Goal: Task Accomplishment & Management: Manage account settings

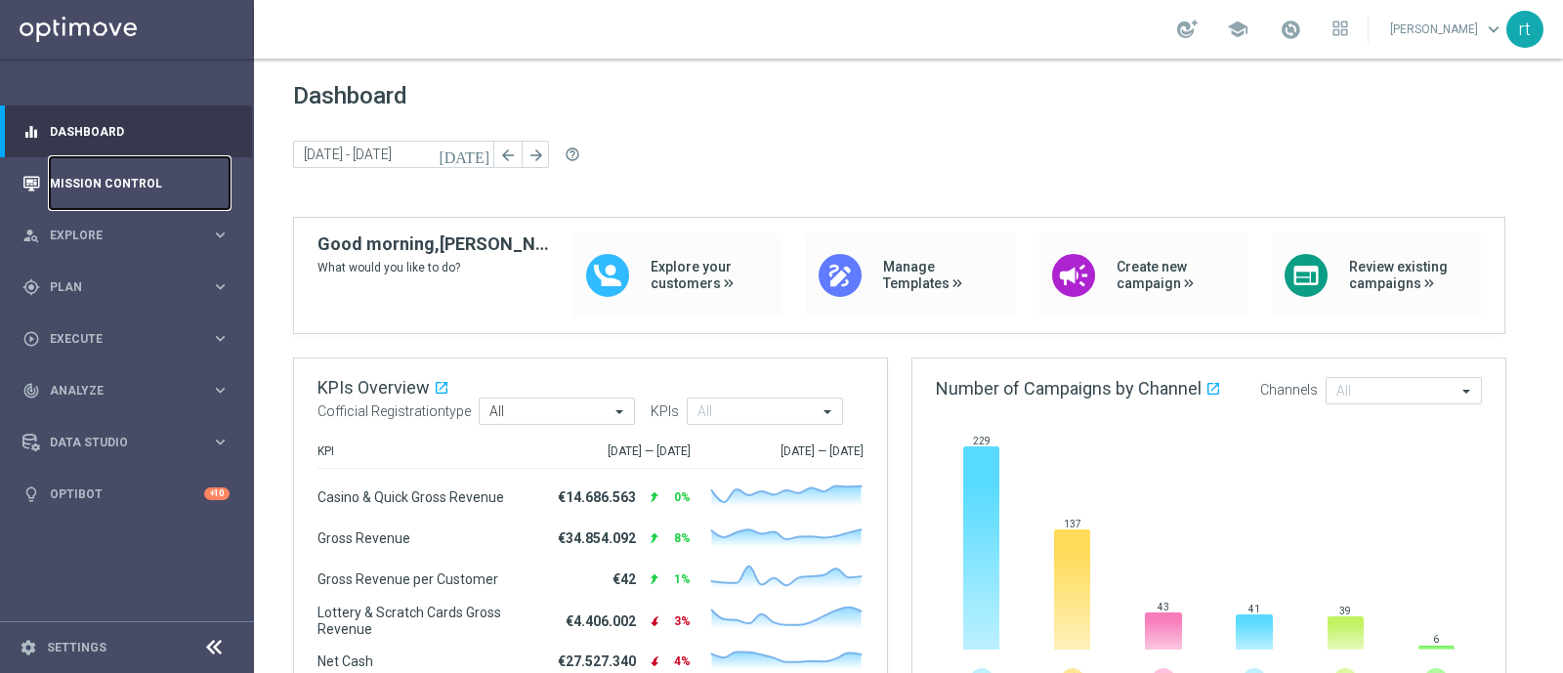
click at [106, 173] on link "Mission Control" at bounding box center [140, 183] width 180 height 52
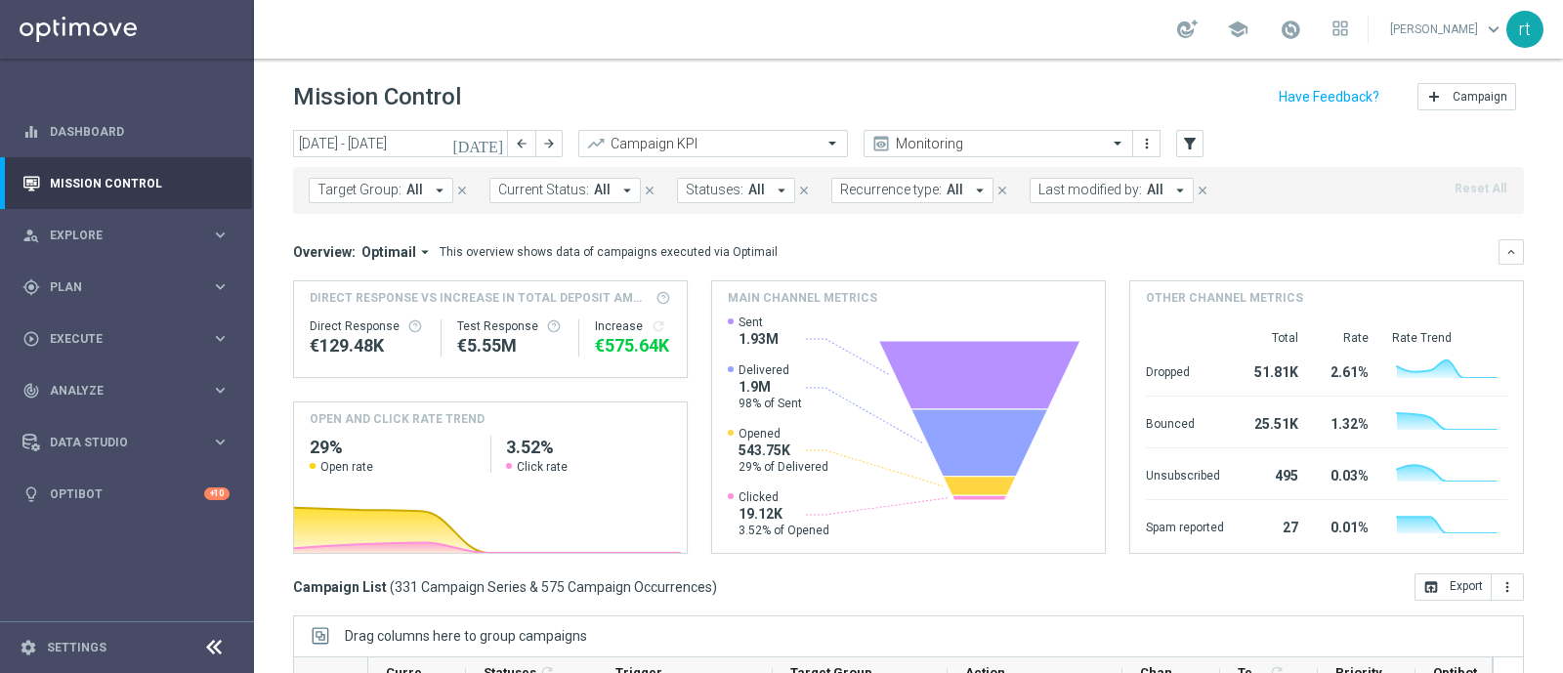
click at [747, 18] on div "school [PERSON_NAME] keyboard_arrow_down rt" at bounding box center [908, 29] width 1309 height 59
click at [821, 16] on div "school [PERSON_NAME] keyboard_arrow_down rt" at bounding box center [908, 29] width 1309 height 59
click at [1049, 197] on span "Last modified by:" at bounding box center [1091, 190] width 104 height 17
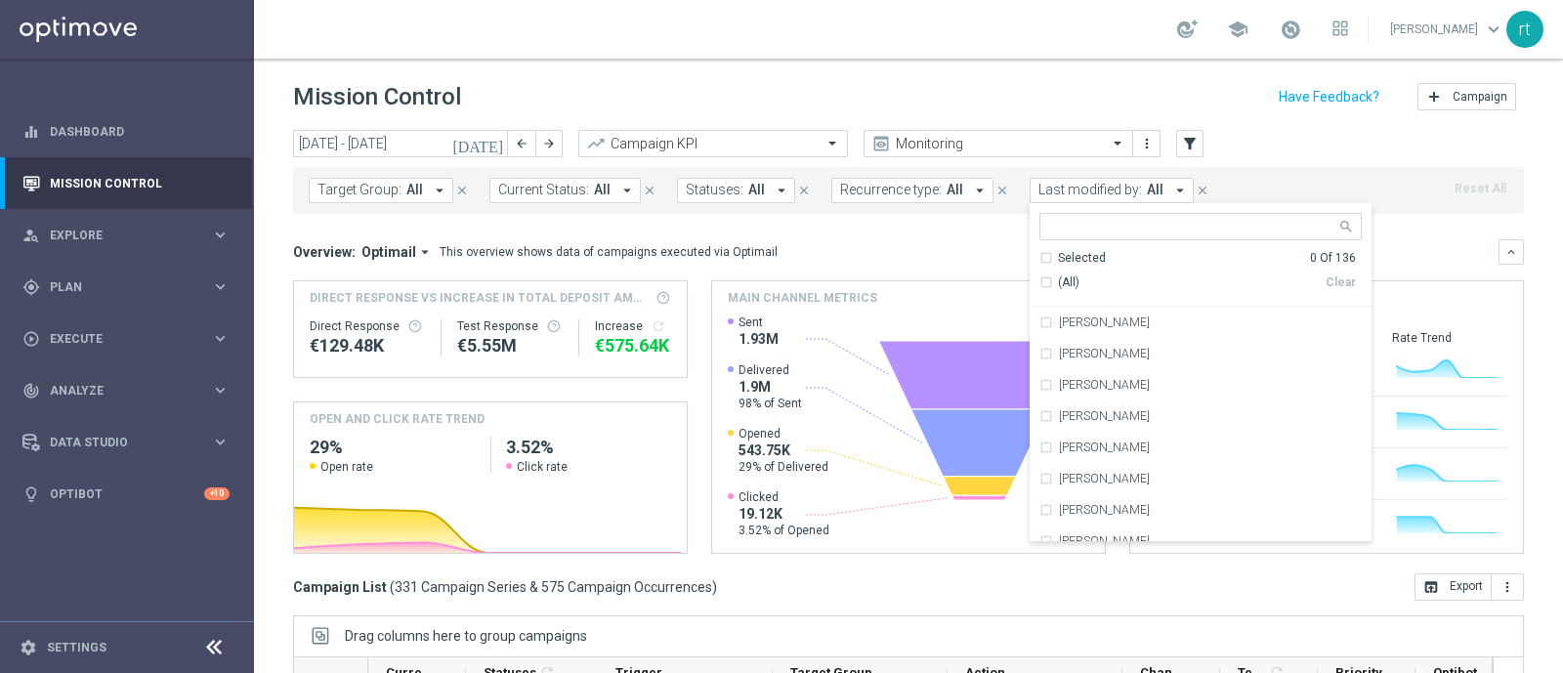
click at [957, 95] on div "Mission Control add Campaign" at bounding box center [908, 97] width 1231 height 38
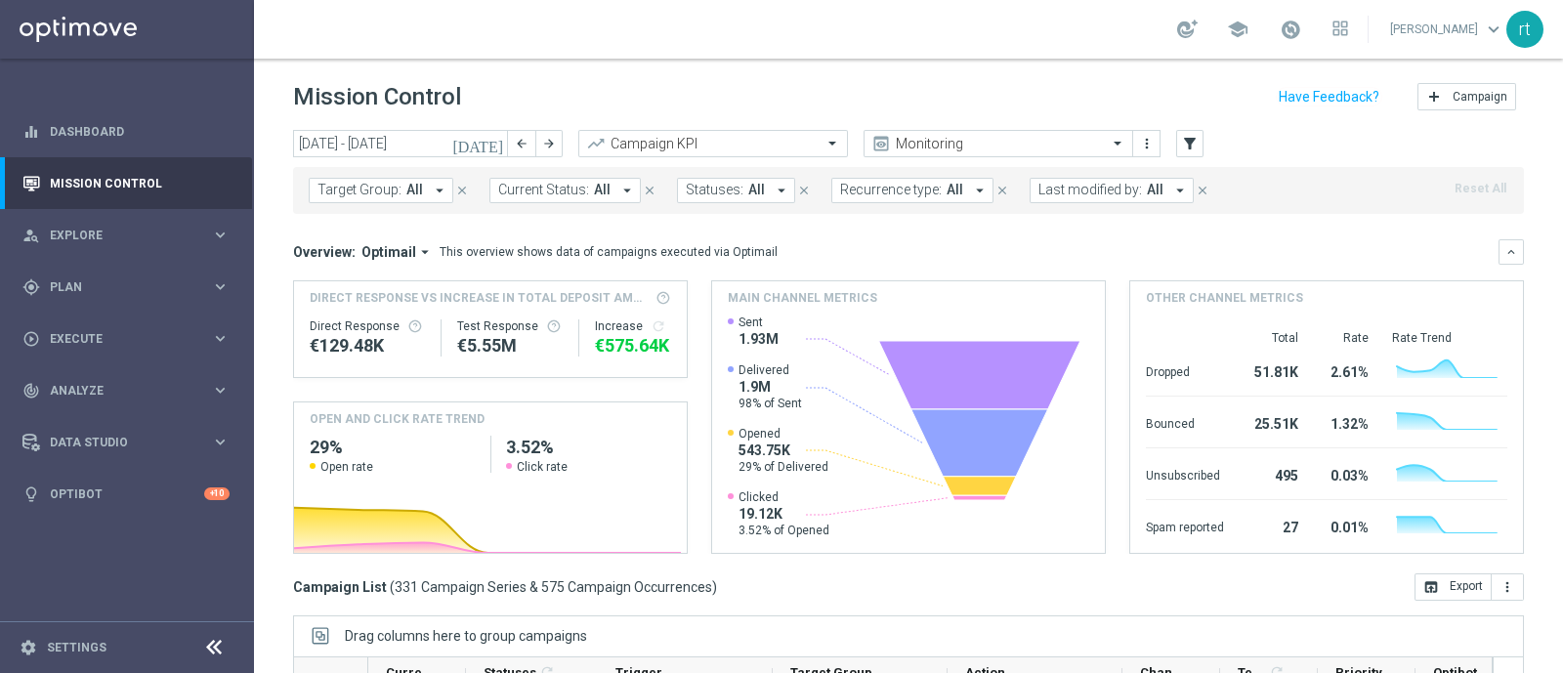
click at [796, 16] on div "school [PERSON_NAME] keyboard_arrow_down rt" at bounding box center [908, 29] width 1309 height 59
click at [781, 17] on div "school [PERSON_NAME] keyboard_arrow_down rt" at bounding box center [908, 29] width 1309 height 59
click at [794, 29] on div "school [PERSON_NAME] keyboard_arrow_down rt" at bounding box center [908, 29] width 1309 height 59
click at [661, 87] on div "Mission Control add Campaign" at bounding box center [908, 97] width 1231 height 38
click at [819, 80] on div "Mission Control add Campaign" at bounding box center [908, 97] width 1231 height 38
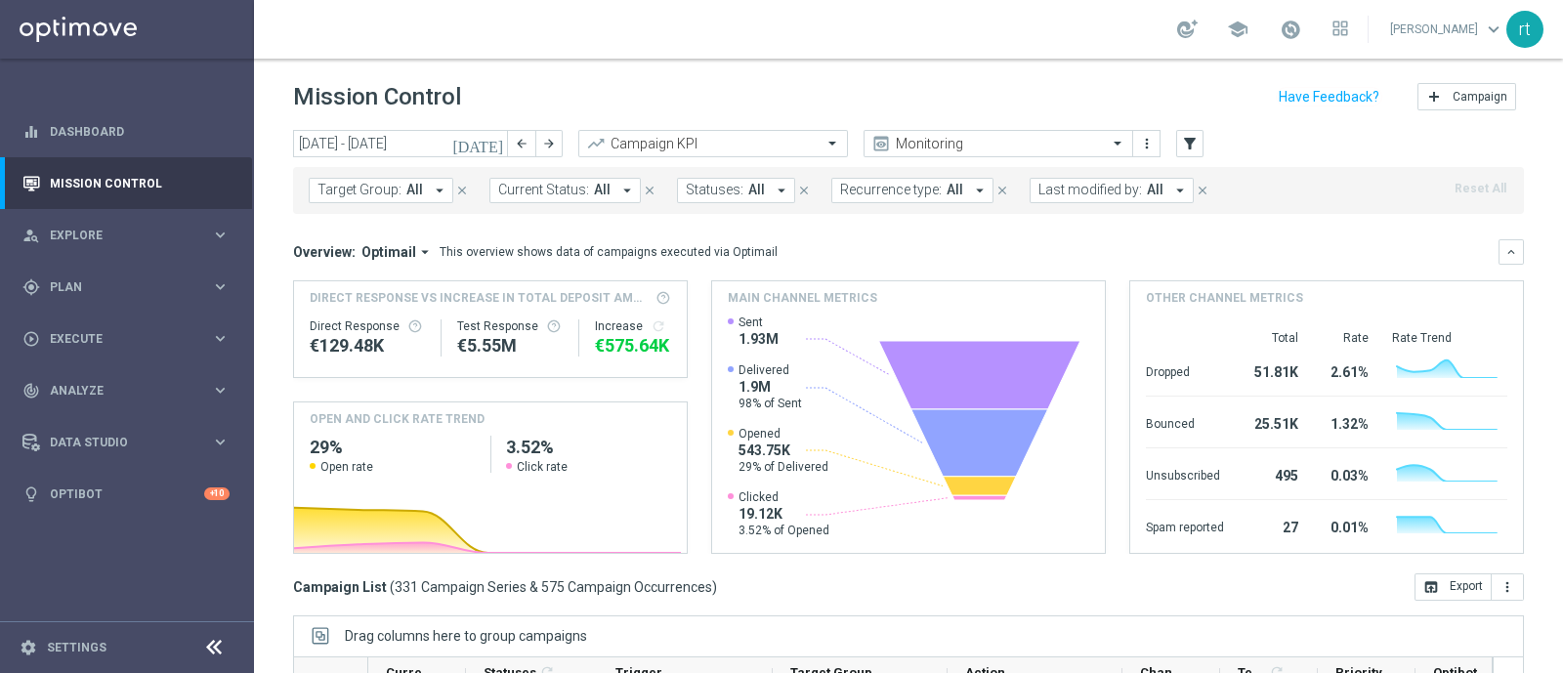
drag, startPoint x: 771, startPoint y: 82, endPoint x: 782, endPoint y: -5, distance: 87.6
click at [782, 0] on html "equalizer Dashboard Mission Control" at bounding box center [781, 336] width 1563 height 673
click at [792, 16] on div "school [PERSON_NAME] keyboard_arrow_down rt" at bounding box center [908, 29] width 1309 height 59
click at [794, 55] on div "school [PERSON_NAME] keyboard_arrow_down rt" at bounding box center [908, 29] width 1309 height 59
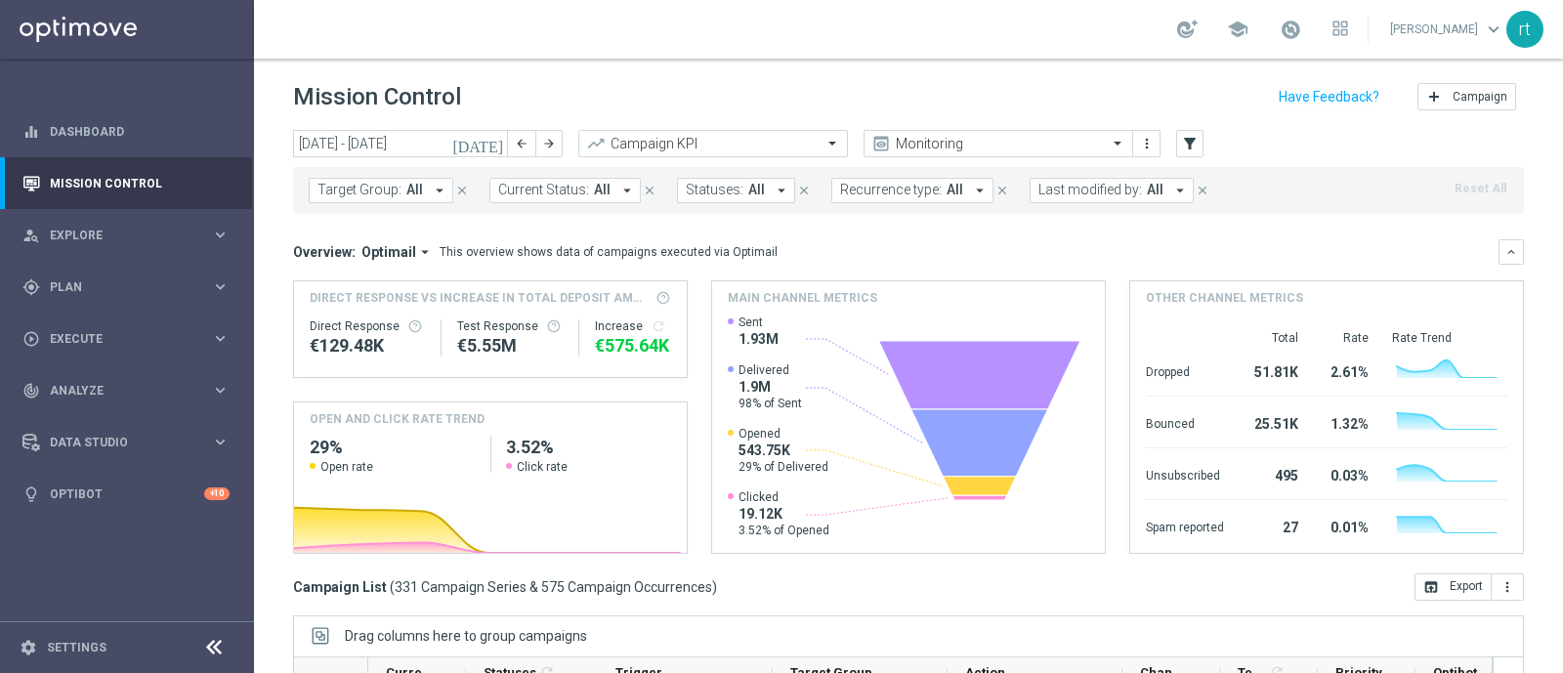
click at [588, 100] on div "Mission Control add Campaign" at bounding box center [908, 97] width 1231 height 38
click at [537, 104] on div "Mission Control add Campaign" at bounding box center [908, 97] width 1231 height 38
click at [110, 281] on span "Plan" at bounding box center [130, 287] width 161 height 12
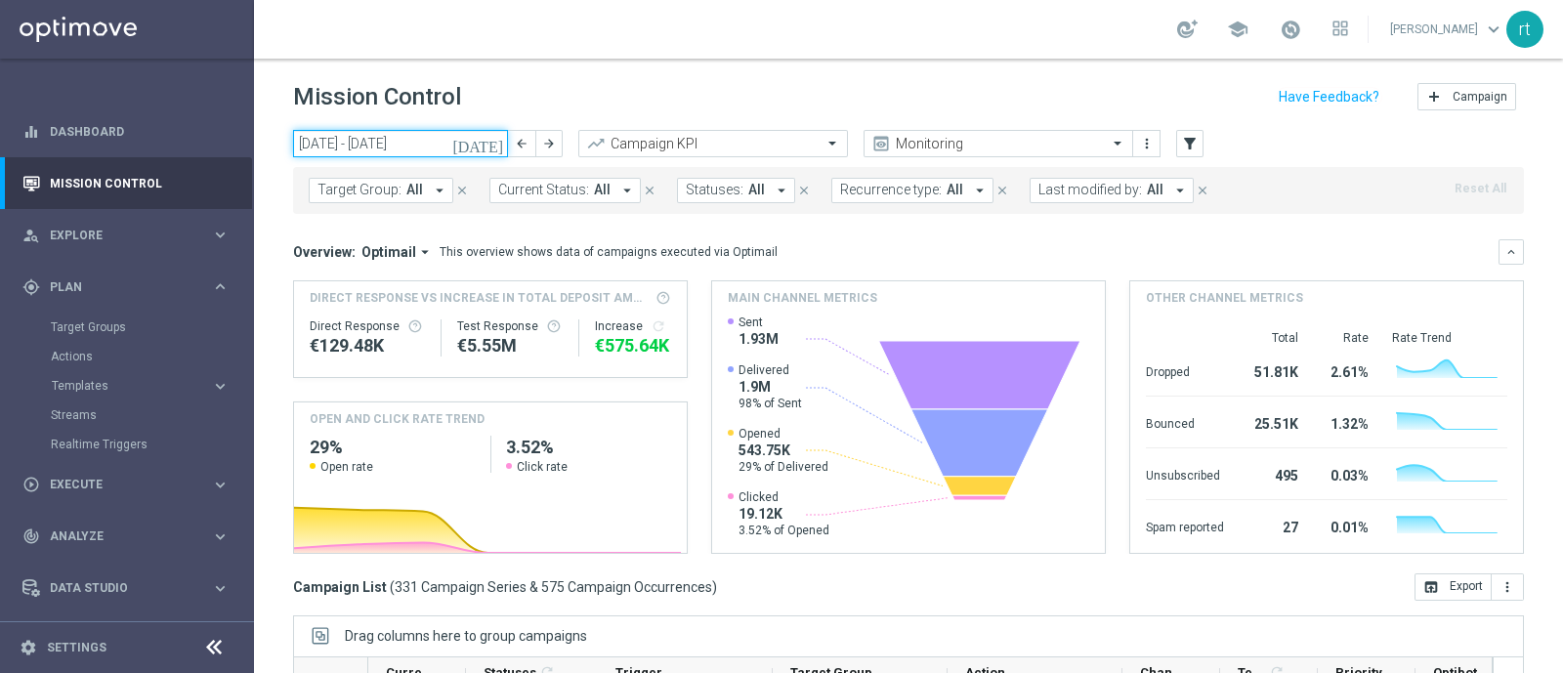
click at [420, 144] on input "08 Sep 2025 - 14 Sep 2025" at bounding box center [400, 143] width 215 height 27
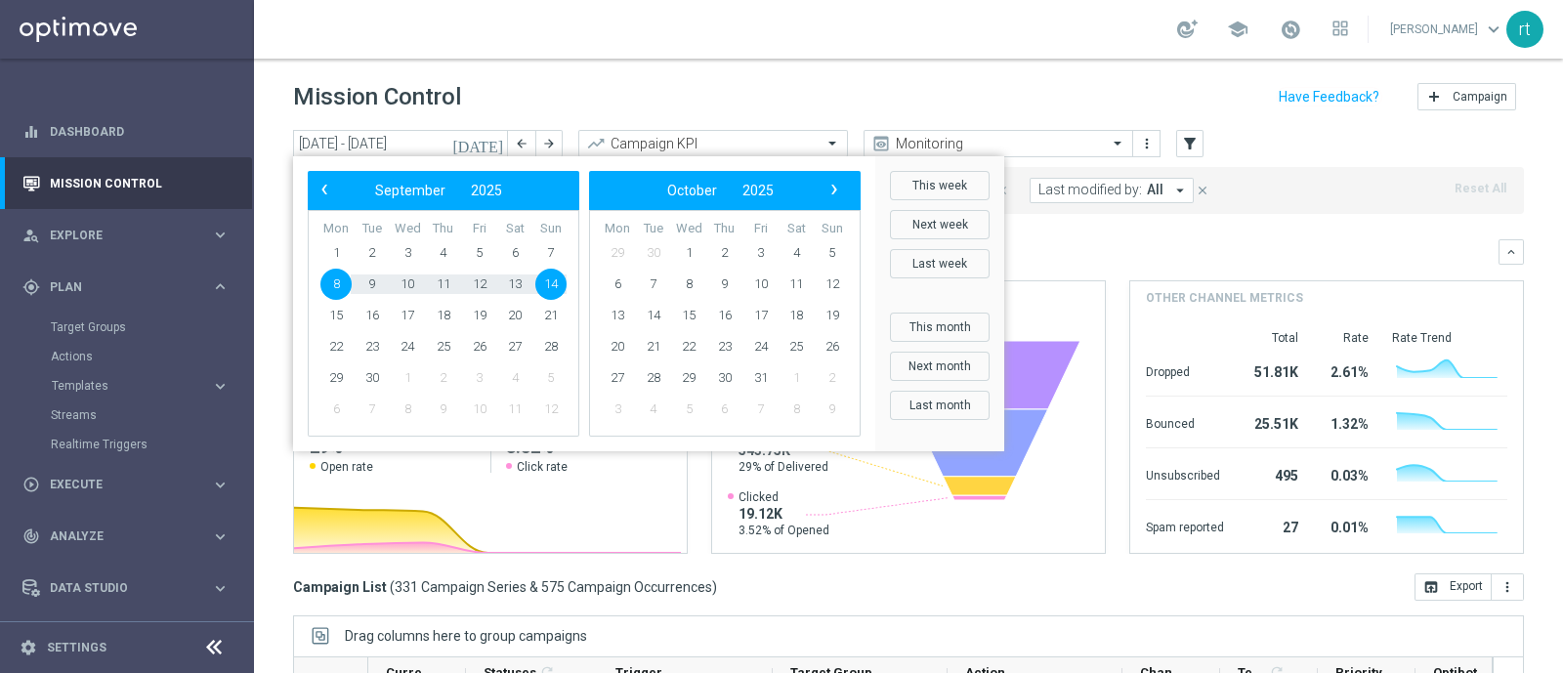
click at [335, 280] on span "8" at bounding box center [335, 284] width 31 height 31
type input "08 Sep 2025 - 08 Sep 2025"
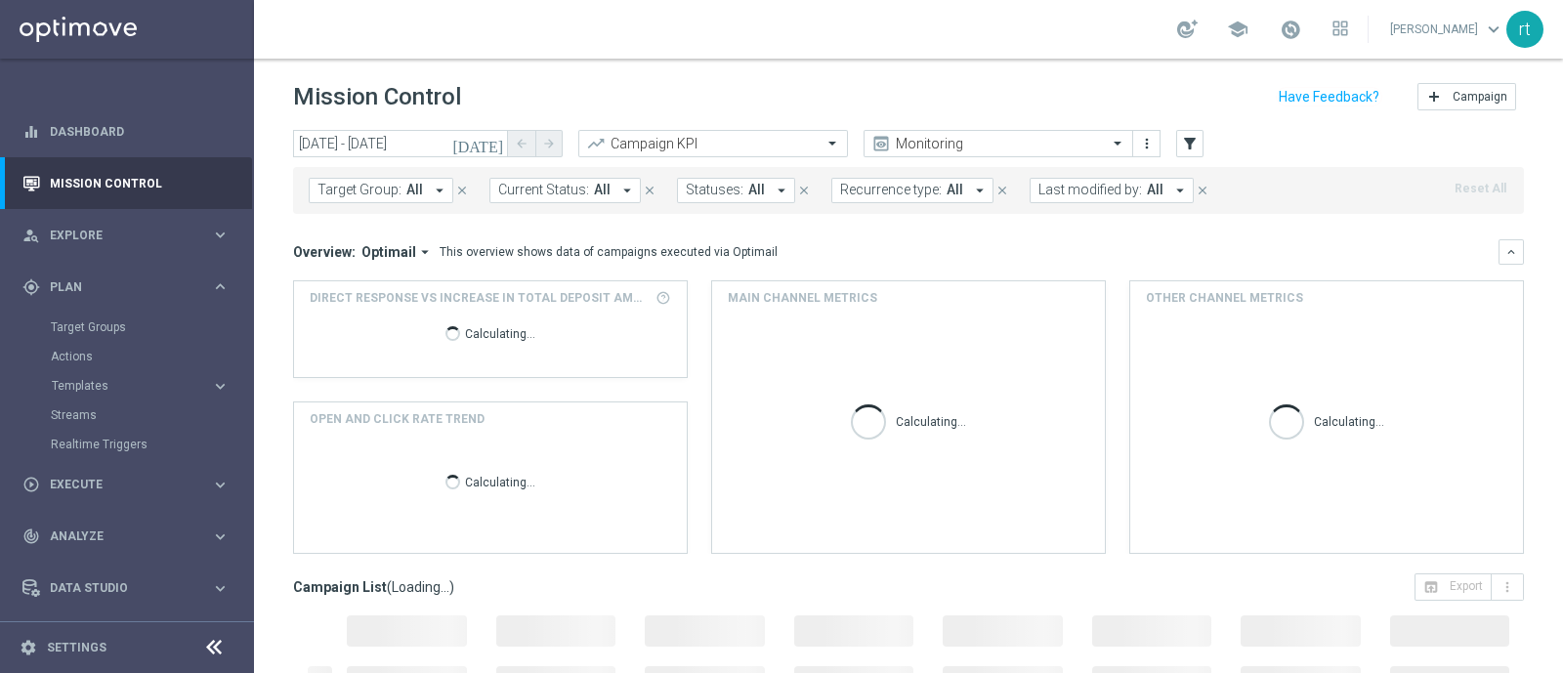
click at [1104, 179] on button "Last modified by: All arrow_drop_down" at bounding box center [1112, 190] width 164 height 25
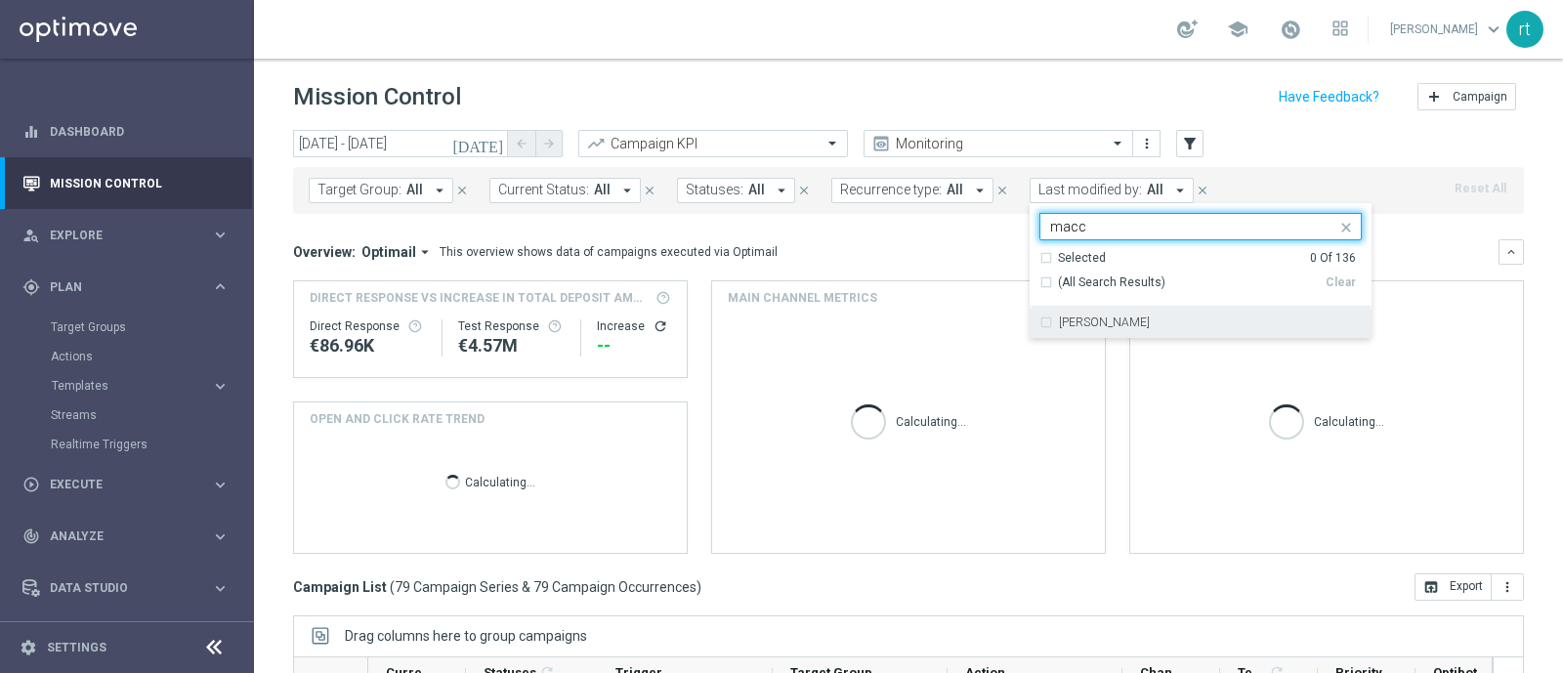
click at [1106, 327] on label "marco Maccarrone" at bounding box center [1104, 323] width 91 height 12
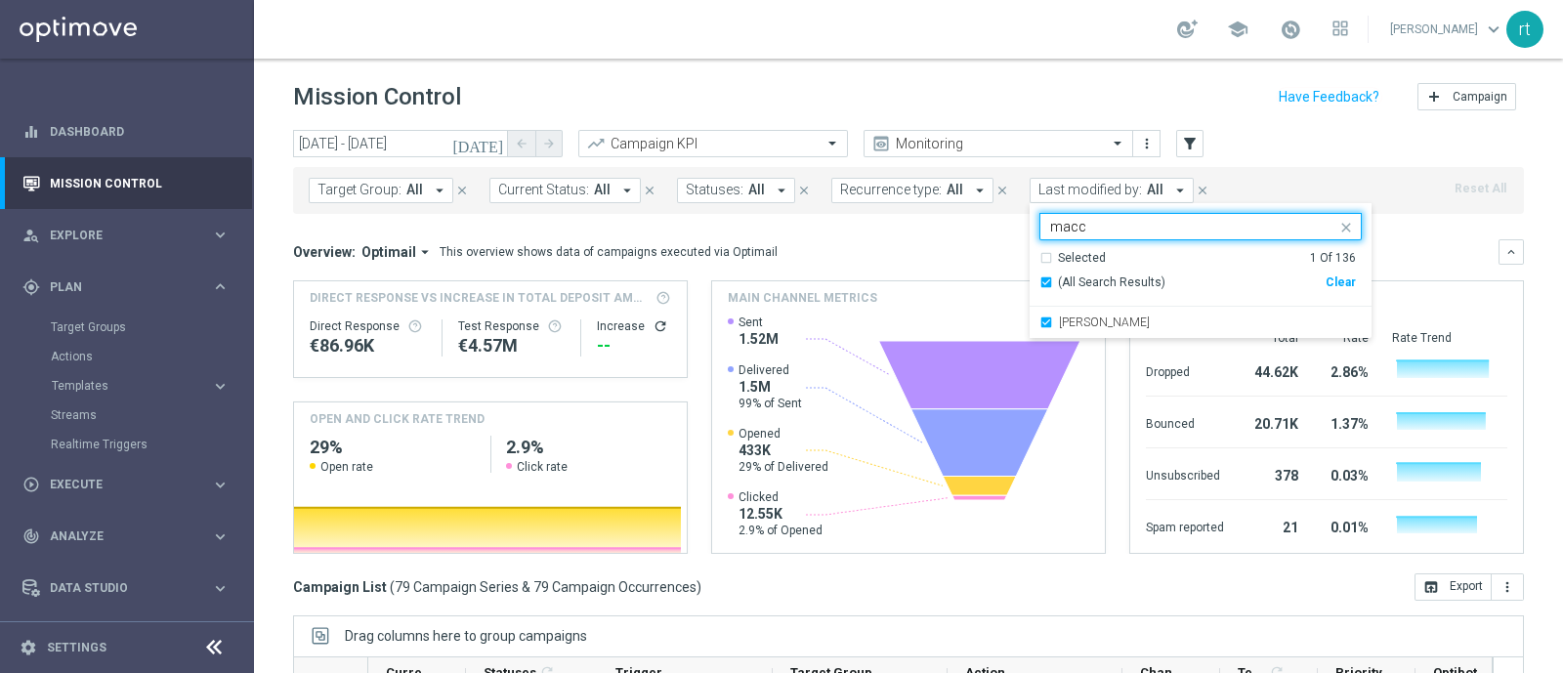
click at [1080, 230] on input "macc" at bounding box center [1193, 227] width 286 height 17
click at [1075, 321] on label "Cecilia Mascelli" at bounding box center [1104, 323] width 91 height 12
type input "masce"
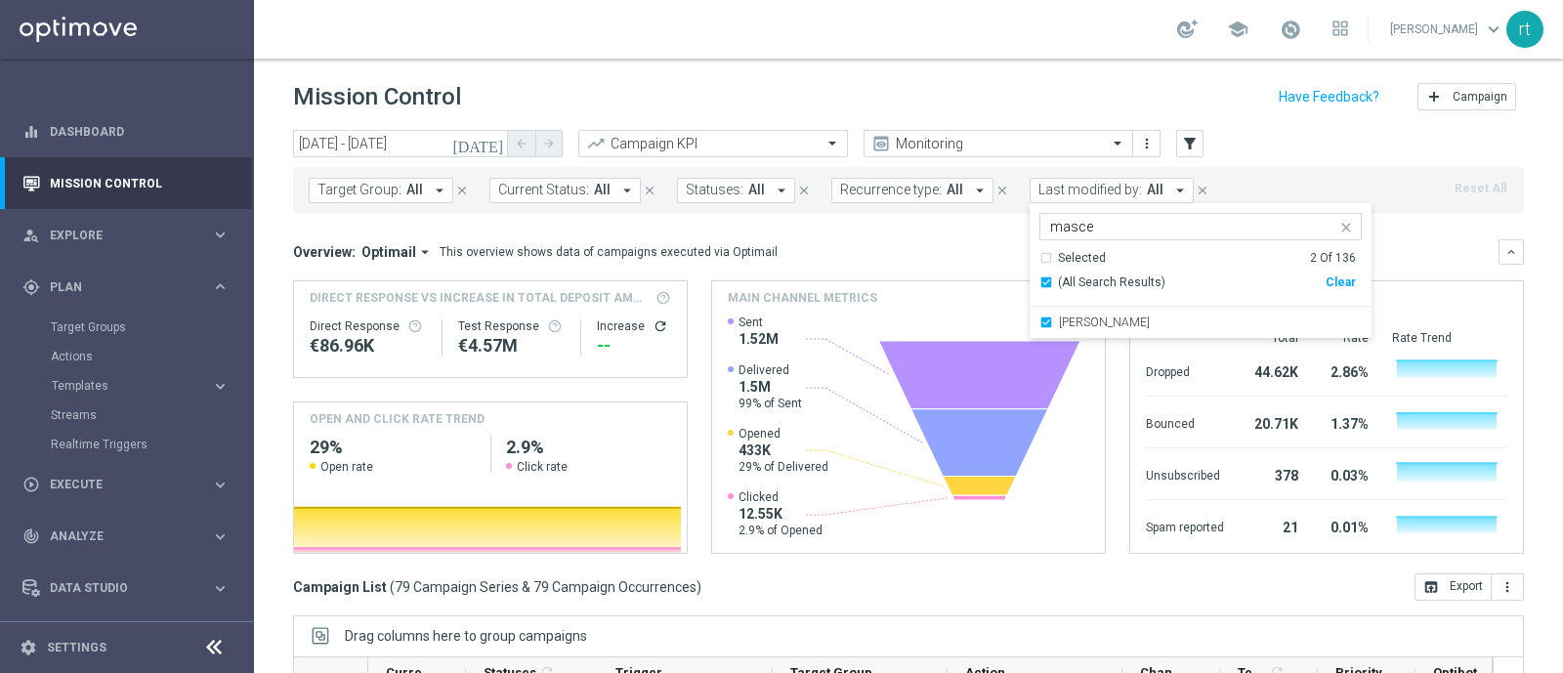
click at [1004, 68] on header "Mission Control add Campaign" at bounding box center [908, 94] width 1309 height 71
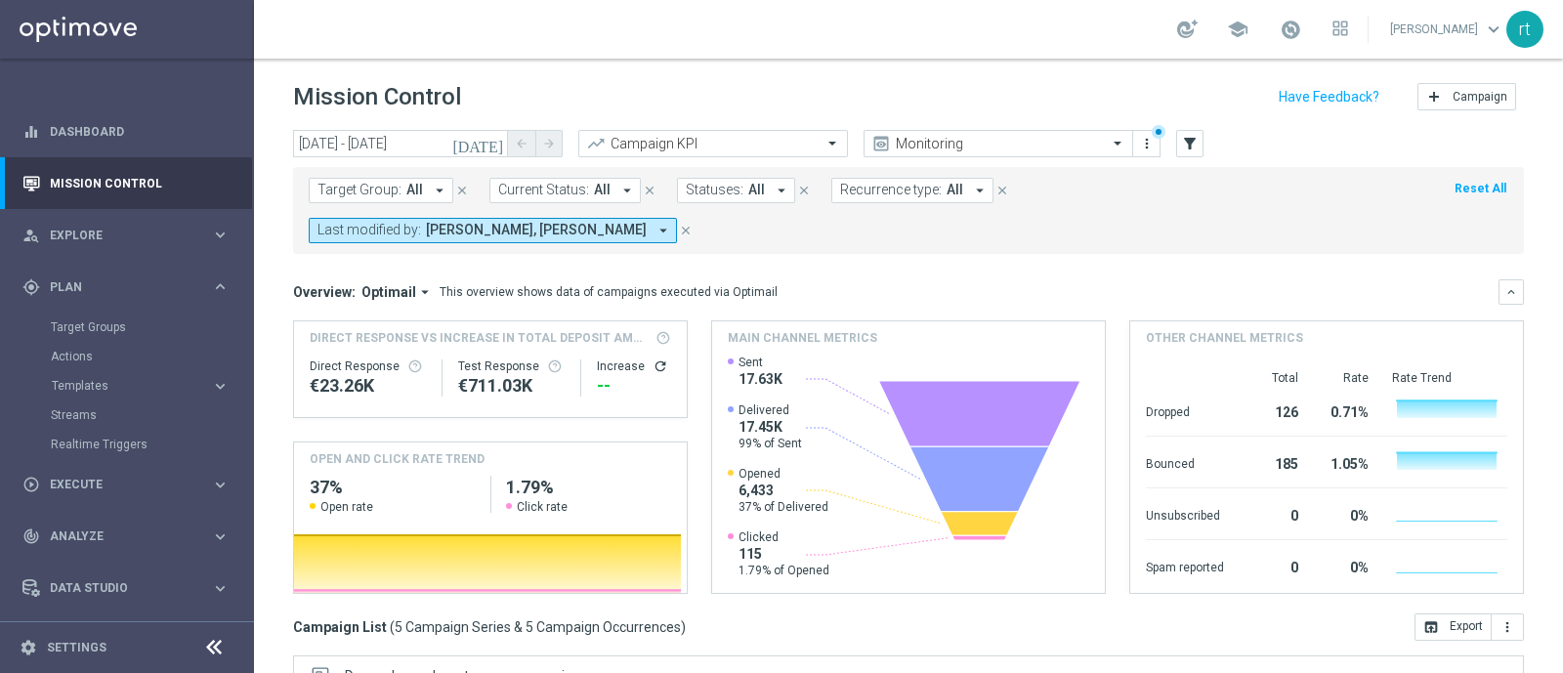
click at [609, 224] on span "Cecilia Mascelli, marco Maccarrone" at bounding box center [536, 230] width 221 height 17
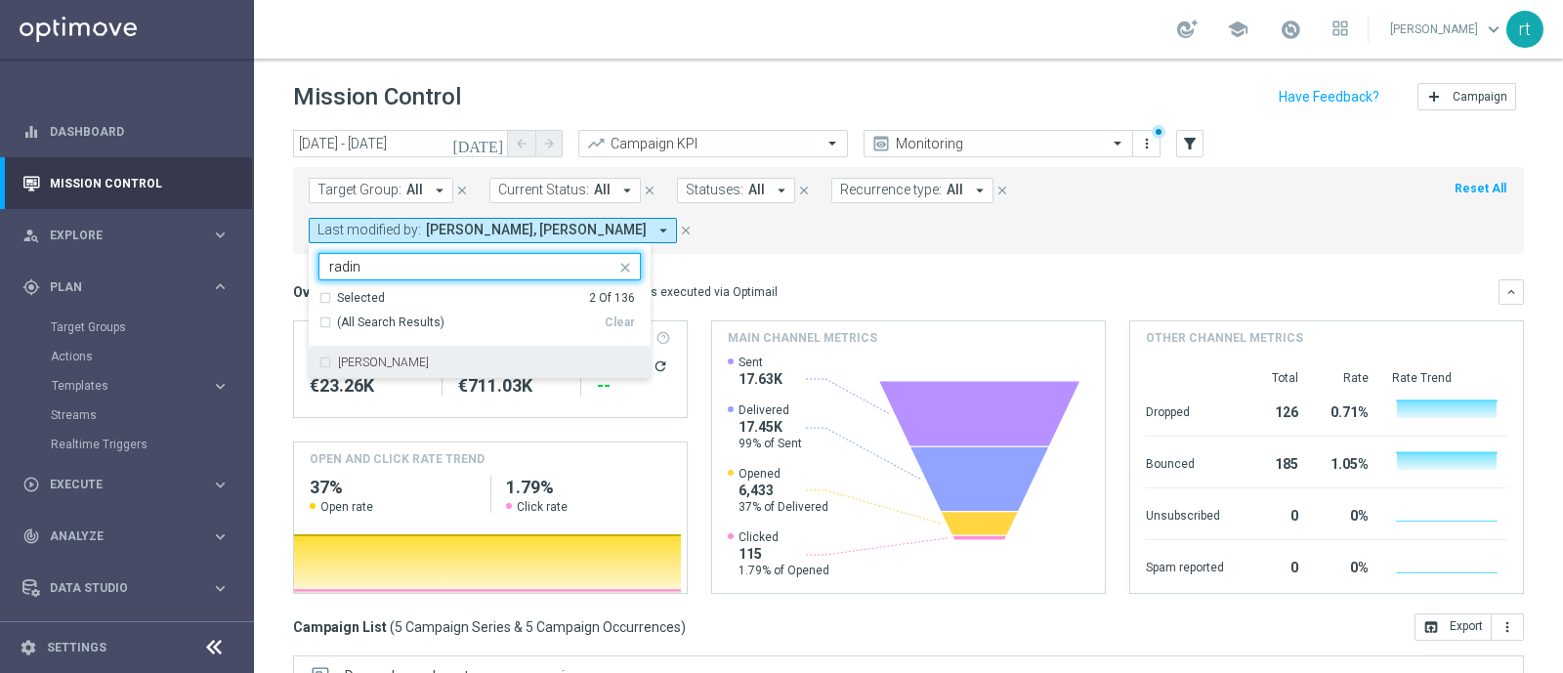
click at [396, 360] on label "radina yordanova" at bounding box center [383, 363] width 91 height 12
type input "radin"
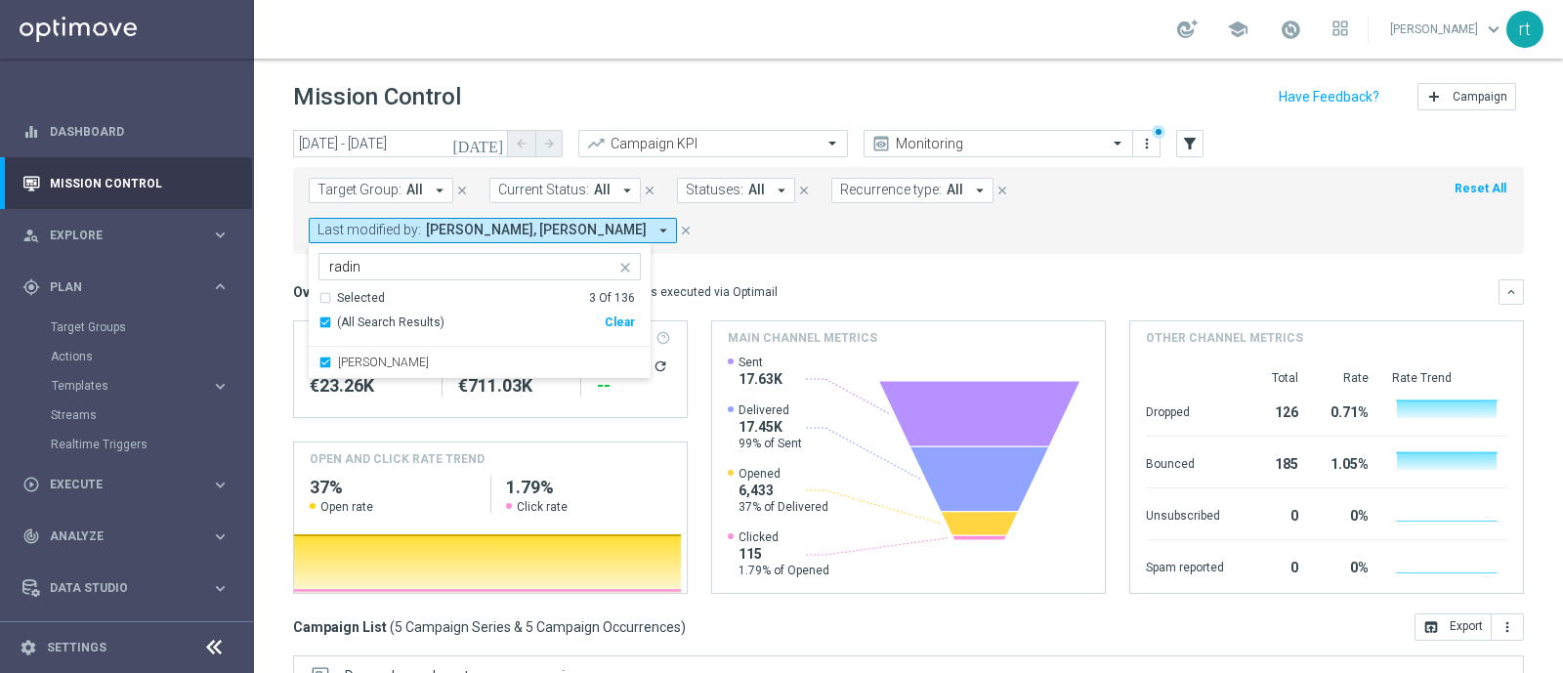
click at [843, 227] on form "Target Group: All arrow_drop_down close Current Status: All arrow_drop_down clo…" at bounding box center [865, 210] width 1113 height 65
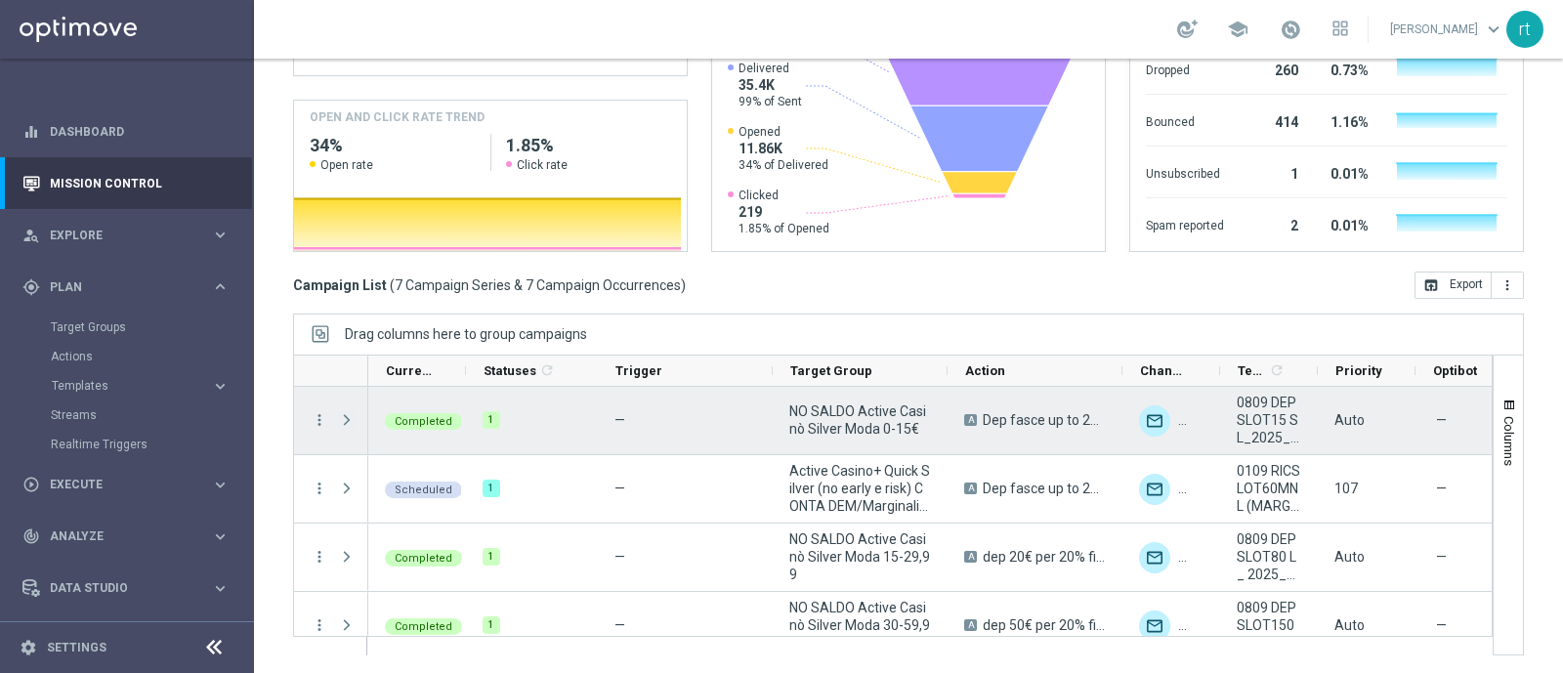
click at [347, 417] on span at bounding box center [347, 420] width 18 height 16
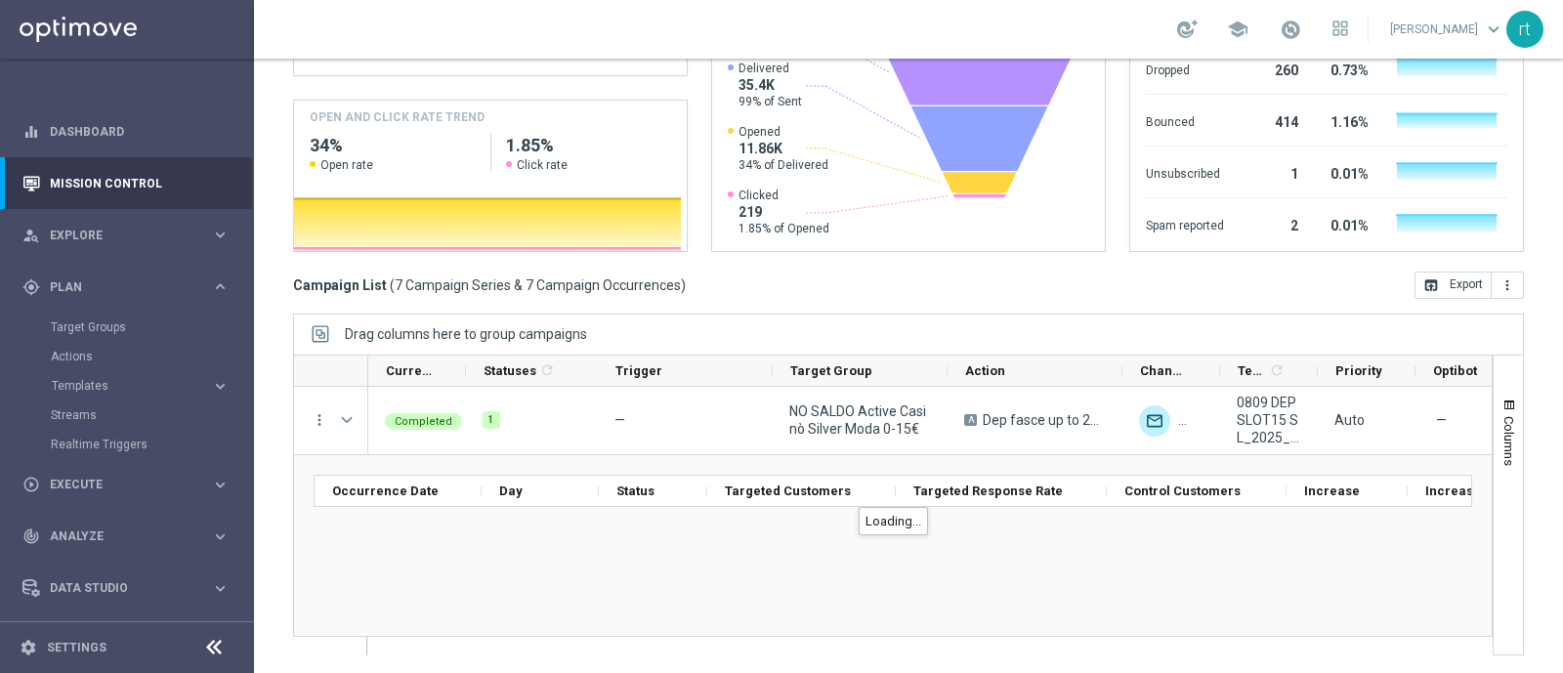
click at [742, 297] on div "today 08 Sep 2025 - 08 Sep 2025 arrow_back arrow_forward Campaign KPI trending_…" at bounding box center [908, 51] width 1309 height 526
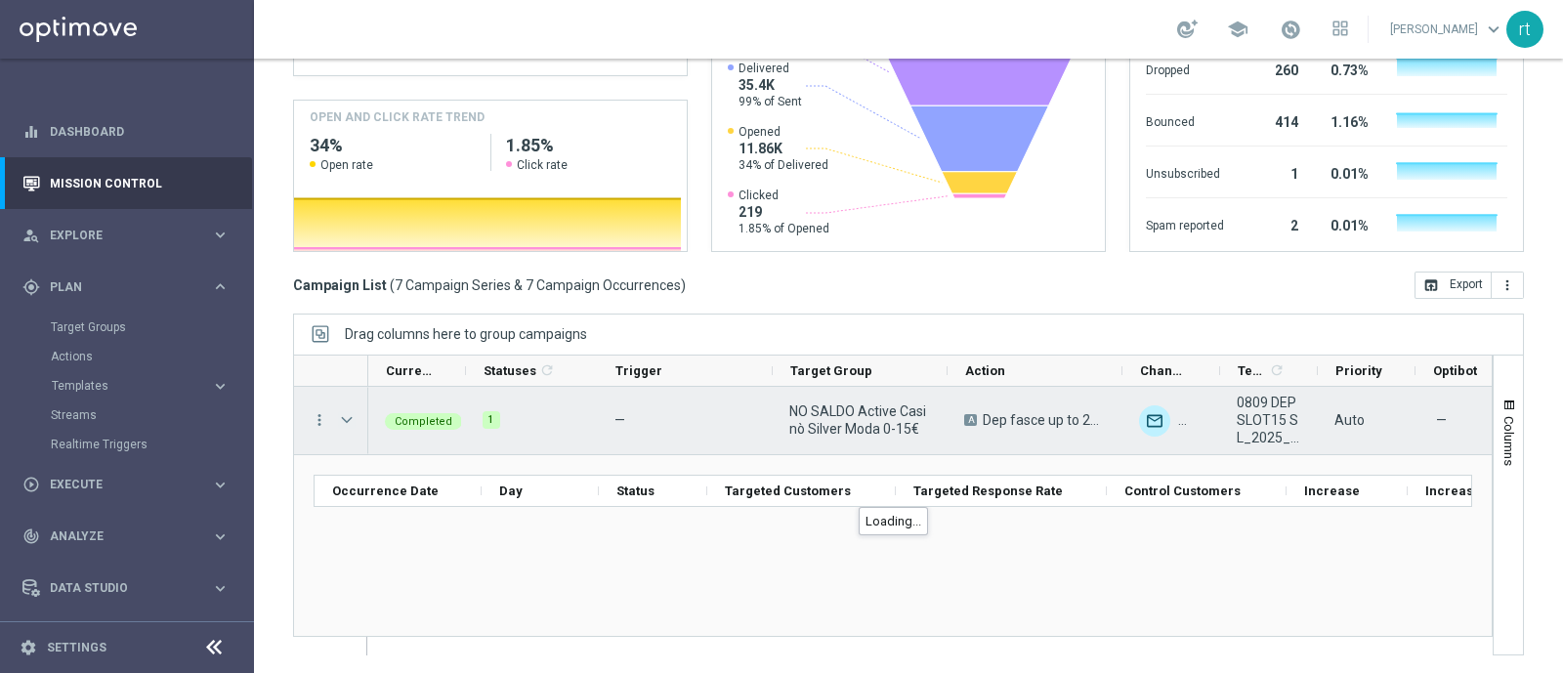
click at [350, 427] on span at bounding box center [347, 420] width 18 height 16
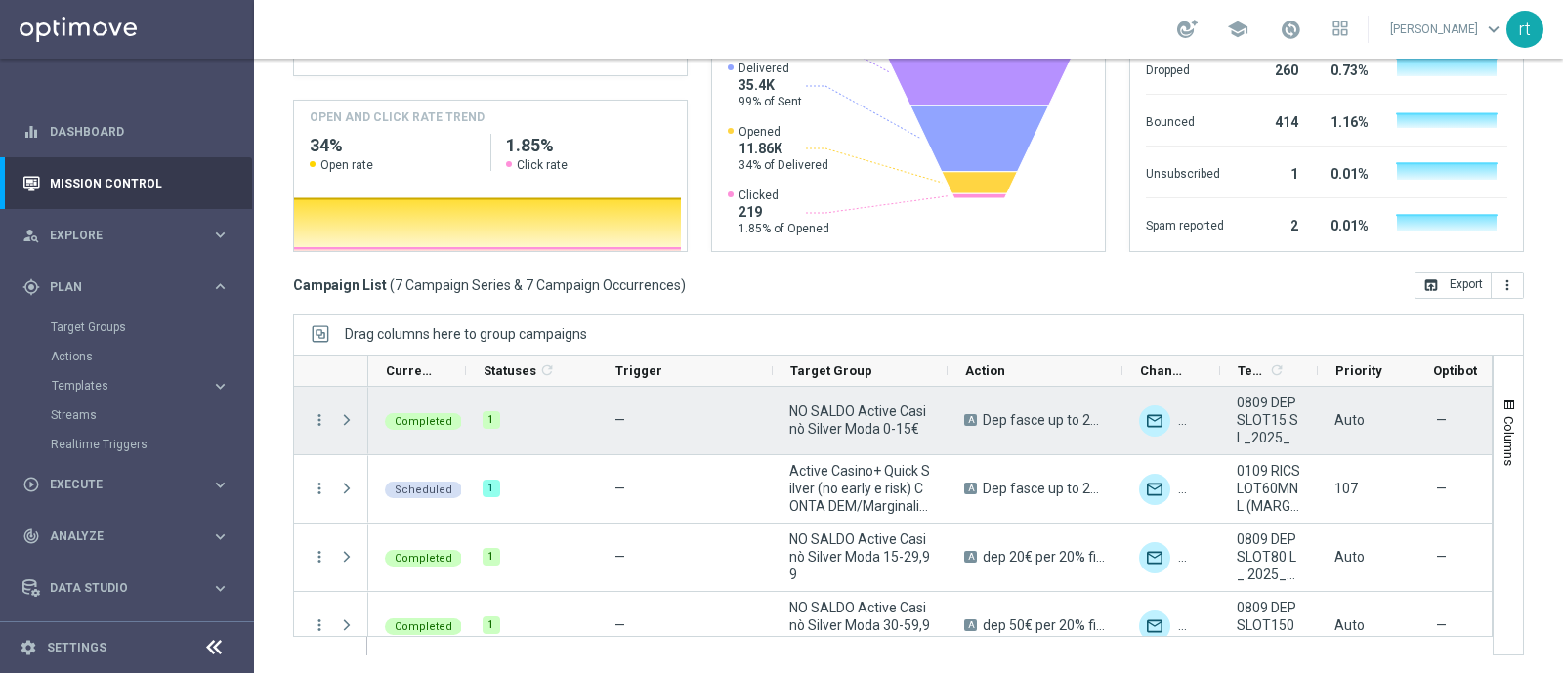
click at [350, 427] on span at bounding box center [347, 420] width 18 height 16
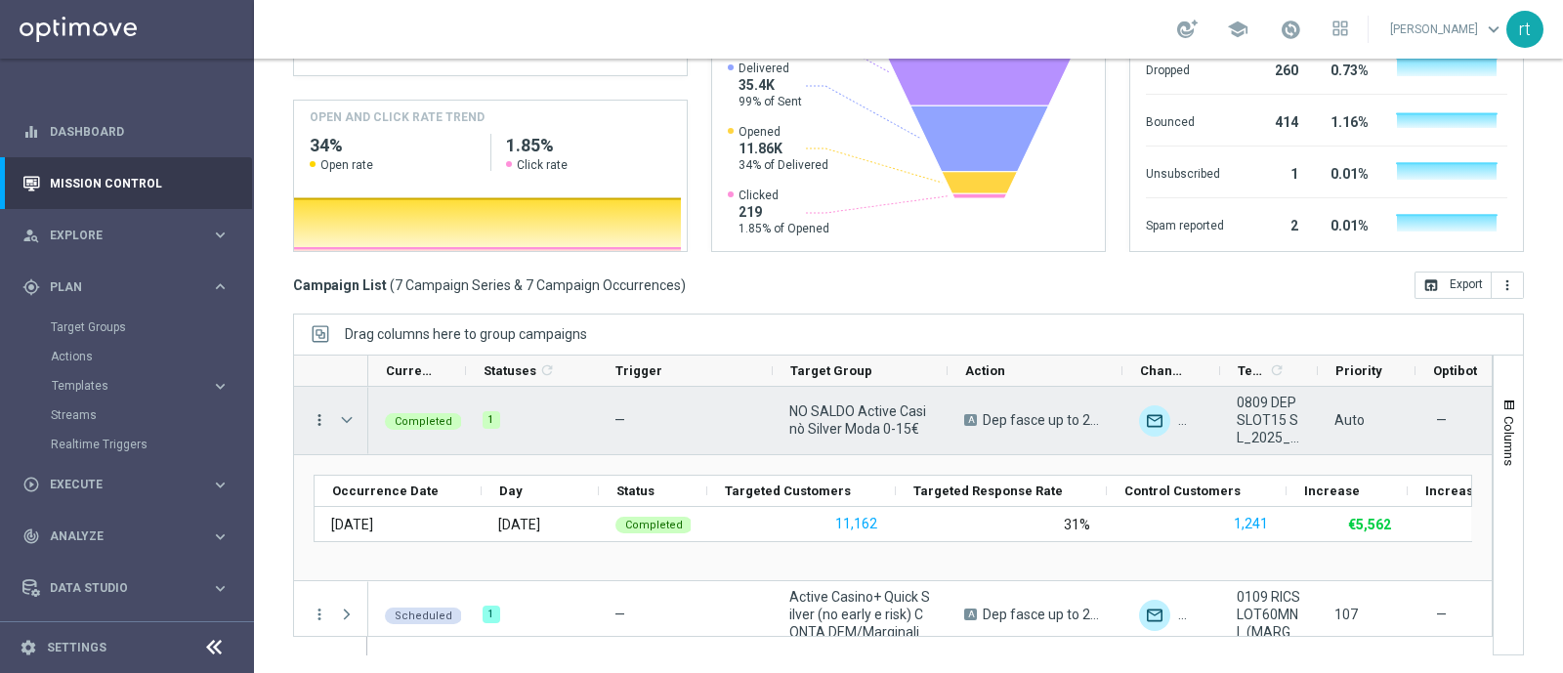
click at [318, 411] on icon "more_vert" at bounding box center [320, 420] width 18 height 18
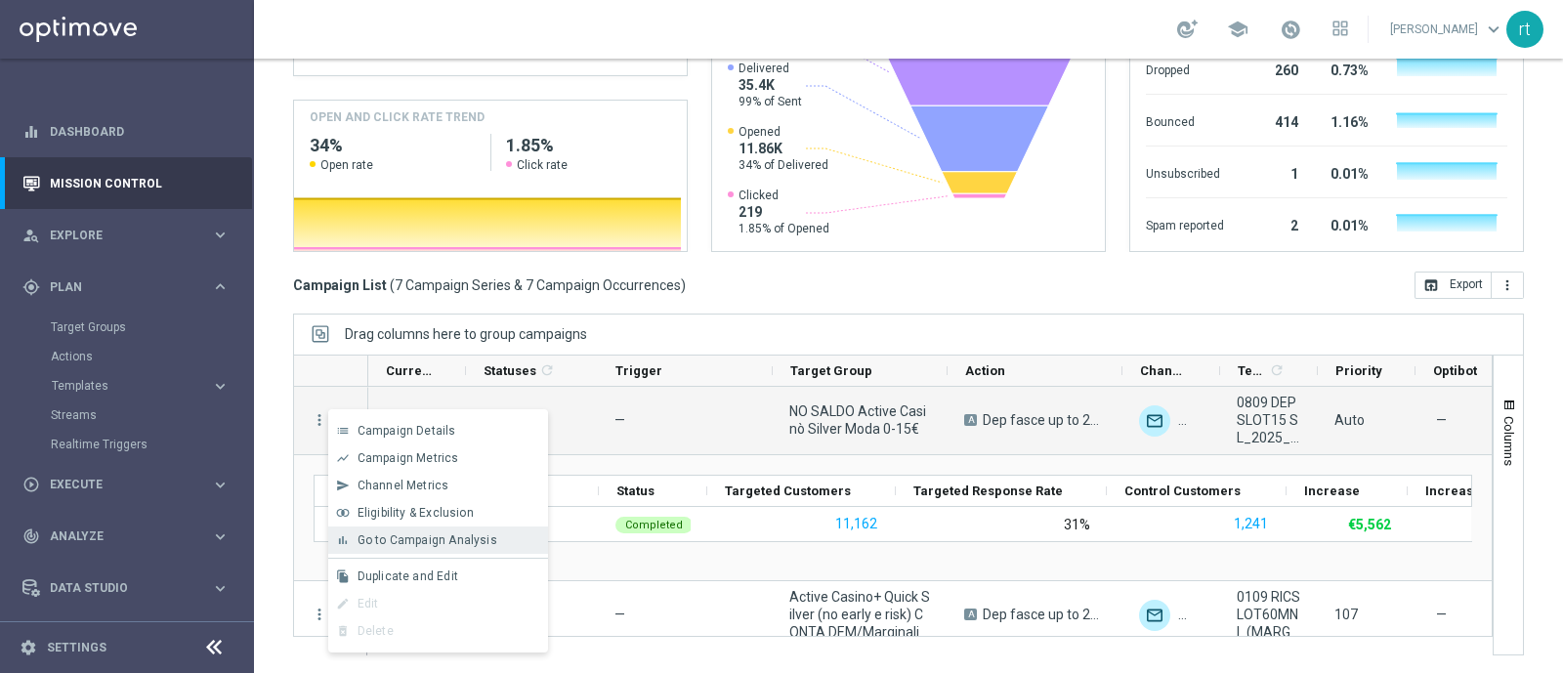
click at [414, 544] on span "Go to Campaign Analysis" at bounding box center [428, 540] width 140 height 14
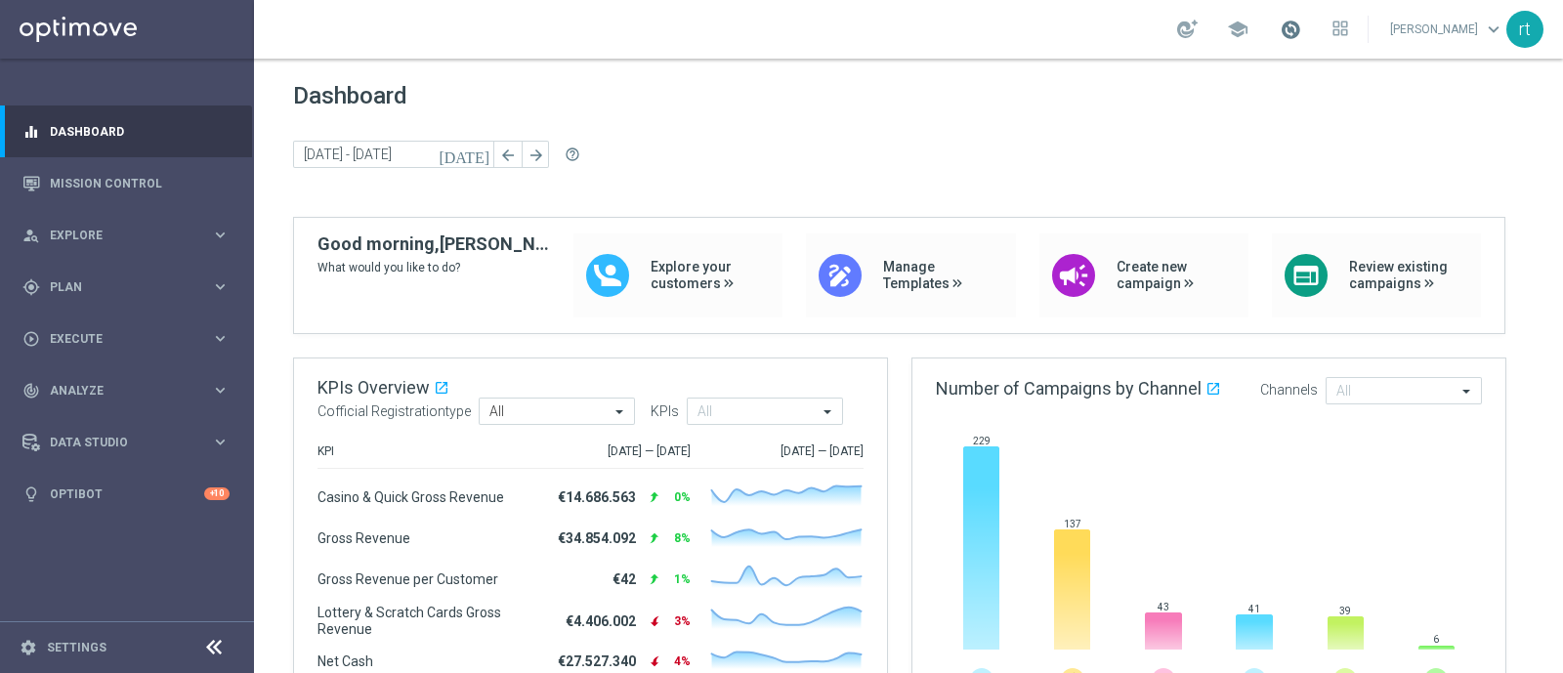
click at [1301, 21] on span at bounding box center [1290, 29] width 21 height 21
click at [797, 112] on div "Dashboard [DATE] [DATE] - [DATE] arrow_back arrow_forward help_outline" at bounding box center [908, 149] width 1231 height 135
click at [83, 274] on div "gps_fixed Plan keyboard_arrow_right" at bounding box center [126, 287] width 252 height 52
click at [591, 46] on div "school [PERSON_NAME] keyboard_arrow_down rt" at bounding box center [908, 29] width 1309 height 59
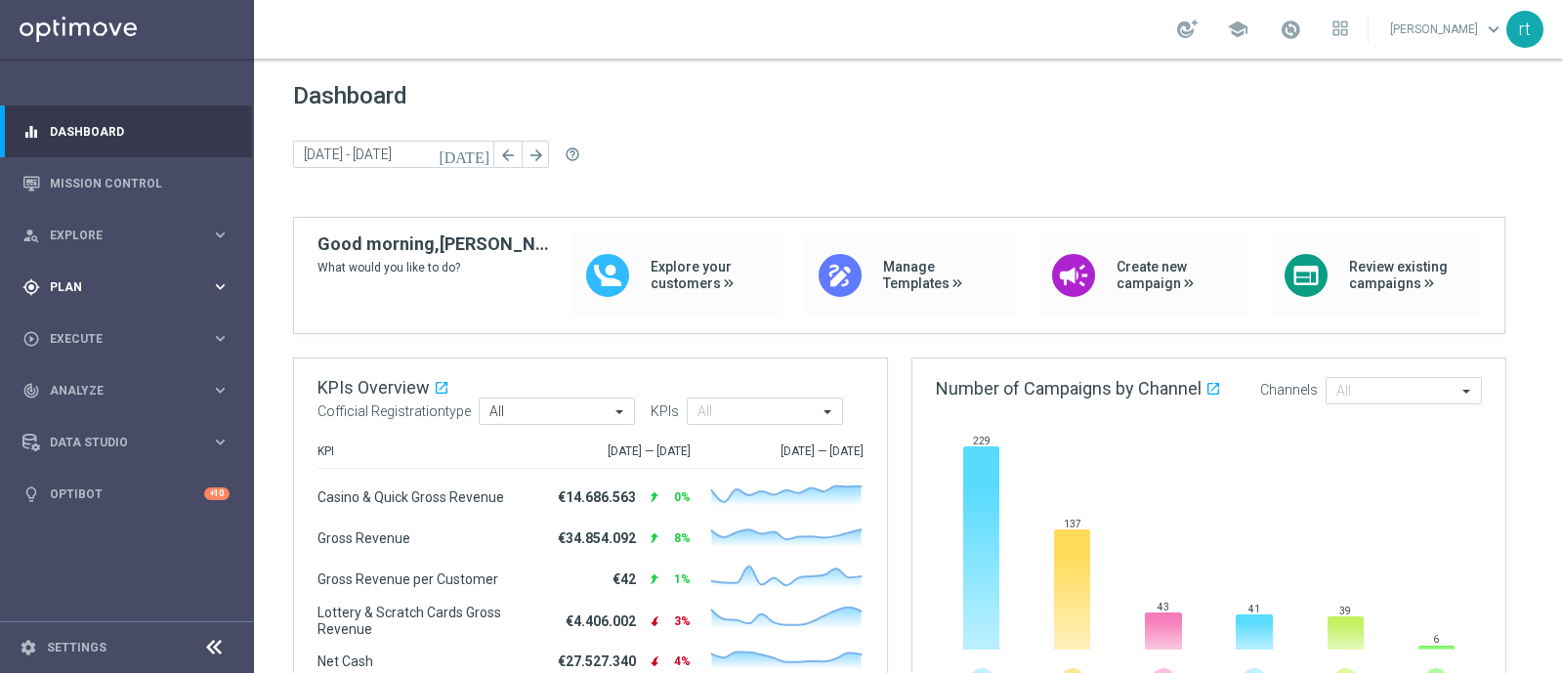
click at [92, 295] on div "gps_fixed Plan keyboard_arrow_right" at bounding box center [126, 287] width 252 height 52
click at [91, 322] on link "Target Groups" at bounding box center [127, 327] width 152 height 16
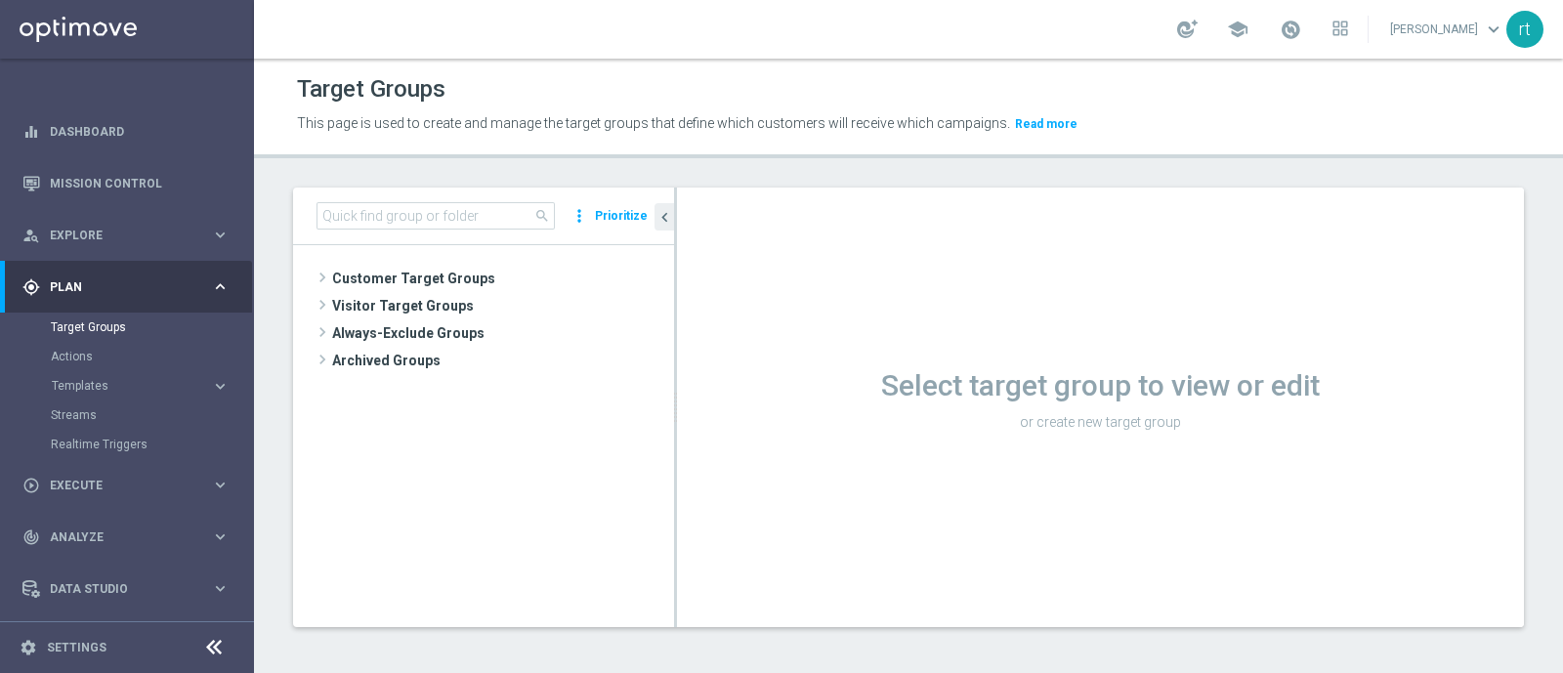
click at [786, 26] on div "school [PERSON_NAME] keyboard_arrow_down rt" at bounding box center [908, 29] width 1309 height 59
click at [790, 10] on div "school [PERSON_NAME] keyboard_arrow_down rt" at bounding box center [908, 29] width 1309 height 59
click at [467, 270] on span "Customer Target Groups" at bounding box center [479, 278] width 295 height 27
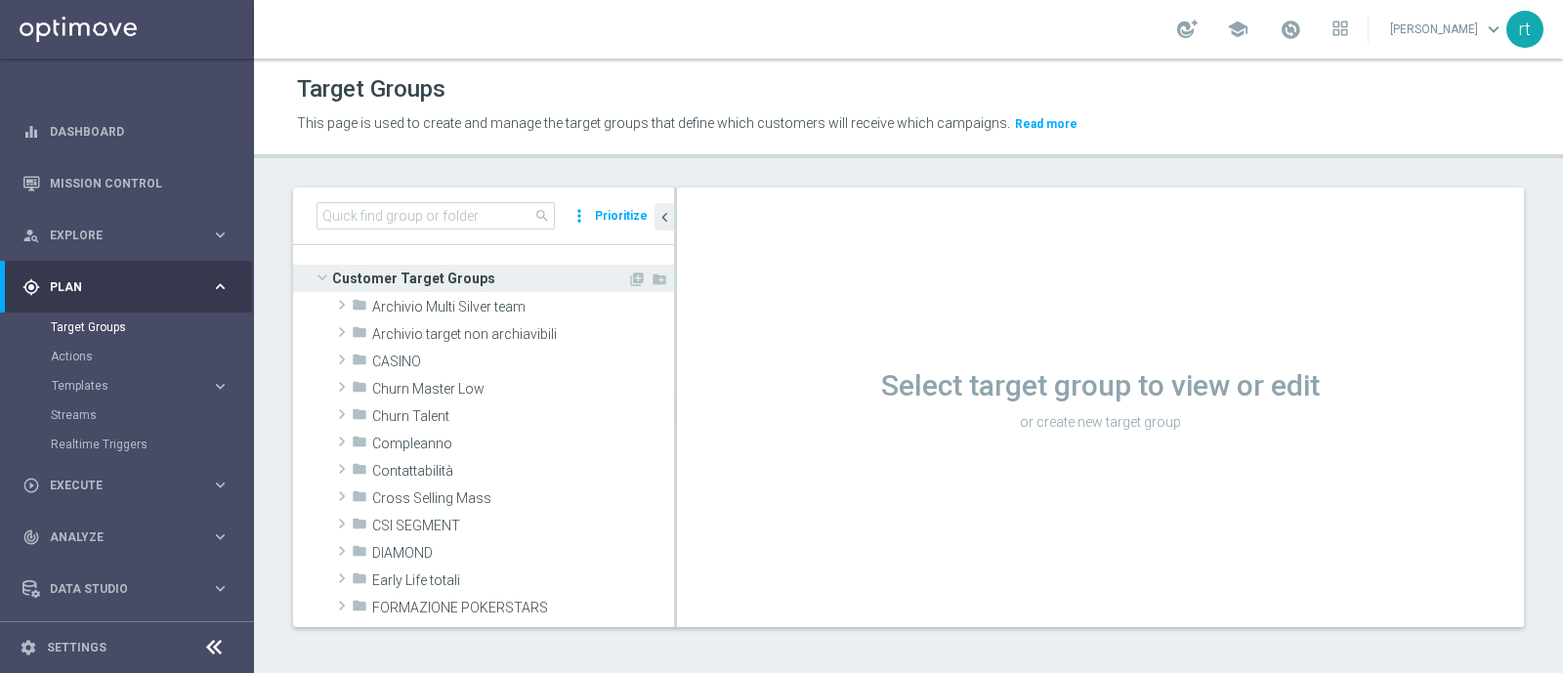
click at [467, 270] on span "Customer Target Groups" at bounding box center [479, 278] width 295 height 27
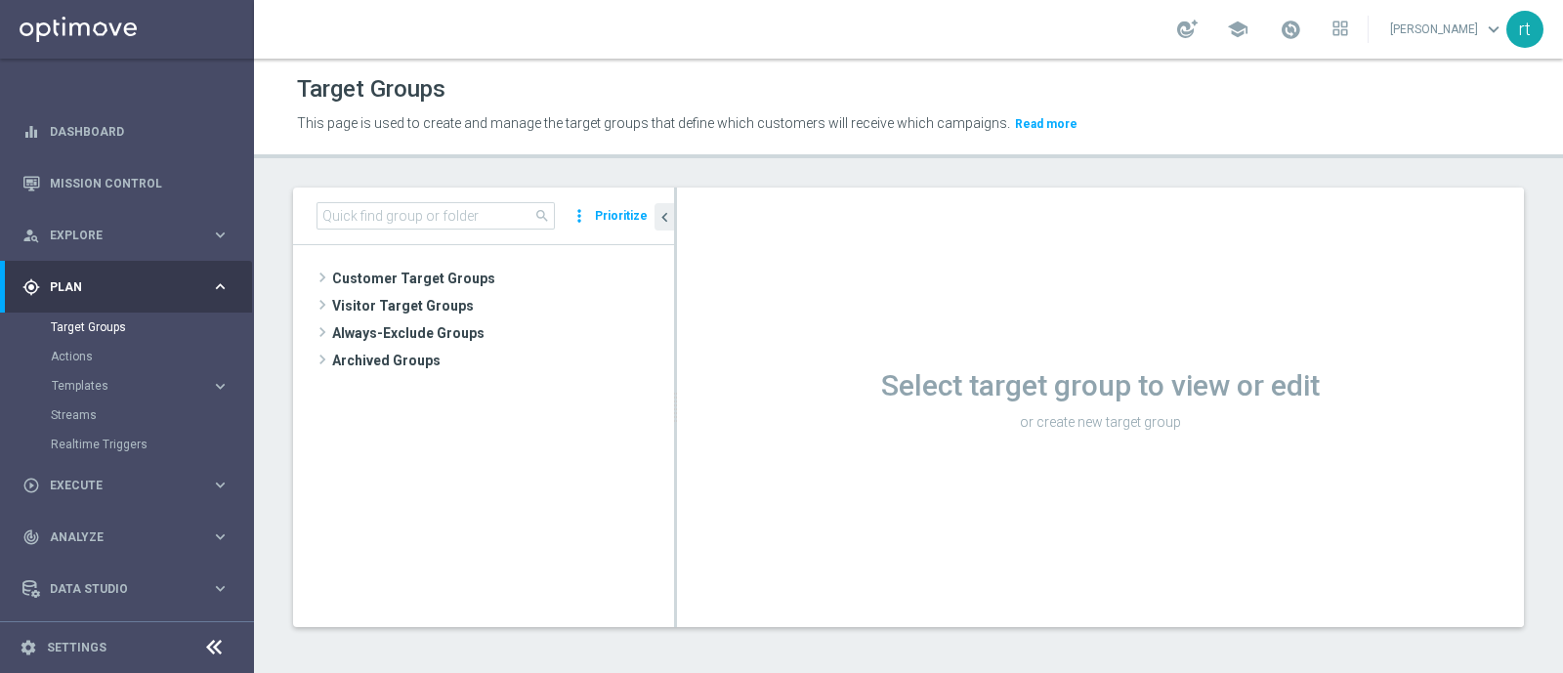
click at [797, 13] on div "school [PERSON_NAME] keyboard_arrow_down rt" at bounding box center [908, 29] width 1309 height 59
click at [860, 12] on div "school [PERSON_NAME] keyboard_arrow_down rt" at bounding box center [908, 29] width 1309 height 59
click at [493, 279] on span "Customer Target Groups" at bounding box center [479, 278] width 295 height 27
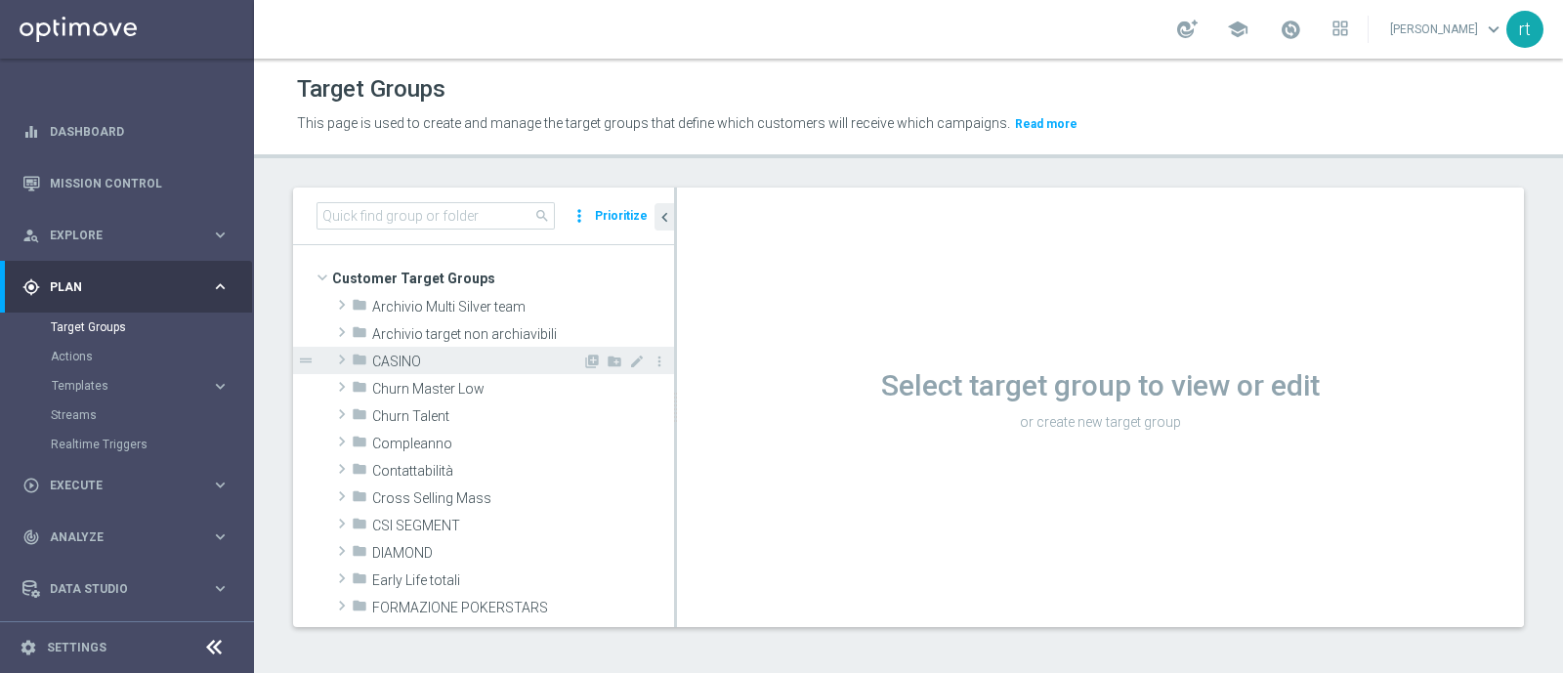
click at [442, 363] on span "CASINO" at bounding box center [477, 362] width 210 height 17
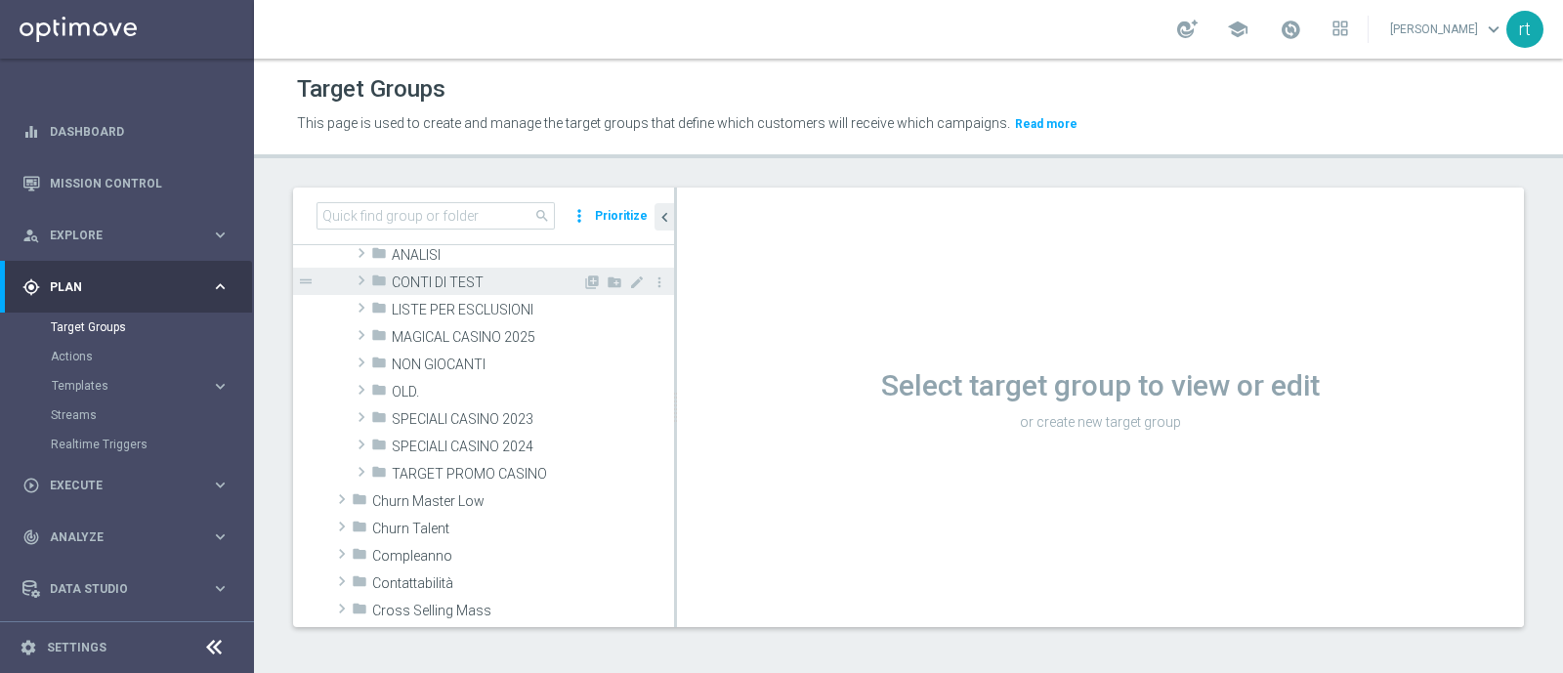
scroll to position [163, 0]
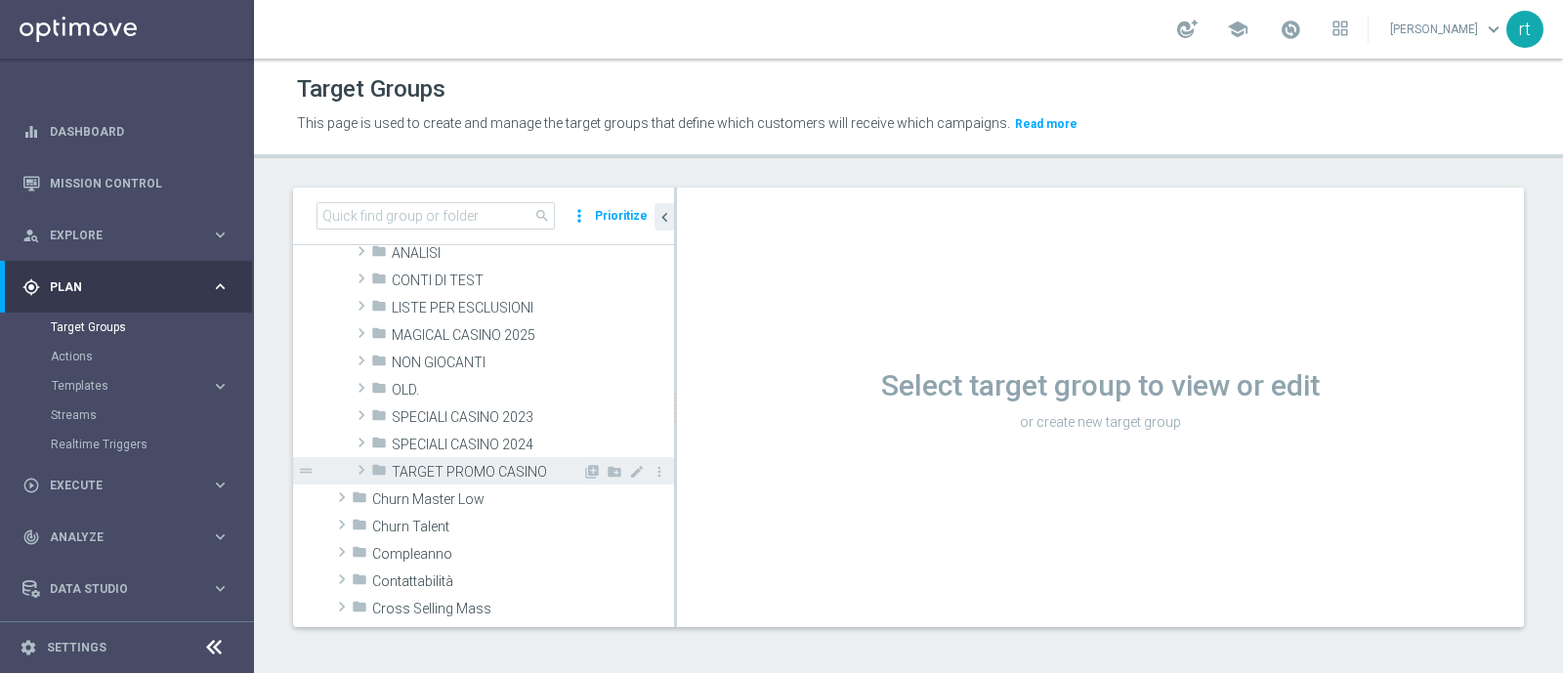
click at [457, 472] on span "TARGET PROMO CASINO" at bounding box center [487, 472] width 191 height 17
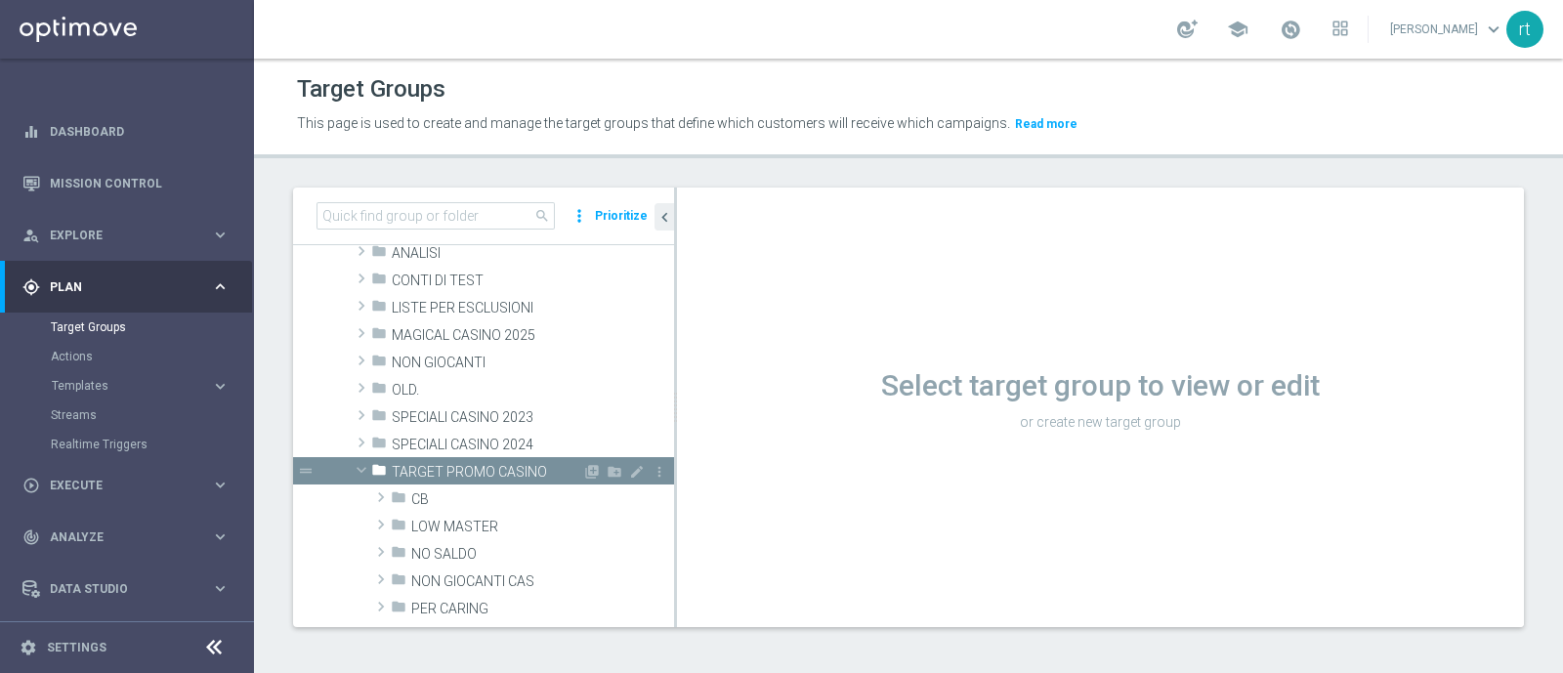
scroll to position [365, 0]
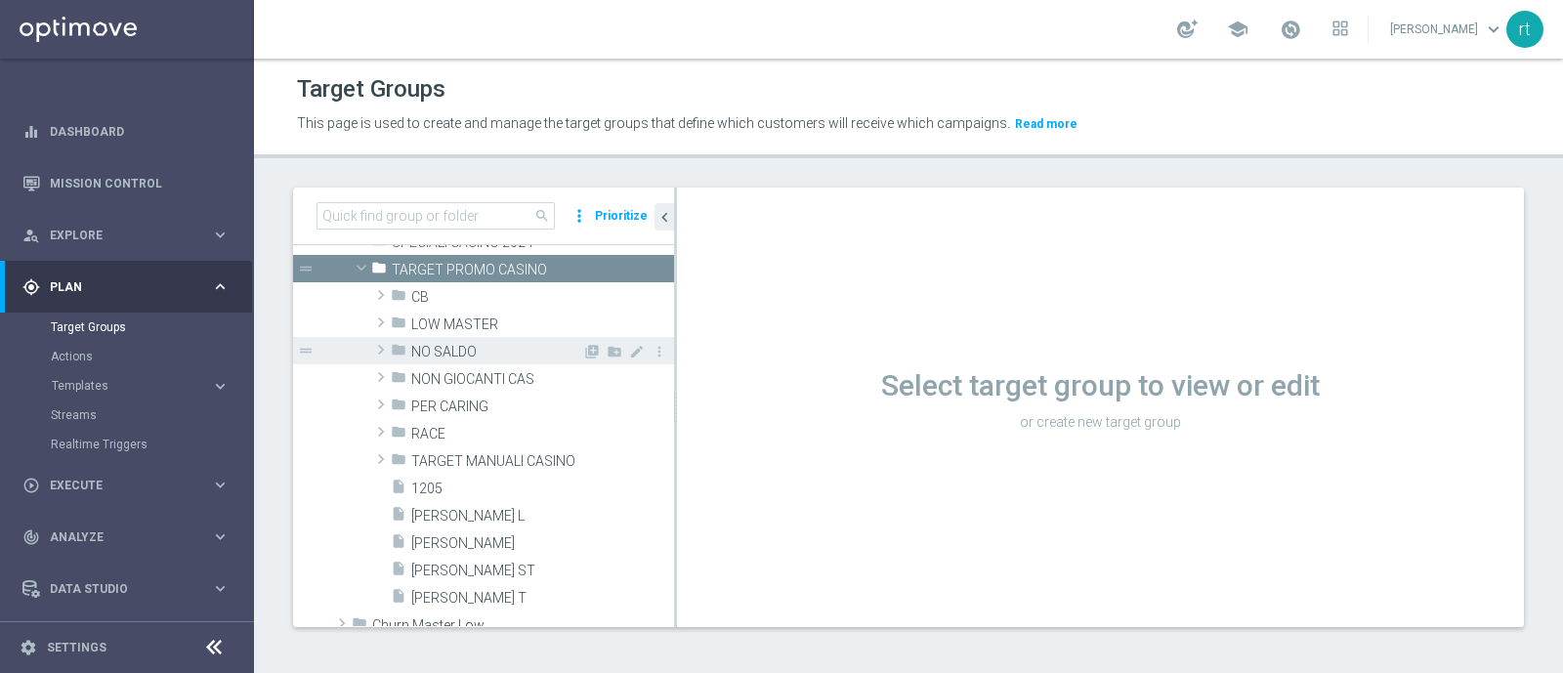
click at [450, 344] on span "NO SALDO" at bounding box center [496, 352] width 171 height 17
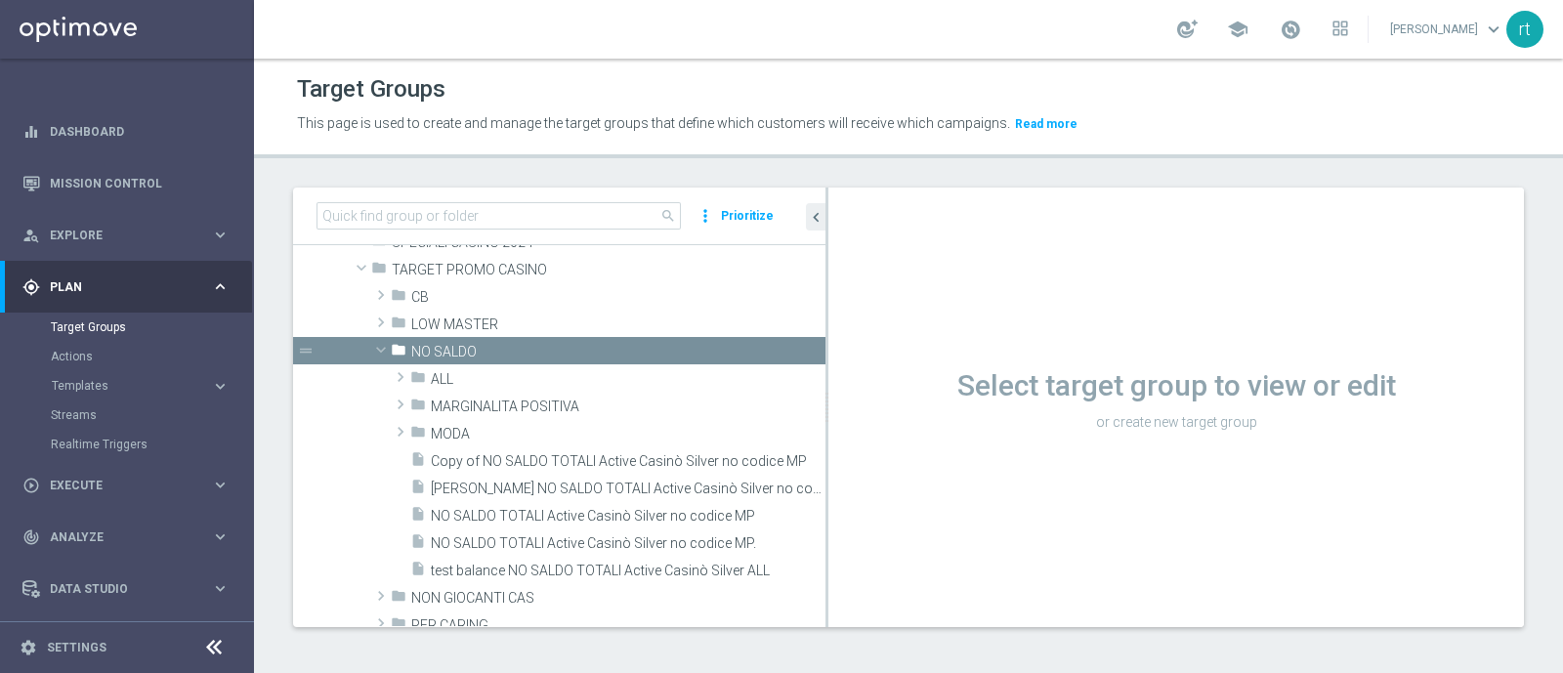
drag, startPoint x: 674, startPoint y: 433, endPoint x: 855, endPoint y: 432, distance: 180.7
click at [855, 432] on as-split "search more_vert Prioritize Customer Target Groups library_add create_new_folder" at bounding box center [908, 408] width 1231 height 440
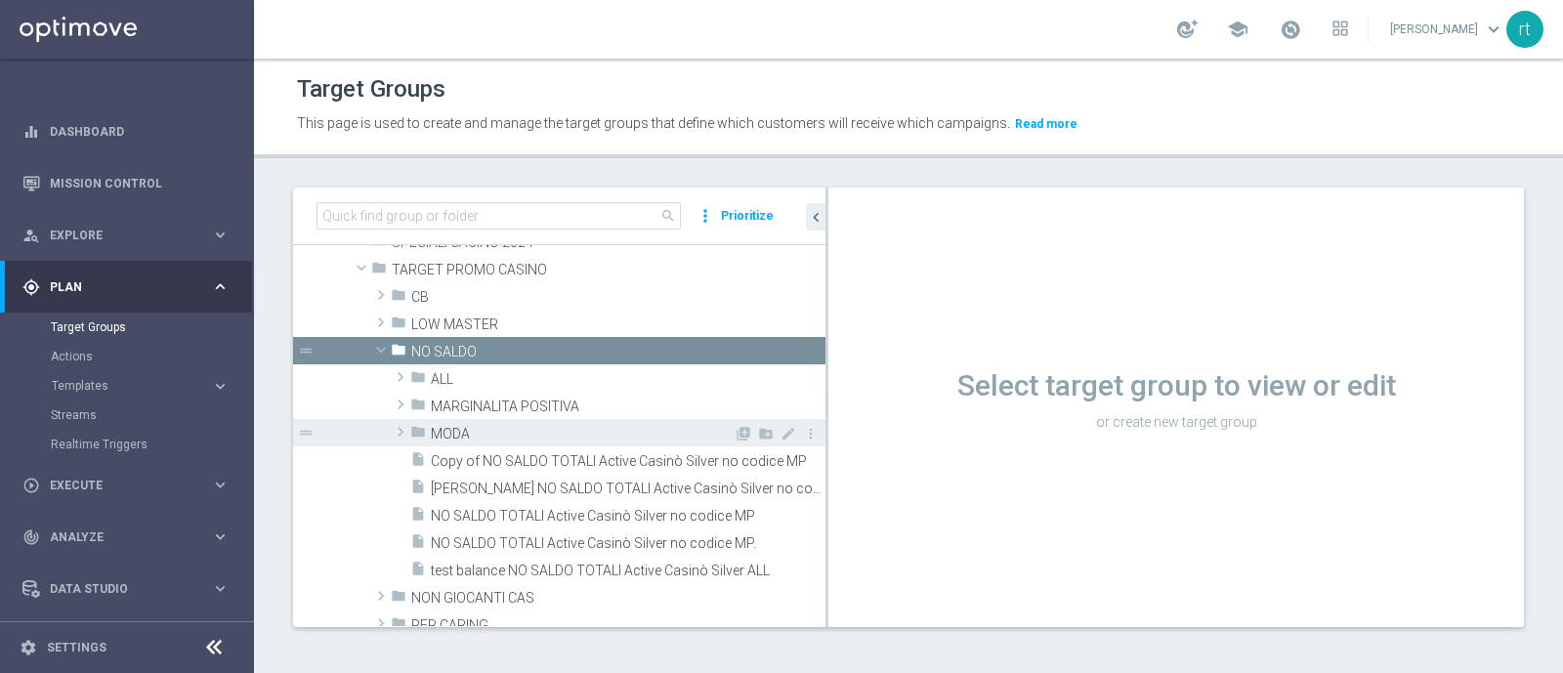
click at [557, 426] on span "MODA" at bounding box center [582, 434] width 303 height 17
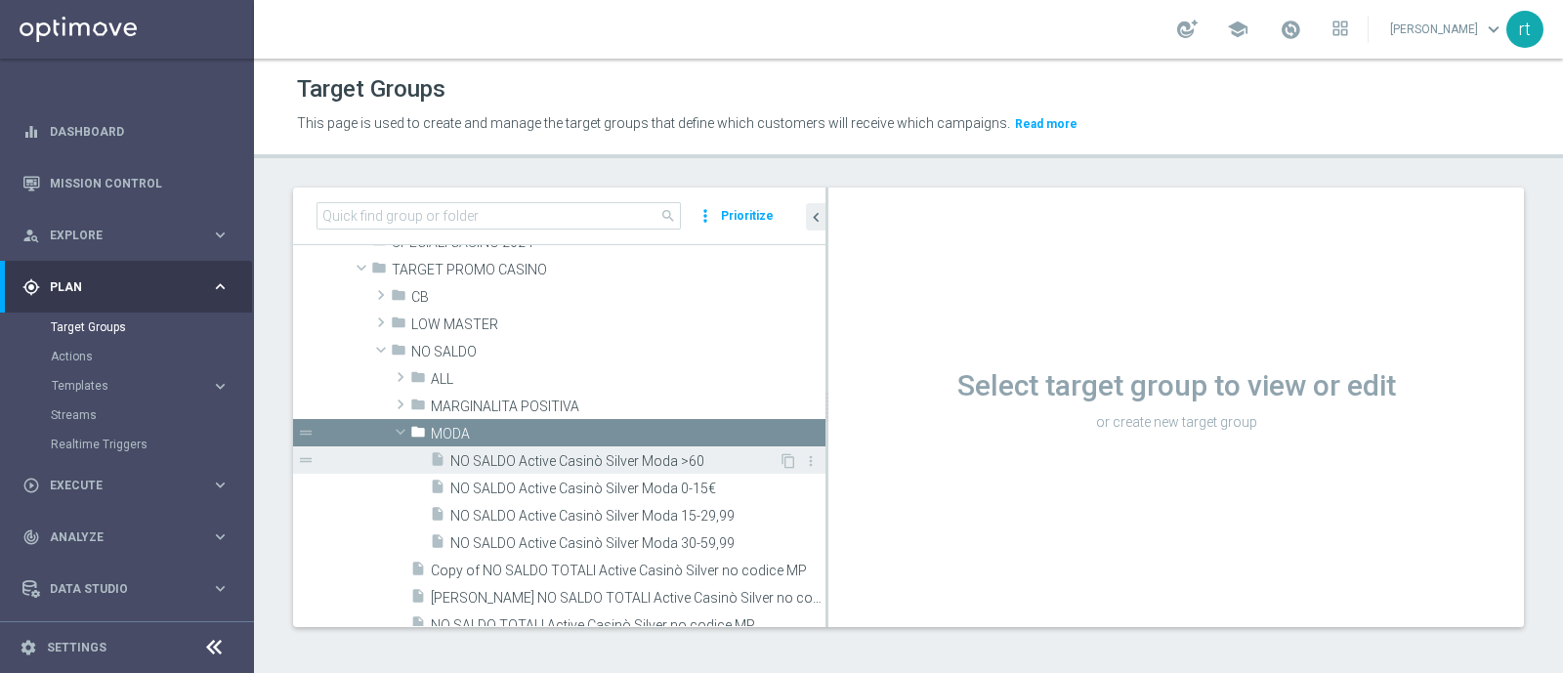
click at [583, 462] on span "NO SALDO Active Casinò Silver Moda >60" at bounding box center [614, 461] width 328 height 17
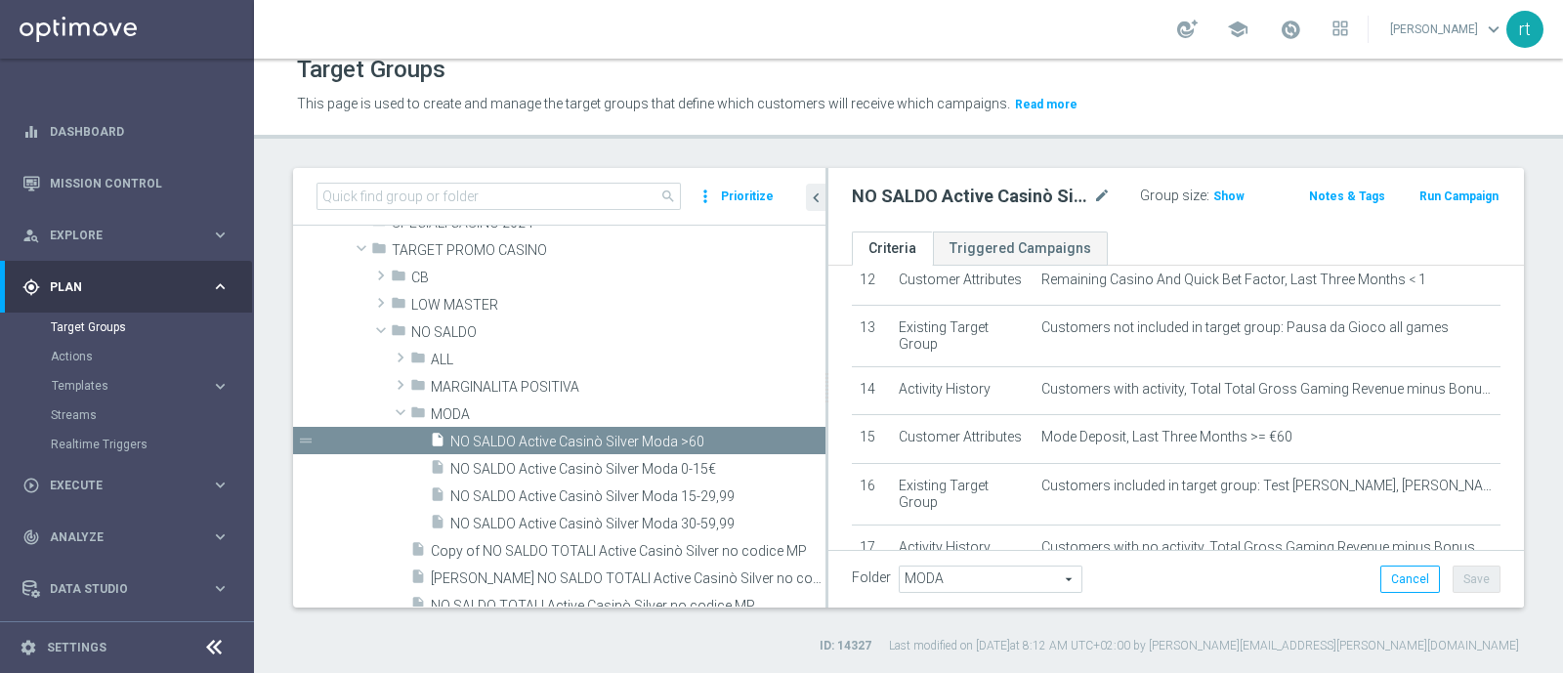
scroll to position [954, 0]
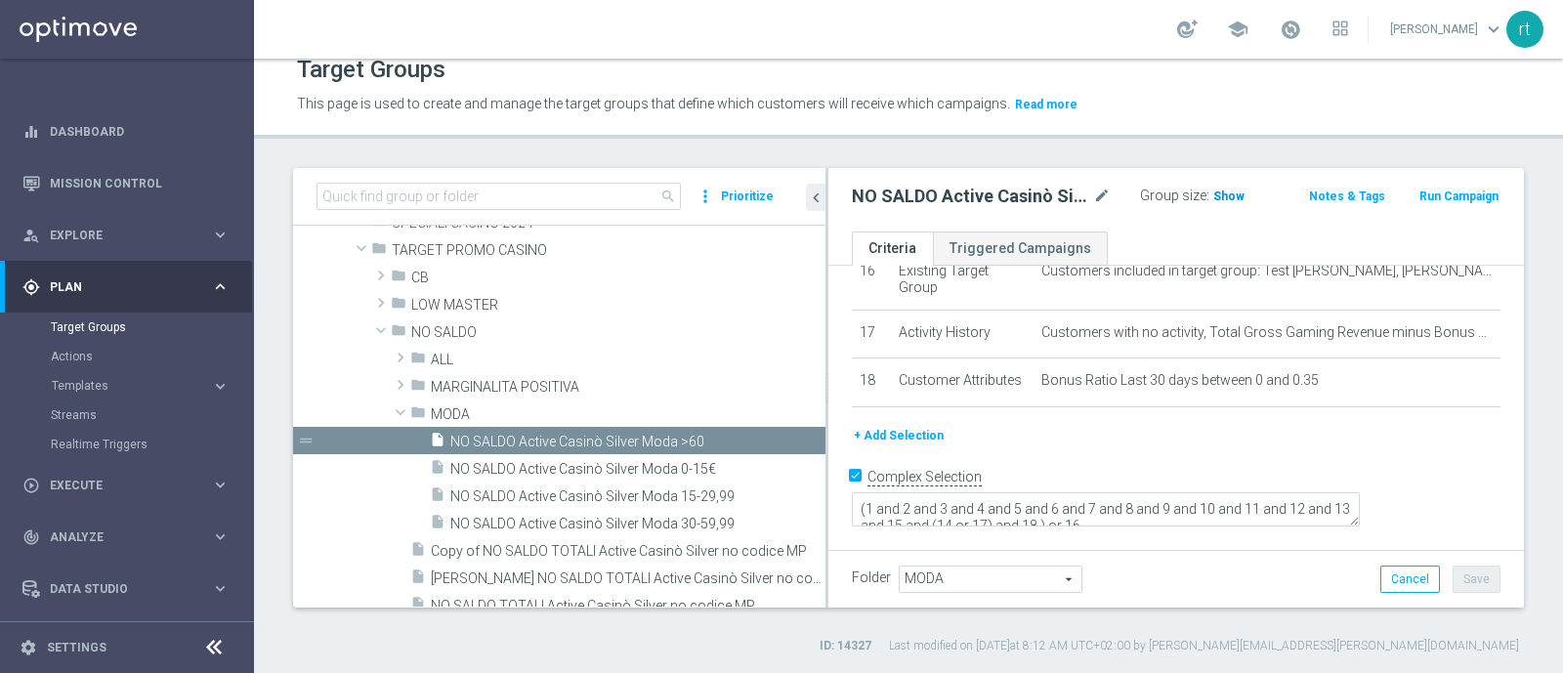
click at [1218, 195] on span "Show" at bounding box center [1228, 197] width 31 height 14
click at [922, 446] on button "+ Add Selection" at bounding box center [899, 435] width 94 height 21
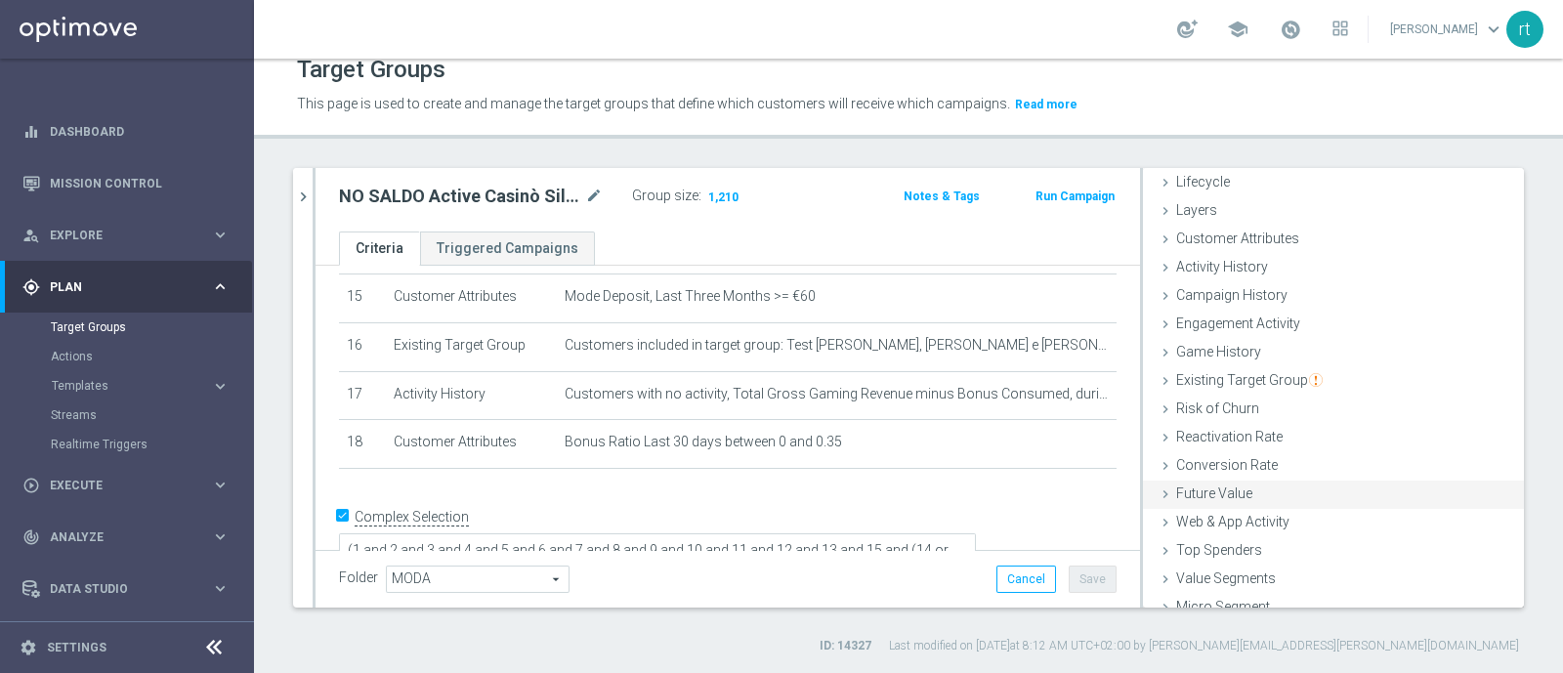
scroll to position [40, 0]
click at [1248, 303] on span "Campaign History" at bounding box center [1231, 301] width 111 height 16
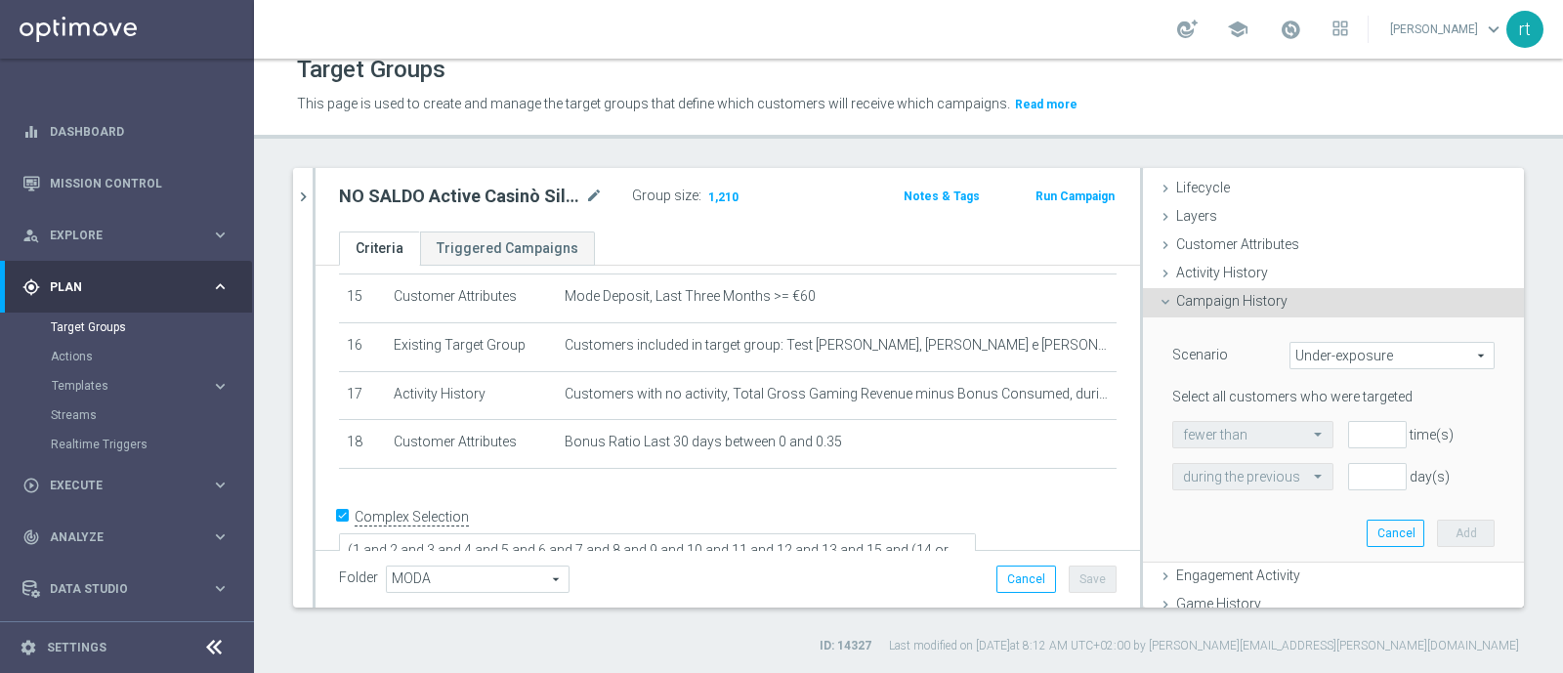
click at [1297, 359] on span "Under-exposure" at bounding box center [1392, 355] width 203 height 25
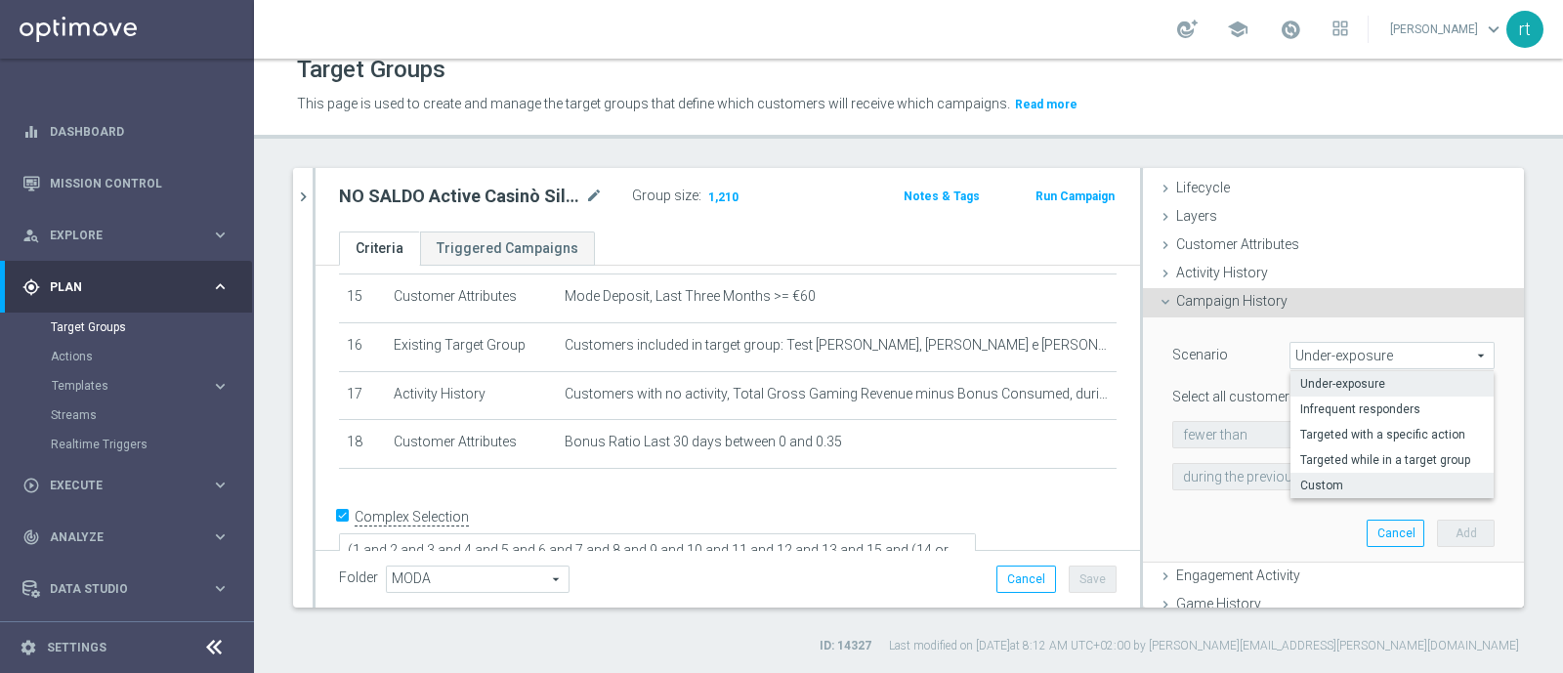
click at [1300, 485] on span "Custom" at bounding box center [1392, 486] width 184 height 16
type input "Custom"
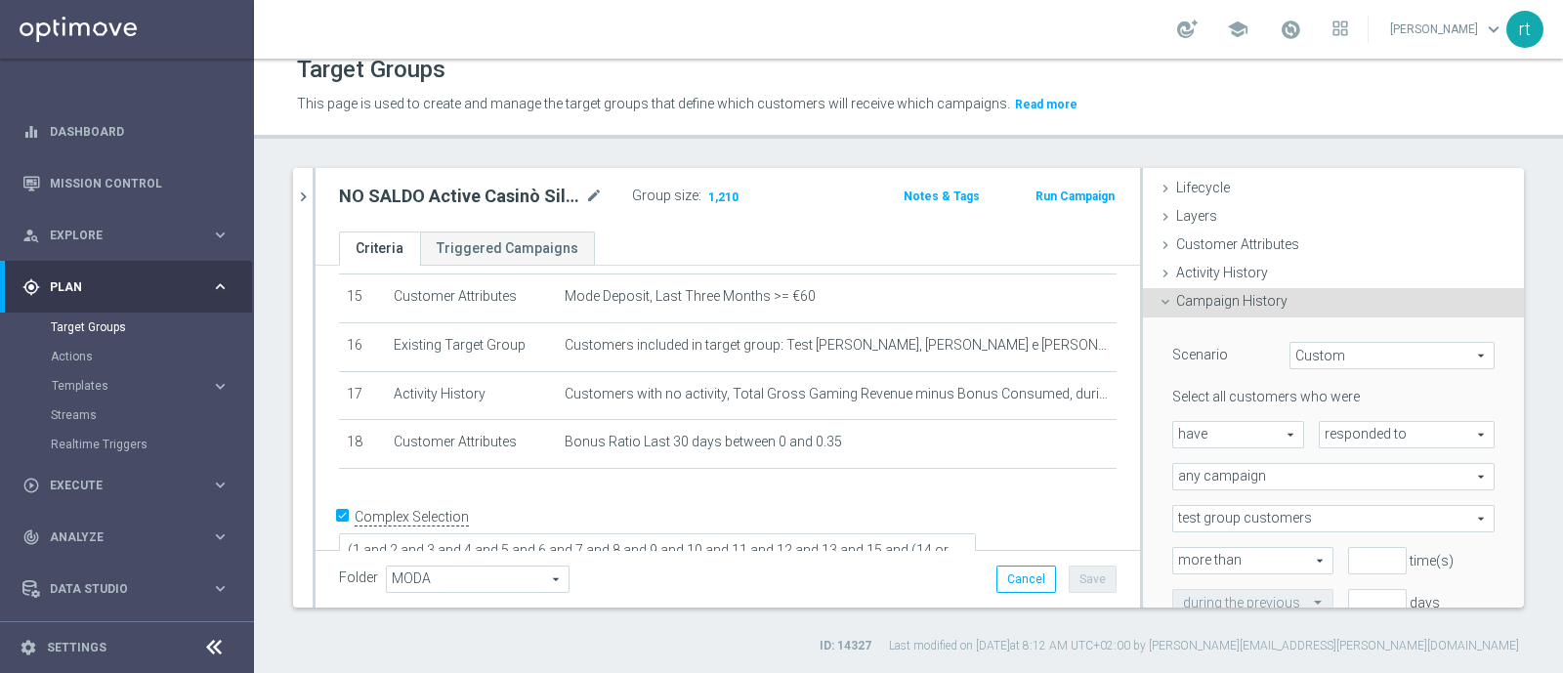
click at [1320, 437] on span "responded to" at bounding box center [1407, 434] width 174 height 25
click at [1214, 431] on span "have" at bounding box center [1238, 434] width 130 height 25
click at [1217, 481] on span "have not" at bounding box center [1238, 489] width 110 height 16
type input "have not"
click at [1340, 439] on span "responded to" at bounding box center [1407, 434] width 174 height 25
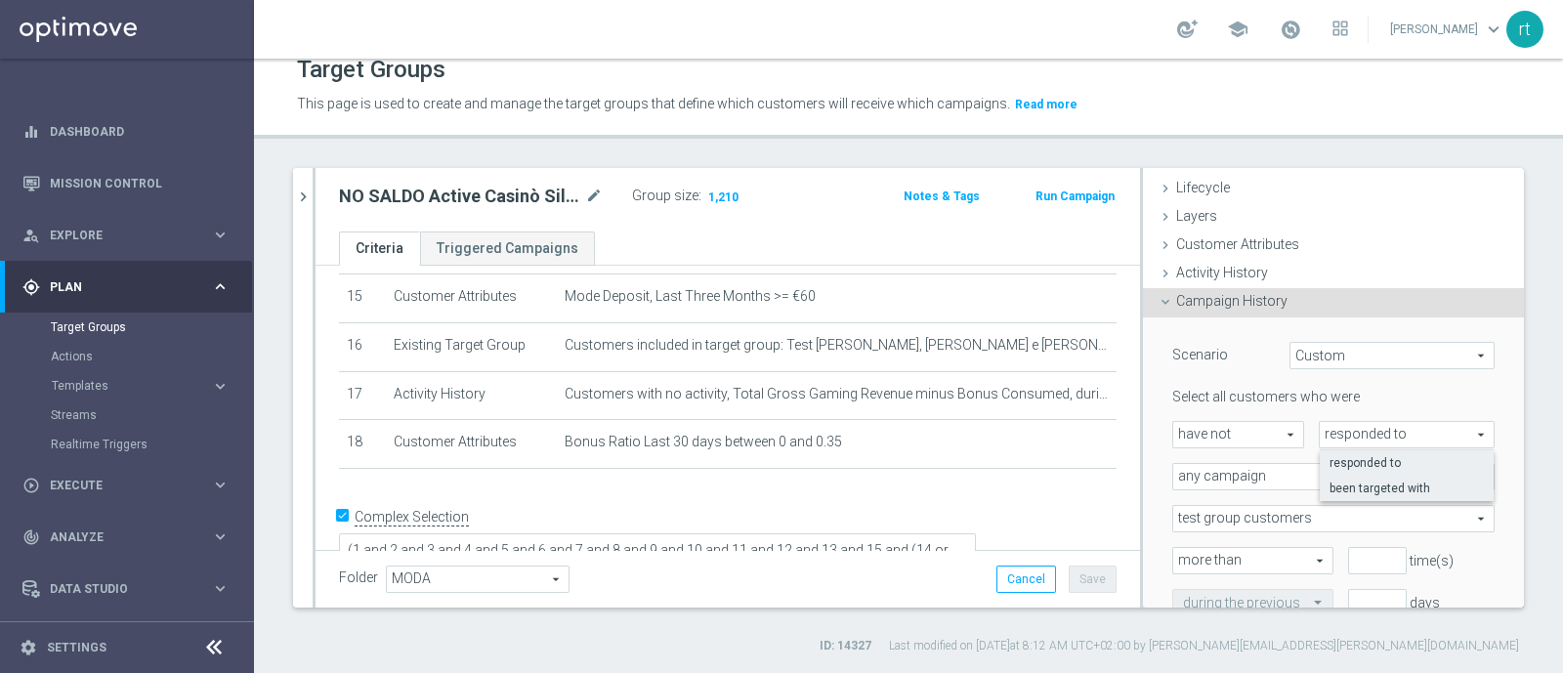
click at [1337, 481] on span "been targeted with" at bounding box center [1407, 489] width 154 height 16
type input "been targeted with"
click at [1288, 474] on span "any campaign" at bounding box center [1333, 476] width 320 height 25
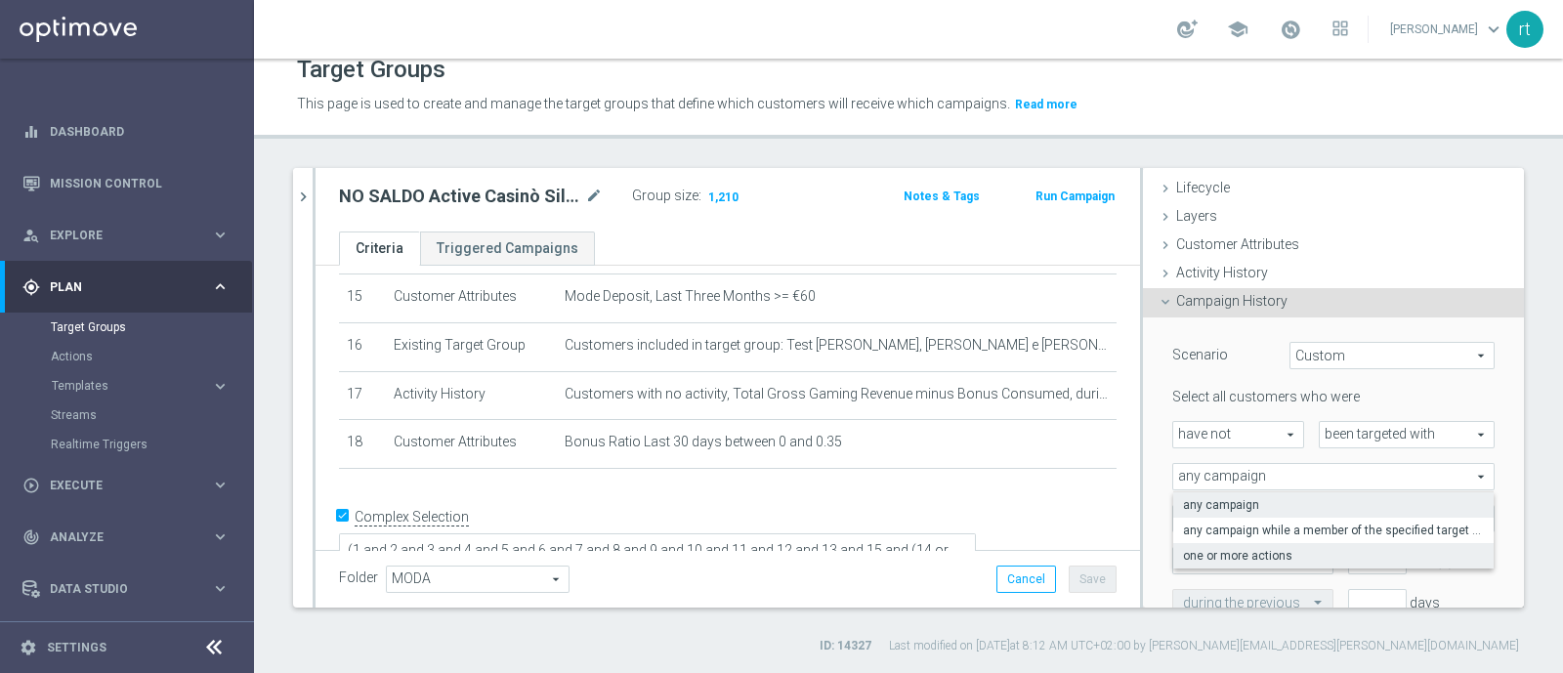
click at [1249, 544] on label "one or more actions" at bounding box center [1333, 555] width 320 height 25
type input "one or more actions"
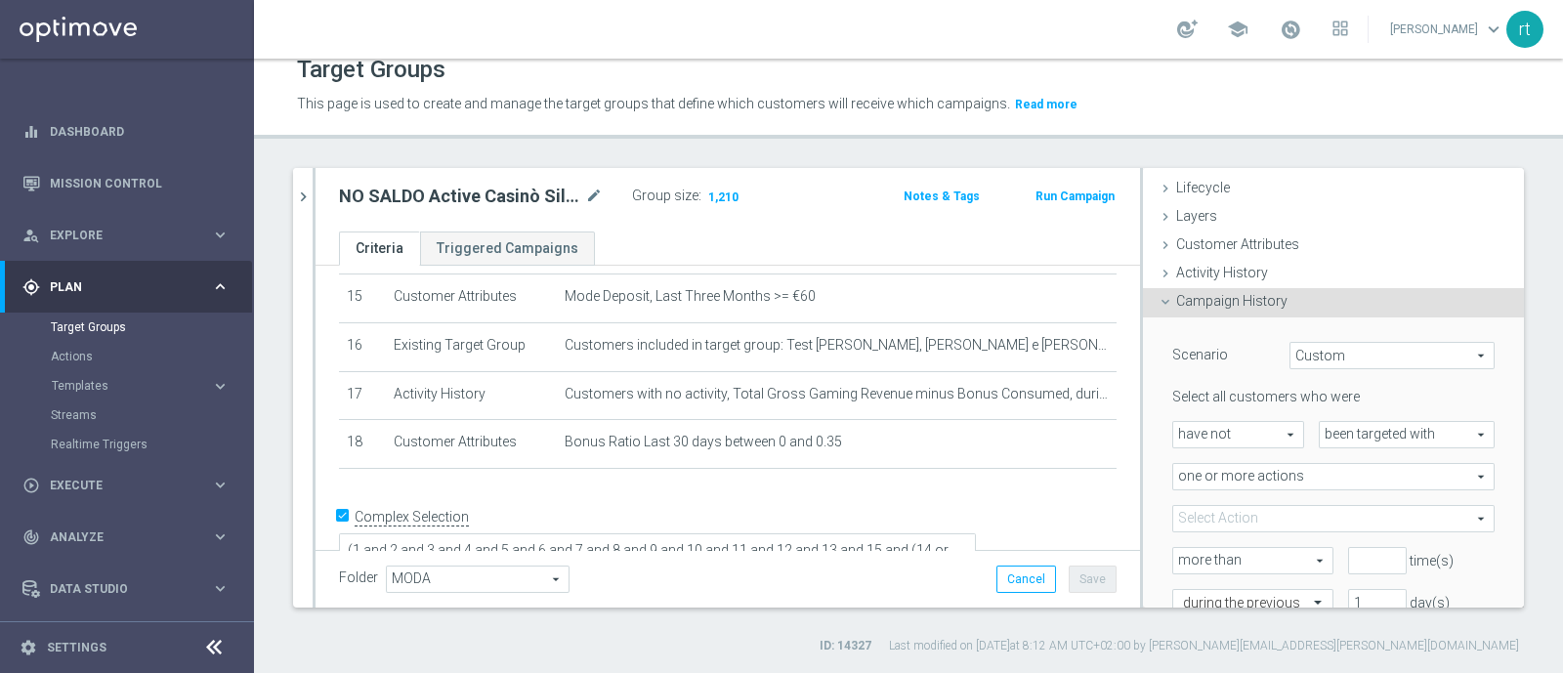
scroll to position [182, 0]
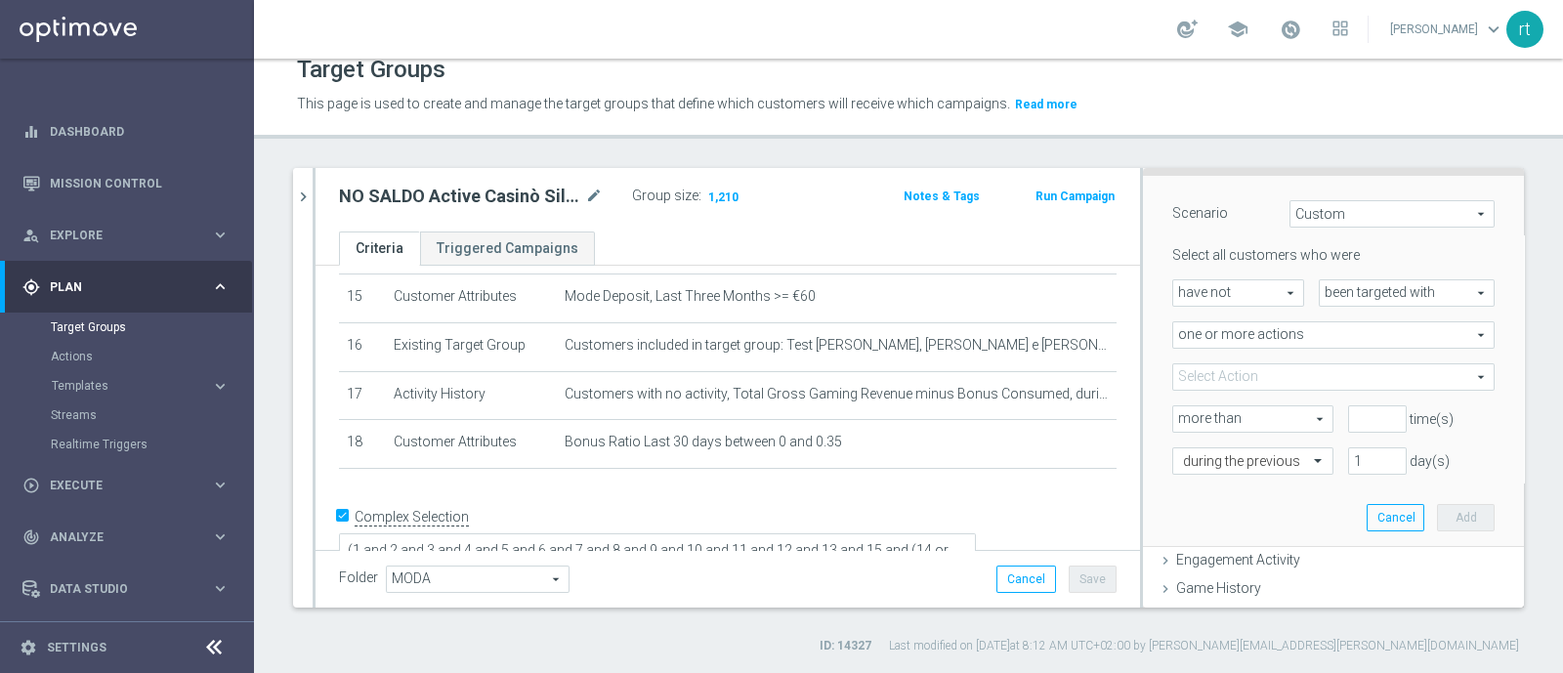
click at [1234, 374] on span at bounding box center [1333, 376] width 320 height 25
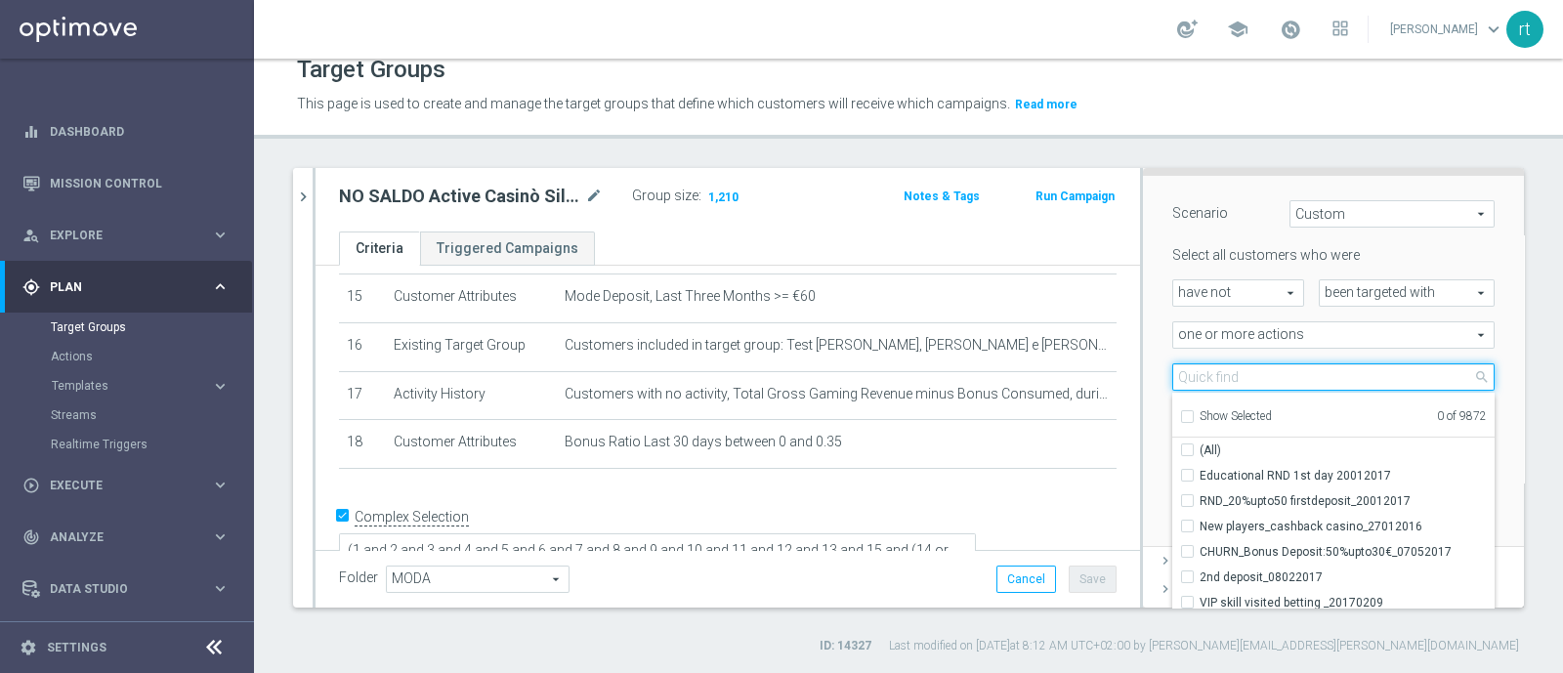
click at [1234, 374] on input "search" at bounding box center [1333, 376] width 322 height 27
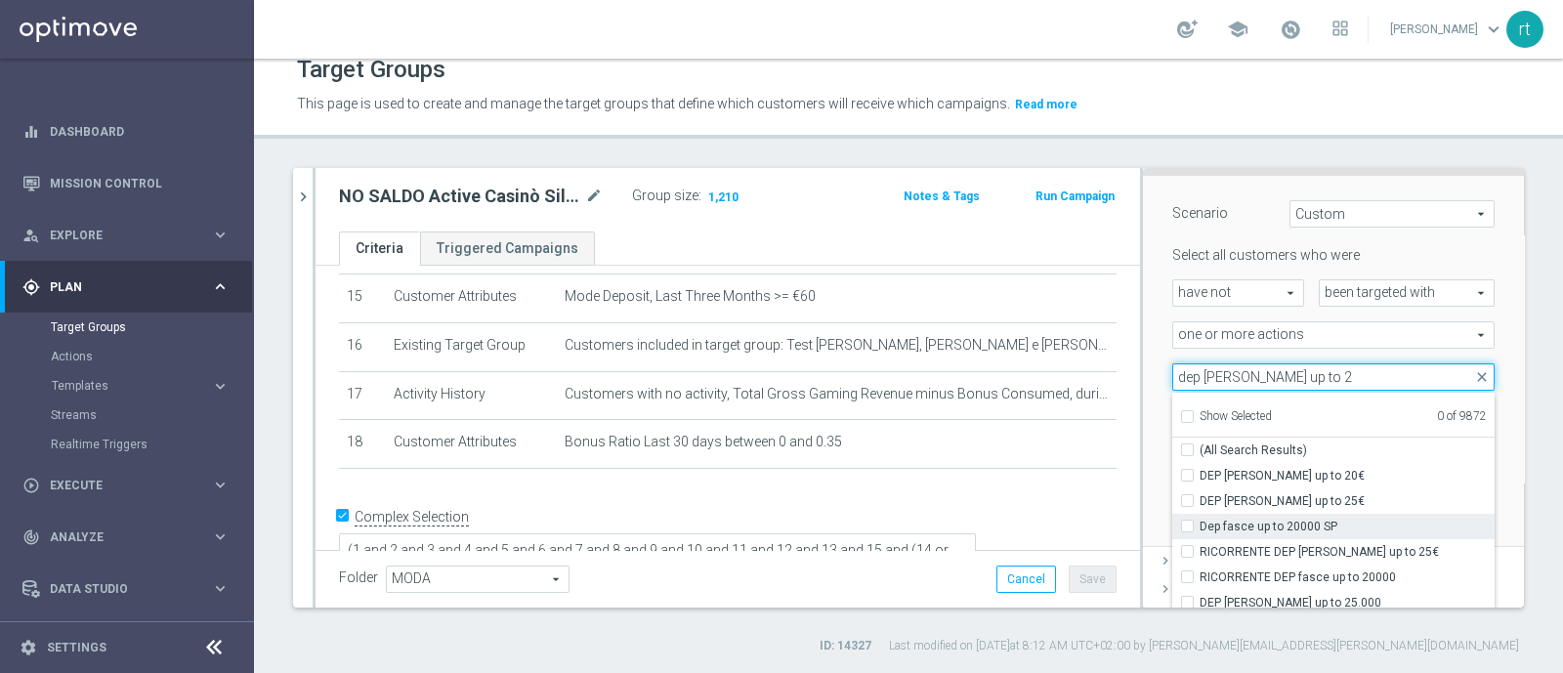
type input "dep [PERSON_NAME] up to 2"
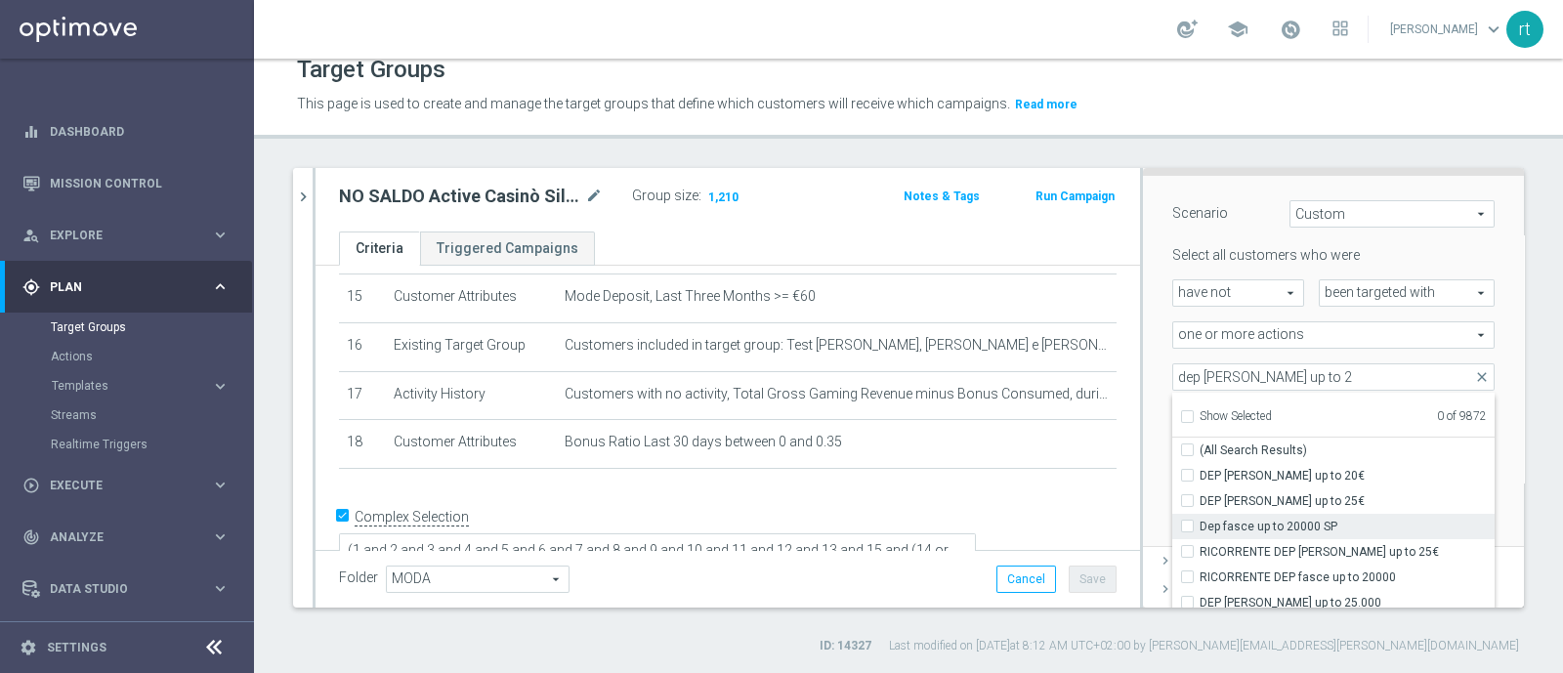
click at [1261, 527] on span "Dep fasce up to 20000 SP" at bounding box center [1347, 527] width 295 height 16
click at [1200, 527] on input "Dep fasce up to 20000 SP" at bounding box center [1193, 526] width 13 height 13
checkbox input "true"
type input "Dep fasce up to 20000 SP"
click at [1158, 483] on div "Scenario Custom Custom arrow_drop_down search Select all customers who were hav…" at bounding box center [1334, 361] width 352 height 370
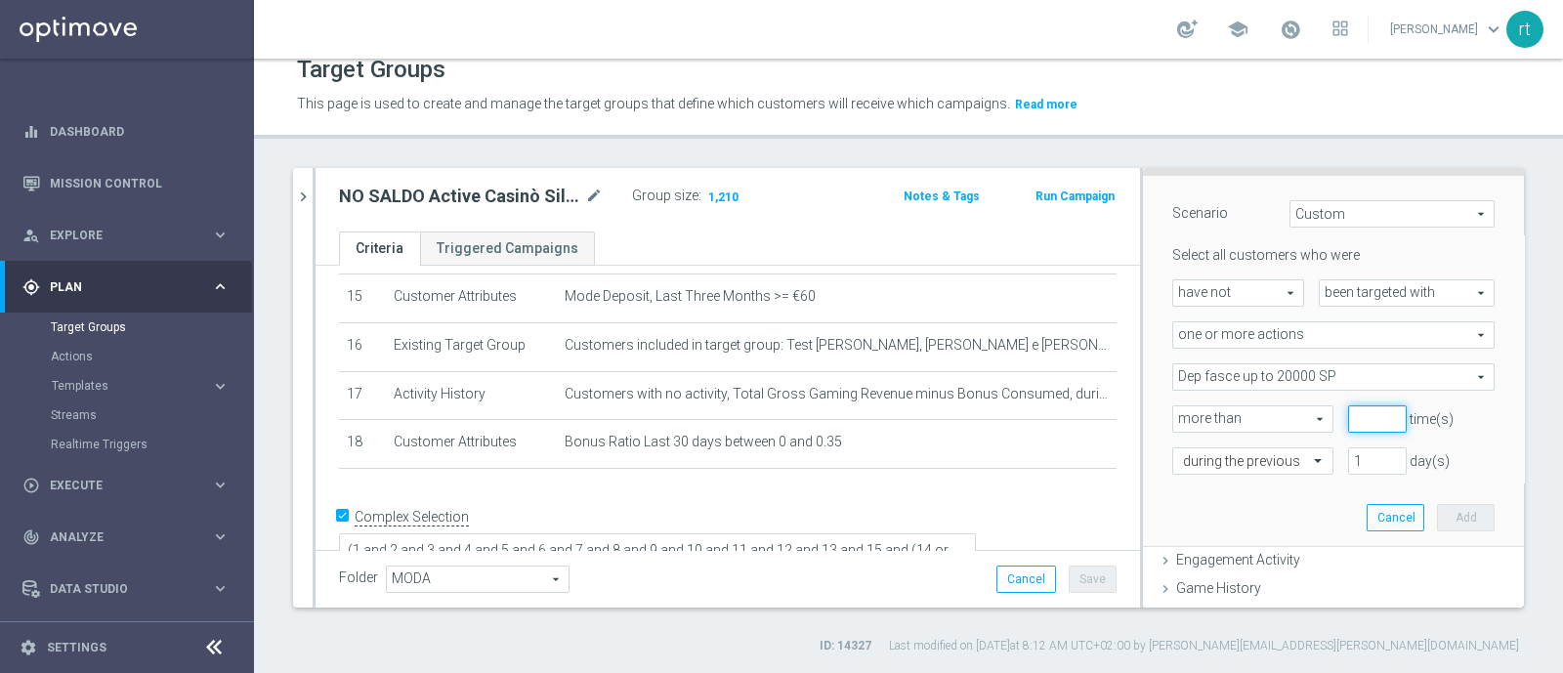
click at [1348, 407] on input "number" at bounding box center [1377, 418] width 59 height 27
type input "0"
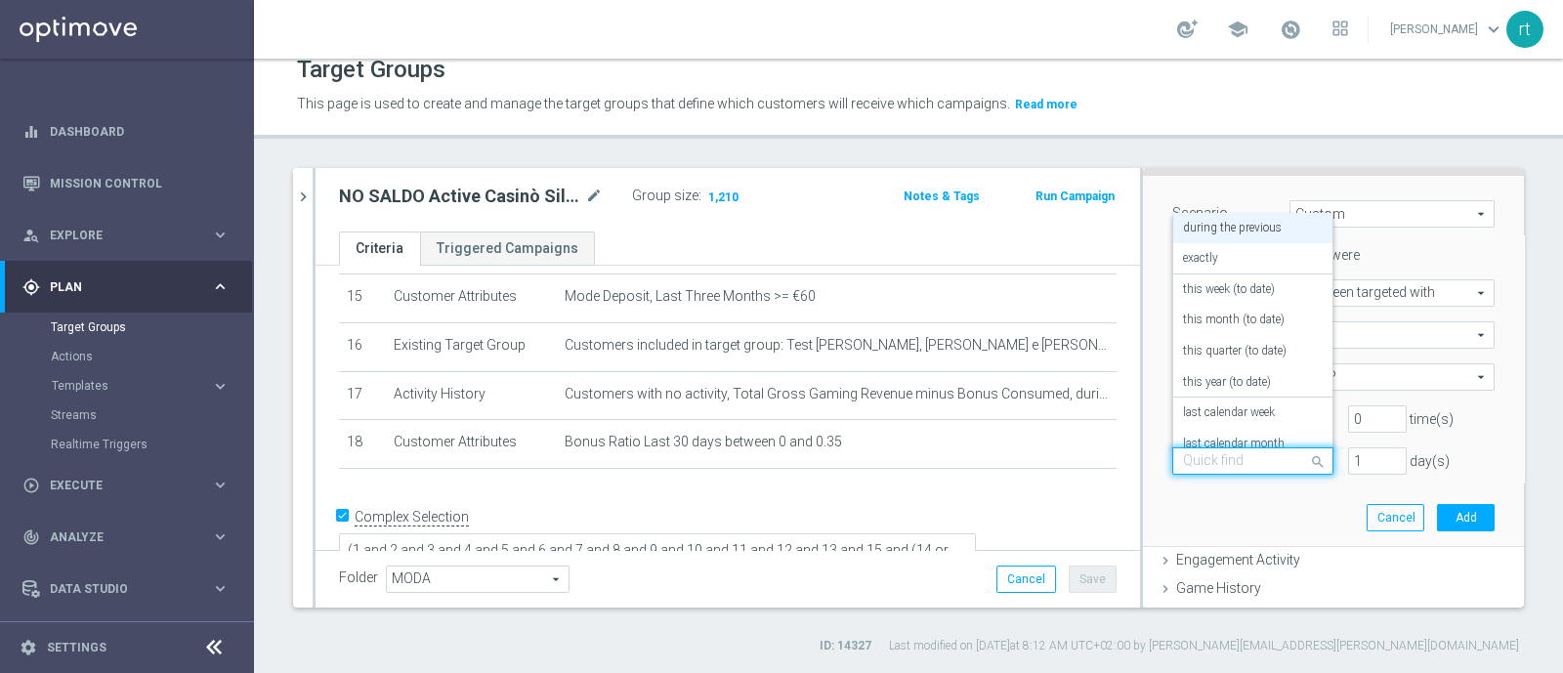
click at [1270, 449] on div "Quick find during the previous" at bounding box center [1252, 460] width 161 height 27
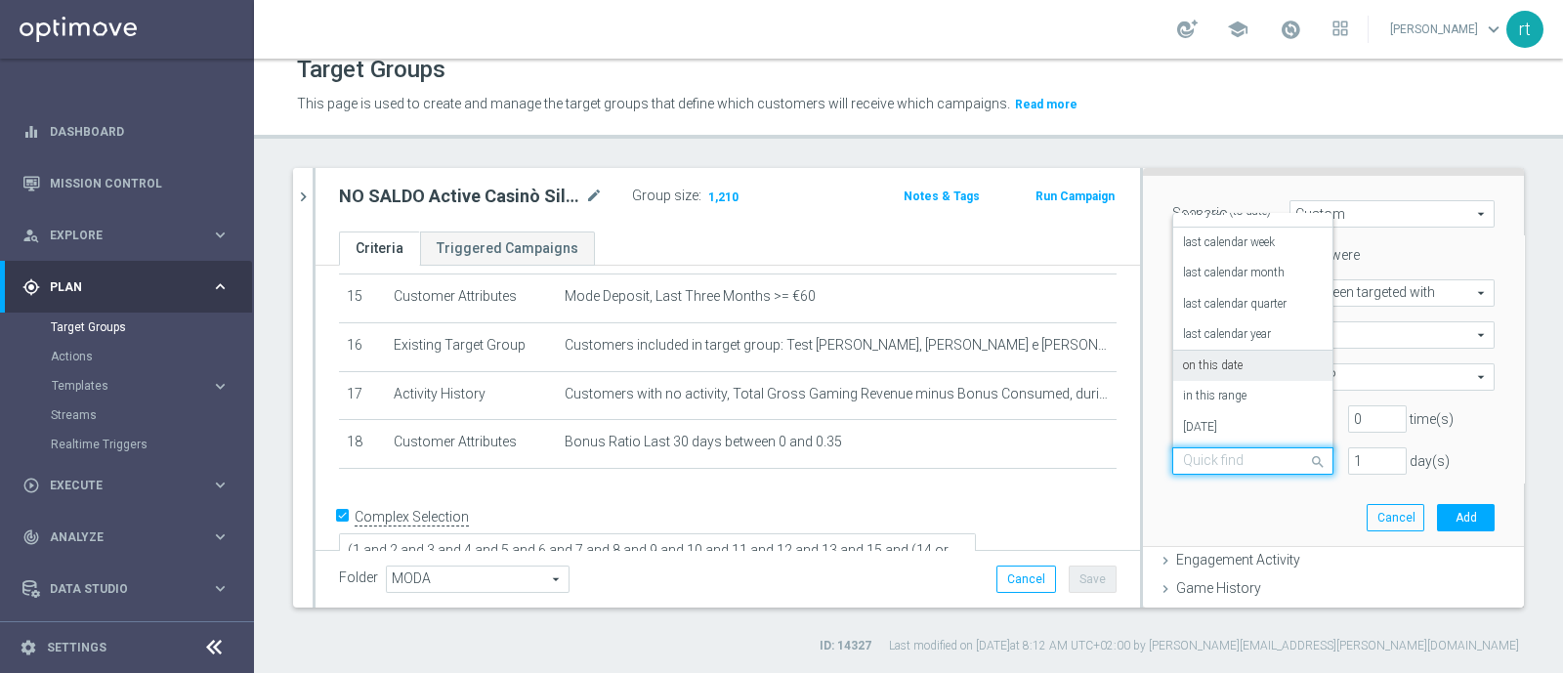
click at [1207, 368] on label "on this date" at bounding box center [1213, 367] width 60 height 16
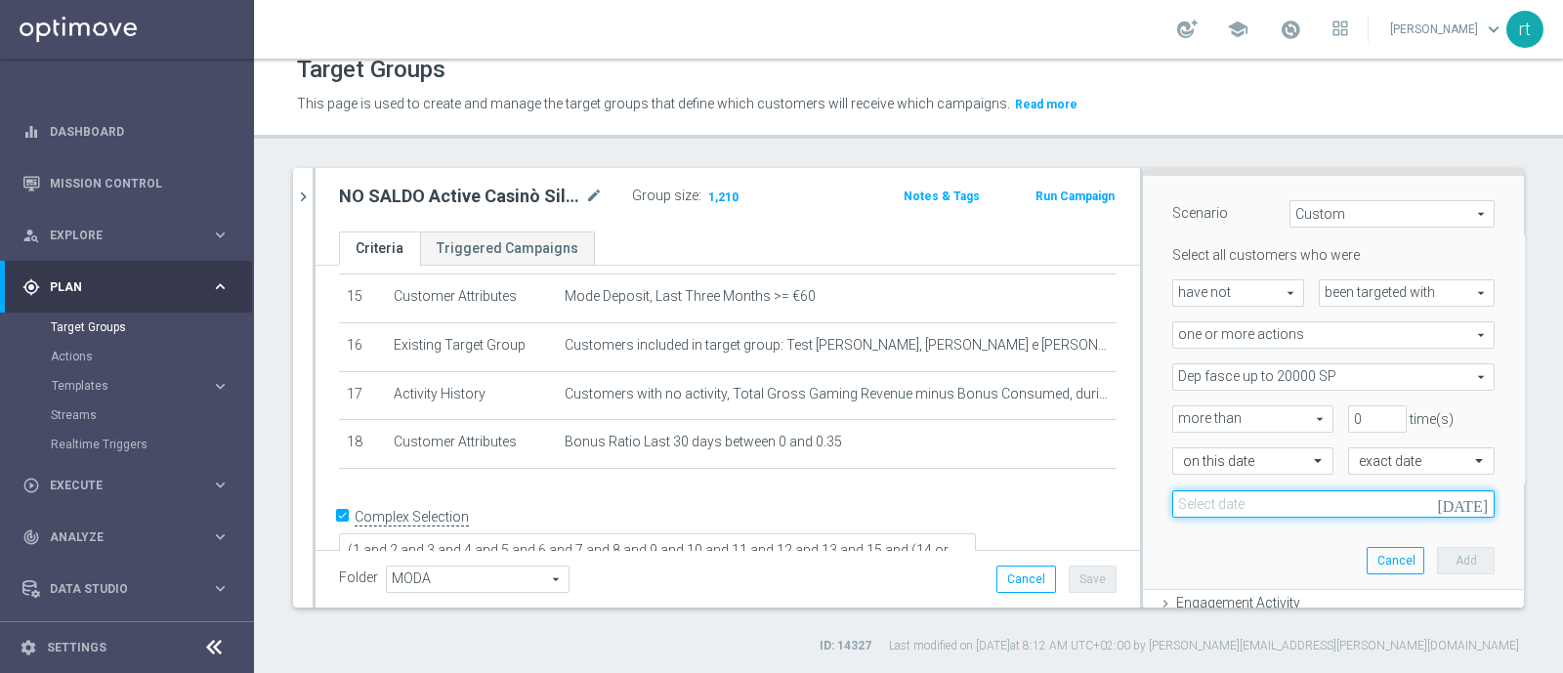
click at [1280, 506] on input at bounding box center [1333, 503] width 322 height 27
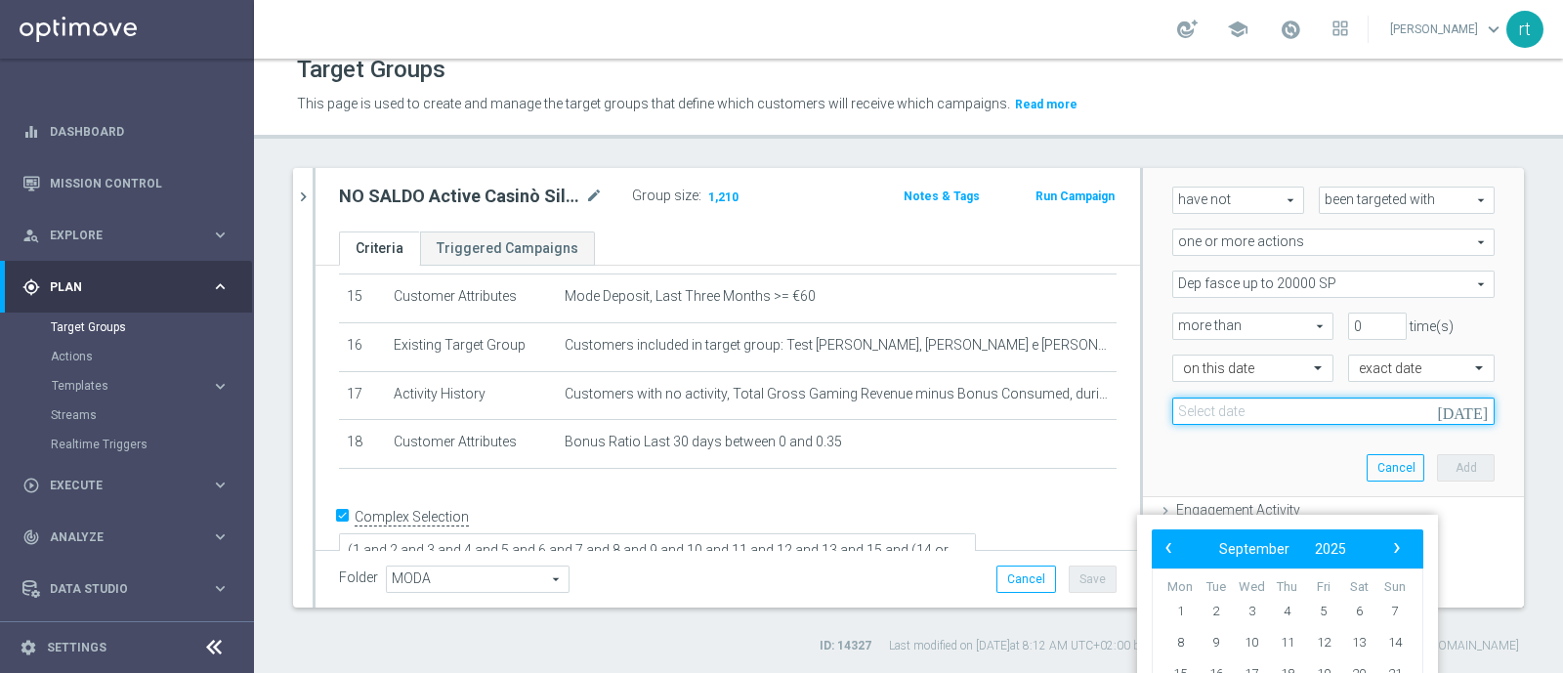
scroll to position [276, 0]
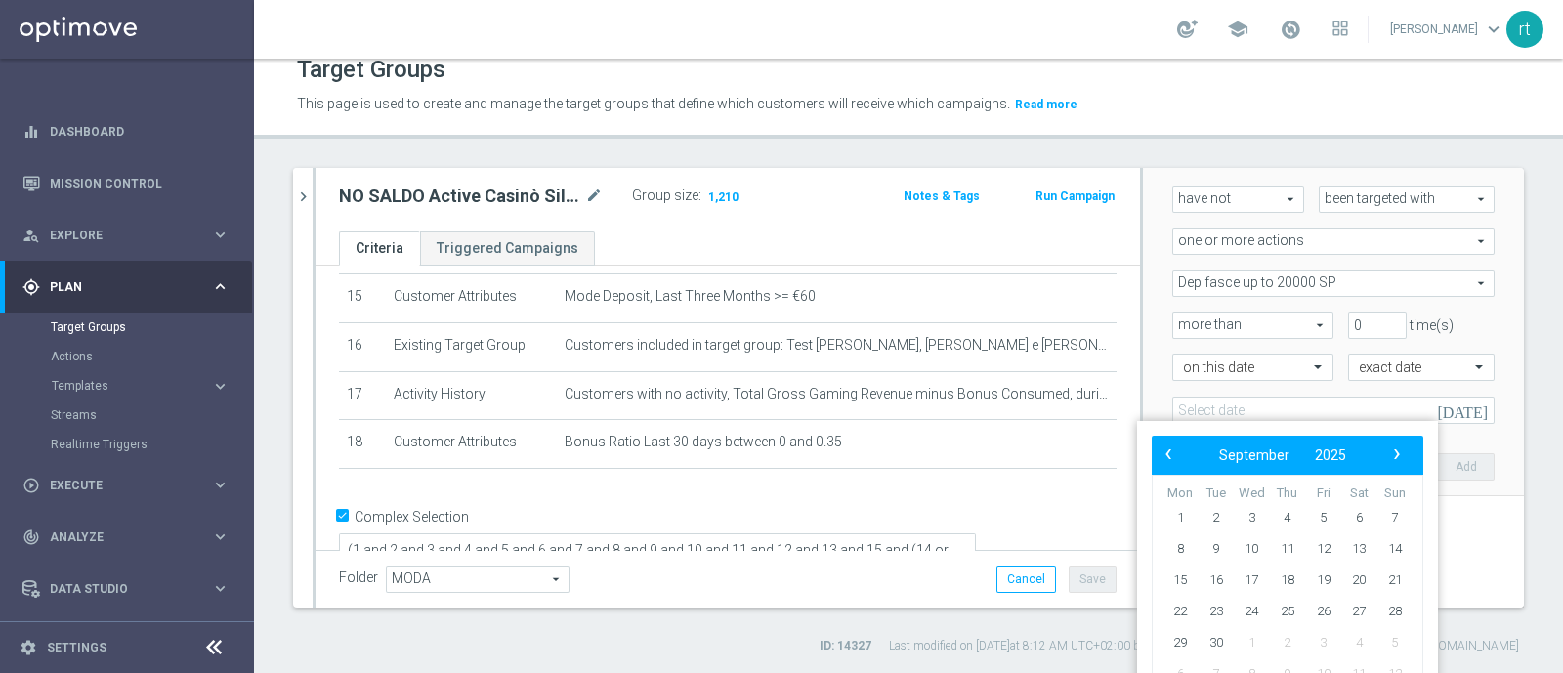
drag, startPoint x: 1175, startPoint y: 646, endPoint x: 1148, endPoint y: 510, distance: 138.5
click at [1148, 510] on div "‹ ​ September ​ 2025 ​ › Mon Tue Wed Thu Fri Sat Sun 1 2 3 4 5" at bounding box center [1287, 568] width 301 height 295
click at [1175, 541] on span "8" at bounding box center [1180, 548] width 31 height 31
type input "[DATE]"
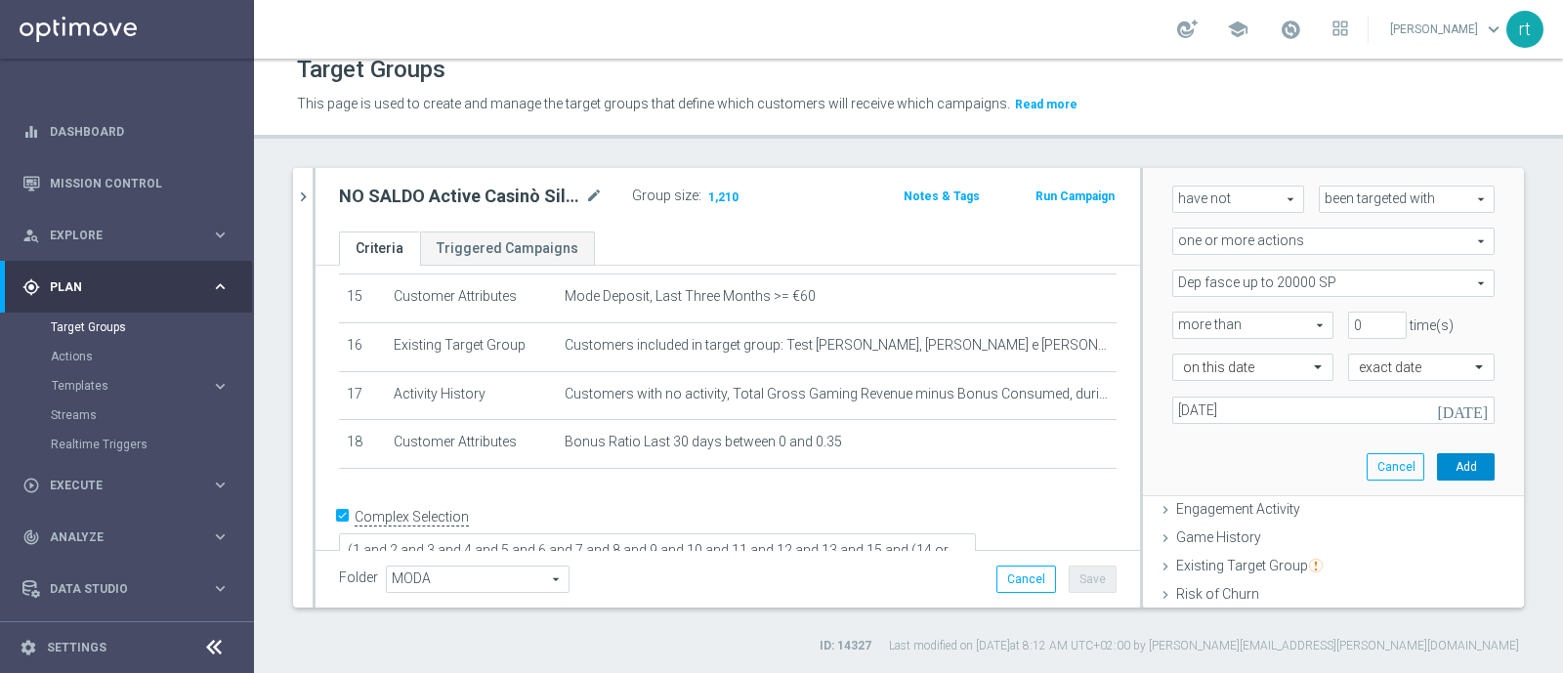
click at [1437, 468] on button "Add" at bounding box center [1466, 466] width 58 height 27
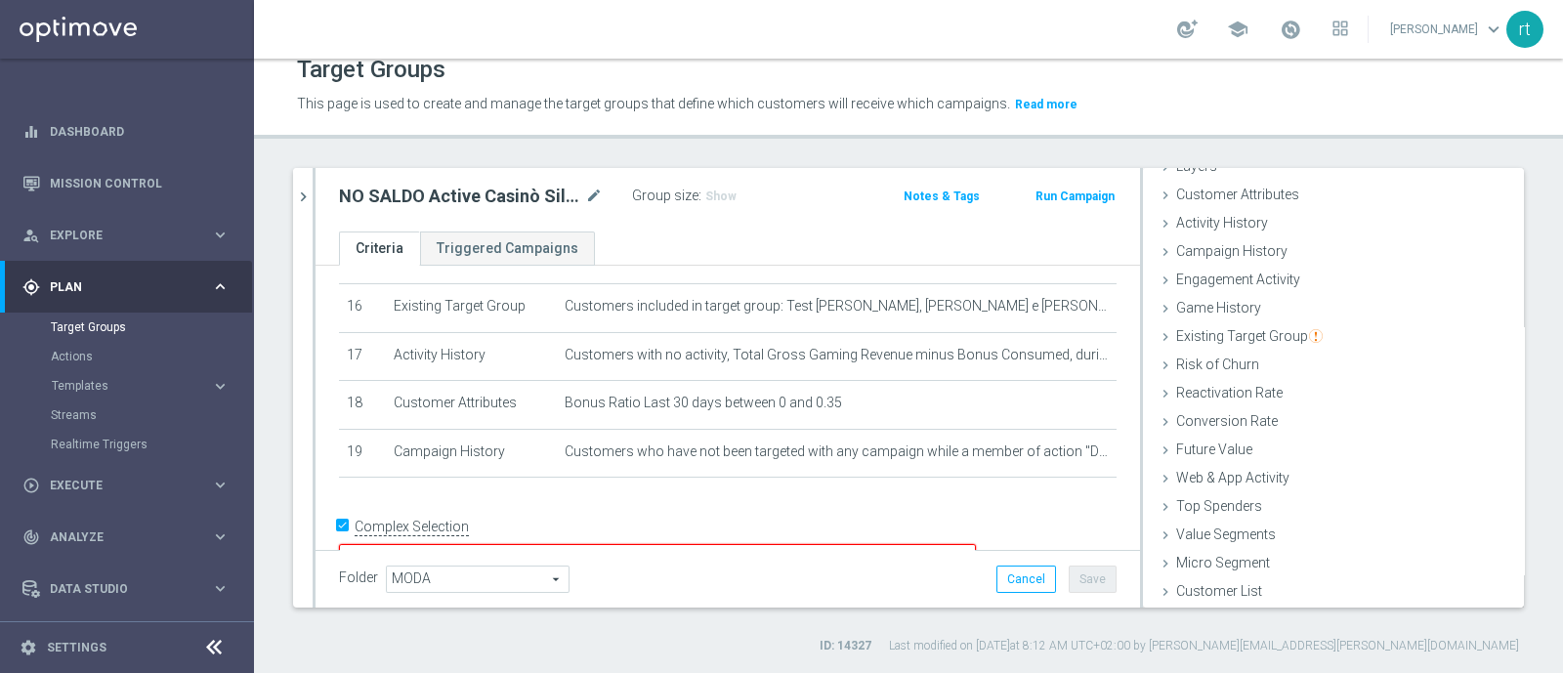
scroll to position [787, 0]
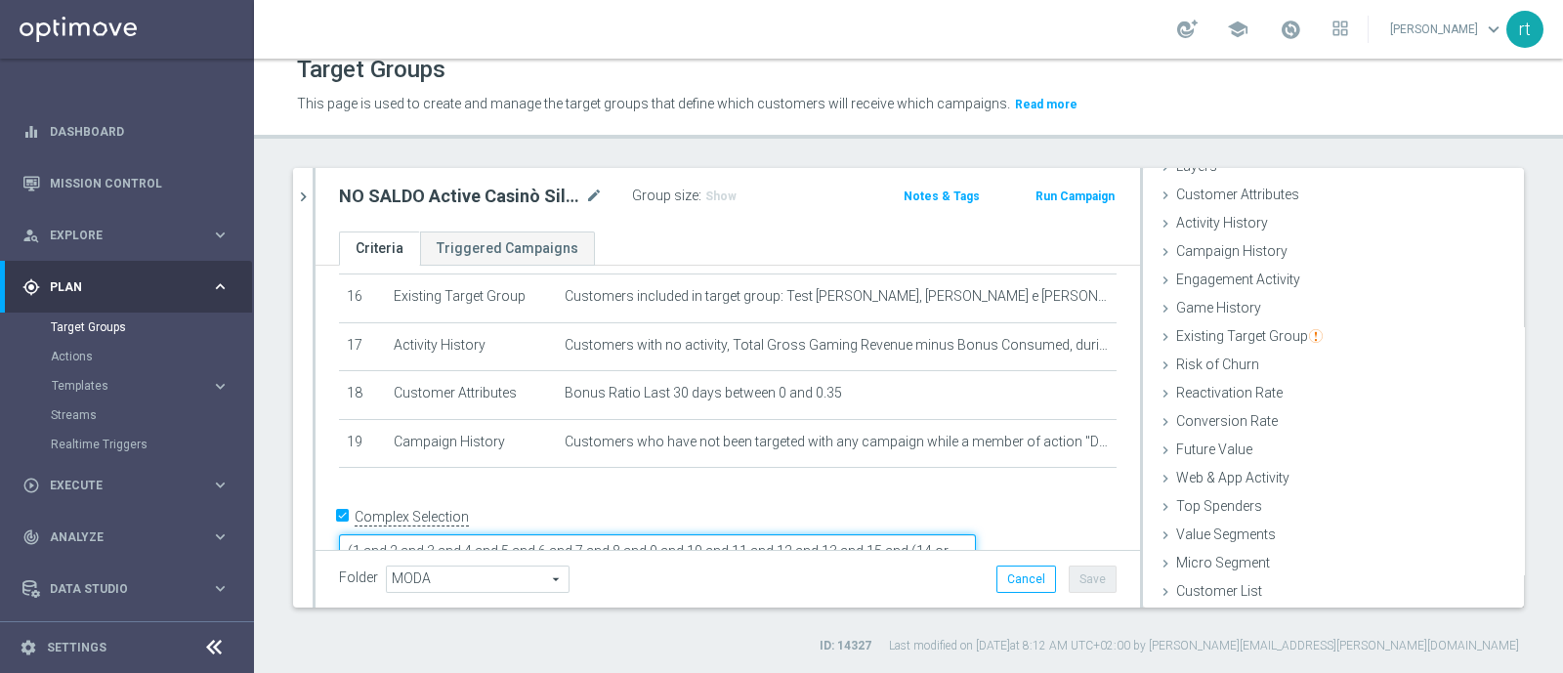
click at [590, 534] on textarea "(1 and 2 and 3 and 4 and 5 and 6 and 7 and 8 and 9 and 10 and 11 and 12 and 13 …" at bounding box center [657, 551] width 637 height 34
type textarea "(1 and 2 and 3 and 4 and 5 and 6 and 7 and 8 and 9 and 10 and 11 and 12 and 13 …"
click at [728, 196] on span "Show" at bounding box center [720, 197] width 31 height 14
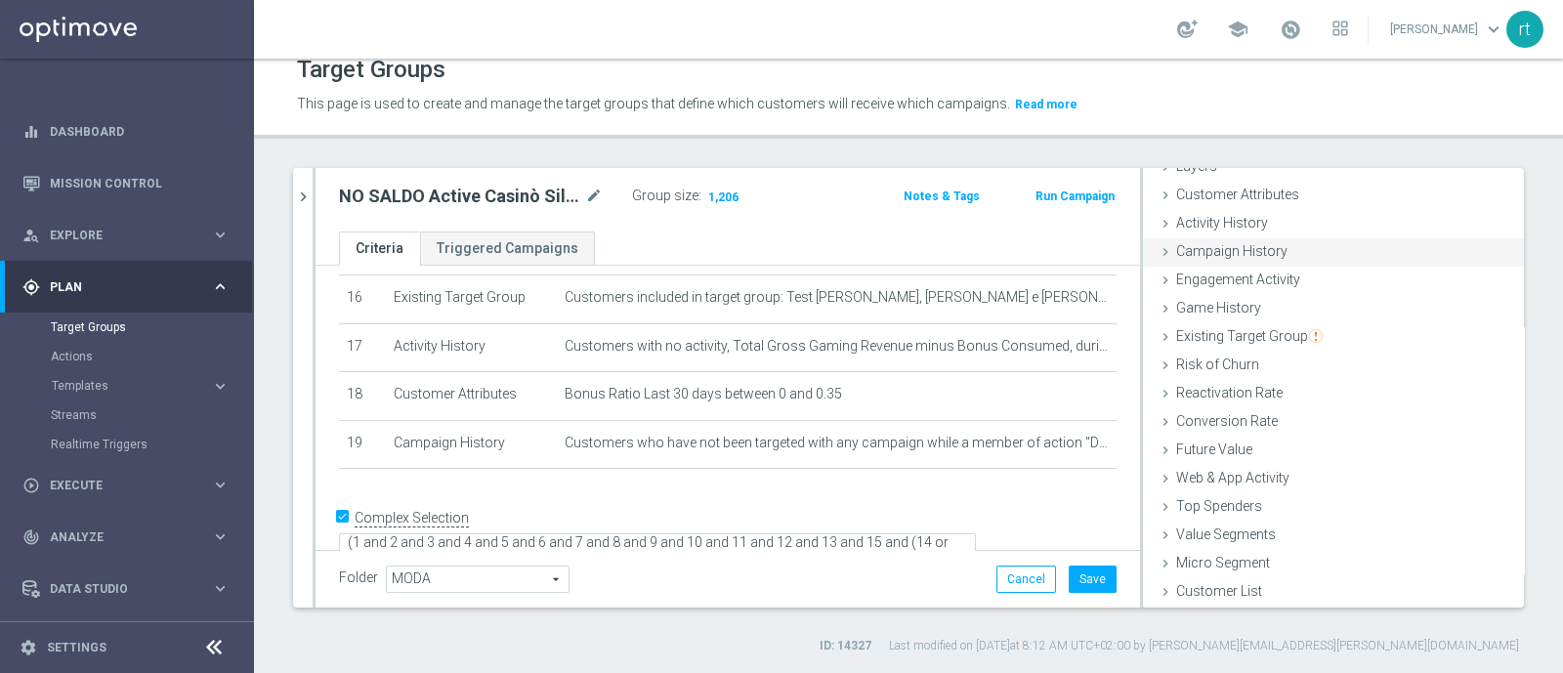
click at [1274, 251] on div "Campaign History done selection saved" at bounding box center [1333, 252] width 381 height 29
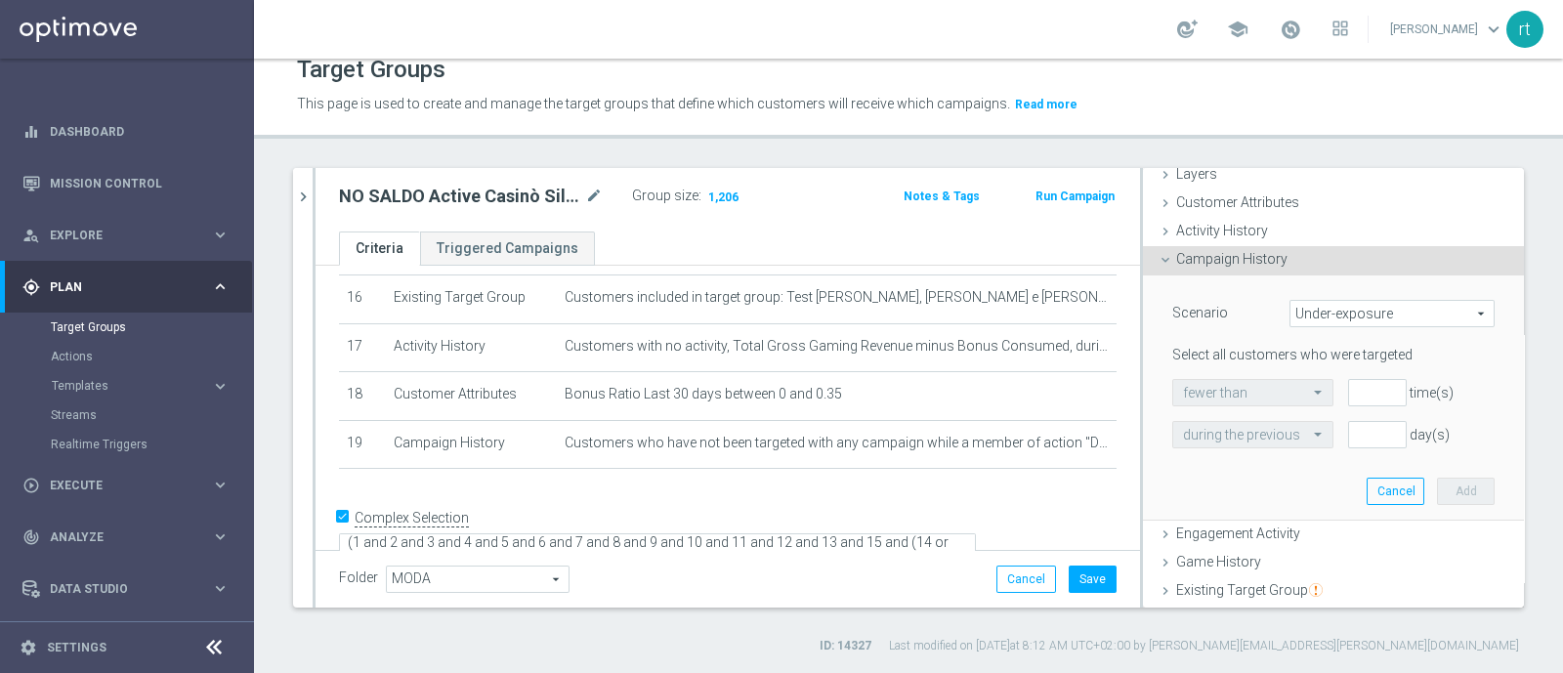
scroll to position [80, 0]
click at [1280, 331] on div "Scenario Under-exposure Under-exposure arrow_drop_down search" at bounding box center [1334, 317] width 352 height 31
click at [1291, 320] on span "Under-exposure" at bounding box center [1392, 315] width 203 height 25
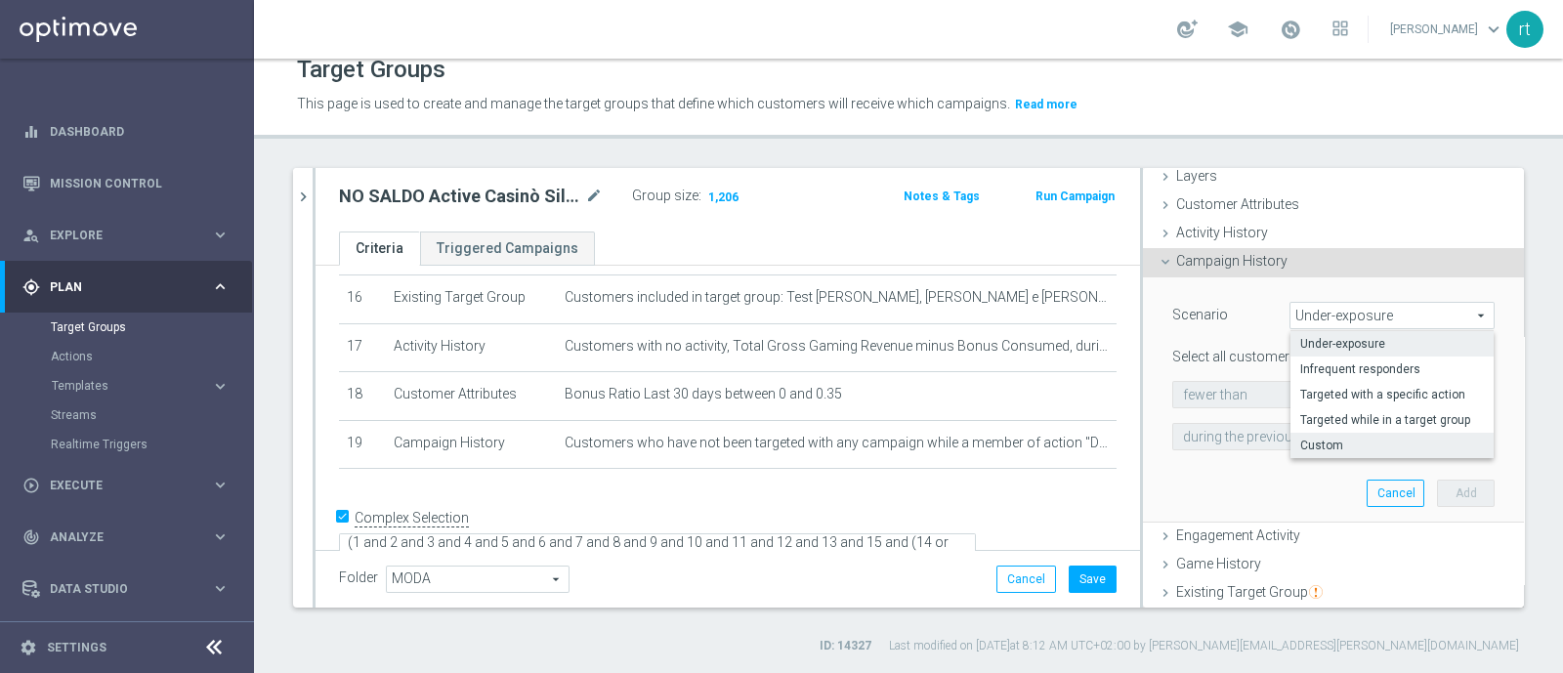
click at [1299, 433] on label "Custom" at bounding box center [1392, 445] width 203 height 25
type input "Custom"
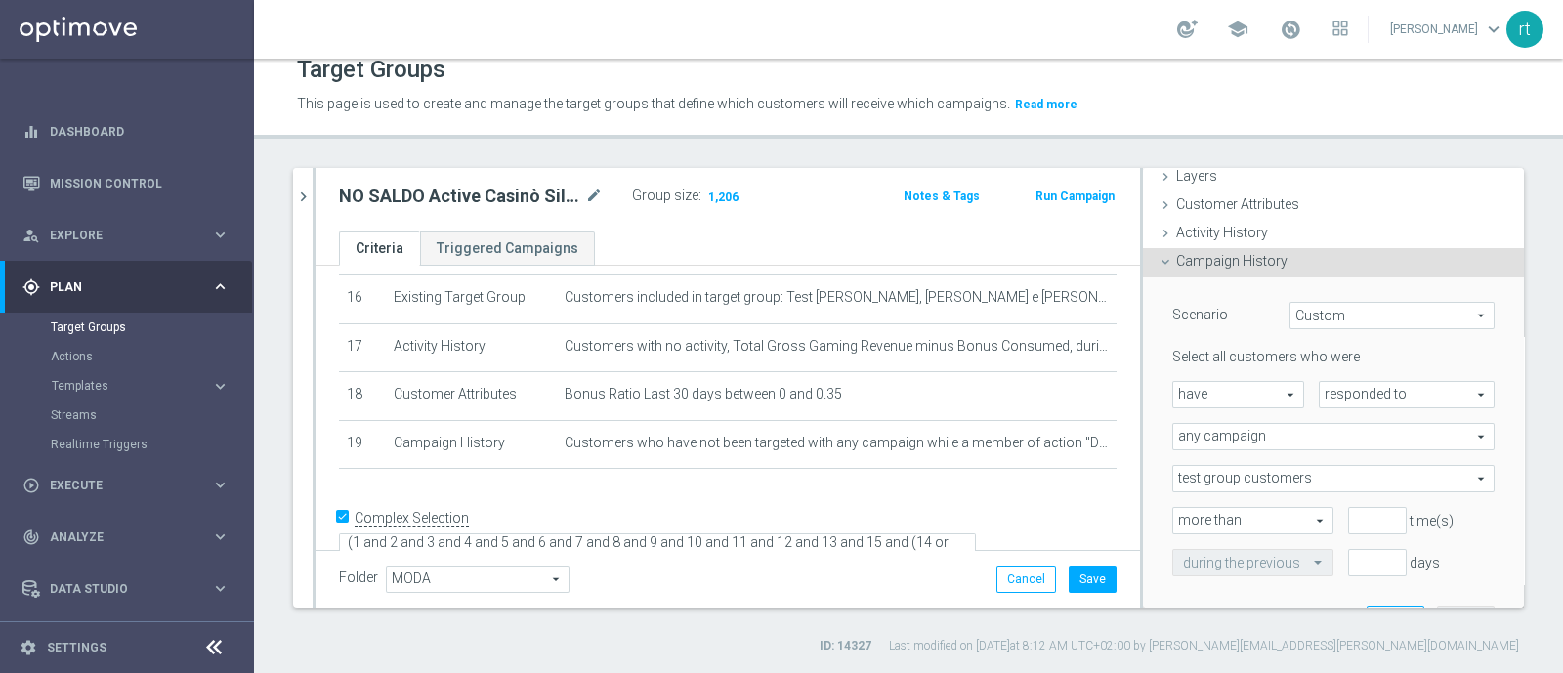
click at [1255, 400] on span "have" at bounding box center [1238, 394] width 130 height 25
click at [1229, 445] on span "have not" at bounding box center [1238, 449] width 110 height 16
type input "have not"
click at [1320, 404] on span "responded to" at bounding box center [1407, 394] width 174 height 25
click at [1330, 444] on span "been targeted with" at bounding box center [1407, 449] width 154 height 16
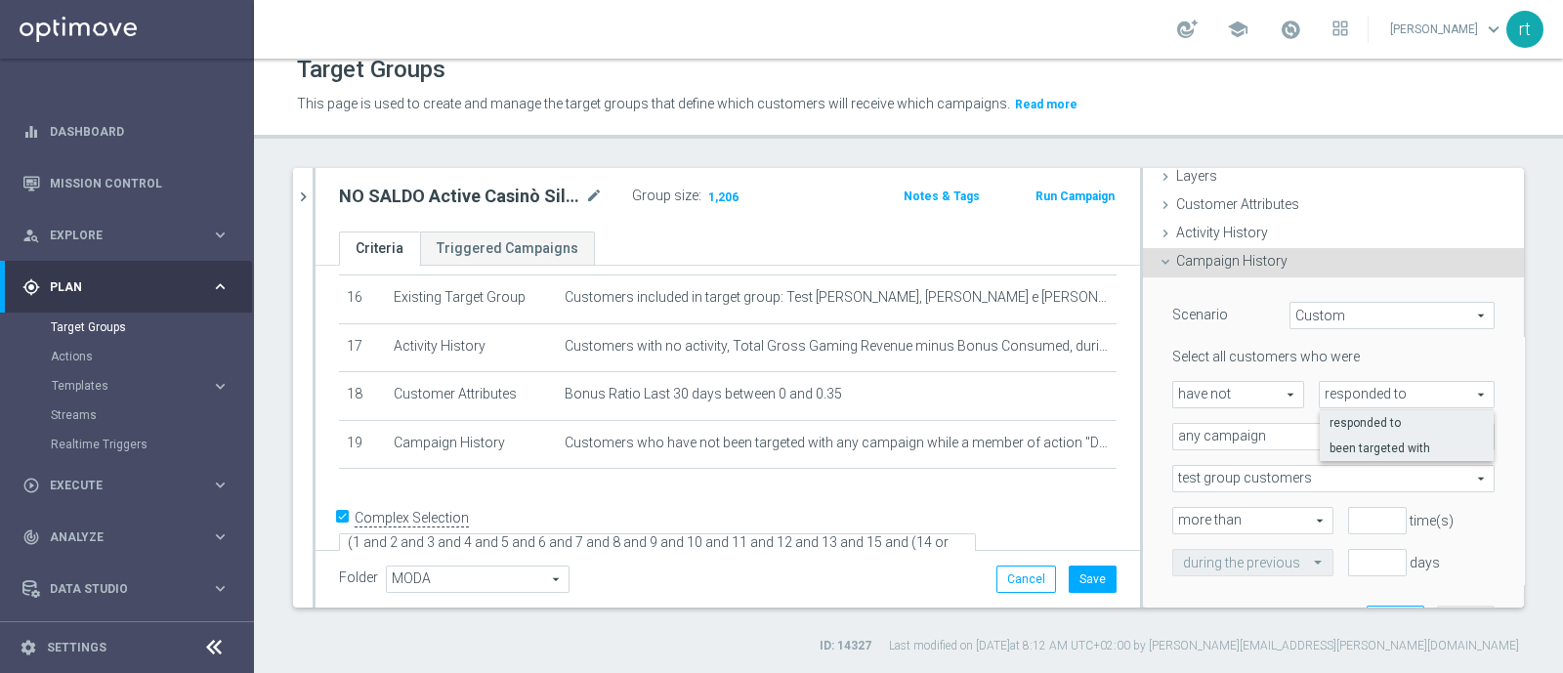
type input "been targeted with"
click at [1275, 440] on span "any campaign" at bounding box center [1333, 436] width 320 height 25
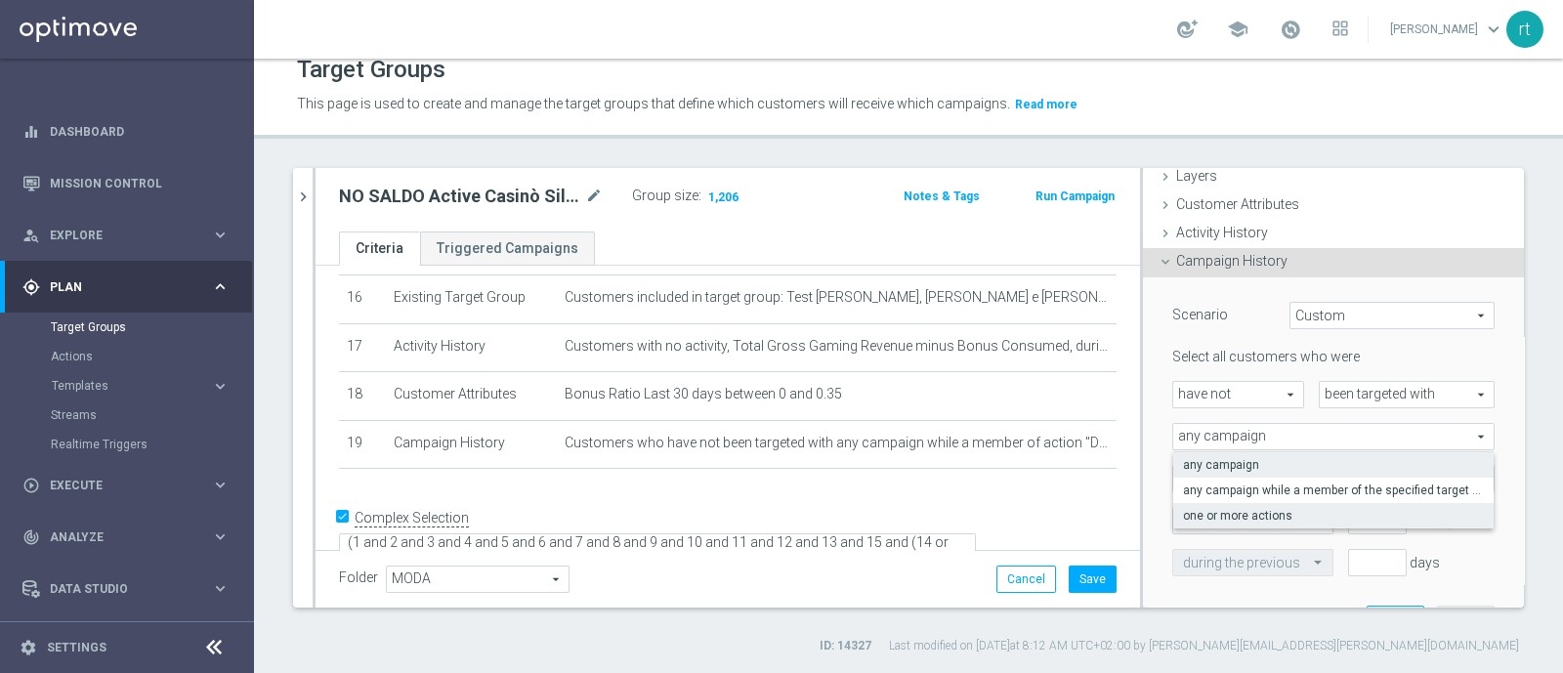
click at [1260, 510] on span "one or more actions" at bounding box center [1333, 516] width 301 height 16
type input "one or more actions"
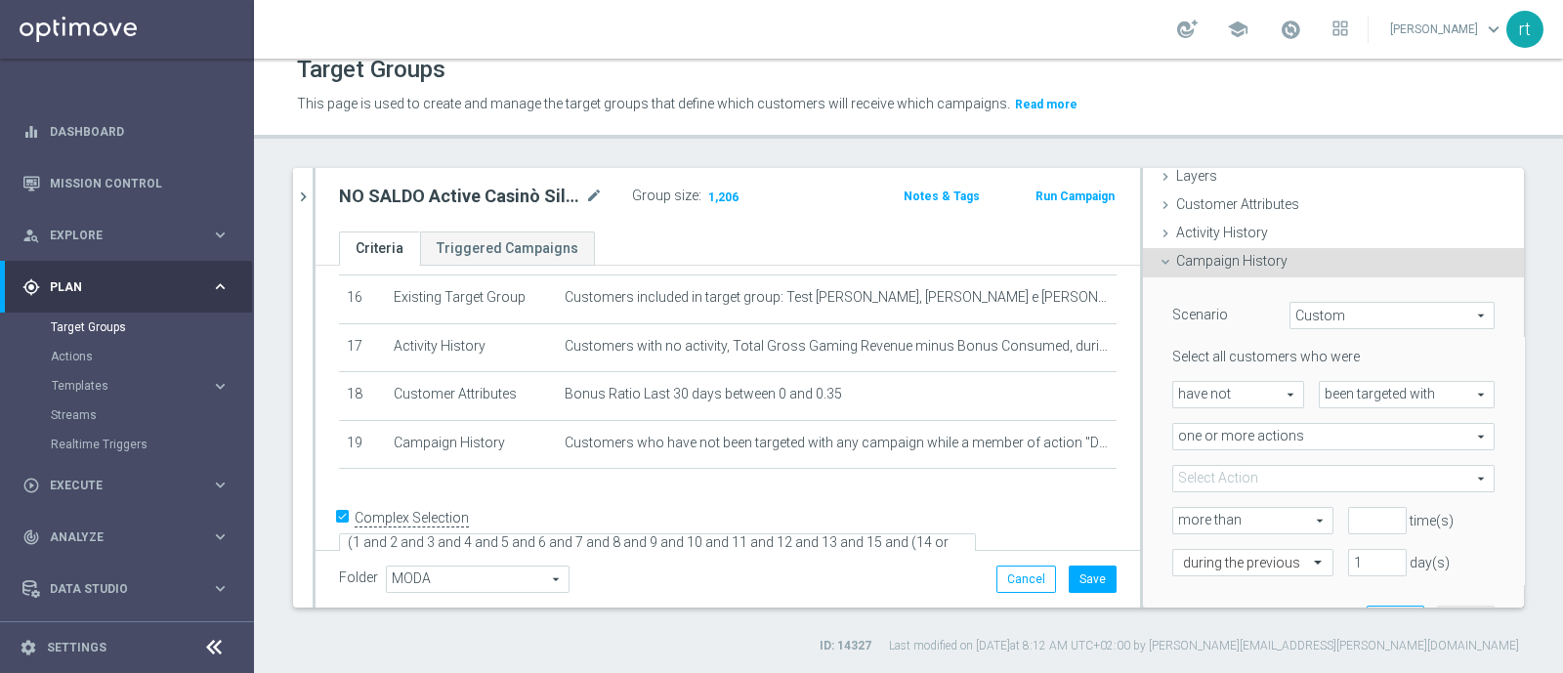
click at [1240, 480] on span at bounding box center [1333, 478] width 320 height 25
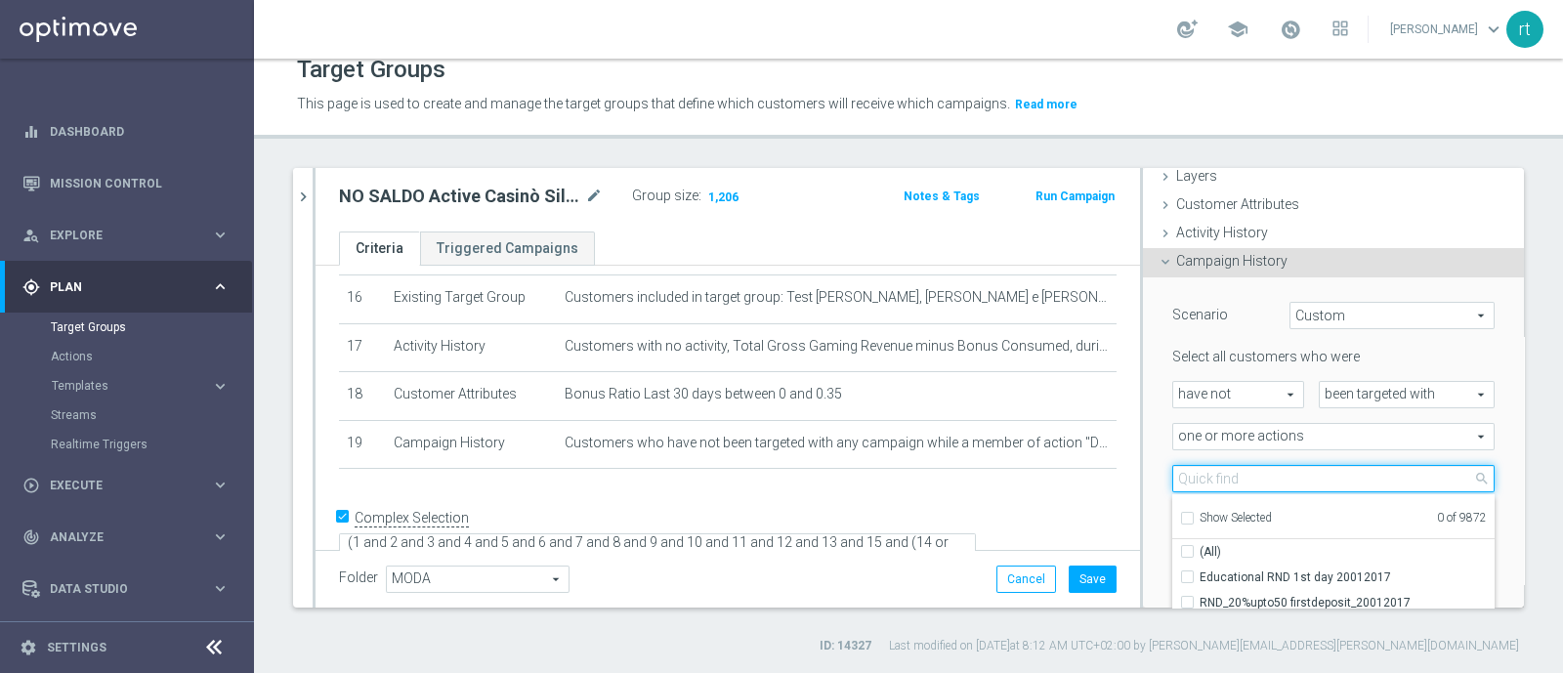
click at [1240, 480] on input "search" at bounding box center [1333, 478] width 322 height 27
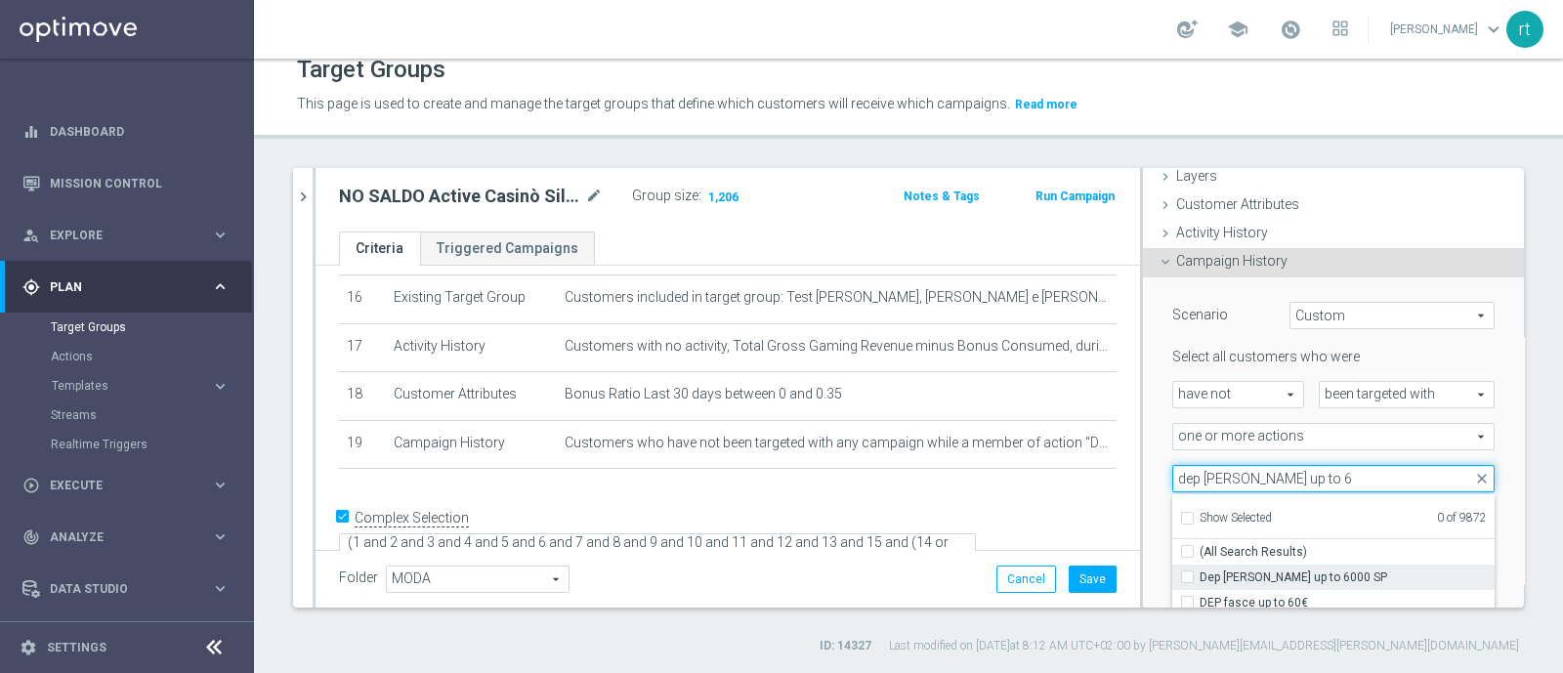
scroll to position [150, 0]
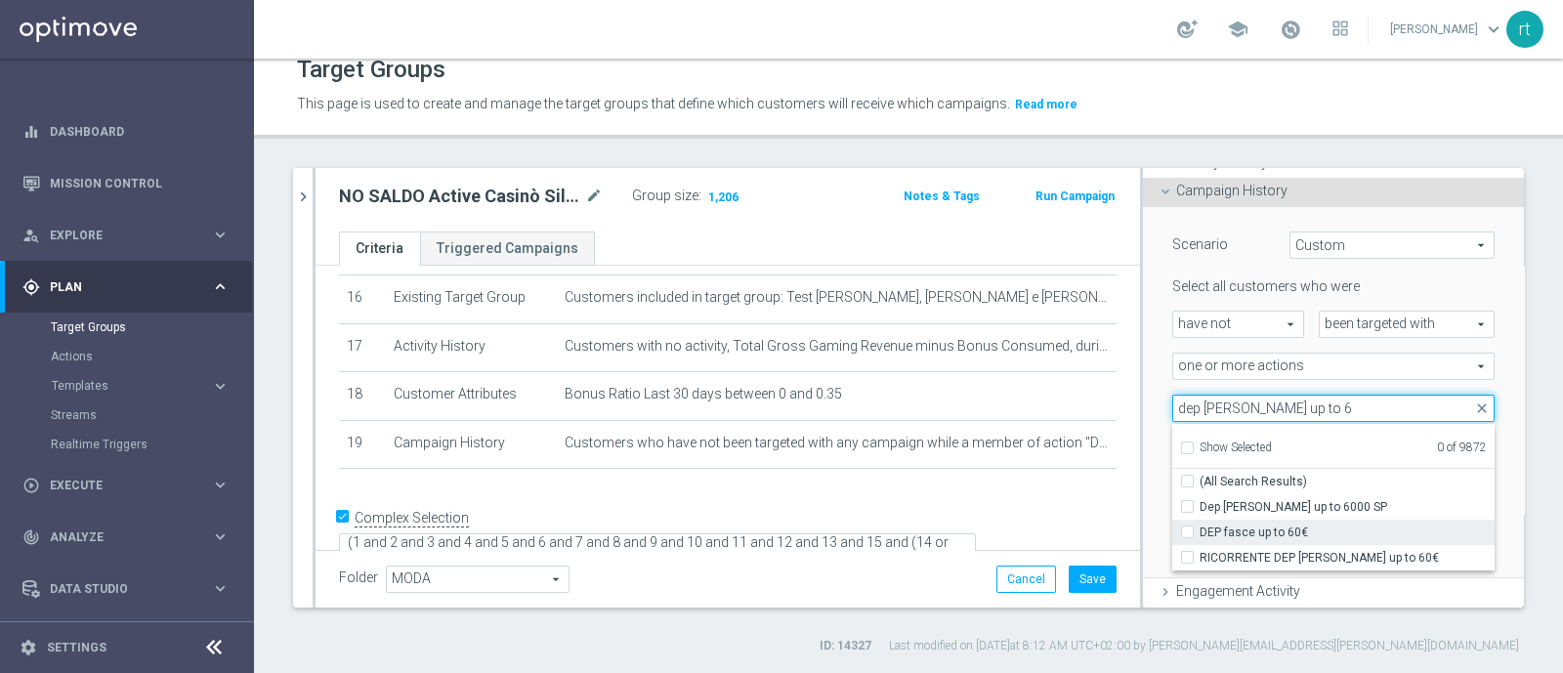
type input "dep [PERSON_NAME] up to 6"
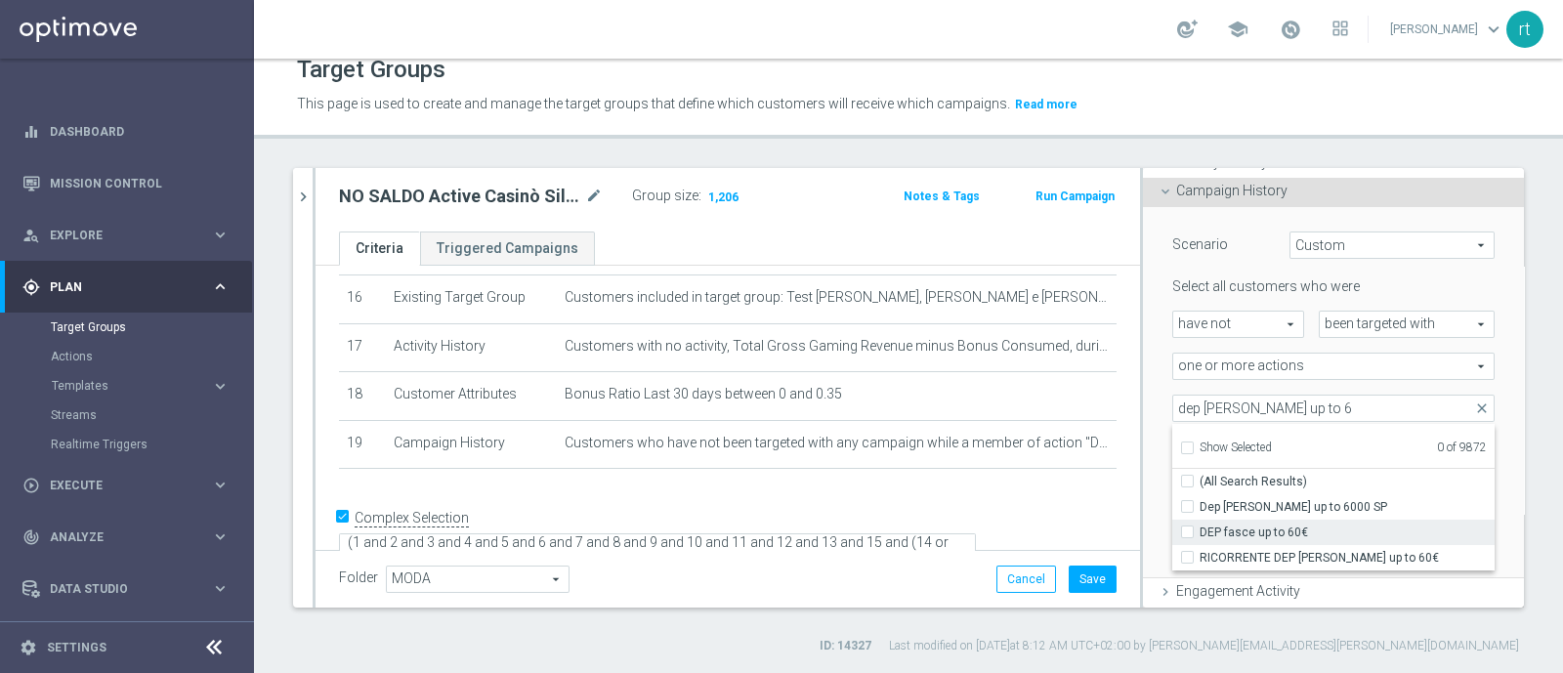
click at [1226, 527] on span "DEP fasce up to 60€" at bounding box center [1347, 533] width 295 height 16
click at [1200, 527] on input "DEP fasce up to 60€" at bounding box center [1193, 532] width 13 height 13
checkbox input "true"
type input "DEP fasce up to 60€"
click at [1158, 491] on div "during the previous" at bounding box center [1246, 492] width 176 height 27
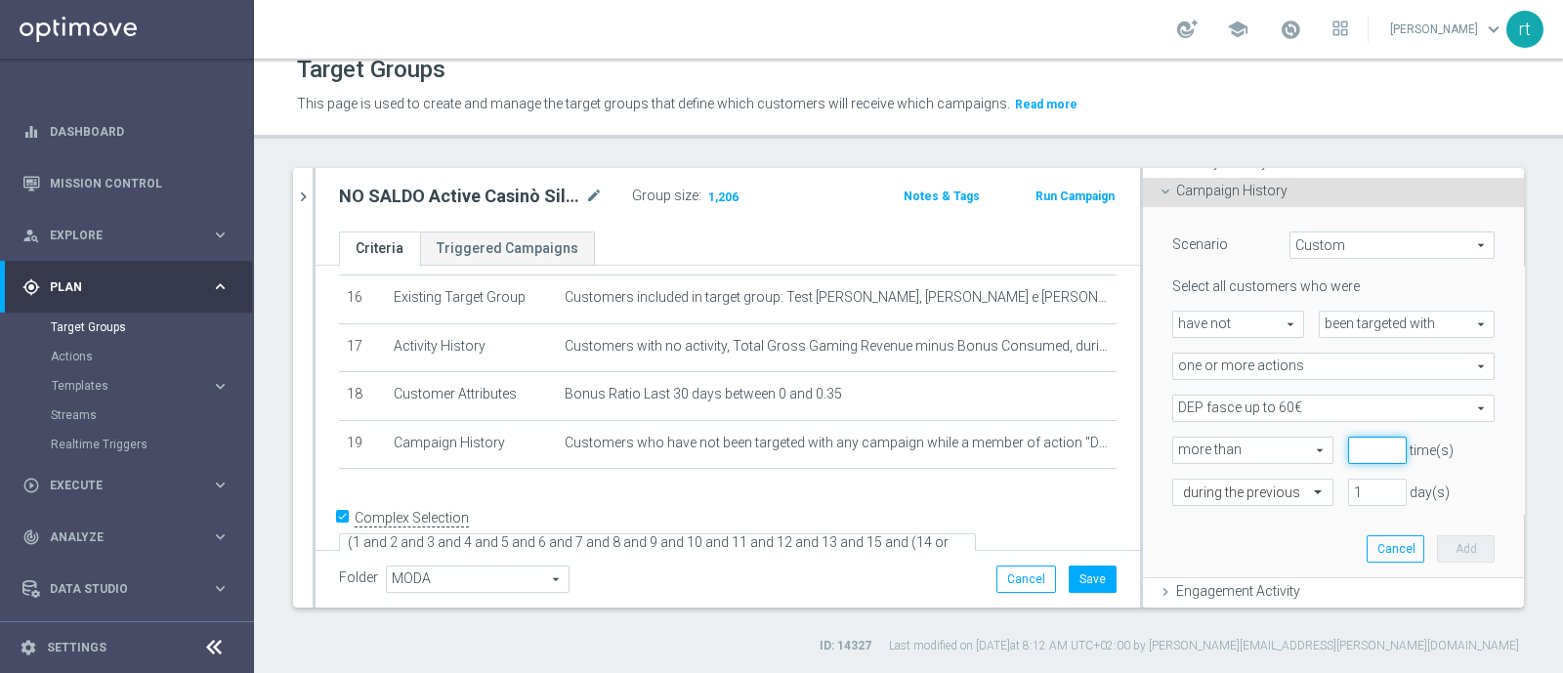
click at [1348, 446] on input "number" at bounding box center [1377, 450] width 59 height 27
type input "0"
click at [1235, 494] on input "text" at bounding box center [1233, 494] width 101 height 18
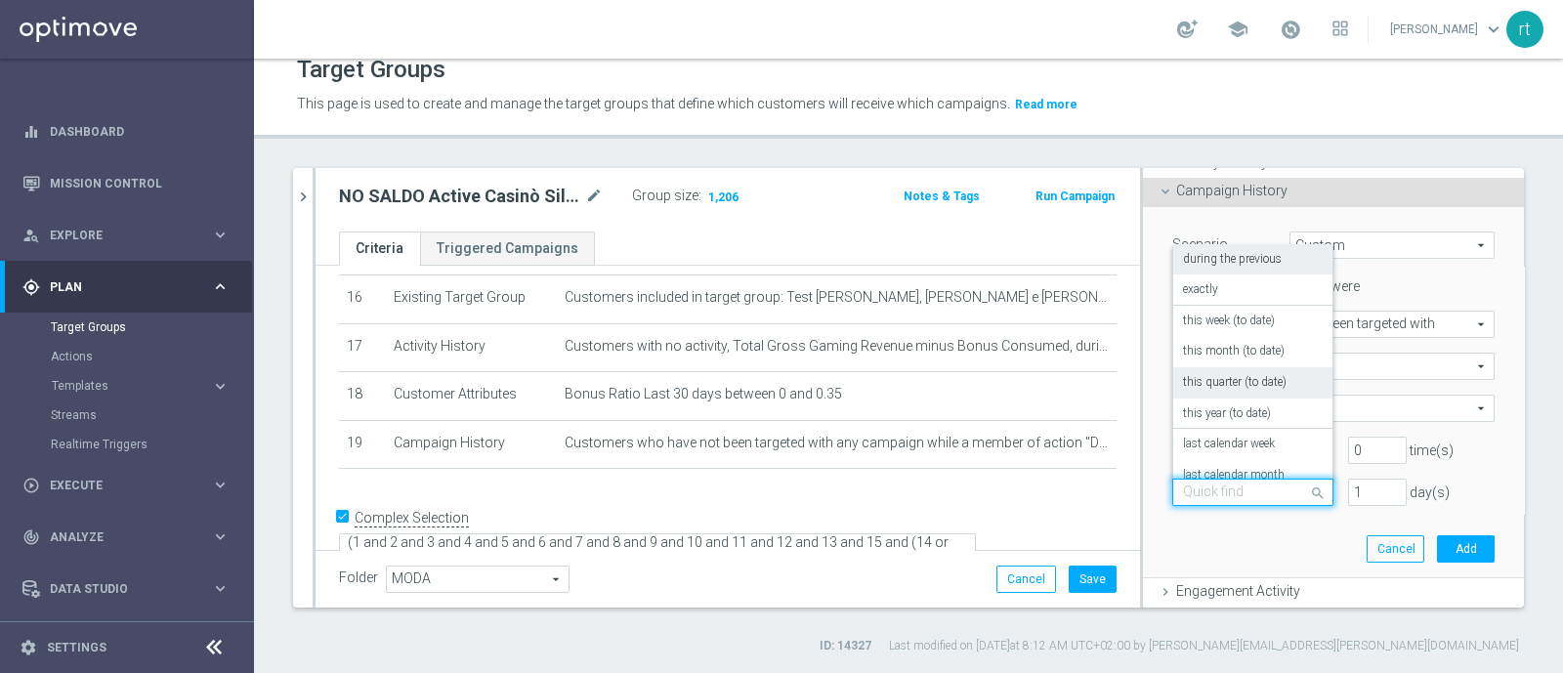
scroll to position [171, 0]
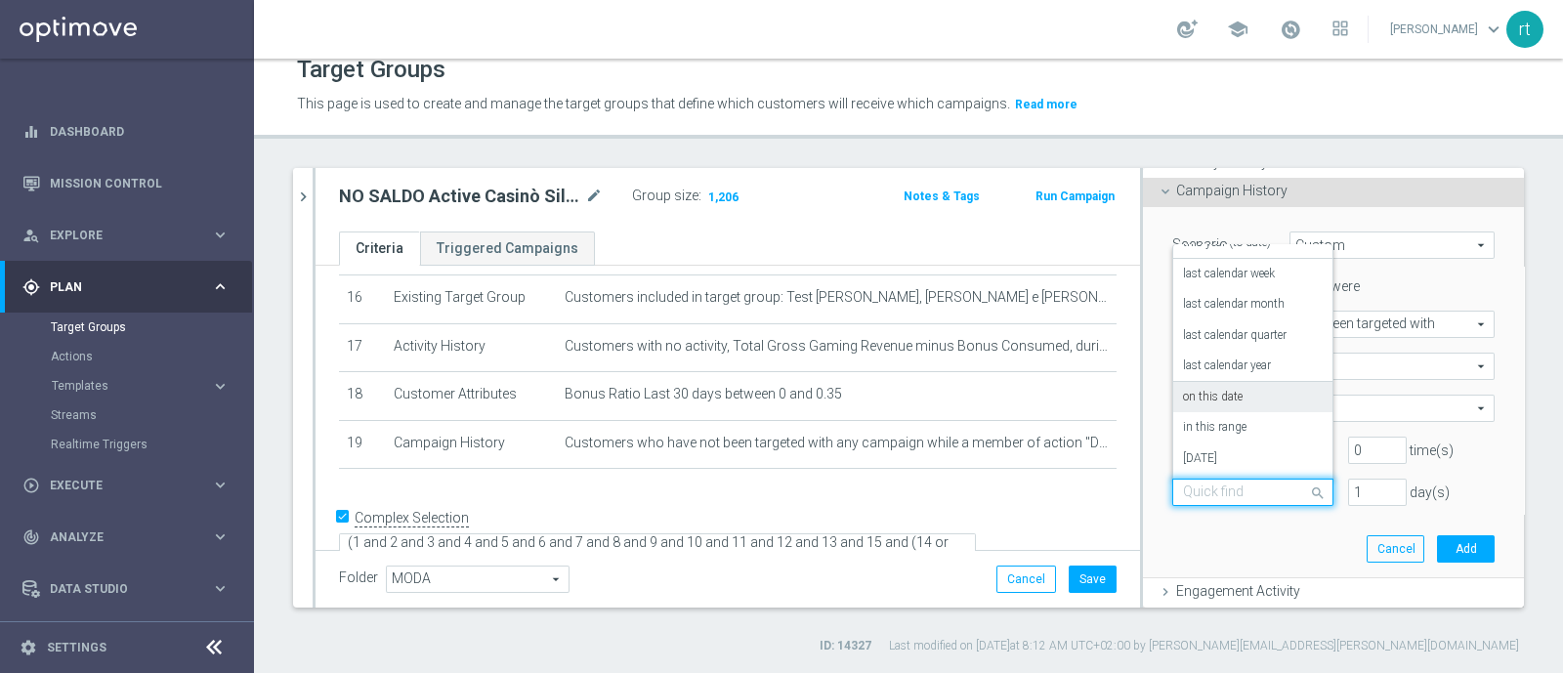
click at [1216, 396] on label "on this date" at bounding box center [1213, 398] width 60 height 16
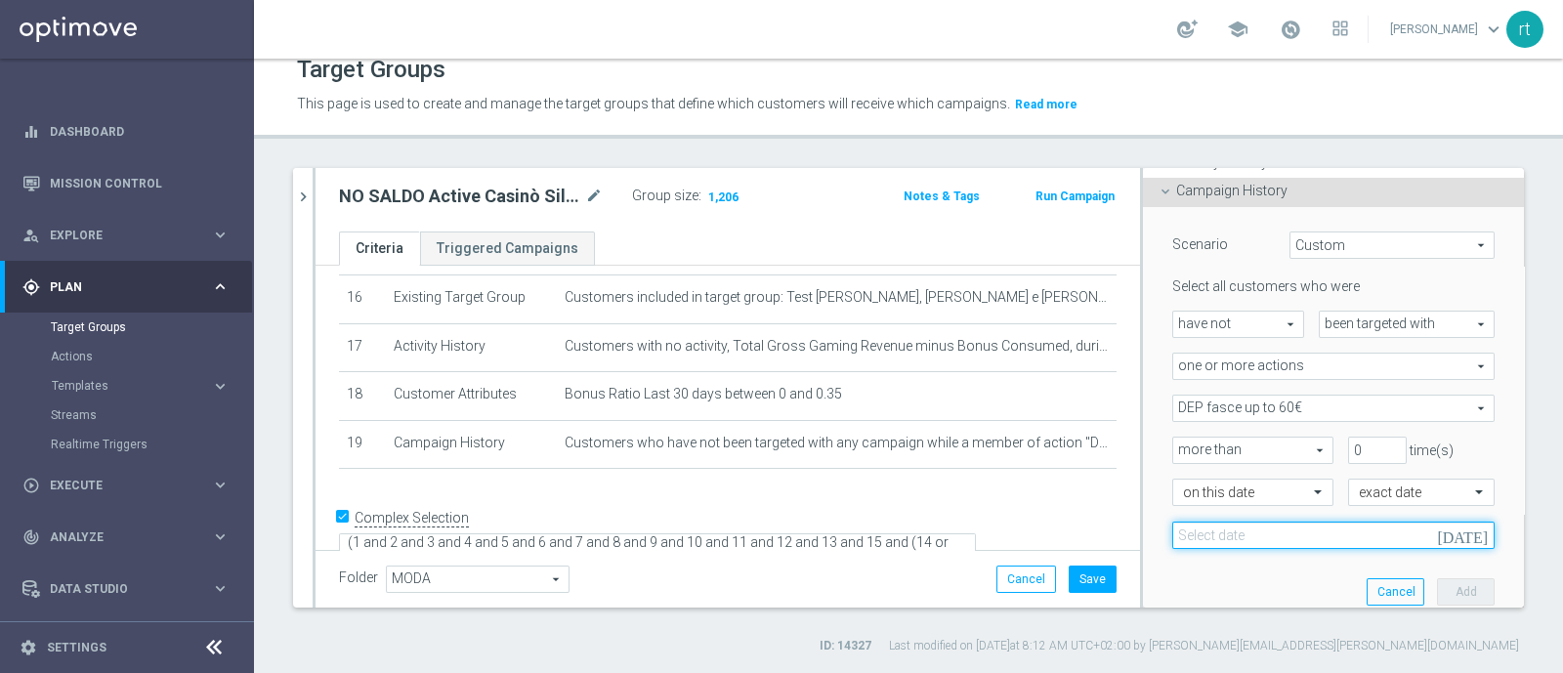
click at [1300, 536] on input at bounding box center [1333, 535] width 322 height 27
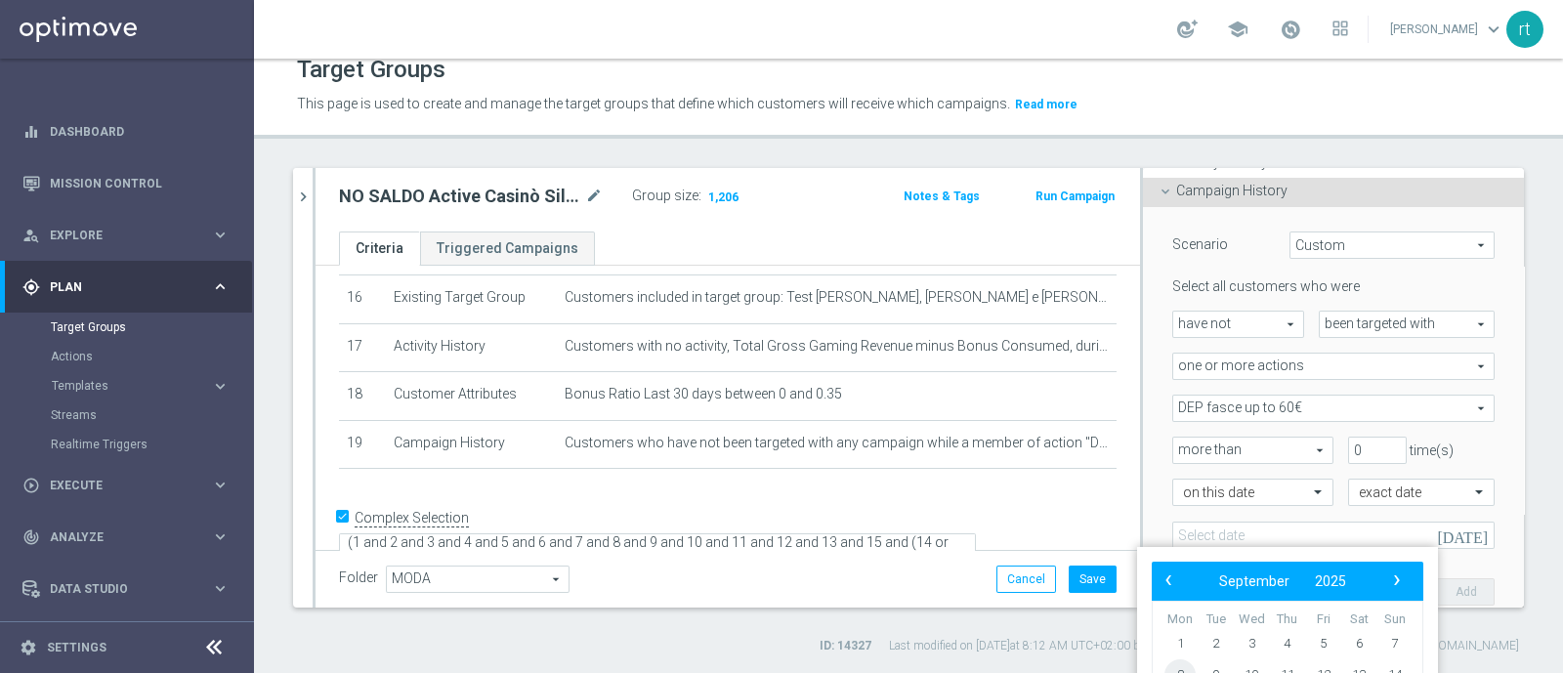
click at [1176, 662] on span "8" at bounding box center [1180, 674] width 31 height 31
type input "[DATE]"
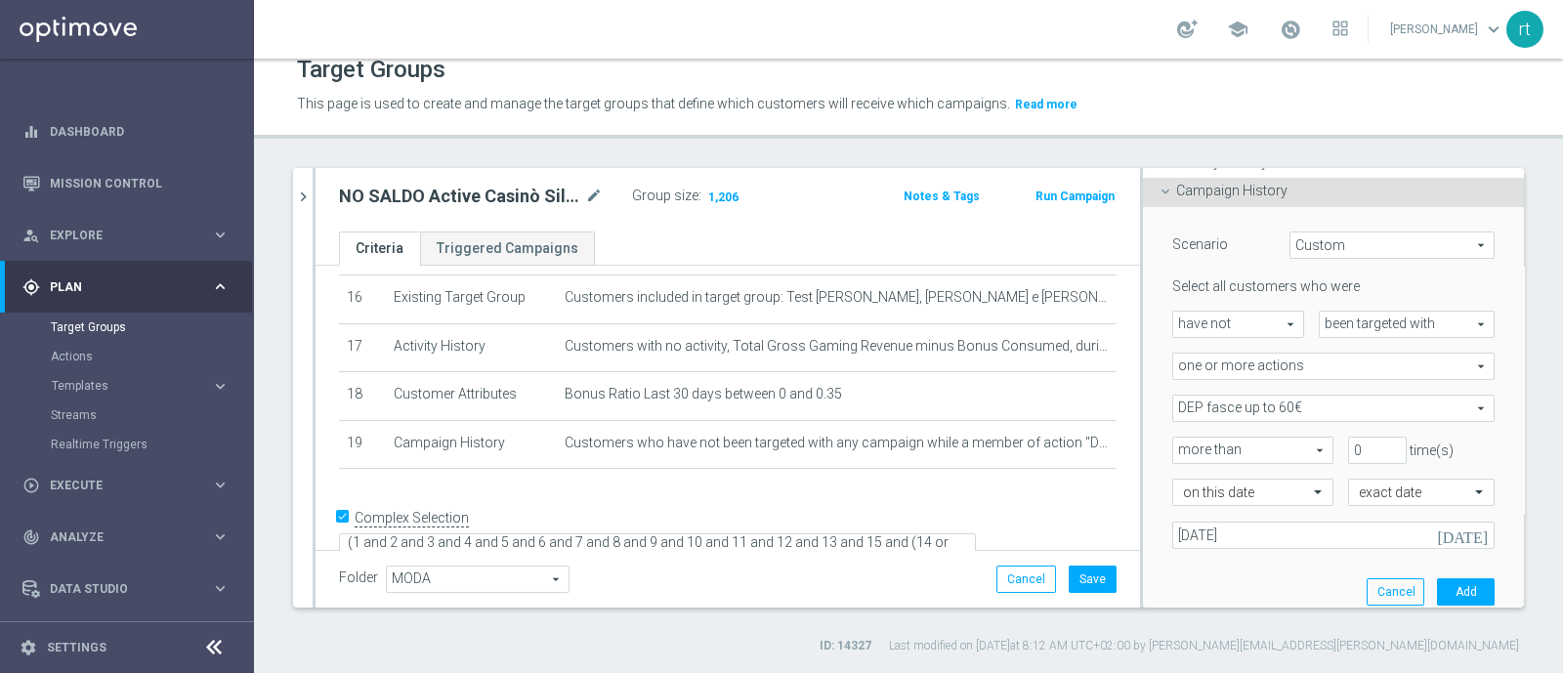
click at [1167, 563] on div "Scenario Custom Custom arrow_drop_down search Select all customers who were hav…" at bounding box center [1334, 413] width 352 height 413
click at [1437, 590] on button "Add" at bounding box center [1466, 591] width 58 height 27
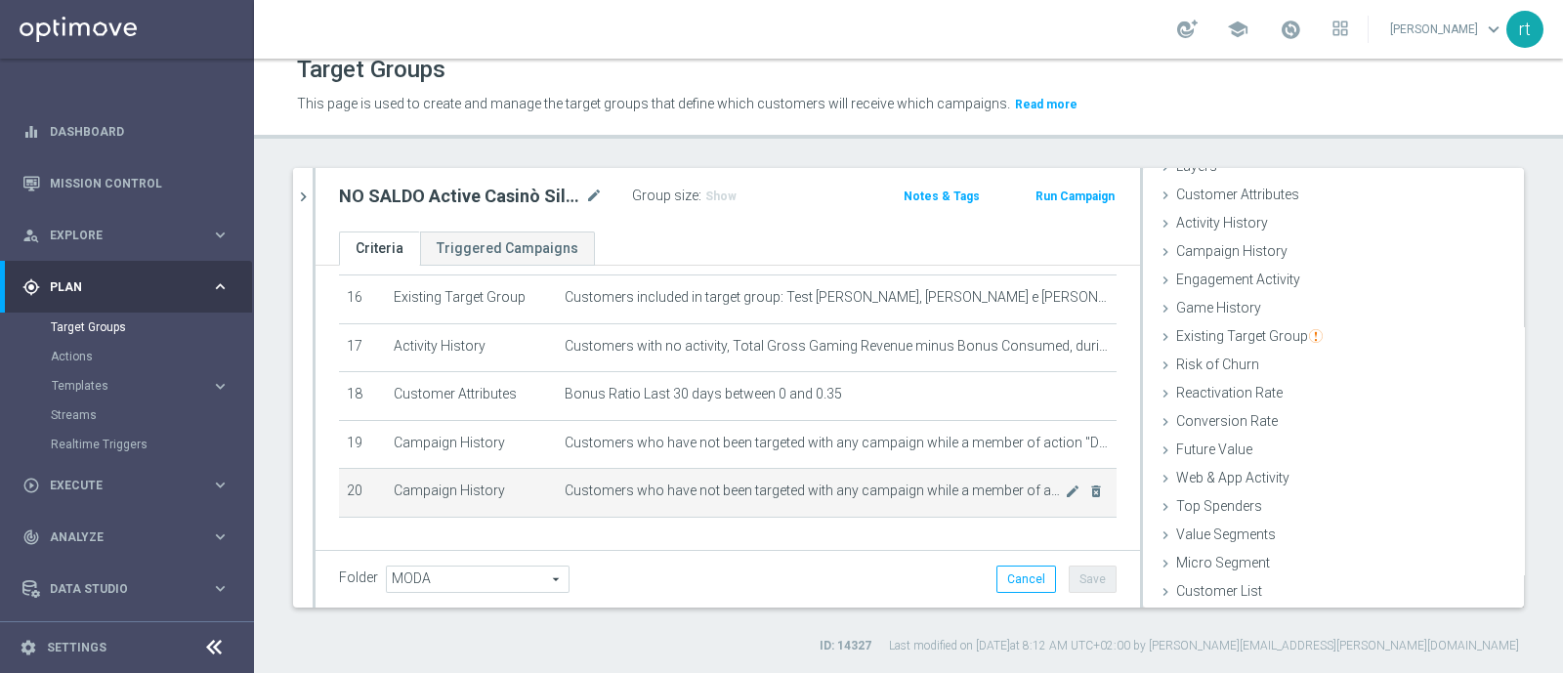
scroll to position [835, 0]
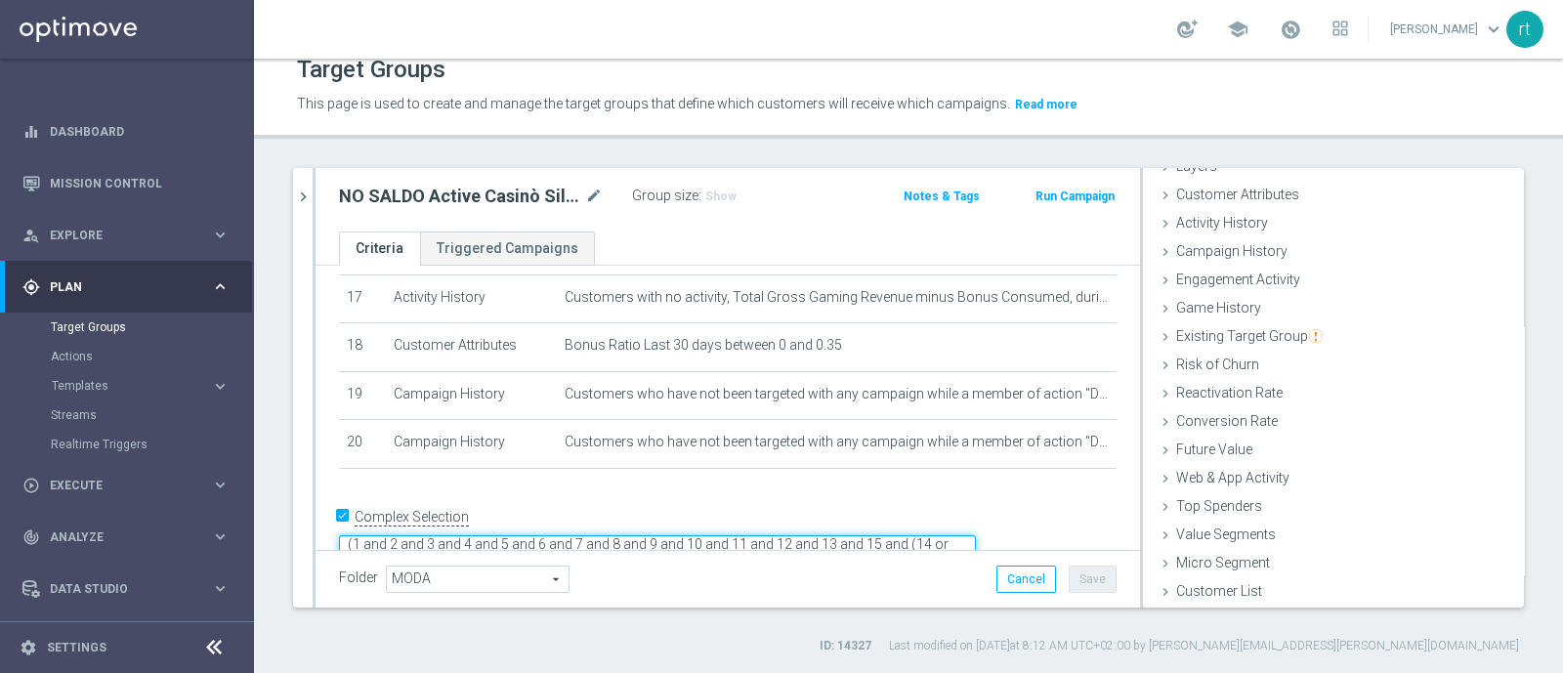
click at [635, 535] on textarea "(1 and 2 and 3 and 4 and 5 and 6 and 7 and 8 and 9 and 10 and 11 and 12 and 13 …" at bounding box center [657, 552] width 637 height 34
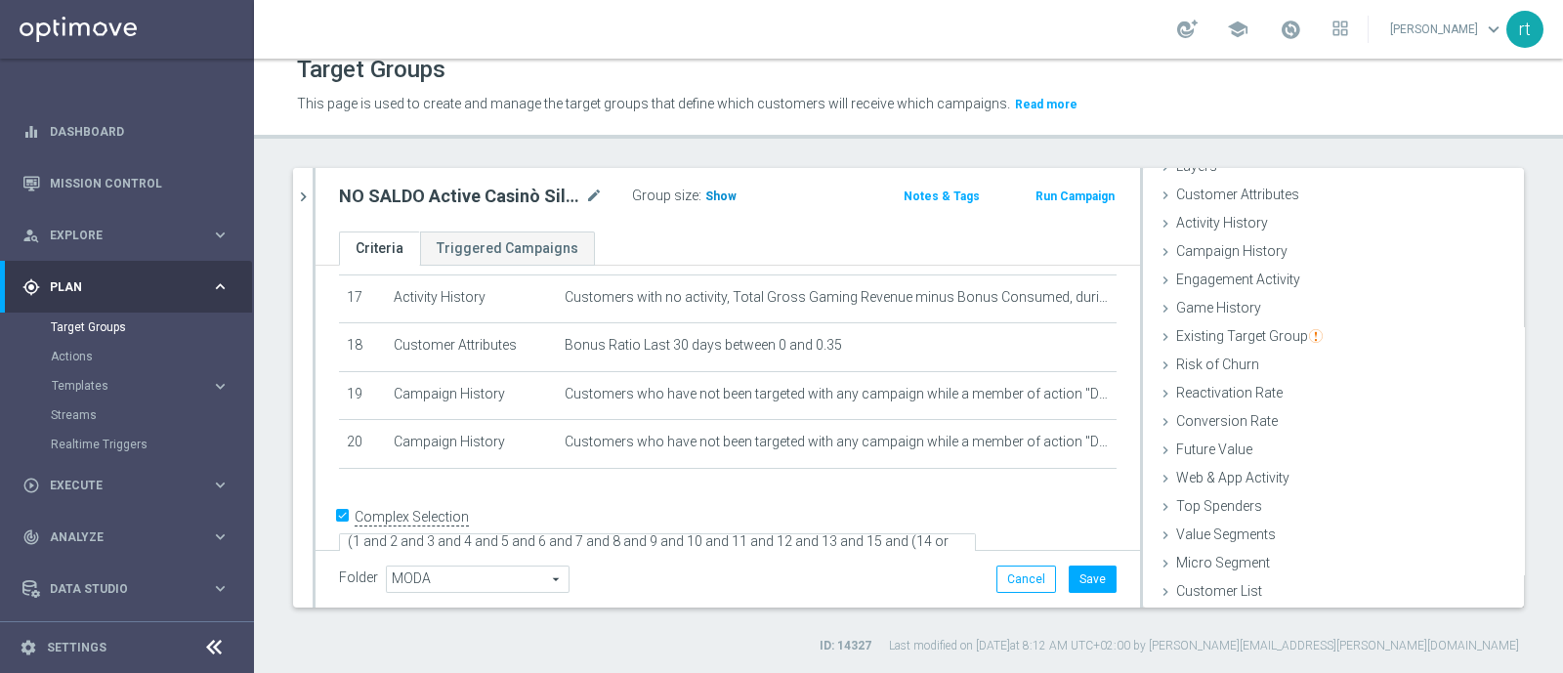
click at [718, 193] on span "Show" at bounding box center [720, 197] width 31 height 14
click at [1083, 589] on button "Save" at bounding box center [1093, 579] width 48 height 27
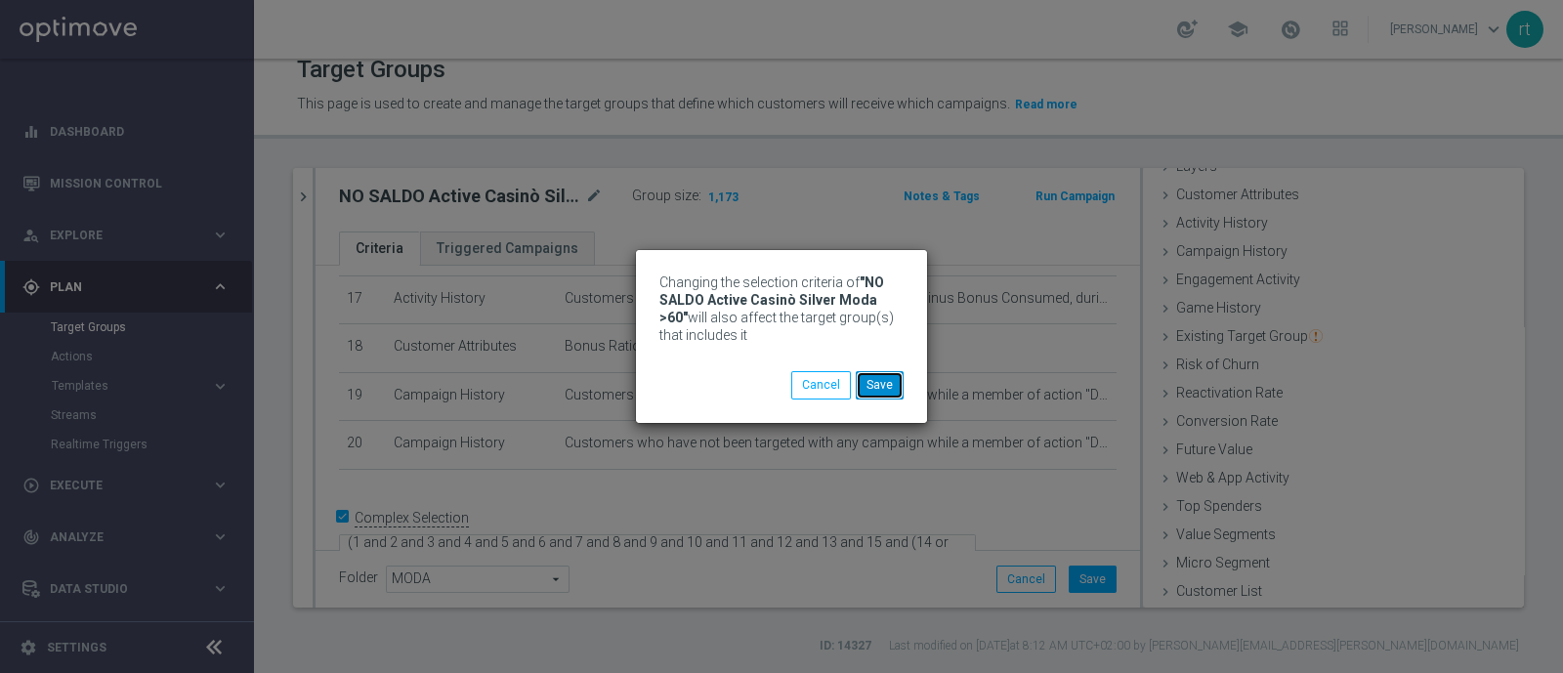
click at [886, 388] on button "Save" at bounding box center [880, 384] width 48 height 27
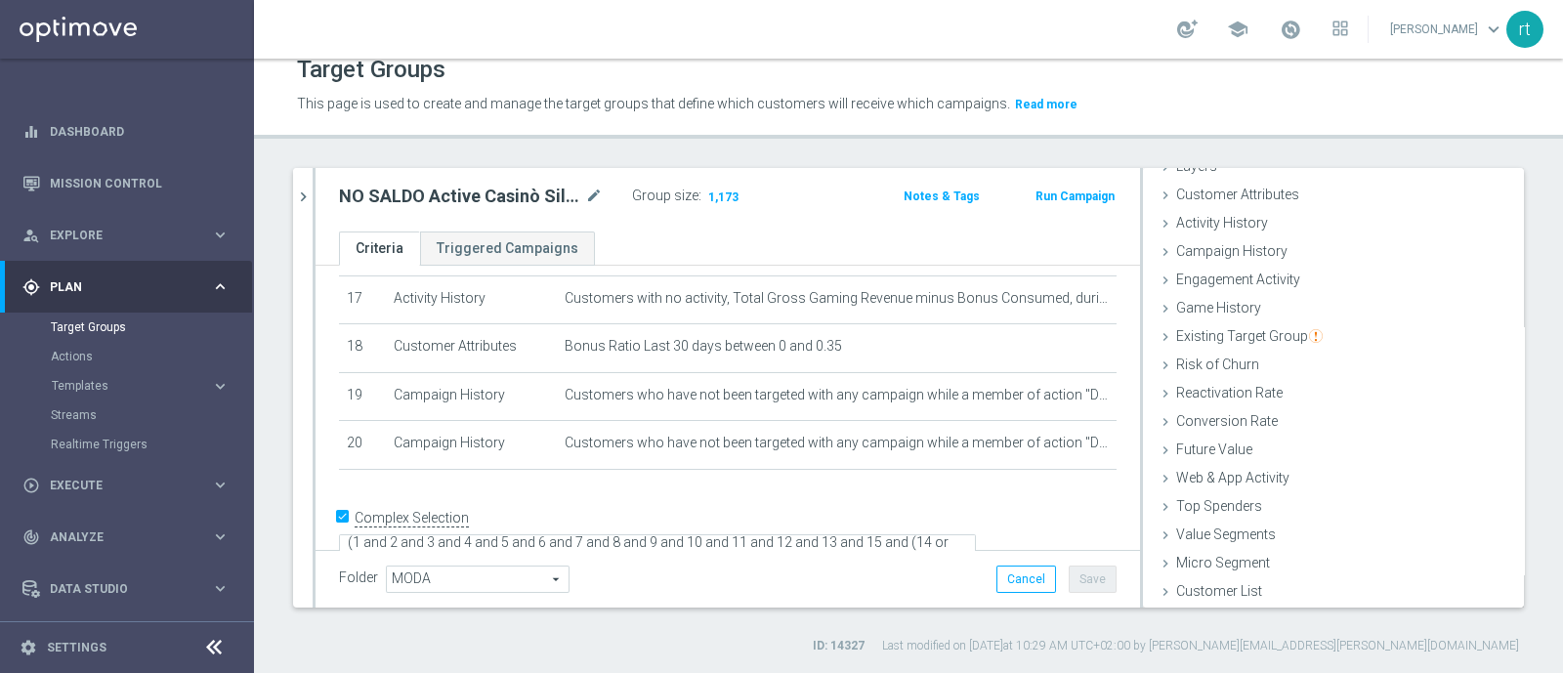
click at [292, 207] on div "search more_vert Prioritize Customer Target Groups library_add create_new_folde…" at bounding box center [908, 411] width 1309 height 487
click at [304, 209] on button "chevron_right" at bounding box center [303, 197] width 20 height 58
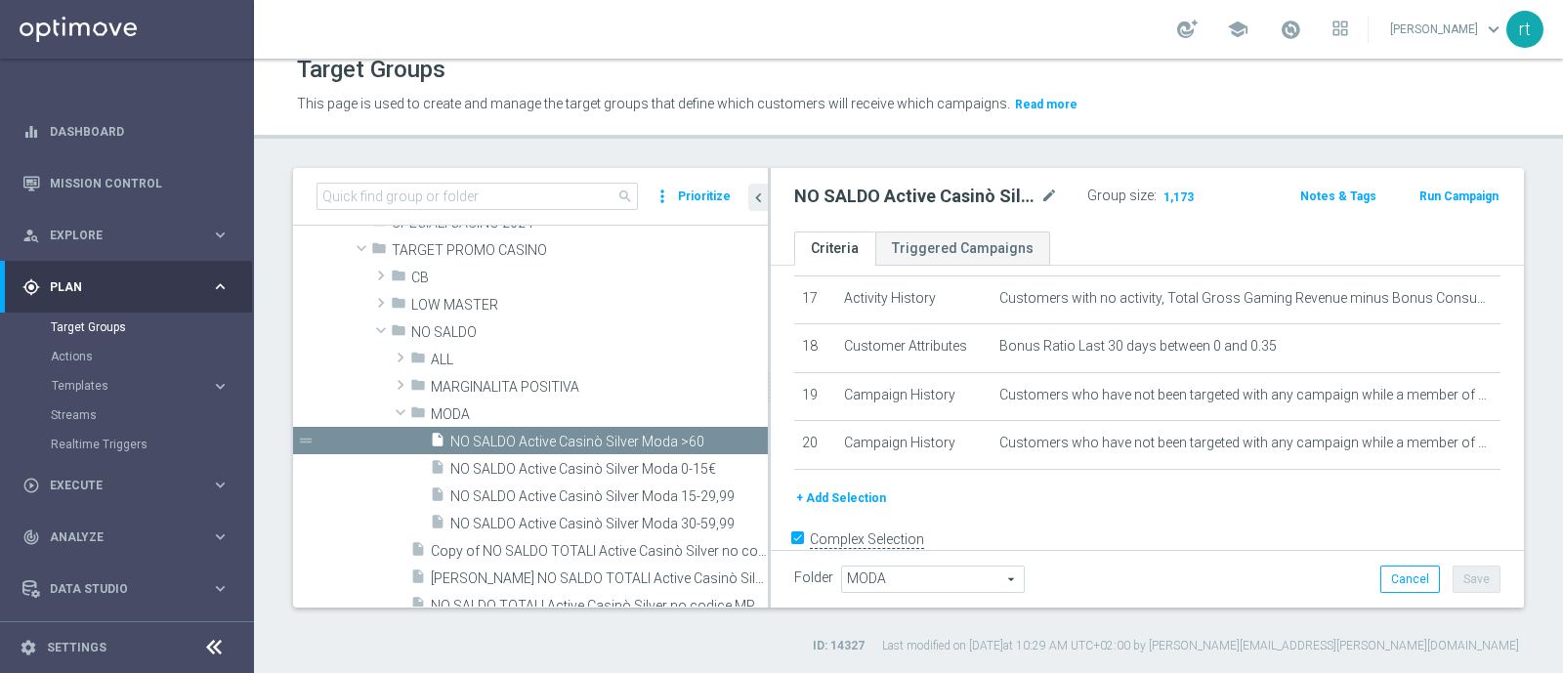
scroll to position [848, 0]
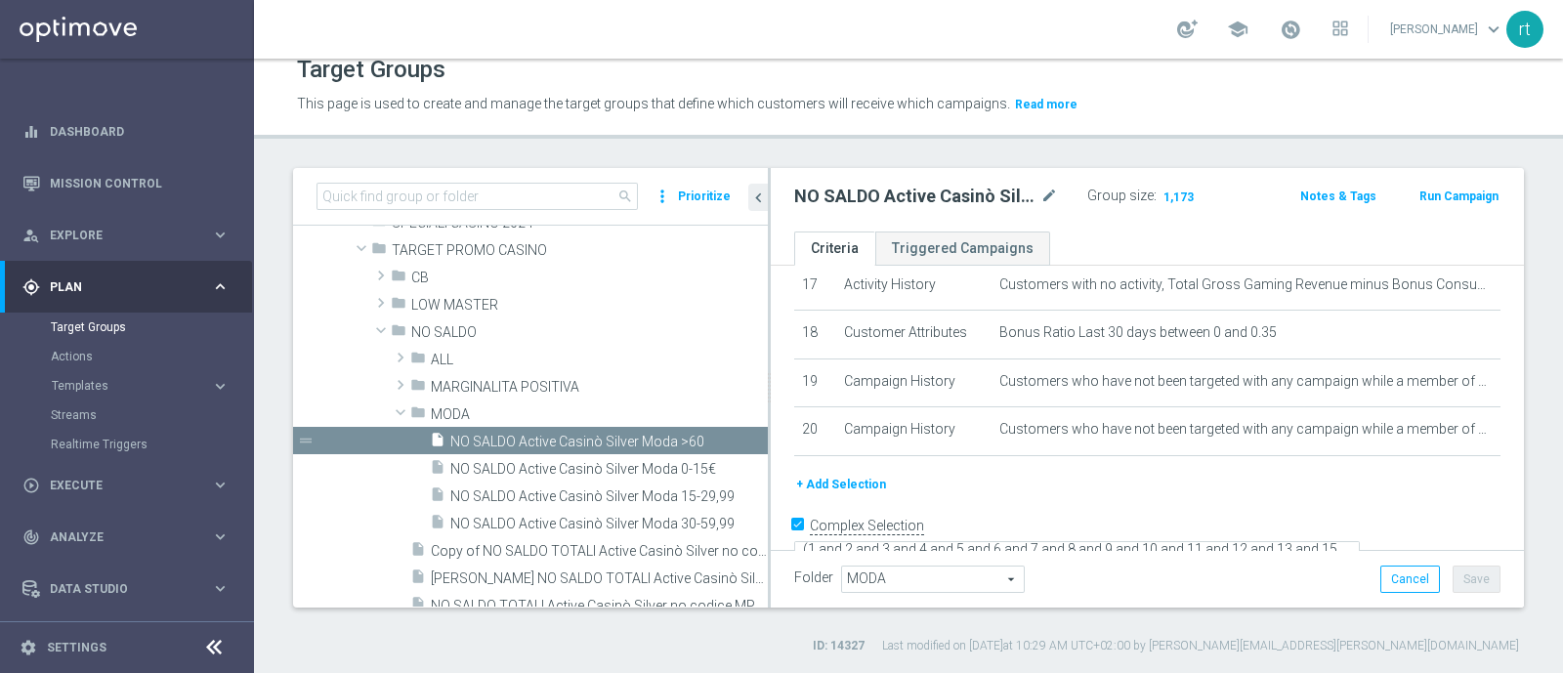
drag, startPoint x: 674, startPoint y: 464, endPoint x: 791, endPoint y: 477, distance: 117.9
click at [771, 477] on div at bounding box center [769, 388] width 3 height 440
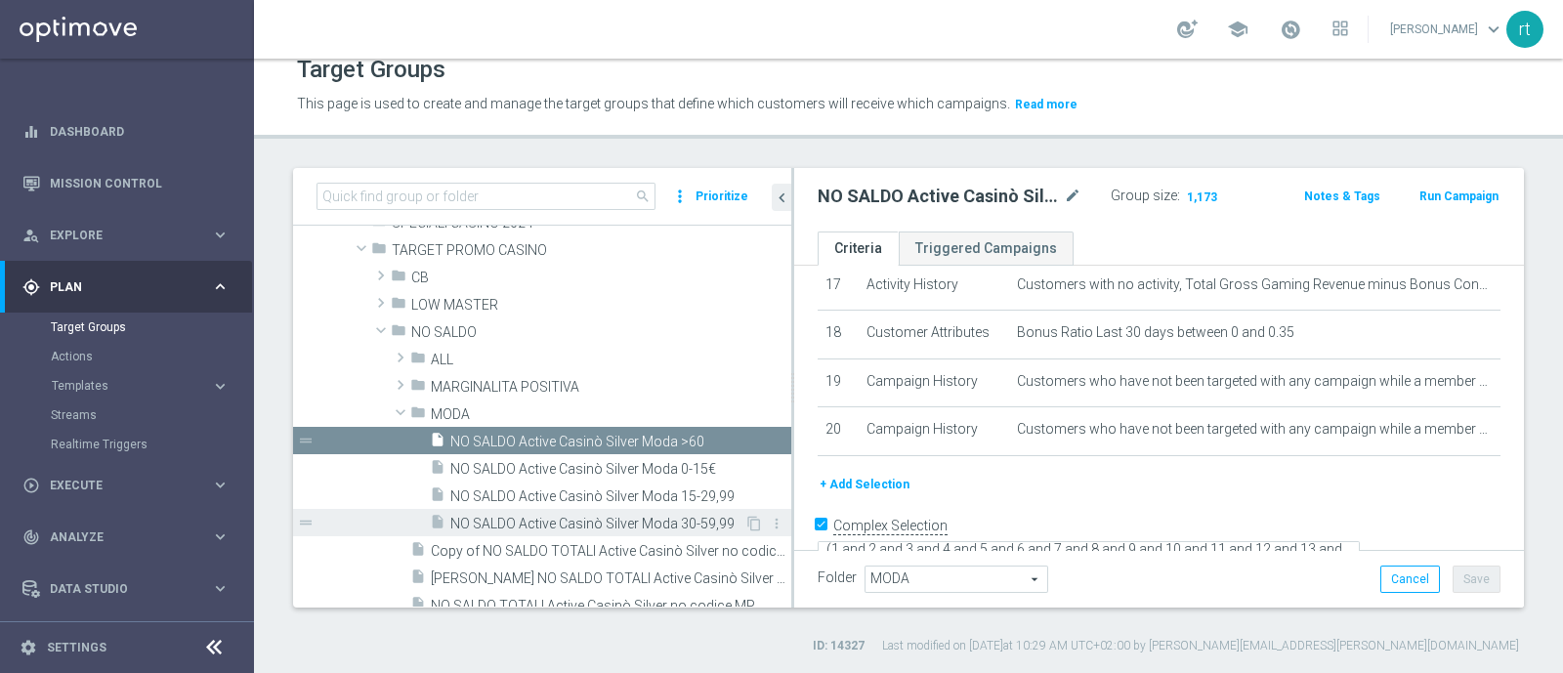
click at [607, 526] on span "NO SALDO Active Casinò Silver Moda 30-59,99" at bounding box center [597, 524] width 294 height 17
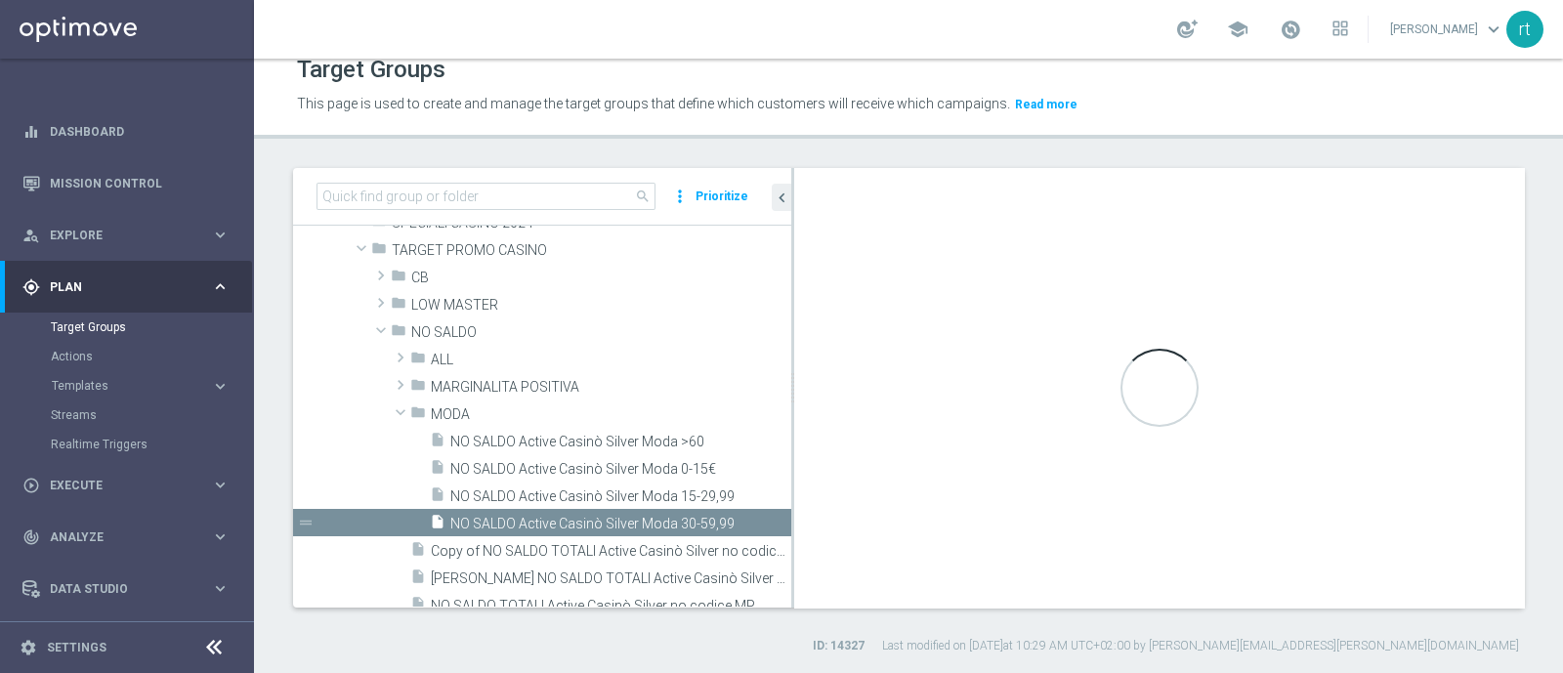
type textarea "(1 and 2 and 3 and 4 and 5 and 6 and 7 and 8 and 9 and 10 and 11 and 12 and 13 …"
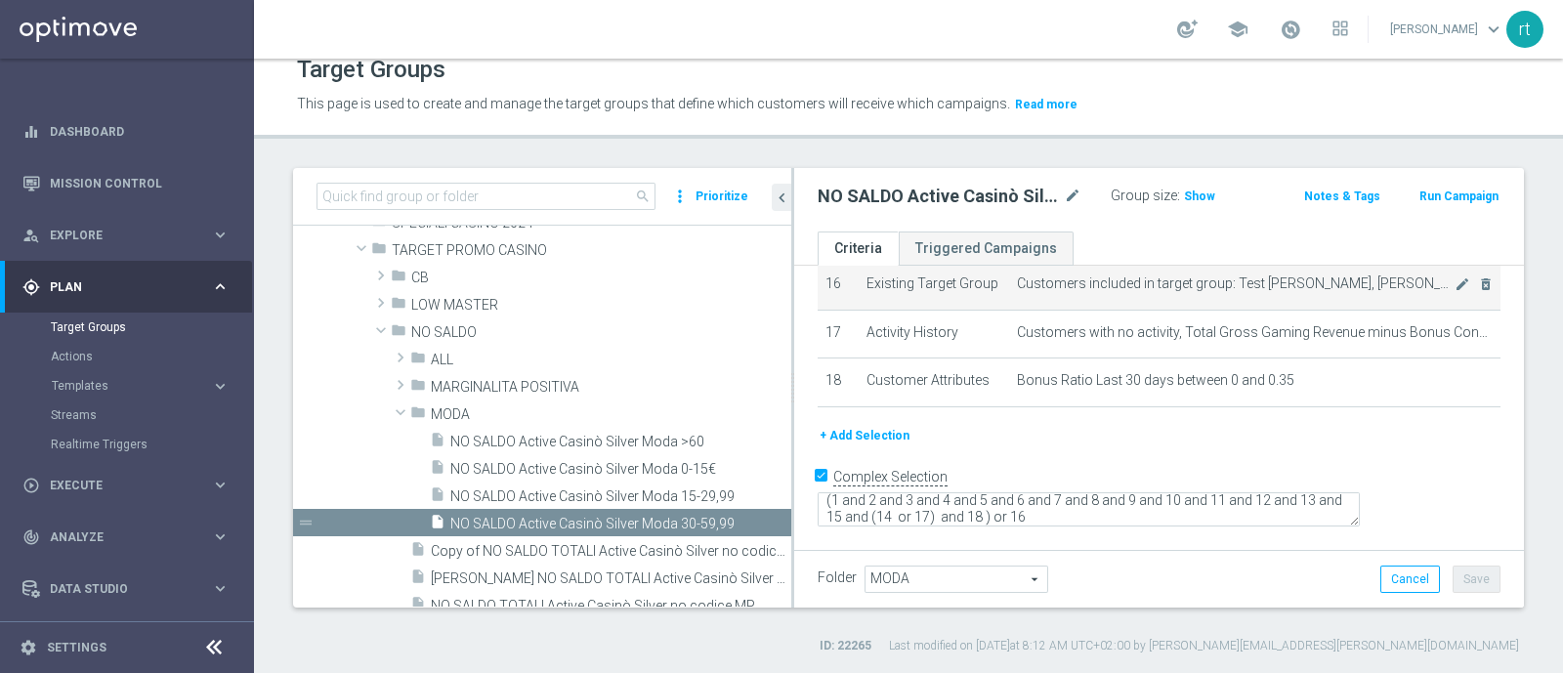
scroll to position [785, 0]
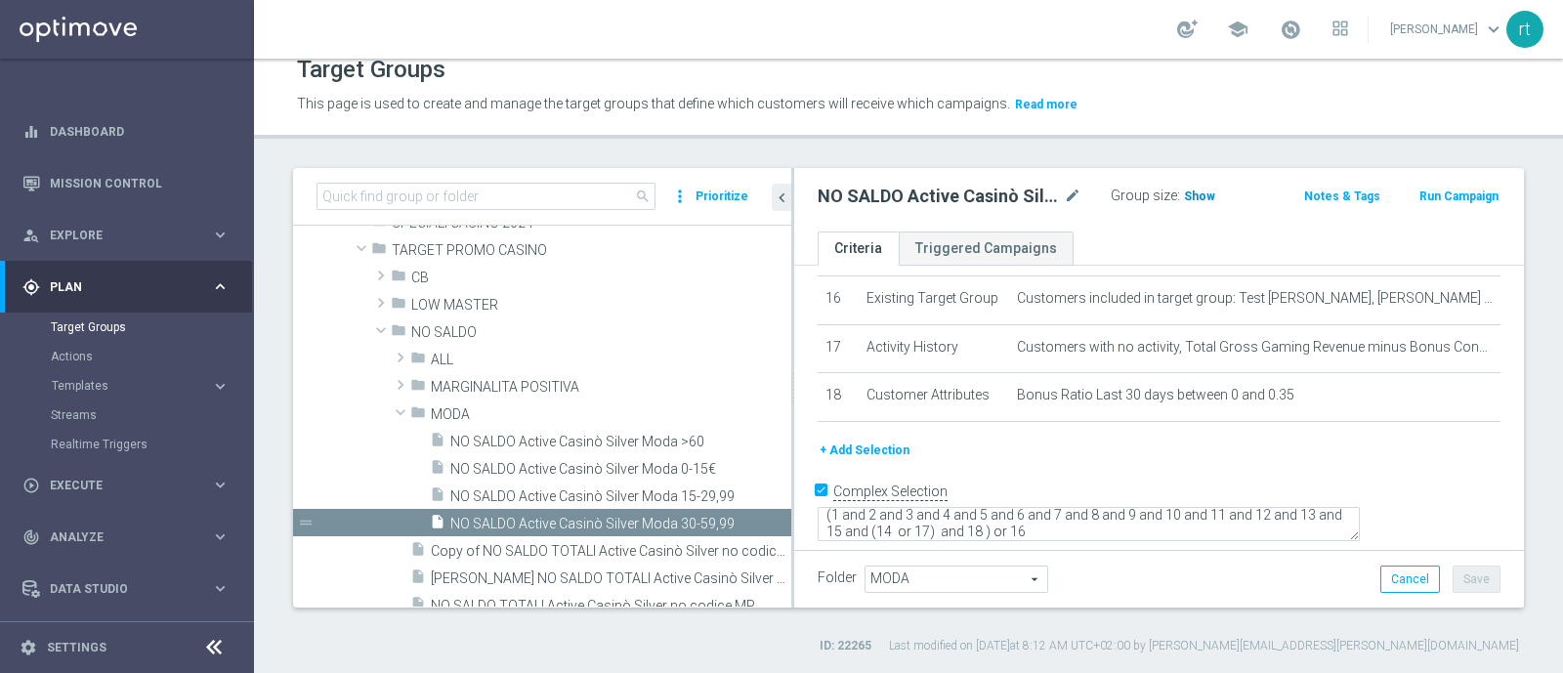
click at [1190, 192] on span "Show" at bounding box center [1199, 197] width 31 height 14
click at [895, 461] on button "+ Add Selection" at bounding box center [865, 450] width 94 height 21
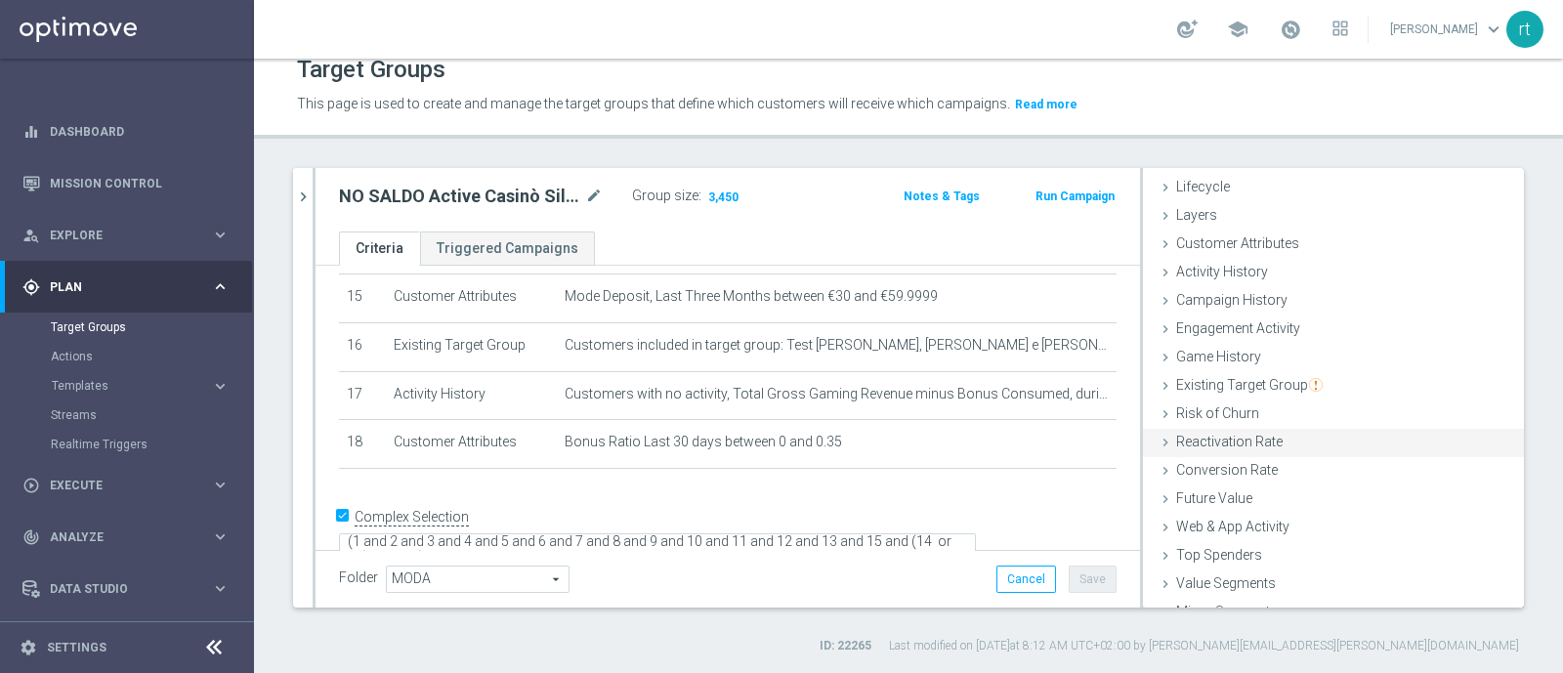
scroll to position [39, 0]
click at [1240, 304] on span "Campaign History" at bounding box center [1231, 302] width 111 height 16
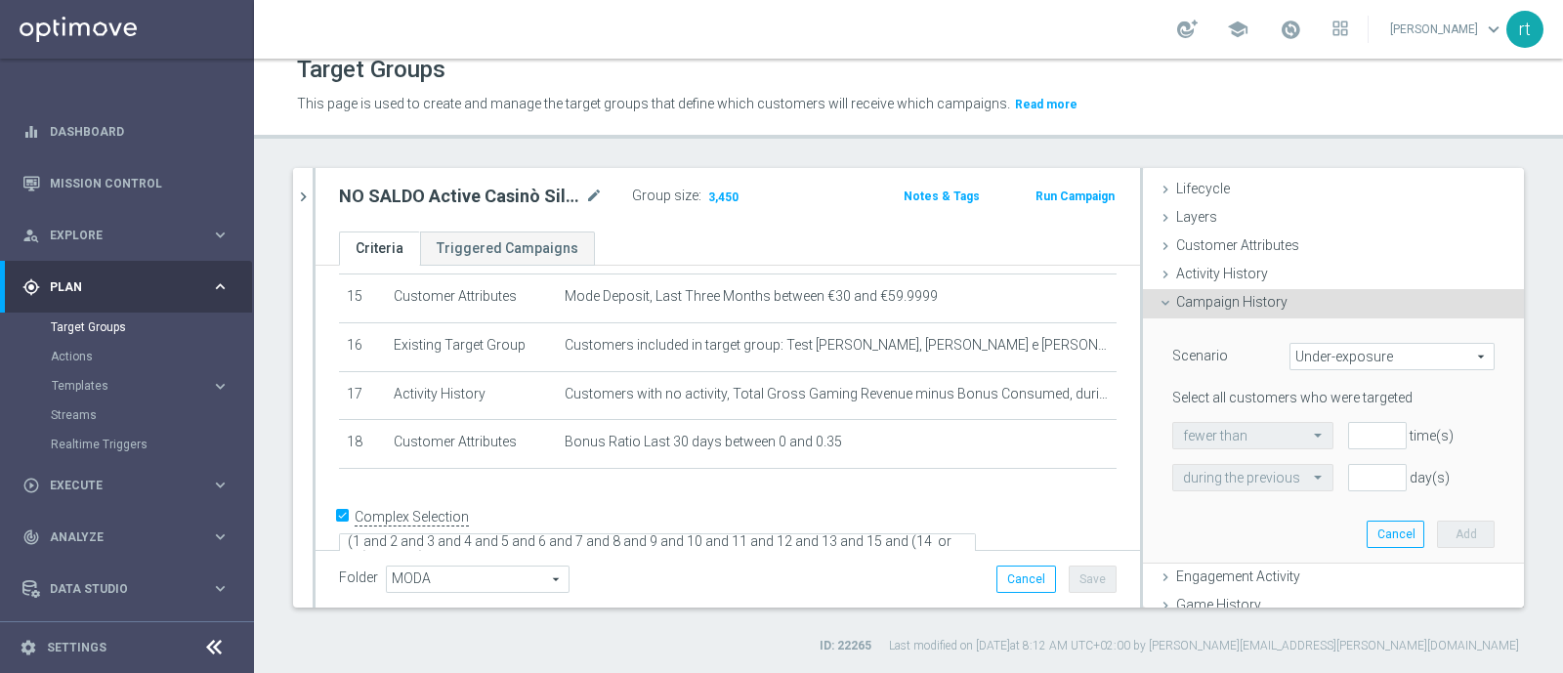
click at [1312, 344] on span "Under-exposure" at bounding box center [1392, 356] width 203 height 25
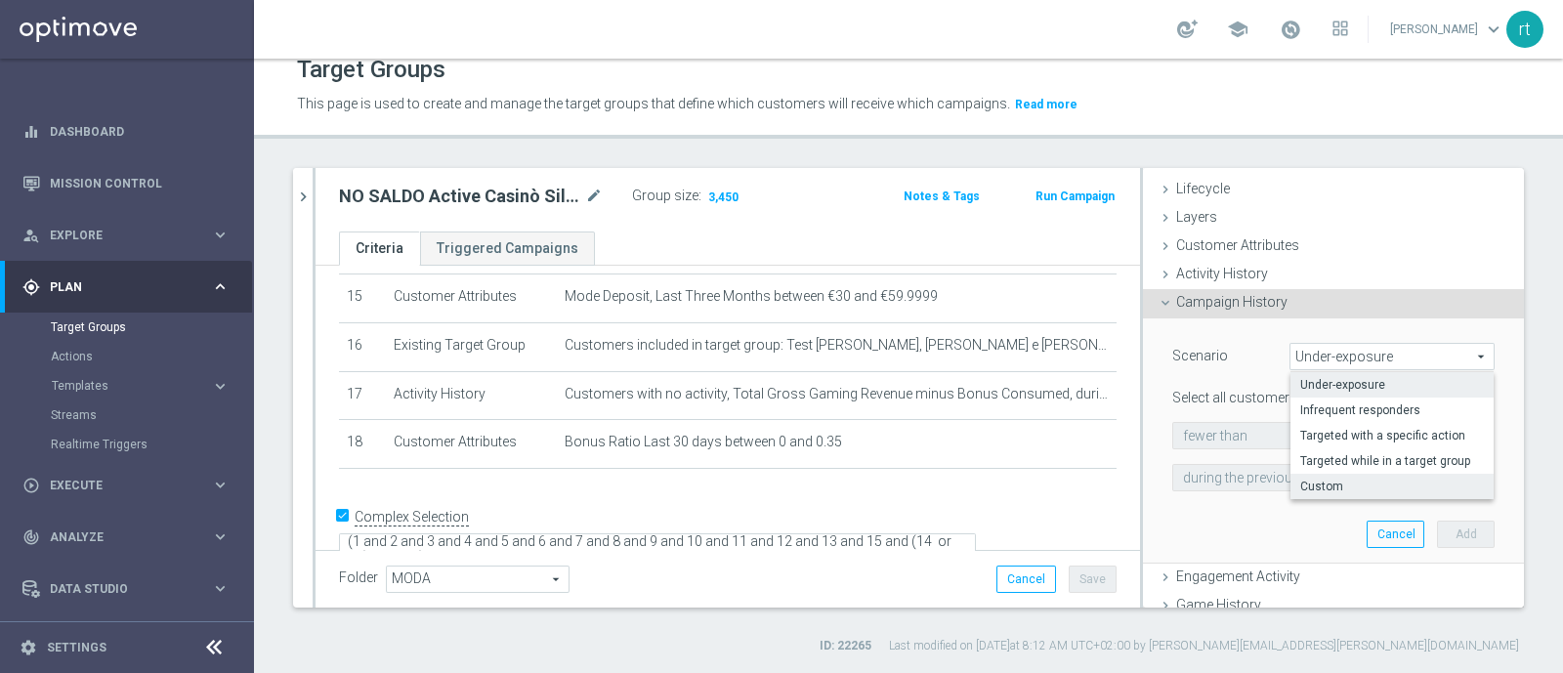
click at [1314, 486] on span "Custom" at bounding box center [1392, 487] width 184 height 16
type input "Custom"
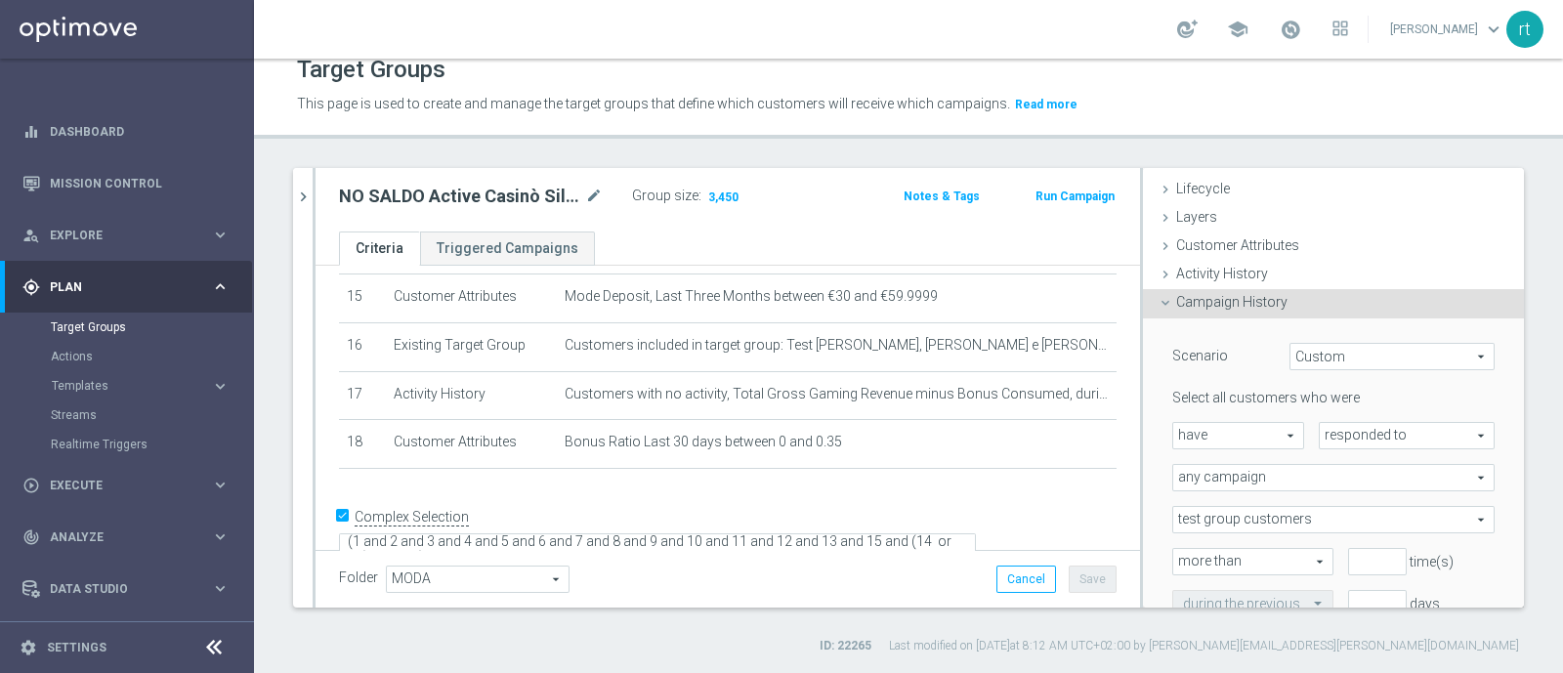
click at [1247, 431] on span "have" at bounding box center [1238, 435] width 130 height 25
click at [1228, 484] on span "have not" at bounding box center [1238, 490] width 110 height 16
type input "have not"
click at [1330, 440] on span "responded to" at bounding box center [1407, 435] width 174 height 25
click at [1330, 484] on span "been targeted with" at bounding box center [1407, 490] width 154 height 16
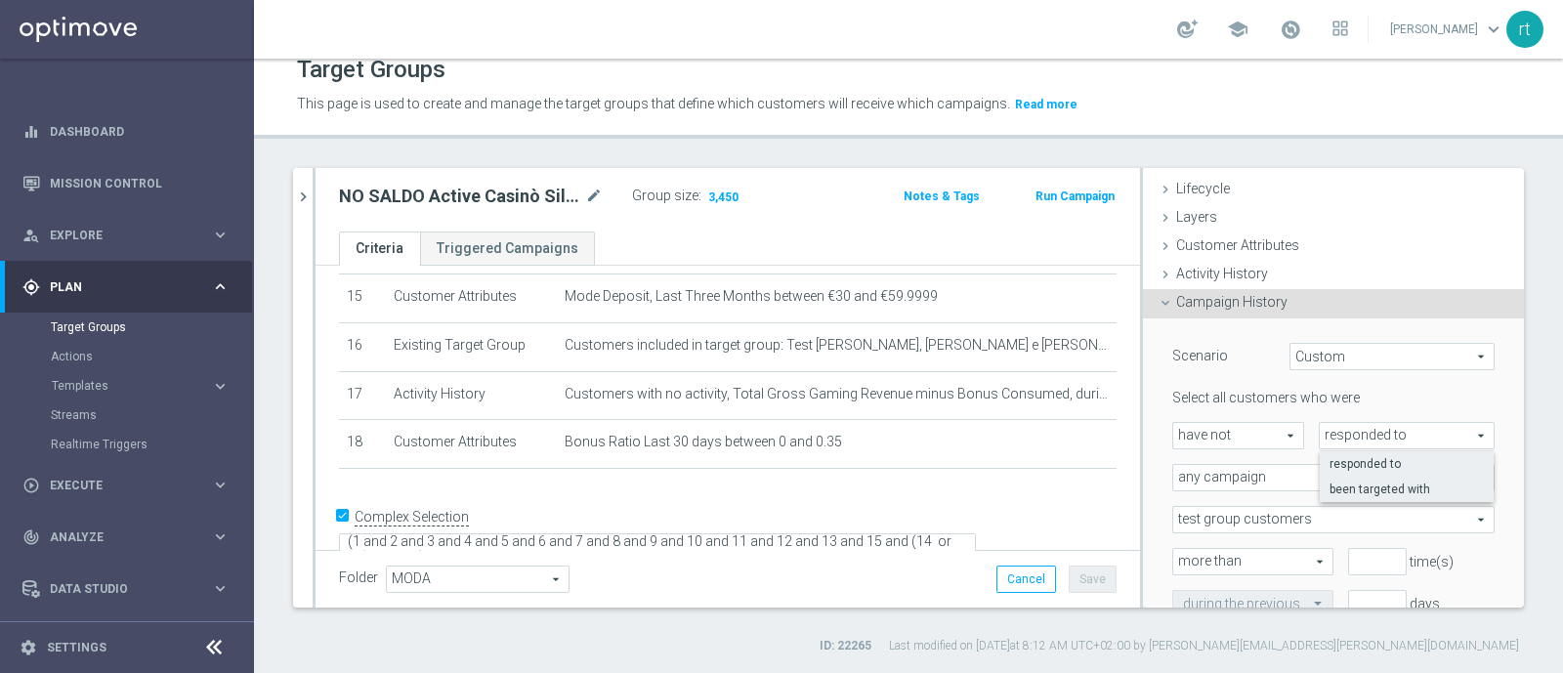
type input "been targeted with"
click at [1286, 481] on span "any campaign" at bounding box center [1333, 477] width 320 height 25
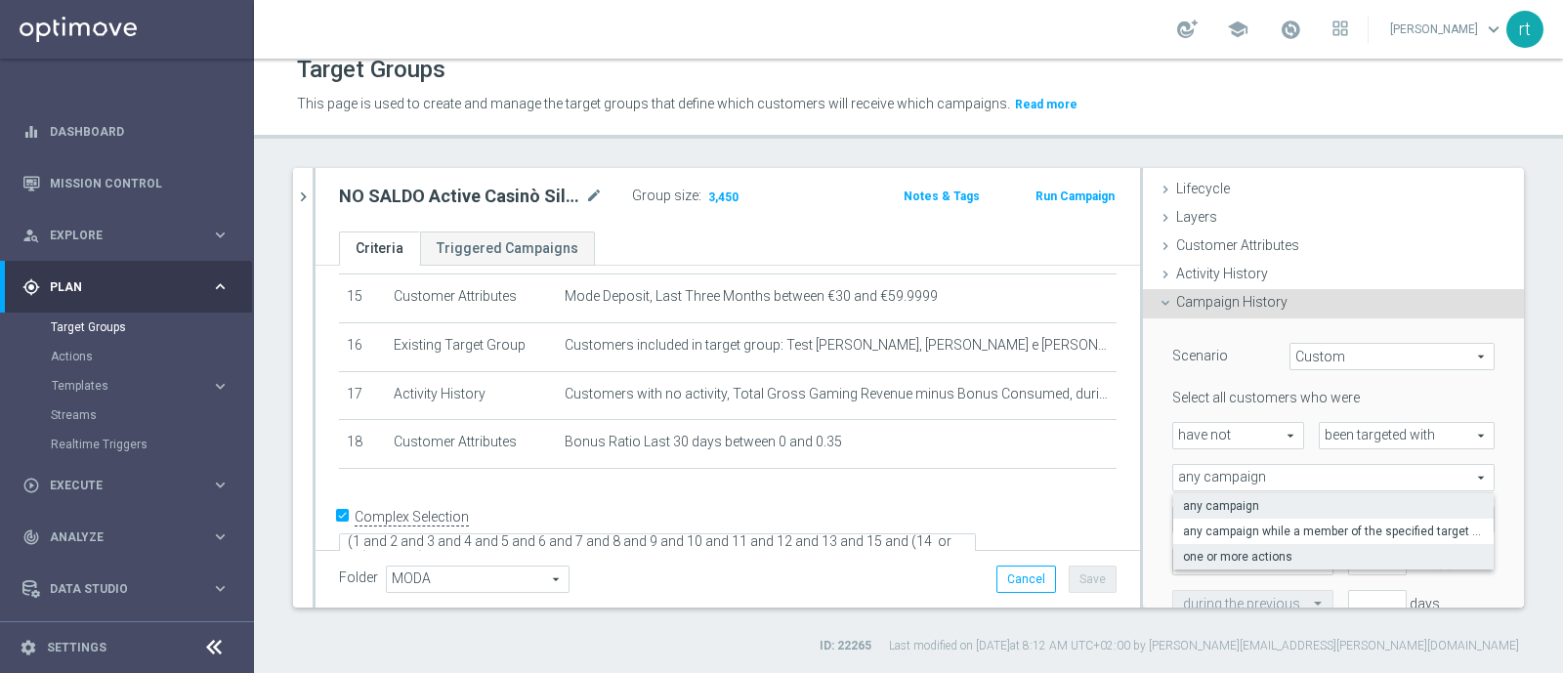
click at [1230, 549] on span "one or more actions" at bounding box center [1333, 557] width 301 height 16
type input "one or more actions"
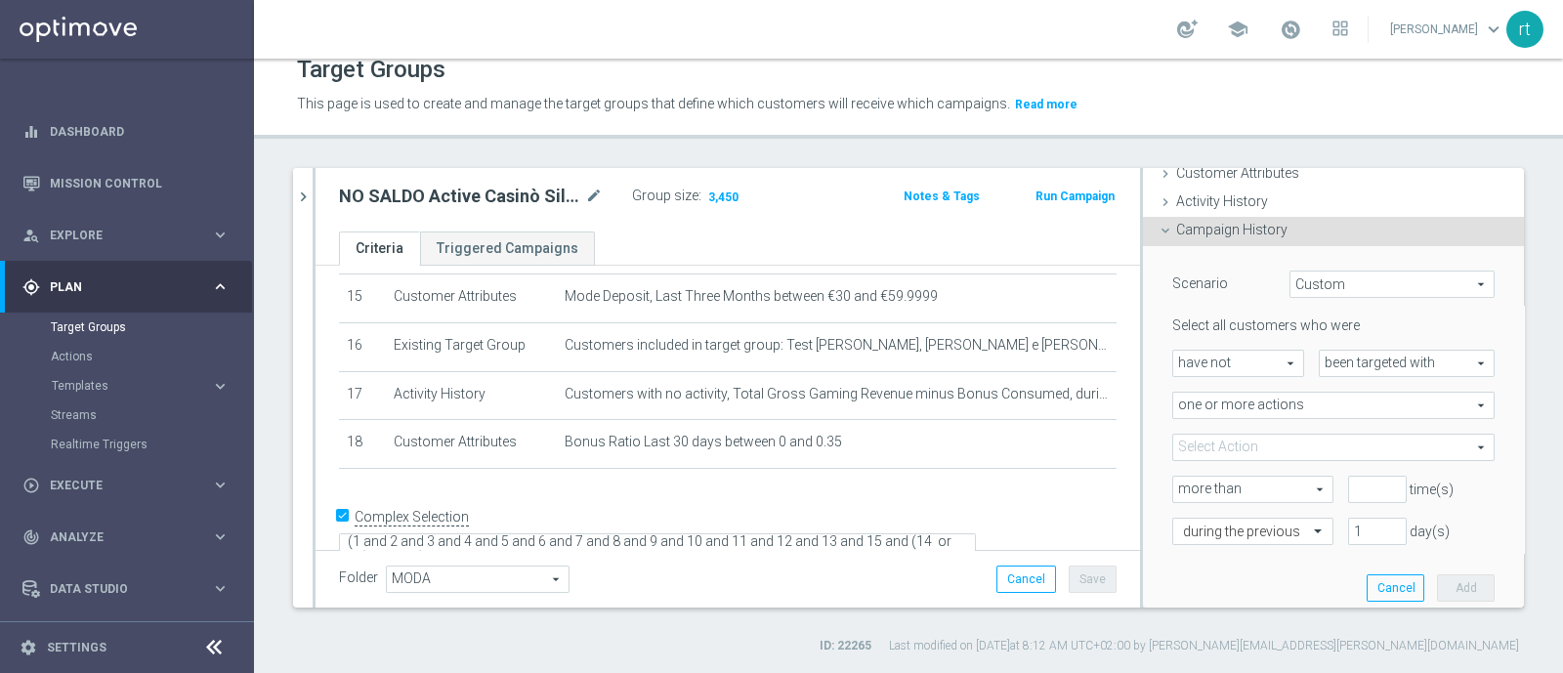
scroll to position [111, 0]
click at [1216, 437] on span at bounding box center [1333, 447] width 320 height 25
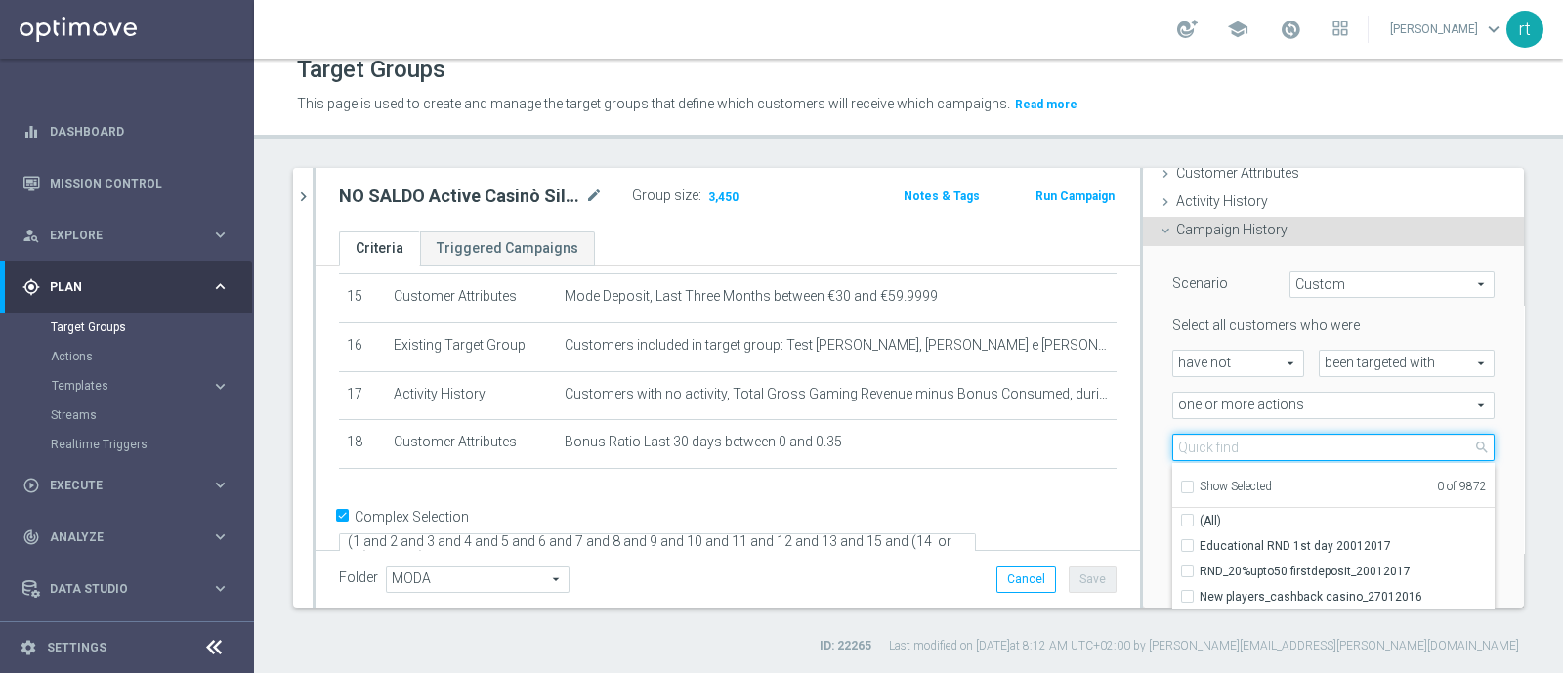
click at [1216, 437] on input "search" at bounding box center [1333, 447] width 322 height 27
type input "dep [PERSON_NAME] up to 2"
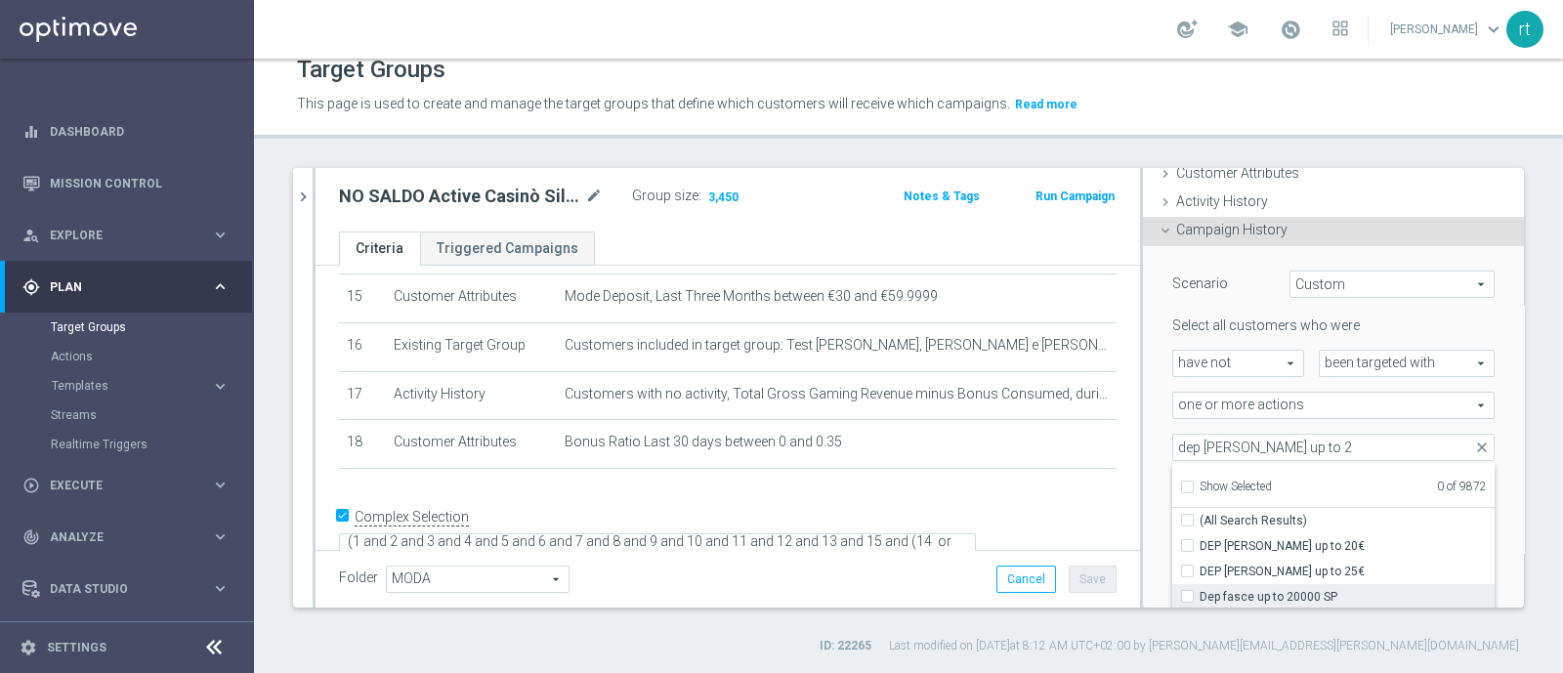
click at [1200, 598] on span "Dep fasce up to 20000 SP" at bounding box center [1347, 597] width 295 height 16
click at [1189, 598] on input "Dep fasce up to 20000 SP" at bounding box center [1193, 596] width 13 height 13
checkbox input "true"
type input "Dep fasce up to 20000 SP"
click at [1158, 545] on div "Scenario Custom Custom arrow_drop_down search Select all customers who were hav…" at bounding box center [1334, 431] width 352 height 370
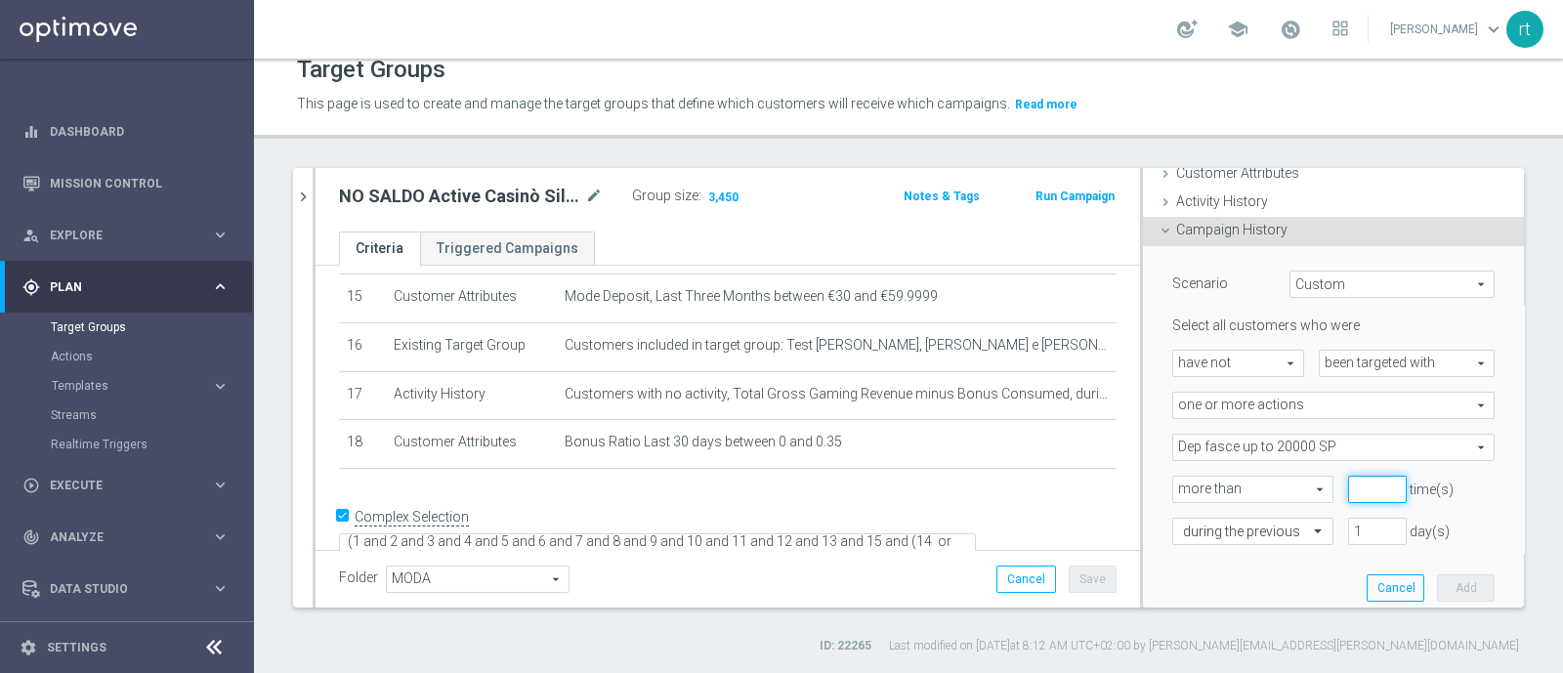
click at [1348, 490] on input "number" at bounding box center [1377, 489] width 59 height 27
type input "0"
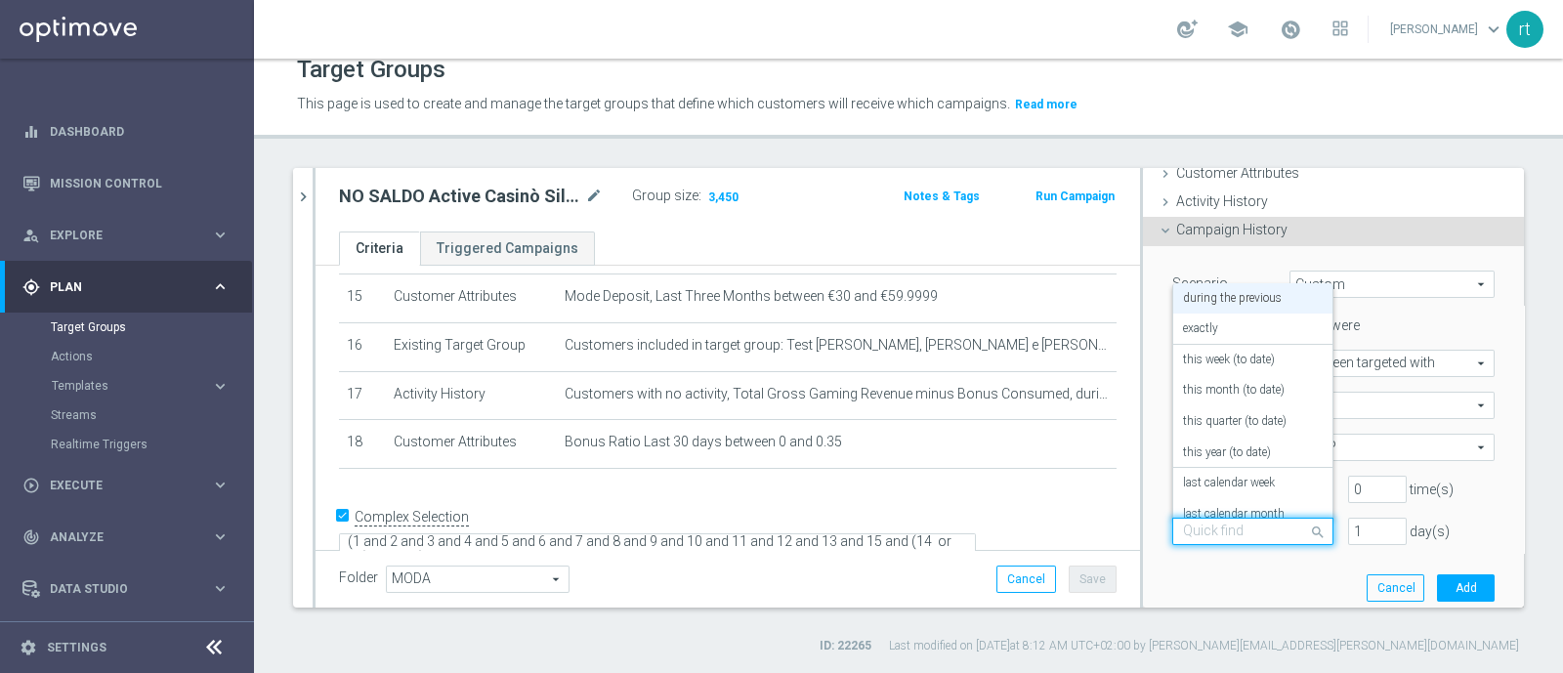
click at [1236, 537] on input "text" at bounding box center [1233, 533] width 101 height 18
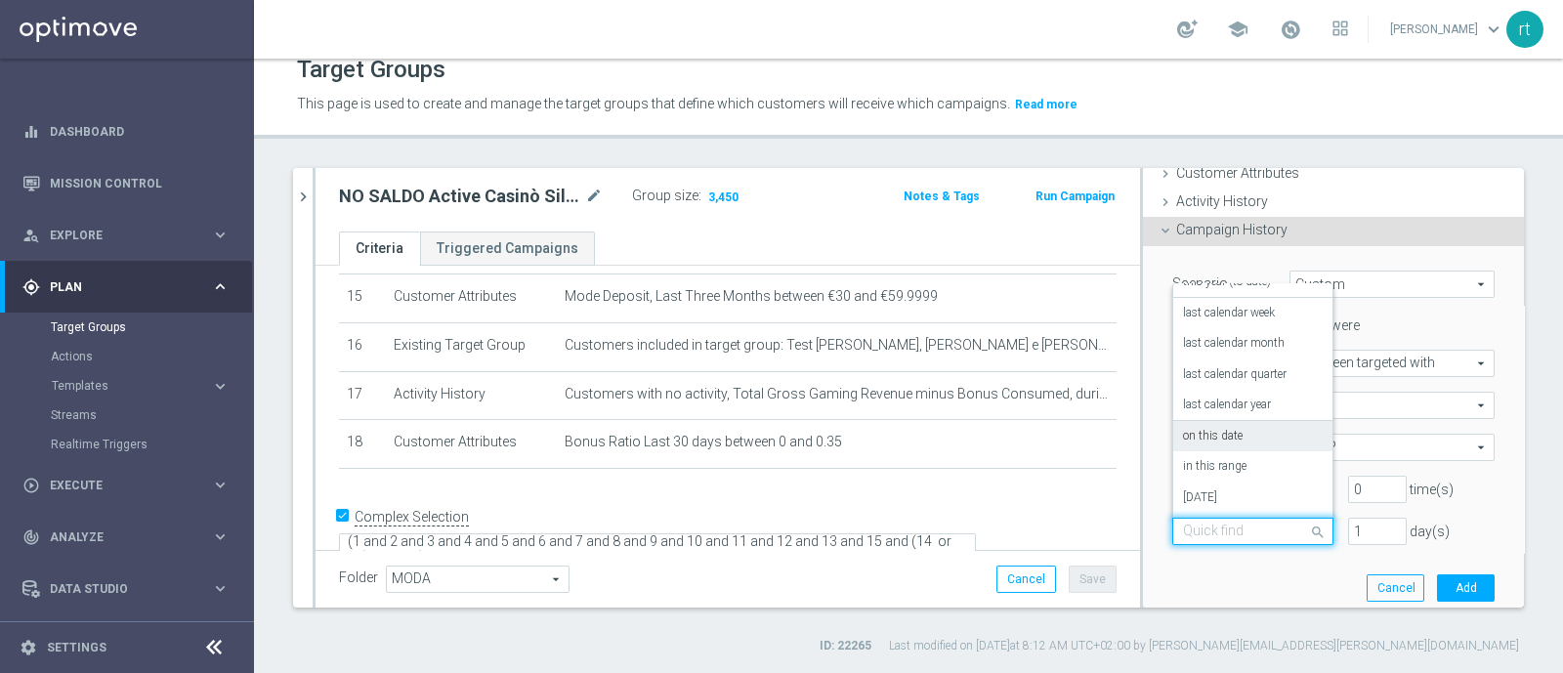
click at [1207, 432] on label "on this date" at bounding box center [1213, 437] width 60 height 16
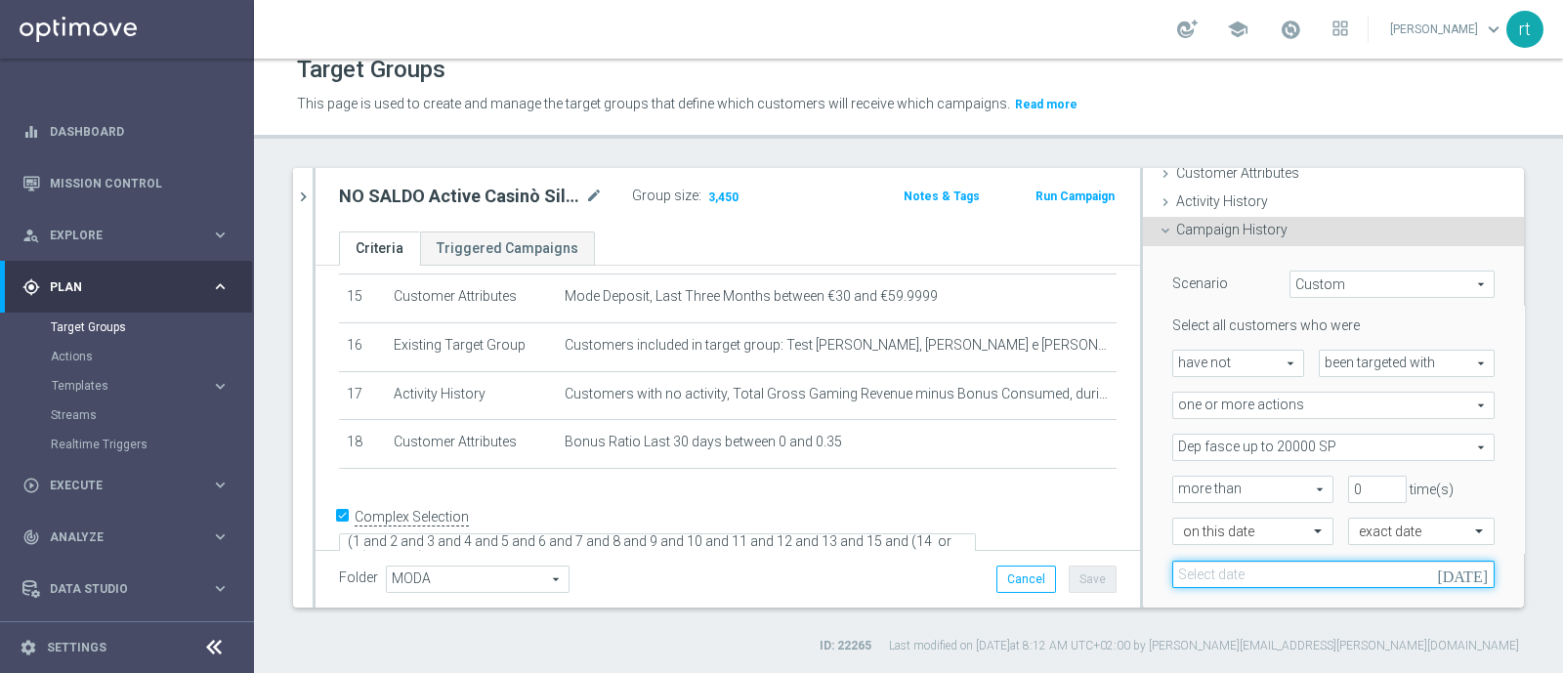
click at [1309, 569] on input at bounding box center [1333, 574] width 322 height 27
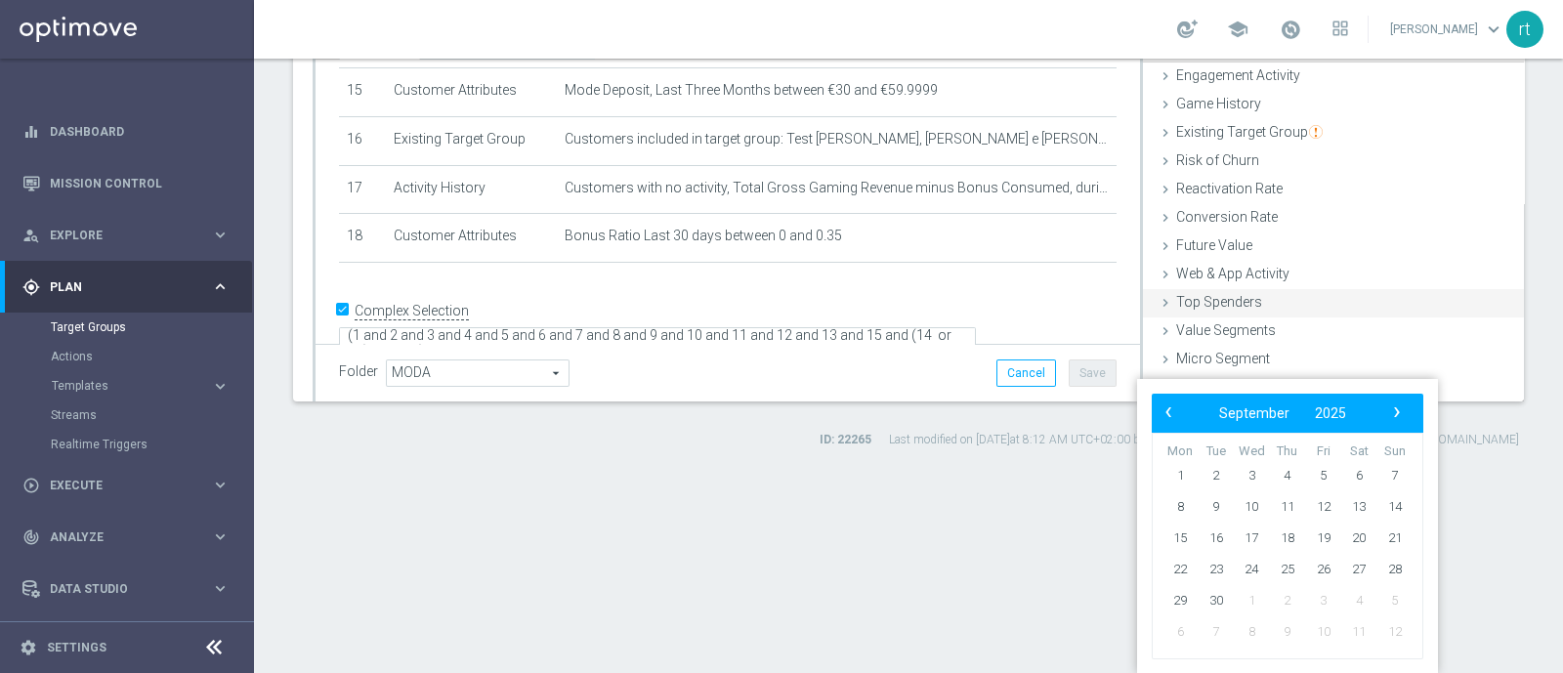
scroll to position [0, 0]
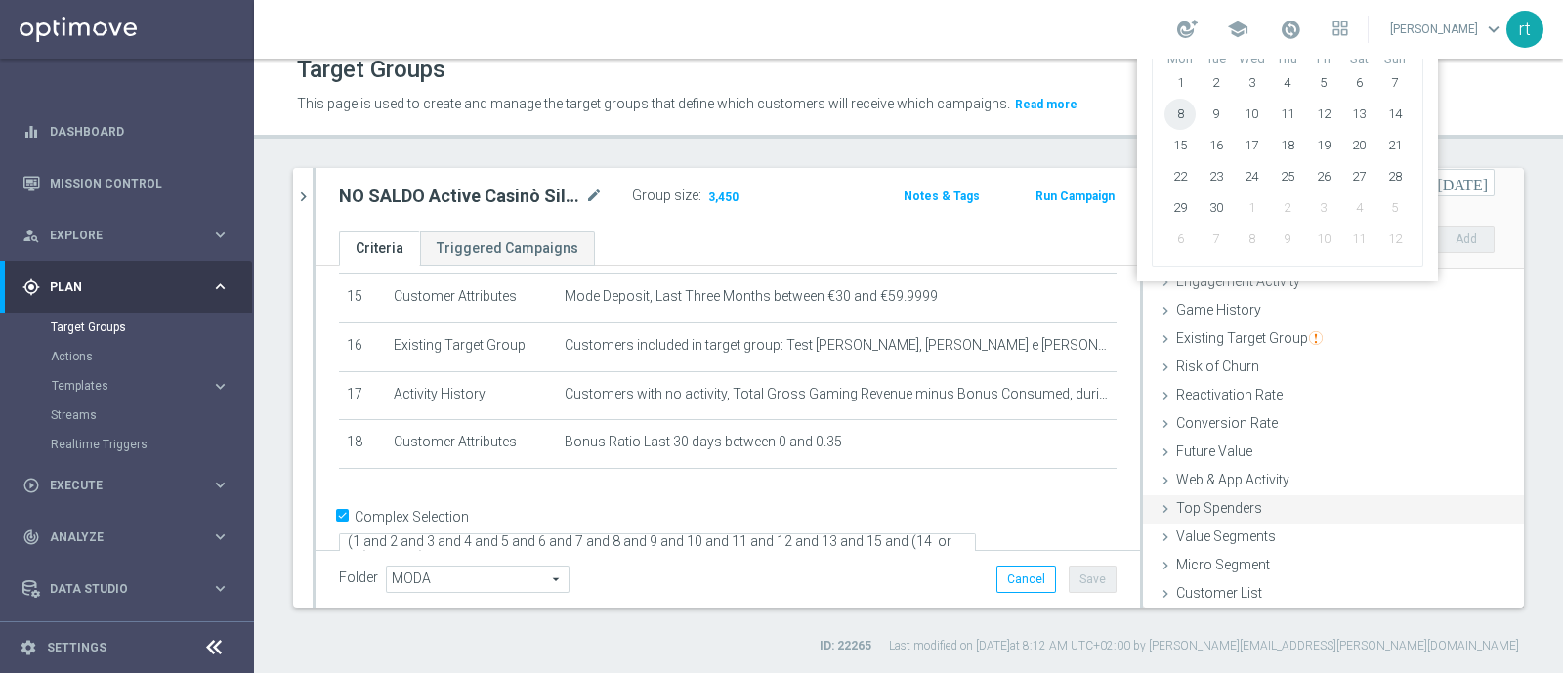
click at [1176, 508] on span "Top Spenders" at bounding box center [1219, 508] width 86 height 16
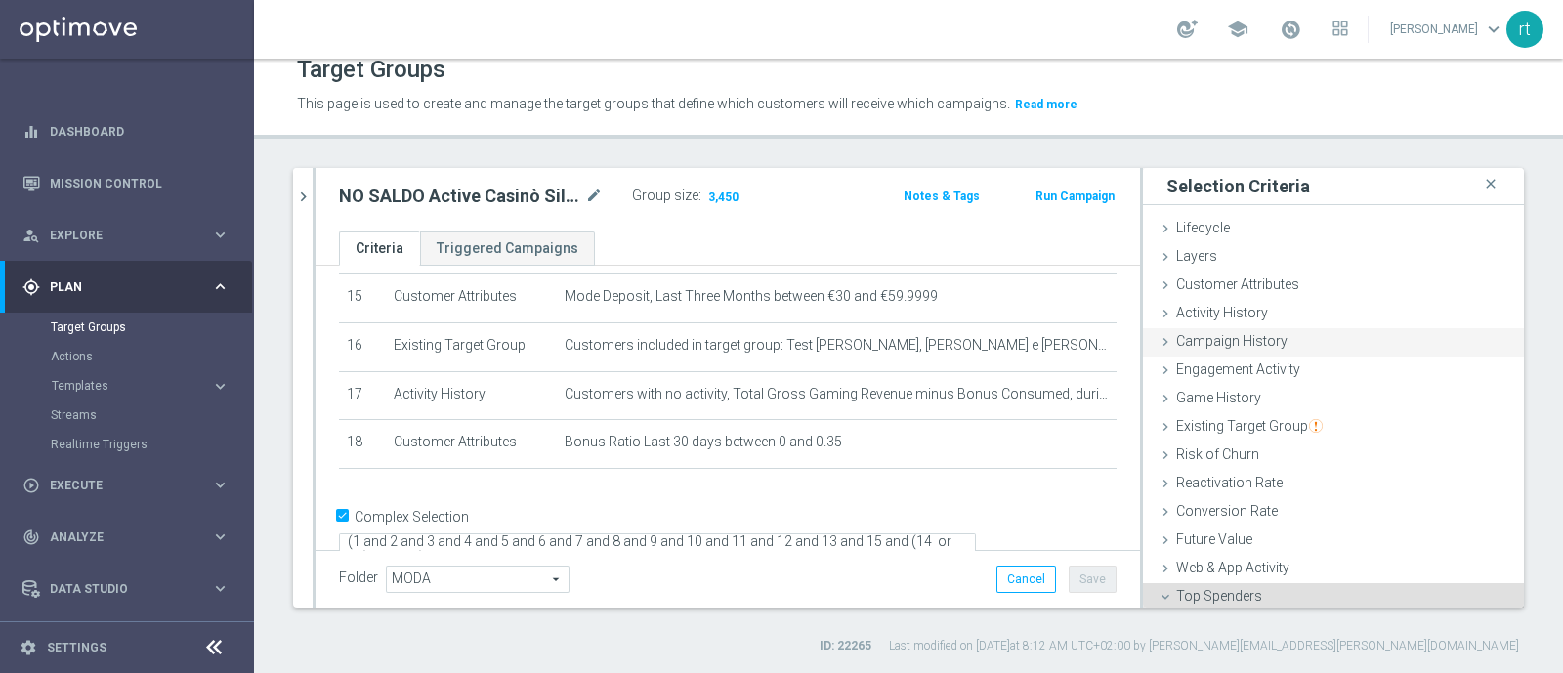
click at [1231, 350] on div "Campaign History done selection saved" at bounding box center [1333, 342] width 381 height 29
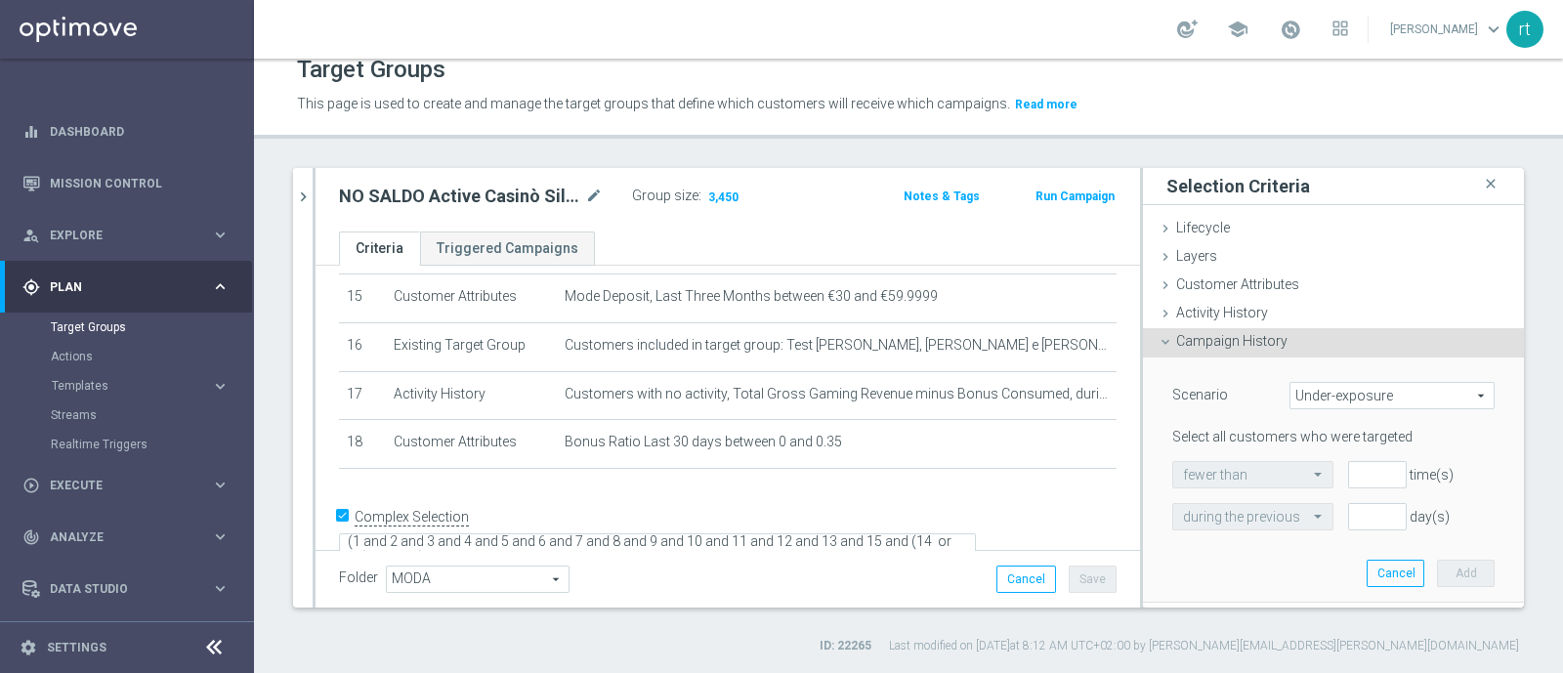
click at [1292, 395] on span "Under-exposure" at bounding box center [1392, 395] width 203 height 25
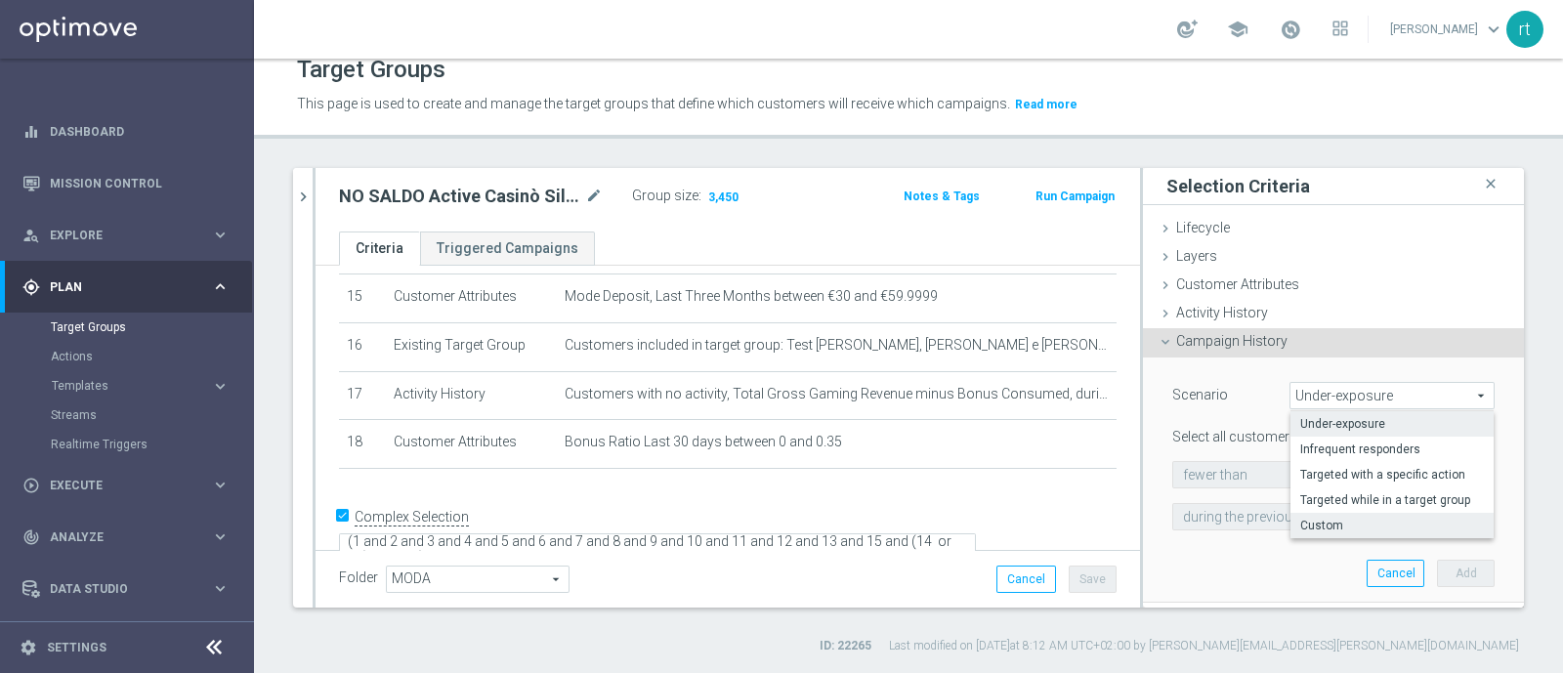
click at [1302, 522] on span "Custom" at bounding box center [1392, 526] width 184 height 16
type input "Custom"
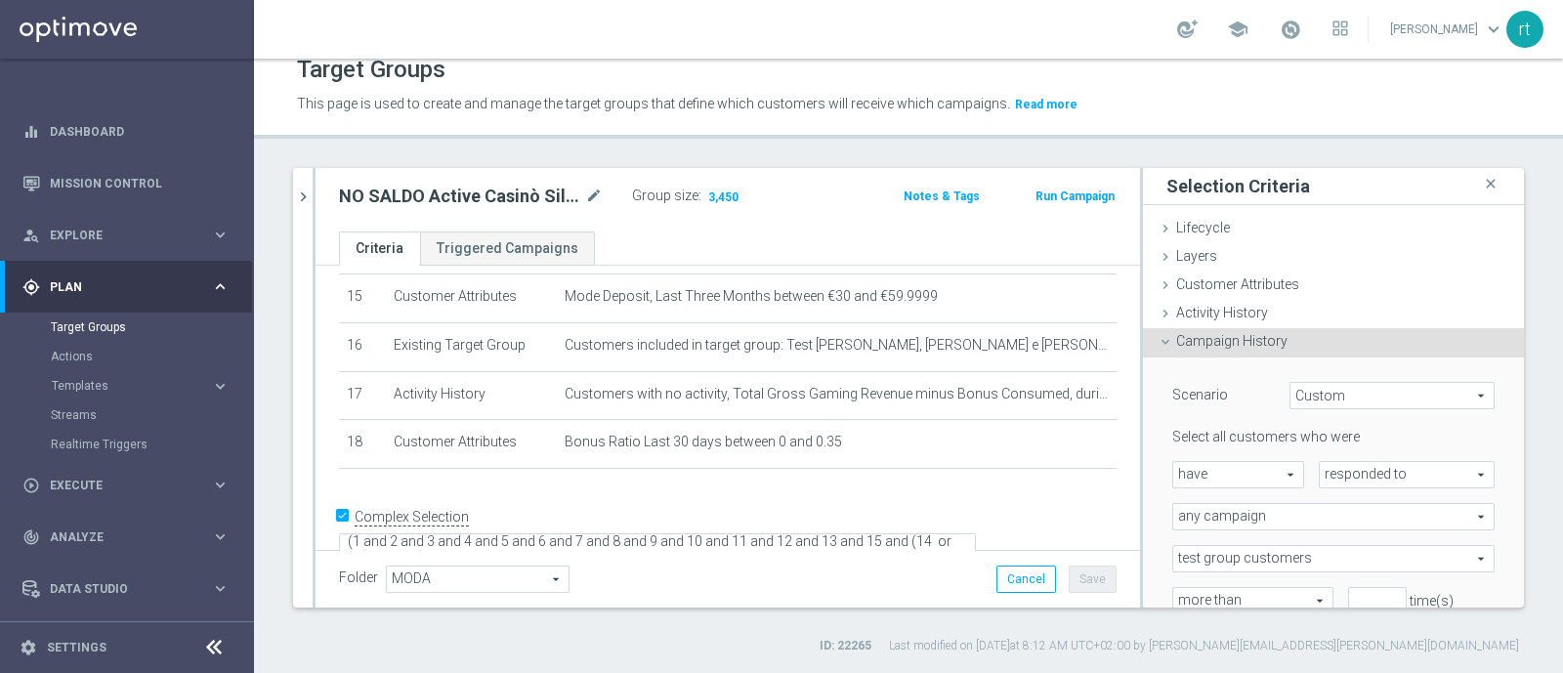
click at [1231, 462] on span "have" at bounding box center [1238, 474] width 130 height 25
click at [1207, 525] on span "have not" at bounding box center [1238, 529] width 110 height 16
type input "have not"
click at [1320, 480] on span "responded to" at bounding box center [1407, 474] width 174 height 25
click at [1334, 527] on span "been targeted with" at bounding box center [1407, 529] width 154 height 16
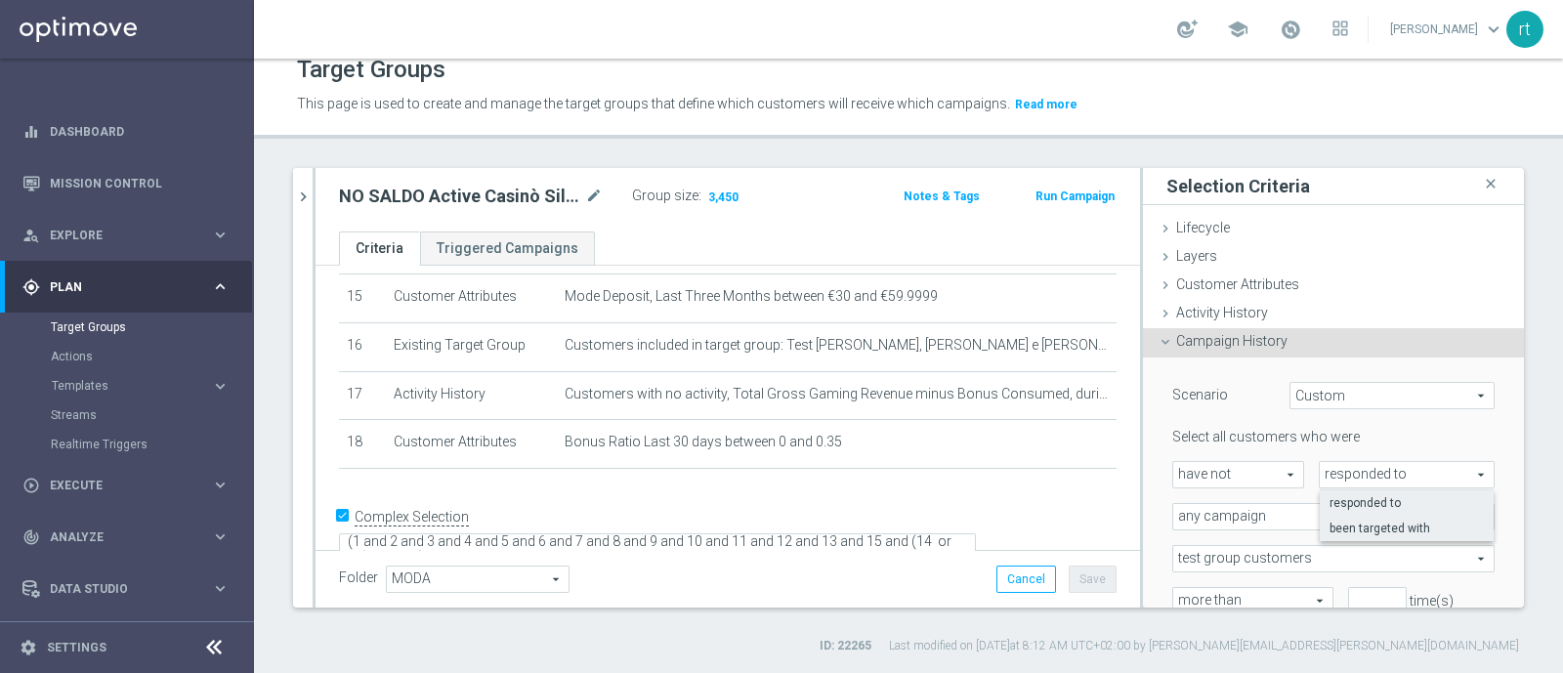
type input "been targeted with"
click at [1263, 513] on span "any campaign" at bounding box center [1333, 516] width 320 height 25
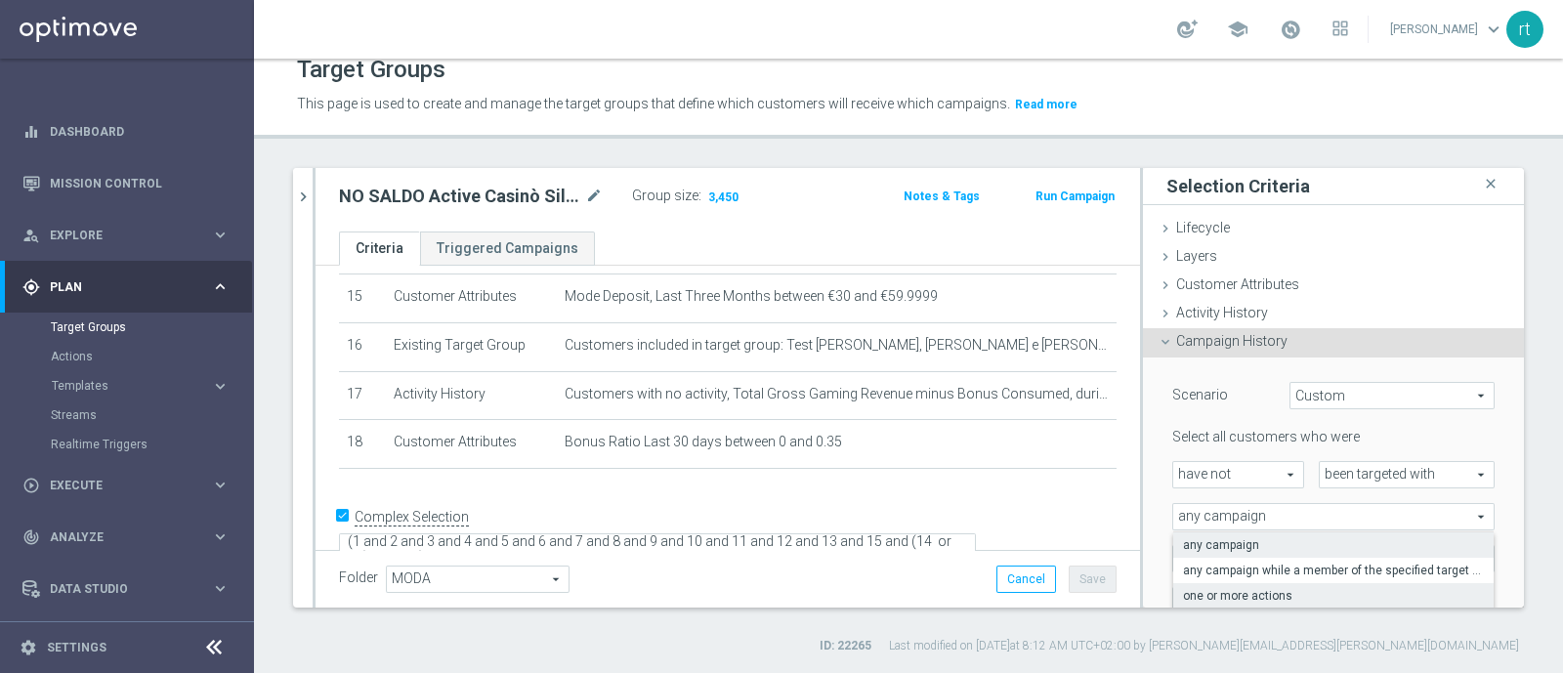
click at [1234, 590] on span "one or more actions" at bounding box center [1333, 596] width 301 height 16
type input "one or more actions"
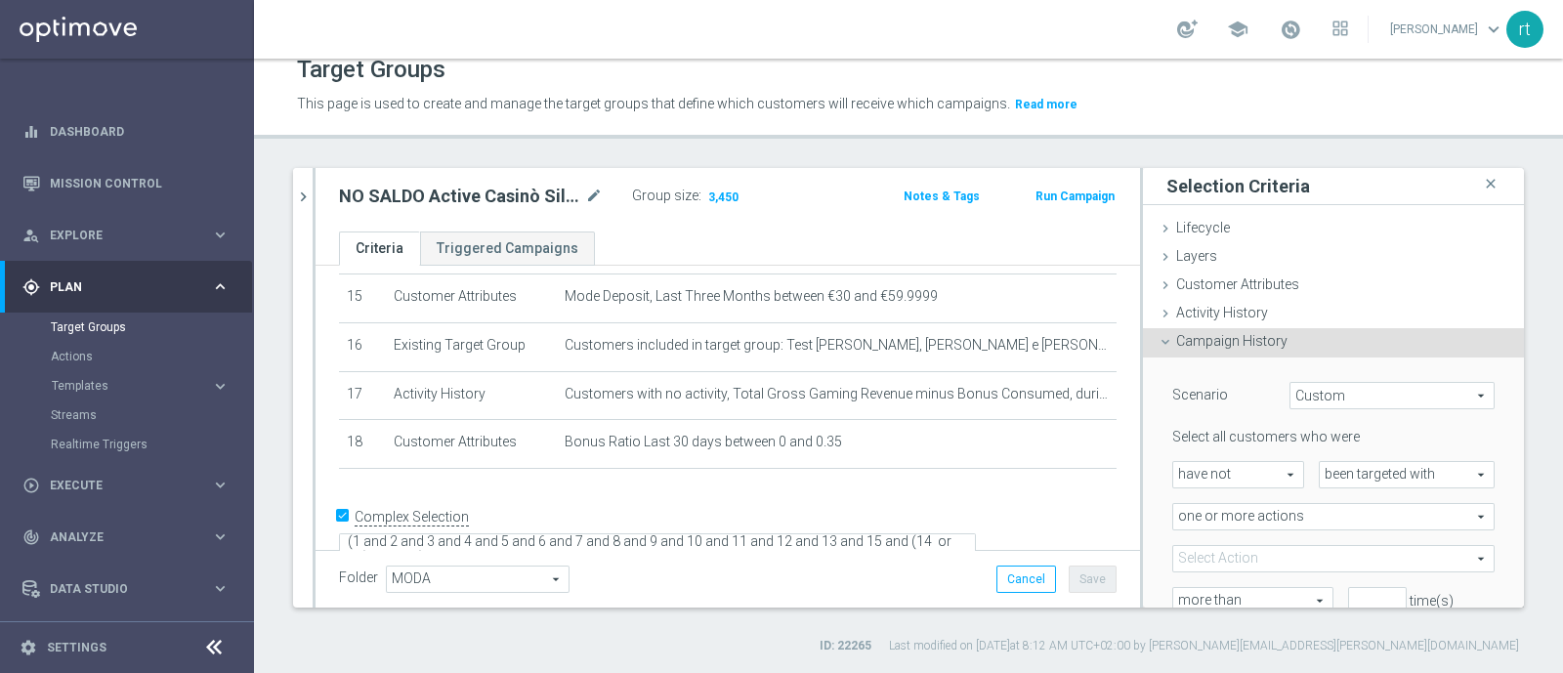
scroll to position [100, 0]
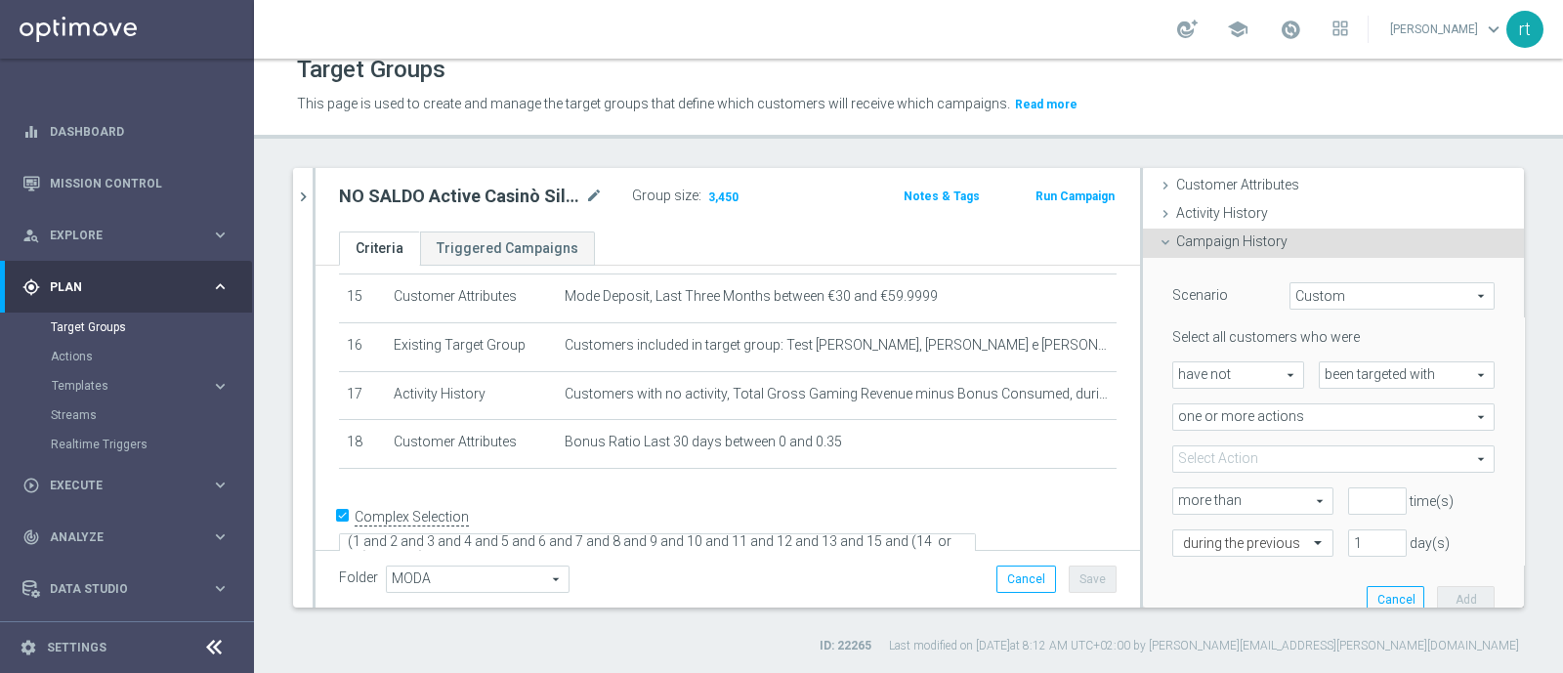
click at [1206, 451] on span at bounding box center [1333, 458] width 320 height 25
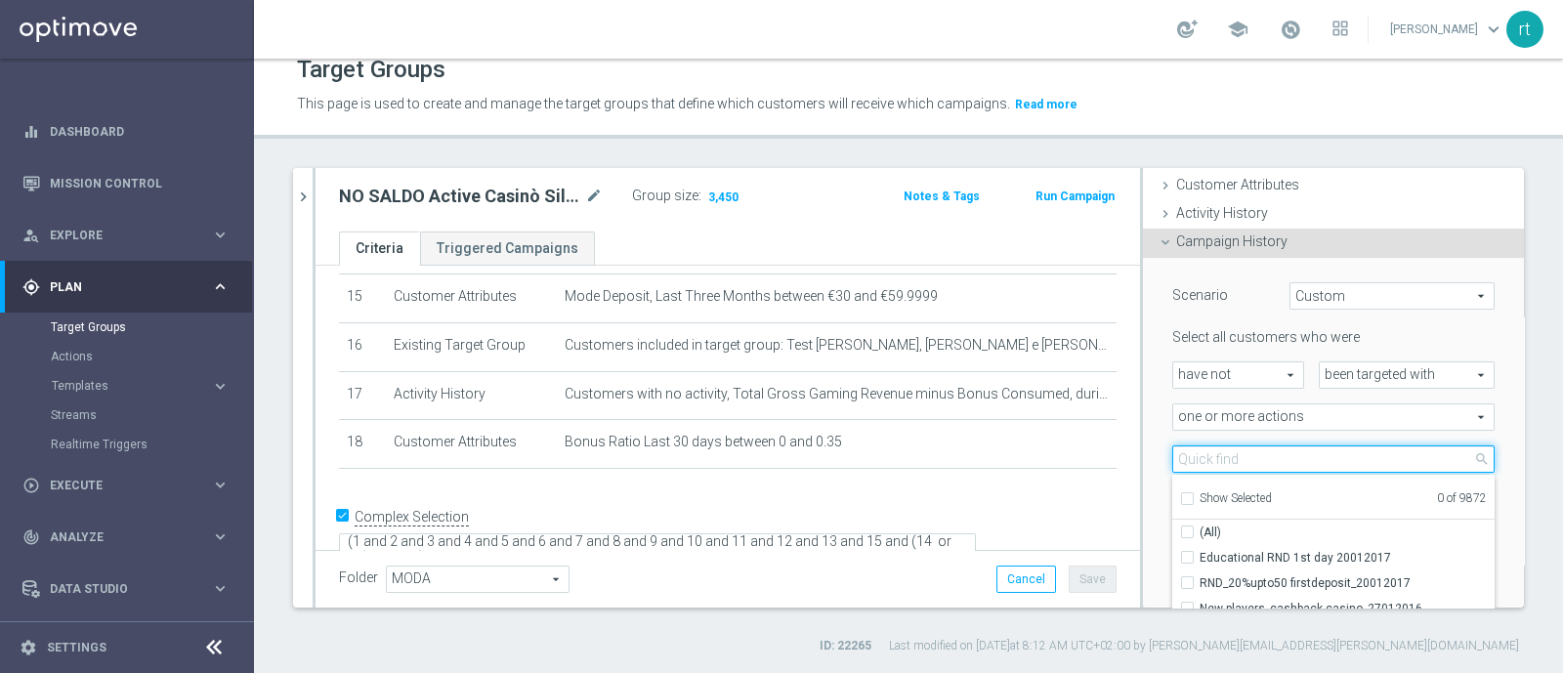
click at [1206, 451] on input "search" at bounding box center [1333, 458] width 322 height 27
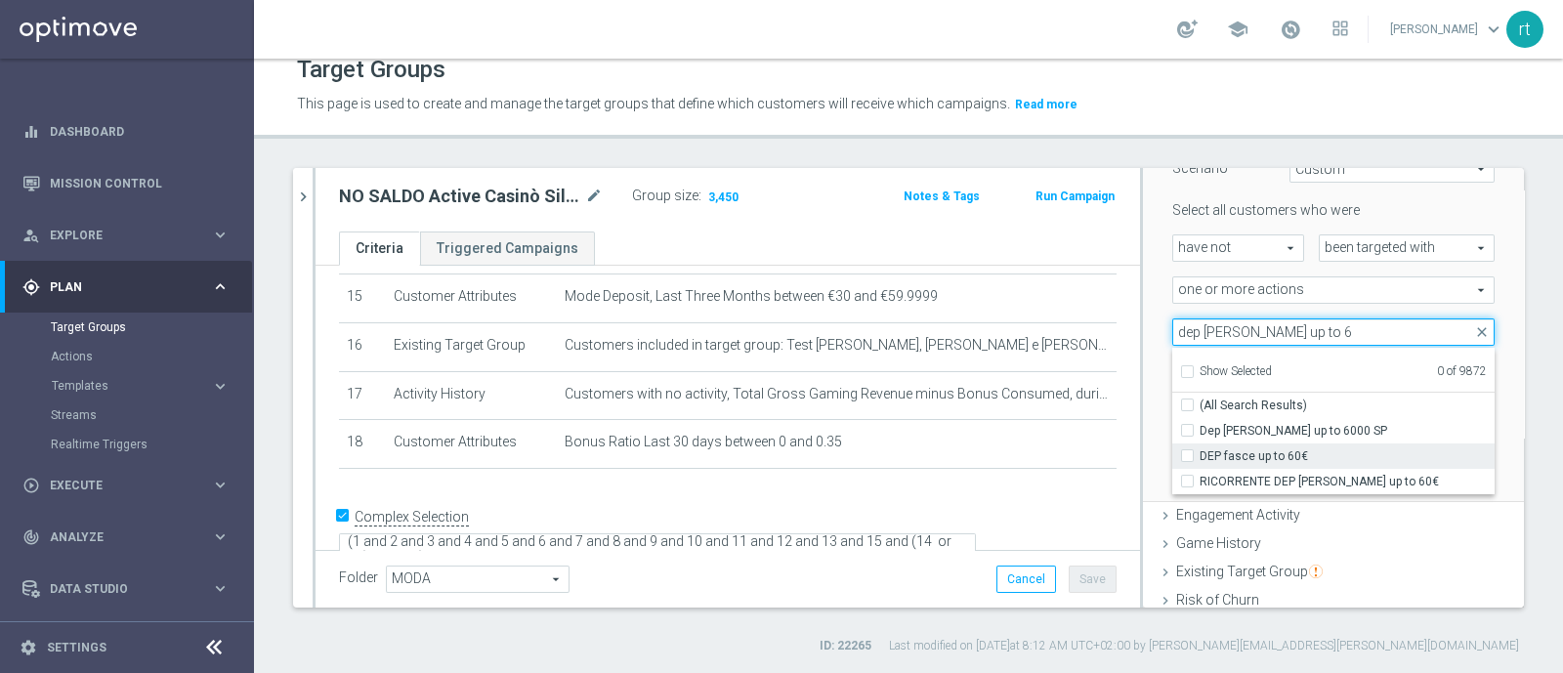
type input "dep [PERSON_NAME] up to 6"
click at [1226, 456] on span "DEP fasce up to 60€" at bounding box center [1347, 456] width 295 height 16
click at [1200, 456] on input "DEP fasce up to 60€" at bounding box center [1193, 455] width 13 height 13
checkbox input "true"
type input "DEP fasce up to 60€"
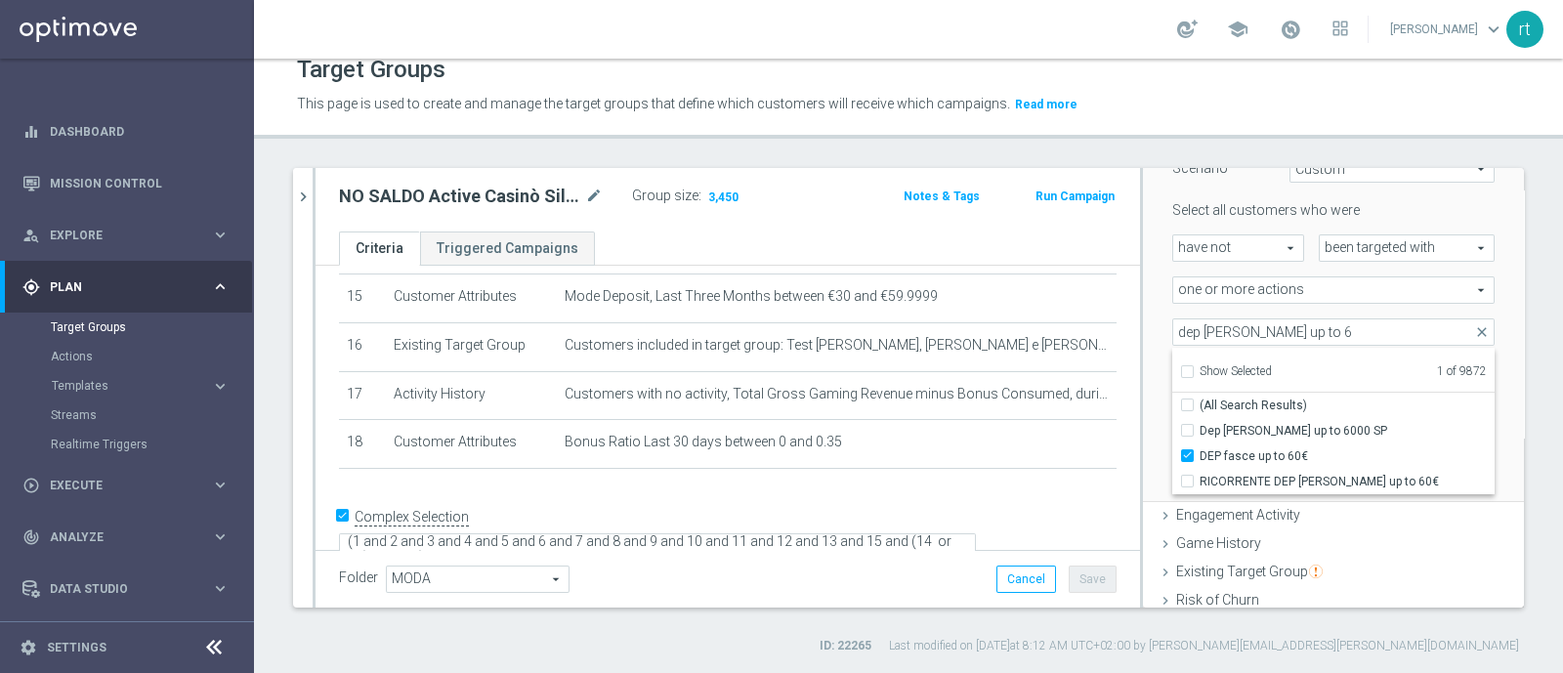
click at [1143, 450] on div "Scenario Custom Custom arrow_drop_down search Select all customers who were hav…" at bounding box center [1333, 317] width 381 height 372
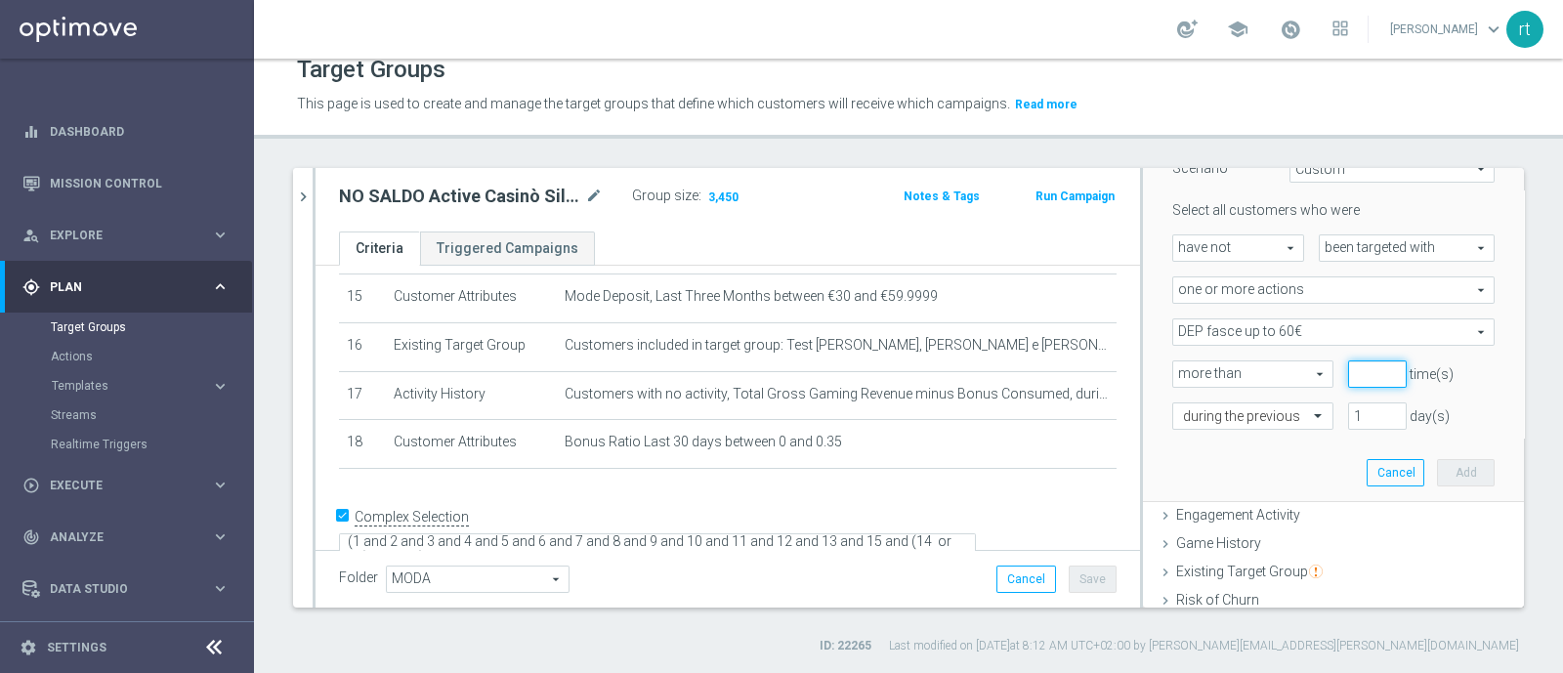
click at [1348, 380] on input "number" at bounding box center [1377, 373] width 59 height 27
type input "0"
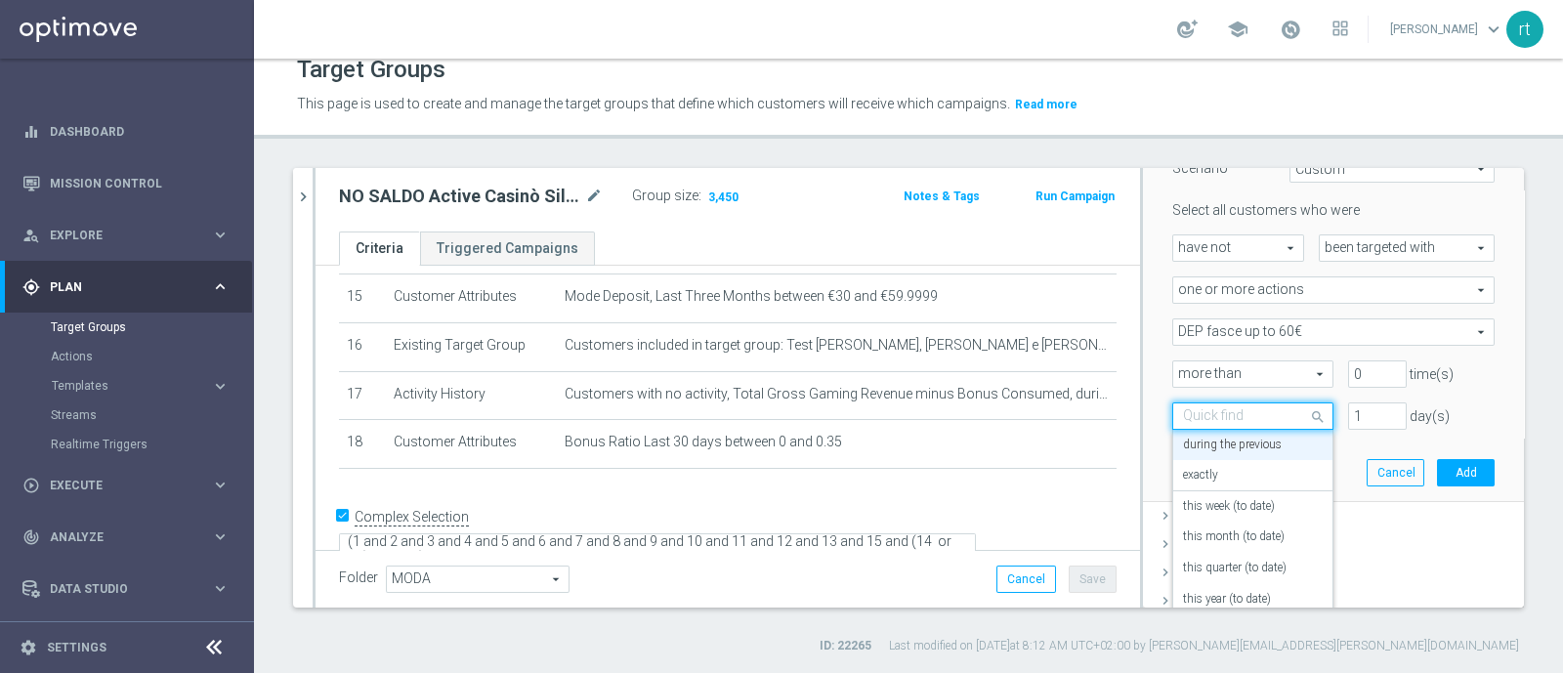
click at [1249, 420] on input "text" at bounding box center [1233, 417] width 101 height 18
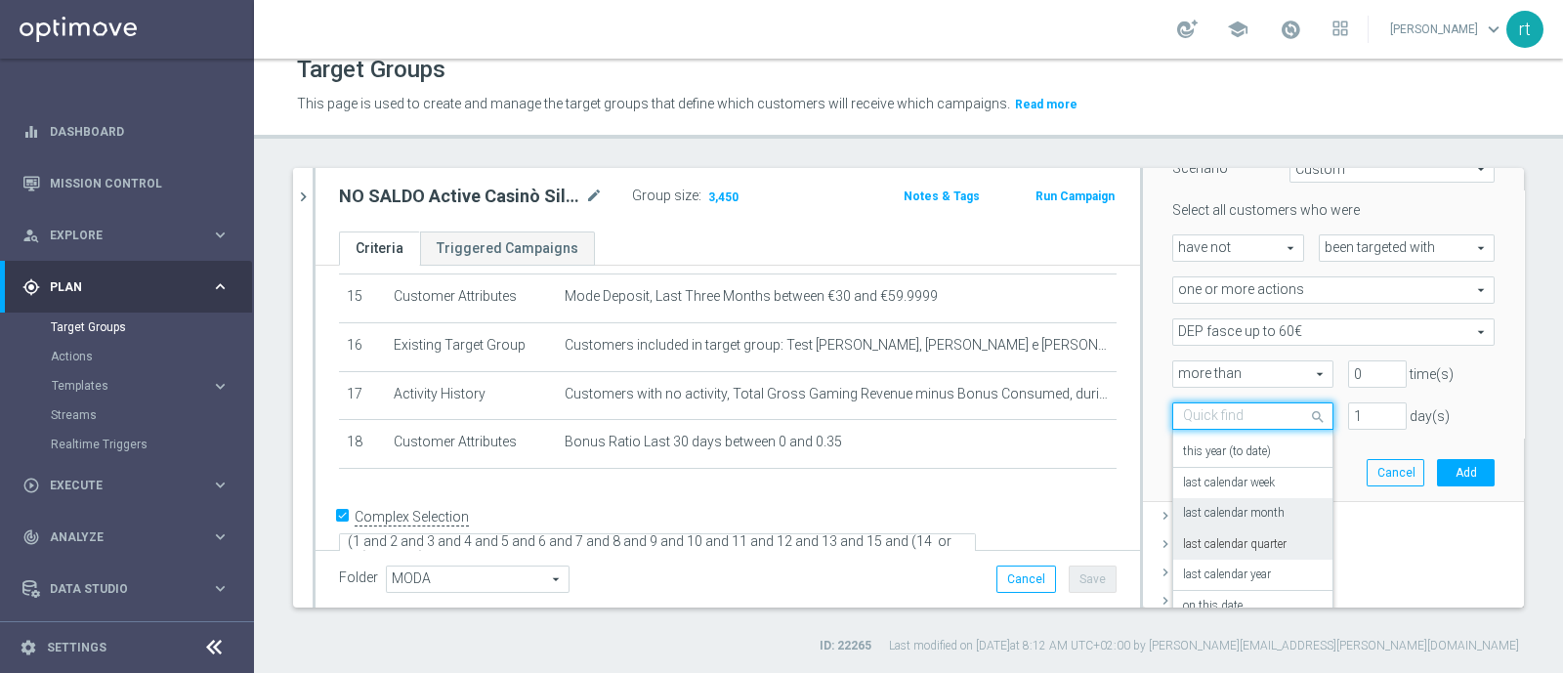
scroll to position [171, 0]
click at [1183, 575] on label "on this date" at bounding box center [1213, 583] width 60 height 16
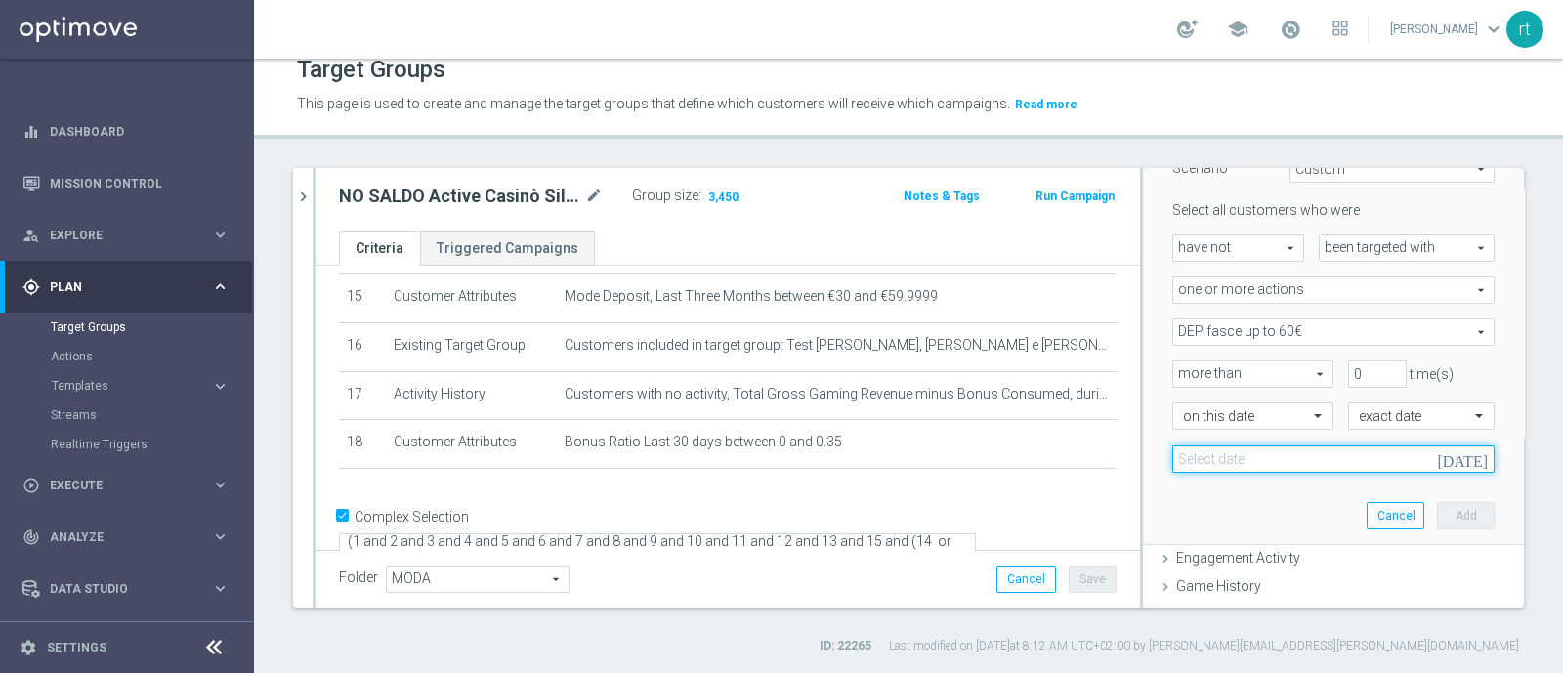
click at [1306, 467] on input at bounding box center [1333, 458] width 322 height 27
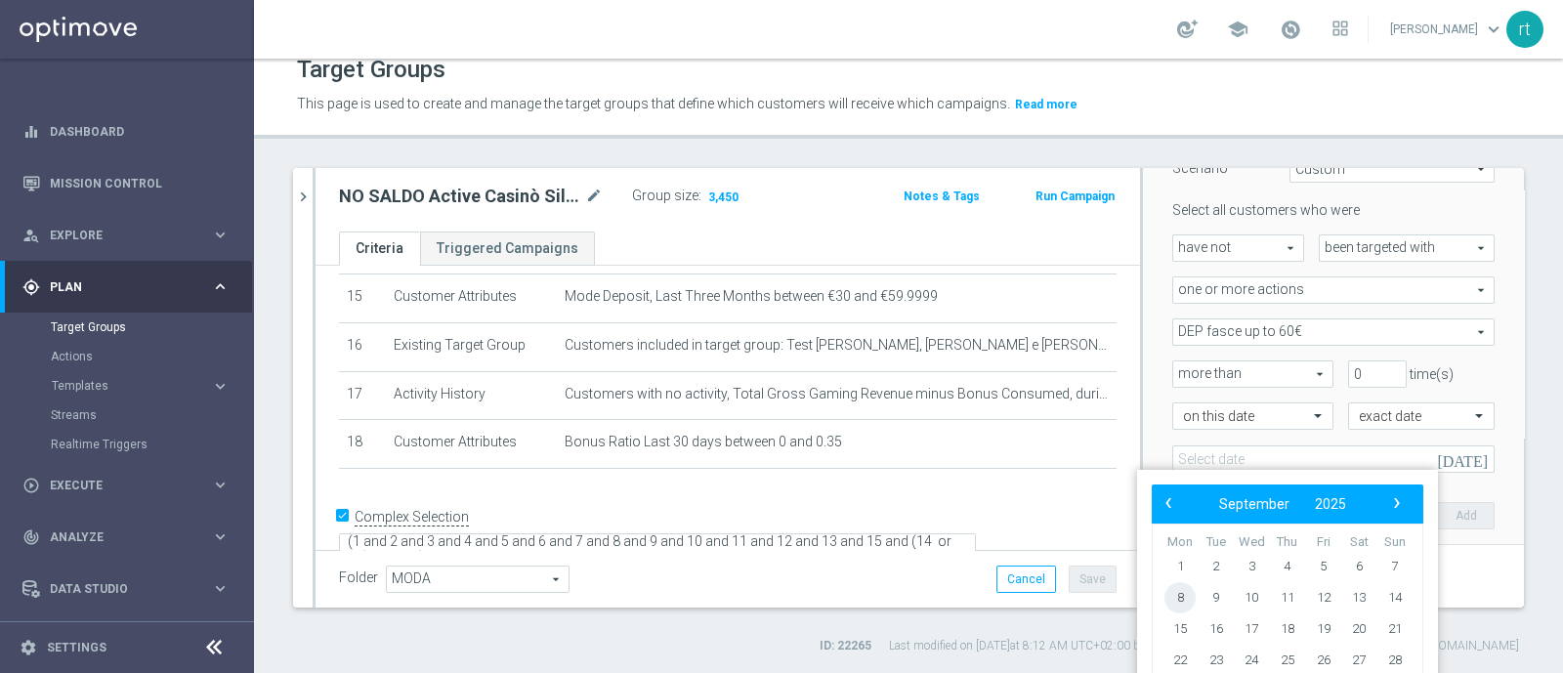
click at [1172, 591] on span "8" at bounding box center [1180, 597] width 31 height 31
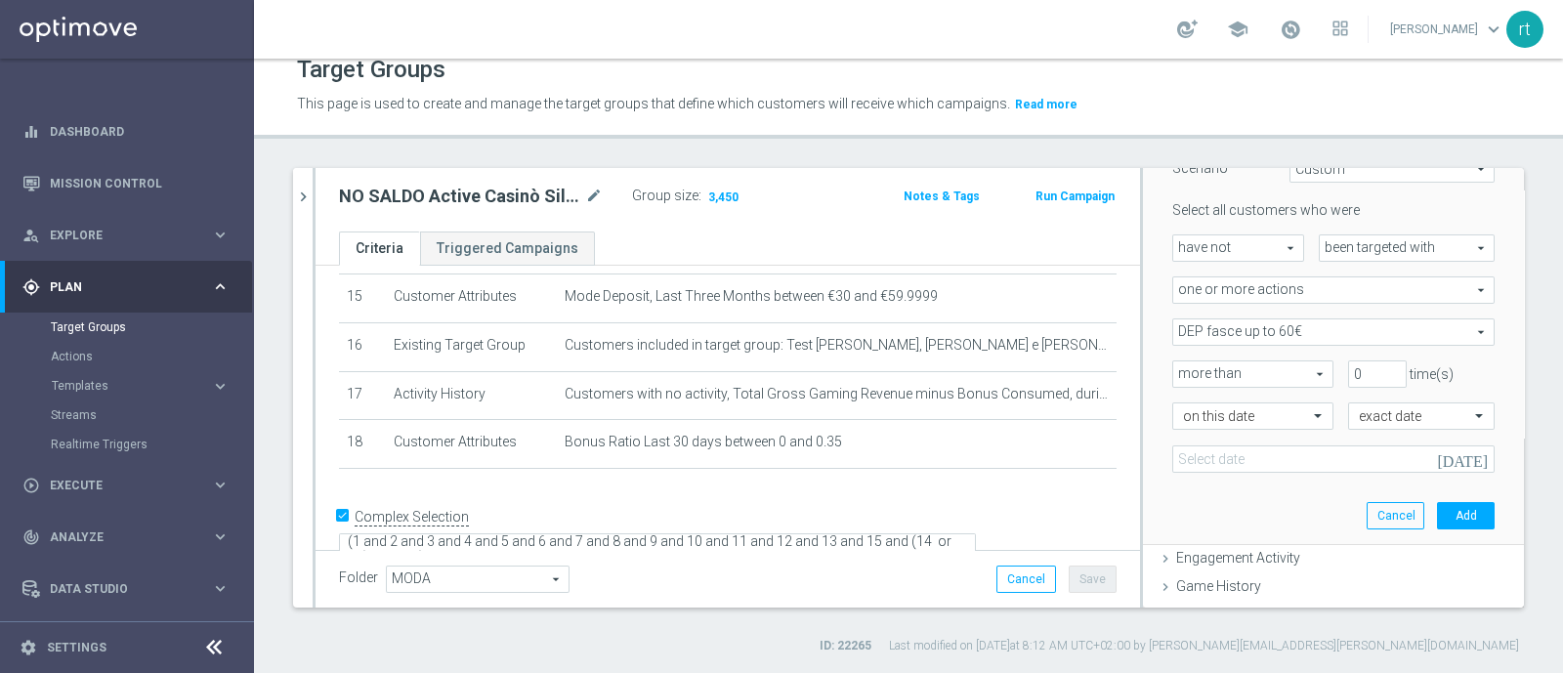
type input "[DATE]"
click at [1437, 518] on button "Add" at bounding box center [1466, 515] width 58 height 27
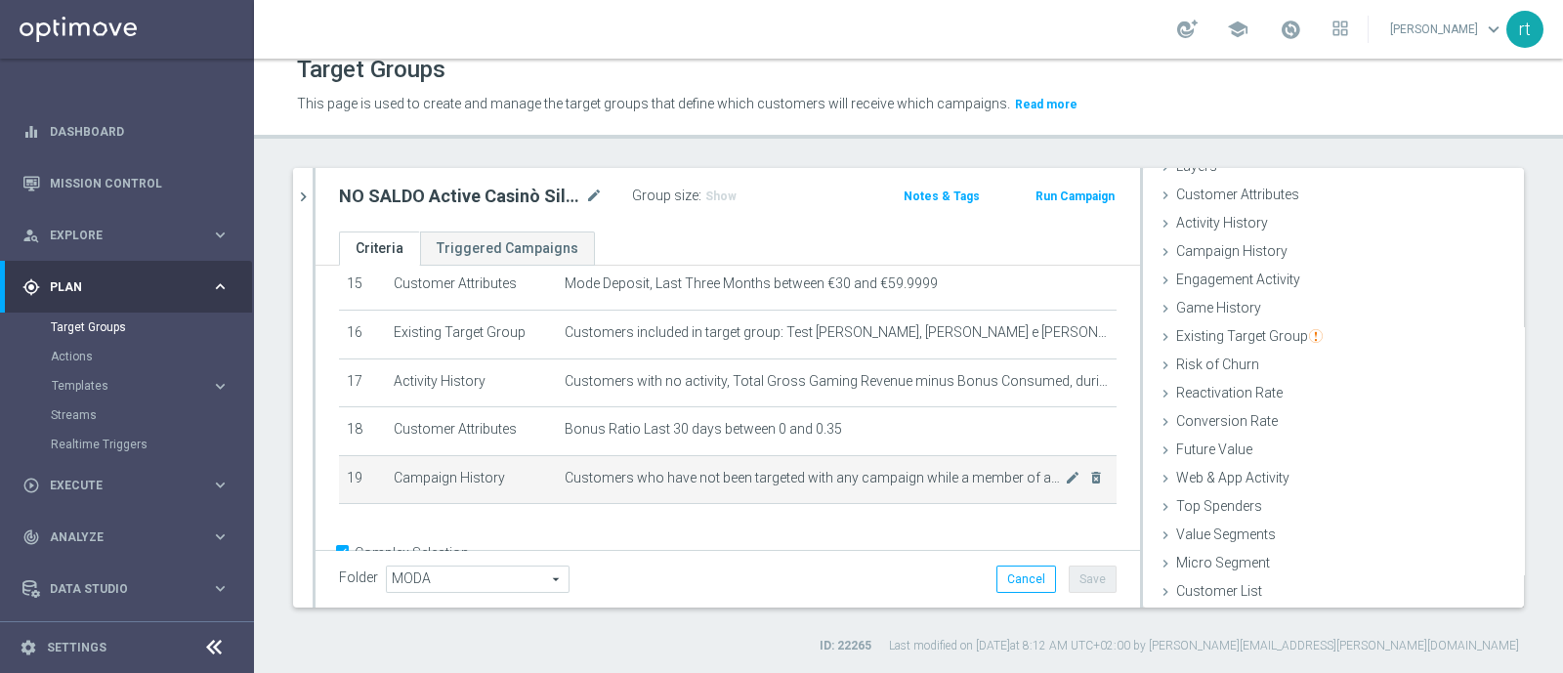
scroll to position [787, 0]
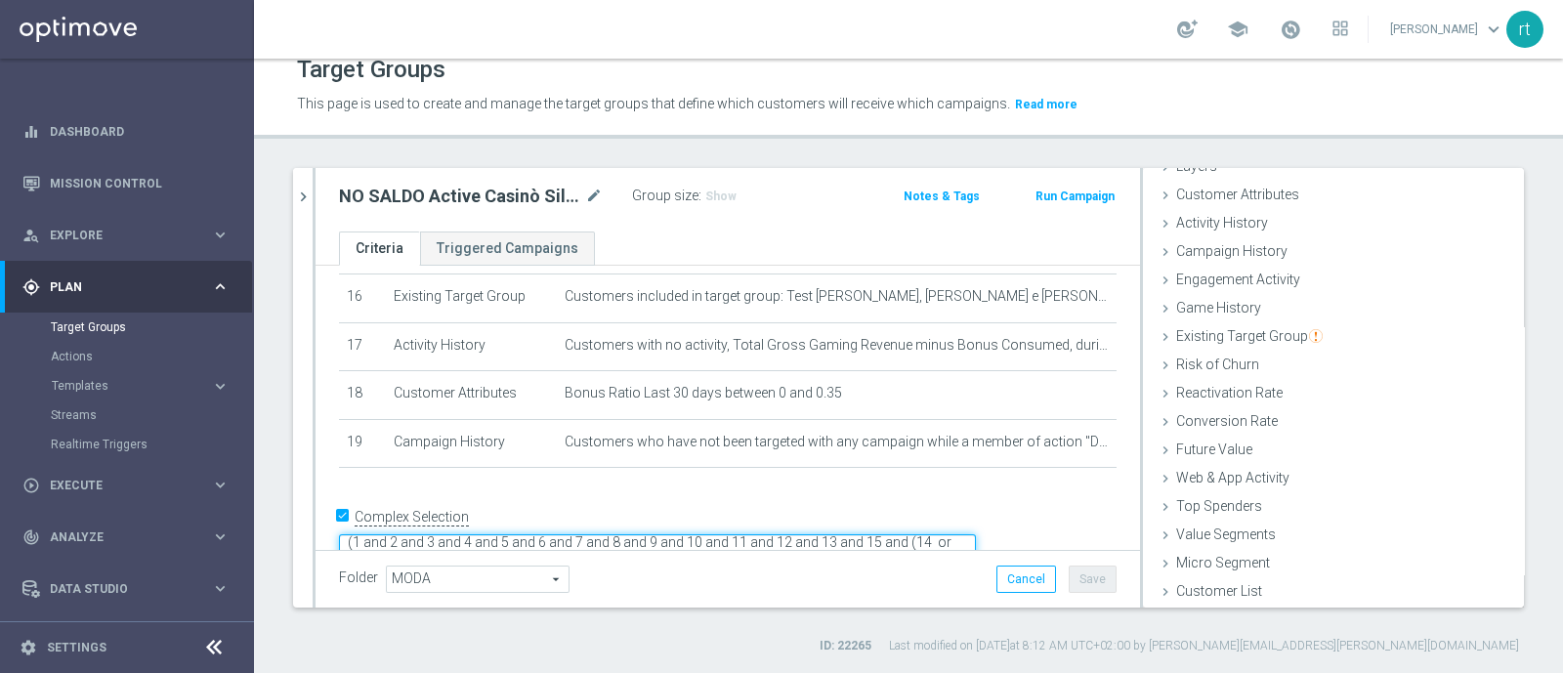
click at [596, 534] on textarea "(1 and 2 and 3 and 4 and 5 and 6 and 7 and 8 and 9 and 10 and 11 and 12 and 13 …" at bounding box center [657, 551] width 637 height 34
type textarea "(1 and 2 and 3 and 4 and 5 and 6 and 7 and 8 and 9 and 10 and 11 and 12 and 13 …"
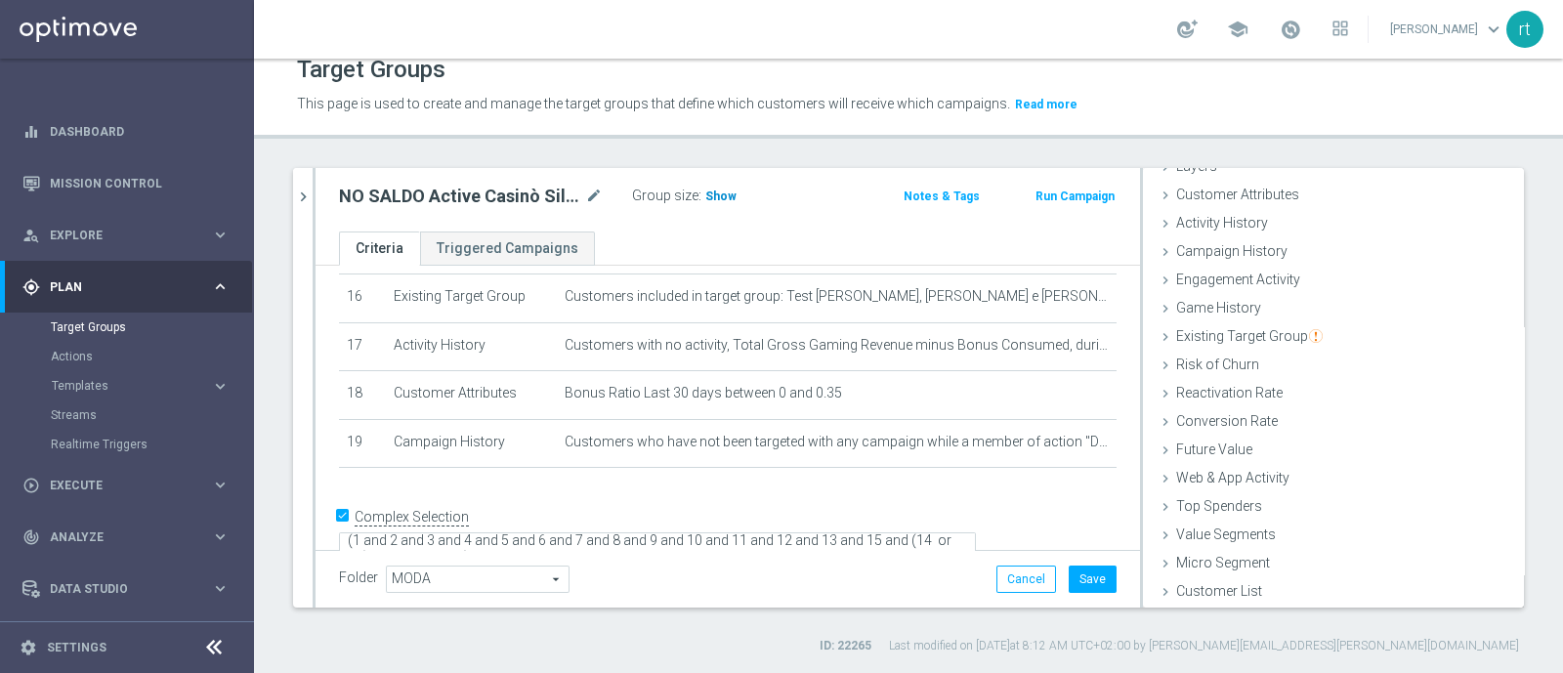
click at [723, 201] on span "Show" at bounding box center [720, 197] width 31 height 14
click at [1238, 254] on span "Campaign History" at bounding box center [1231, 251] width 111 height 16
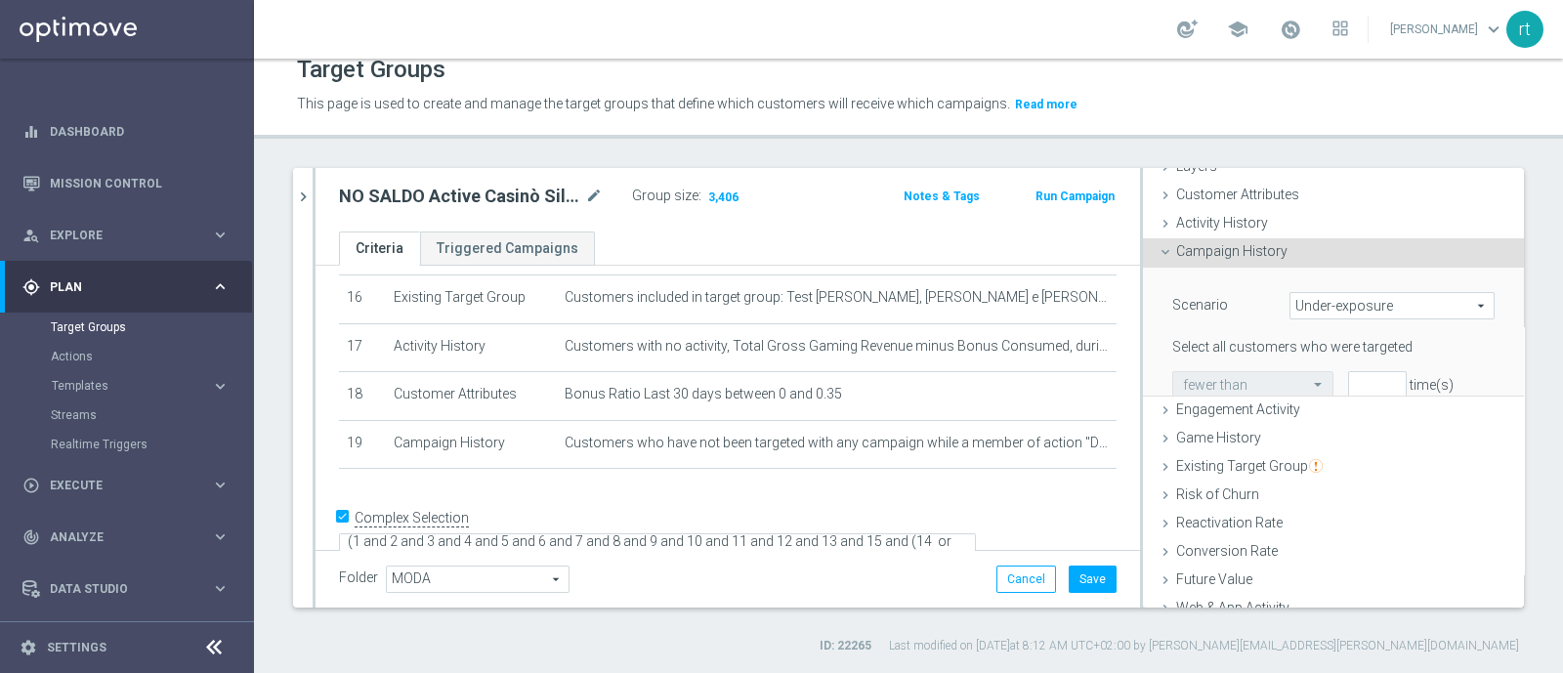
scroll to position [183, 0]
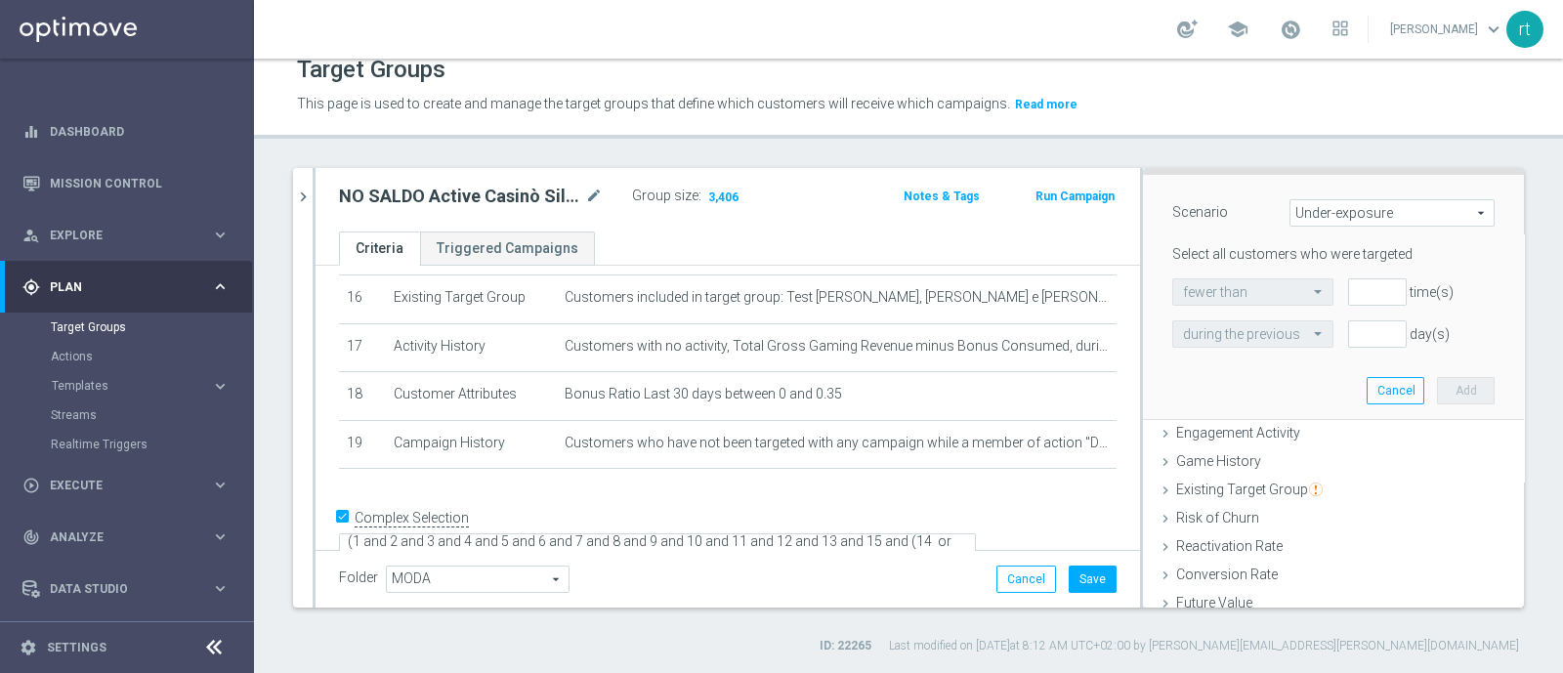
click at [1308, 282] on span at bounding box center [1320, 291] width 24 height 18
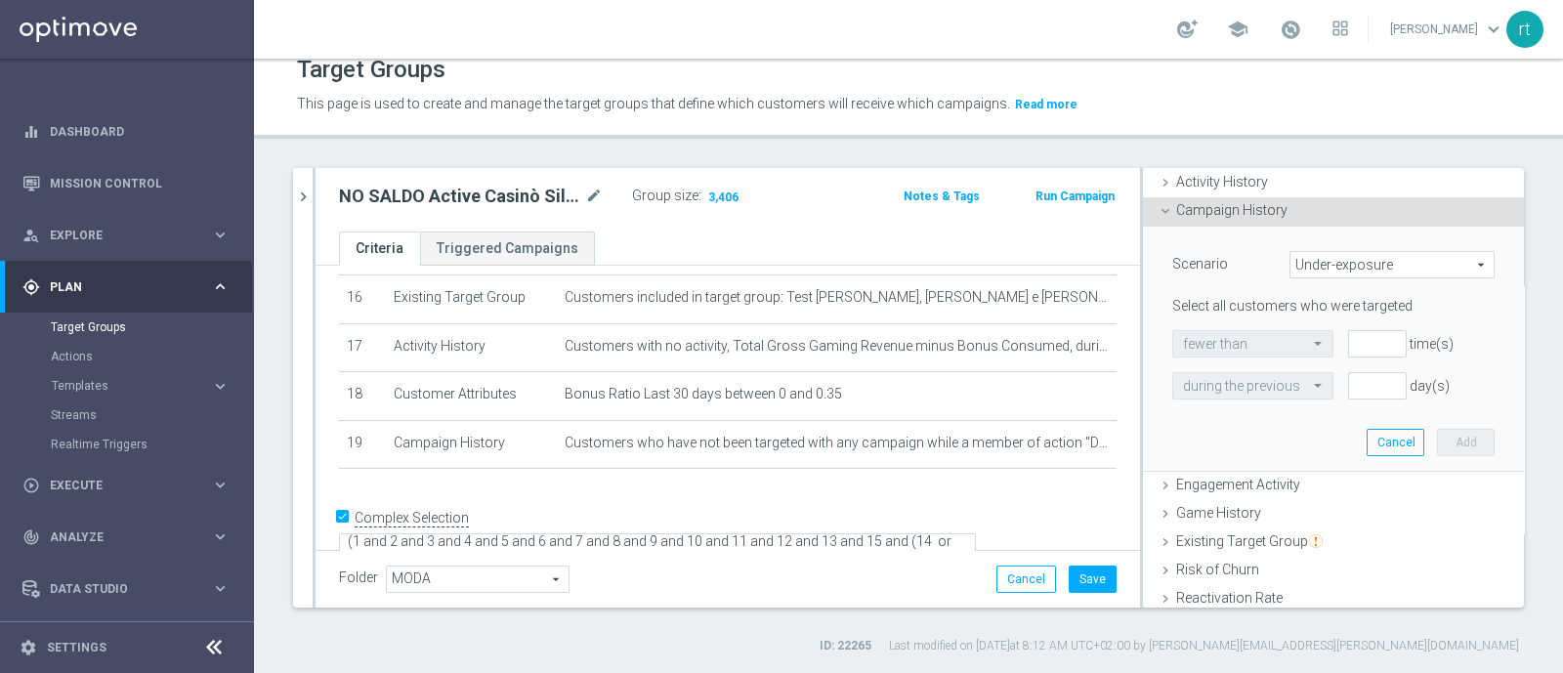
scroll to position [129, 0]
click at [1301, 254] on span "Under-exposure" at bounding box center [1392, 266] width 203 height 25
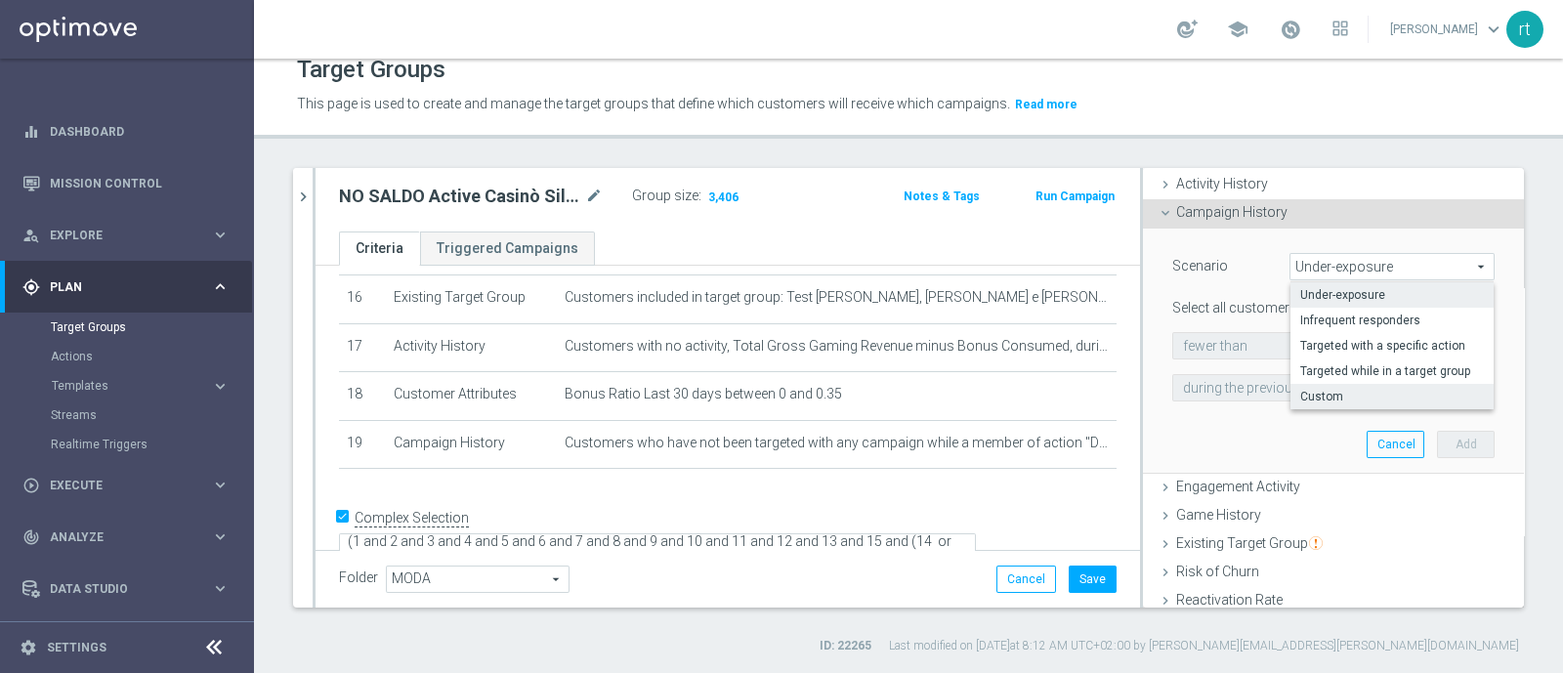
click at [1301, 395] on span "Custom" at bounding box center [1392, 397] width 184 height 16
type input "Custom"
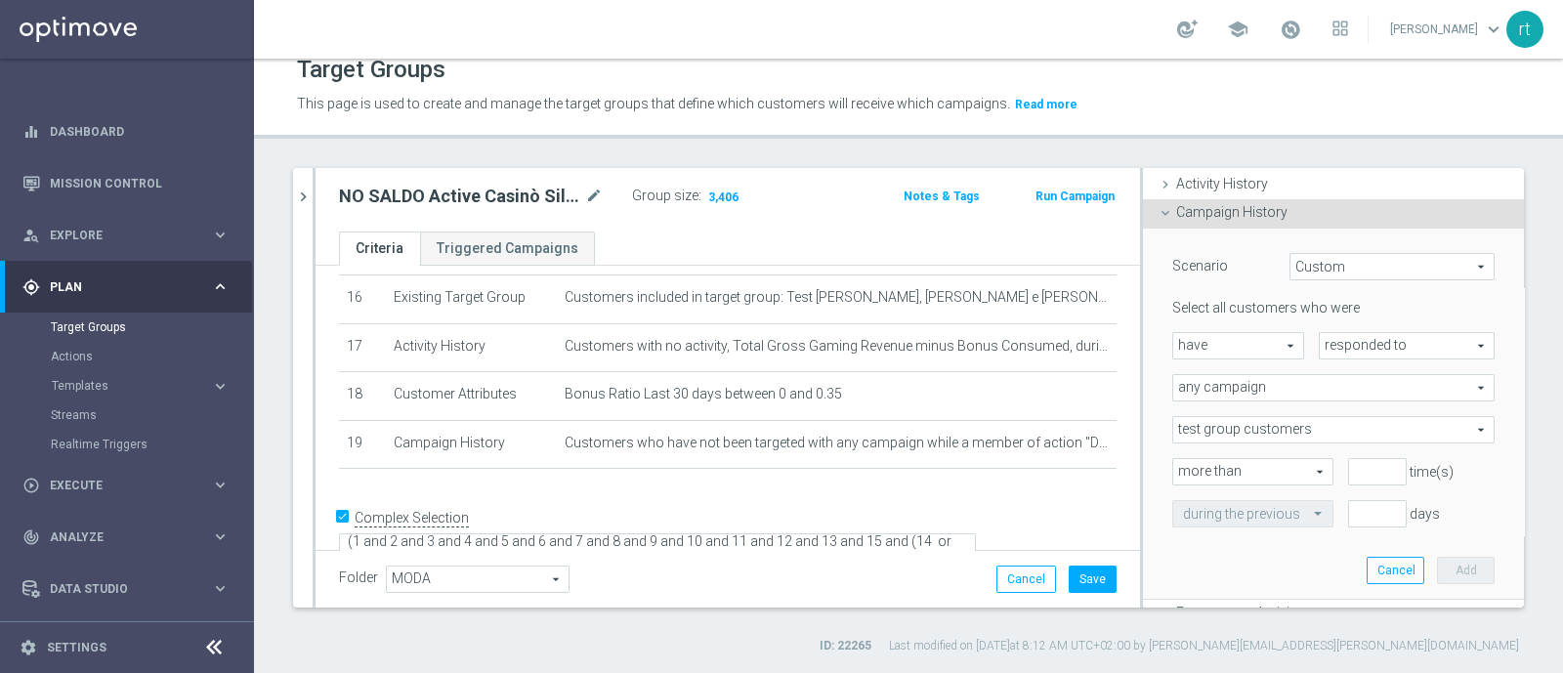
click at [1243, 350] on span "have" at bounding box center [1238, 345] width 130 height 25
click at [1238, 399] on span "have not" at bounding box center [1238, 400] width 110 height 16
type input "have not"
click at [1320, 351] on span "responded to" at bounding box center [1407, 345] width 174 height 25
click at [1329, 410] on div "Select all customers who were have not have not arrow_drop_down search responde…" at bounding box center [1333, 413] width 322 height 228
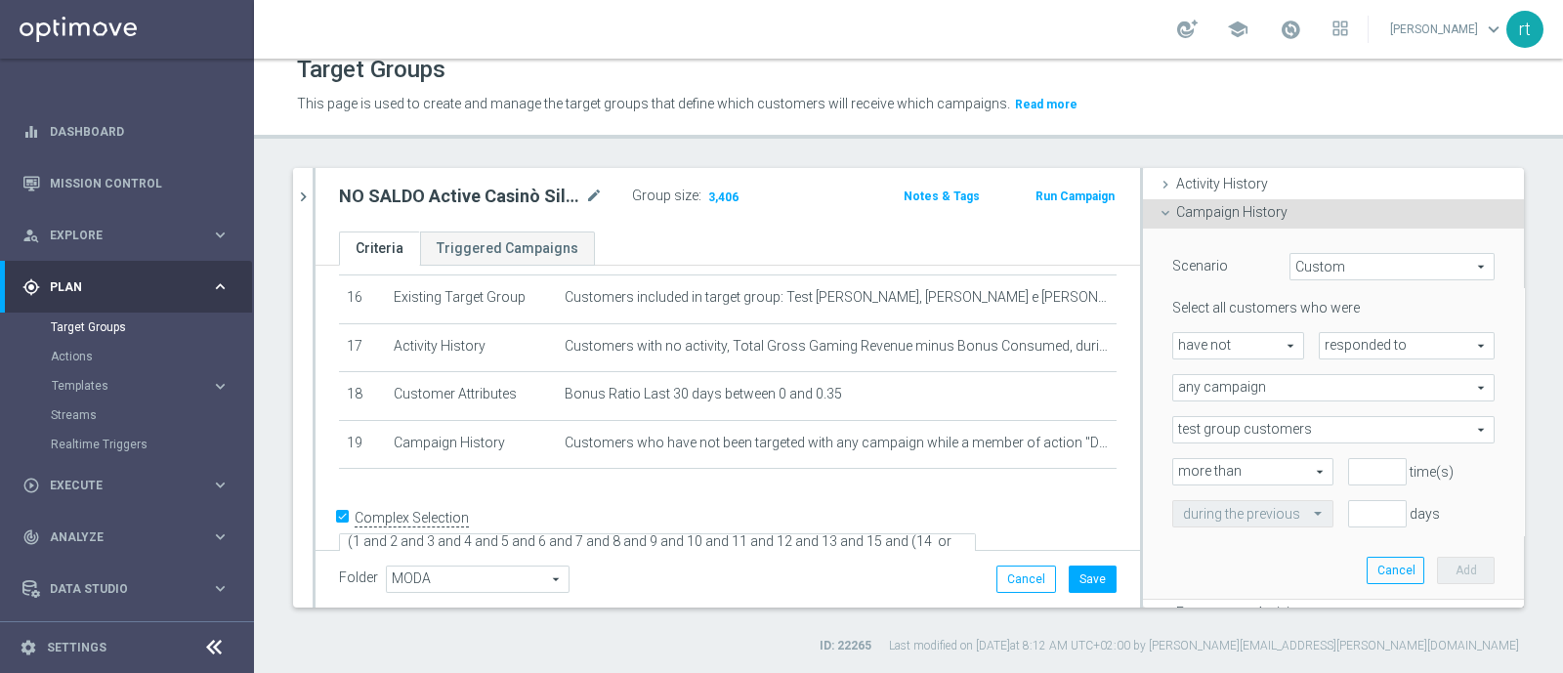
click at [1327, 355] on span "responded to" at bounding box center [1407, 345] width 174 height 25
click at [1327, 388] on label "been targeted with" at bounding box center [1407, 399] width 174 height 25
type input "been targeted with"
click at [1296, 392] on span "any campaign" at bounding box center [1333, 387] width 320 height 25
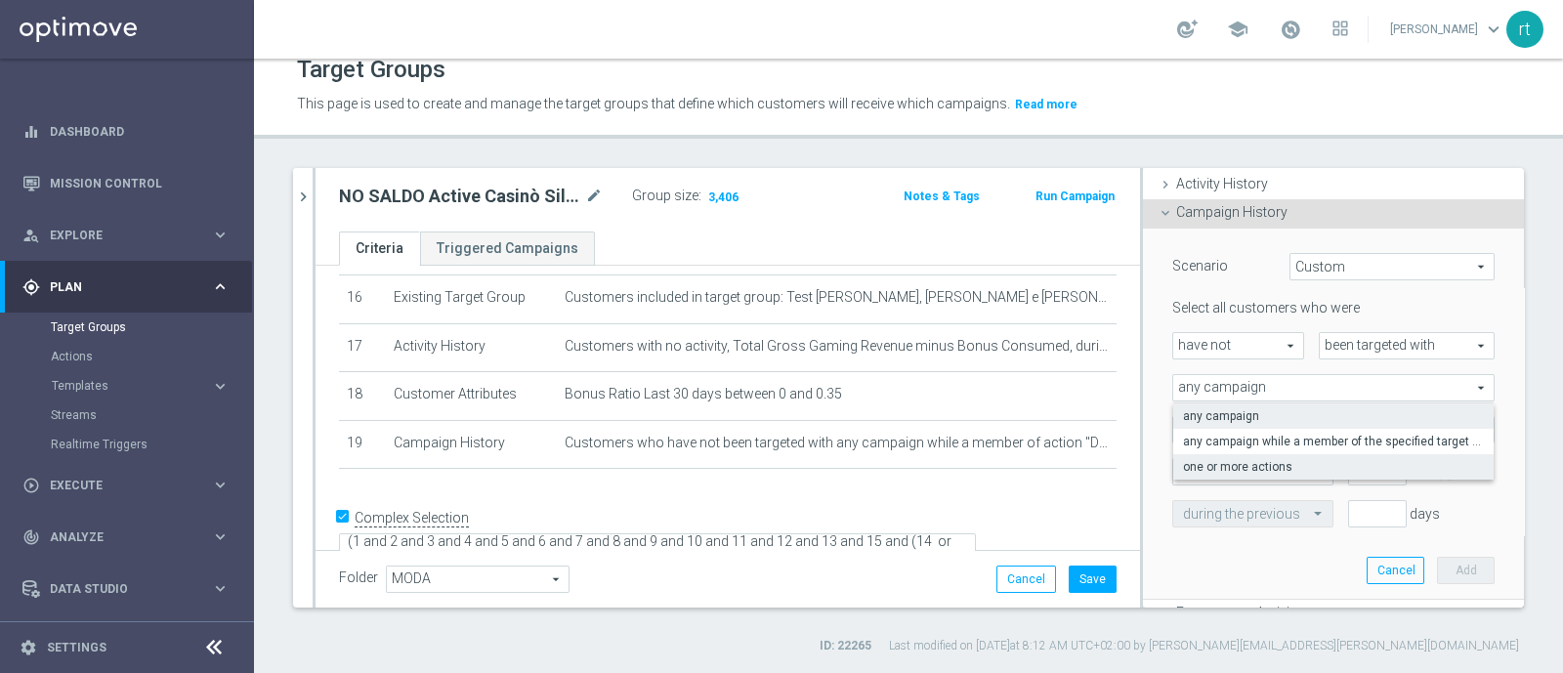
click at [1275, 459] on span "one or more actions" at bounding box center [1333, 467] width 301 height 16
type input "one or more actions"
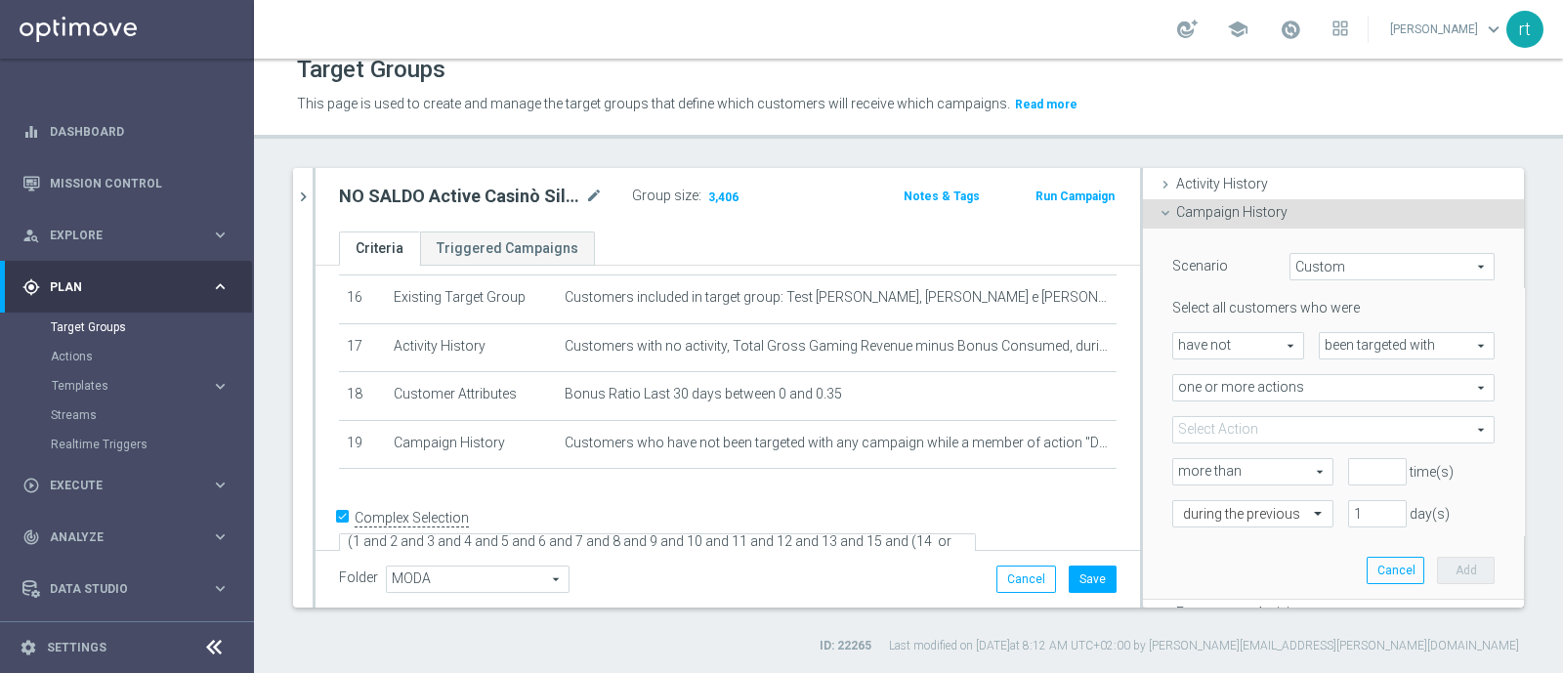
click at [1238, 433] on span at bounding box center [1333, 429] width 320 height 25
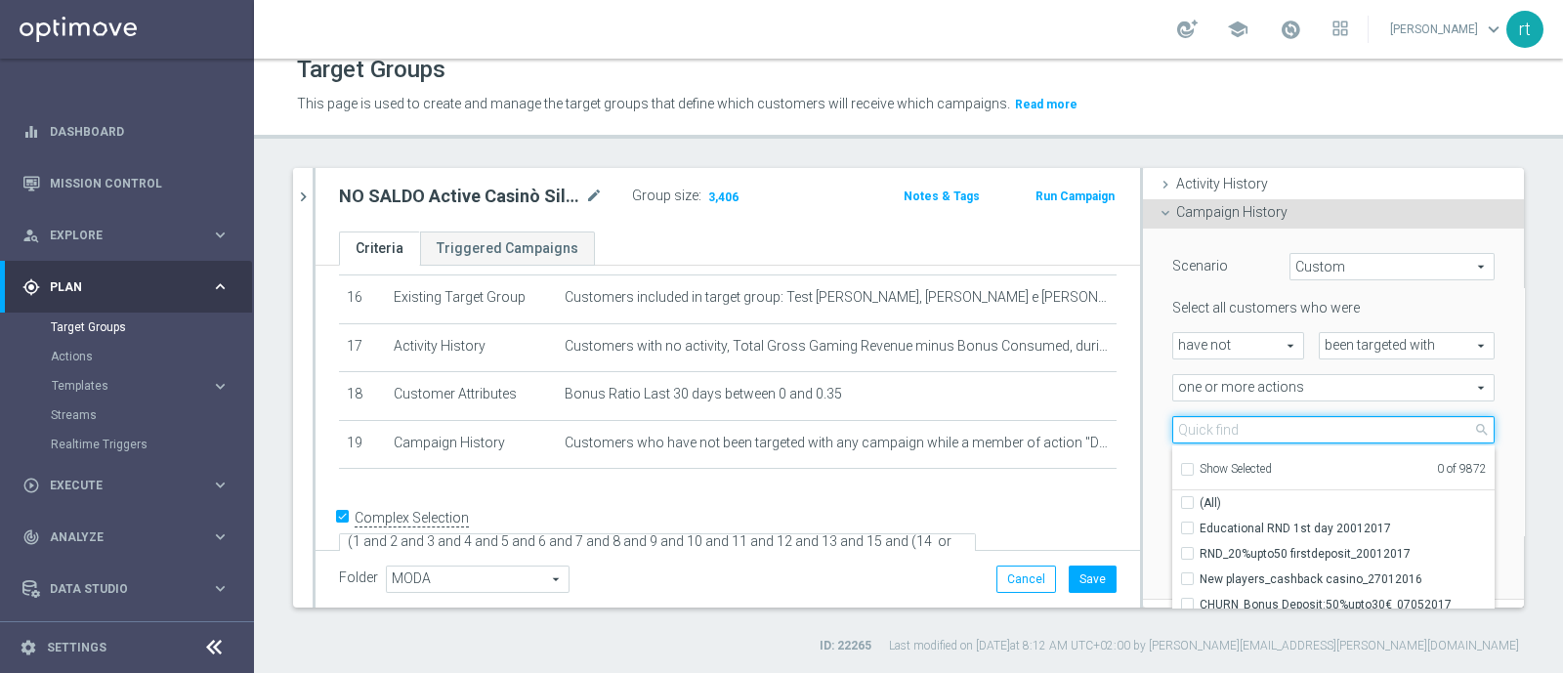
click at [1238, 433] on input "search" at bounding box center [1333, 429] width 322 height 27
type input "dep [PERSON_NAME] up to 20"
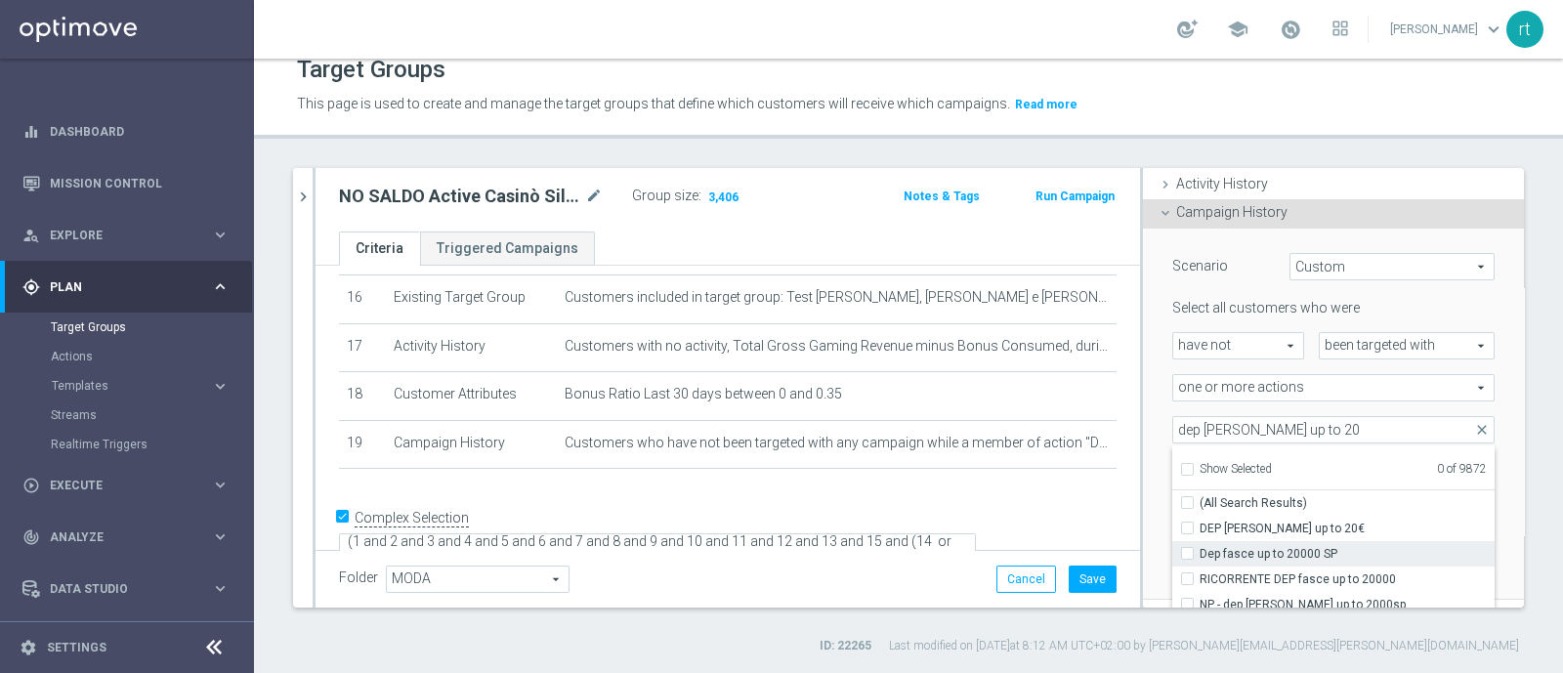
click at [1252, 556] on span "Dep fasce up to 20000 SP" at bounding box center [1347, 554] width 295 height 16
click at [1200, 556] on input "Dep fasce up to 20000 SP" at bounding box center [1193, 553] width 13 height 13
checkbox input "true"
type input "Dep fasce up to 20000 SP"
click at [1143, 495] on div "Scenario Custom Custom arrow_drop_down search Select all customers who were hav…" at bounding box center [1333, 415] width 381 height 372
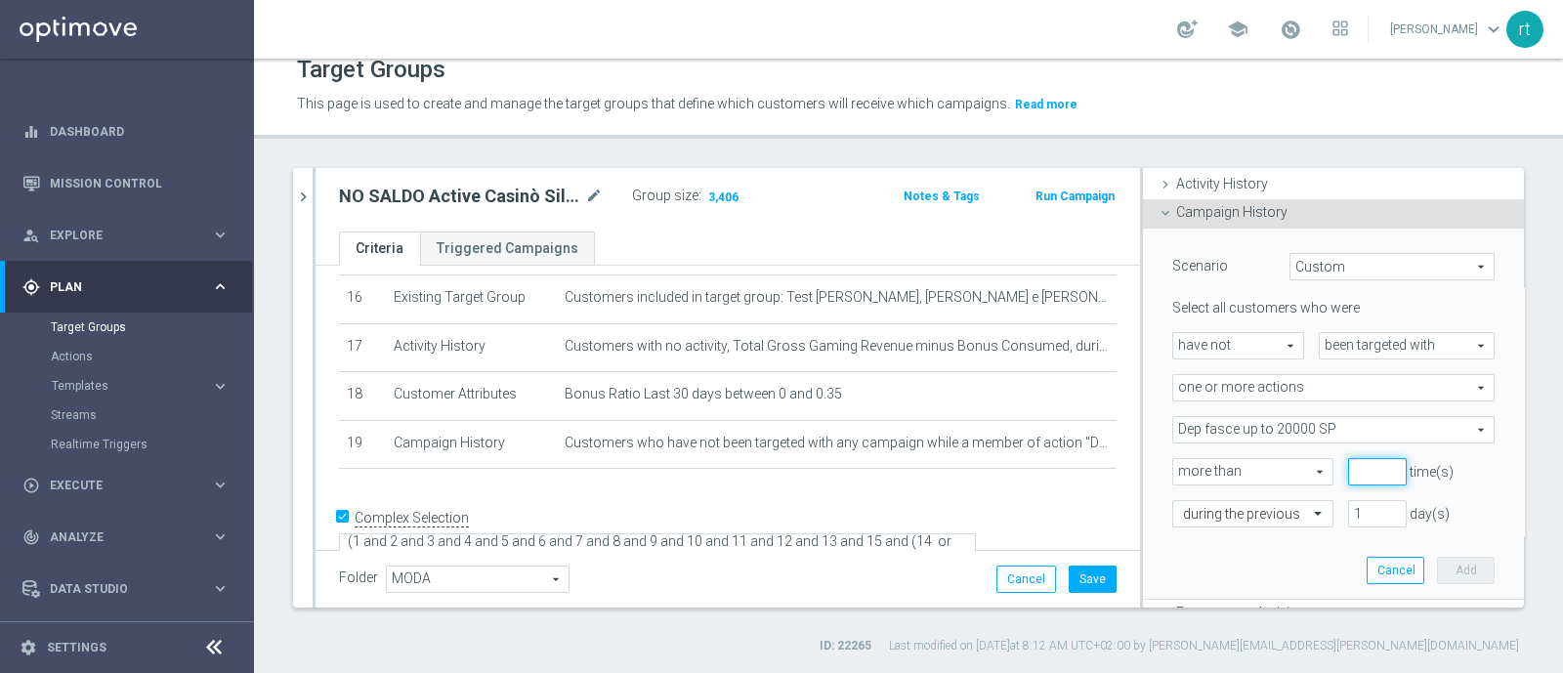
click at [1348, 471] on input "number" at bounding box center [1377, 471] width 59 height 27
type input "0"
click at [1262, 529] on div "Scenario Custom Custom arrow_drop_down search Select all customers who were hav…" at bounding box center [1334, 414] width 352 height 370
click at [1255, 520] on div at bounding box center [1252, 515] width 159 height 18
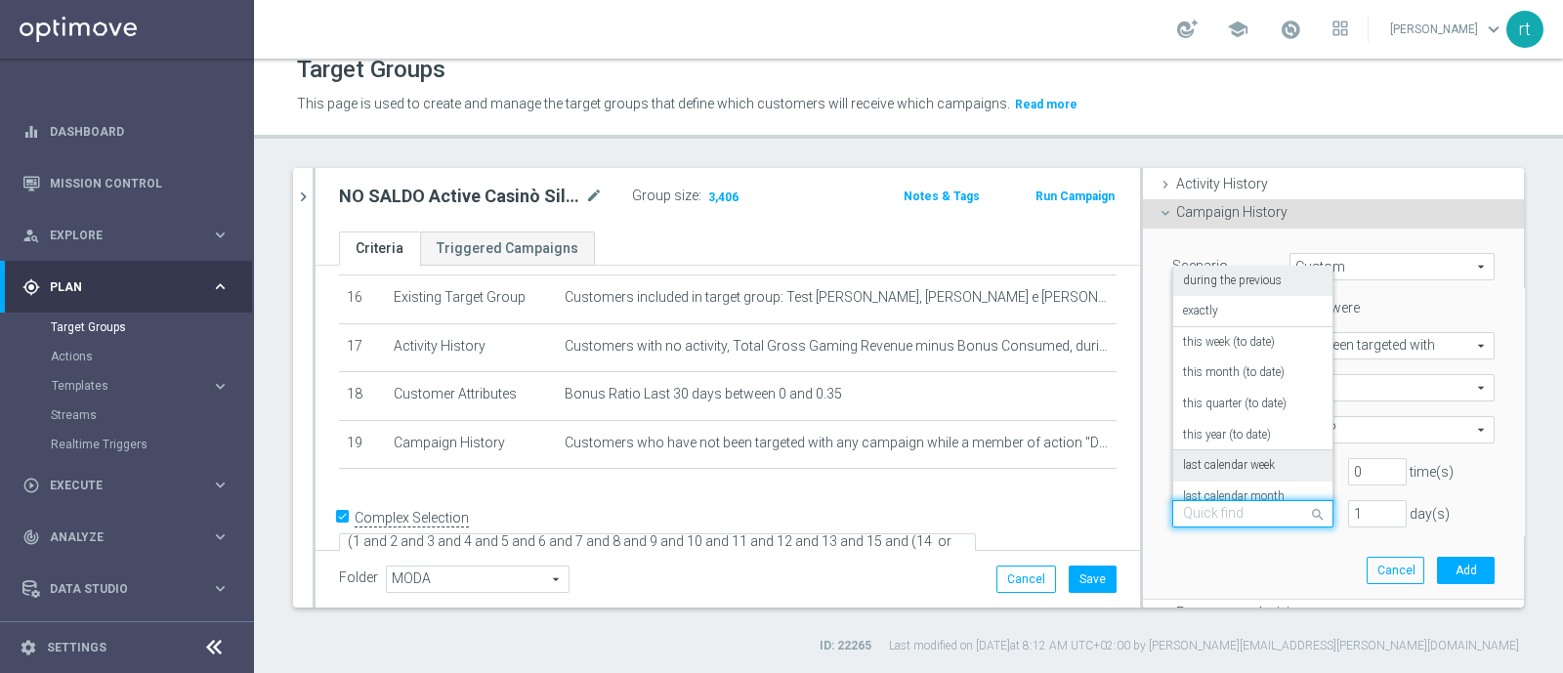
scroll to position [171, 0]
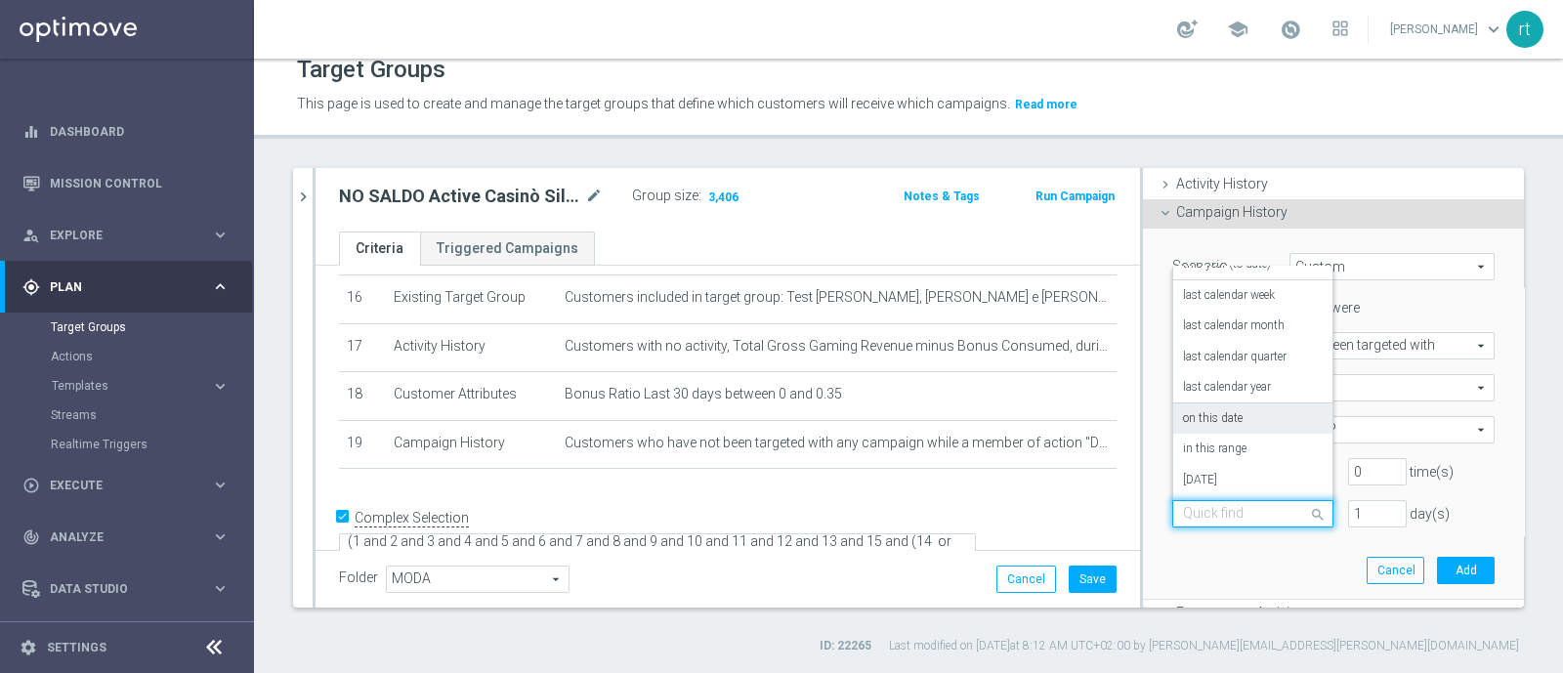
click at [1220, 425] on div "on this date" at bounding box center [1253, 418] width 140 height 31
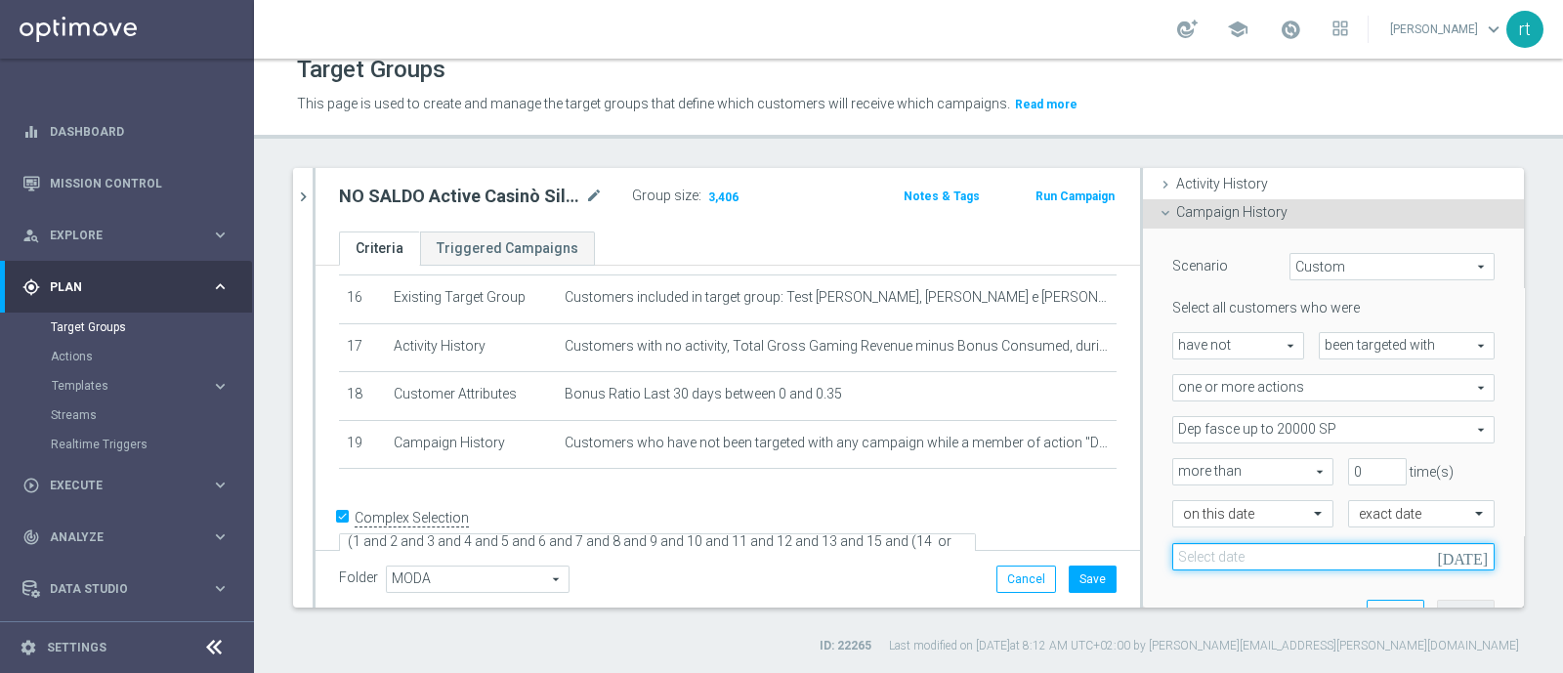
click at [1316, 552] on input at bounding box center [1333, 556] width 322 height 27
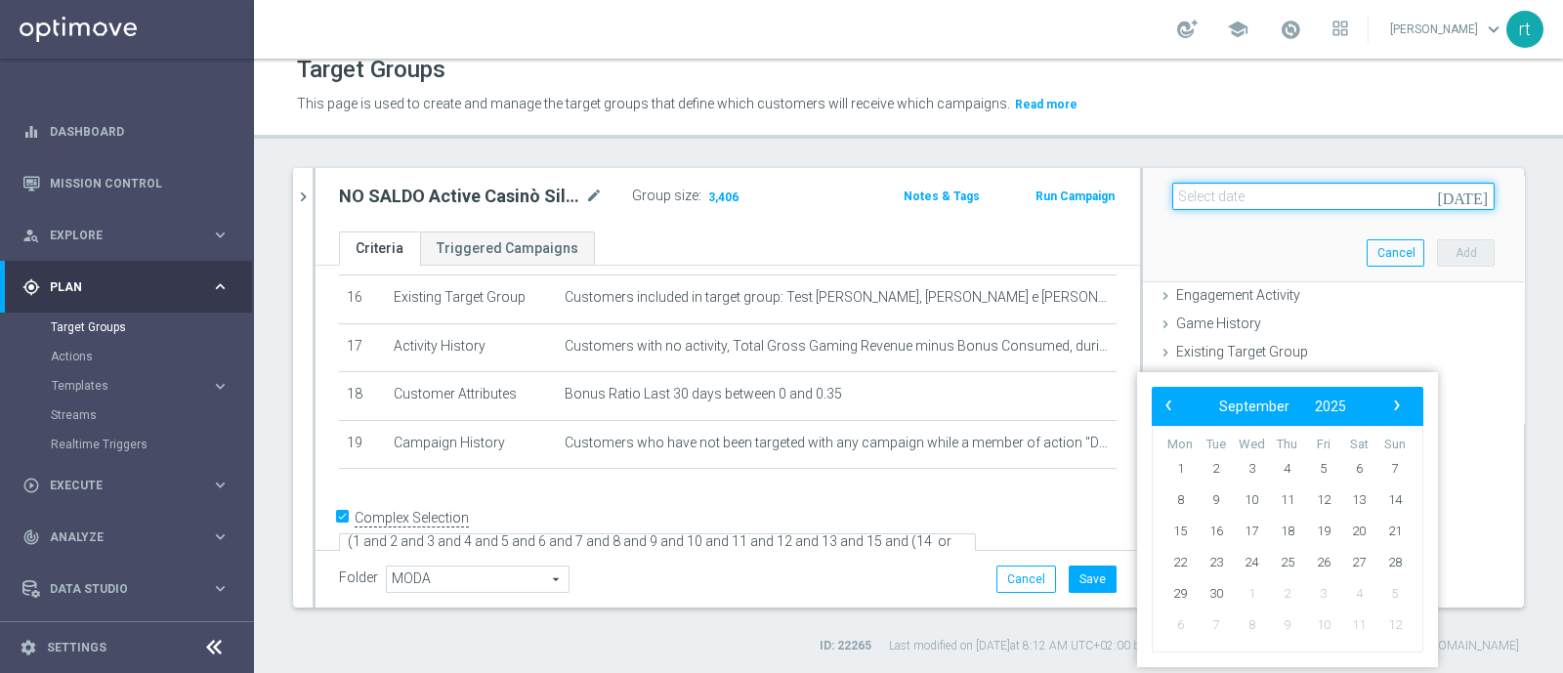
scroll to position [492, 0]
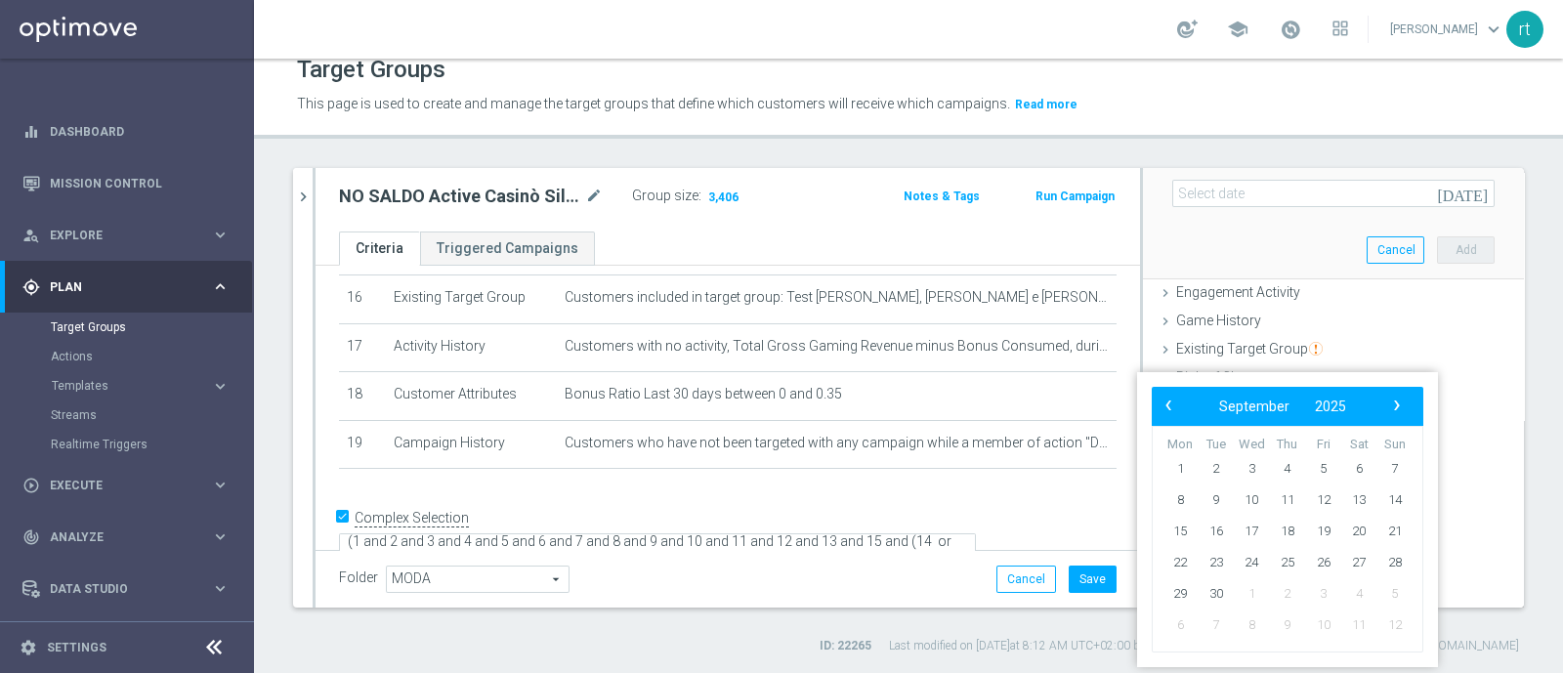
click at [1164, 489] on div "‹ ​ September ​ 2025 ​ › Mon Tue Wed Thu Fri Sat Sun 1 2 3 4 5" at bounding box center [1287, 519] width 301 height 295
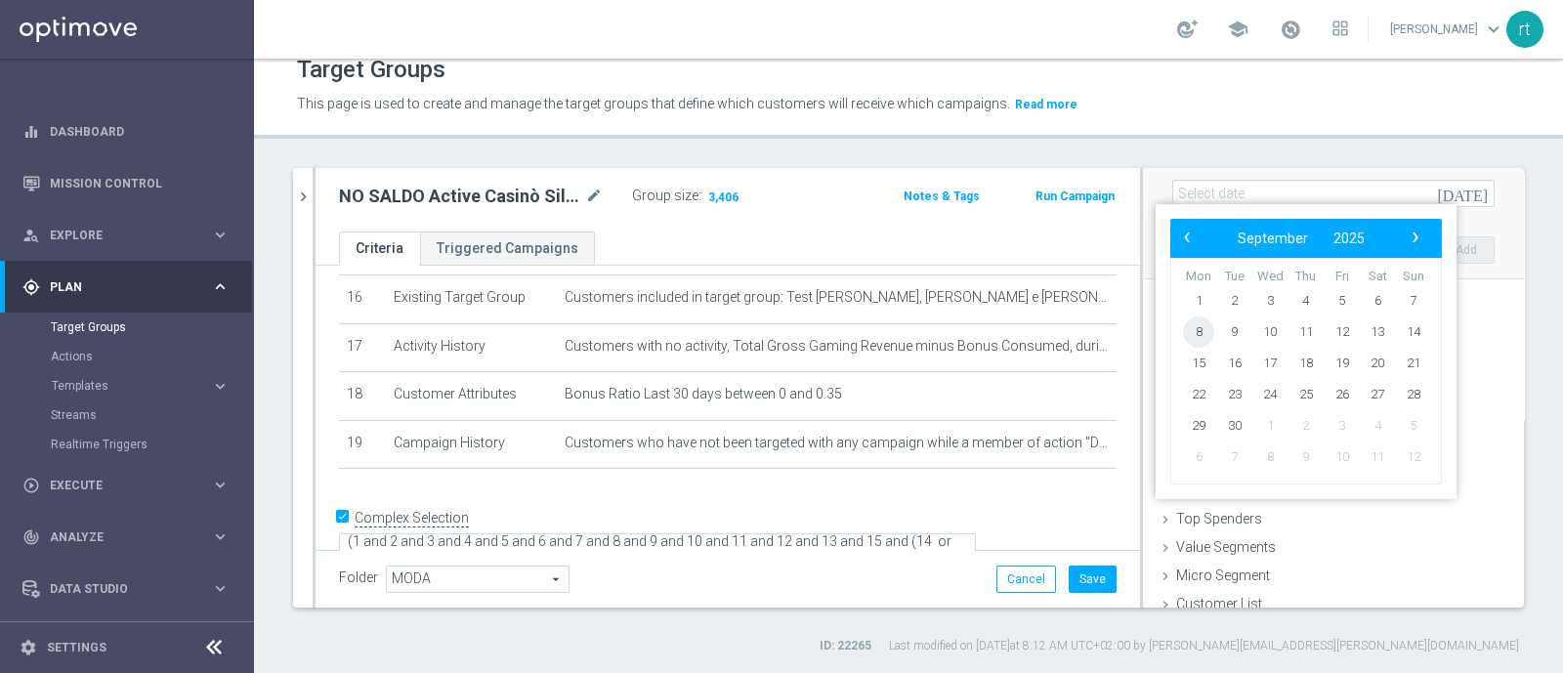
click at [1208, 329] on span "8" at bounding box center [1198, 332] width 31 height 31
type input "[DATE]"
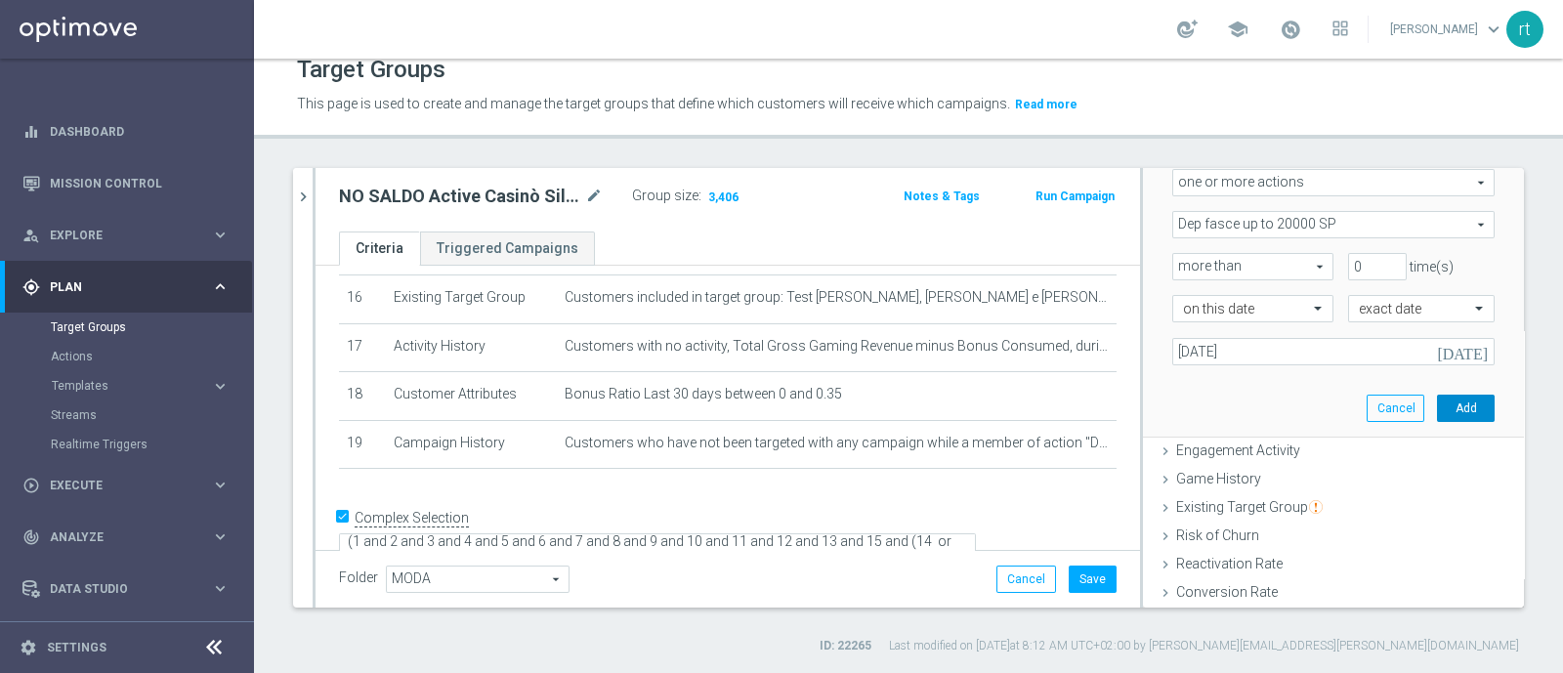
click at [1437, 404] on button "Add" at bounding box center [1466, 408] width 58 height 27
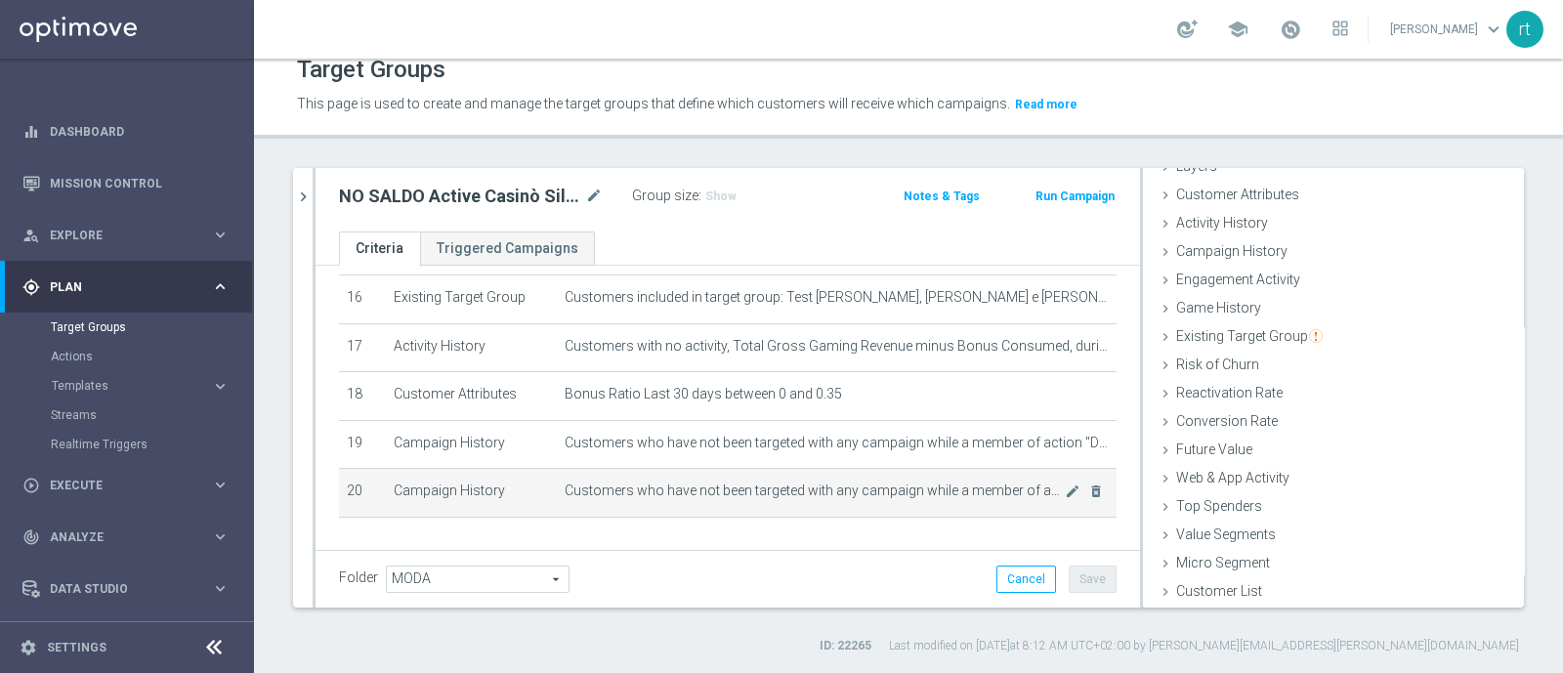
scroll to position [835, 0]
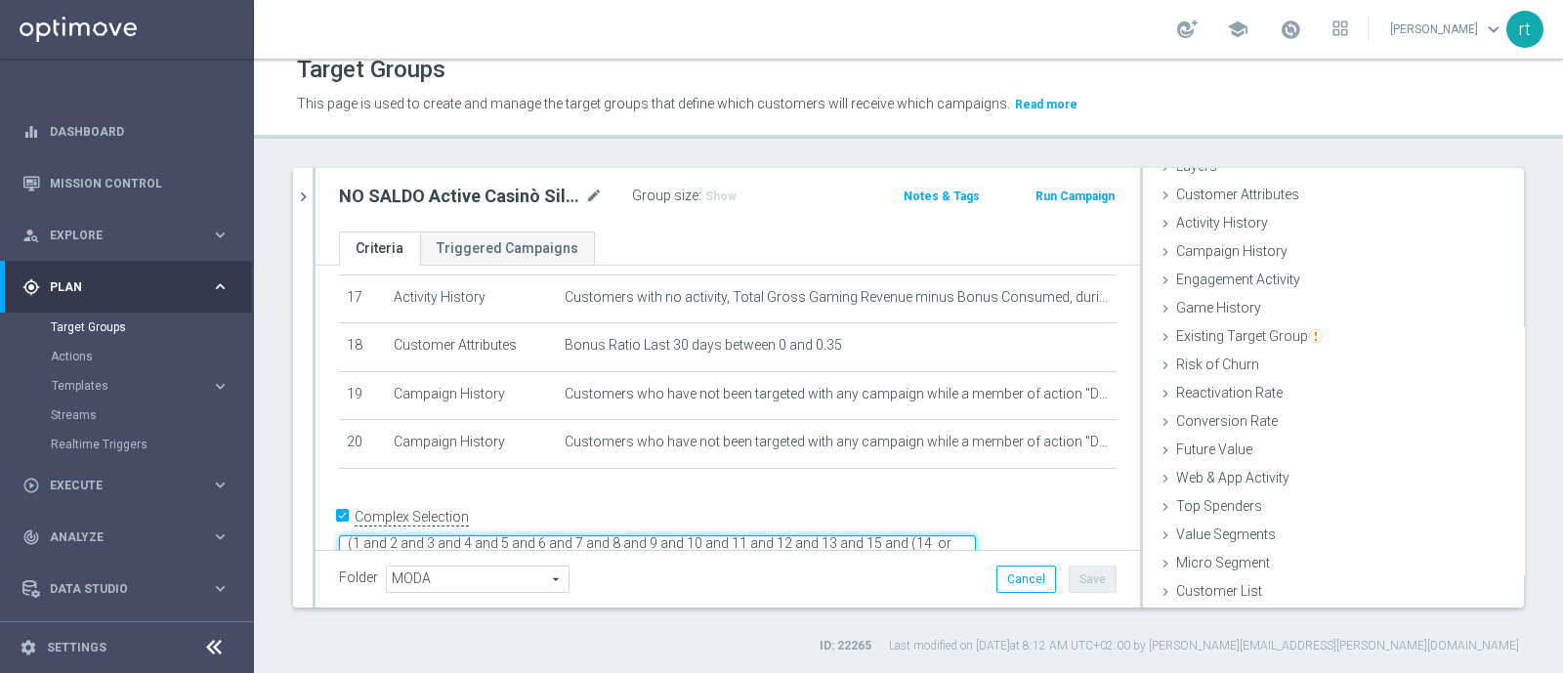
click at [643, 535] on textarea "(1 and 2 and 3 and 4 and 5 and 6 and 7 and 8 and 9 and 10 and 11 and 12 and 13 …" at bounding box center [657, 552] width 637 height 34
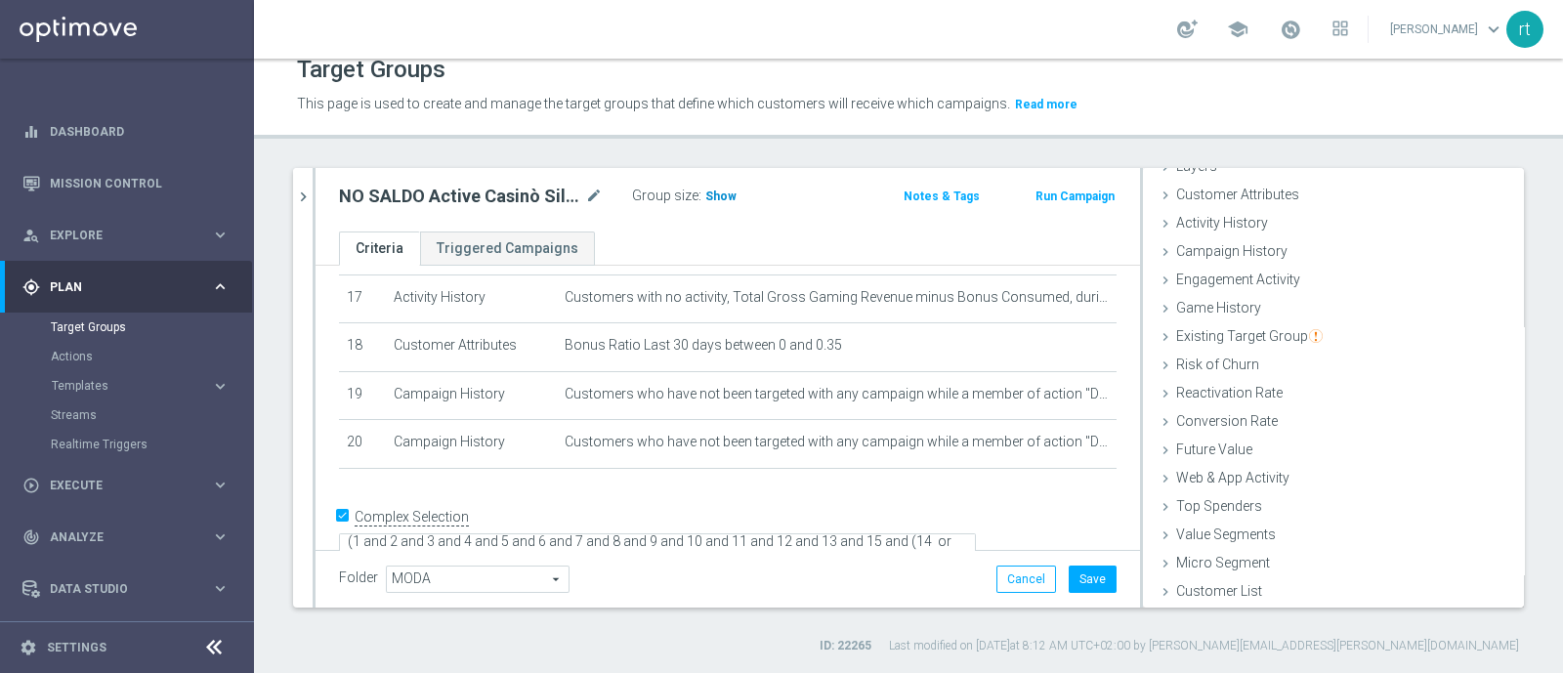
click at [719, 192] on span "Show" at bounding box center [720, 197] width 31 height 14
click at [1084, 578] on button "Save" at bounding box center [1093, 579] width 48 height 27
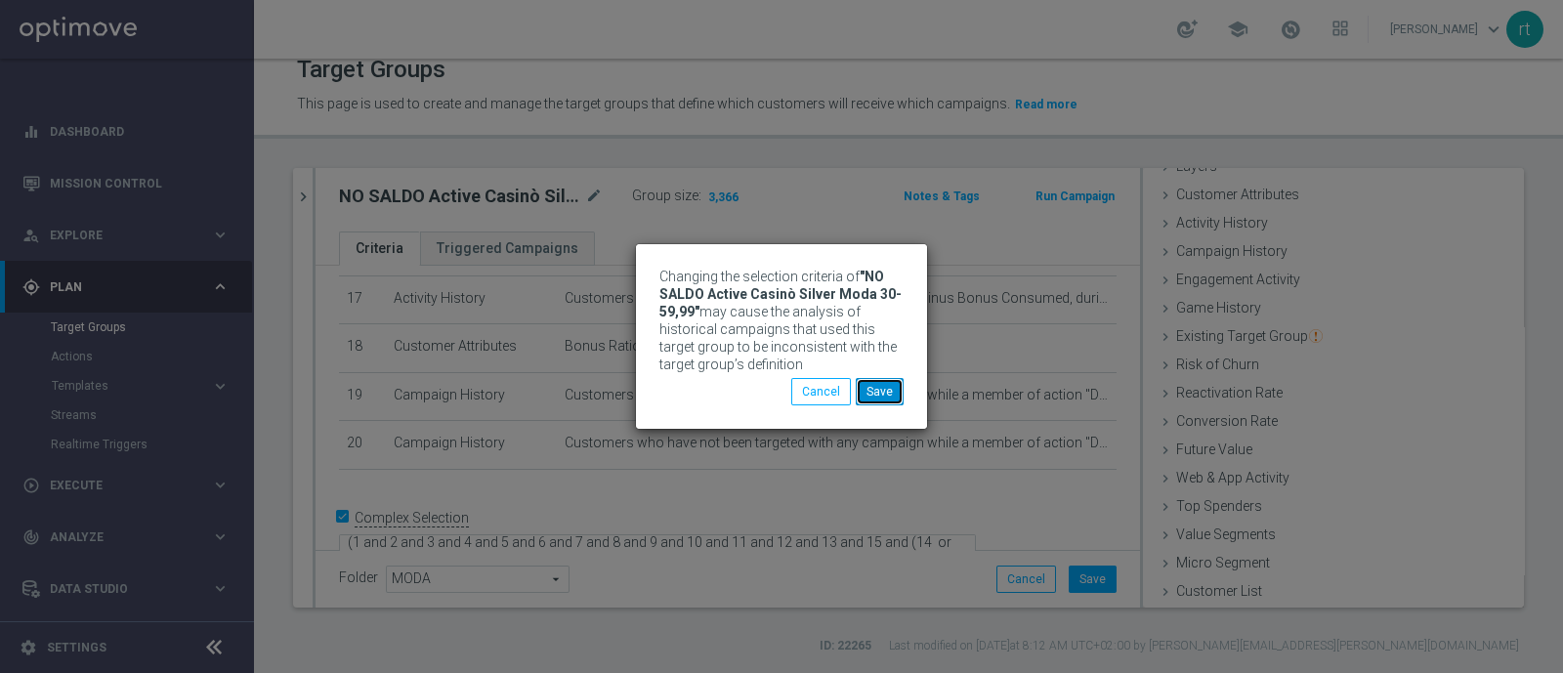
click at [889, 402] on button "Save" at bounding box center [880, 391] width 48 height 27
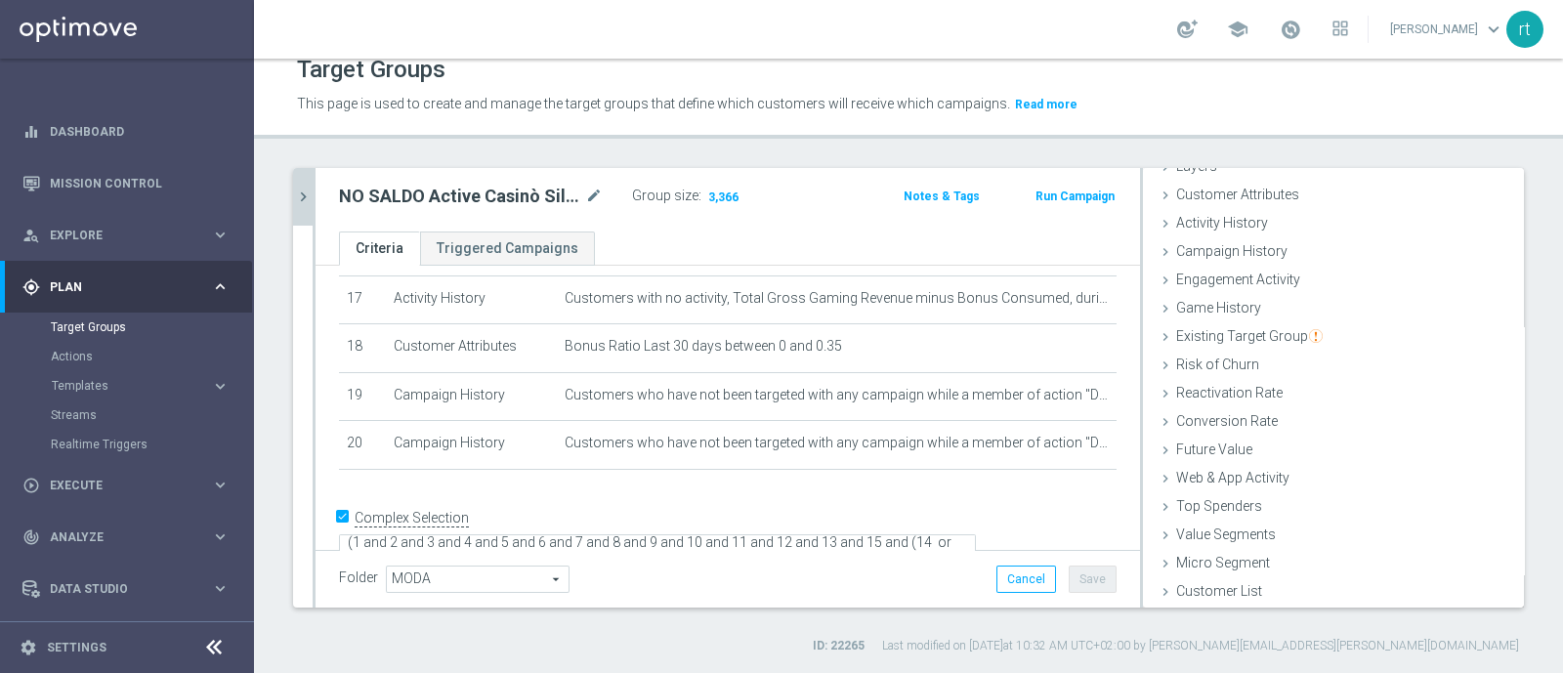
click at [303, 219] on button "chevron_right" at bounding box center [303, 197] width 20 height 58
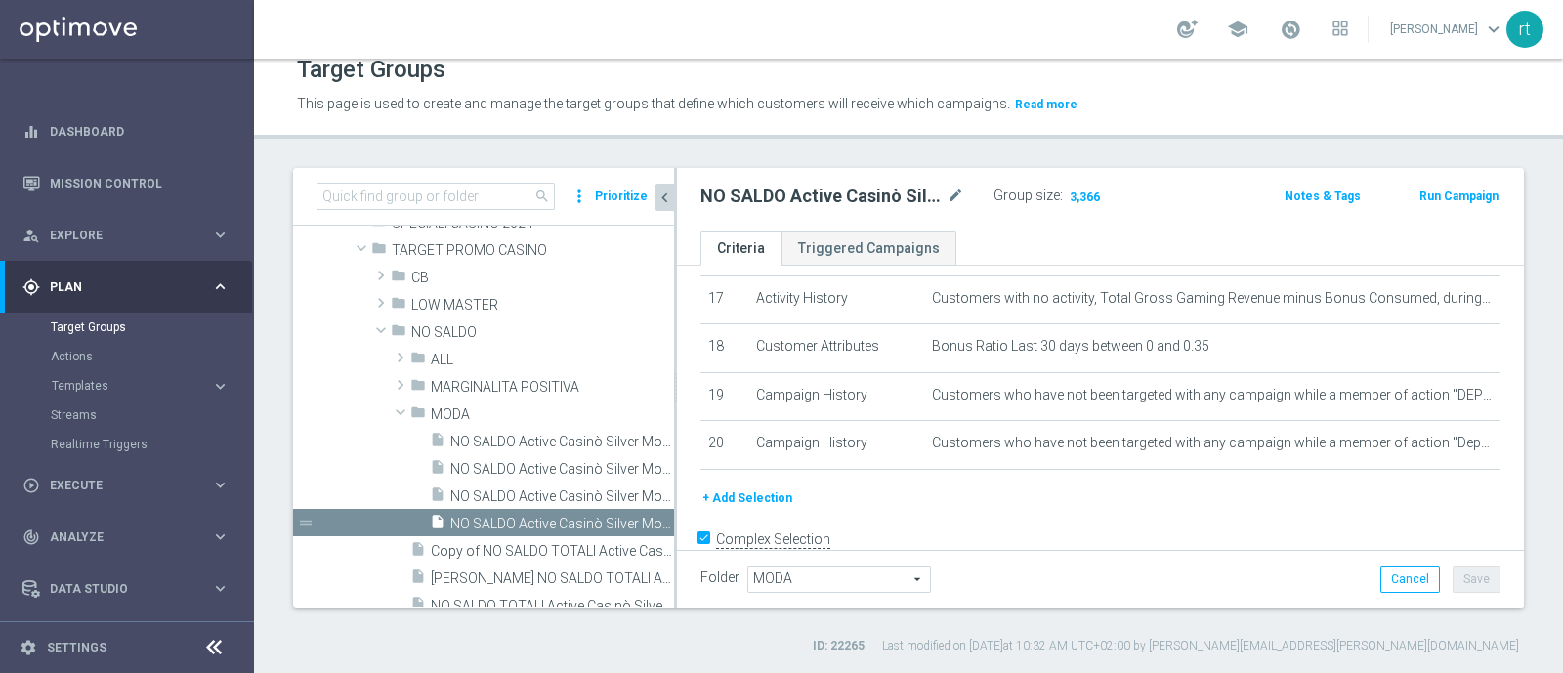
scroll to position [124, 0]
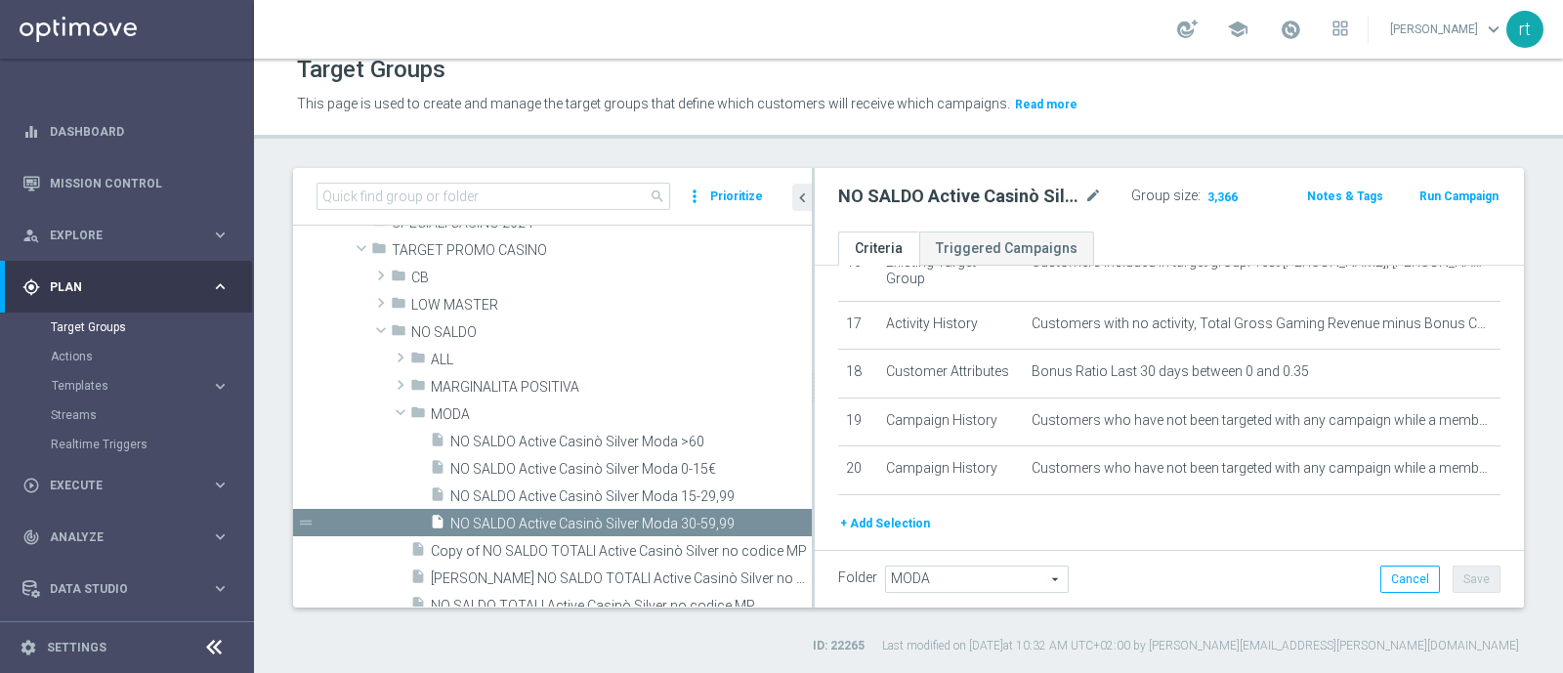
drag, startPoint x: 674, startPoint y: 477, endPoint x: 813, endPoint y: 496, distance: 140.1
click at [813, 496] on div at bounding box center [813, 388] width 3 height 440
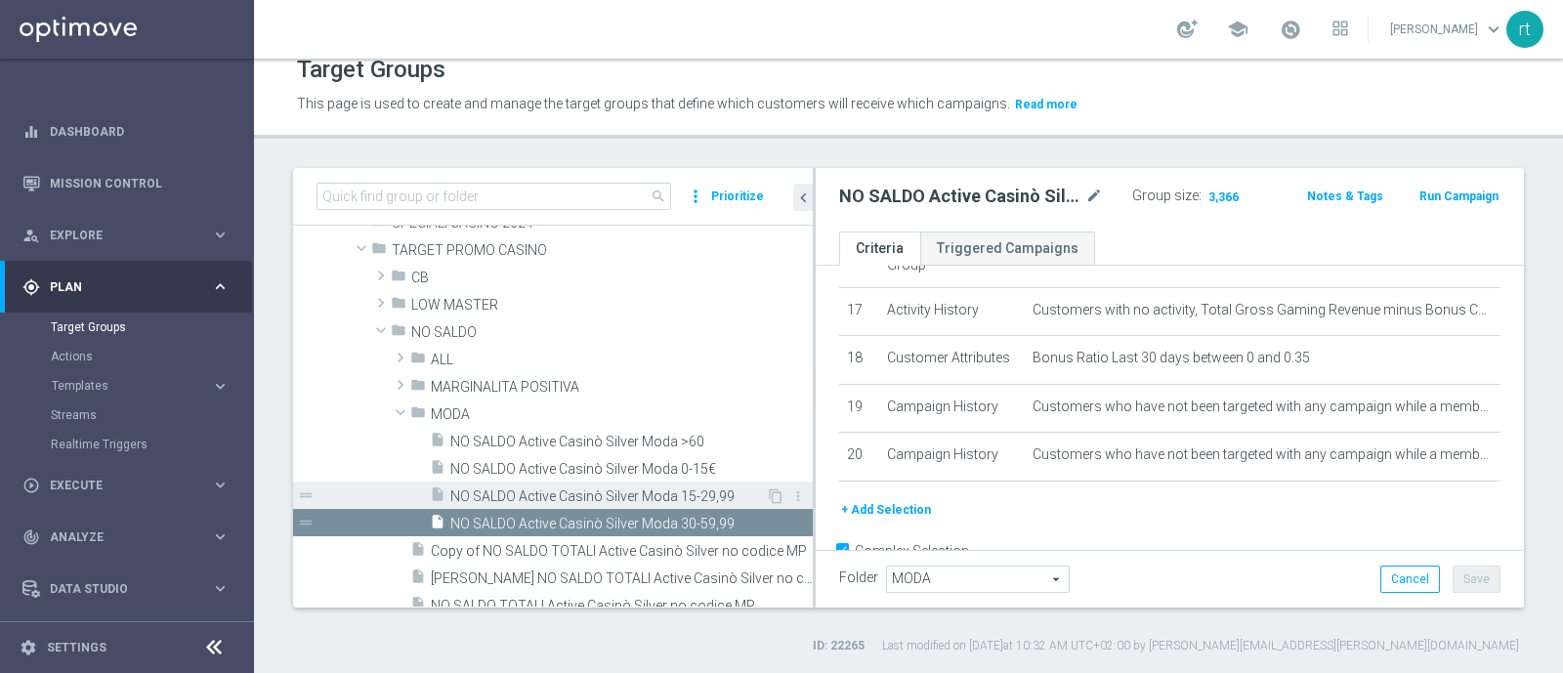
click at [621, 492] on span "NO SALDO Active Casinò Silver Moda 15-29,99" at bounding box center [608, 496] width 316 height 17
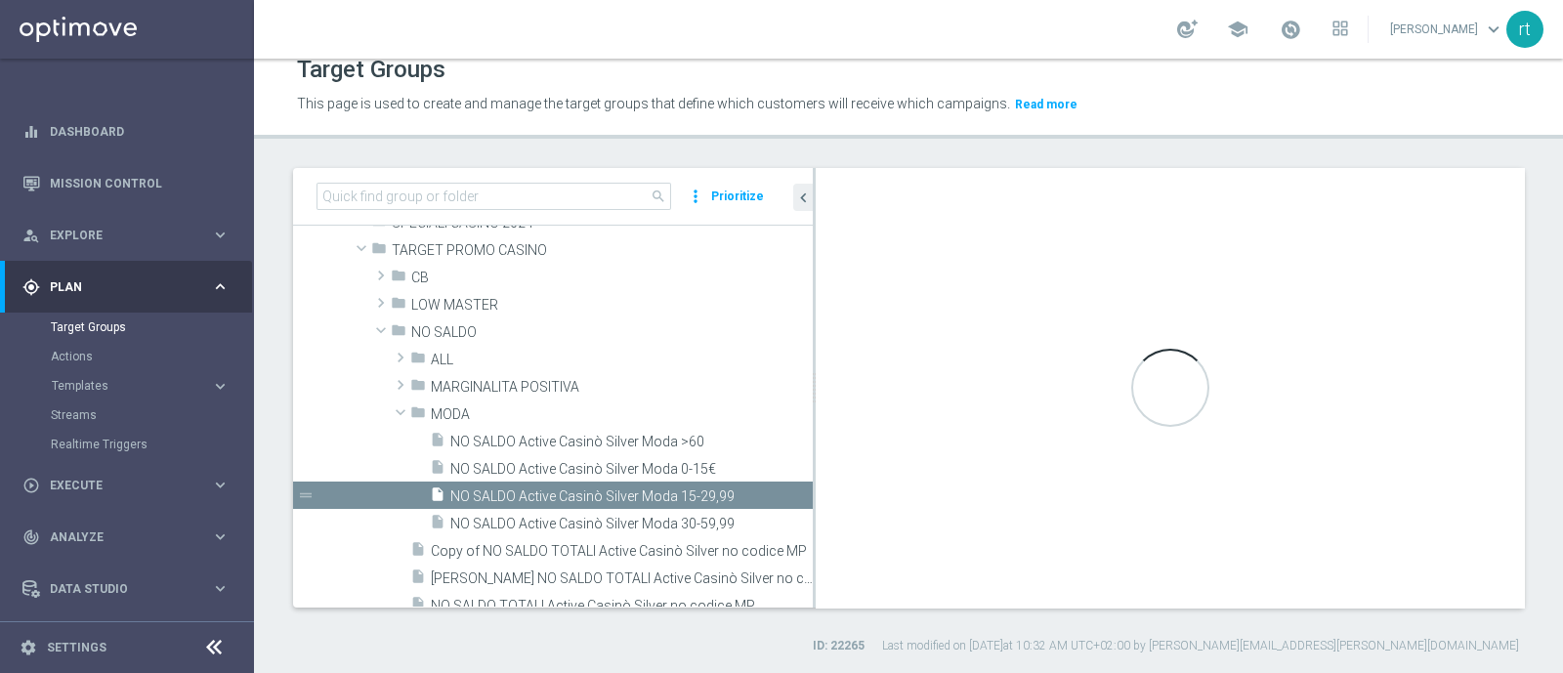
type textarea "(1 and 2 and 3 and 4 and 5 and 6 and 7 and 8 and 9 and 10 and 11 and 12 and 13 …"
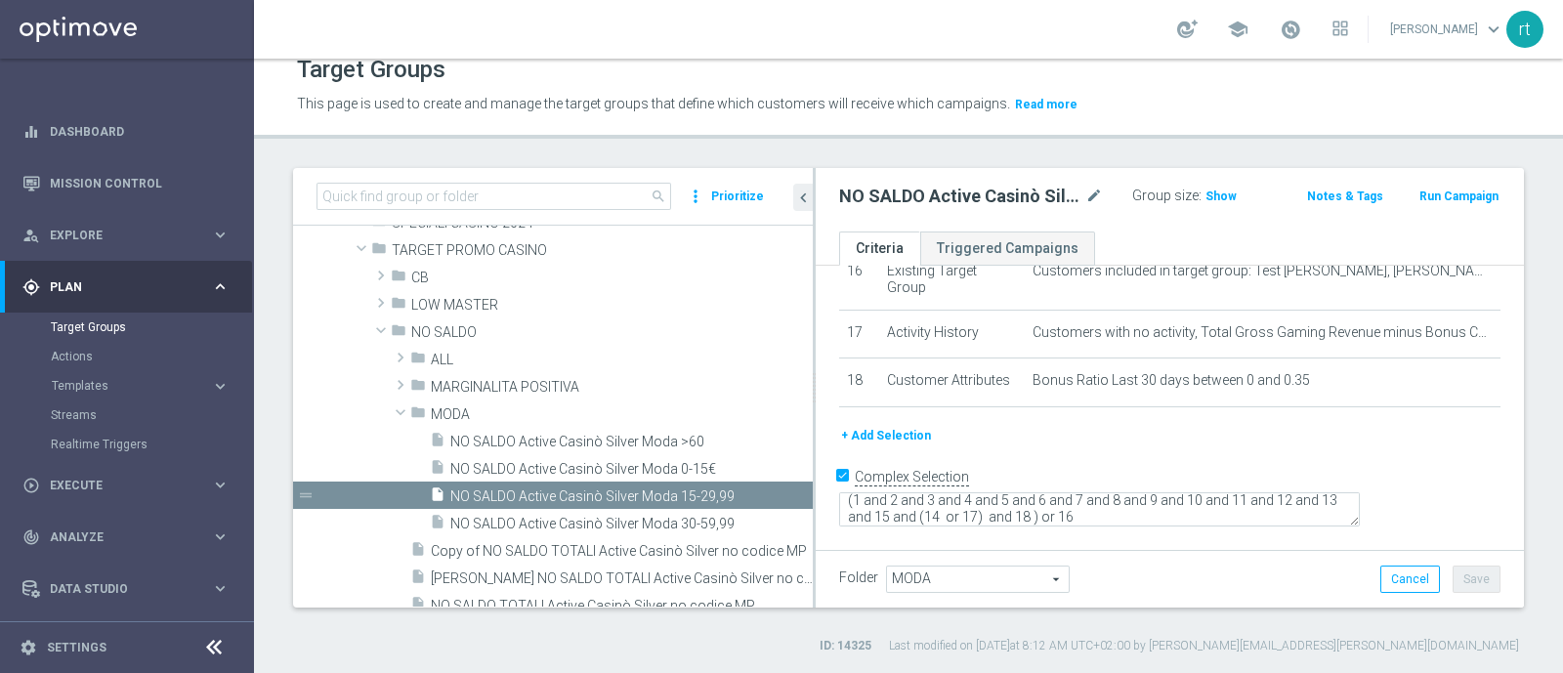
scroll to position [785, 0]
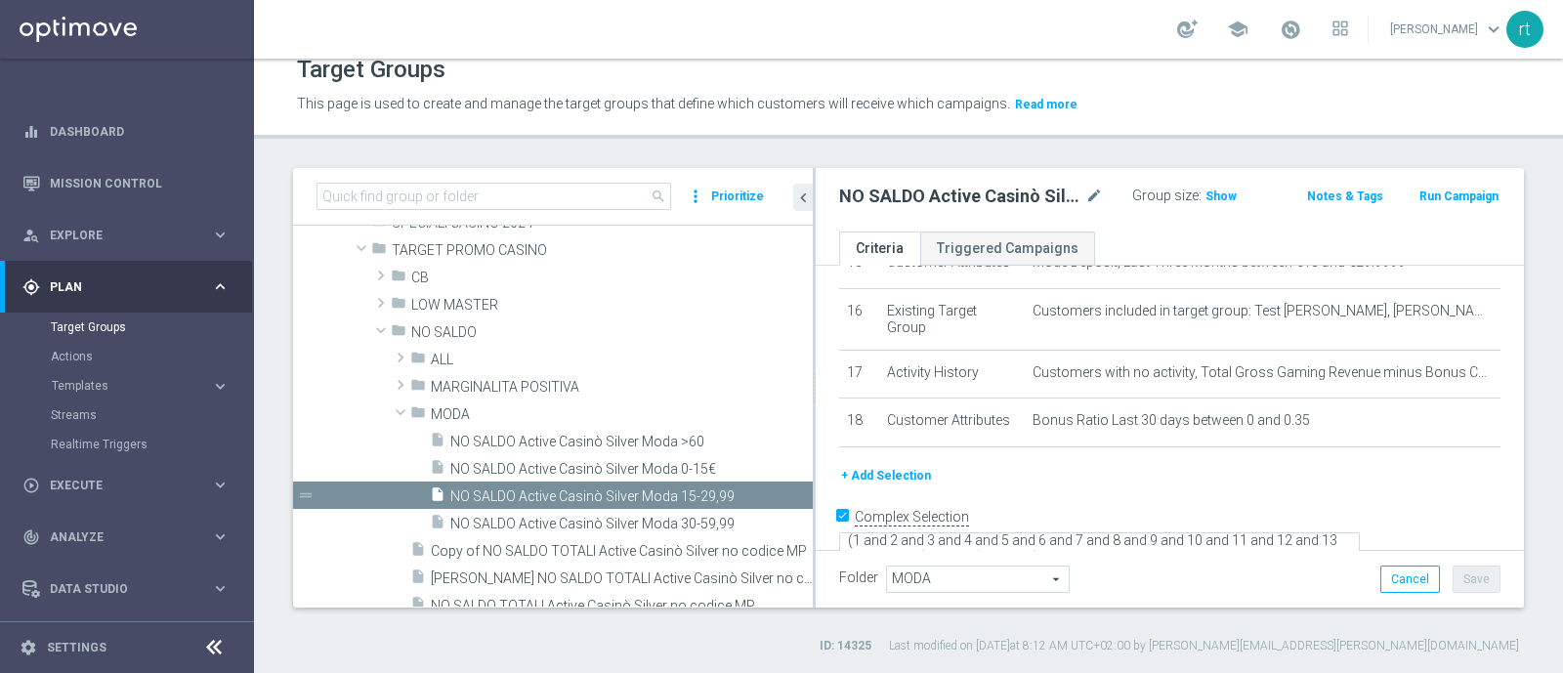
click at [906, 465] on button "+ Add Selection" at bounding box center [886, 475] width 94 height 21
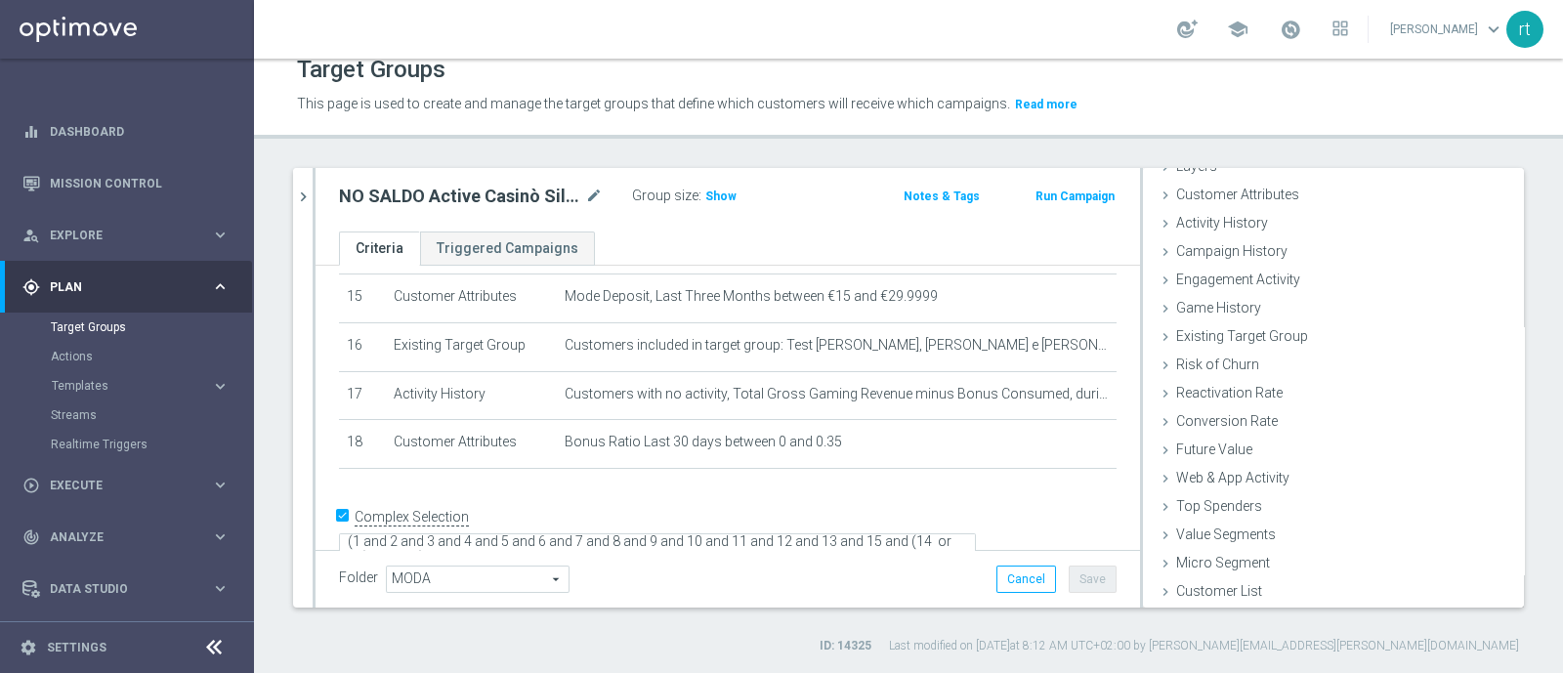
scroll to position [90, 0]
click at [1242, 252] on span "Campaign History" at bounding box center [1231, 251] width 111 height 16
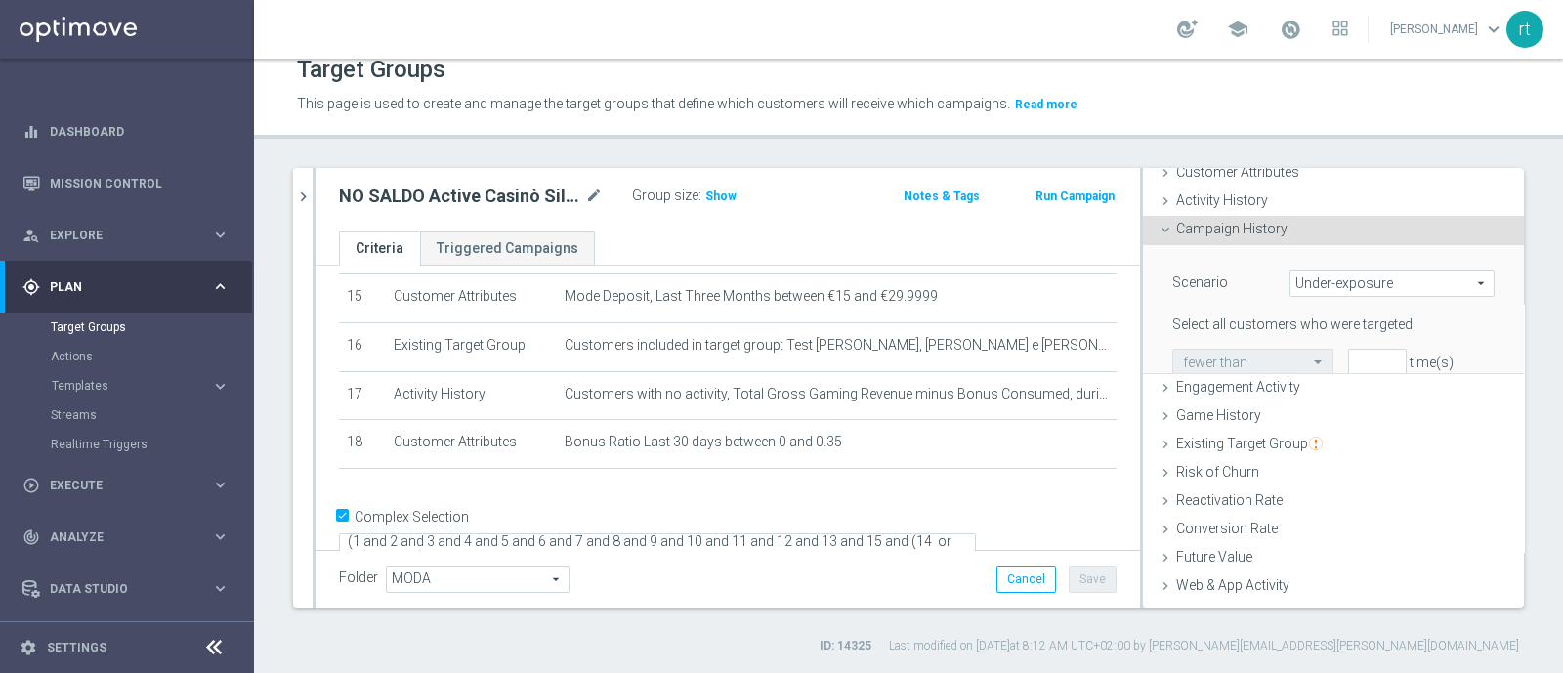
scroll to position [182, 0]
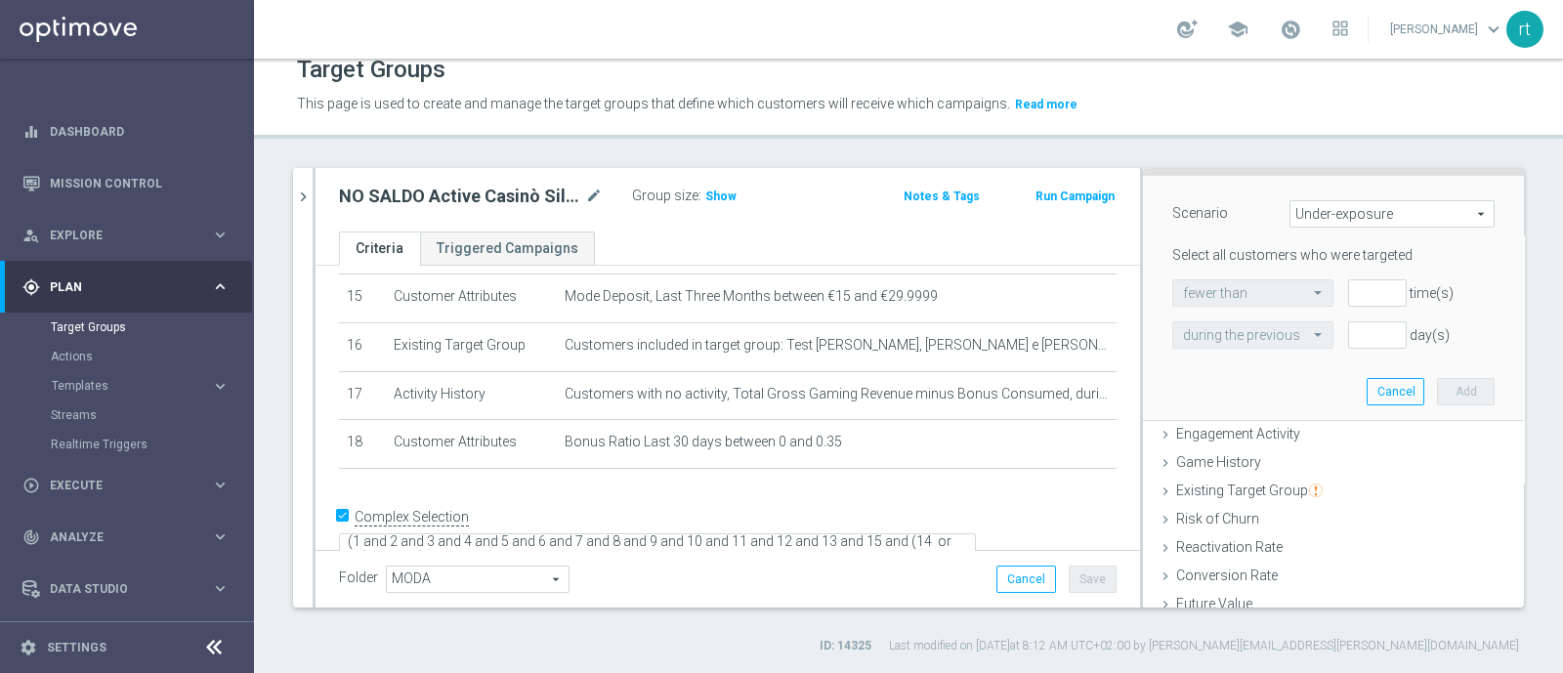
click at [1314, 218] on span "Under-exposure" at bounding box center [1392, 213] width 203 height 25
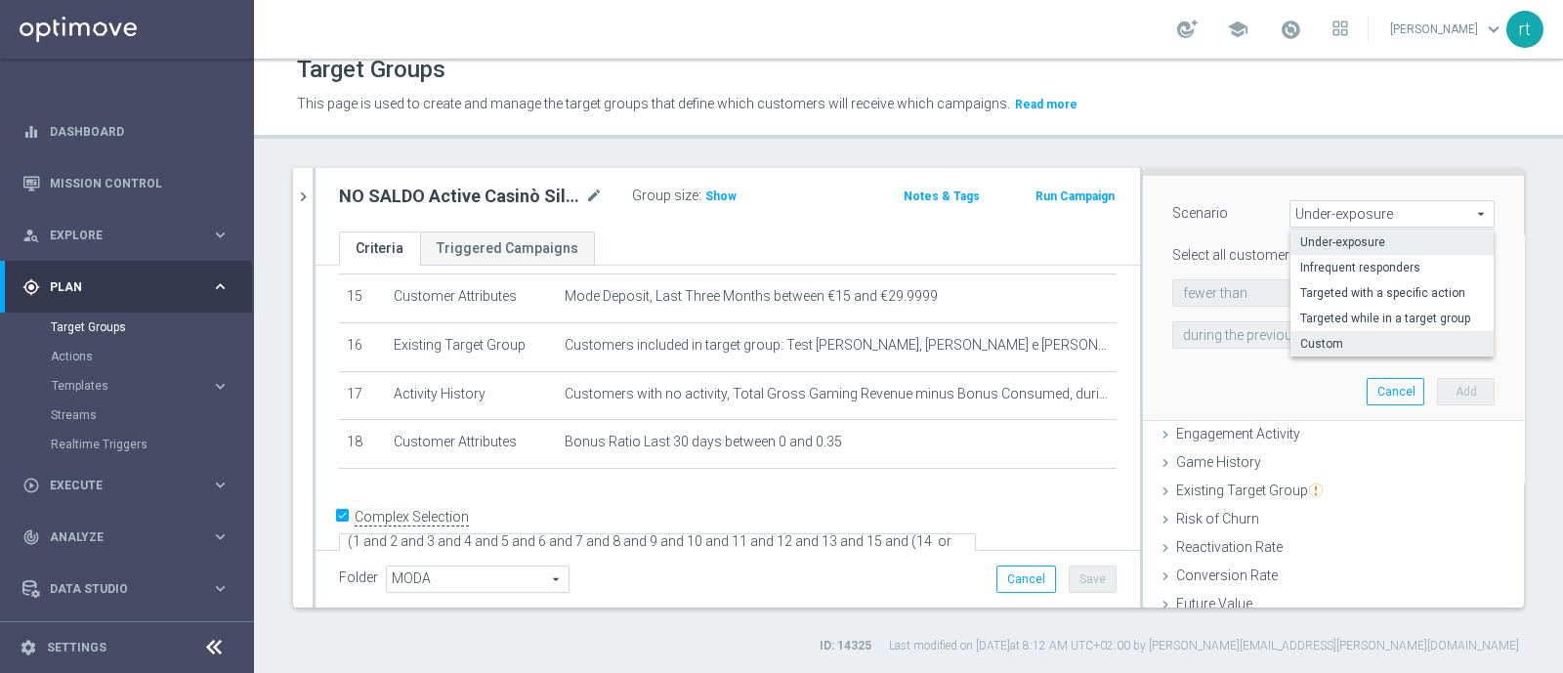
click at [1310, 349] on span "Custom" at bounding box center [1392, 344] width 184 height 16
type input "Custom"
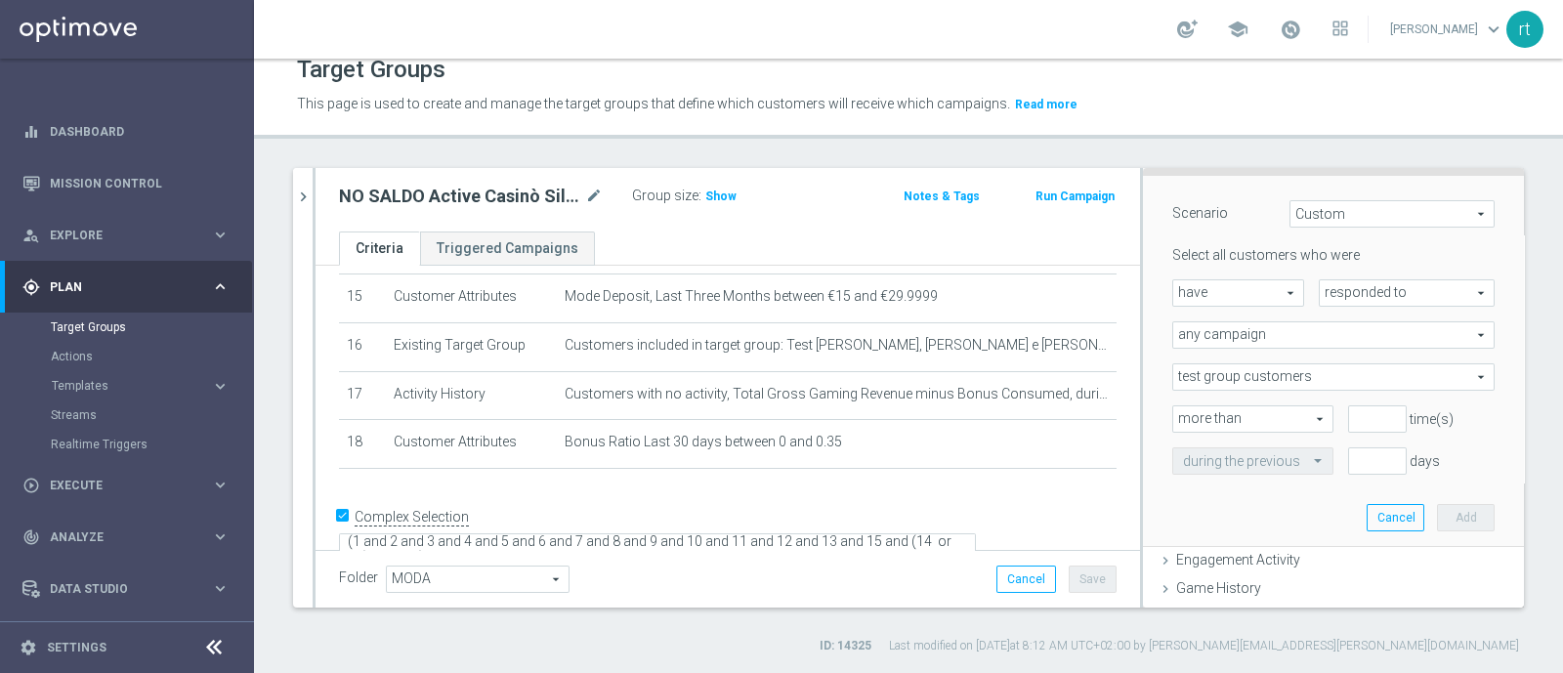
click at [1239, 291] on span "have" at bounding box center [1238, 292] width 130 height 25
click at [1222, 341] on span "have not" at bounding box center [1238, 347] width 110 height 16
type input "have not"
click at [1320, 297] on span "responded to" at bounding box center [1407, 292] width 174 height 25
click at [1330, 347] on span "been targeted with" at bounding box center [1407, 347] width 154 height 16
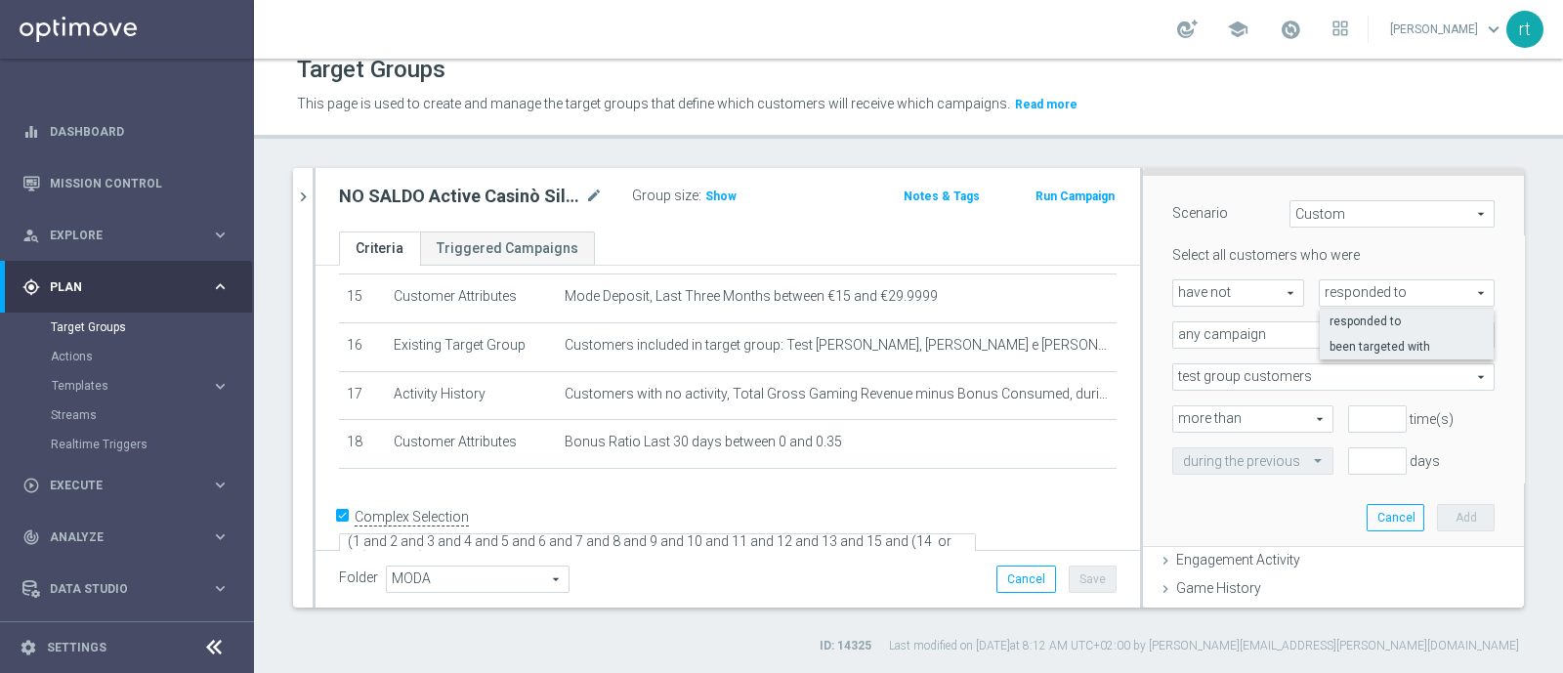
type input "been targeted with"
click at [1278, 336] on span "any campaign" at bounding box center [1333, 334] width 320 height 25
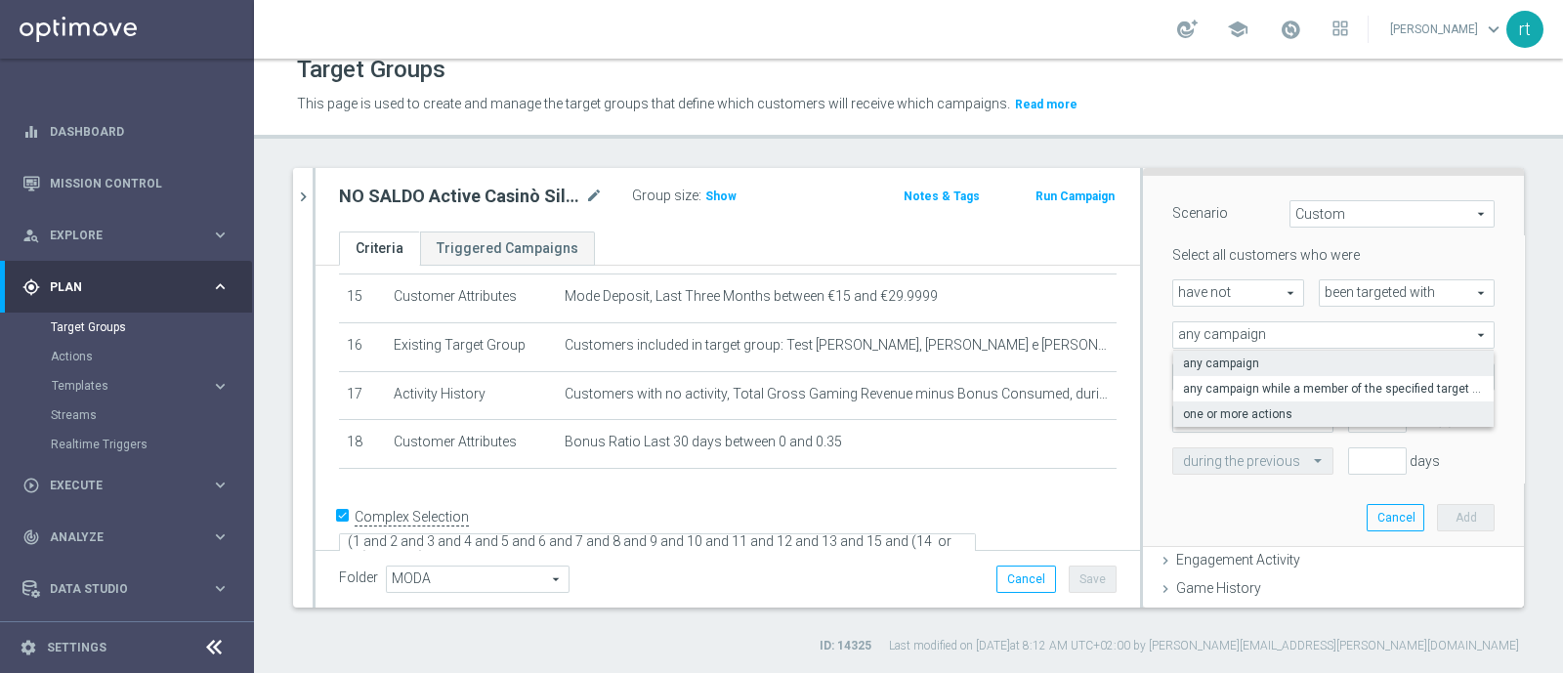
click at [1245, 411] on span "one or more actions" at bounding box center [1333, 414] width 301 height 16
type input "one or more actions"
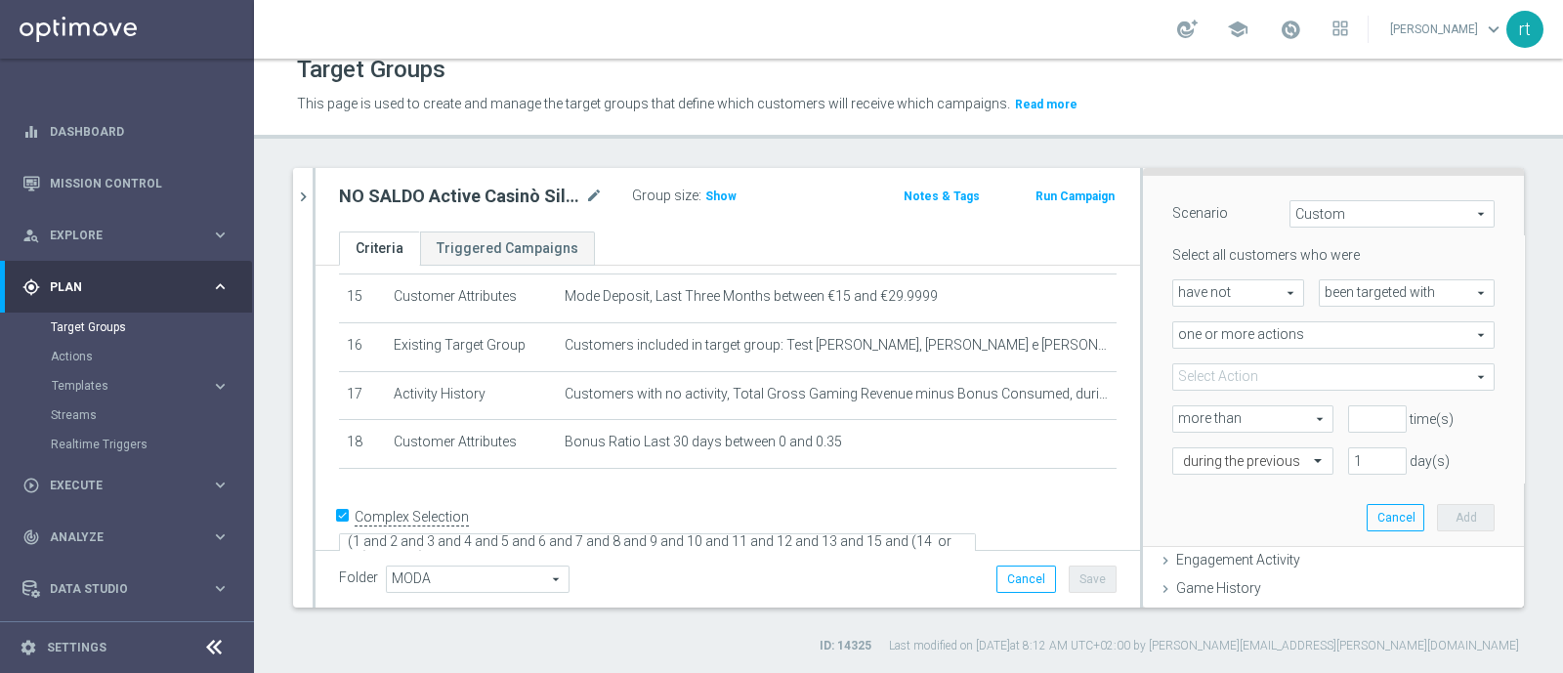
click at [1248, 378] on span at bounding box center [1333, 376] width 320 height 25
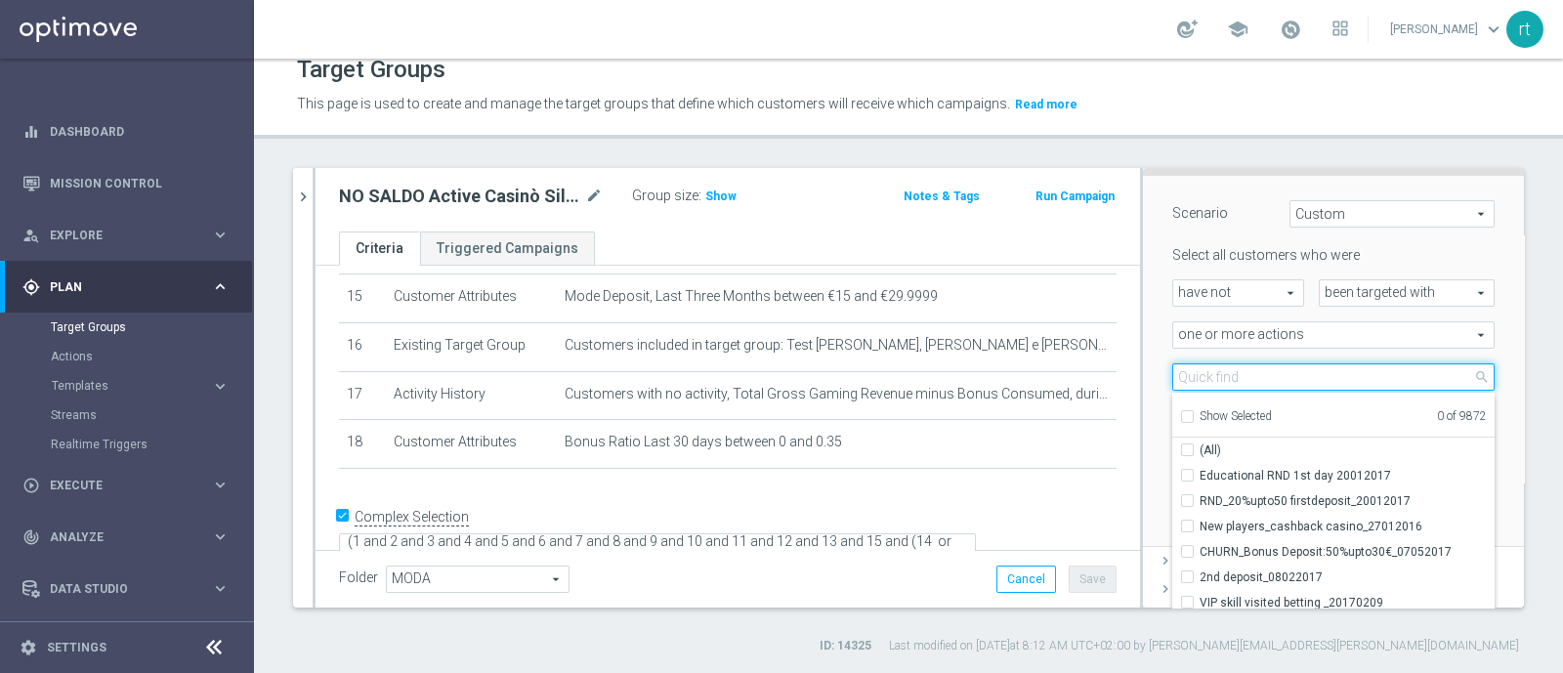
click at [1248, 378] on input "search" at bounding box center [1333, 376] width 322 height 27
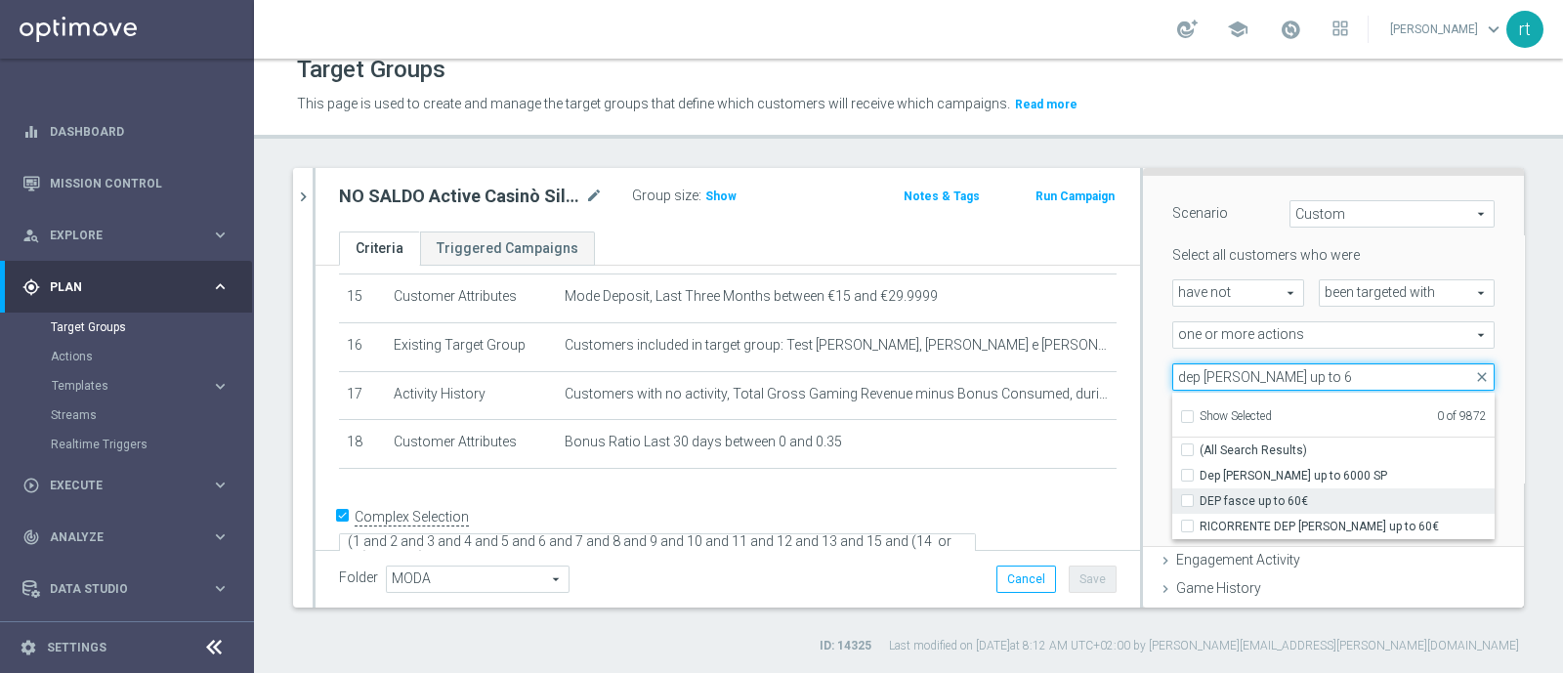
type input "dep [PERSON_NAME] up to 6"
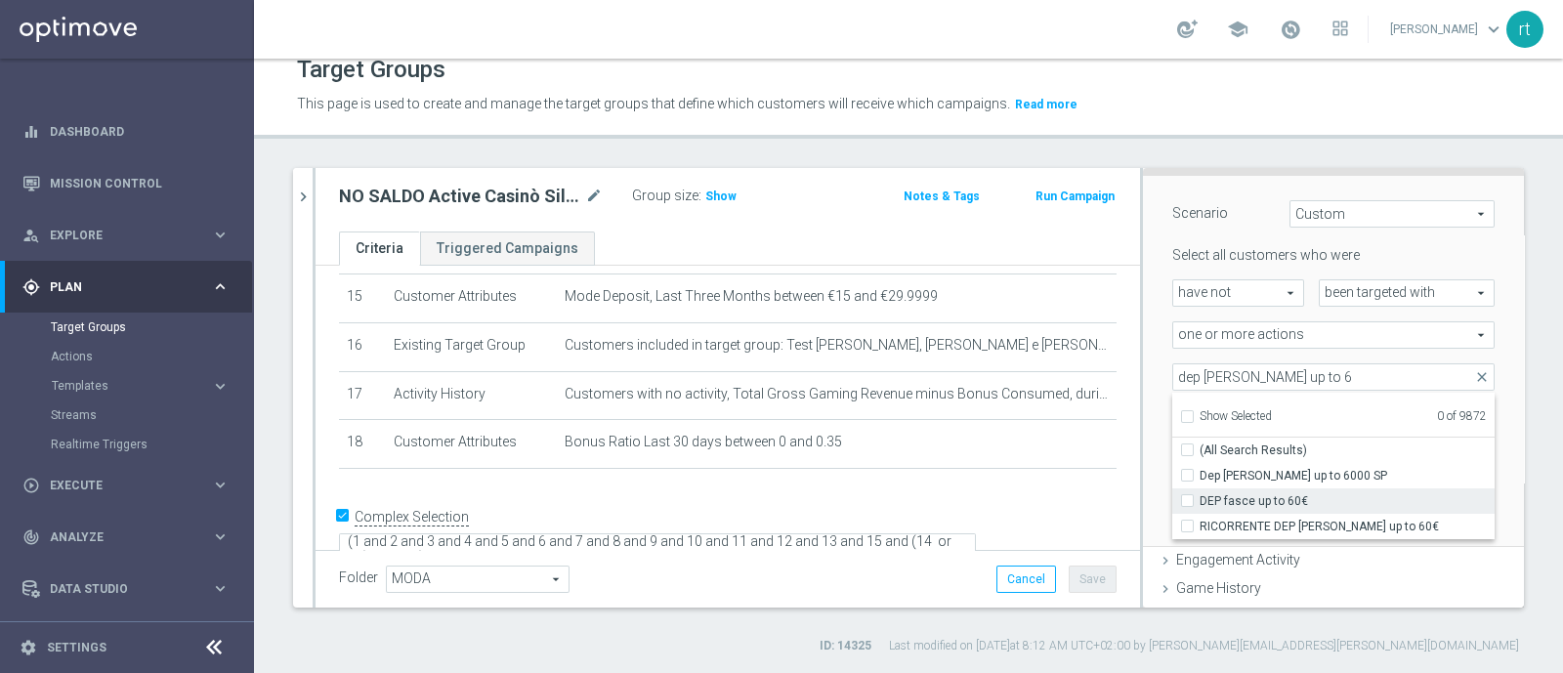
click at [1222, 494] on span "DEP fasce up to 60€" at bounding box center [1347, 501] width 295 height 16
click at [1200, 494] on input "DEP fasce up to 60€" at bounding box center [1193, 500] width 13 height 13
checkbox input "true"
type input "DEP fasce up to 60€"
click at [1143, 446] on div "Scenario Custom Custom arrow_drop_down search Select all customers who were hav…" at bounding box center [1333, 362] width 381 height 372
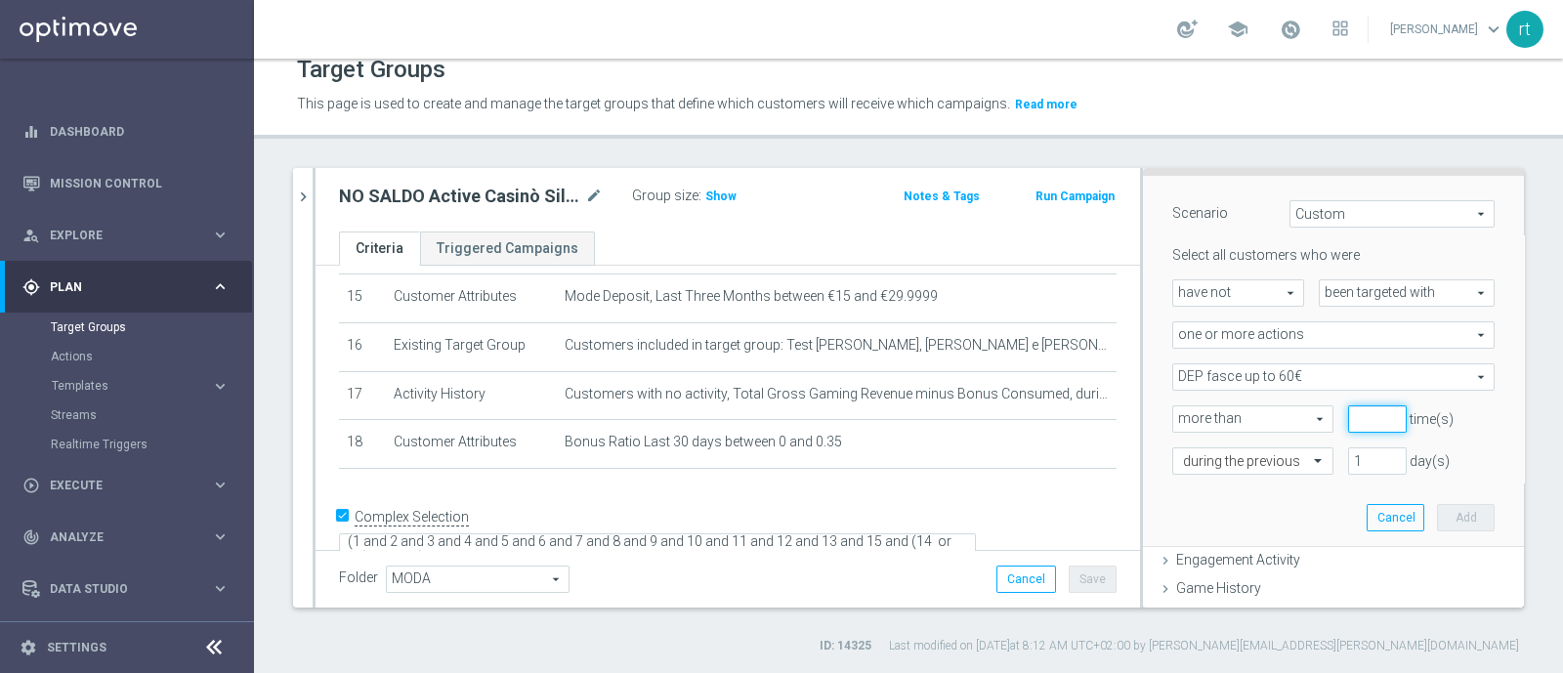
click at [1348, 419] on input "number" at bounding box center [1377, 418] width 59 height 27
type input "0"
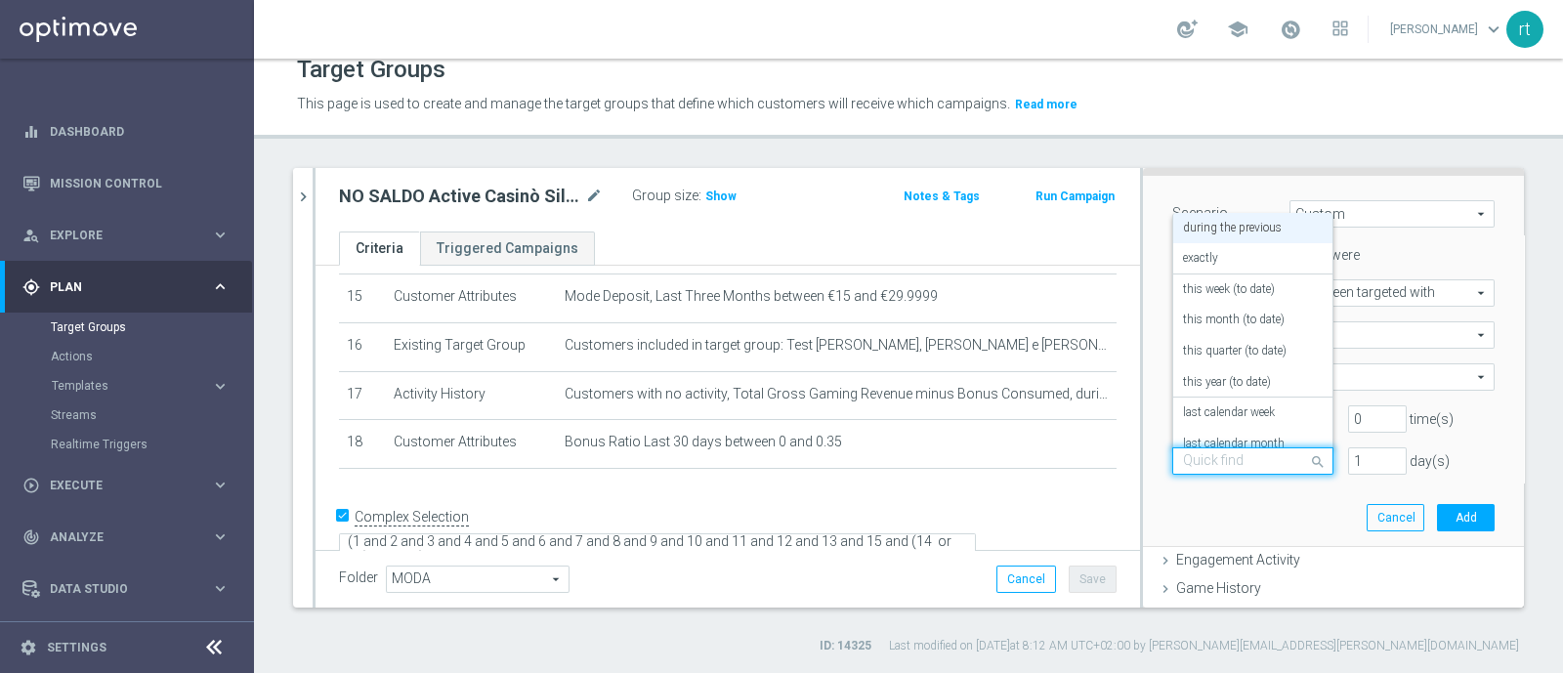
click at [1255, 459] on div at bounding box center [1252, 462] width 159 height 18
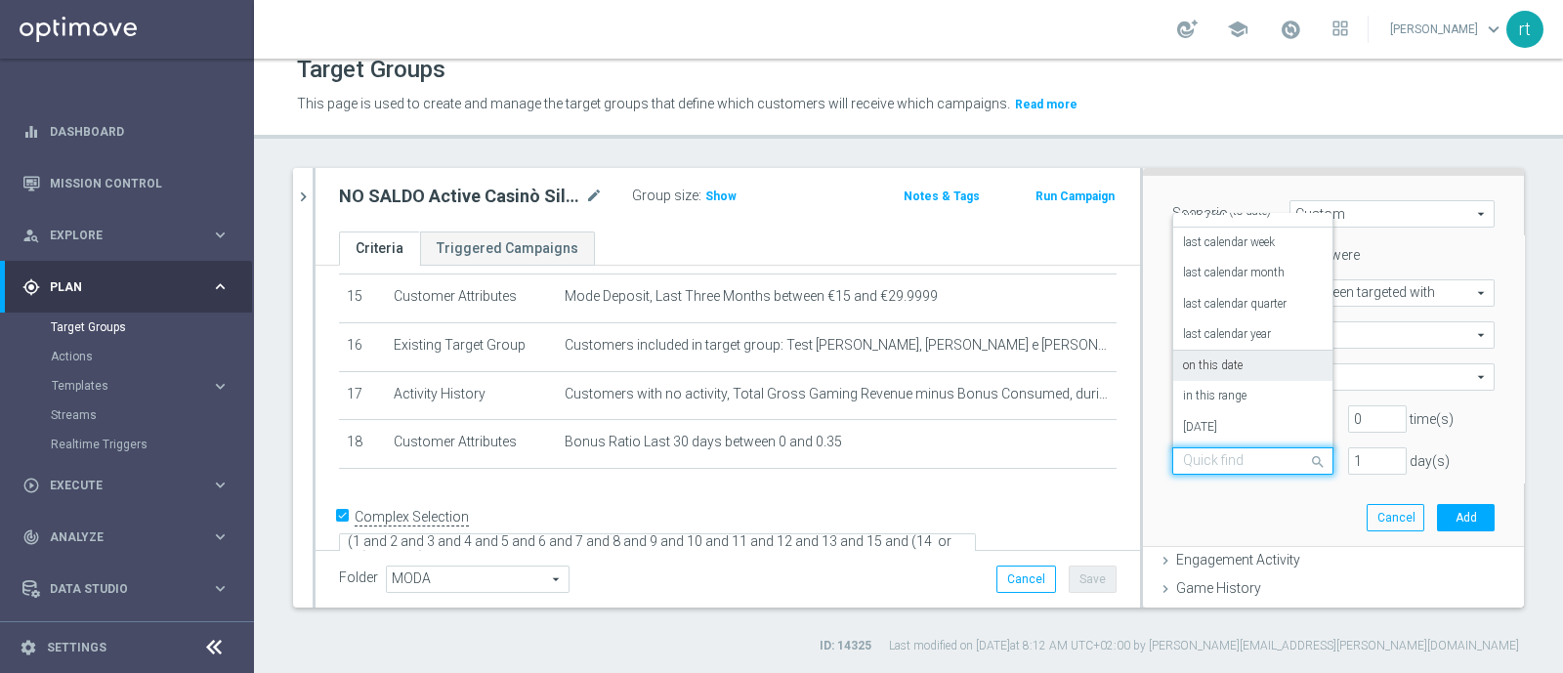
click at [1214, 363] on label "on this date" at bounding box center [1213, 367] width 60 height 16
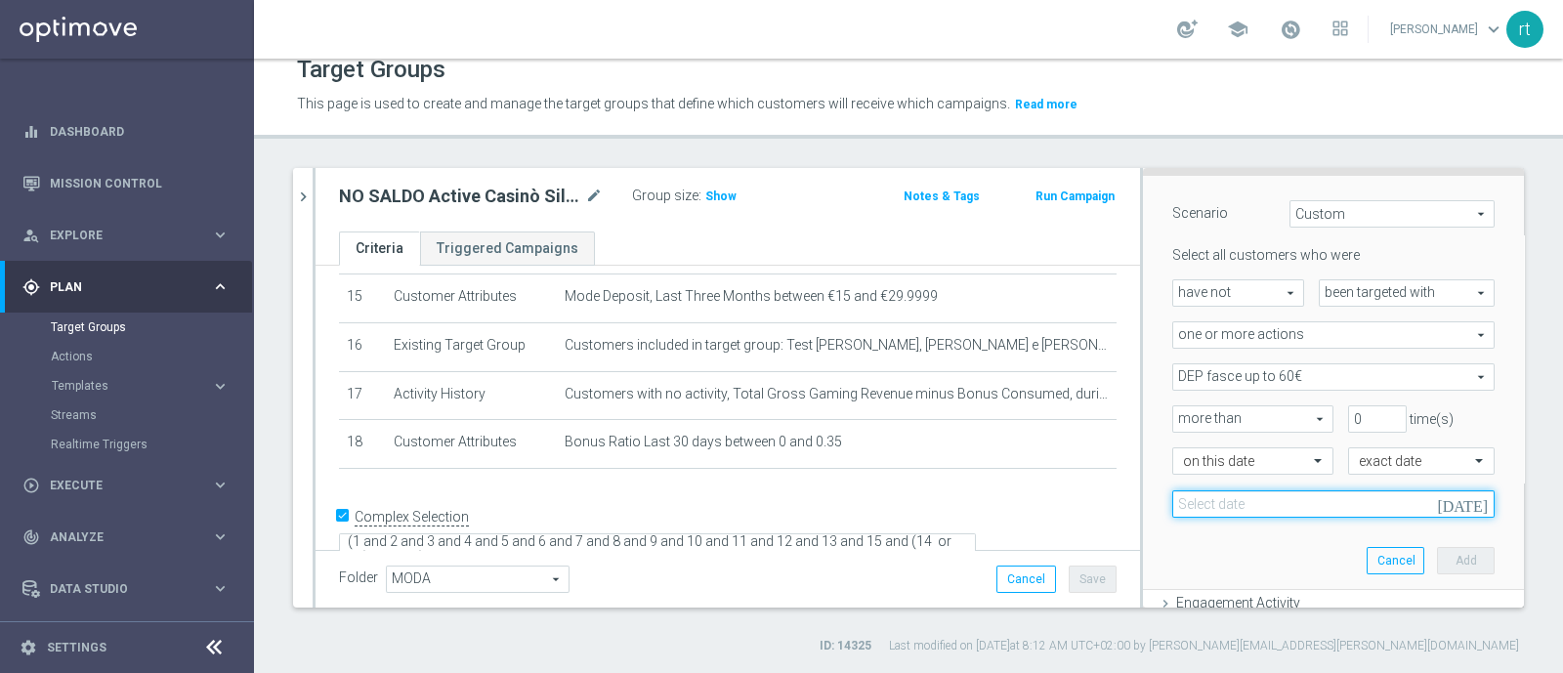
click at [1323, 493] on input at bounding box center [1333, 503] width 322 height 27
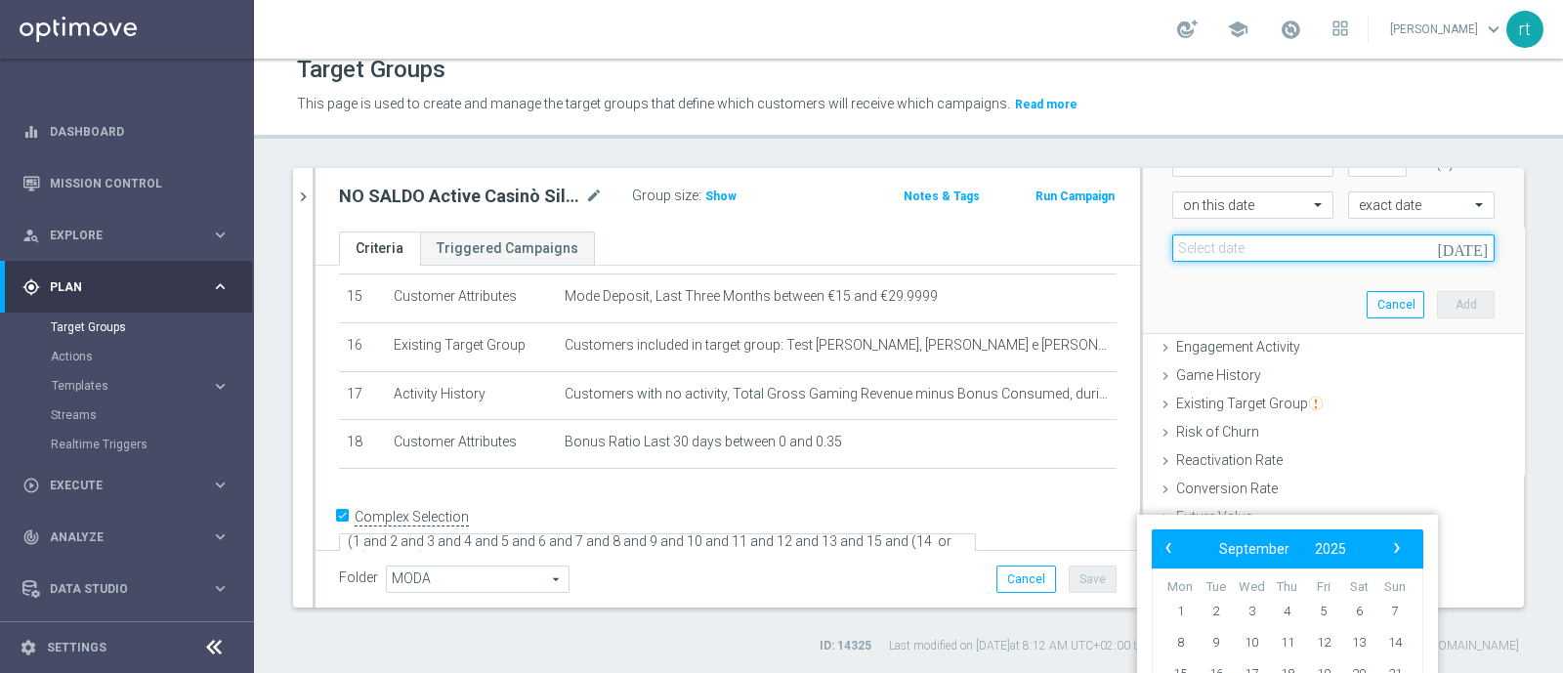
scroll to position [440, 0]
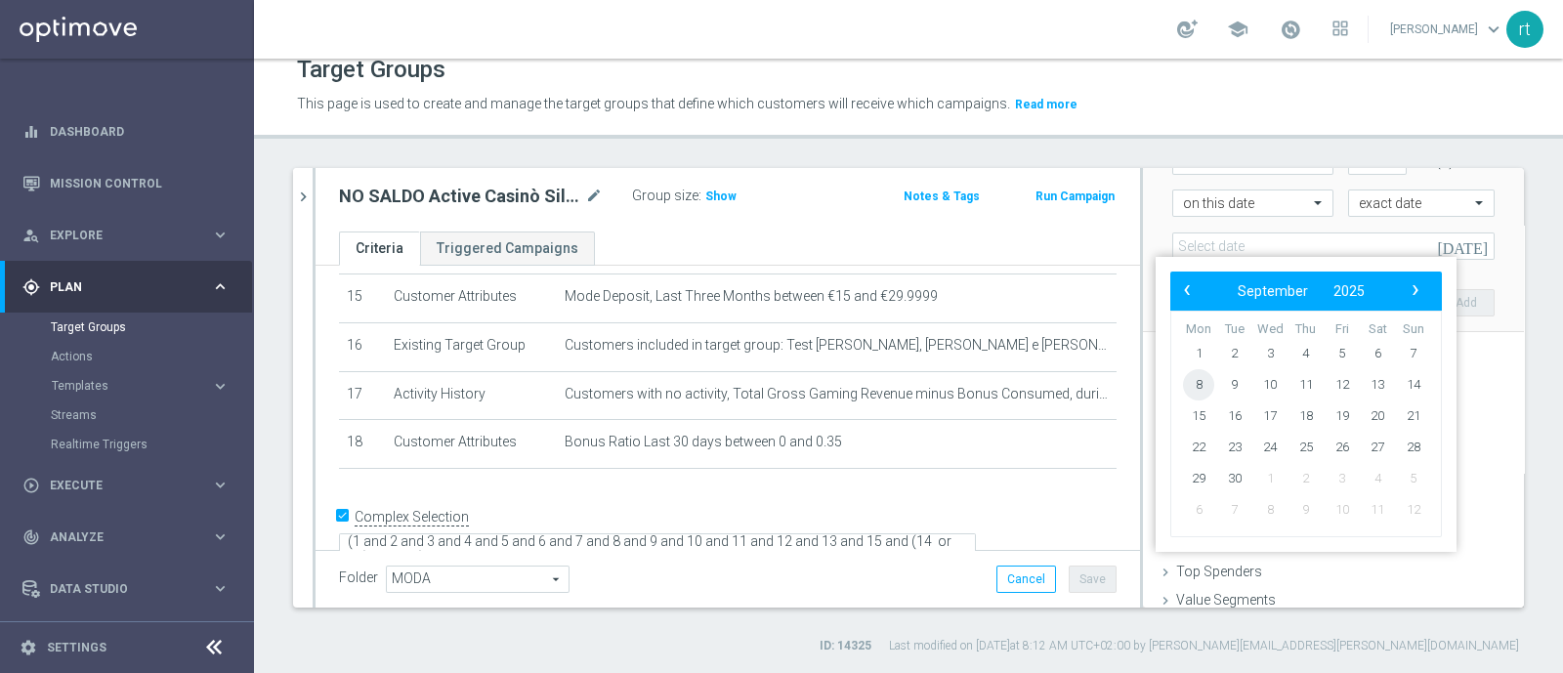
click at [1197, 394] on span "8" at bounding box center [1198, 384] width 31 height 31
type input "[DATE]"
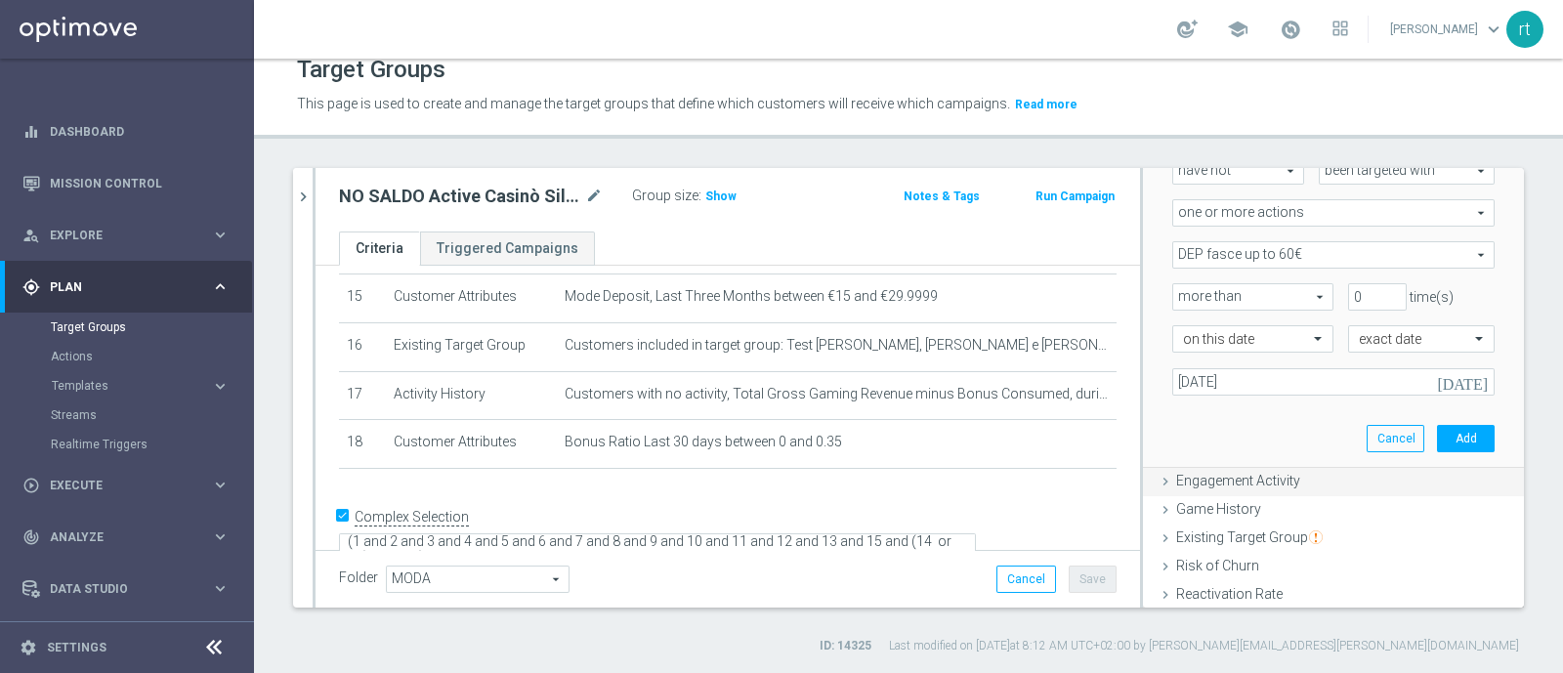
scroll to position [299, 0]
click at [1437, 440] on button "Add" at bounding box center [1466, 443] width 58 height 27
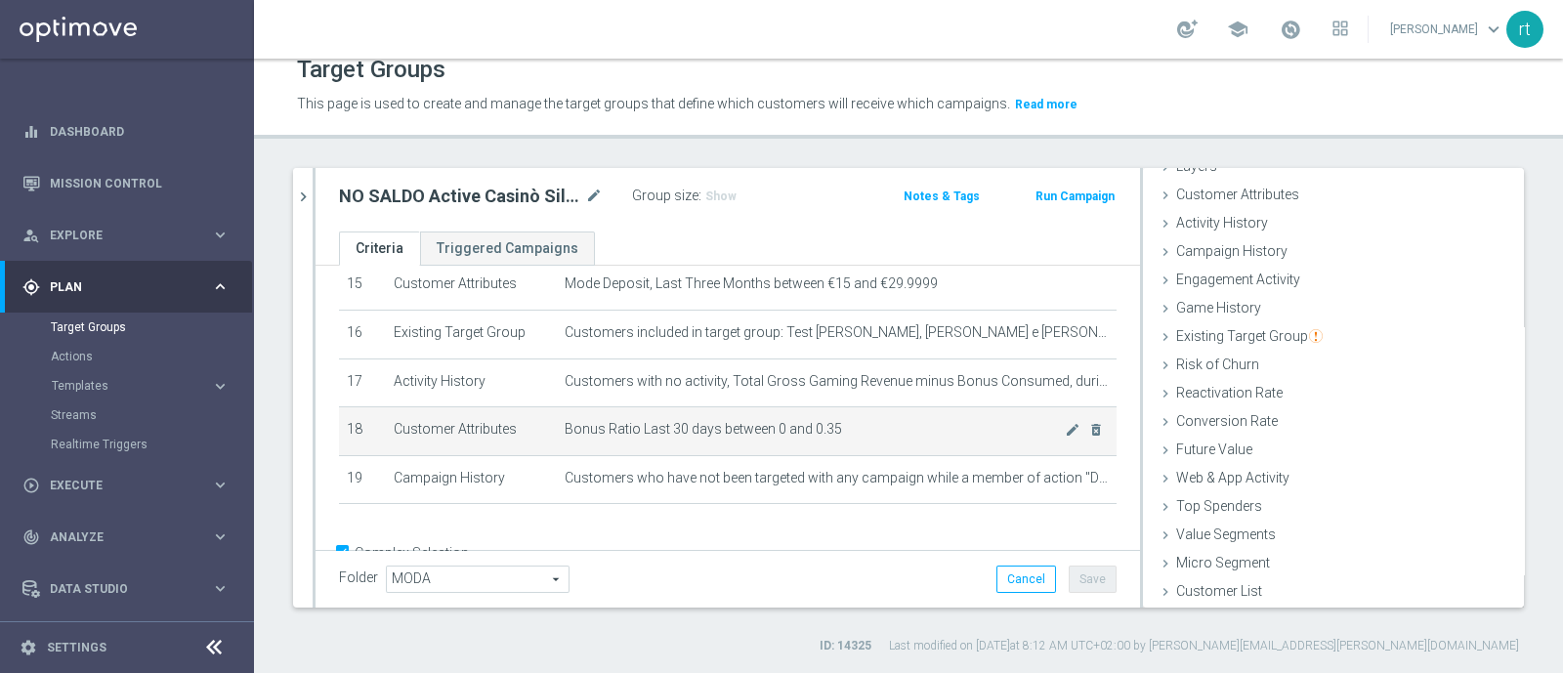
scroll to position [787, 0]
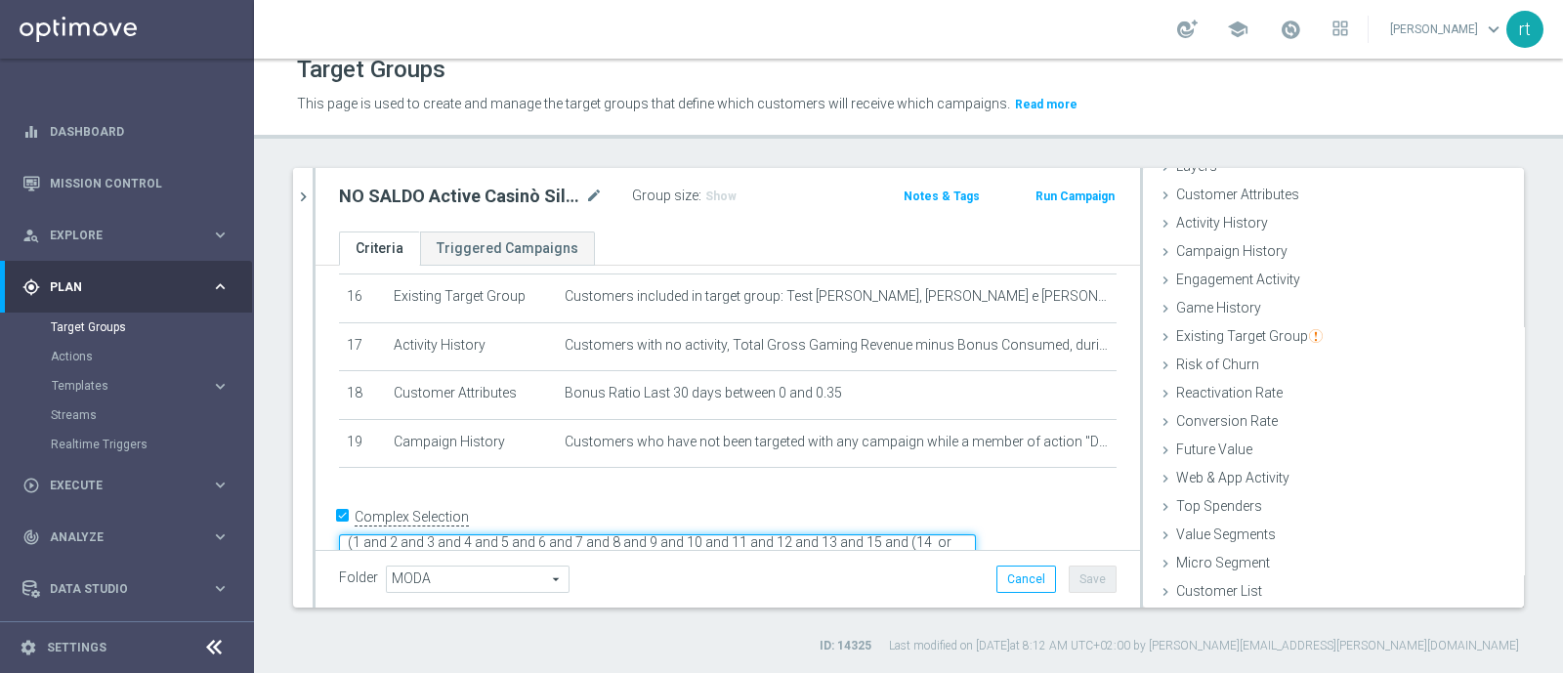
click at [597, 534] on textarea "(1 and 2 and 3 and 4 and 5 and 6 and 7 and 8 and 9 and 10 and 11 and 12 and 13 …" at bounding box center [657, 551] width 637 height 34
type textarea "(1 and 2 and 3 and 4 and 5 and 6 and 7 and 8 and 9 and 10 and 11 and 12 and 13 …"
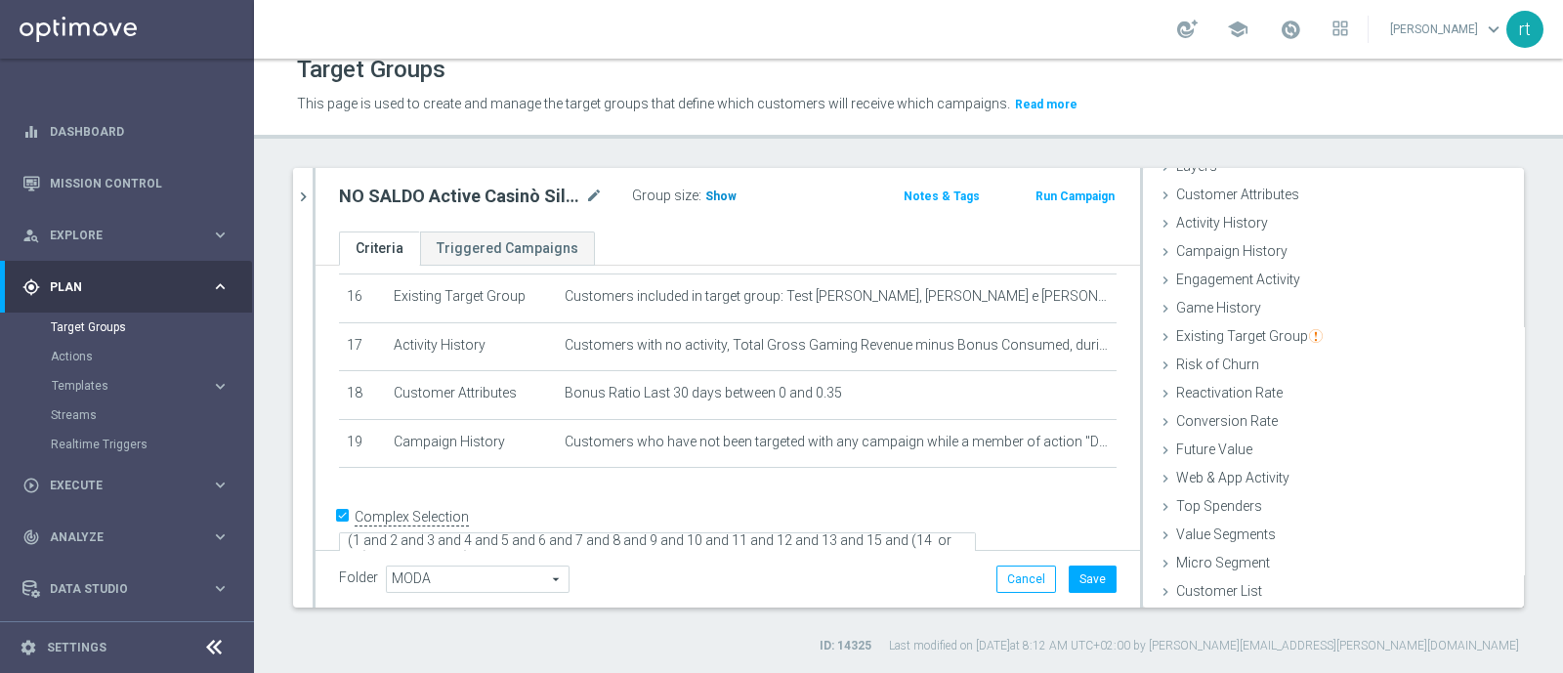
click at [722, 187] on h3 "Show" at bounding box center [720, 196] width 35 height 21
click at [1252, 254] on span "Campaign History" at bounding box center [1231, 251] width 111 height 16
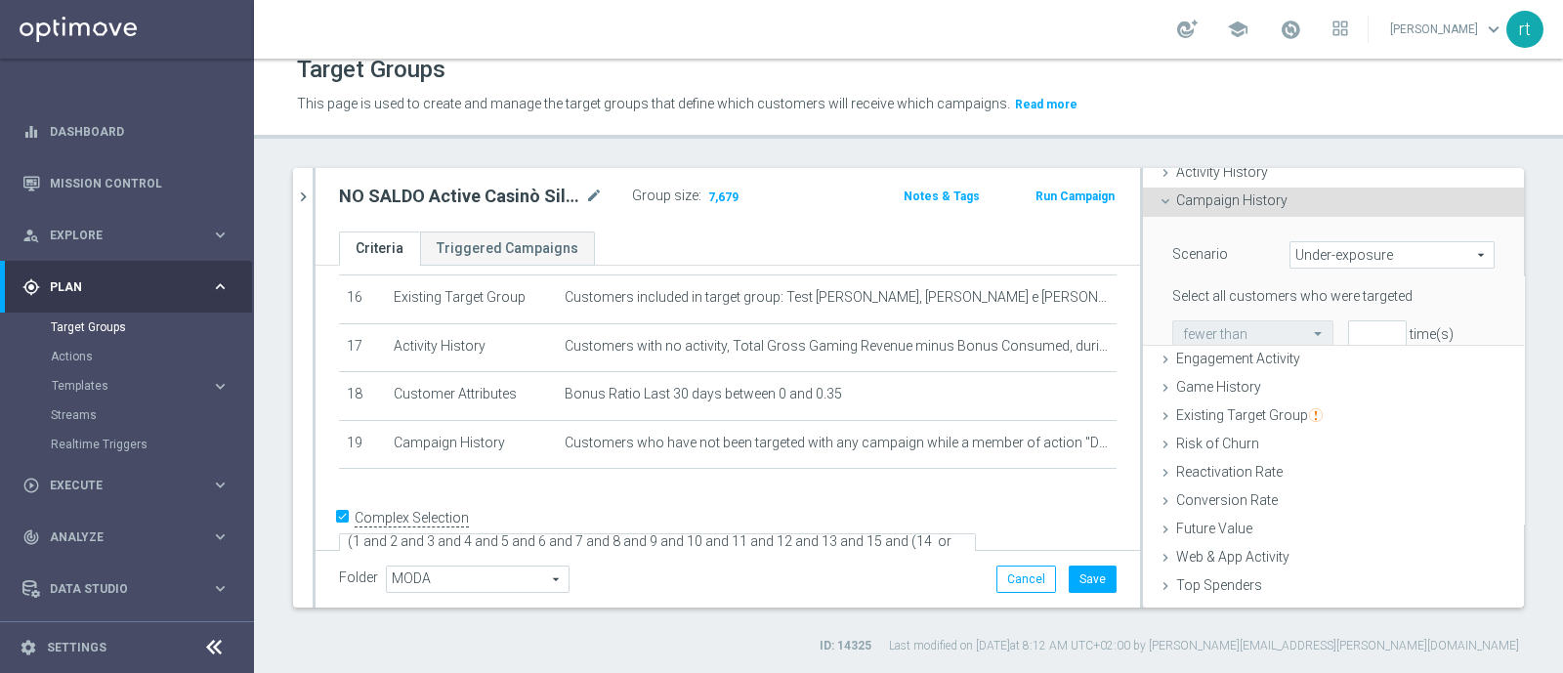
scroll to position [183, 0]
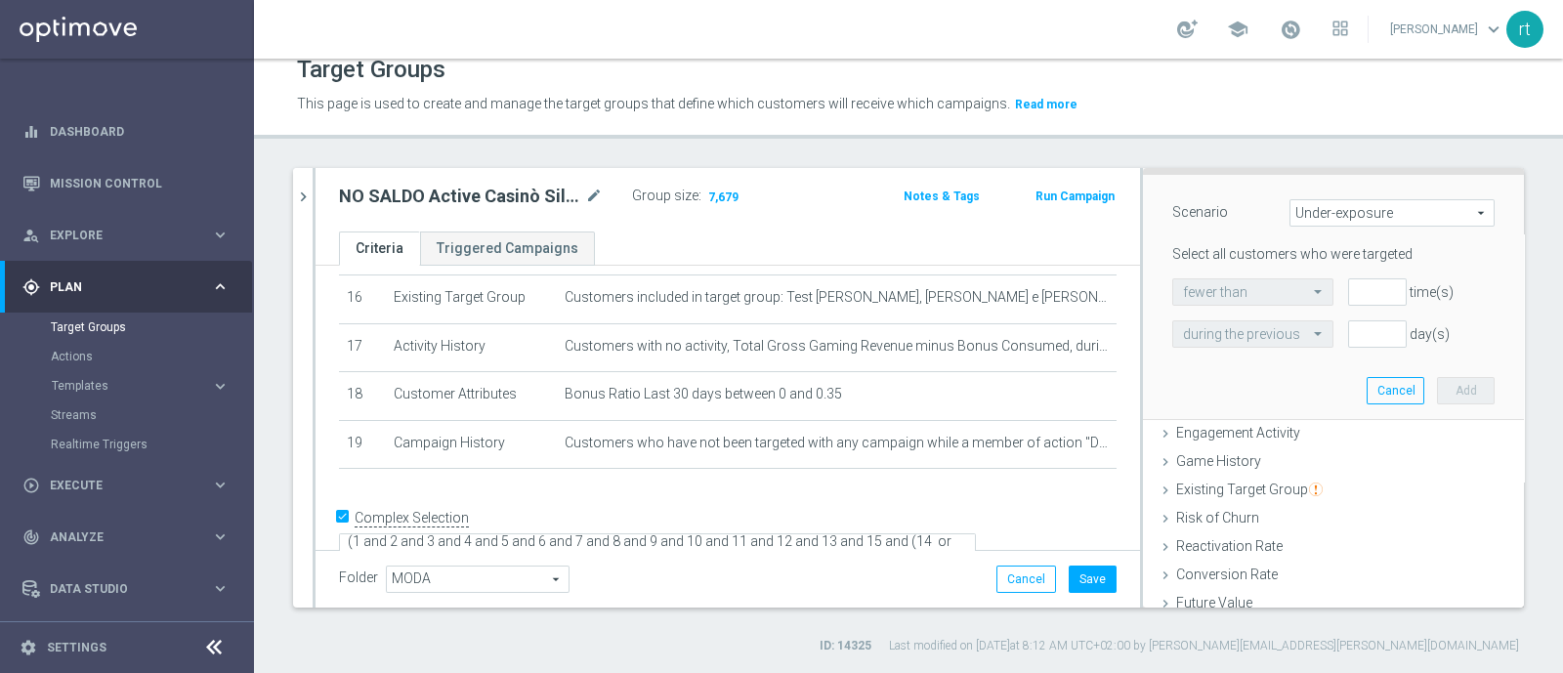
click at [1291, 219] on span "Under-exposure" at bounding box center [1392, 212] width 203 height 25
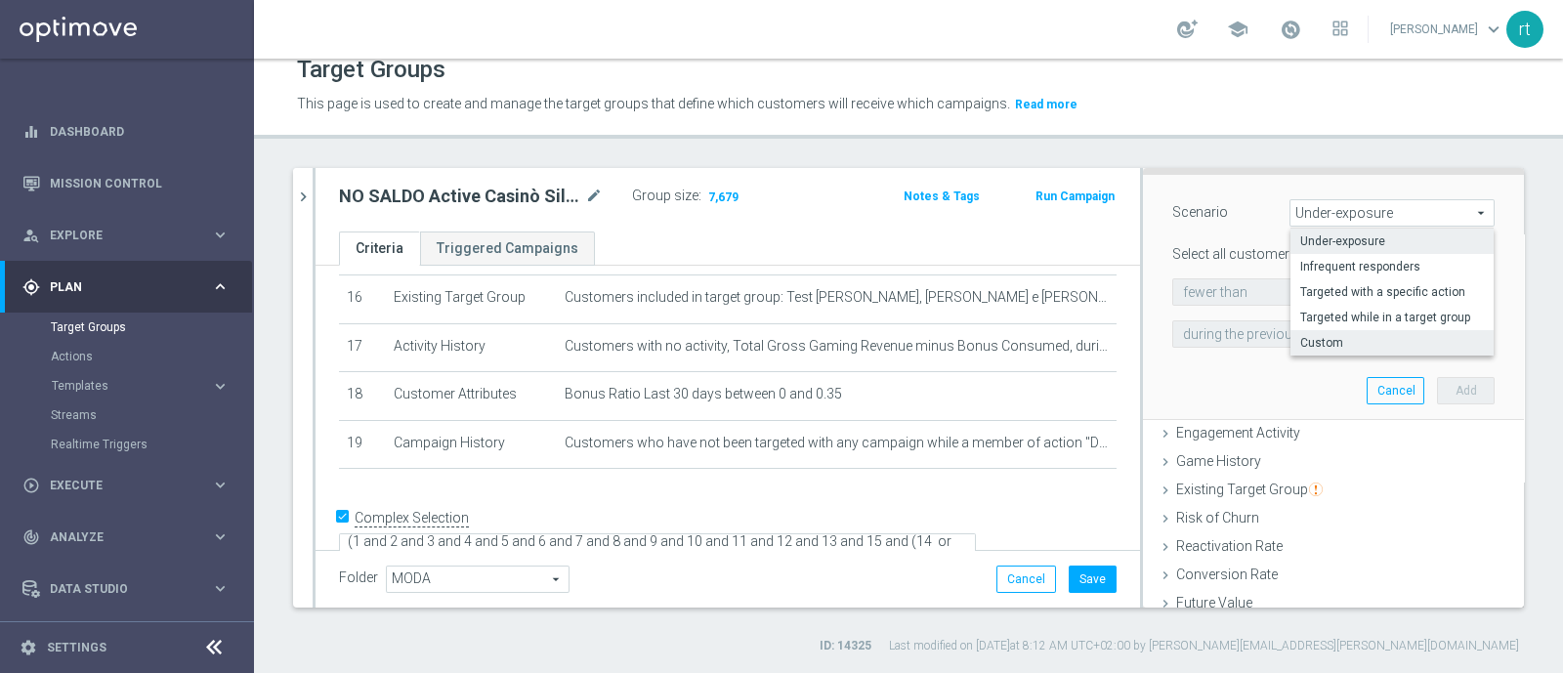
click at [1300, 349] on span "Custom" at bounding box center [1392, 343] width 184 height 16
type input "Custom"
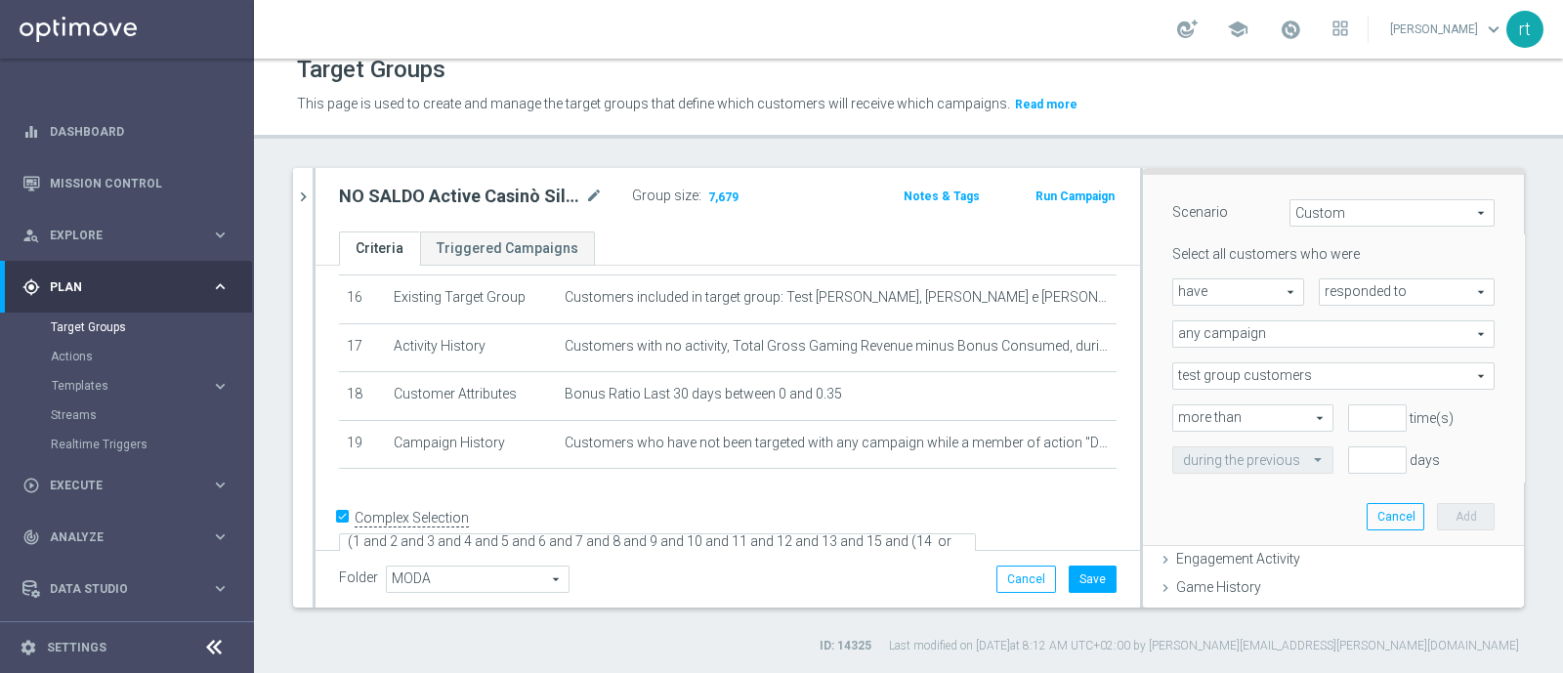
click at [1231, 295] on span "have" at bounding box center [1238, 291] width 130 height 25
click at [1223, 333] on label "have not" at bounding box center [1238, 345] width 130 height 25
type input "have not"
click at [1320, 291] on span "responded to" at bounding box center [1407, 291] width 174 height 25
click at [1330, 345] on span "been targeted with" at bounding box center [1407, 346] width 154 height 16
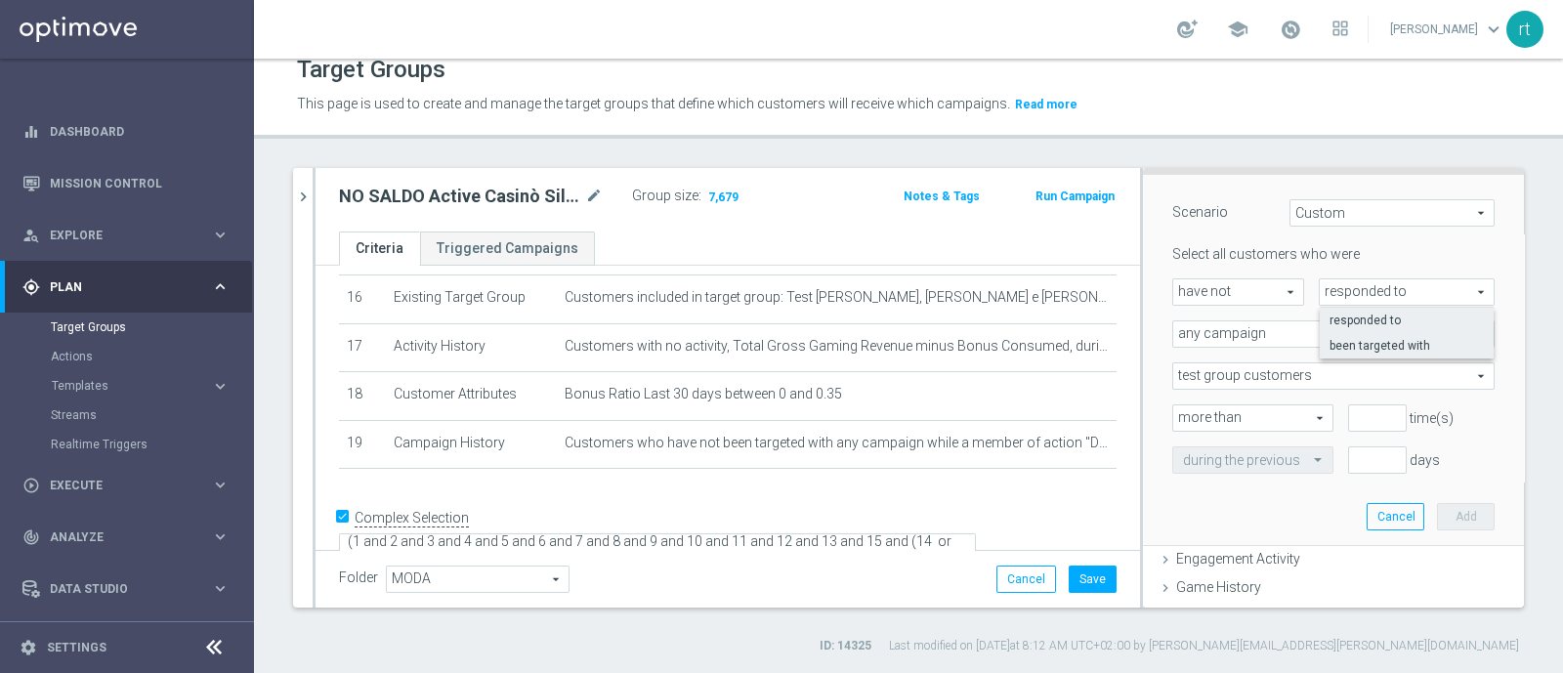
type input "been targeted with"
click at [1274, 334] on span "any campaign" at bounding box center [1333, 333] width 320 height 25
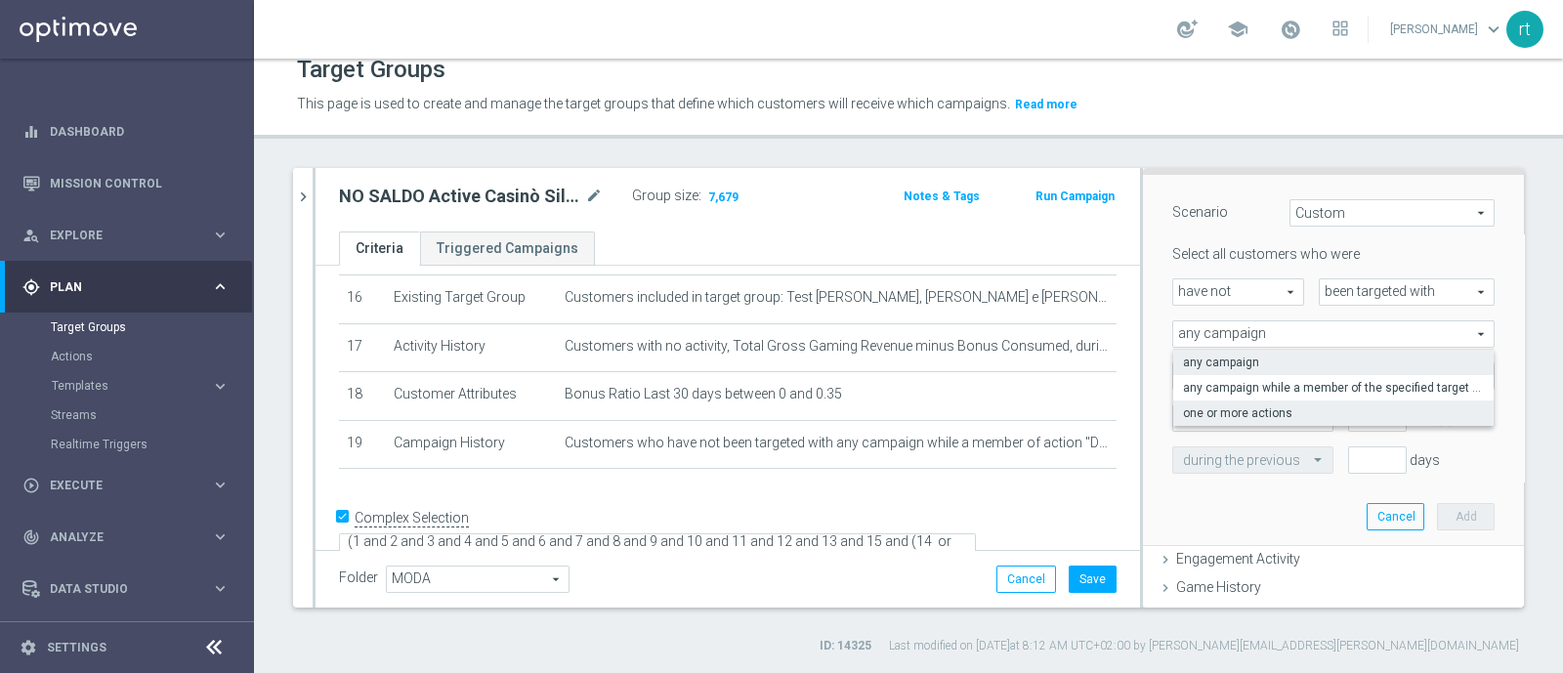
click at [1246, 409] on span "one or more actions" at bounding box center [1333, 413] width 301 height 16
type input "one or more actions"
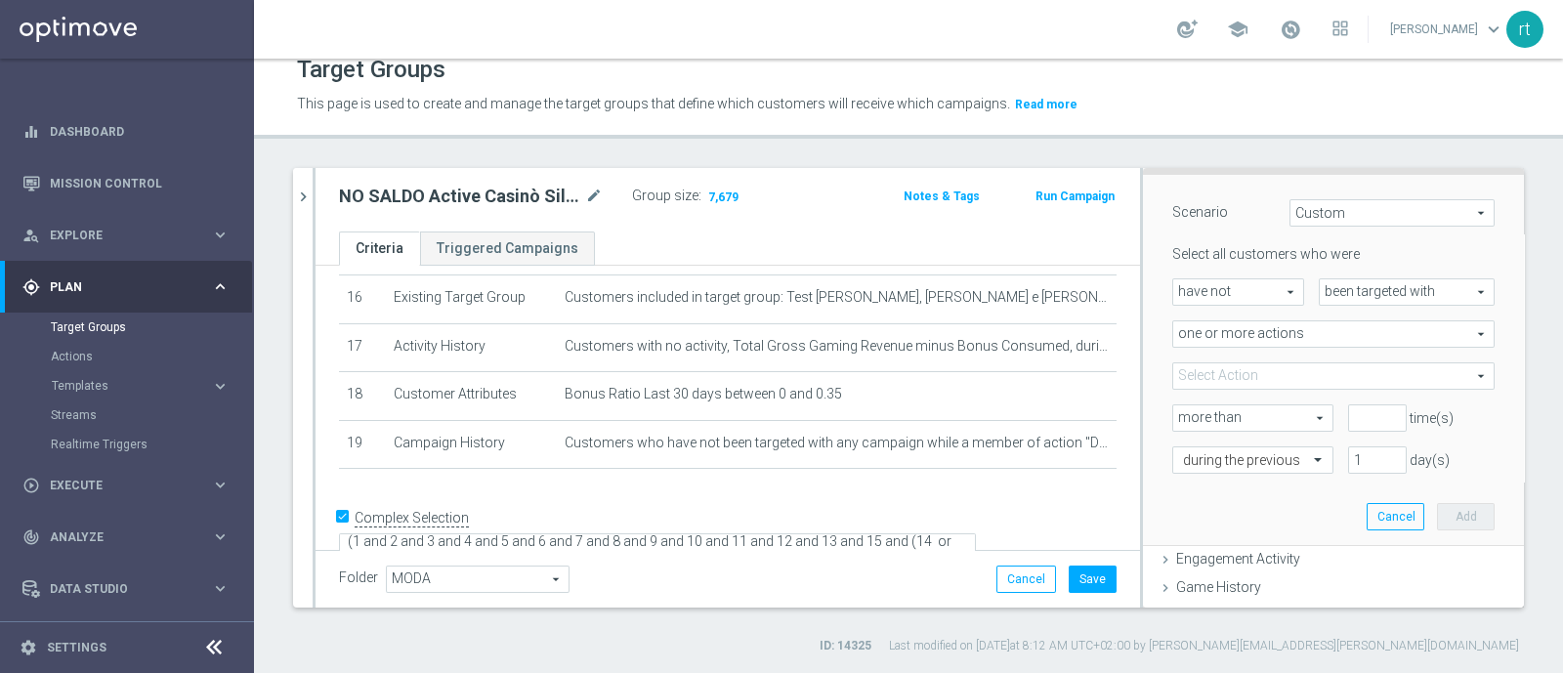
click at [1222, 370] on span at bounding box center [1333, 375] width 320 height 25
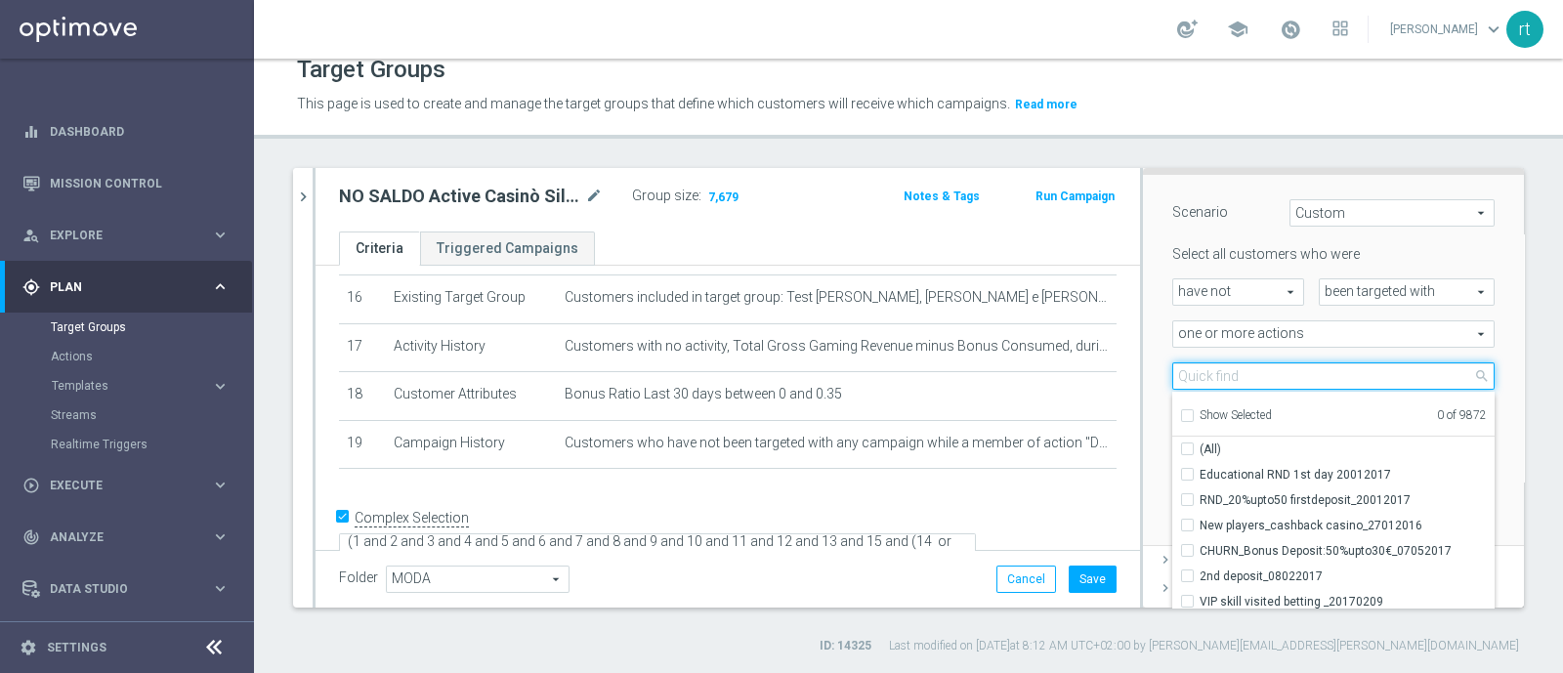
click at [1222, 370] on input "search" at bounding box center [1333, 375] width 322 height 27
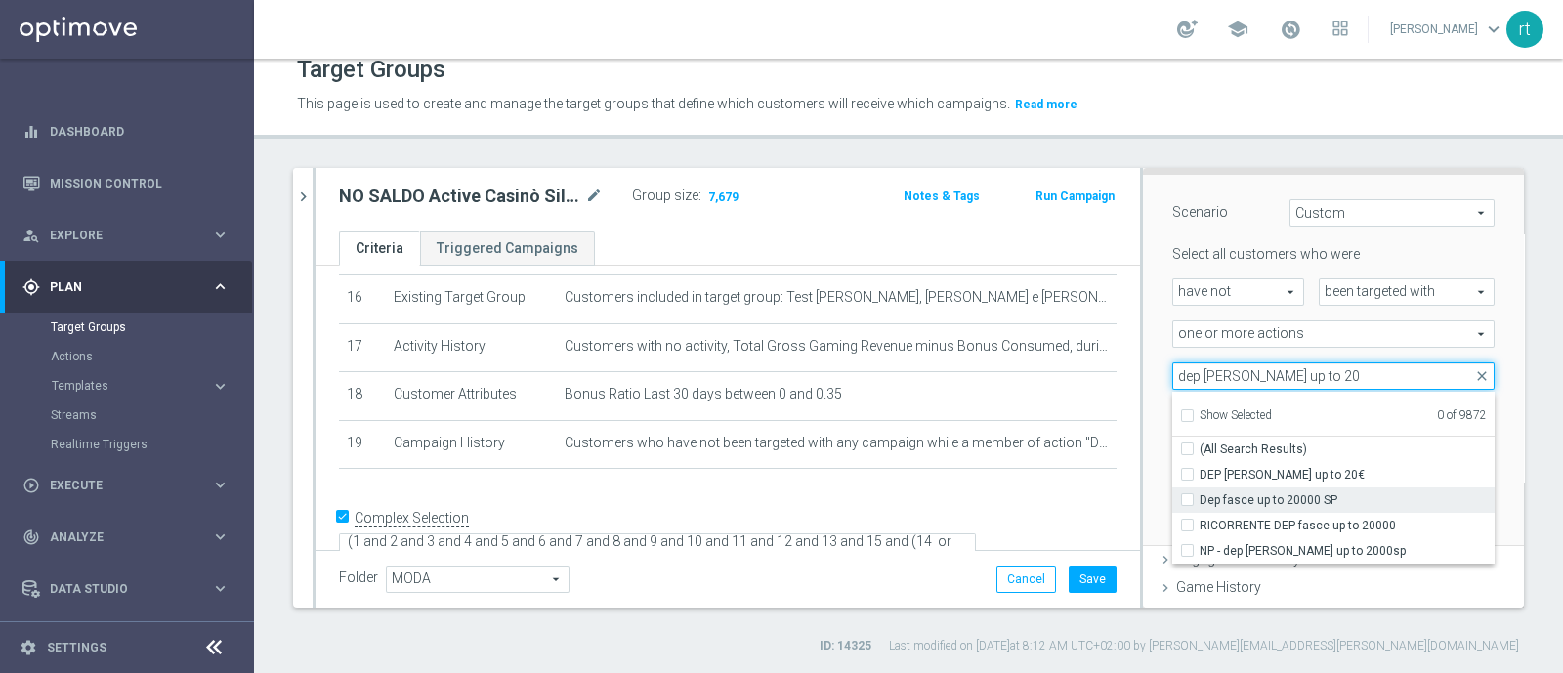
type input "dep [PERSON_NAME] up to 20"
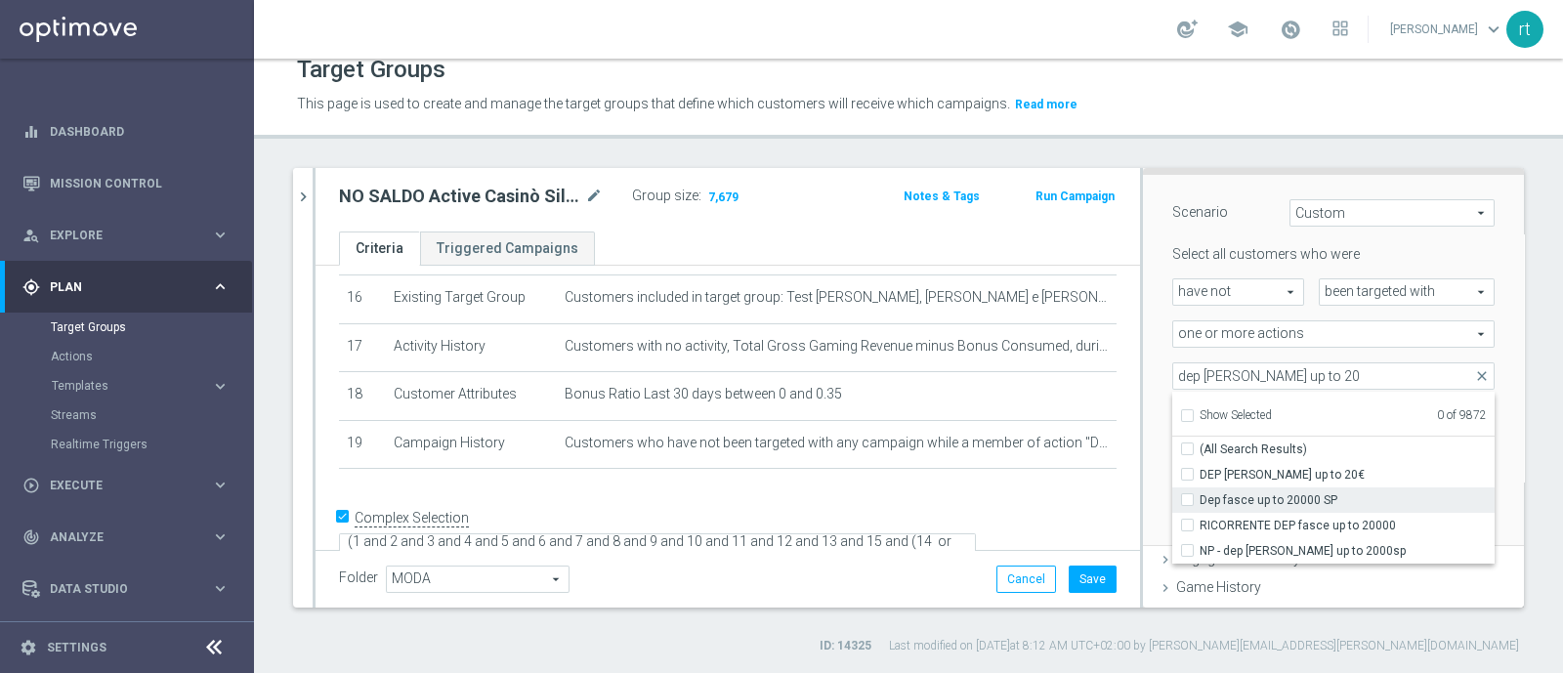
click at [1232, 493] on span "Dep fasce up to 20000 SP" at bounding box center [1347, 500] width 295 height 16
click at [1200, 493] on input "Dep fasce up to 20000 SP" at bounding box center [1193, 499] width 13 height 13
checkbox input "true"
type input "Dep fasce up to 20000 SP"
click at [1143, 445] on div "Scenario Custom Custom arrow_drop_down search Select all customers who were hav…" at bounding box center [1333, 361] width 381 height 372
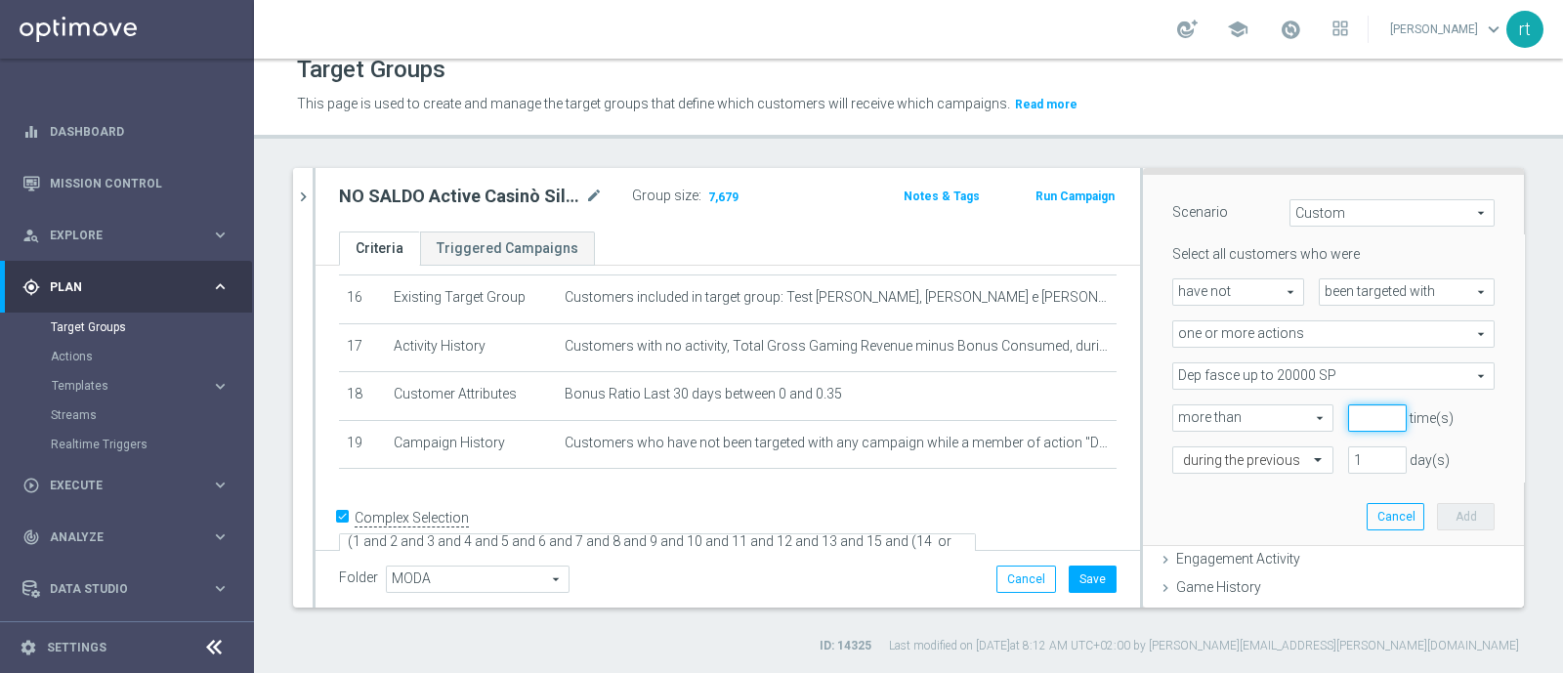
click at [1348, 416] on input "number" at bounding box center [1377, 417] width 59 height 27
type input "0"
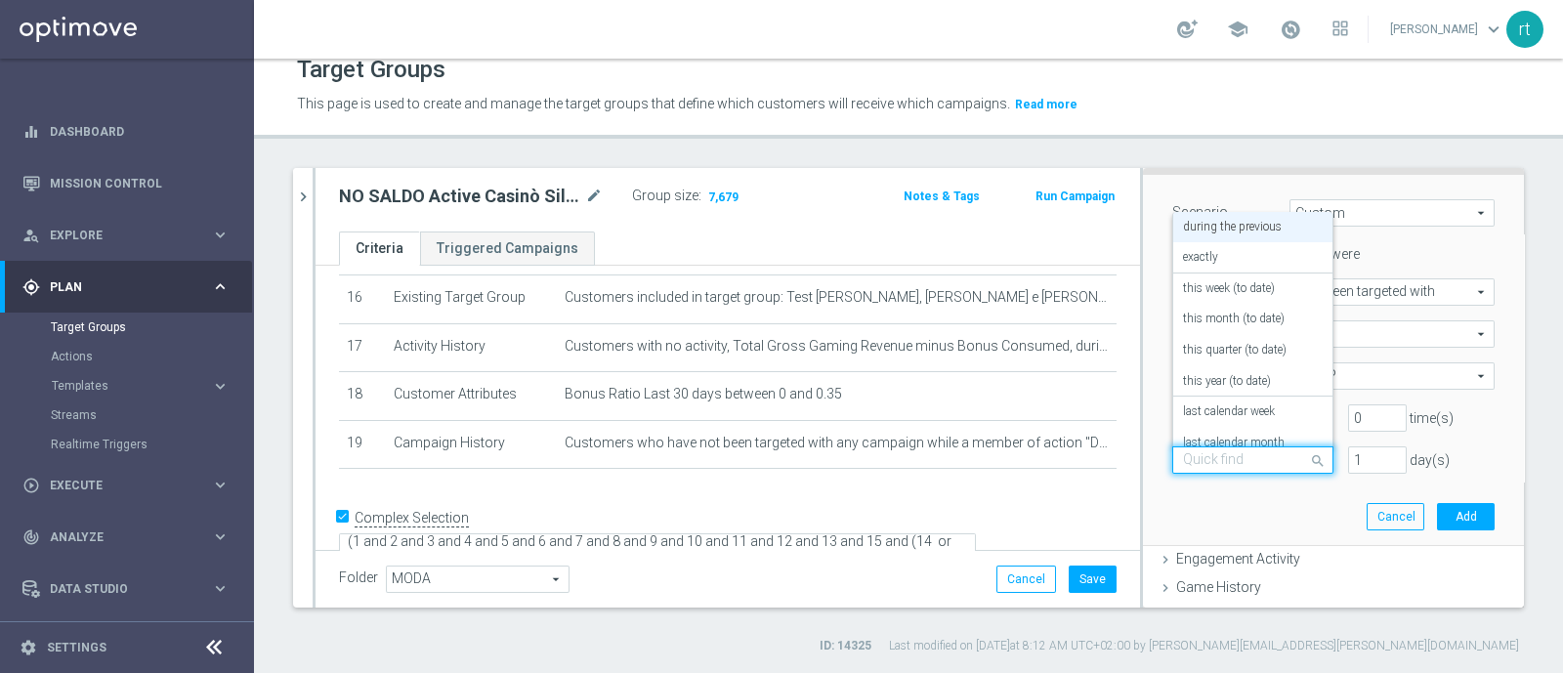
click at [1234, 471] on div "Quick find during the previous" at bounding box center [1252, 459] width 161 height 27
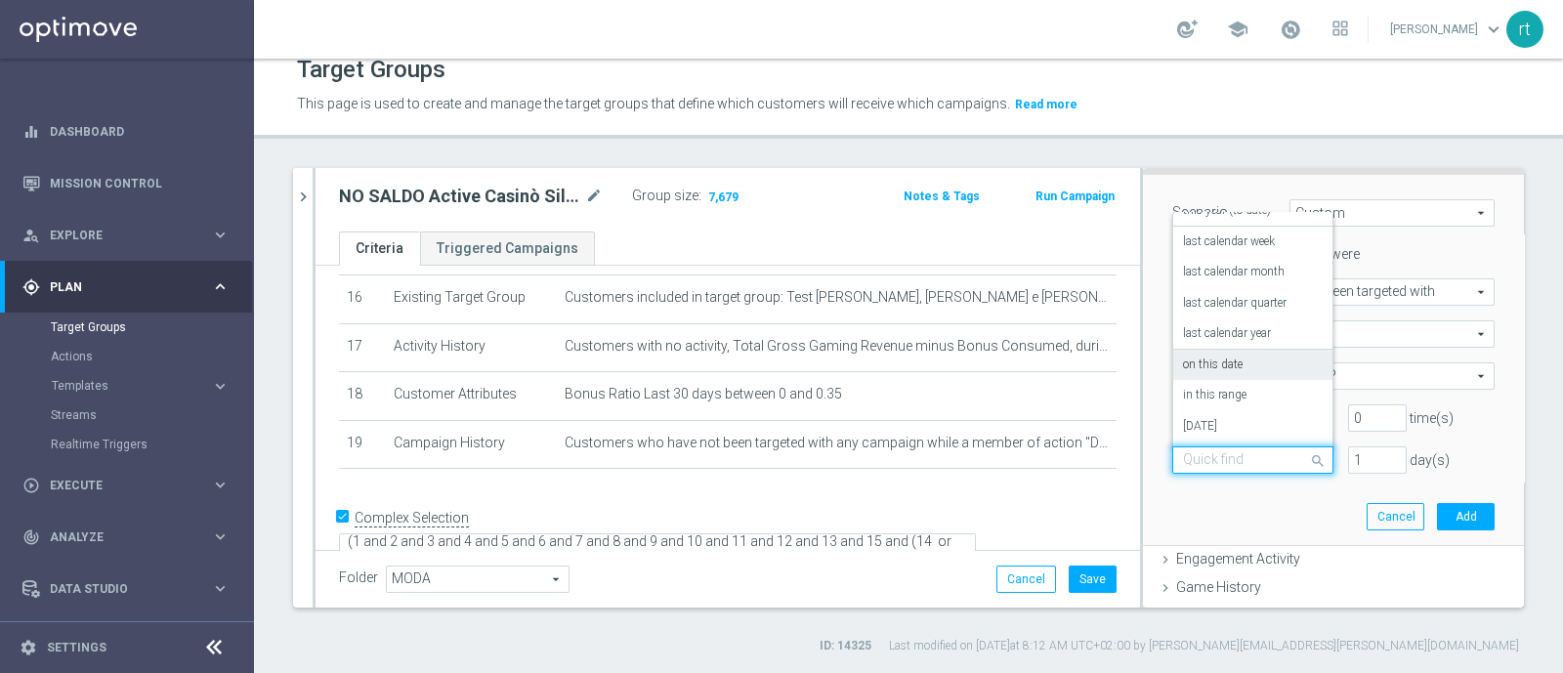
click at [1205, 358] on label "on this date" at bounding box center [1213, 366] width 60 height 16
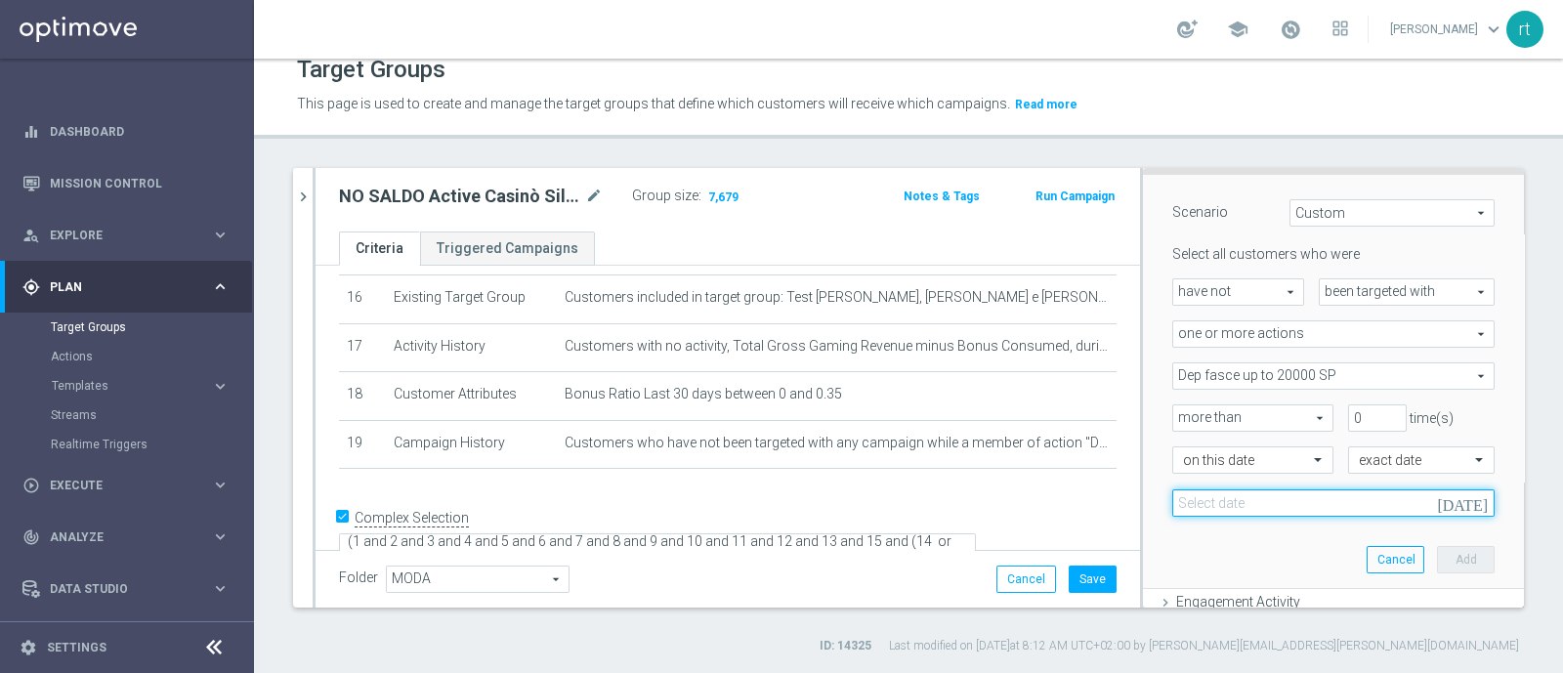
click at [1303, 500] on input at bounding box center [1333, 502] width 322 height 27
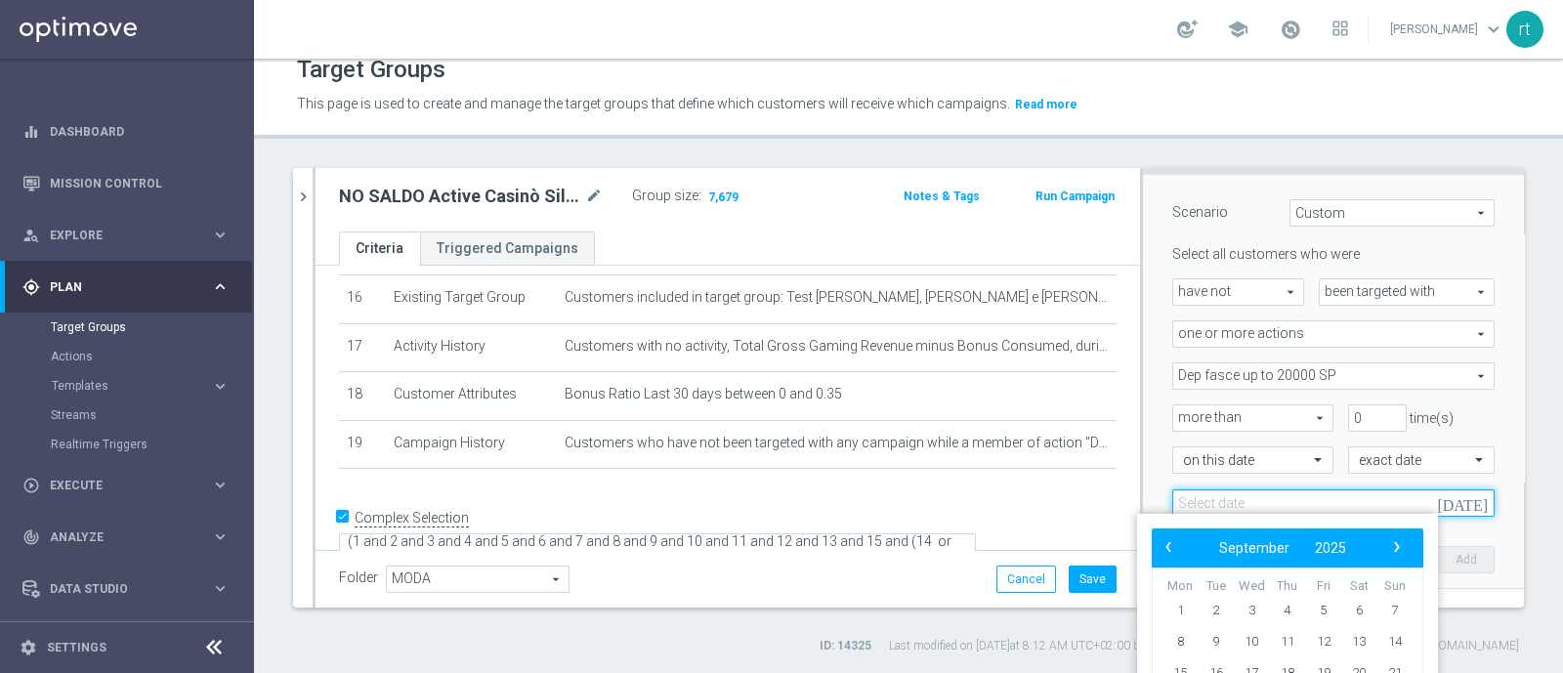
scroll to position [473, 0]
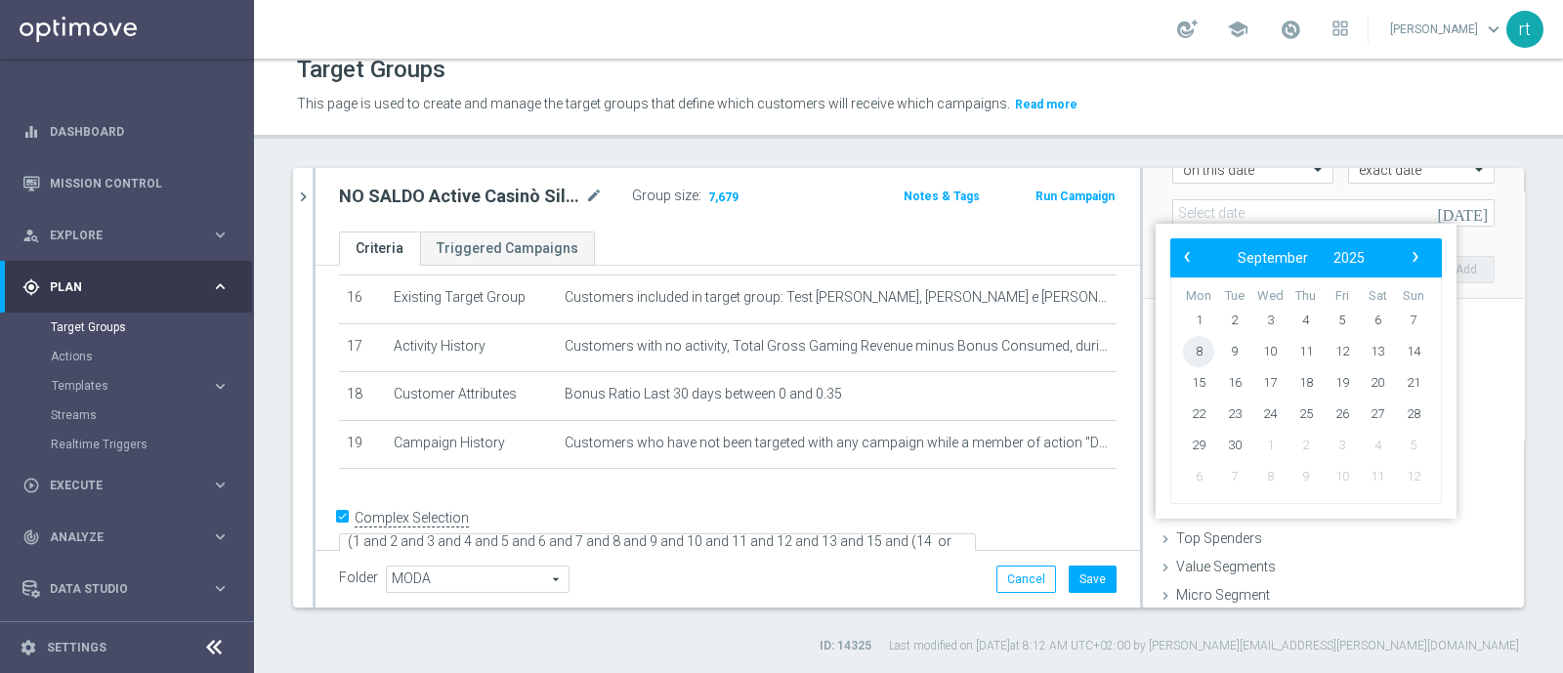
click at [1196, 354] on span "8" at bounding box center [1198, 351] width 31 height 31
type input "[DATE]"
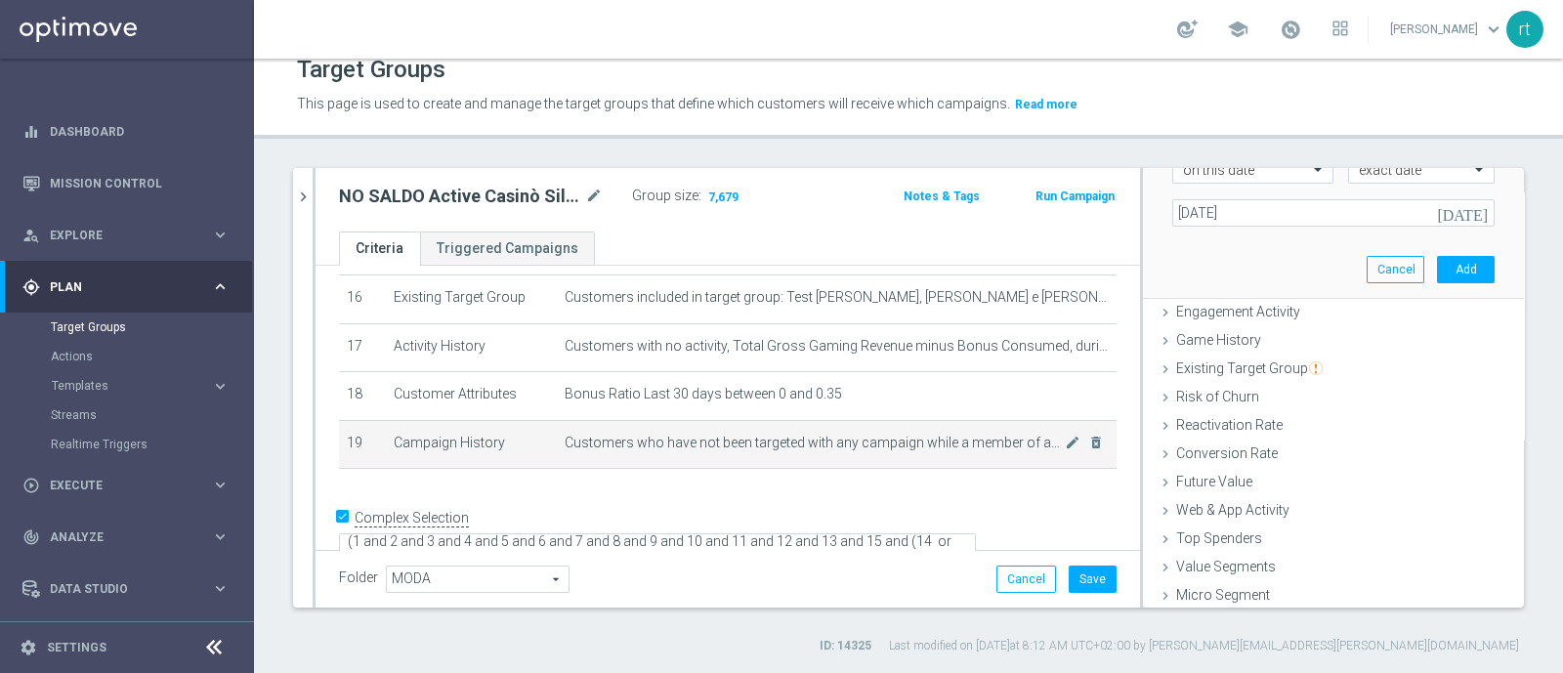
scroll to position [785, 0]
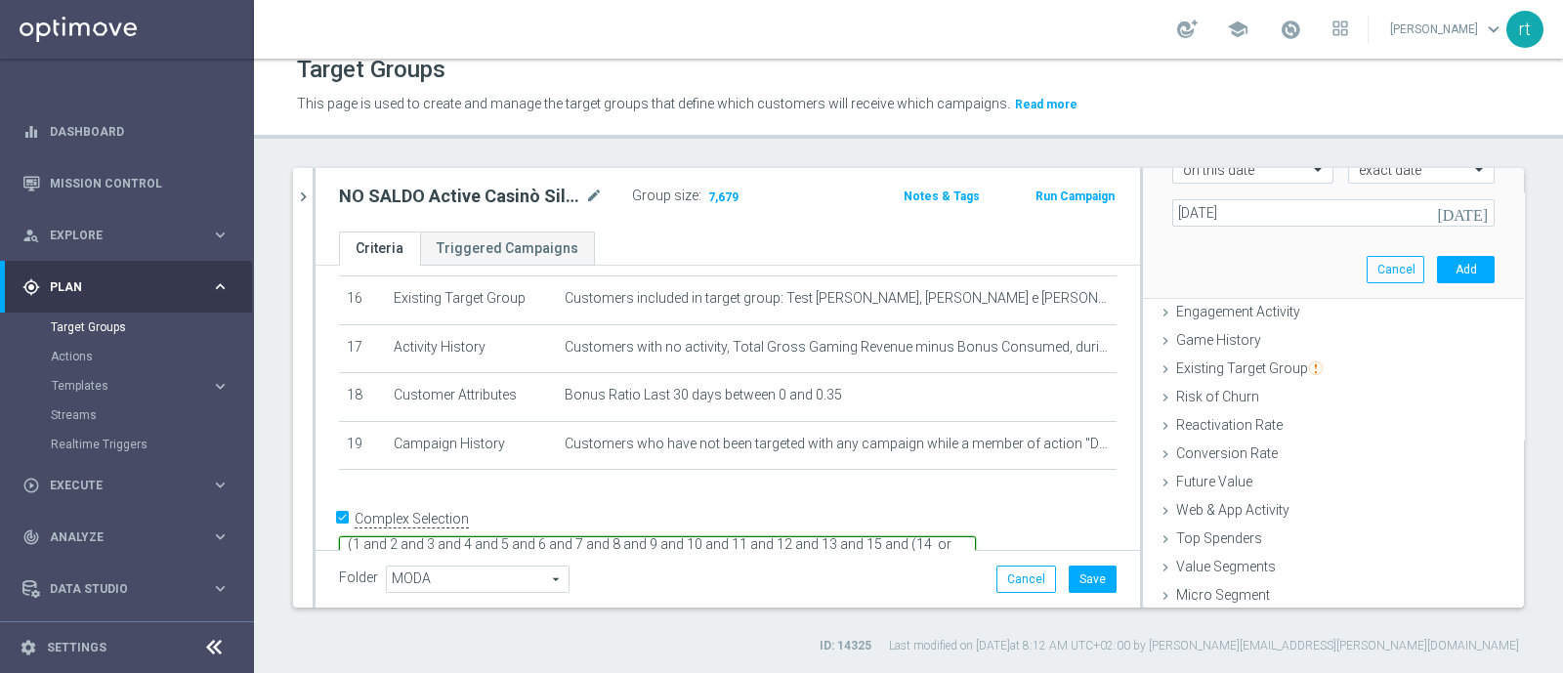
click at [647, 536] on textarea "(1 and 2 and 3 and 4 and 5 and 6 and 7 and 8 and 9 and 10 and 11 and 12 and 13 …" at bounding box center [657, 553] width 637 height 34
click at [1437, 266] on button "Add" at bounding box center [1466, 269] width 58 height 27
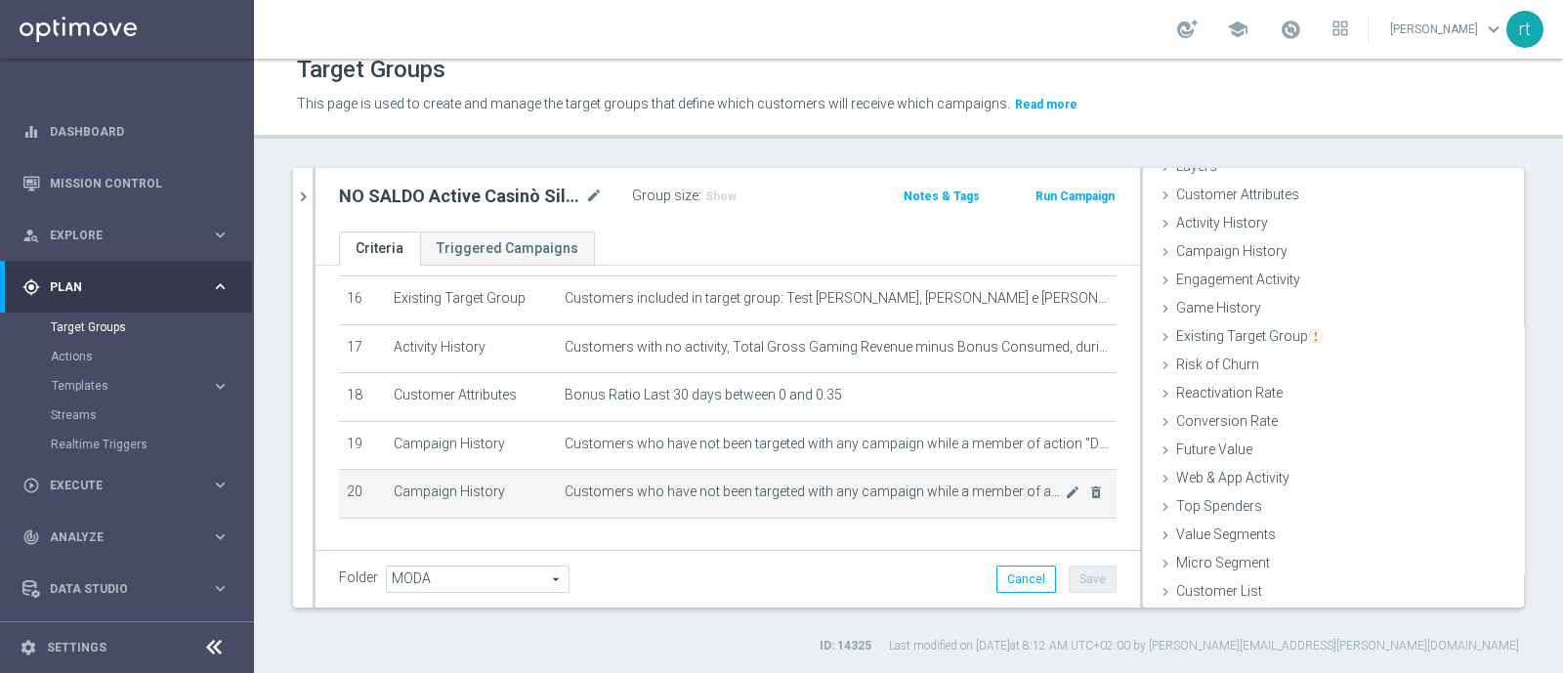
scroll to position [835, 0]
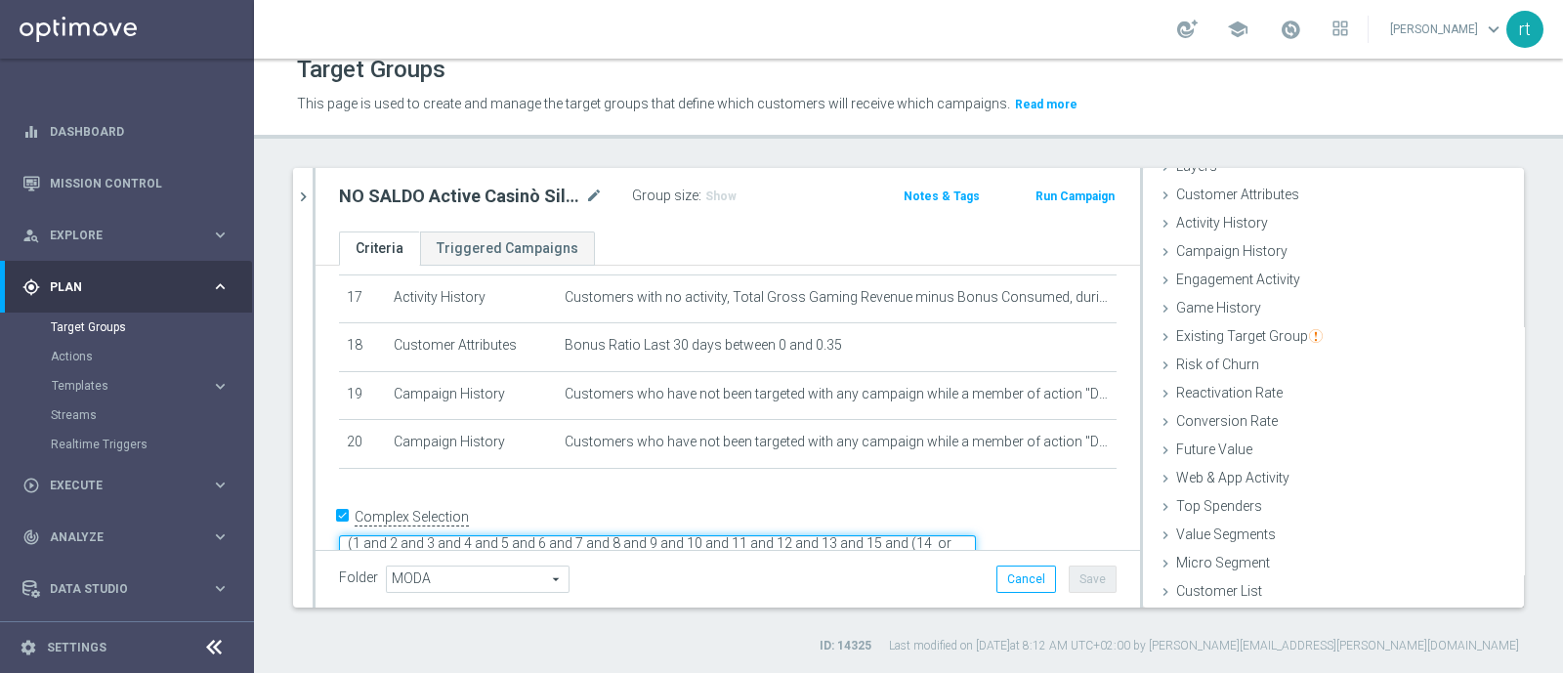
click at [638, 535] on textarea "(1 and 2 and 3 and 4 and 5 and 6 and 7 and 8 and 9 and 10 and 11 and 12 and 13 …" at bounding box center [657, 552] width 637 height 34
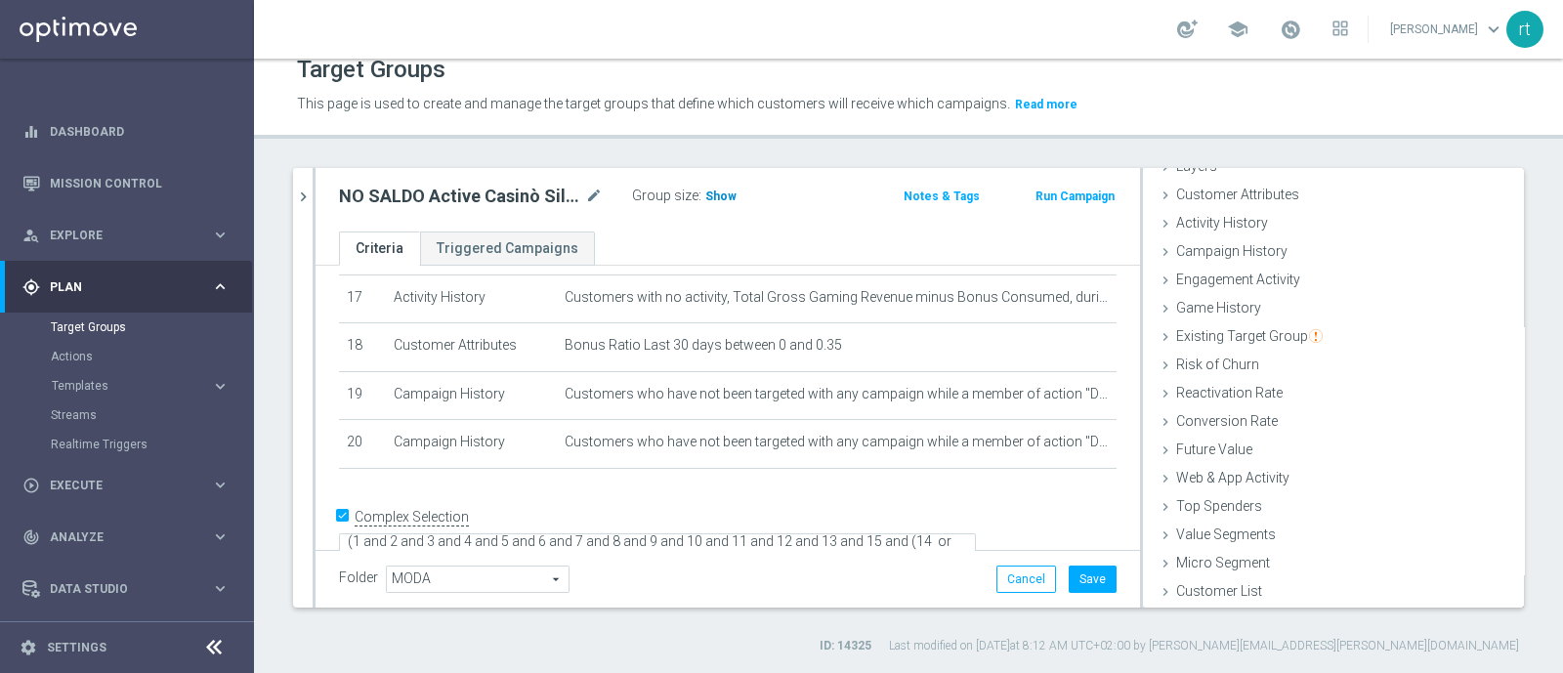
click at [718, 201] on span "Show" at bounding box center [720, 197] width 31 height 14
click at [1076, 573] on button "Save" at bounding box center [1093, 579] width 48 height 27
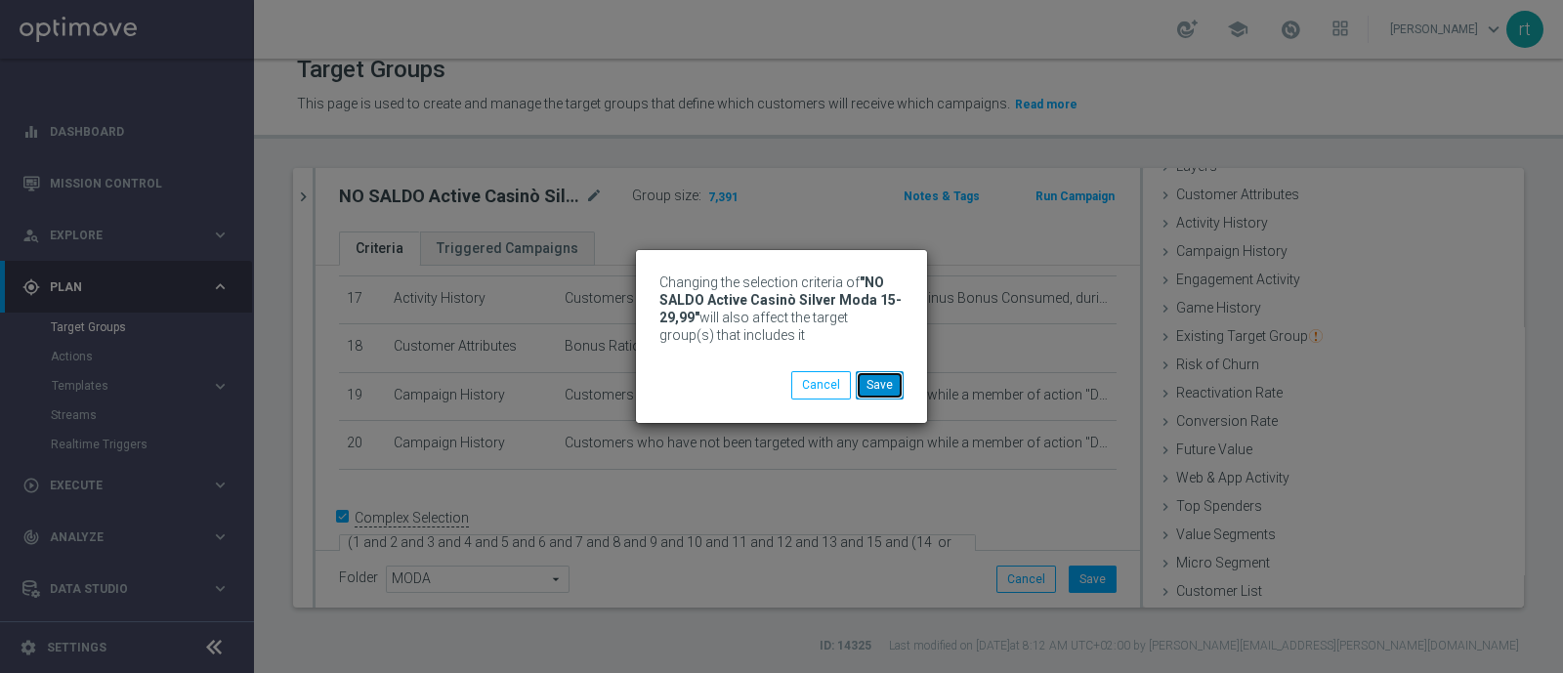
click at [885, 385] on button "Save" at bounding box center [880, 384] width 48 height 27
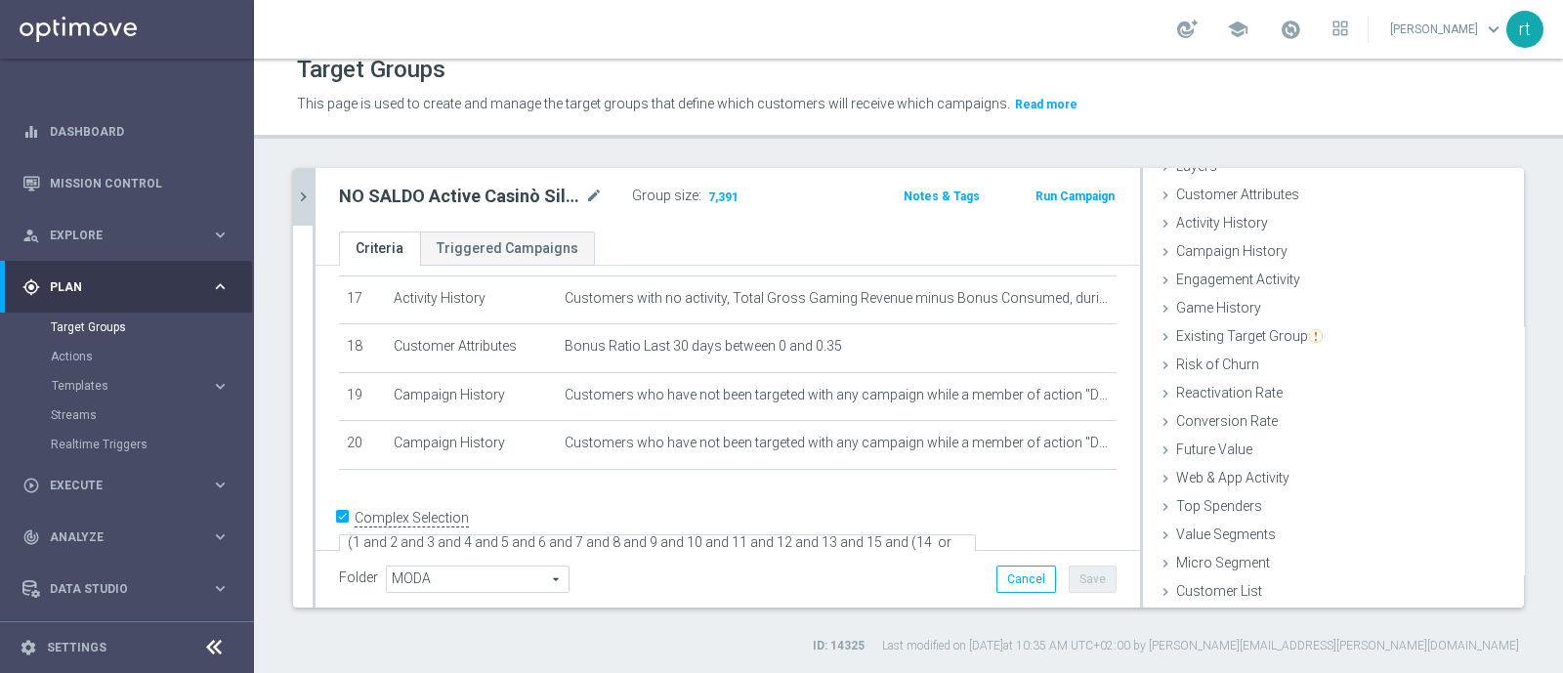
click at [299, 203] on icon "chevron_right" at bounding box center [303, 197] width 19 height 19
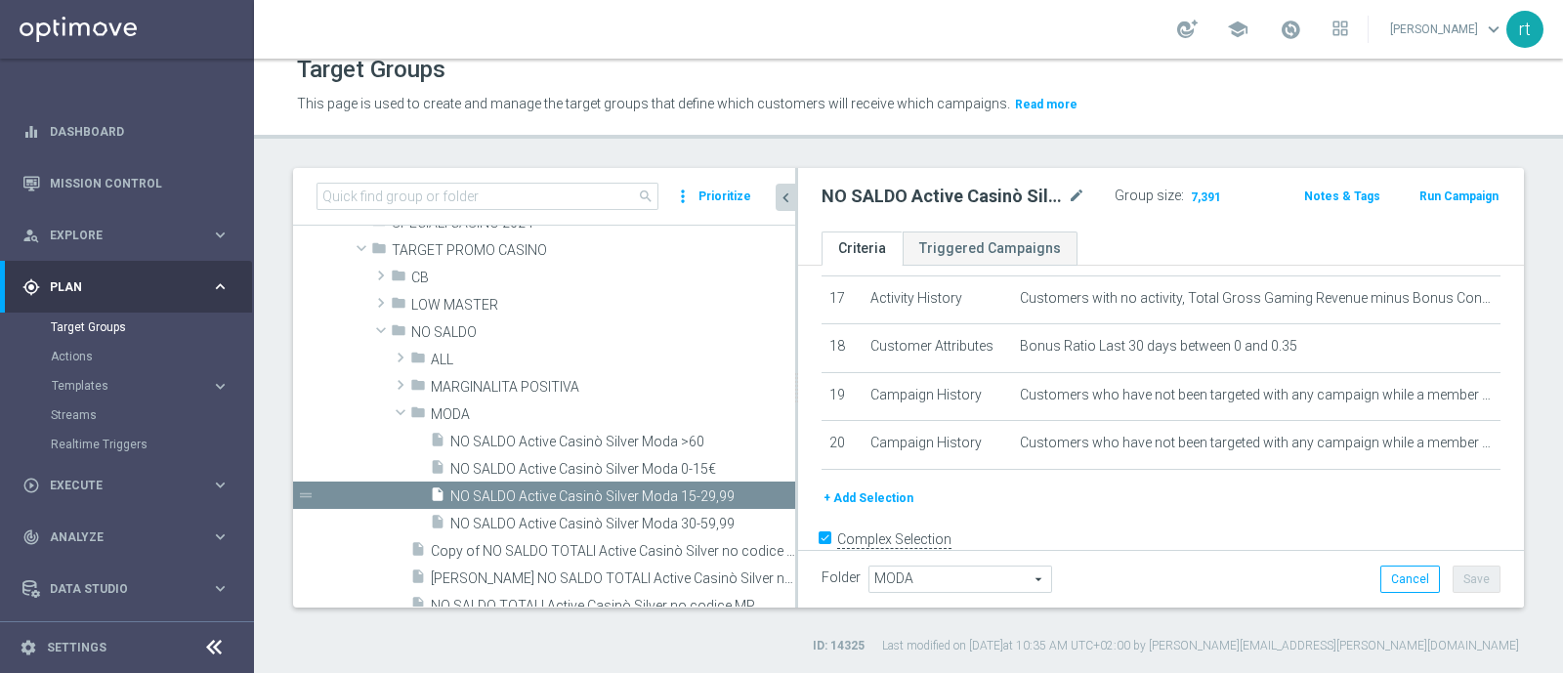
scroll to position [848, 0]
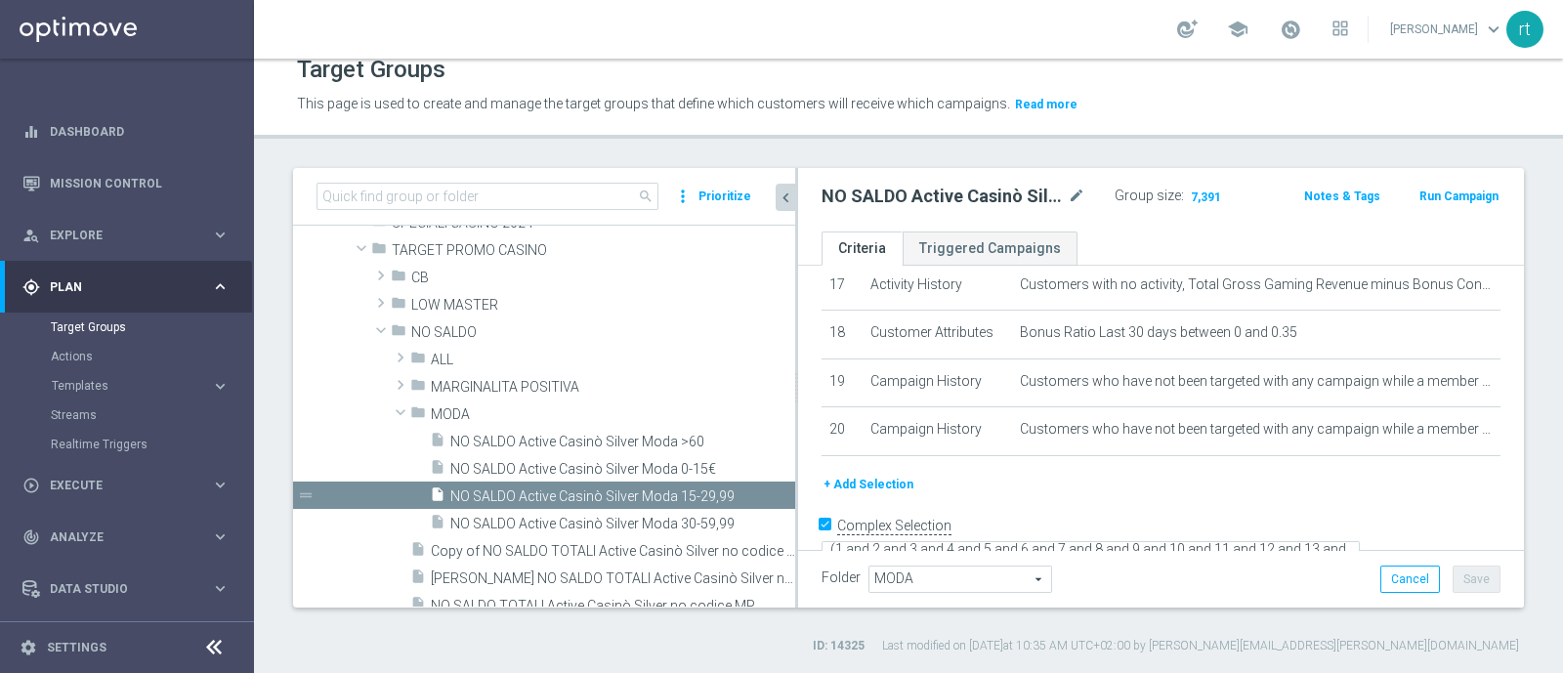
drag, startPoint x: 674, startPoint y: 433, endPoint x: 804, endPoint y: 450, distance: 131.1
click at [798, 450] on div at bounding box center [796, 388] width 3 height 440
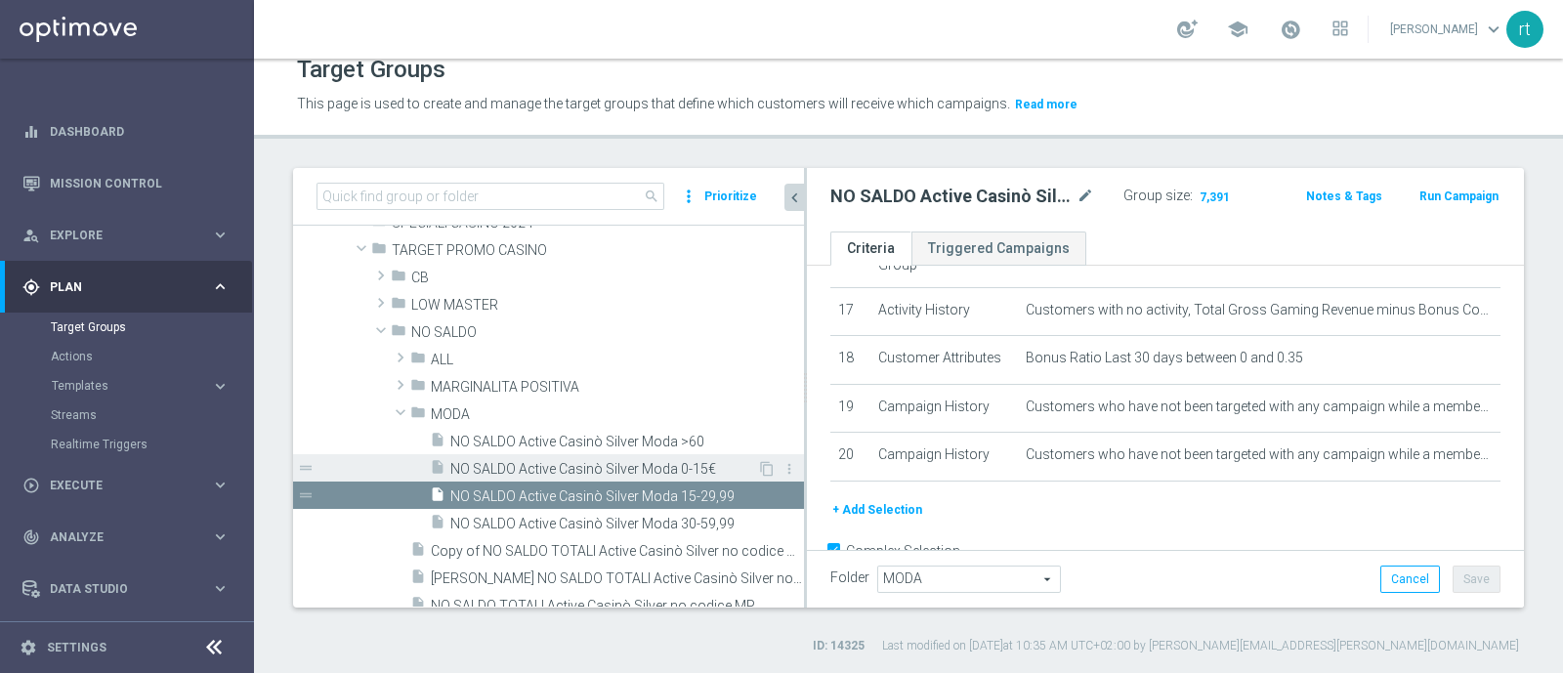
click at [601, 464] on span "NO SALDO Active Casinò Silver Moda 0-15€" at bounding box center [603, 469] width 307 height 17
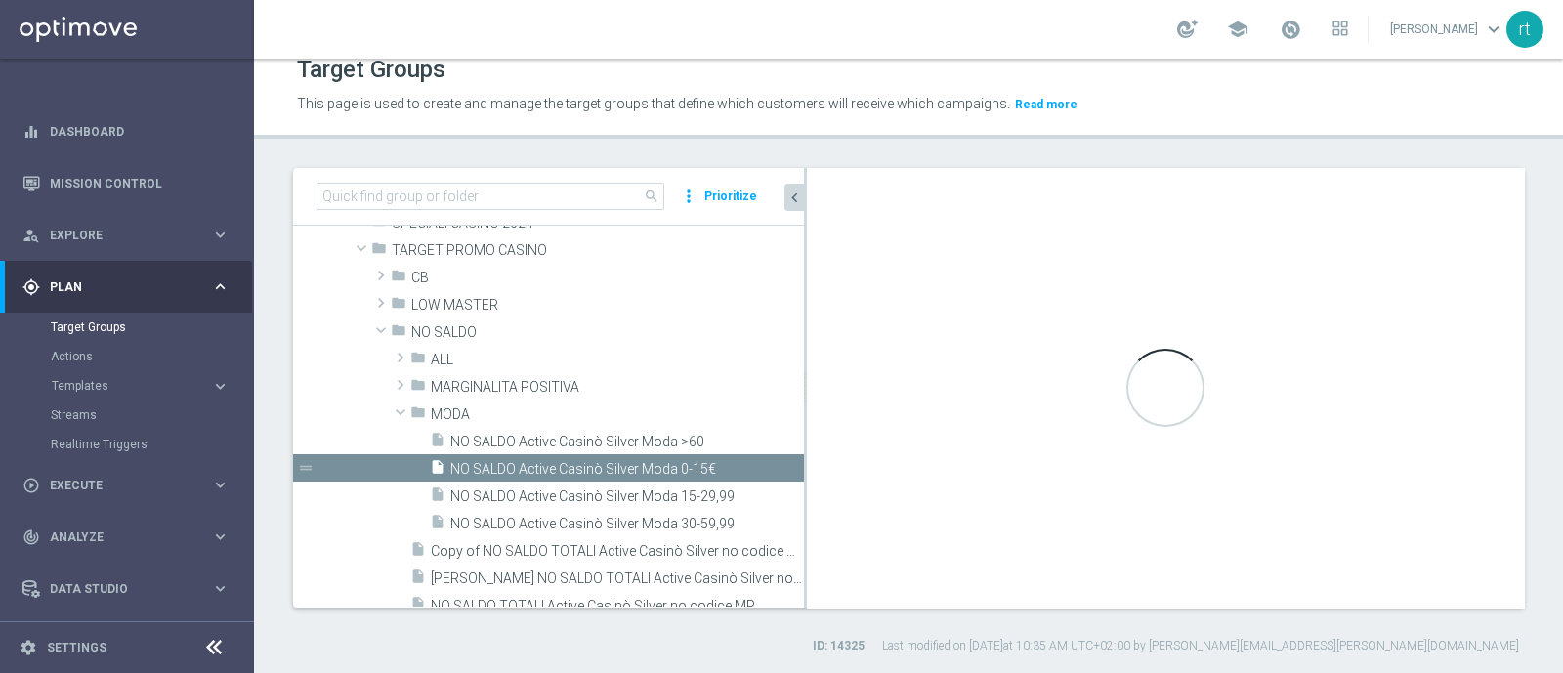
type textarea "(1 and 2 and 3 and 4 and 5 and 6 and 7 and 8 and 9 and 10 and 11 and 12 and 13 …"
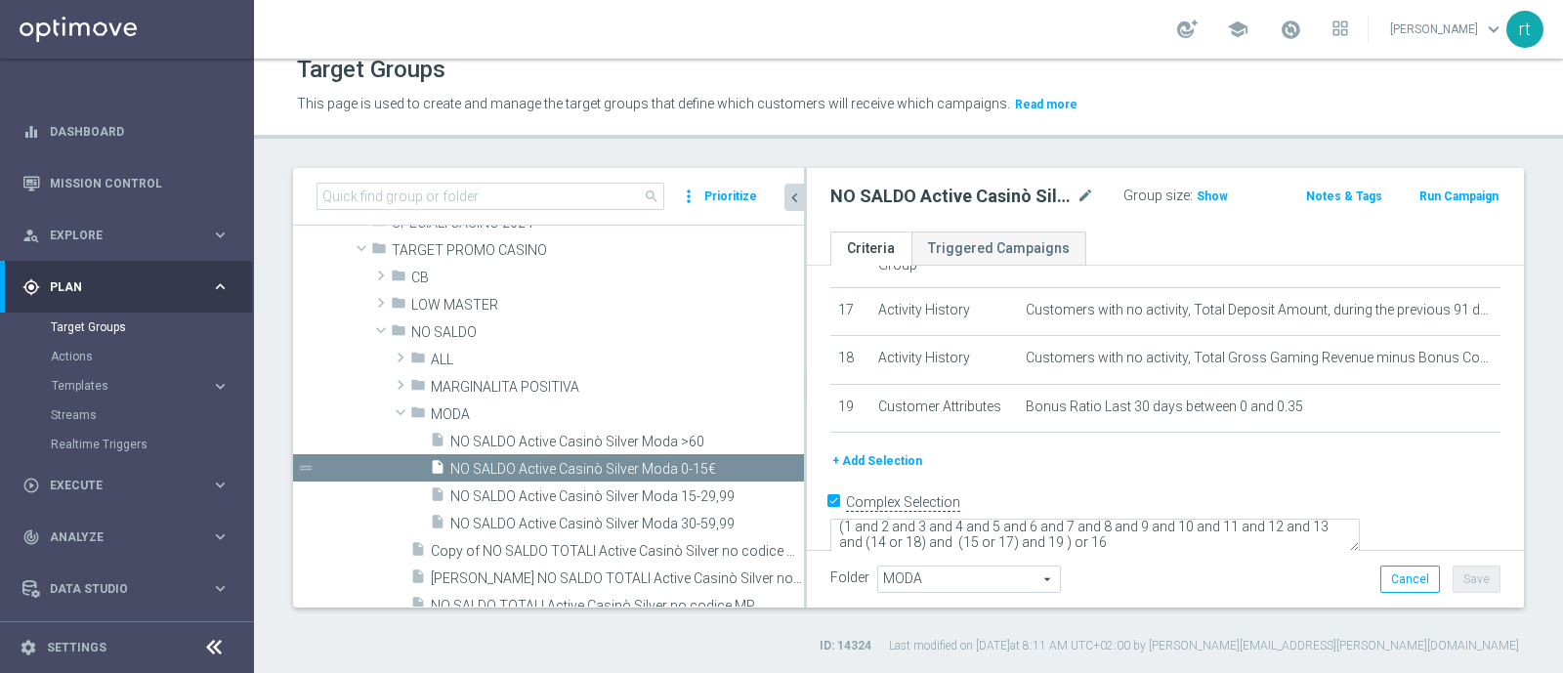
scroll to position [833, 0]
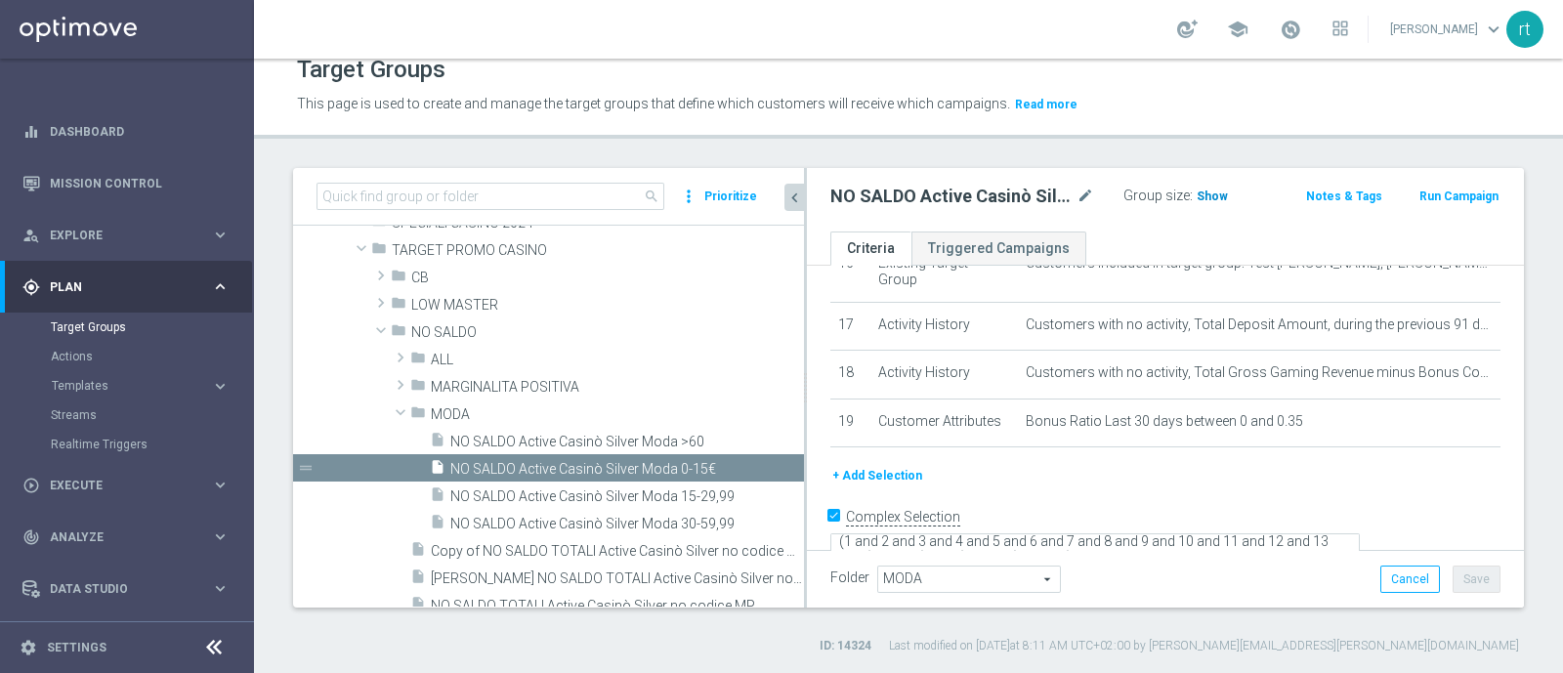
click at [1208, 193] on span "Show" at bounding box center [1212, 197] width 31 height 14
click at [889, 465] on button "+ Add Selection" at bounding box center [877, 475] width 94 height 21
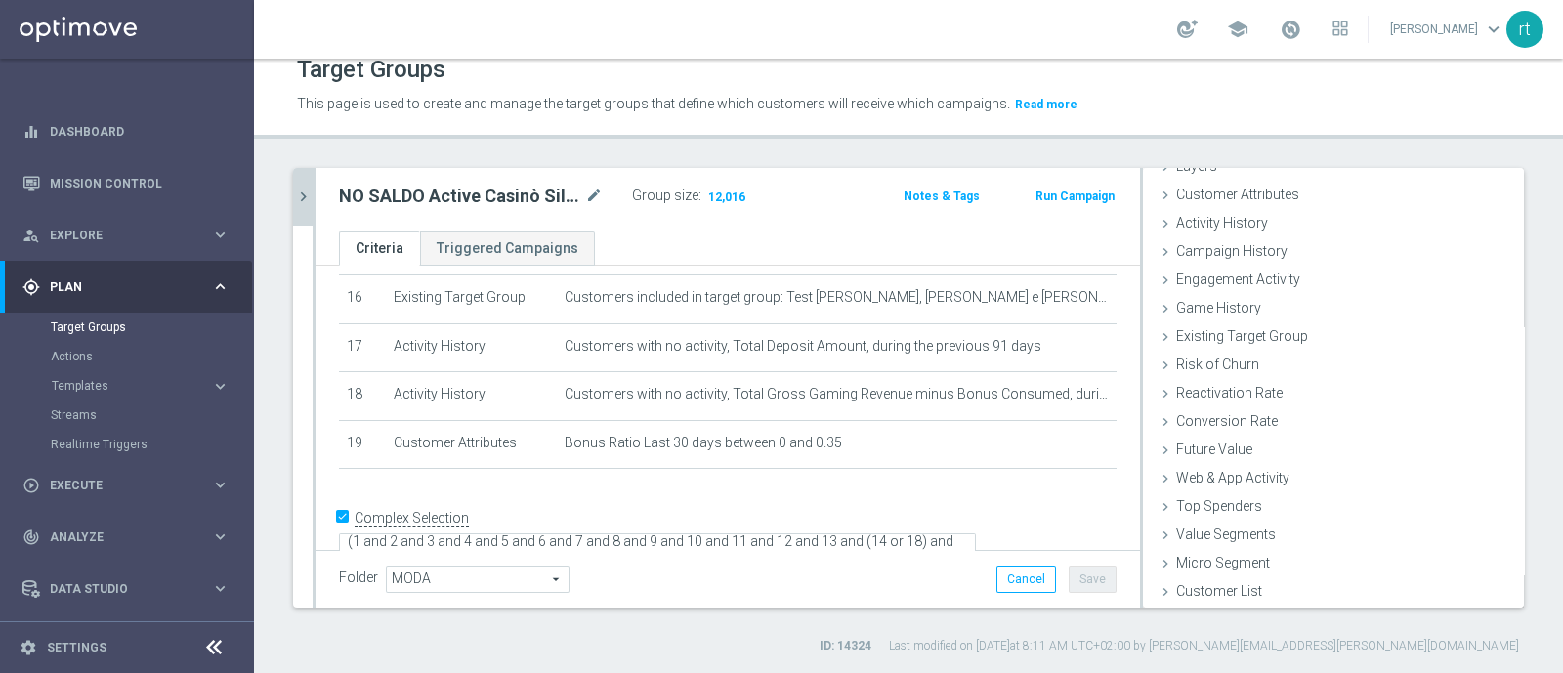
scroll to position [90, 0]
click at [1253, 245] on span "Campaign History" at bounding box center [1231, 251] width 111 height 16
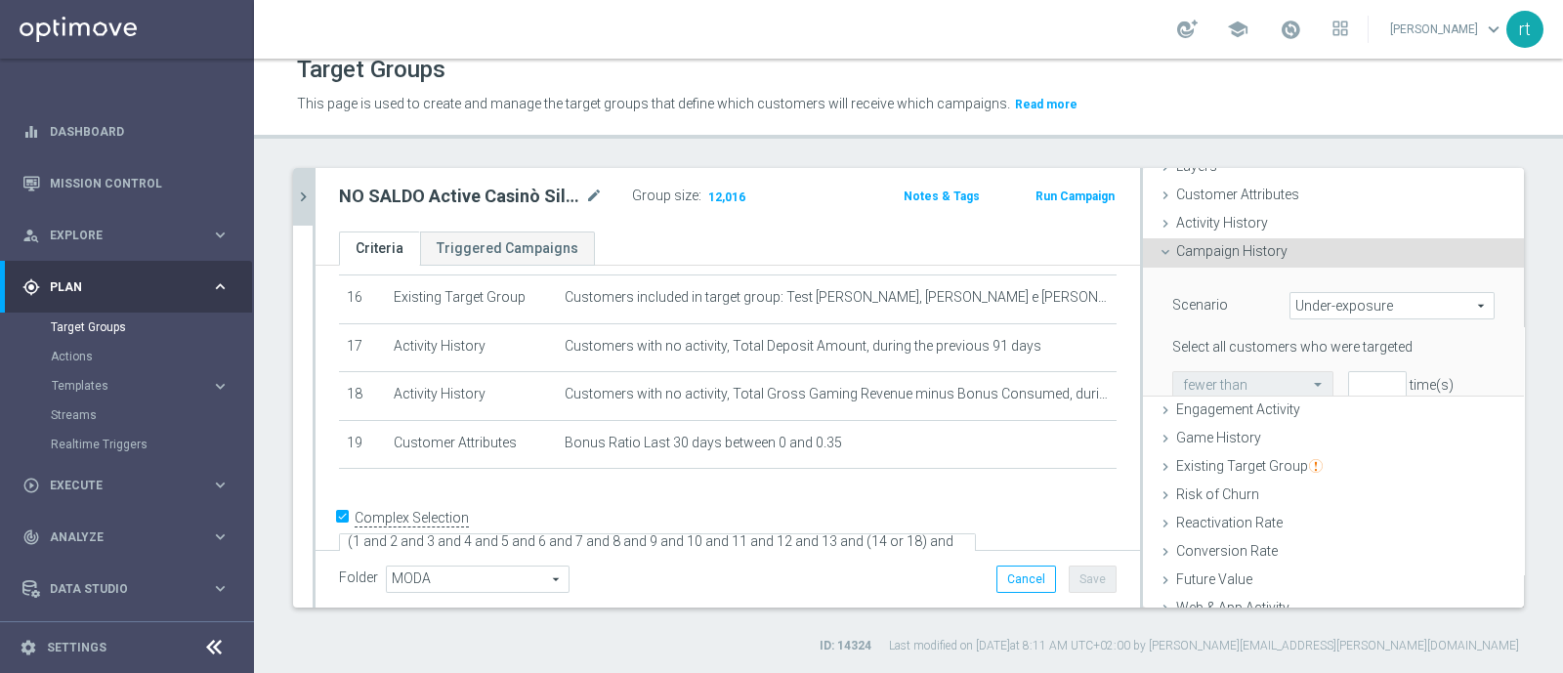
scroll to position [183, 0]
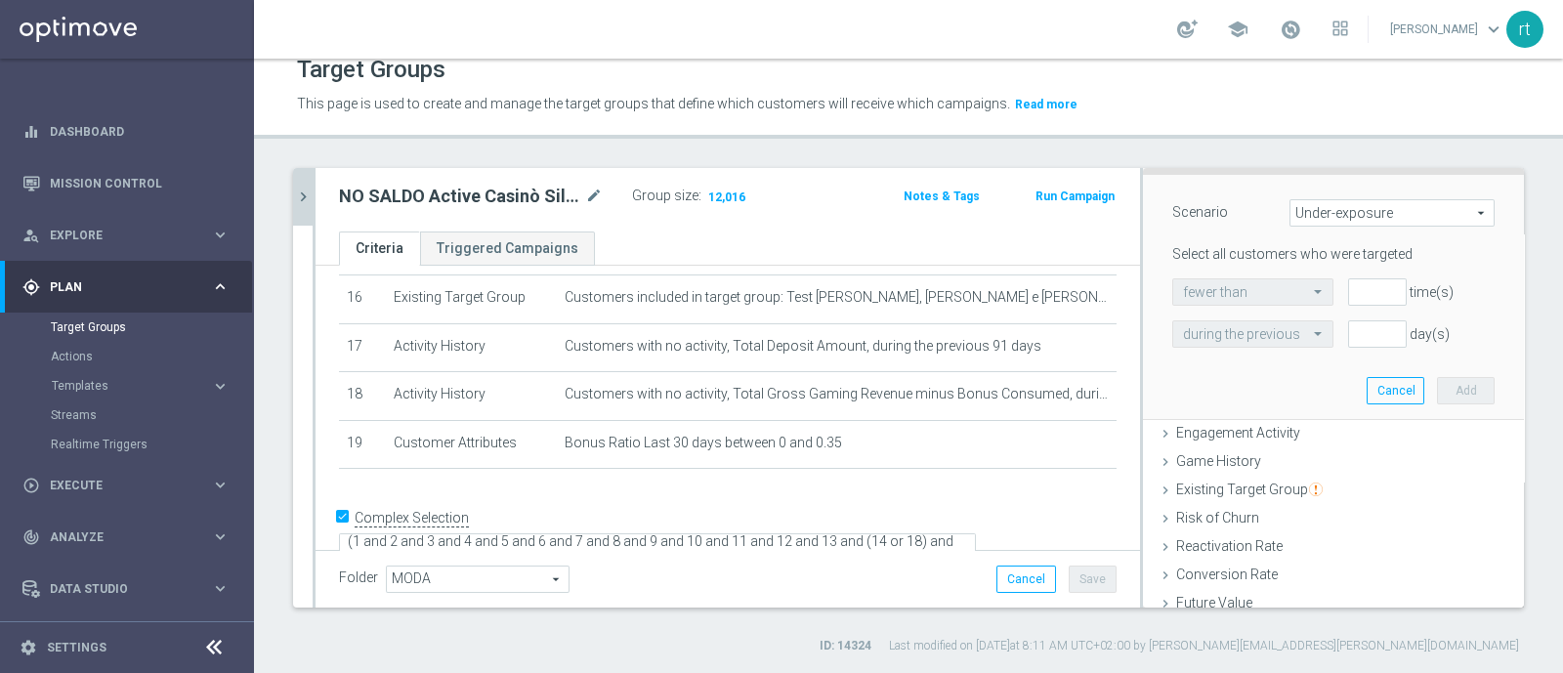
click at [1309, 208] on span "Under-exposure" at bounding box center [1392, 212] width 203 height 25
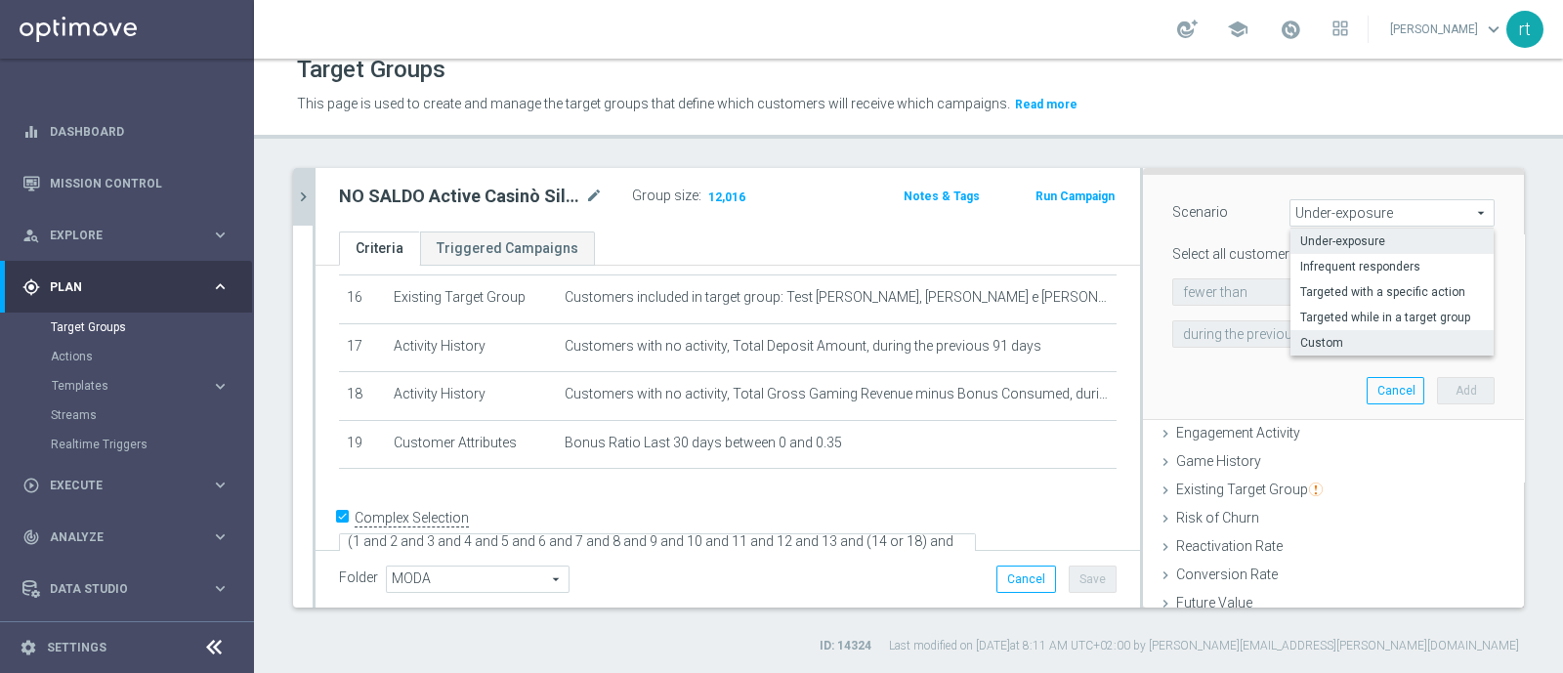
click at [1310, 345] on span "Custom" at bounding box center [1392, 343] width 184 height 16
type input "Custom"
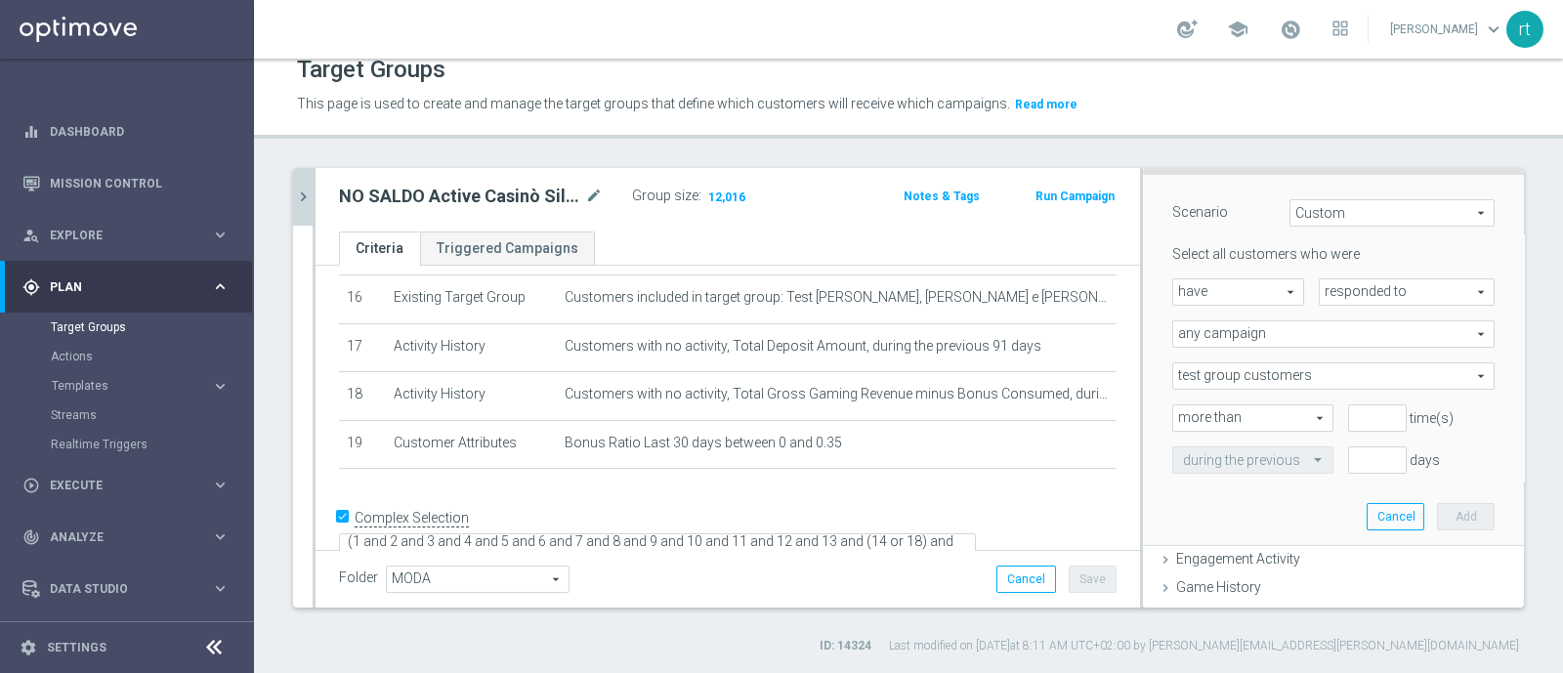
click at [1229, 295] on span "have" at bounding box center [1238, 291] width 130 height 25
click at [1233, 345] on span "have not" at bounding box center [1238, 346] width 110 height 16
type input "have not"
click at [1324, 290] on span "responded to" at bounding box center [1407, 291] width 174 height 25
click at [1330, 340] on span "been targeted with" at bounding box center [1407, 346] width 154 height 16
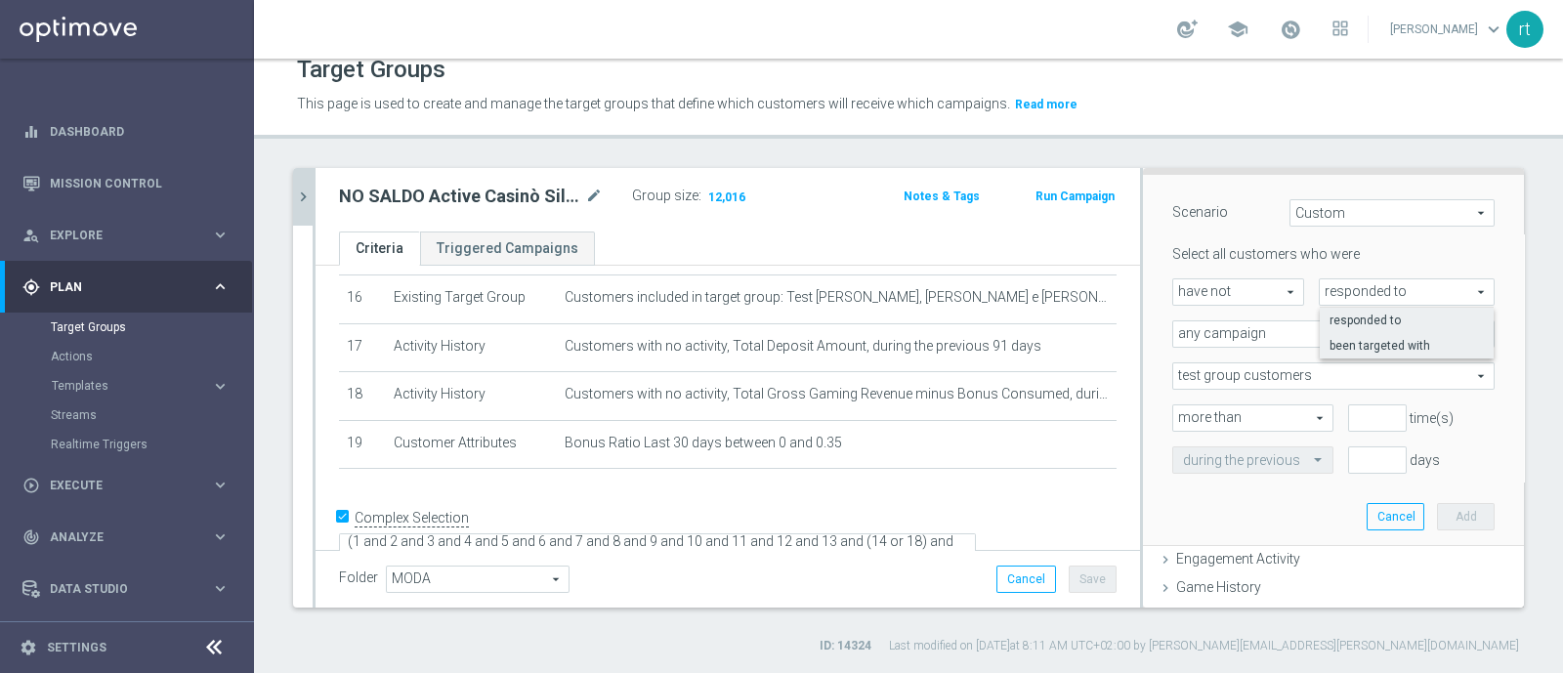
type input "been targeted with"
click at [1272, 331] on span "any campaign" at bounding box center [1333, 333] width 320 height 25
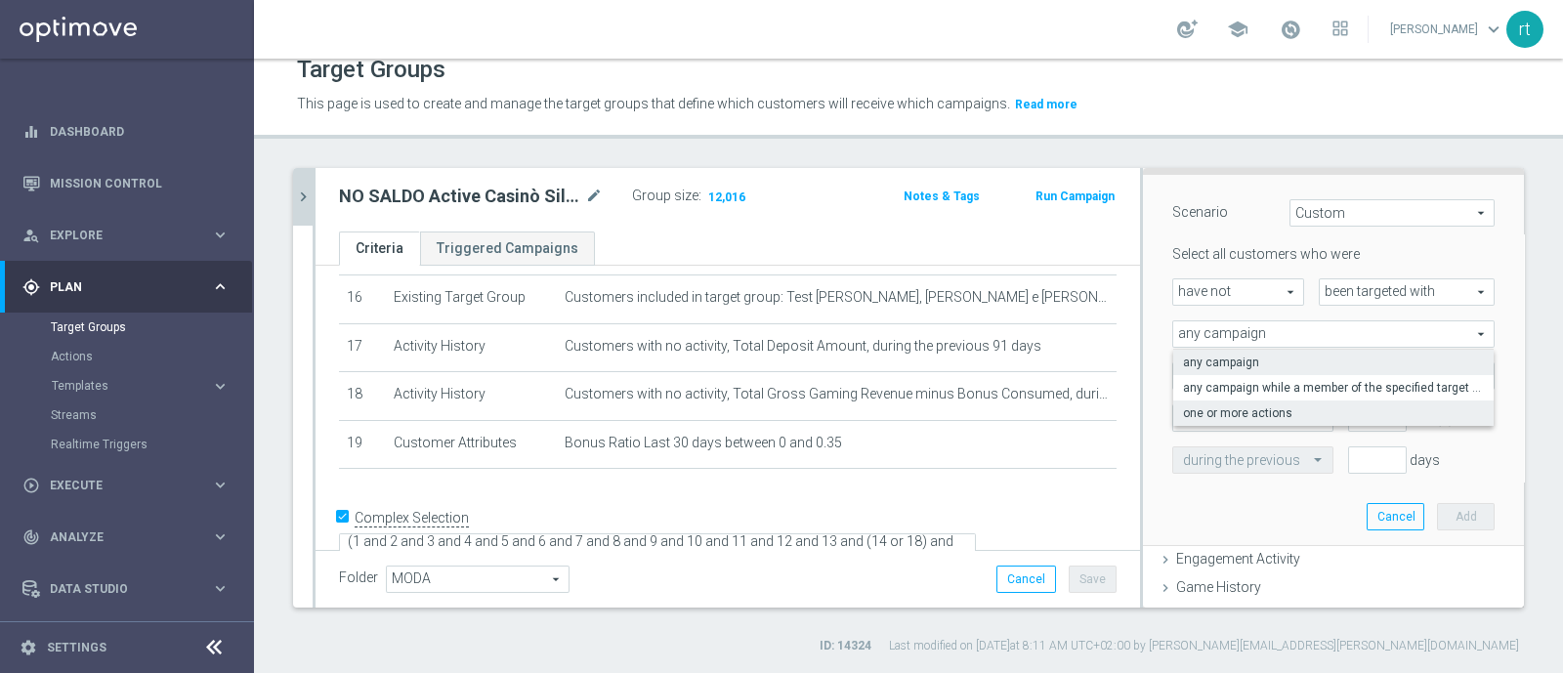
click at [1245, 409] on span "one or more actions" at bounding box center [1333, 413] width 301 height 16
type input "one or more actions"
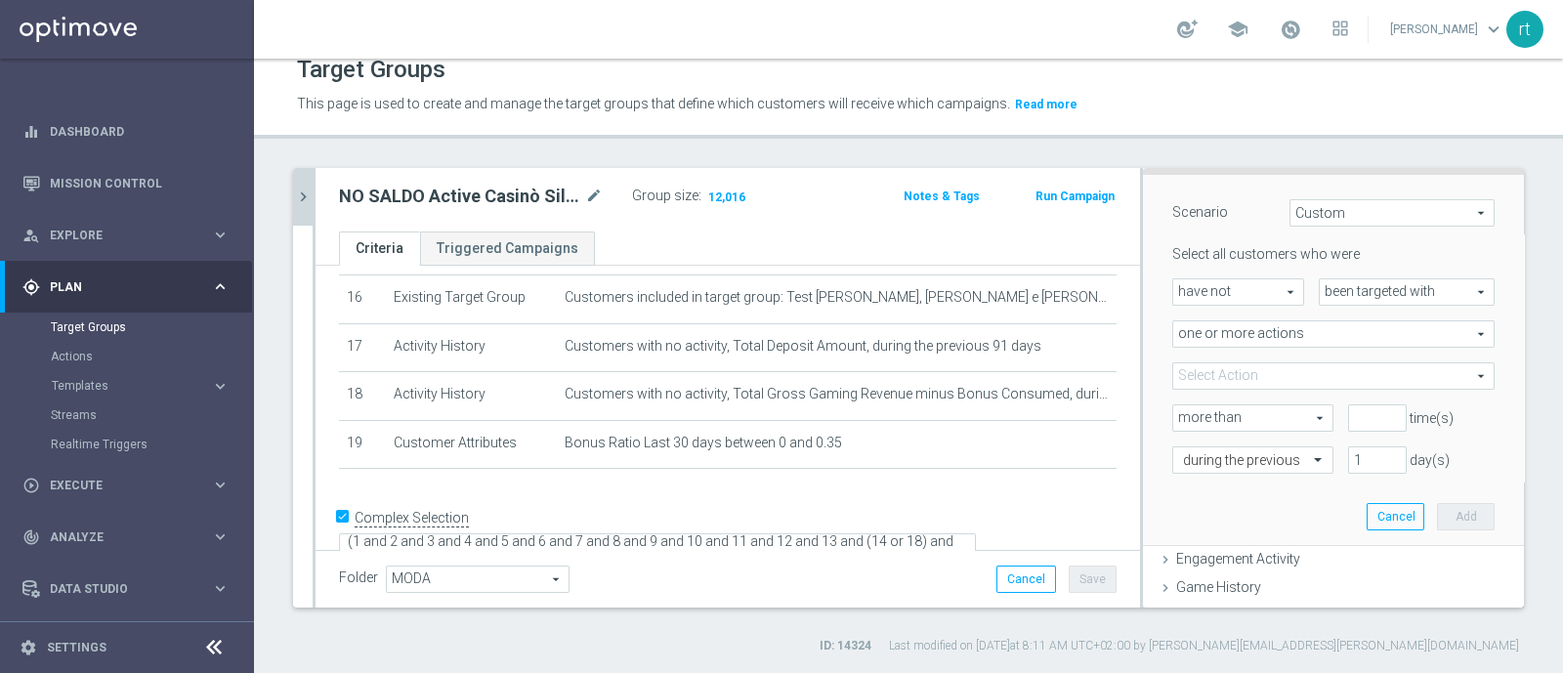
click at [1218, 369] on span at bounding box center [1333, 375] width 320 height 25
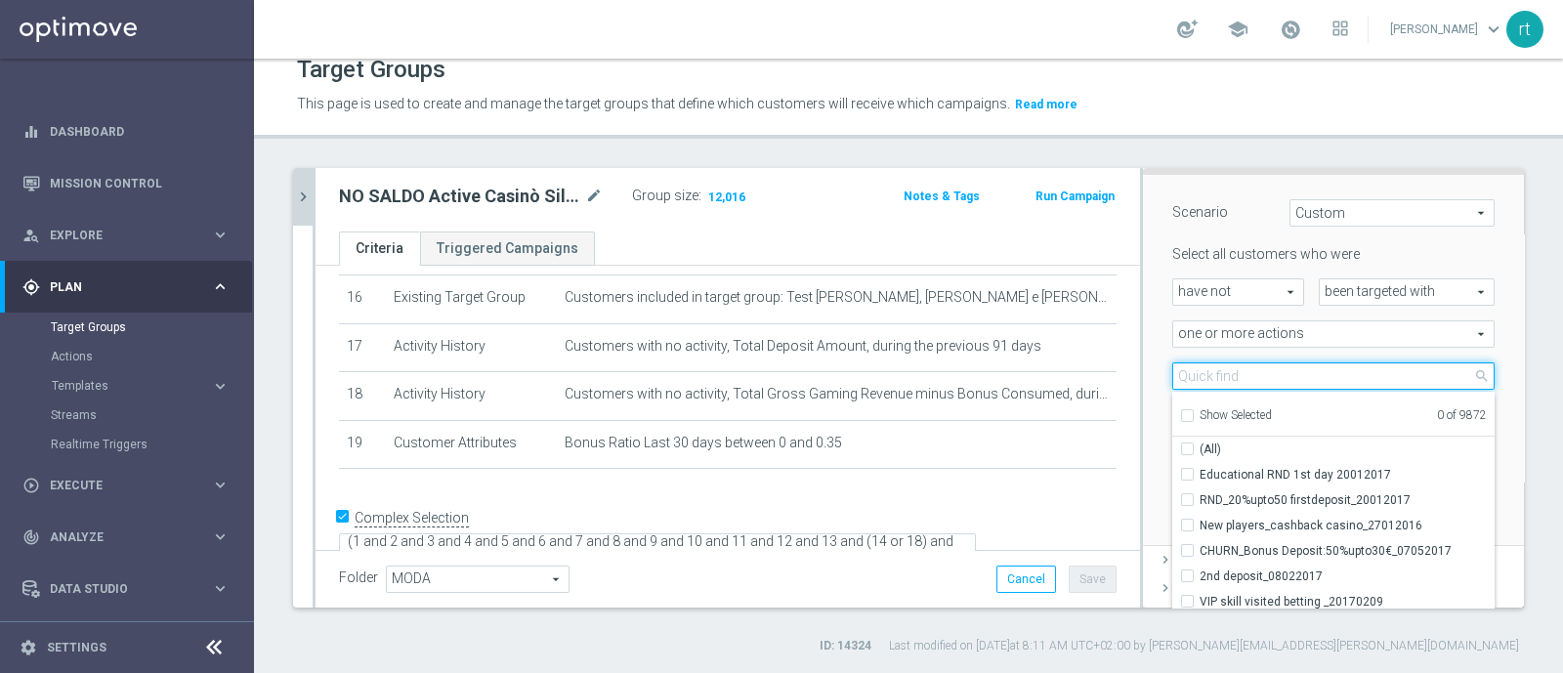
click at [1218, 369] on input "search" at bounding box center [1333, 375] width 322 height 27
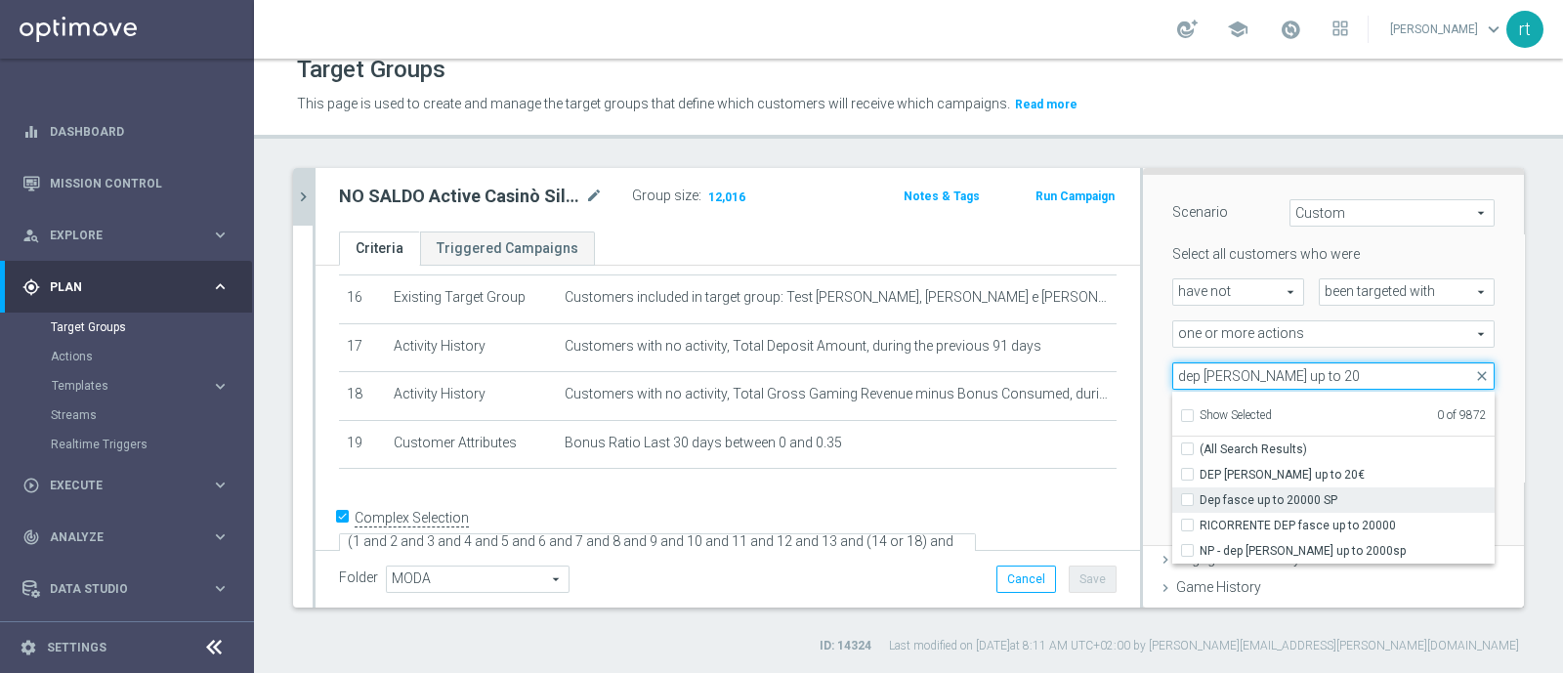
type input "dep [PERSON_NAME] up to 20"
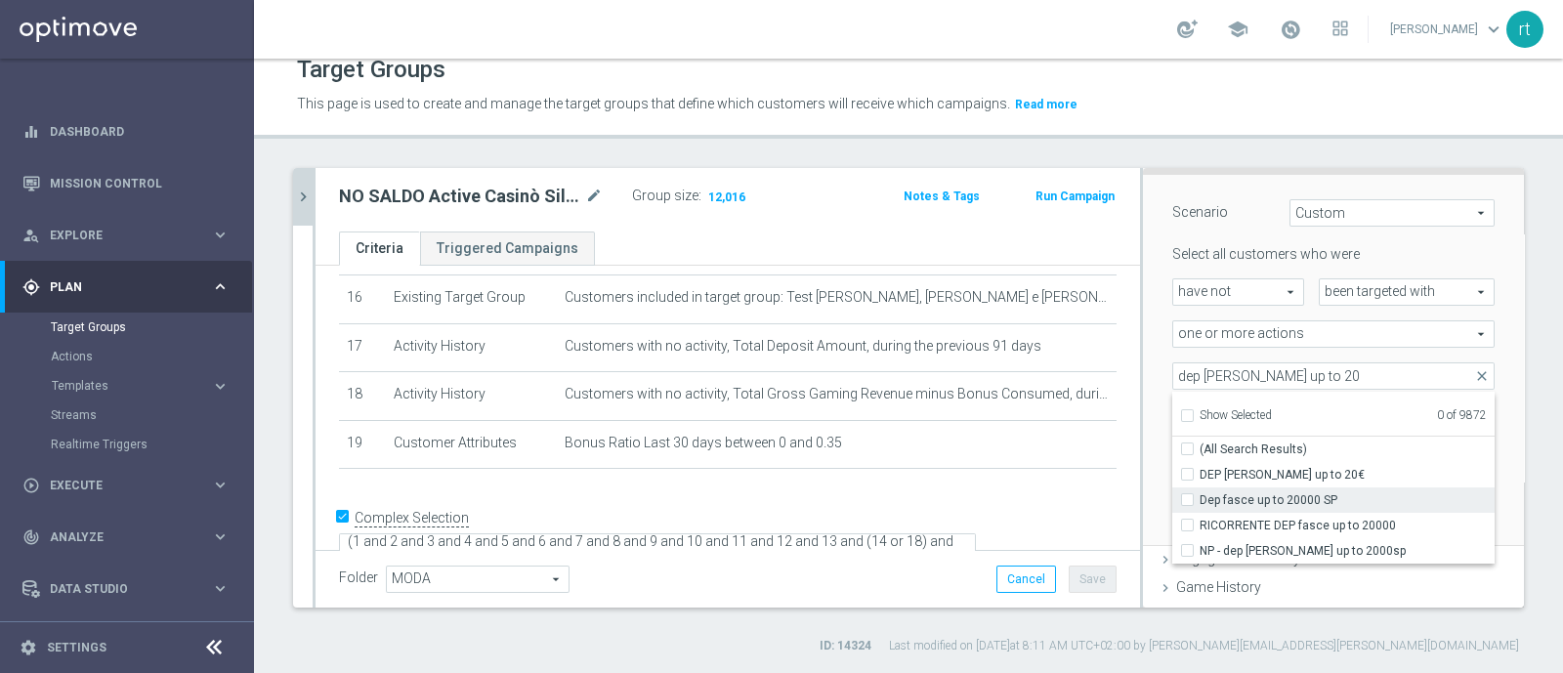
click at [1231, 493] on span "Dep fasce up to 20000 SP" at bounding box center [1347, 500] width 295 height 16
click at [1200, 493] on input "Dep fasce up to 20000 SP" at bounding box center [1193, 499] width 13 height 13
checkbox input "true"
type input "Dep fasce up to 20000 SP"
click at [1143, 447] on div "Scenario Custom Custom arrow_drop_down search Select all customers who were hav…" at bounding box center [1333, 361] width 381 height 372
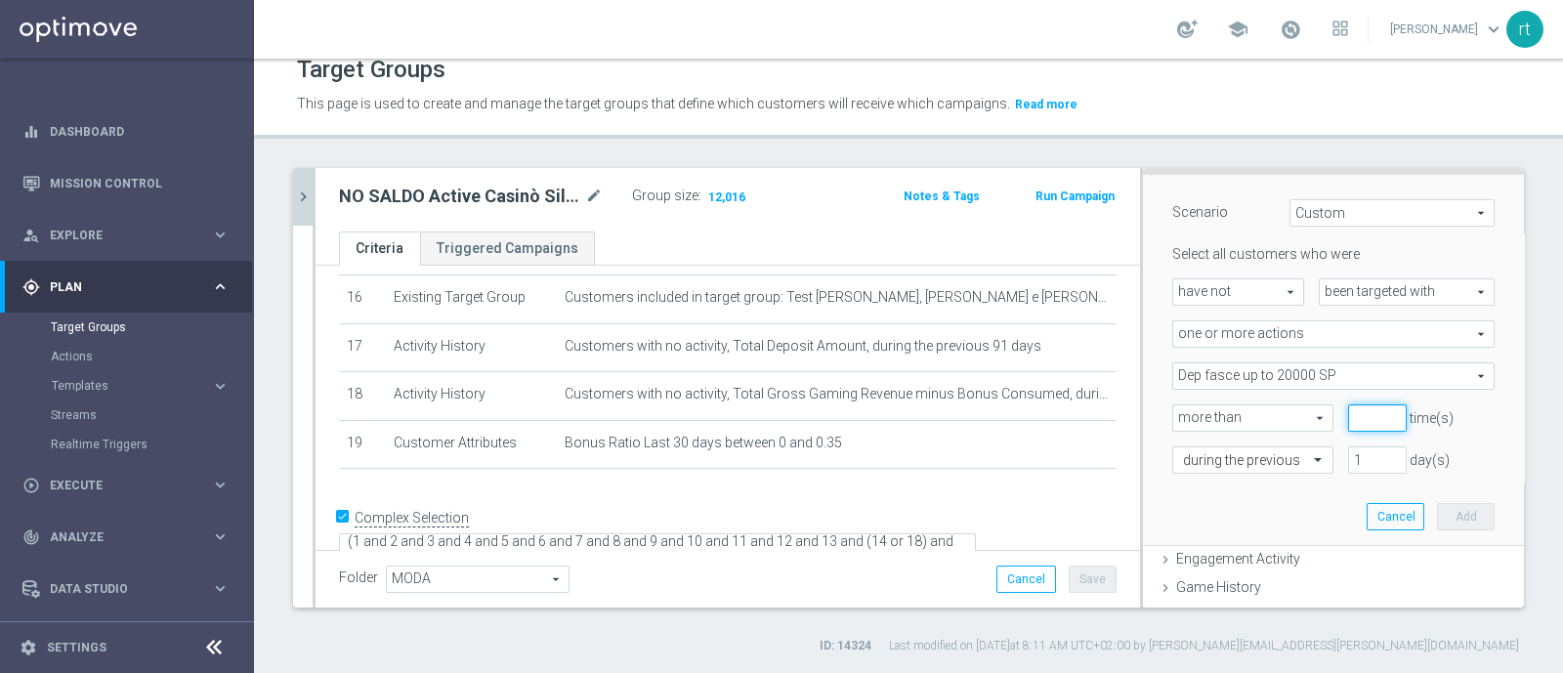
click at [1348, 421] on input "number" at bounding box center [1377, 417] width 59 height 27
type input "0"
click at [1247, 466] on input "text" at bounding box center [1233, 461] width 101 height 18
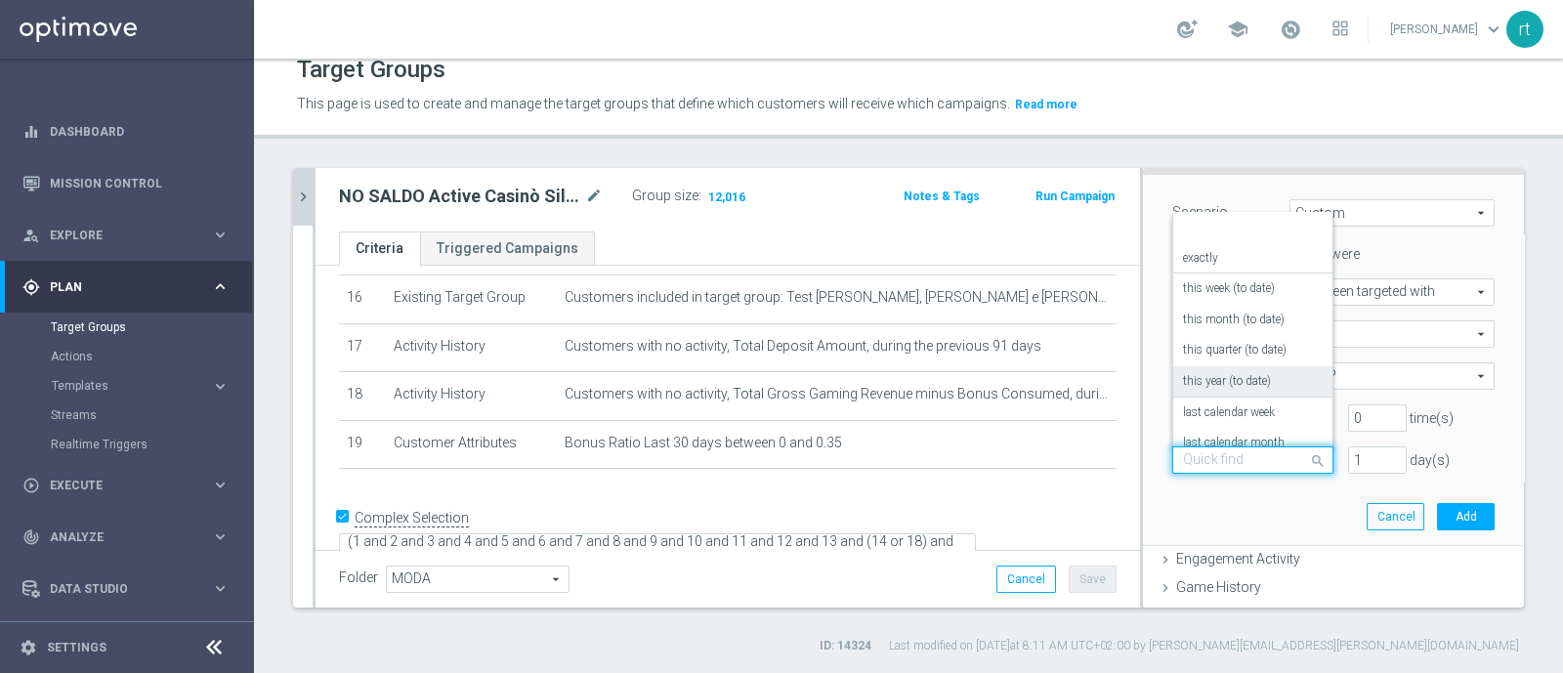
scroll to position [171, 0]
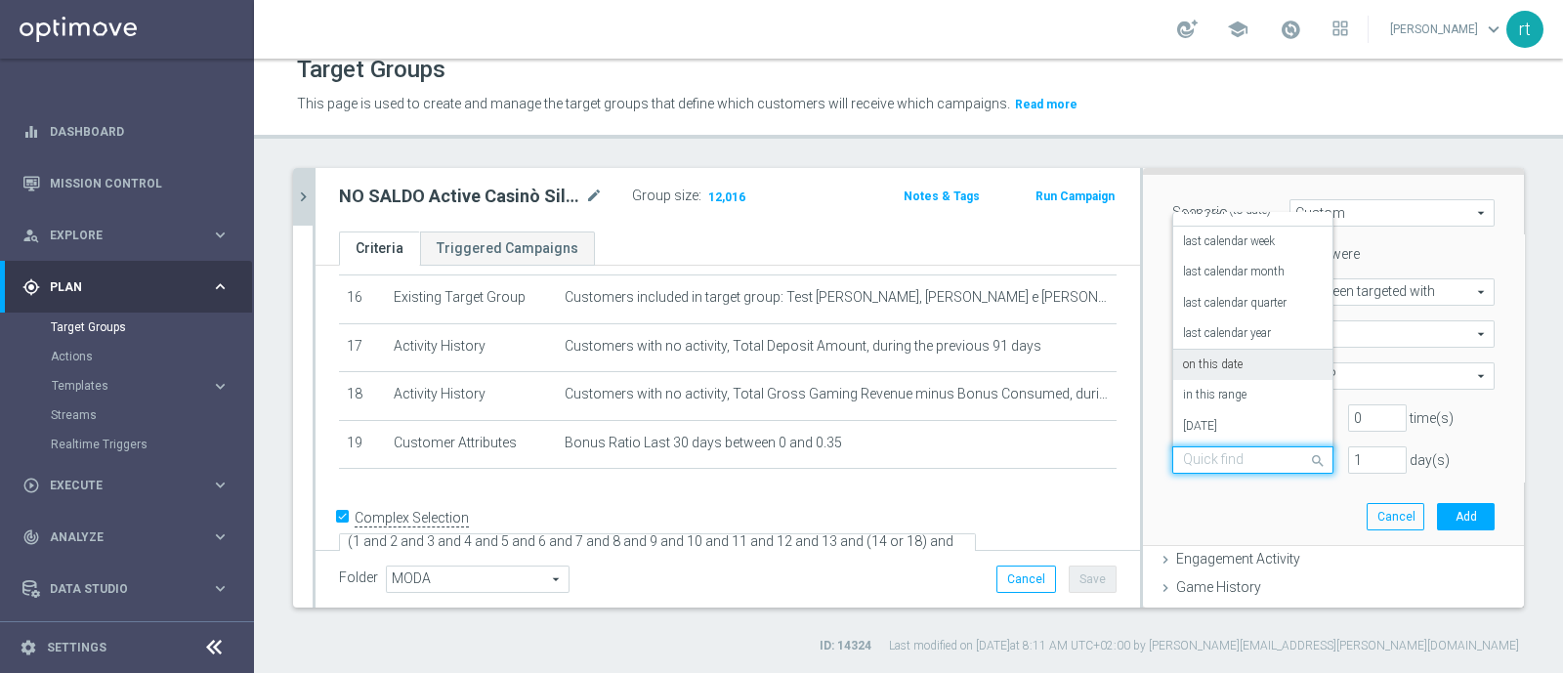
click at [1216, 364] on label "on this date" at bounding box center [1213, 366] width 60 height 16
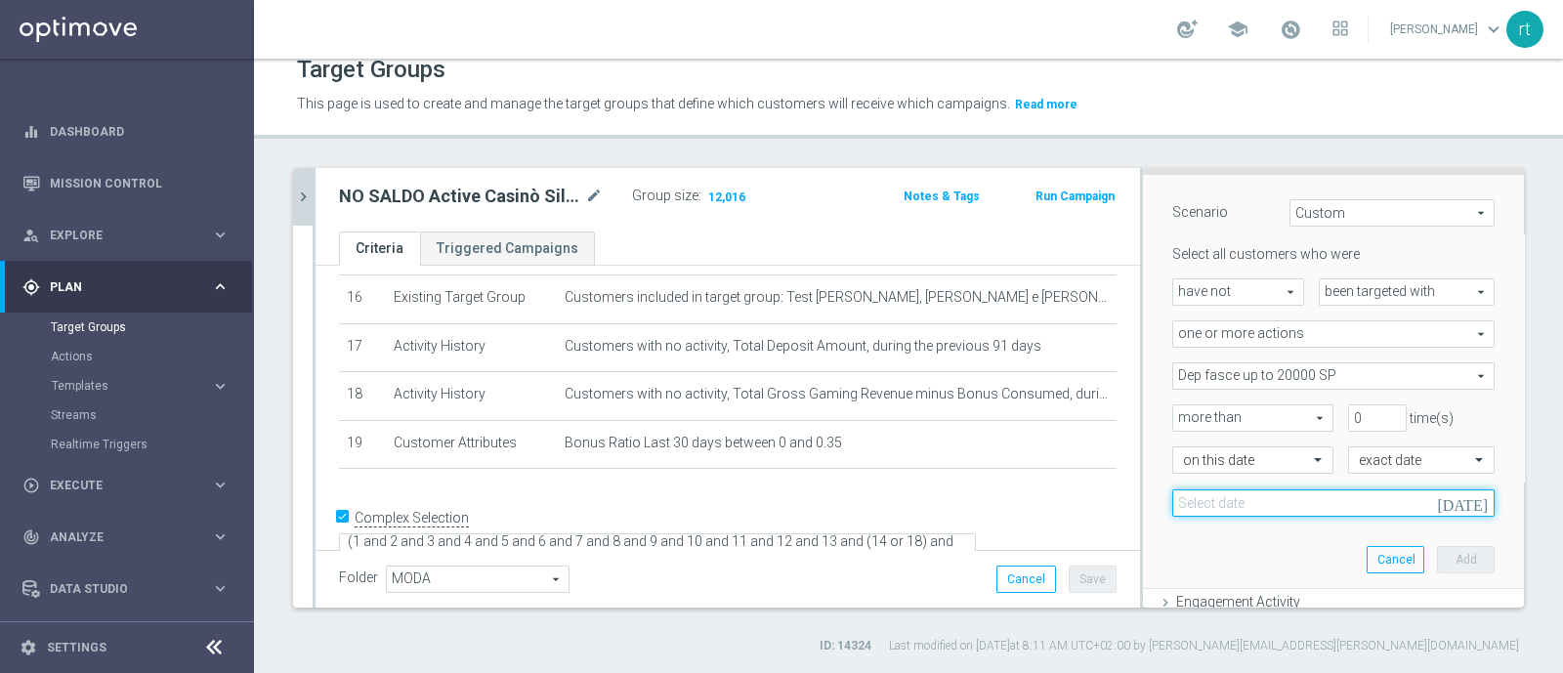
click at [1333, 498] on input at bounding box center [1333, 502] width 322 height 27
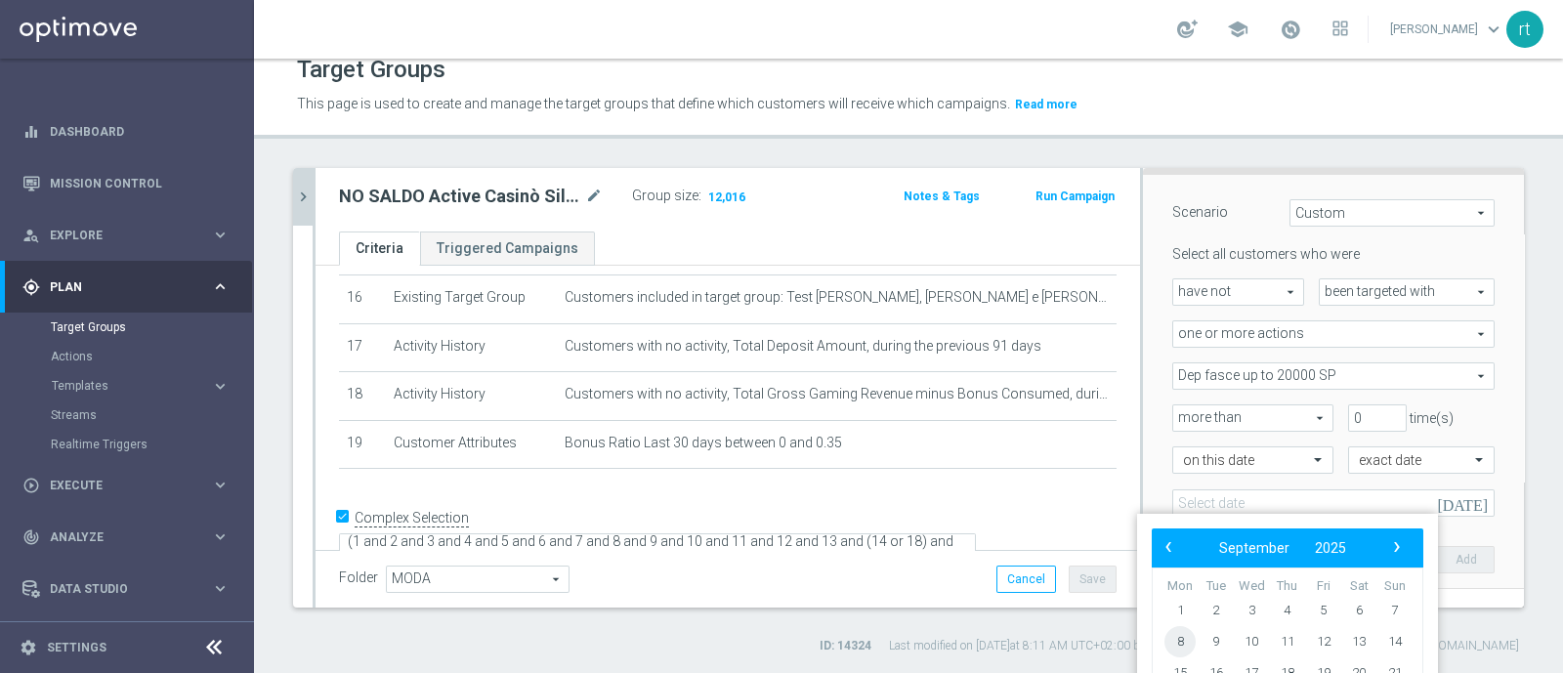
click at [1176, 630] on span "8" at bounding box center [1180, 641] width 31 height 31
type input "[DATE]"
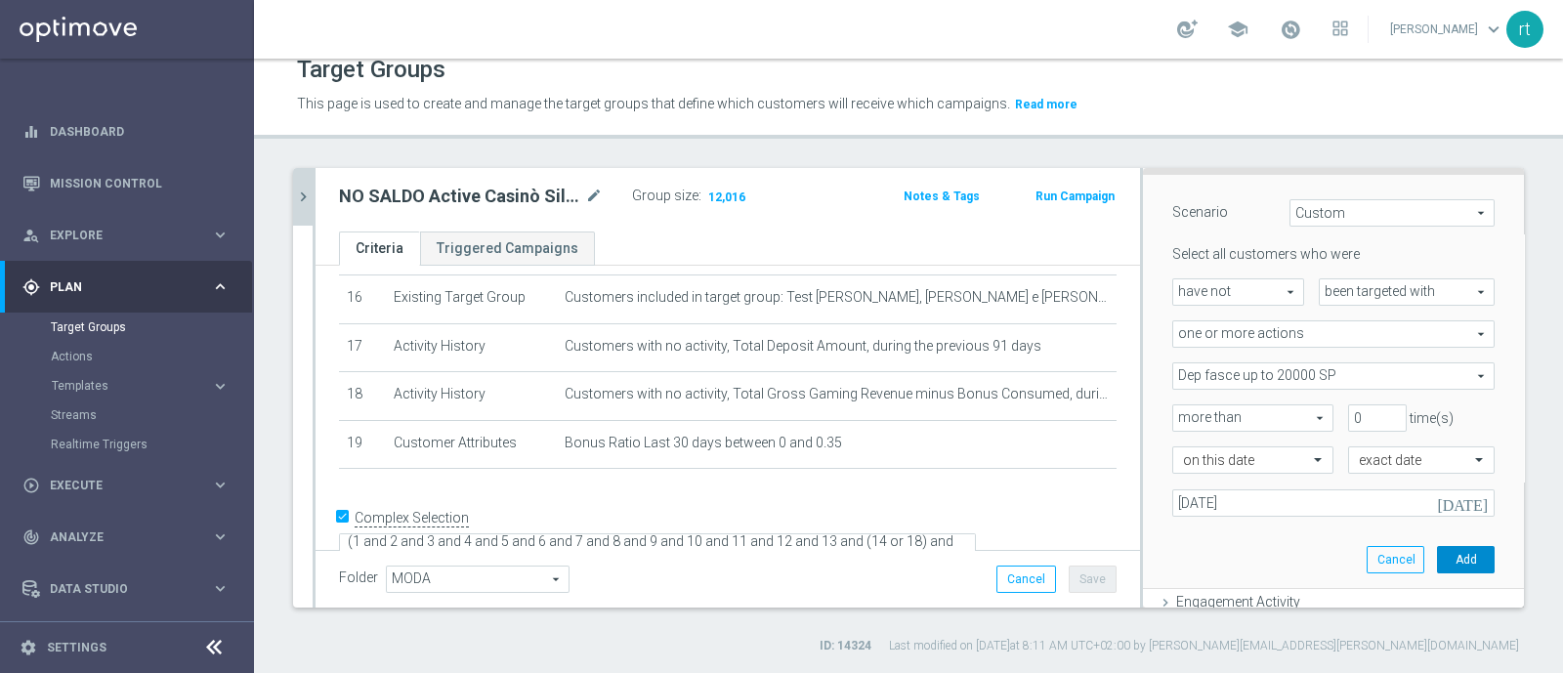
click at [1437, 549] on button "Add" at bounding box center [1466, 559] width 58 height 27
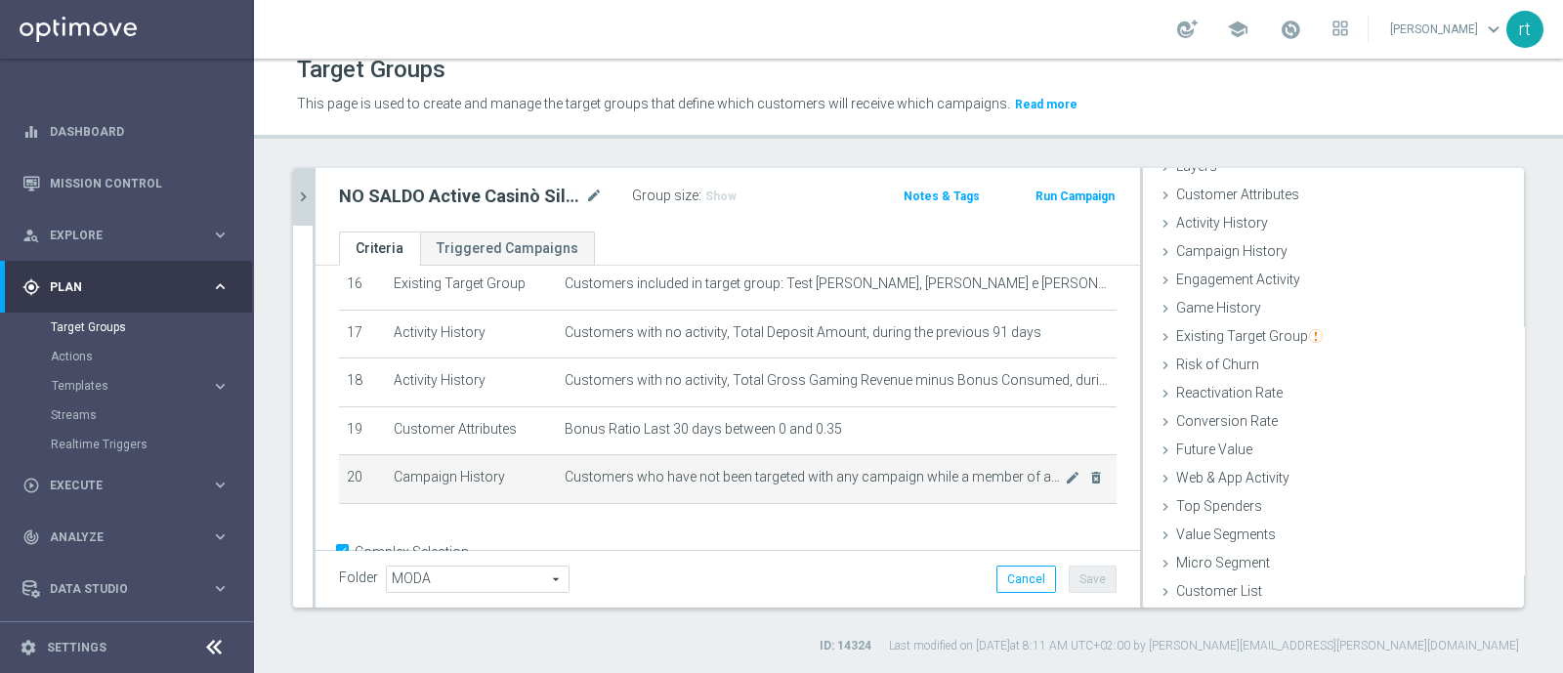
scroll to position [835, 0]
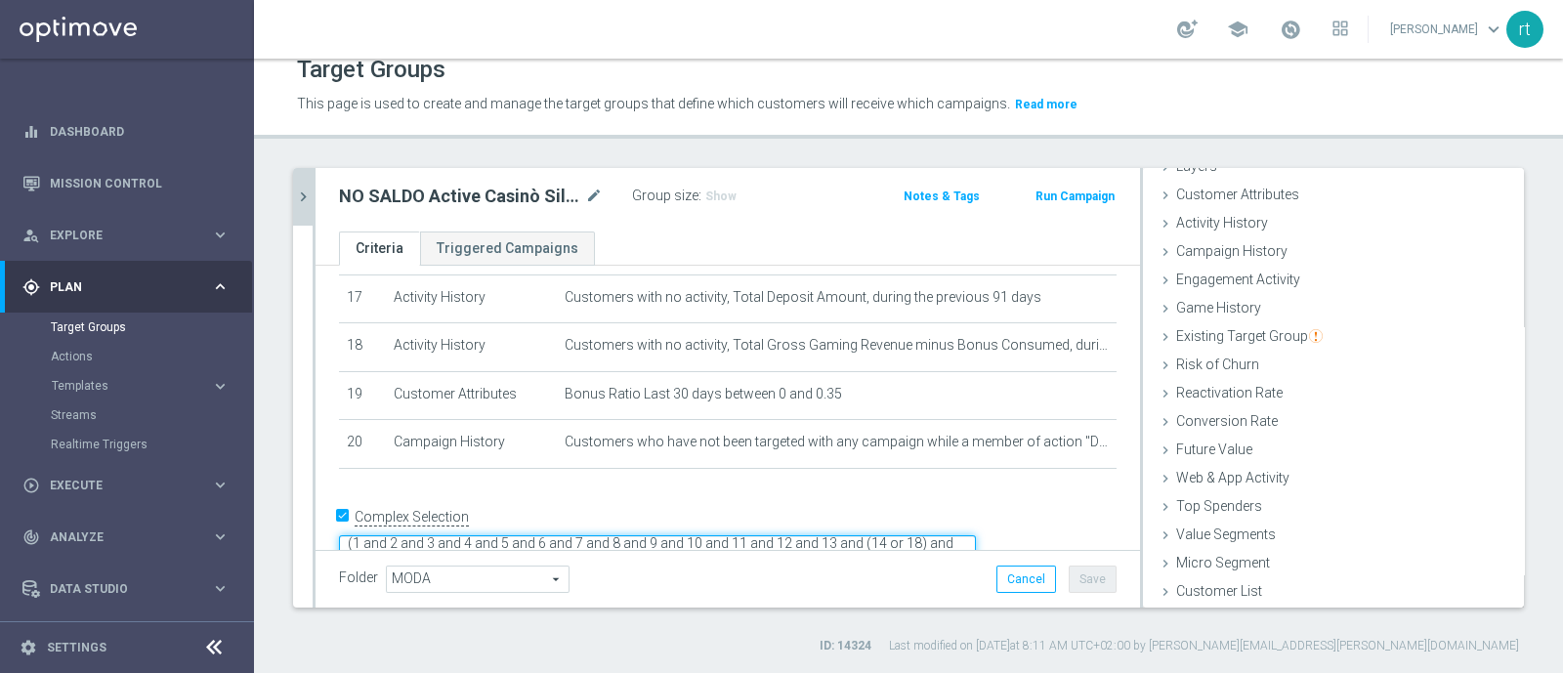
click at [638, 535] on textarea "(1 and 2 and 3 and 4 and 5 and 6 and 7 and 8 and 9 and 10 and 11 and 12 and 13 …" at bounding box center [657, 552] width 637 height 34
type textarea "(1 and 2 and 3 and 4 and 5 and 6 and 7 and 8 and 9 and 10 and 11 and 12 and 13 …"
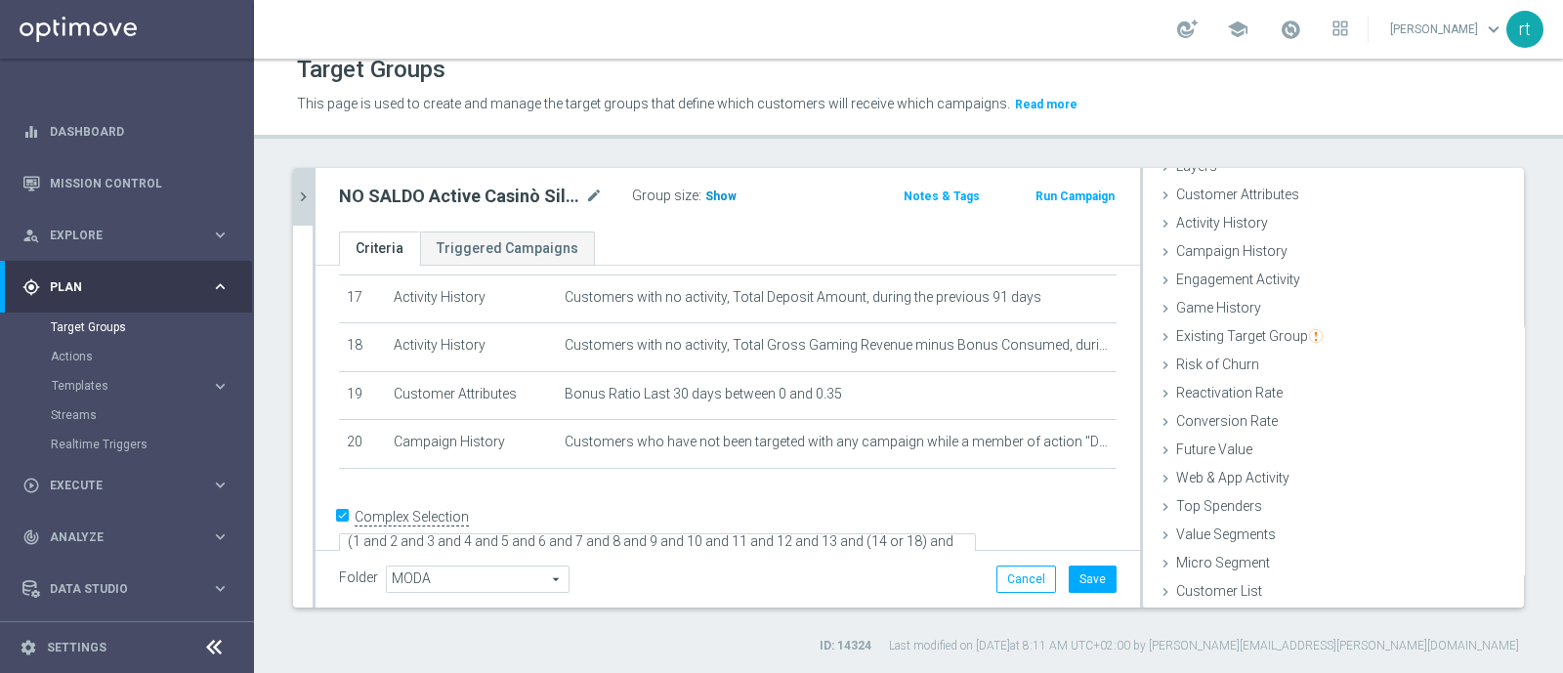
click at [719, 190] on span "Show" at bounding box center [720, 197] width 31 height 14
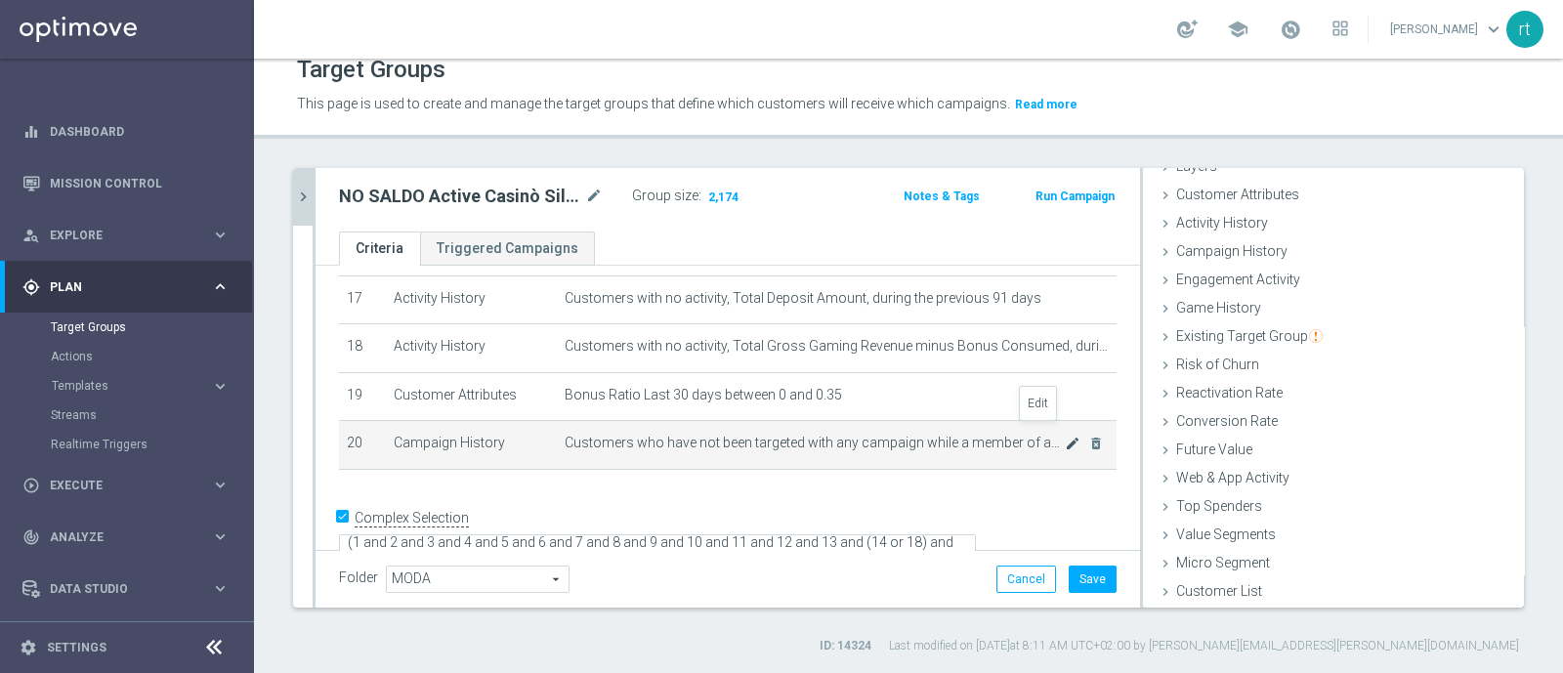
click at [1065, 436] on icon "mode_edit" at bounding box center [1073, 444] width 16 height 16
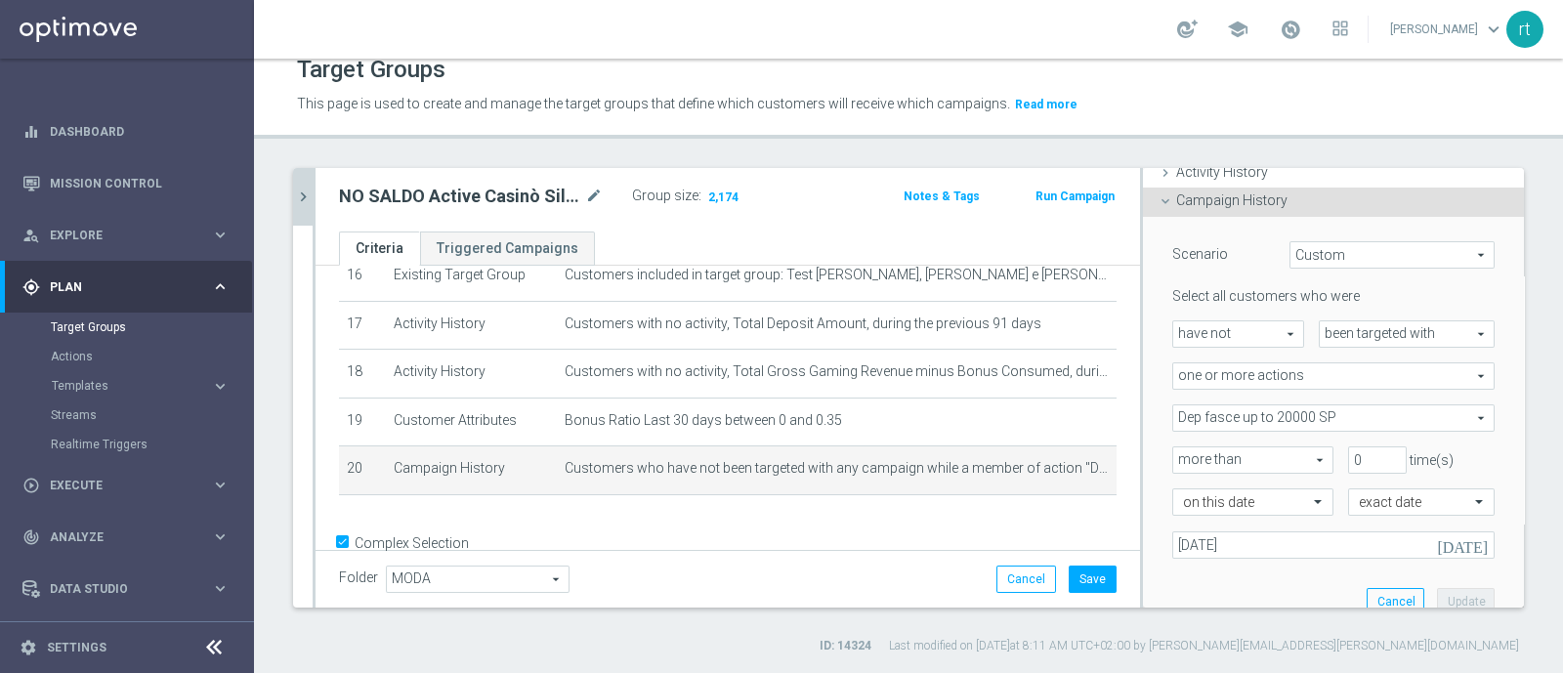
scroll to position [139, 0]
click at [1293, 248] on span "Custom" at bounding box center [1392, 256] width 203 height 25
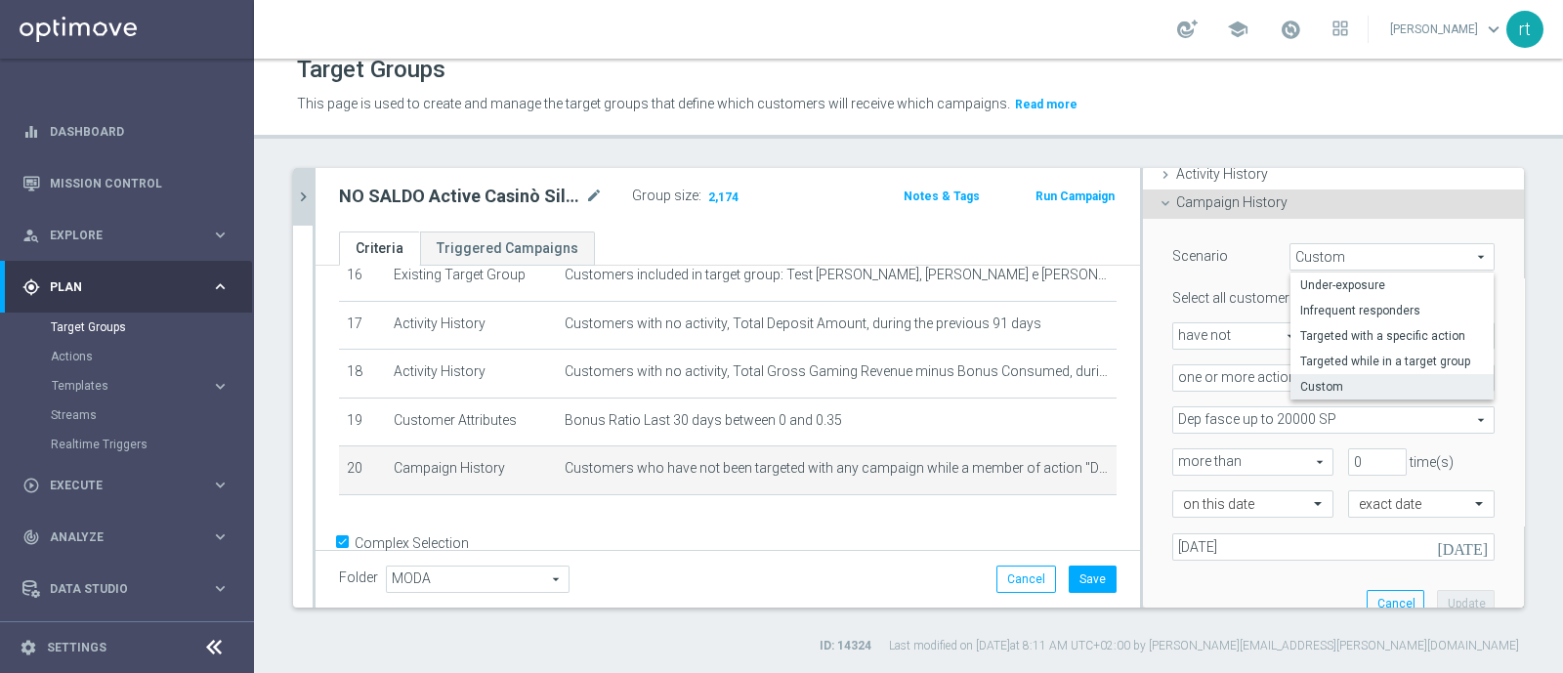
click at [1293, 248] on span "Custom" at bounding box center [1392, 256] width 203 height 25
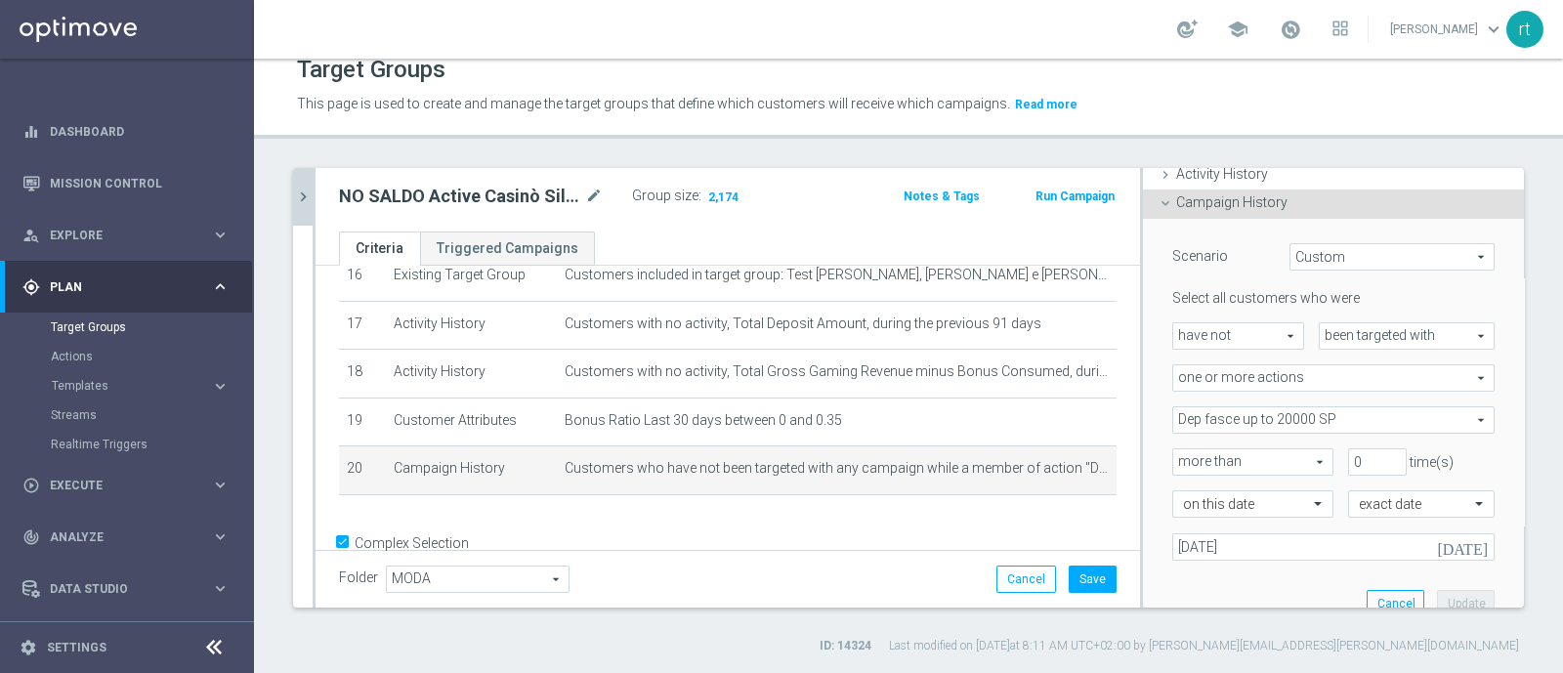
click at [1231, 381] on span "one or more actions" at bounding box center [1333, 377] width 320 height 25
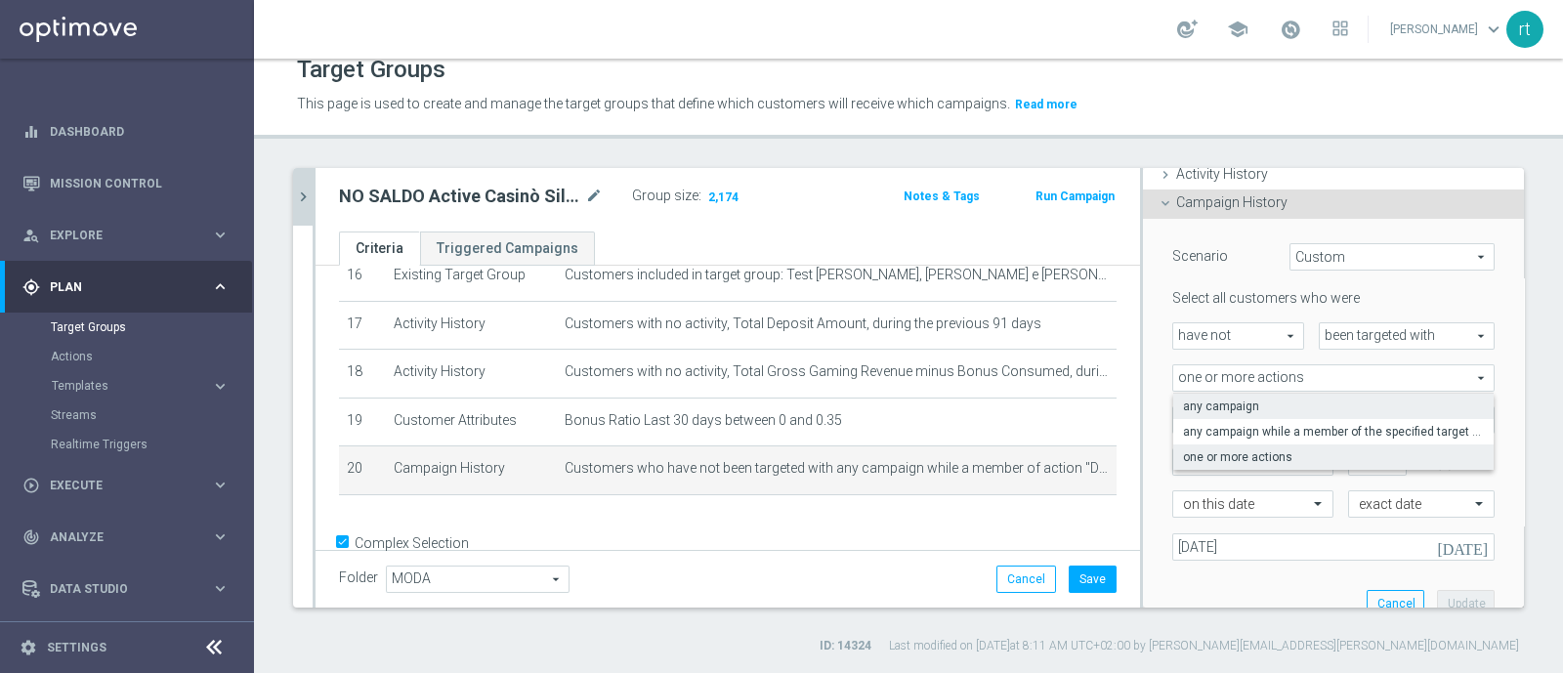
click at [1231, 402] on span "any campaign" at bounding box center [1333, 407] width 301 height 16
type input "any campaign"
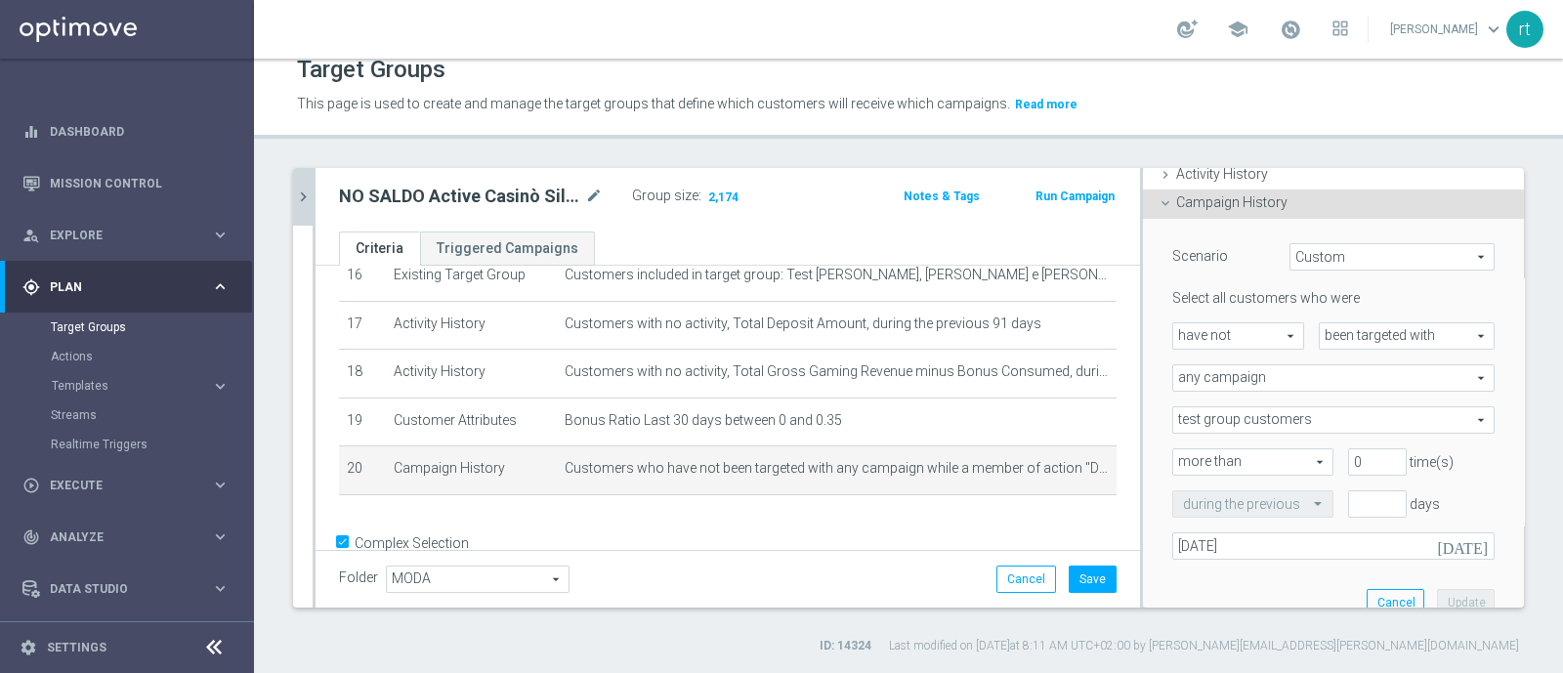
click at [1253, 420] on span "test group customers" at bounding box center [1333, 419] width 320 height 25
click at [1291, 419] on span "test group customers" at bounding box center [1333, 419] width 320 height 25
click at [1258, 452] on span "more than" at bounding box center [1252, 461] width 159 height 25
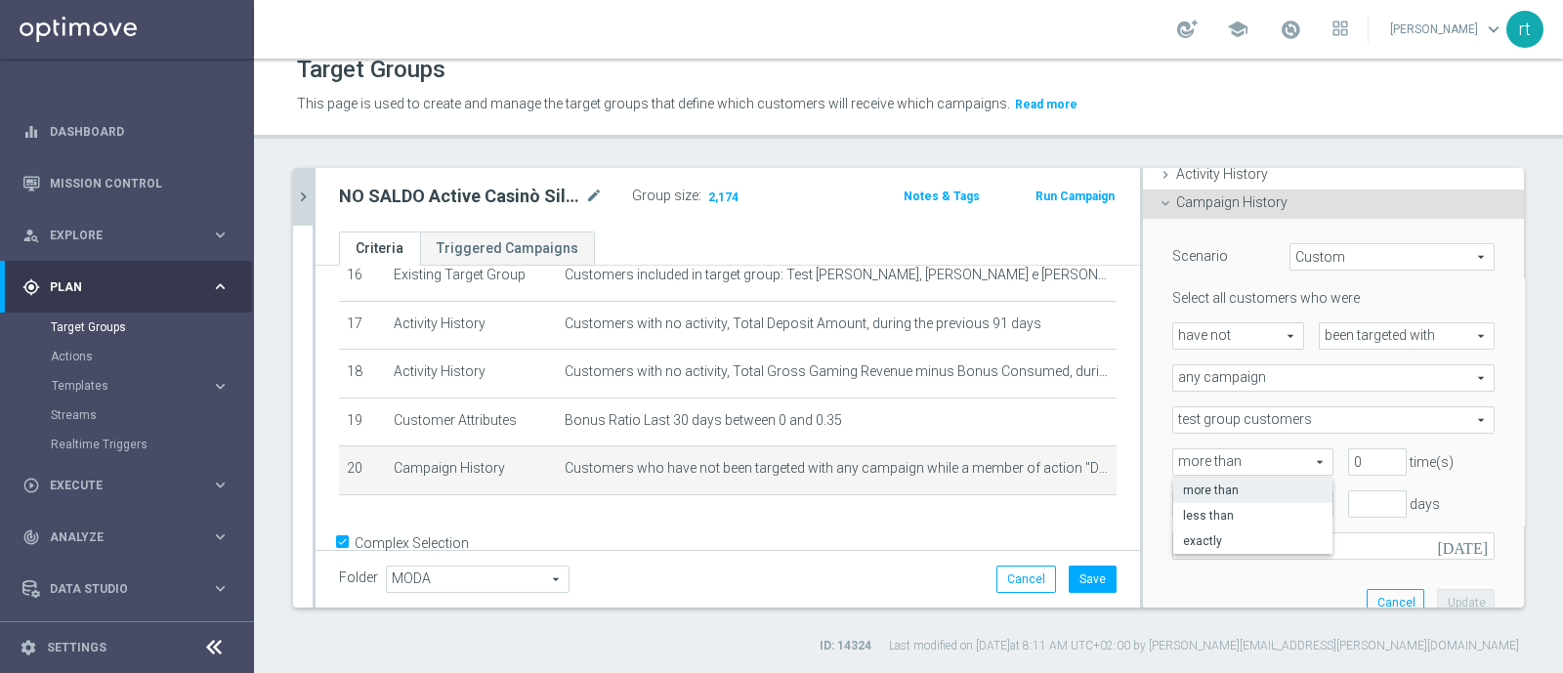
click at [1287, 422] on span "test group customers" at bounding box center [1333, 419] width 320 height 25
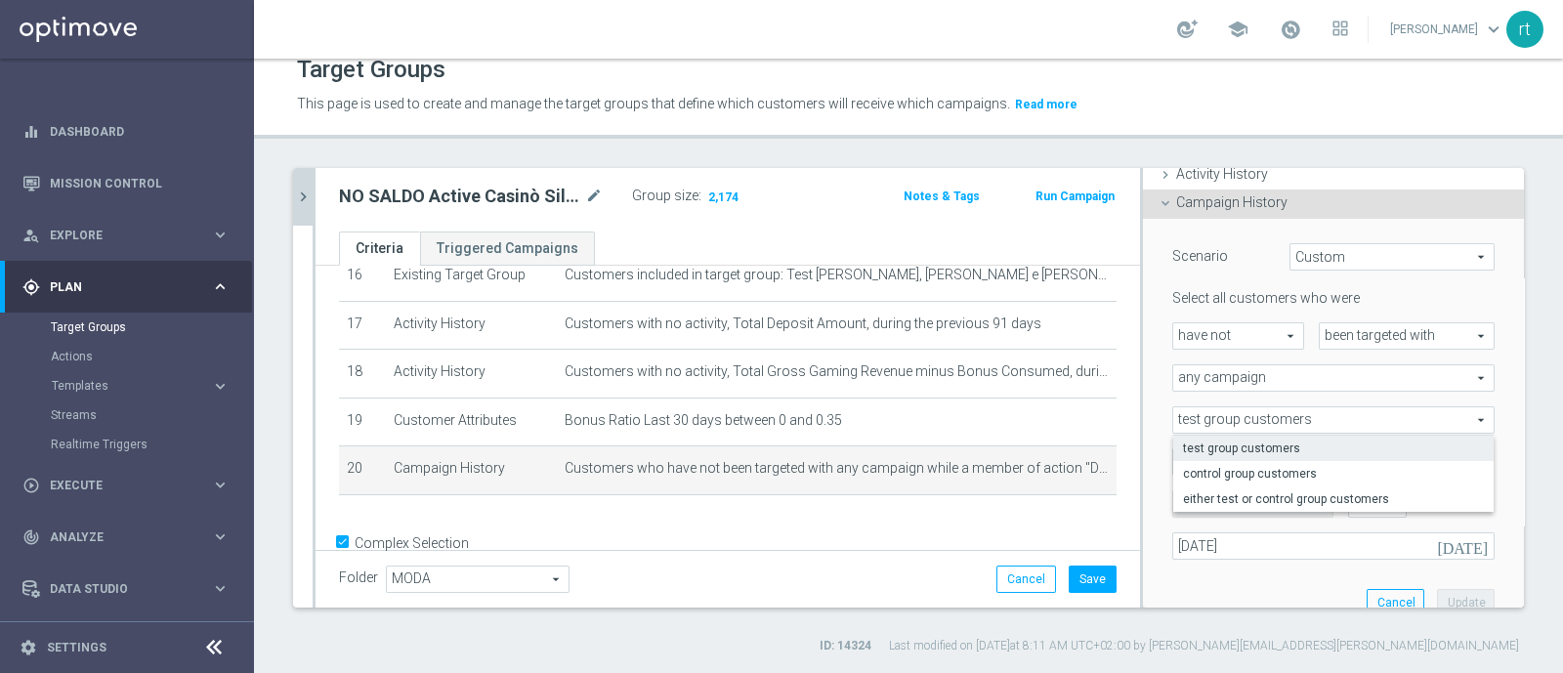
click at [1291, 349] on div "Select all customers who were have not have not arrow_drop_down search been tar…" at bounding box center [1333, 424] width 322 height 270
click at [1261, 367] on span "any campaign" at bounding box center [1333, 377] width 320 height 25
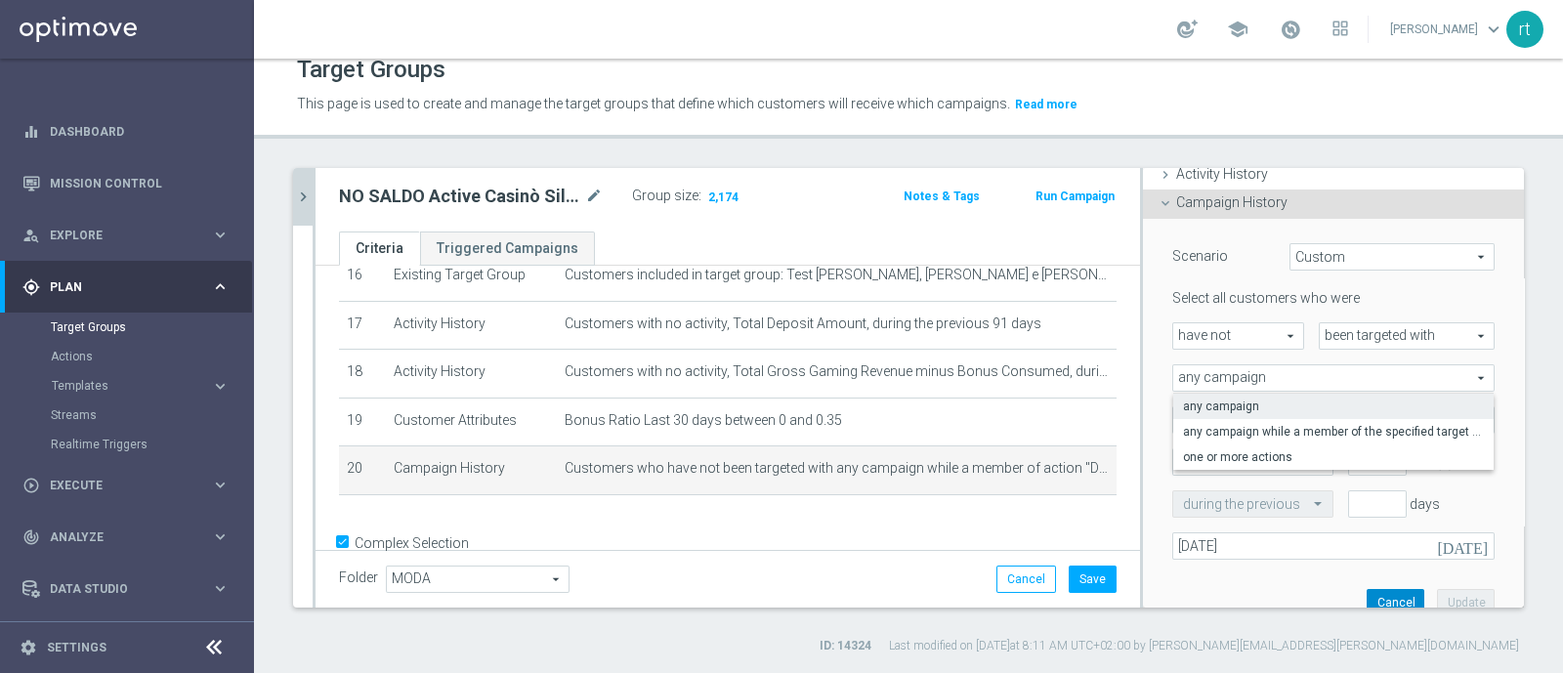
click at [1367, 589] on button "Cancel" at bounding box center [1396, 602] width 58 height 27
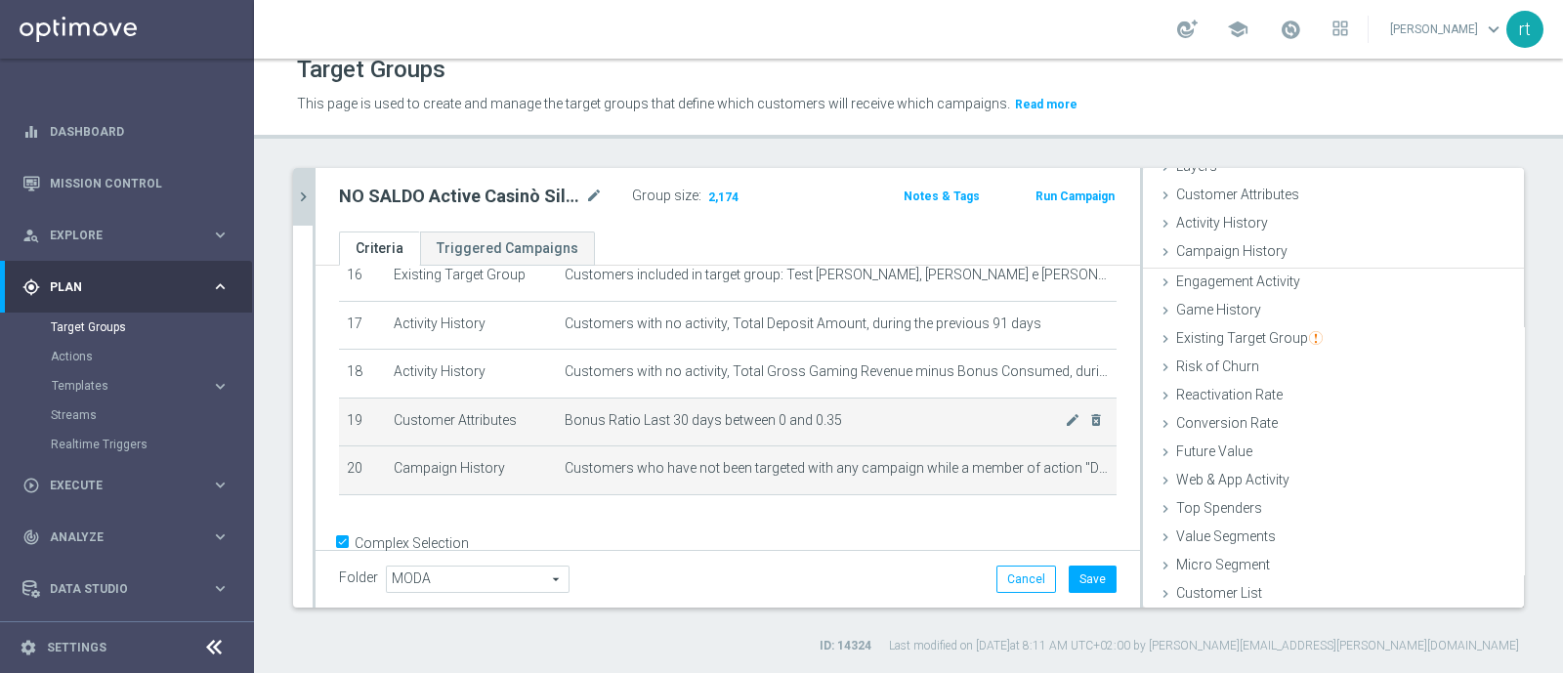
scroll to position [90, 0]
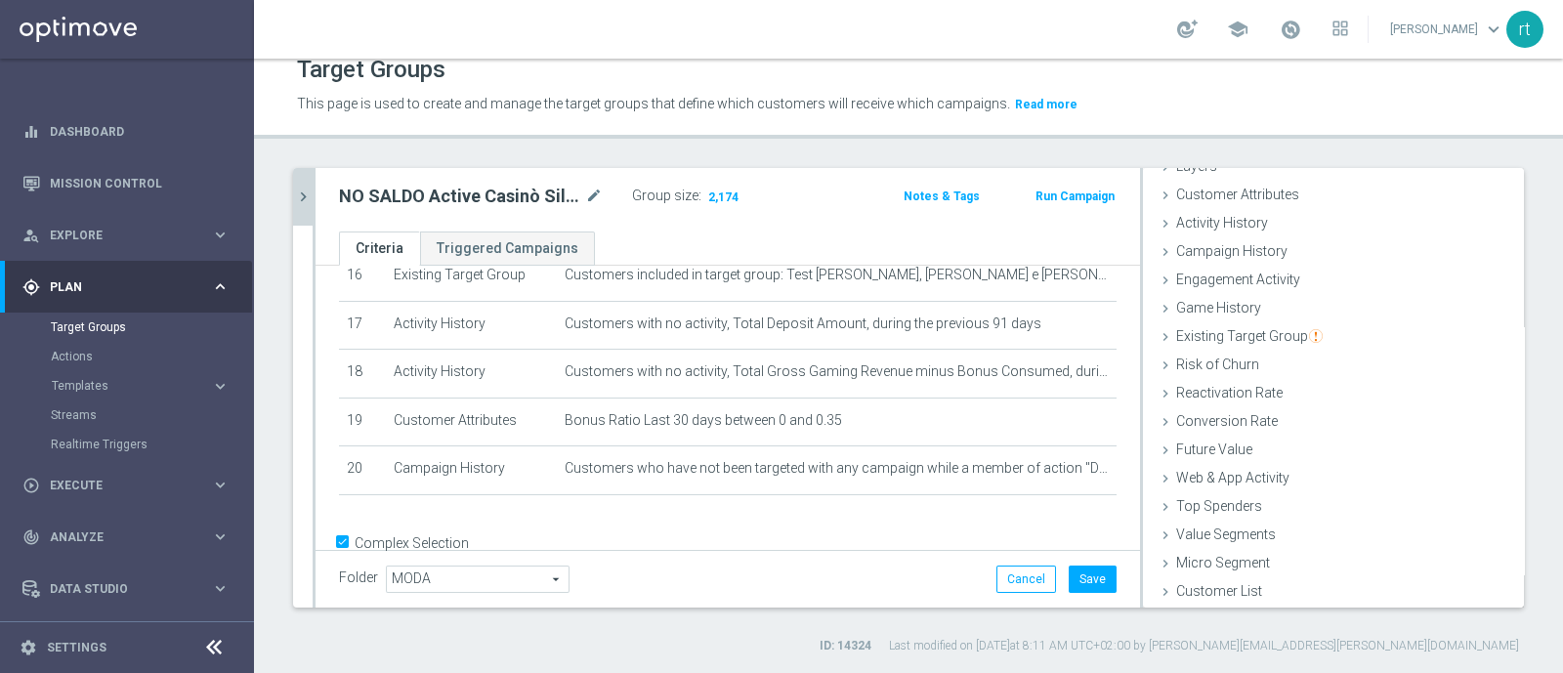
click at [294, 214] on button "chevron_right" at bounding box center [303, 197] width 20 height 58
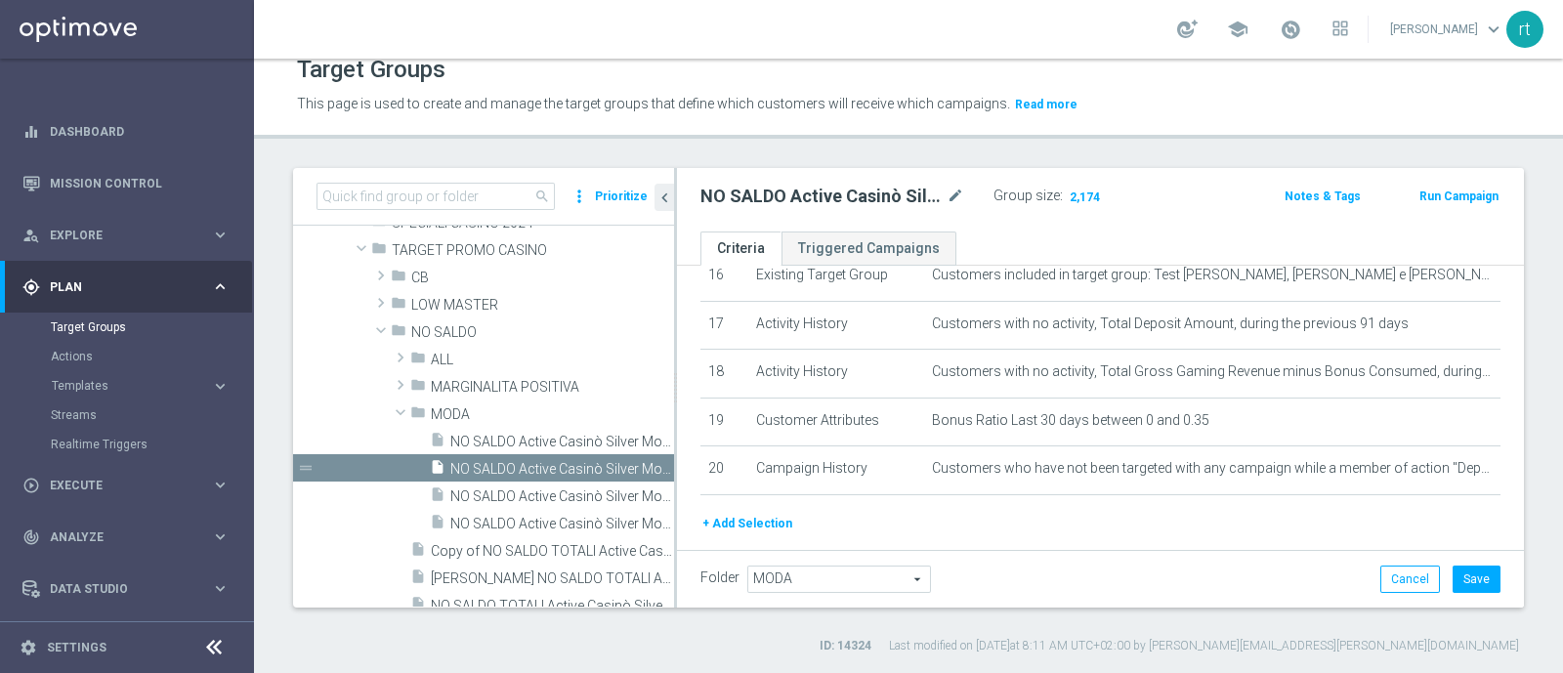
scroll to position [95, 0]
click at [528, 513] on div "insert_drive_file NO SALDO Active Casinò Silver Moda 30-59,99" at bounding box center [530, 522] width 200 height 27
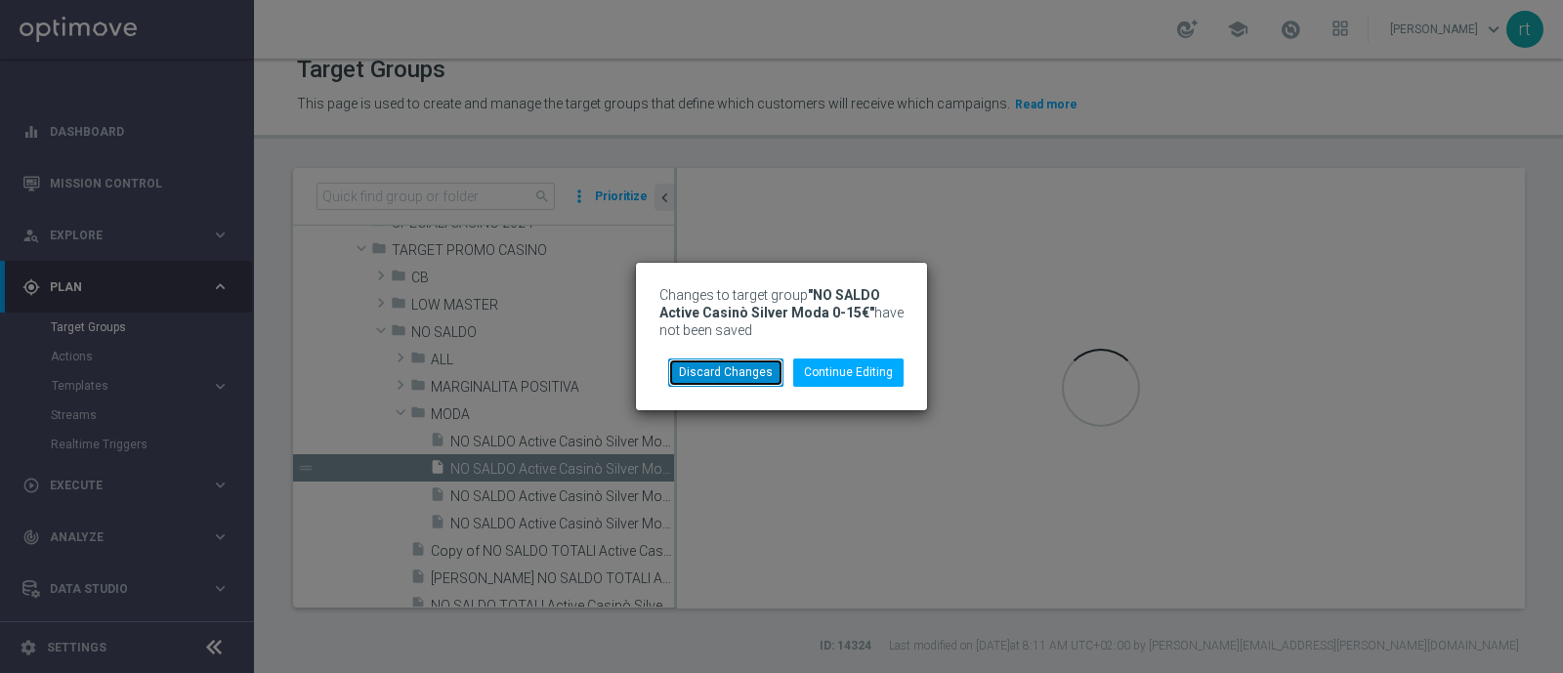
click at [742, 369] on button "Discard Changes" at bounding box center [725, 372] width 115 height 27
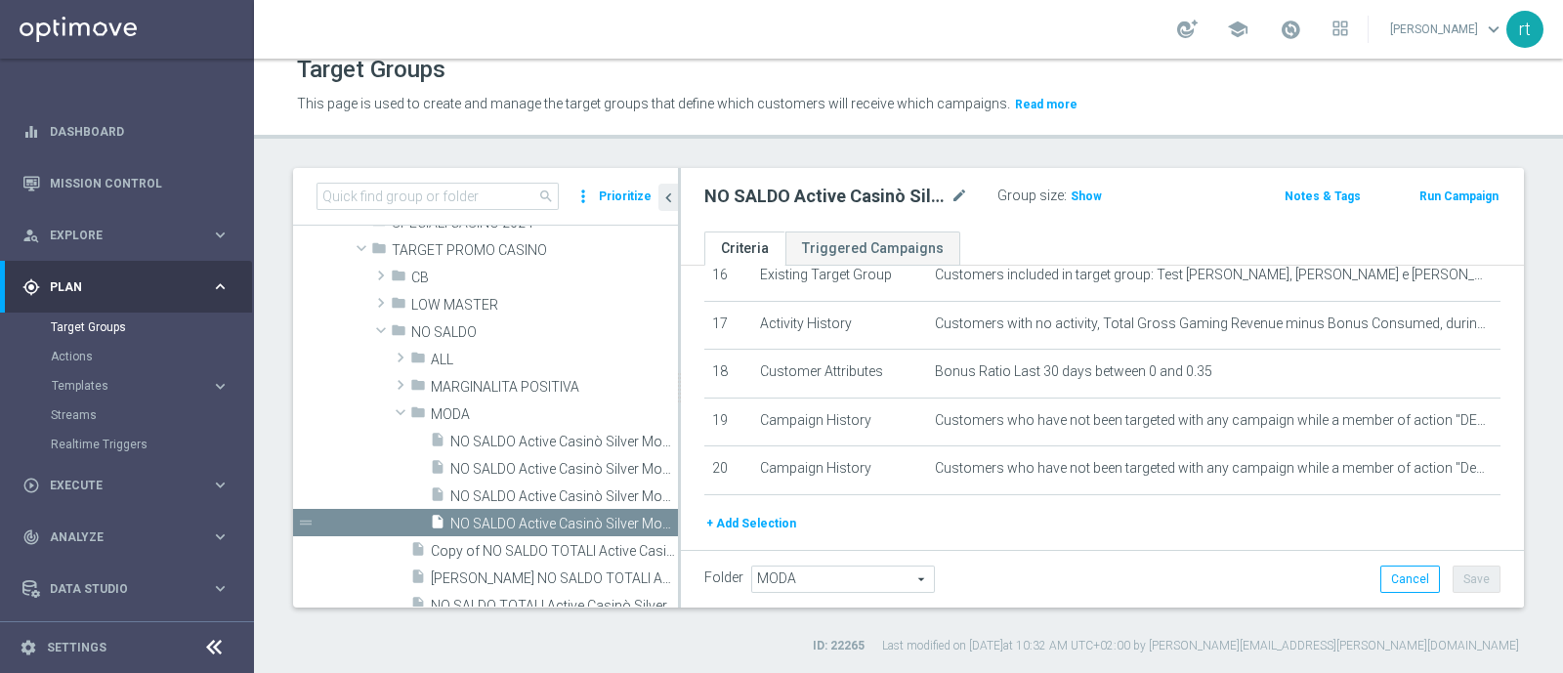
scroll to position [978, 0]
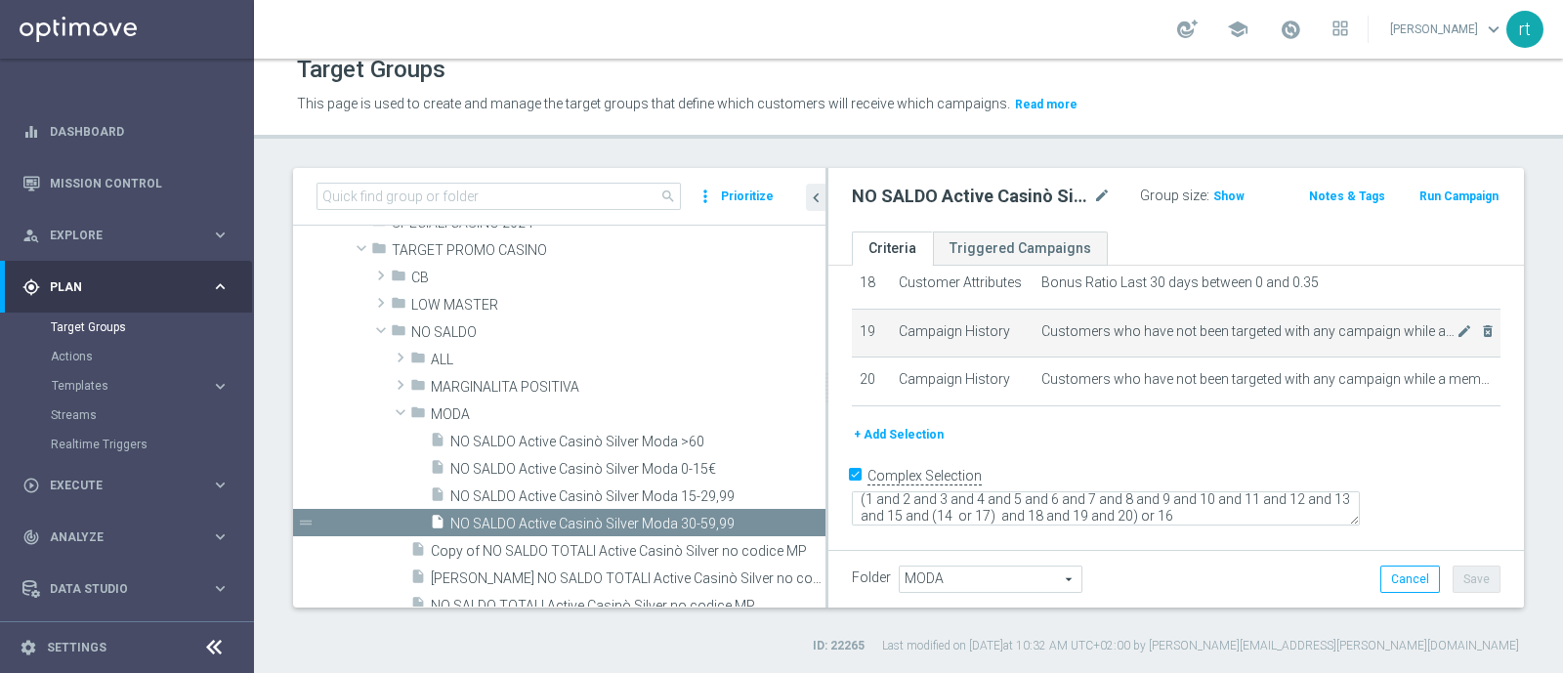
drag, startPoint x: 674, startPoint y: 381, endPoint x: 862, endPoint y: 425, distance: 192.7
click at [862, 425] on as-split "search more_vert Prioritize Customer Target Groups library_add create_new_folder" at bounding box center [908, 388] width 1231 height 440
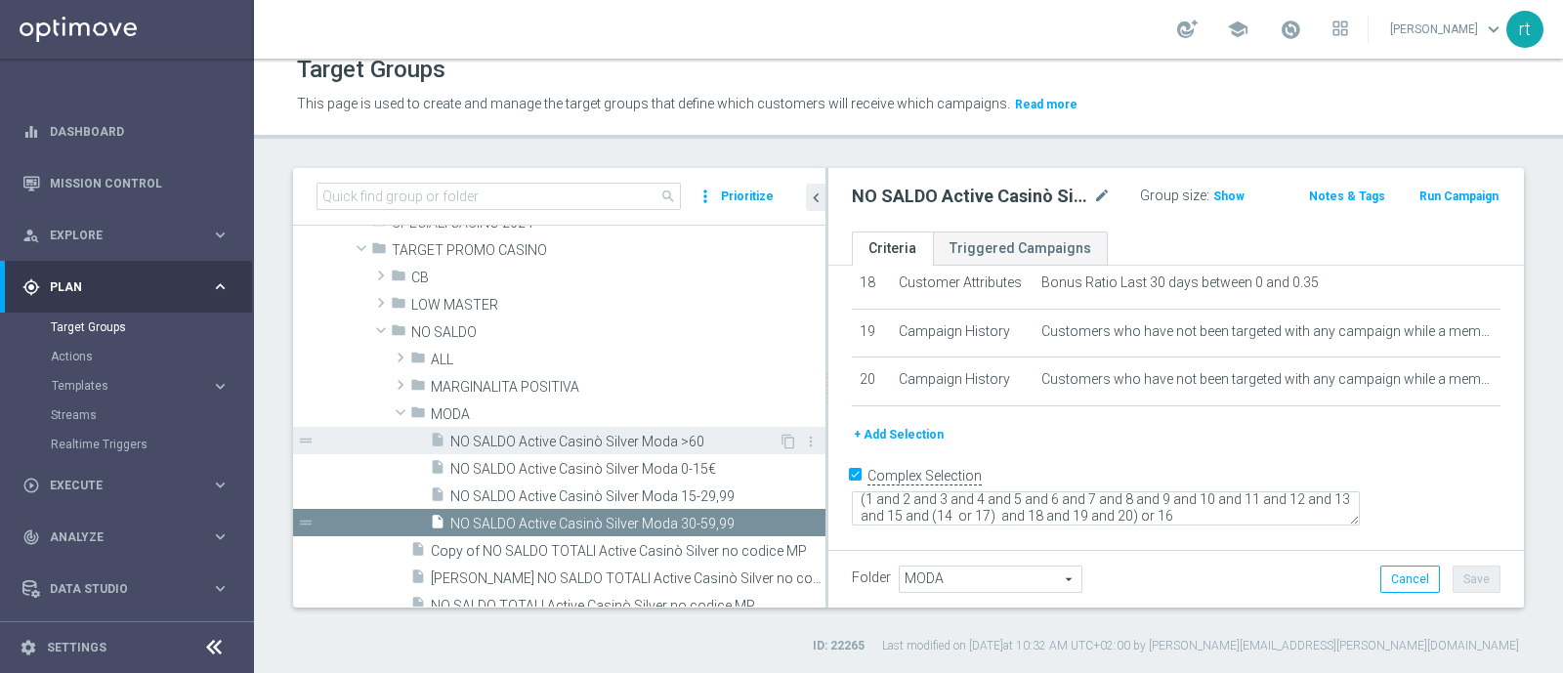
click at [592, 446] on span "NO SALDO Active Casinò Silver Moda >60" at bounding box center [614, 442] width 328 height 17
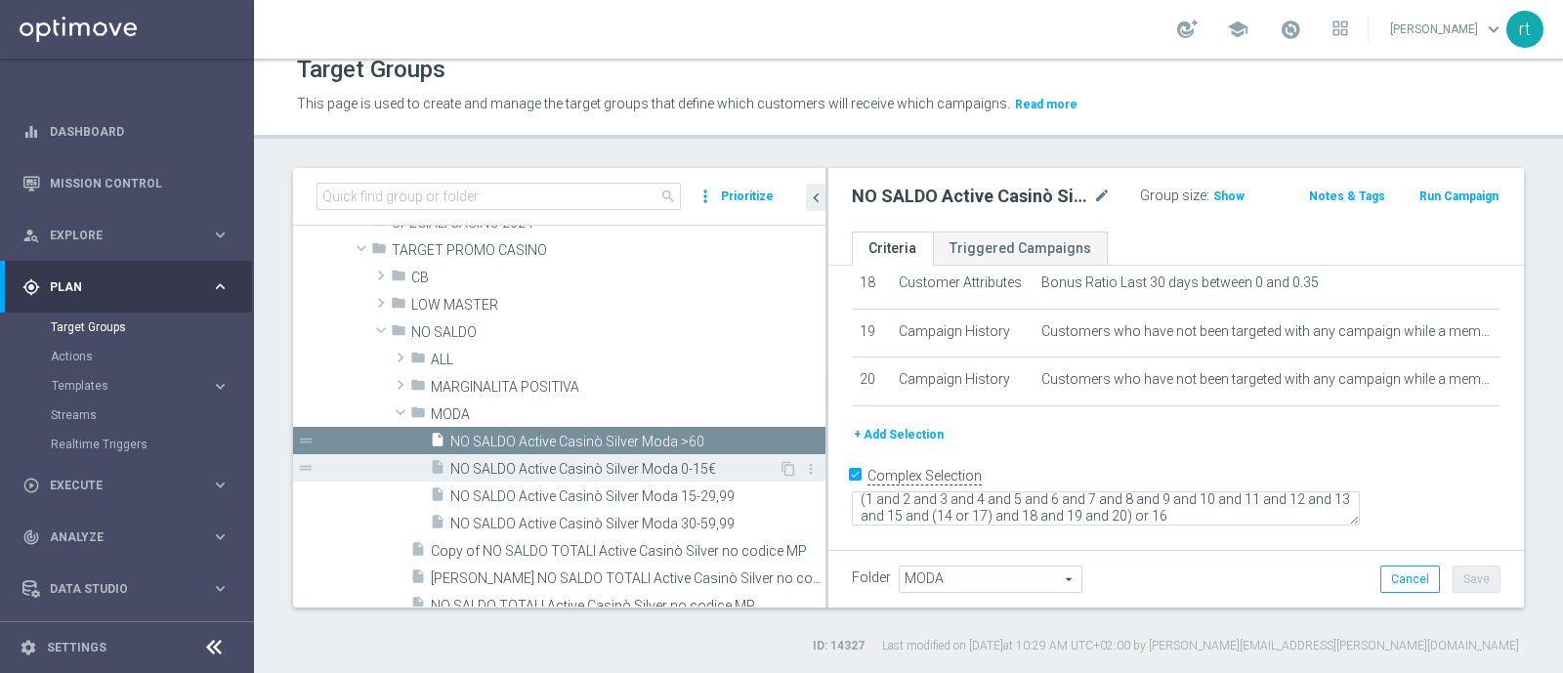
click at [608, 465] on span "NO SALDO Active Casinò Silver Moda 0-15€" at bounding box center [614, 469] width 328 height 17
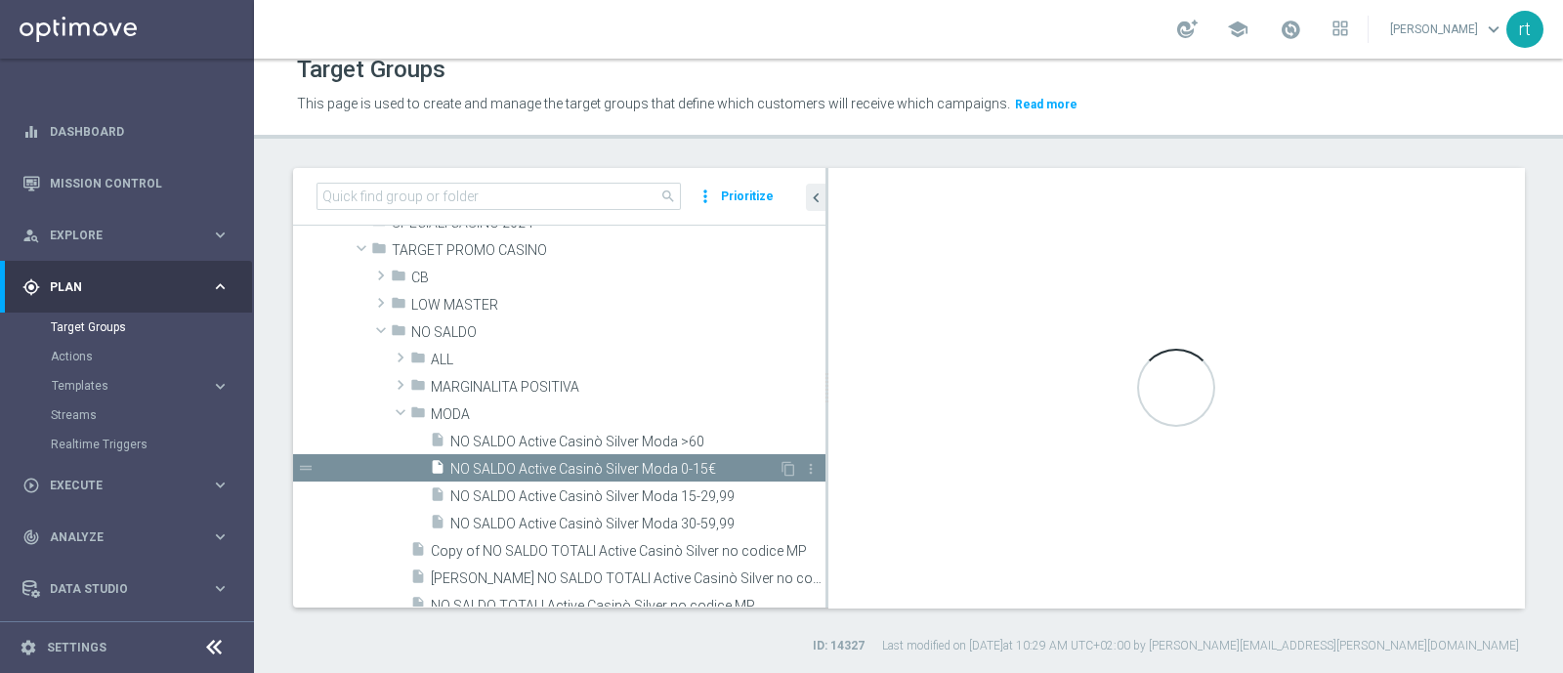
type textarea "(1 and 2 and 3 and 4 and 5 and 6 and 7 and 8 and 9 and 10 and 11 and 12 and 13 …"
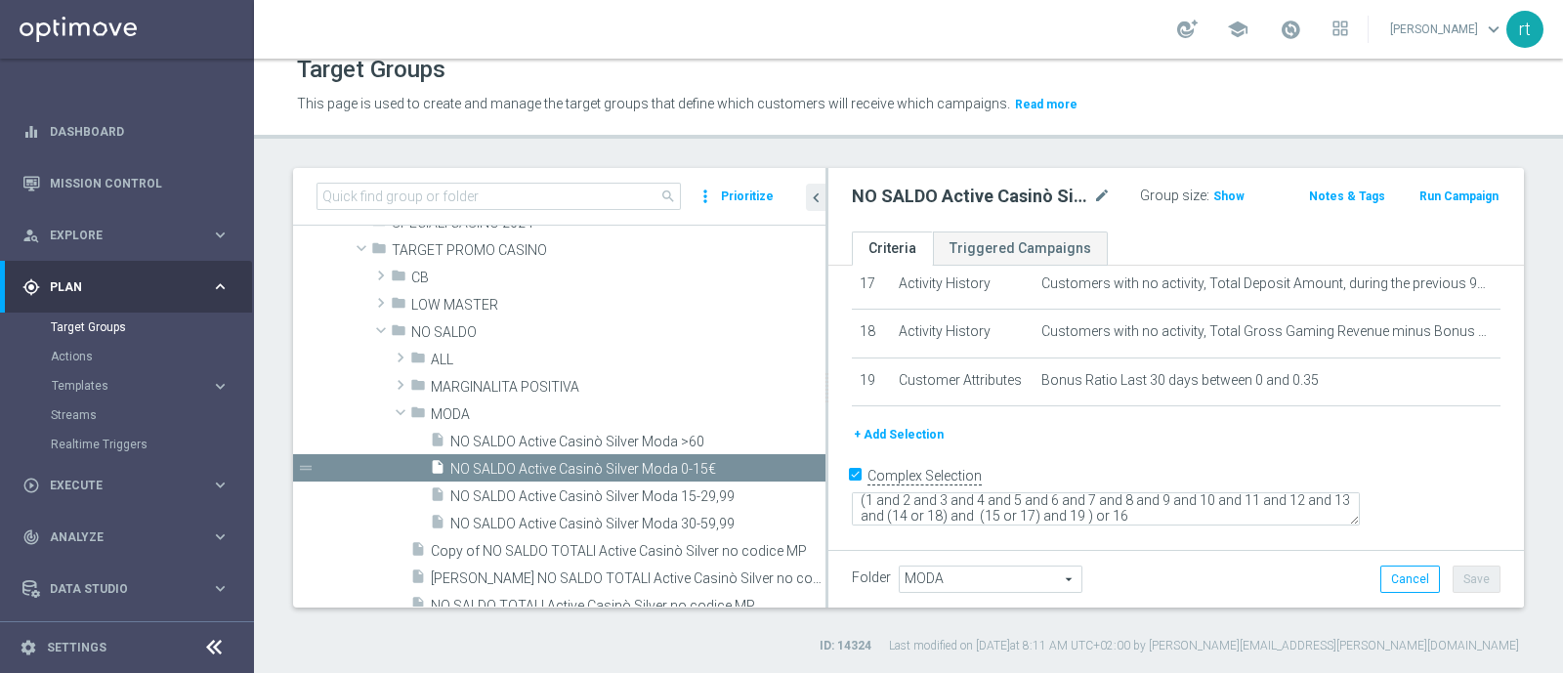
click at [897, 445] on button "+ Add Selection" at bounding box center [899, 434] width 94 height 21
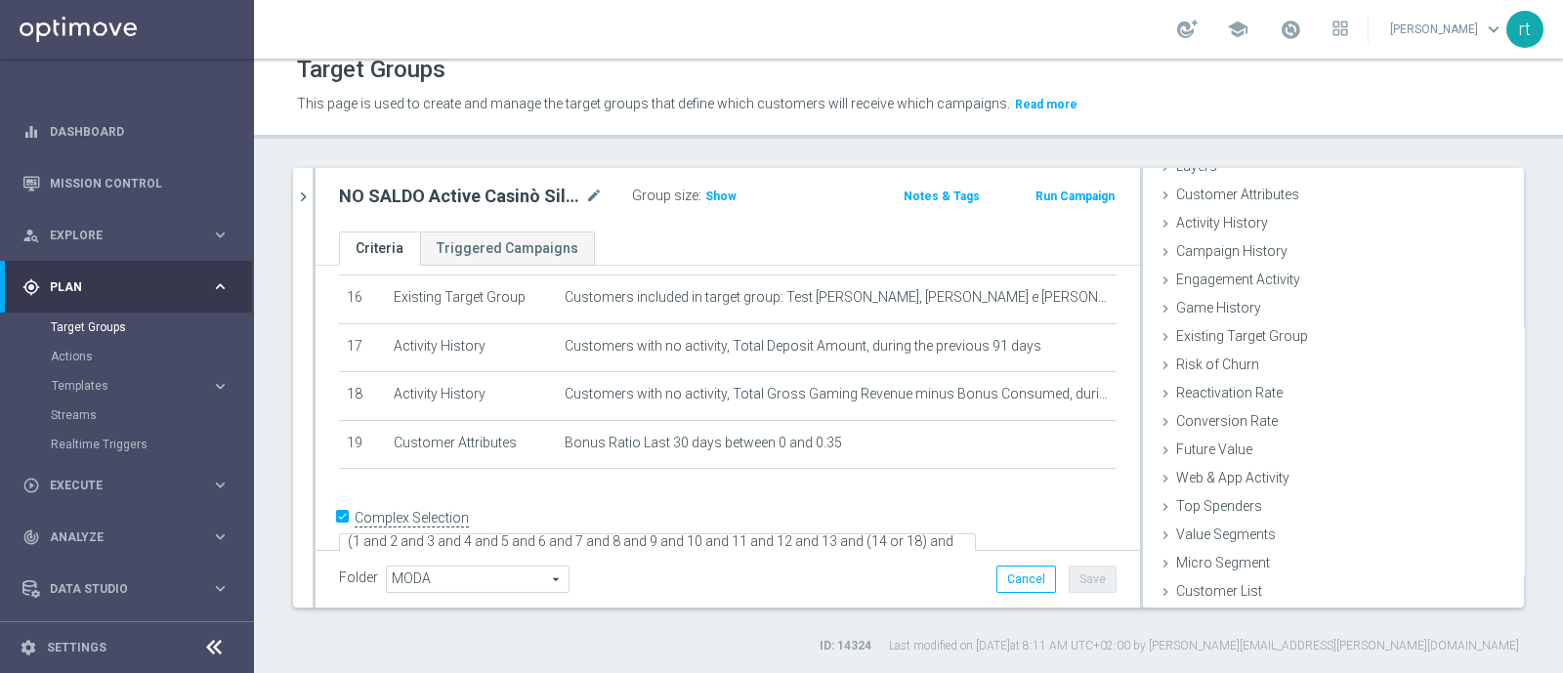
scroll to position [90, 0]
click at [718, 192] on span "Show" at bounding box center [720, 197] width 31 height 14
click at [1204, 255] on span "Campaign History" at bounding box center [1231, 251] width 111 height 16
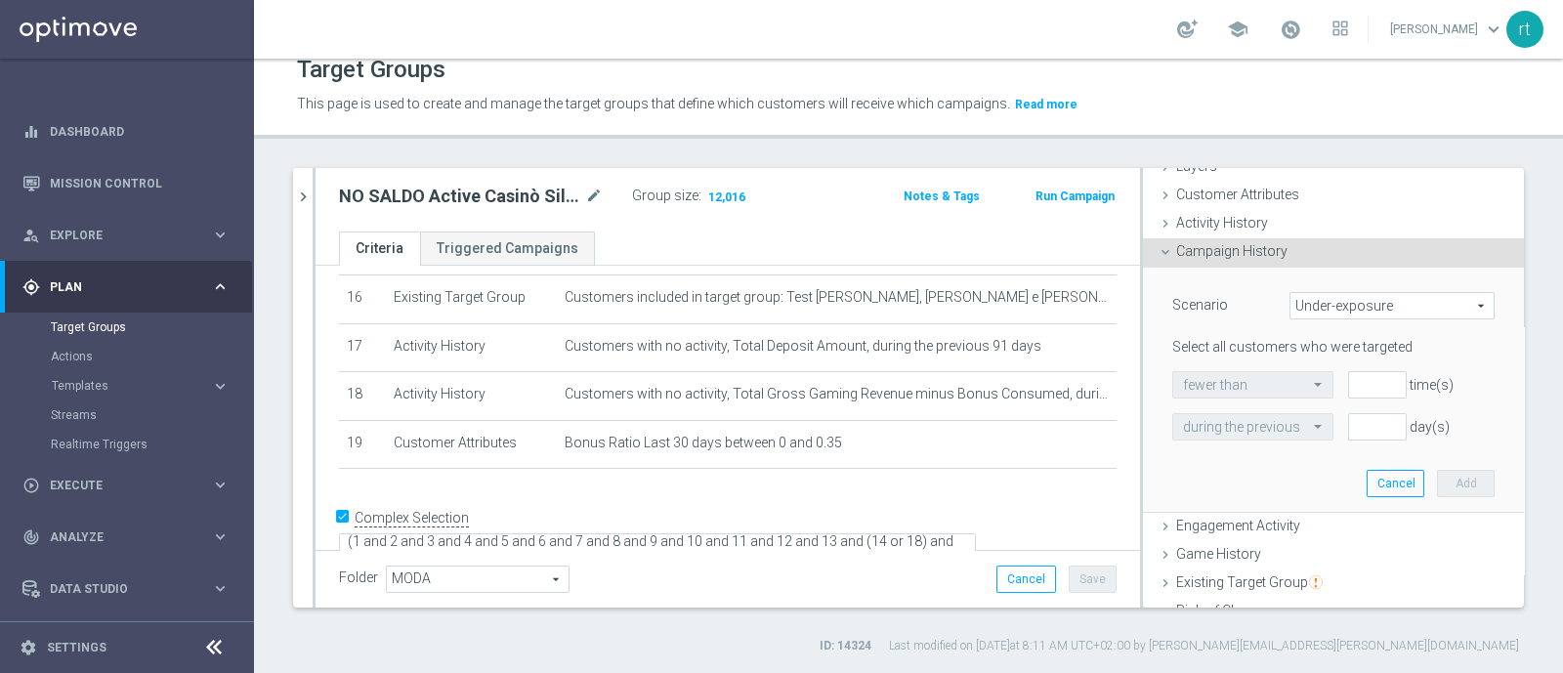
click at [1299, 300] on span "Under-exposure" at bounding box center [1392, 305] width 203 height 25
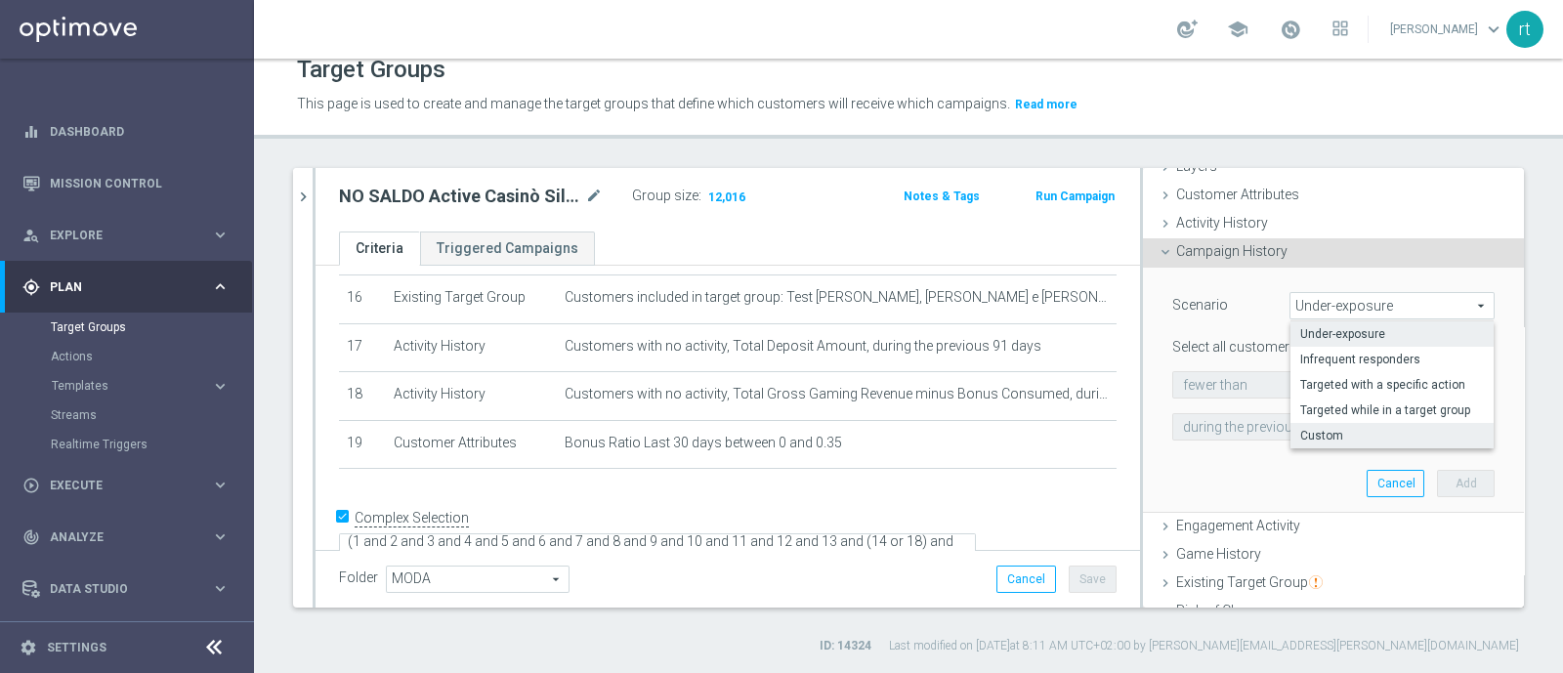
click at [1302, 424] on label "Custom" at bounding box center [1392, 435] width 203 height 25
type input "Custom"
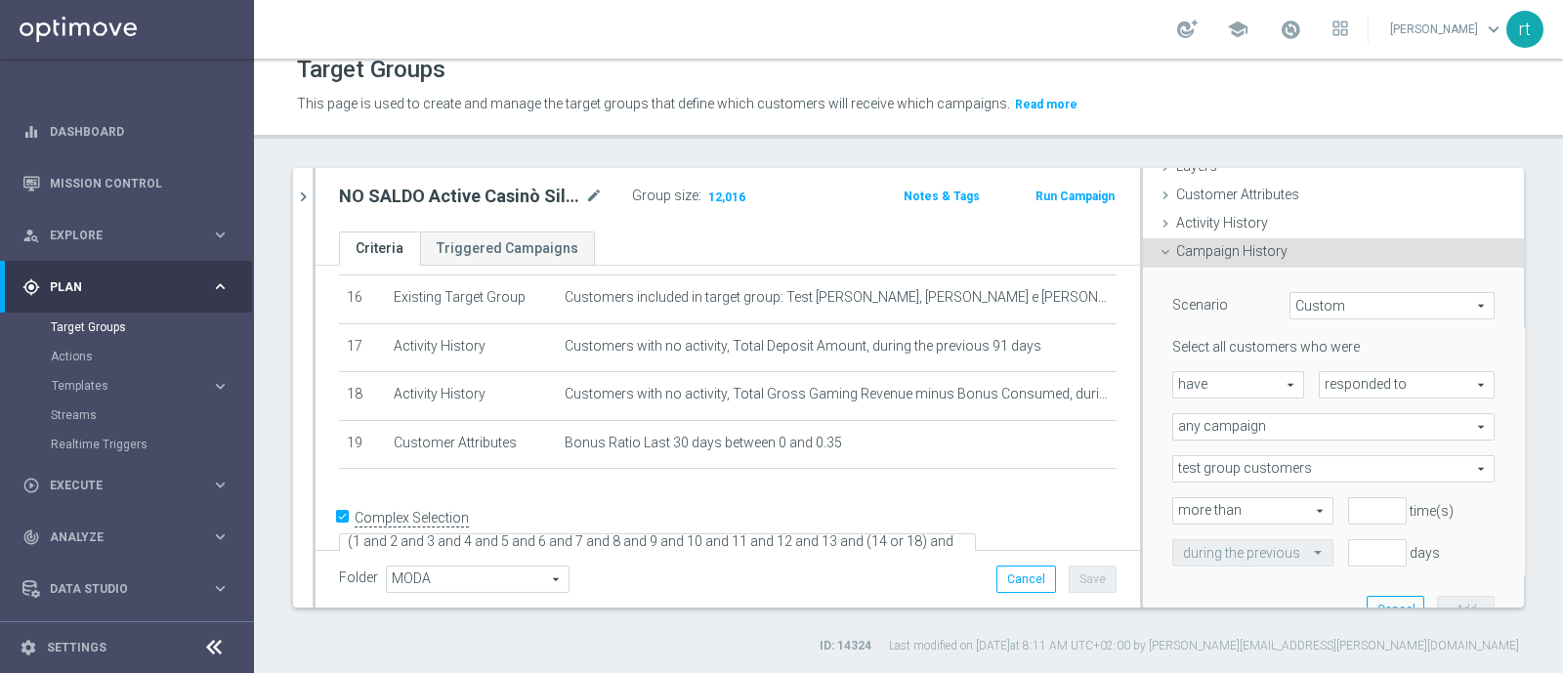
click at [1224, 372] on span "have" at bounding box center [1238, 384] width 130 height 25
click at [1209, 431] on span "have not" at bounding box center [1238, 439] width 110 height 16
type input "have not"
click at [1324, 383] on span "responded to" at bounding box center [1407, 384] width 174 height 25
click at [1320, 445] on label "been targeted with" at bounding box center [1407, 438] width 174 height 25
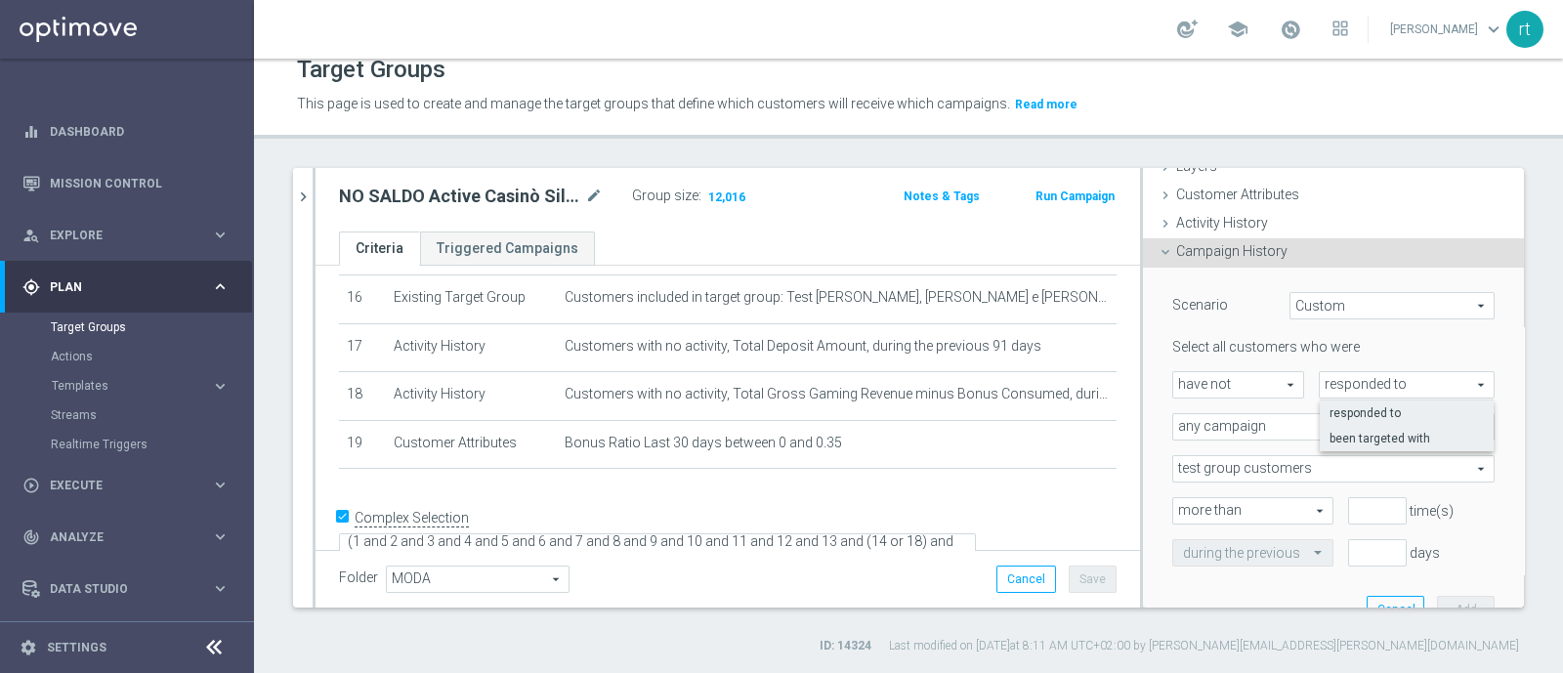
type input "been targeted with"
click at [1254, 422] on span "any campaign" at bounding box center [1333, 426] width 320 height 25
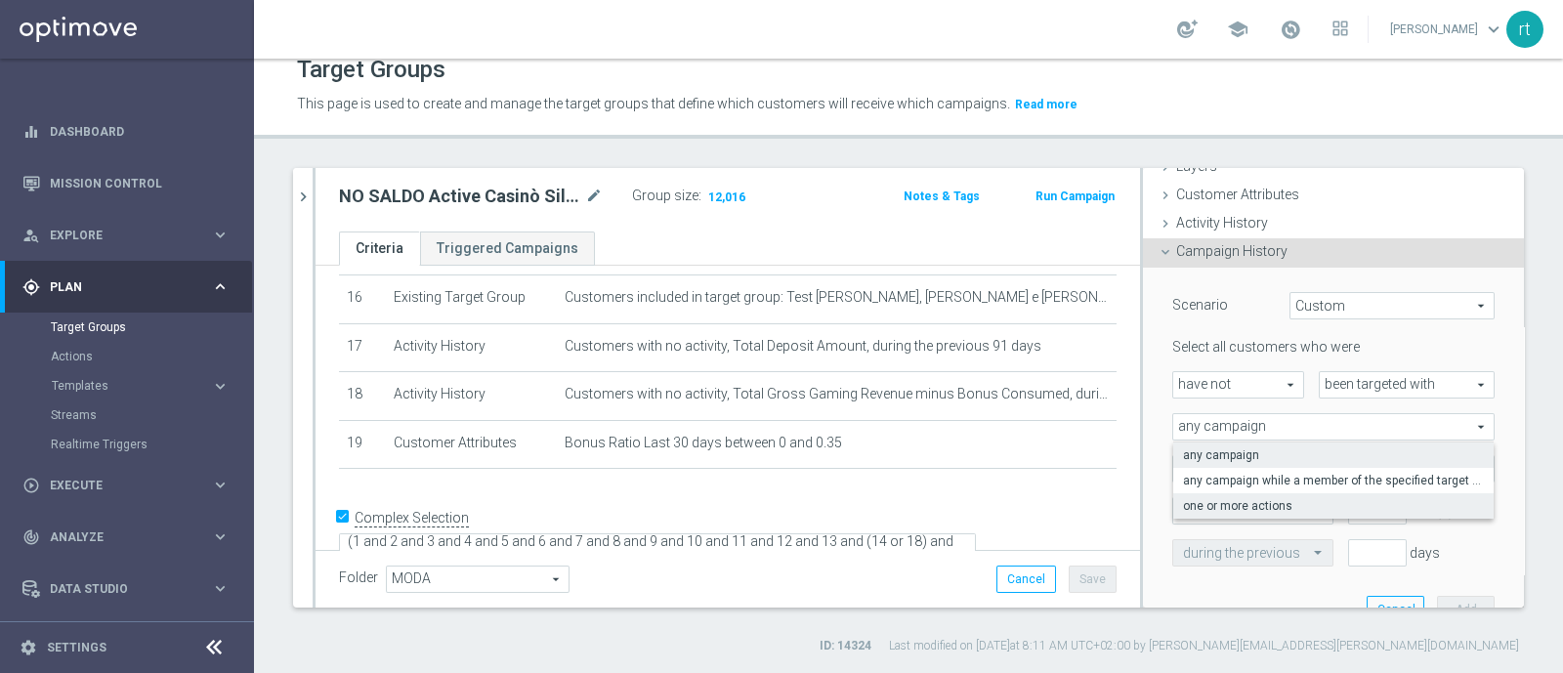
click at [1226, 501] on span "one or more actions" at bounding box center [1333, 506] width 301 height 16
type input "one or more actions"
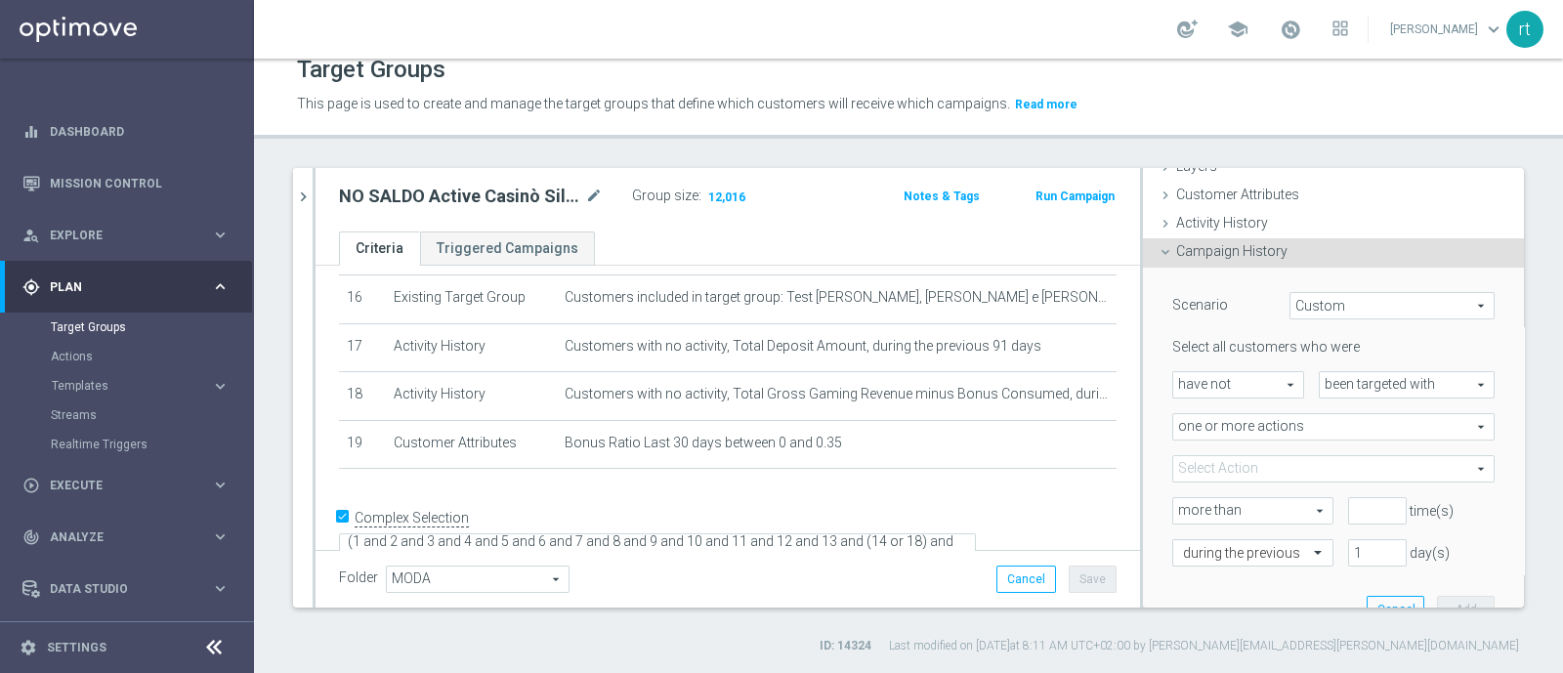
click at [1241, 459] on span at bounding box center [1333, 468] width 320 height 25
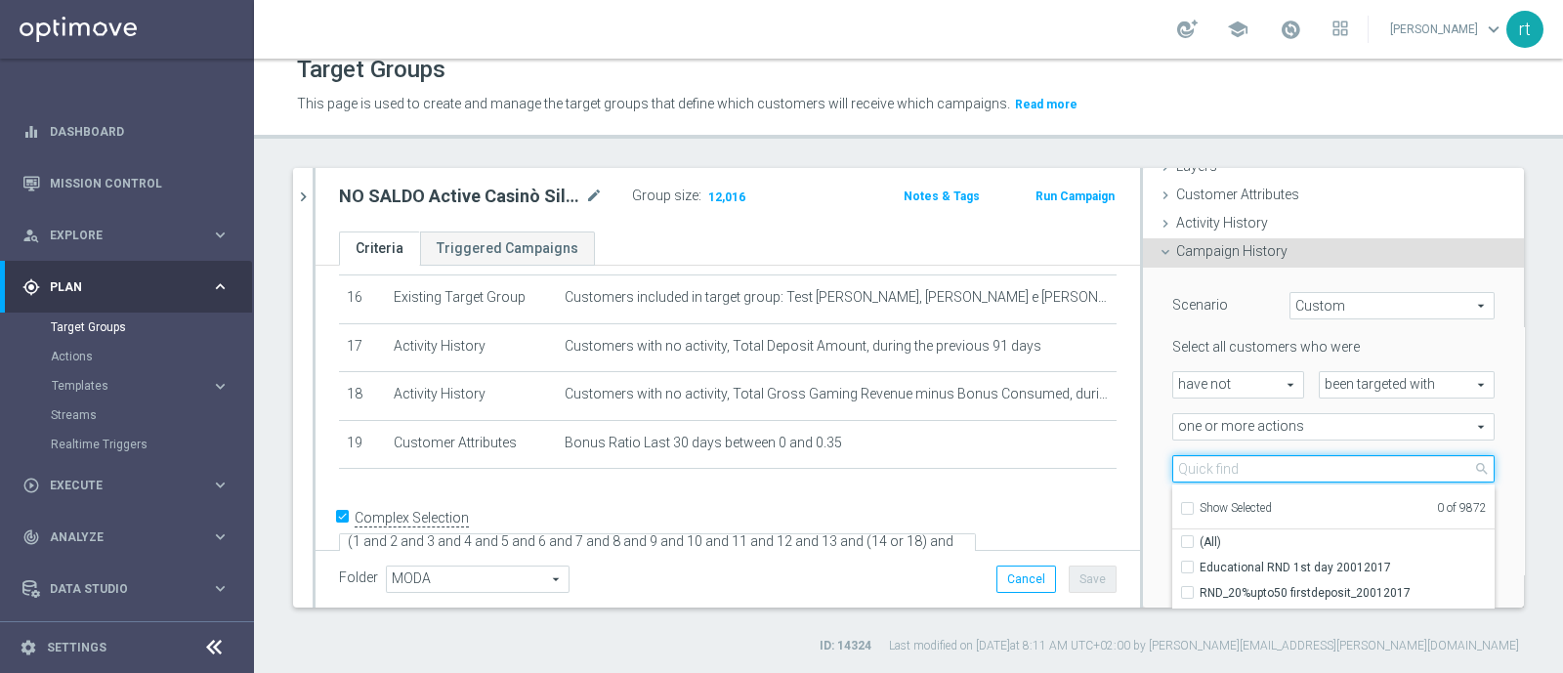
click at [1241, 459] on input "search" at bounding box center [1333, 468] width 322 height 27
type input "dep [PERSON_NAME] up to 60"
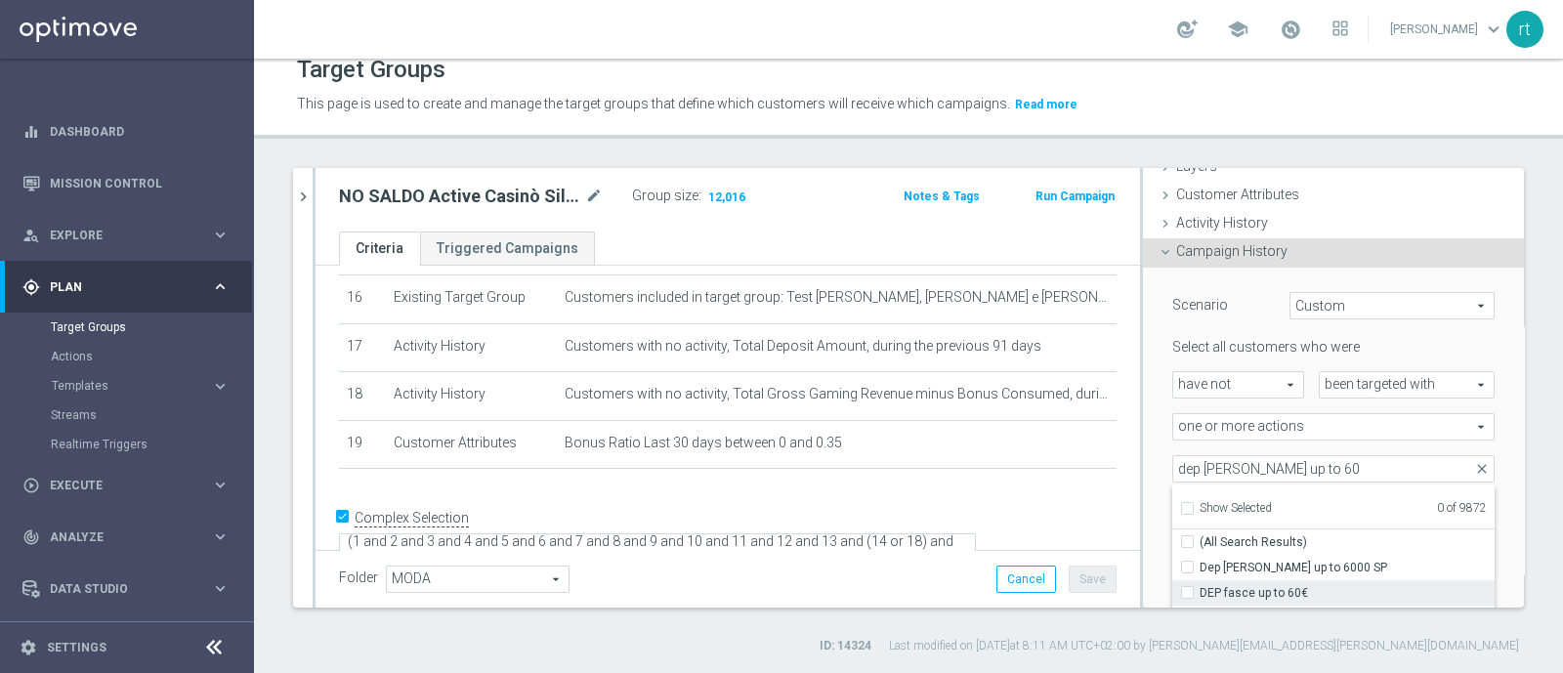
click at [1232, 585] on span "DEP fasce up to 60€" at bounding box center [1347, 593] width 295 height 16
click at [1200, 586] on input "DEP fasce up to 60€" at bounding box center [1193, 592] width 13 height 13
checkbox input "true"
type input "DEP fasce up to 60€"
click at [1143, 523] on div "Scenario Custom Custom arrow_drop_down search Select all customers who were hav…" at bounding box center [1333, 454] width 381 height 372
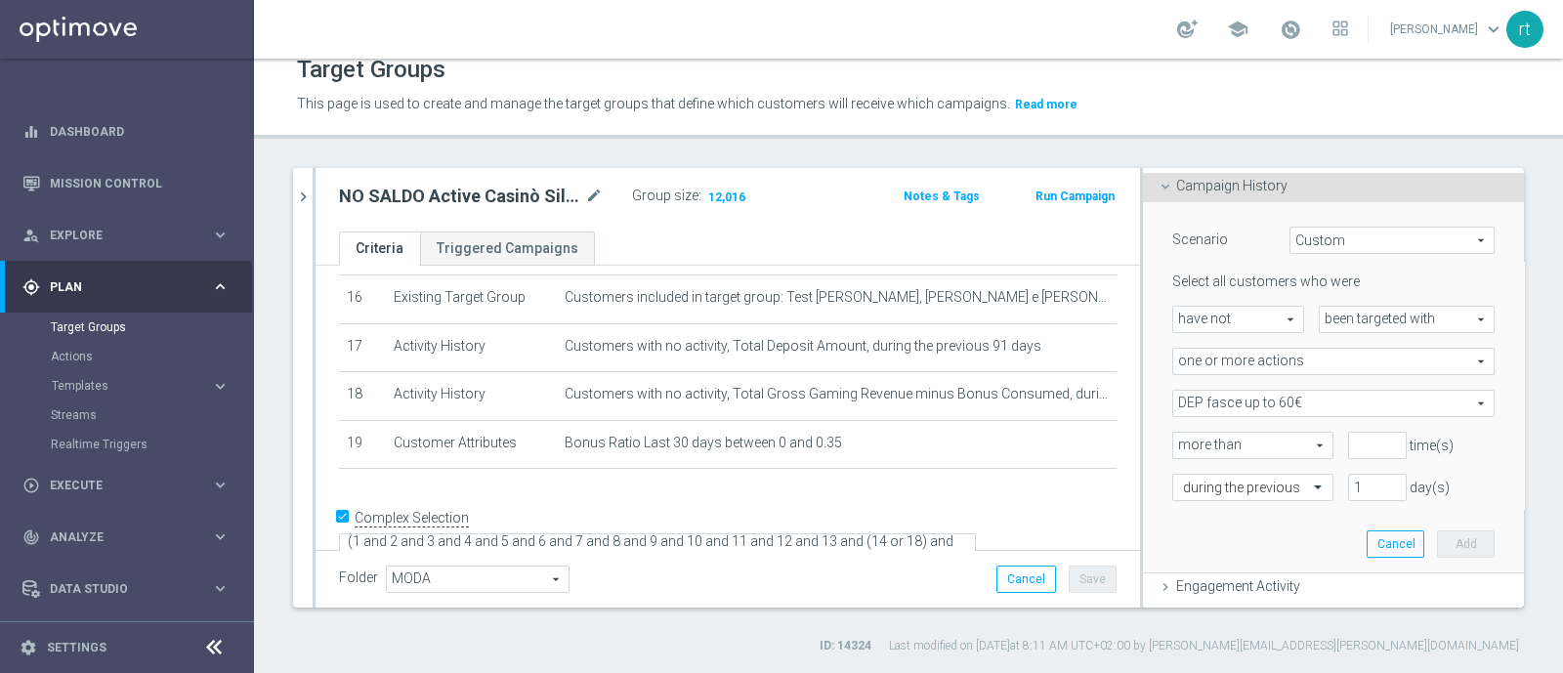
scroll to position [156, 0]
click at [1348, 435] on input "number" at bounding box center [1377, 444] width 59 height 27
type input "0"
click at [1259, 481] on div at bounding box center [1252, 488] width 159 height 18
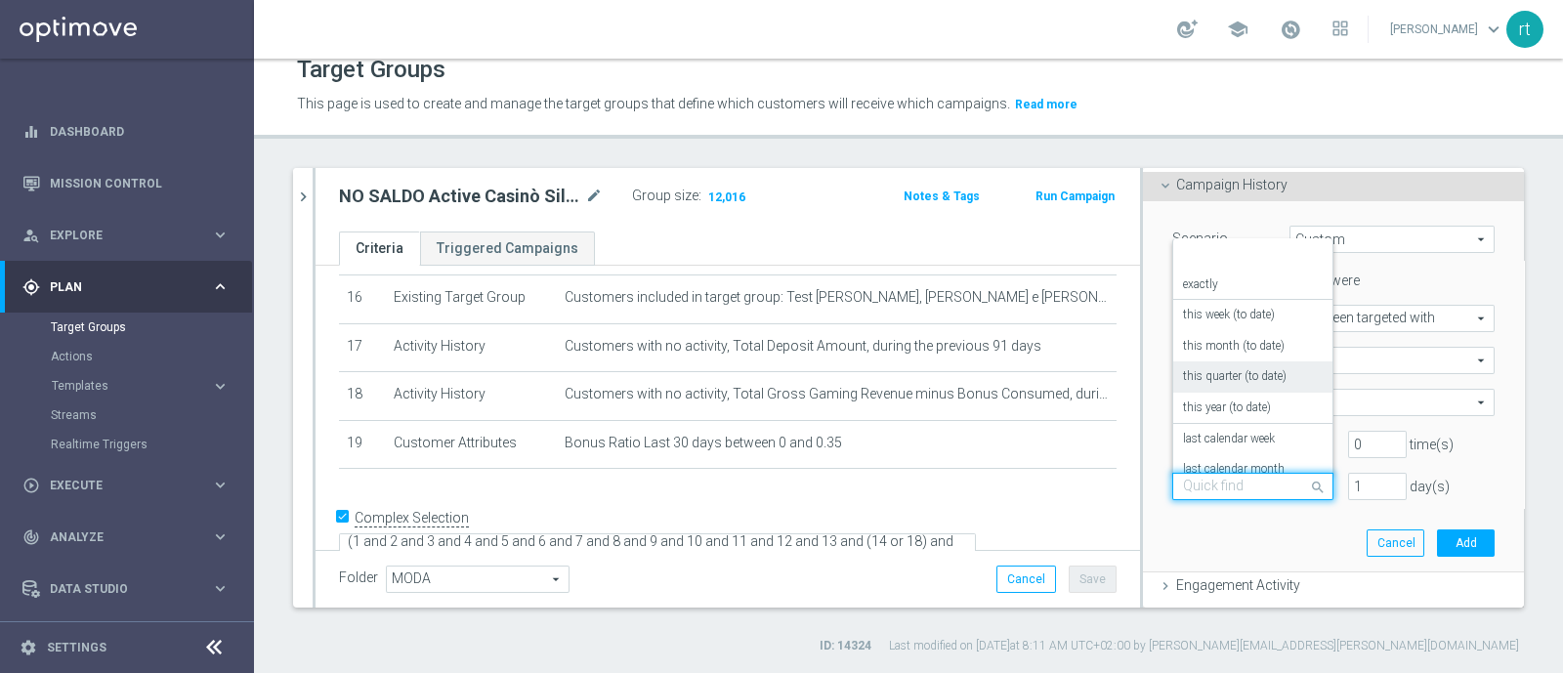
scroll to position [171, 0]
click at [1208, 390] on label "on this date" at bounding box center [1213, 392] width 60 height 16
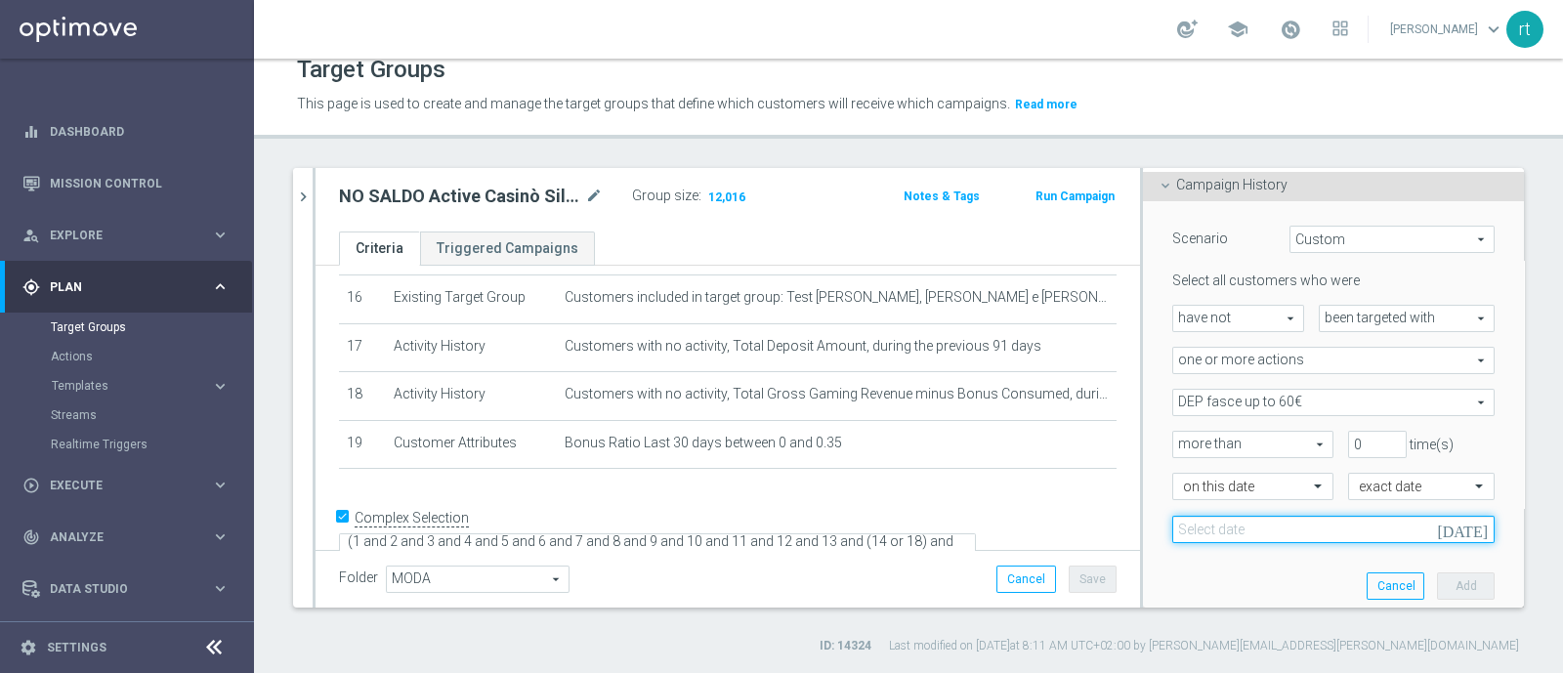
click at [1310, 529] on input at bounding box center [1333, 529] width 322 height 27
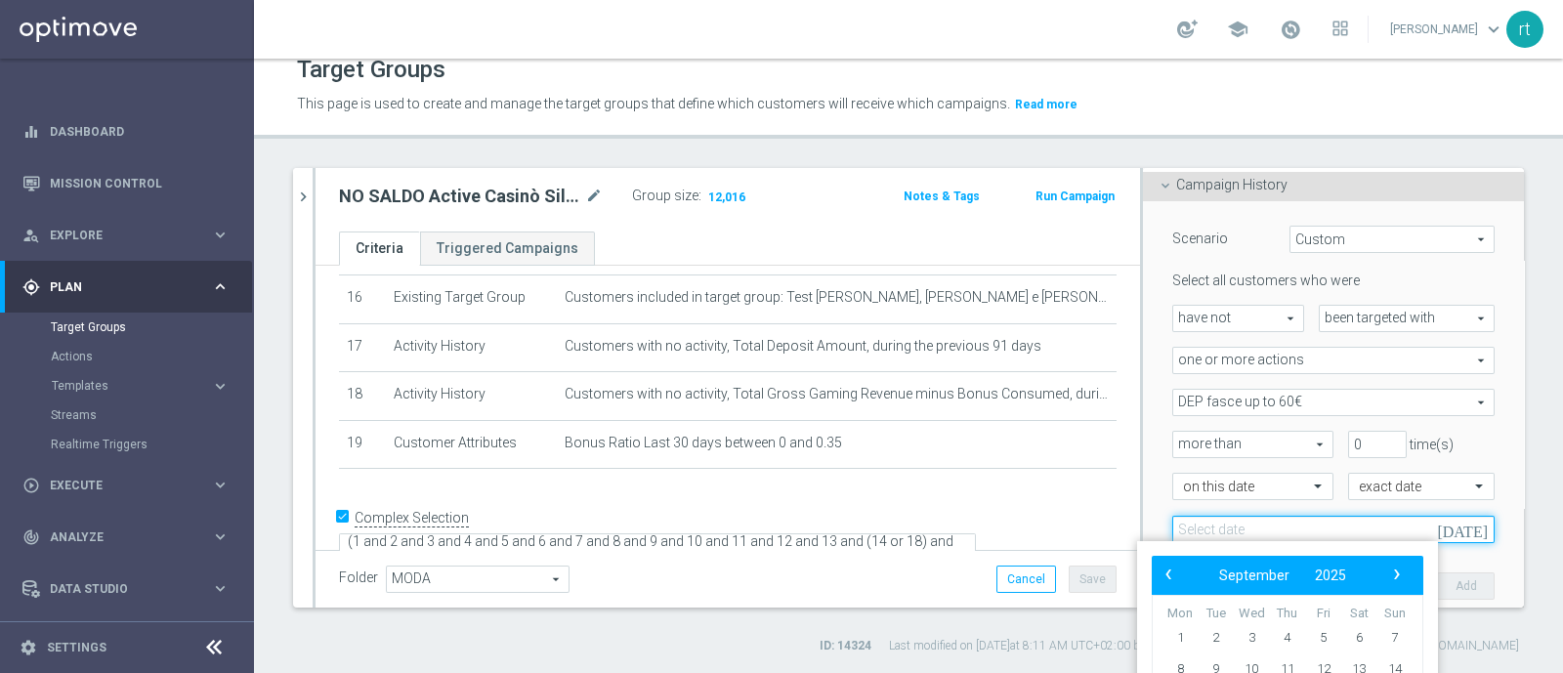
scroll to position [194, 0]
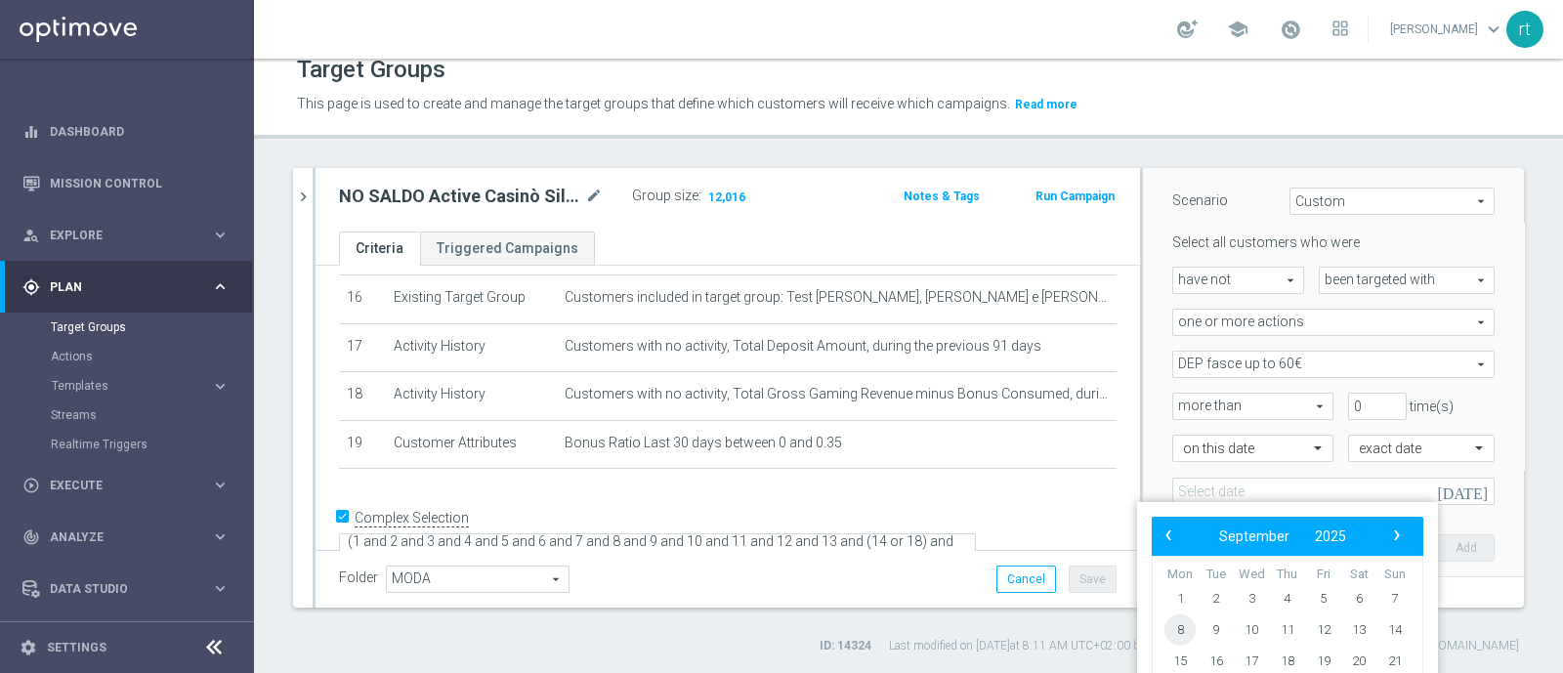
click at [1183, 632] on span "8" at bounding box center [1180, 630] width 31 height 31
type input "[DATE]"
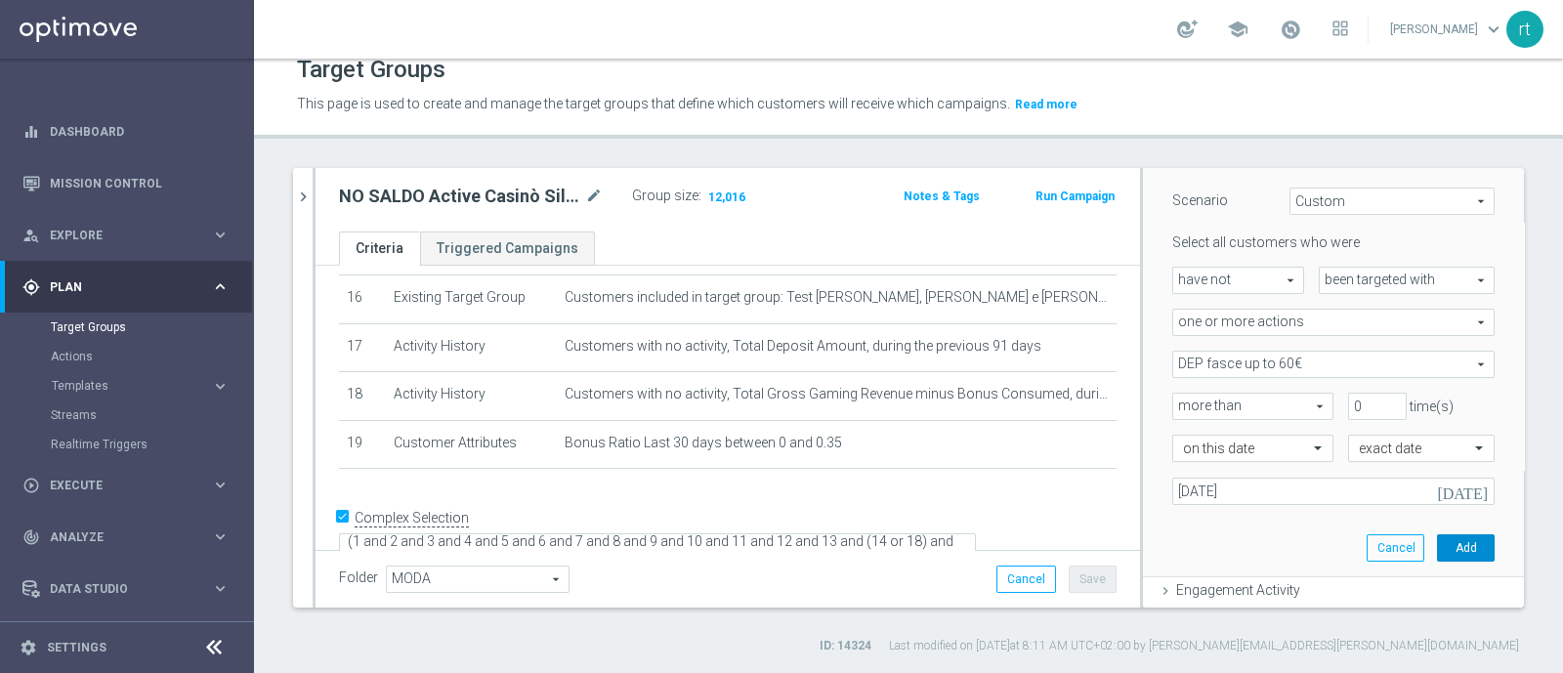
click at [1442, 547] on button "Add" at bounding box center [1466, 547] width 58 height 27
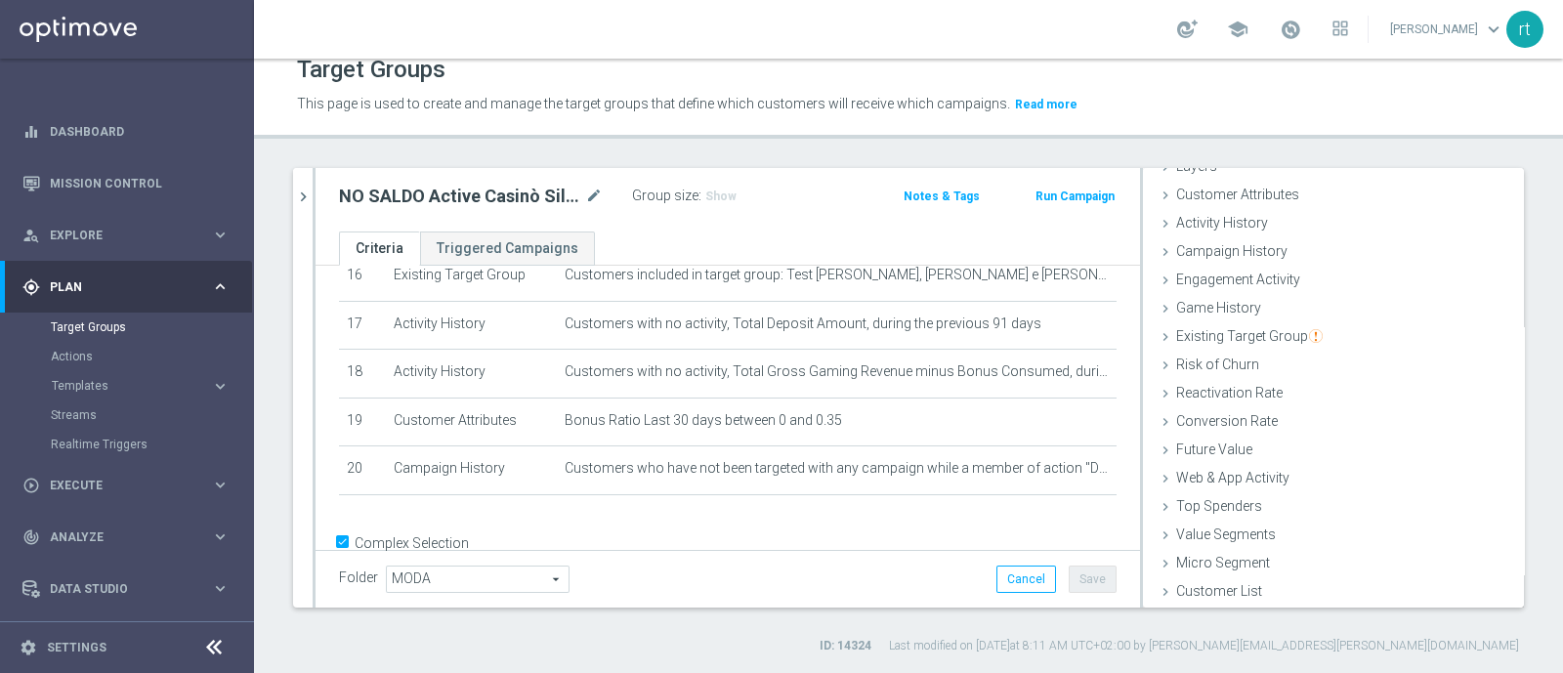
scroll to position [835, 0]
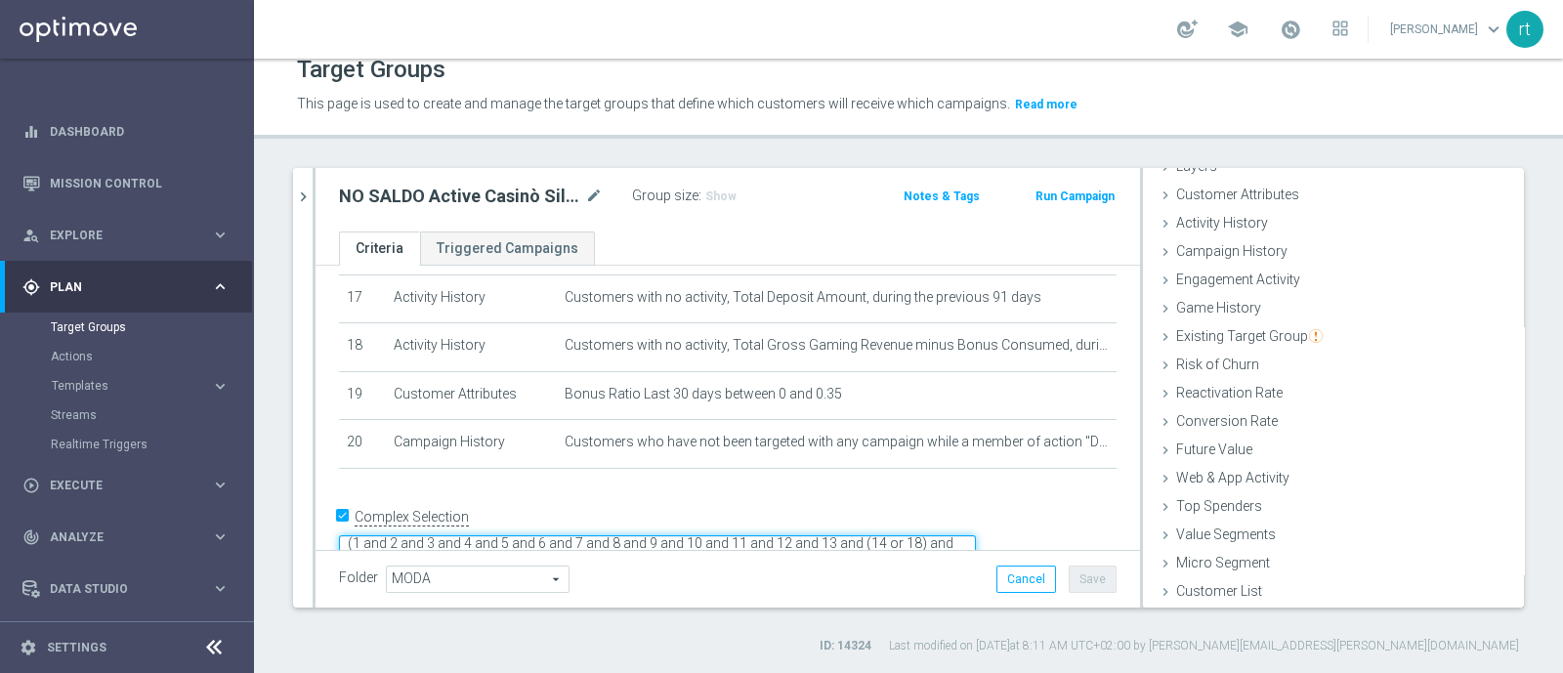
click at [639, 535] on textarea "(1 and 2 and 3 and 4 and 5 and 6 and 7 and 8 and 9 and 10 and 11 and 12 and 13 …" at bounding box center [657, 552] width 637 height 34
type textarea "(1 and 2 and 3 and 4 and 5 and 6 and 7 and 8 and 9 and 10 and 11 and 12 and 13 …"
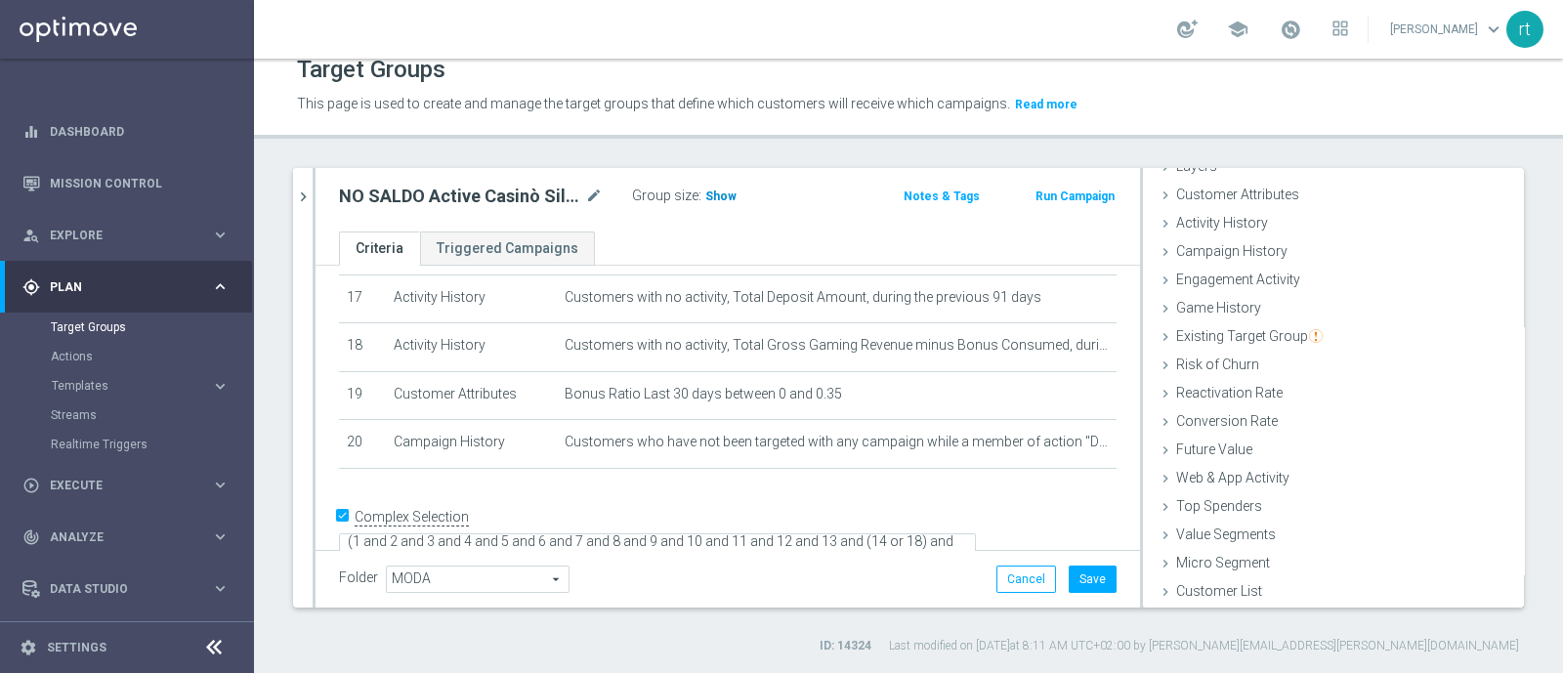
click at [722, 204] on h3 "Show" at bounding box center [720, 196] width 35 height 21
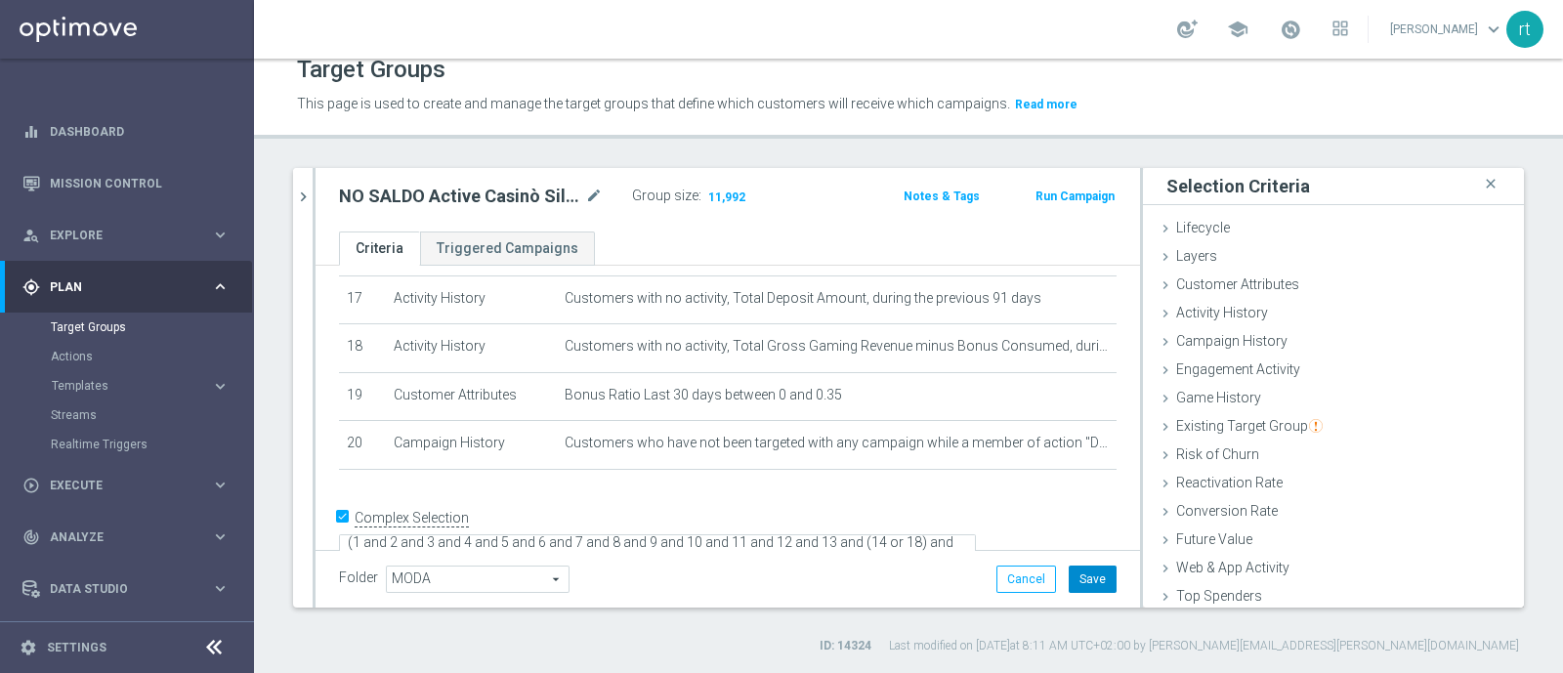
click at [1080, 590] on button "Save" at bounding box center [1093, 579] width 48 height 27
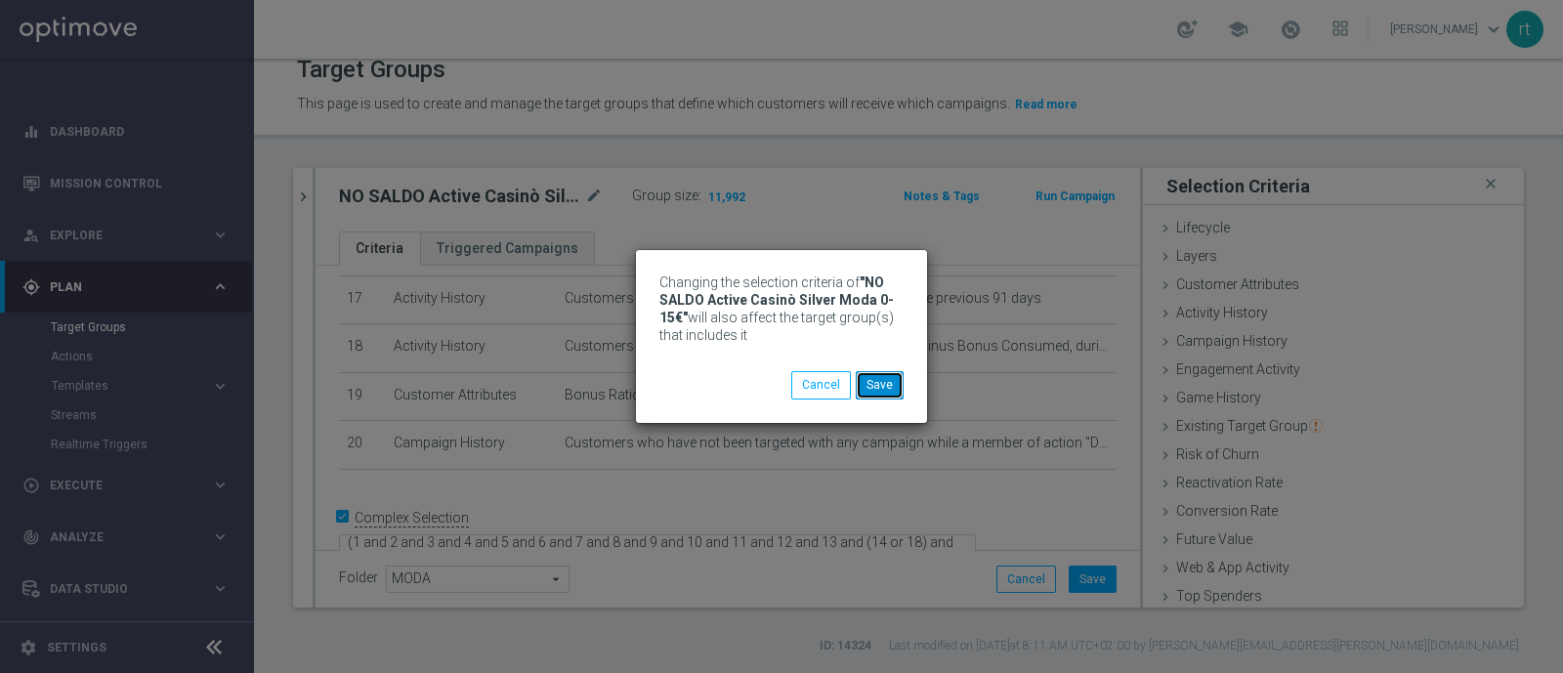
click at [895, 391] on button "Save" at bounding box center [880, 384] width 48 height 27
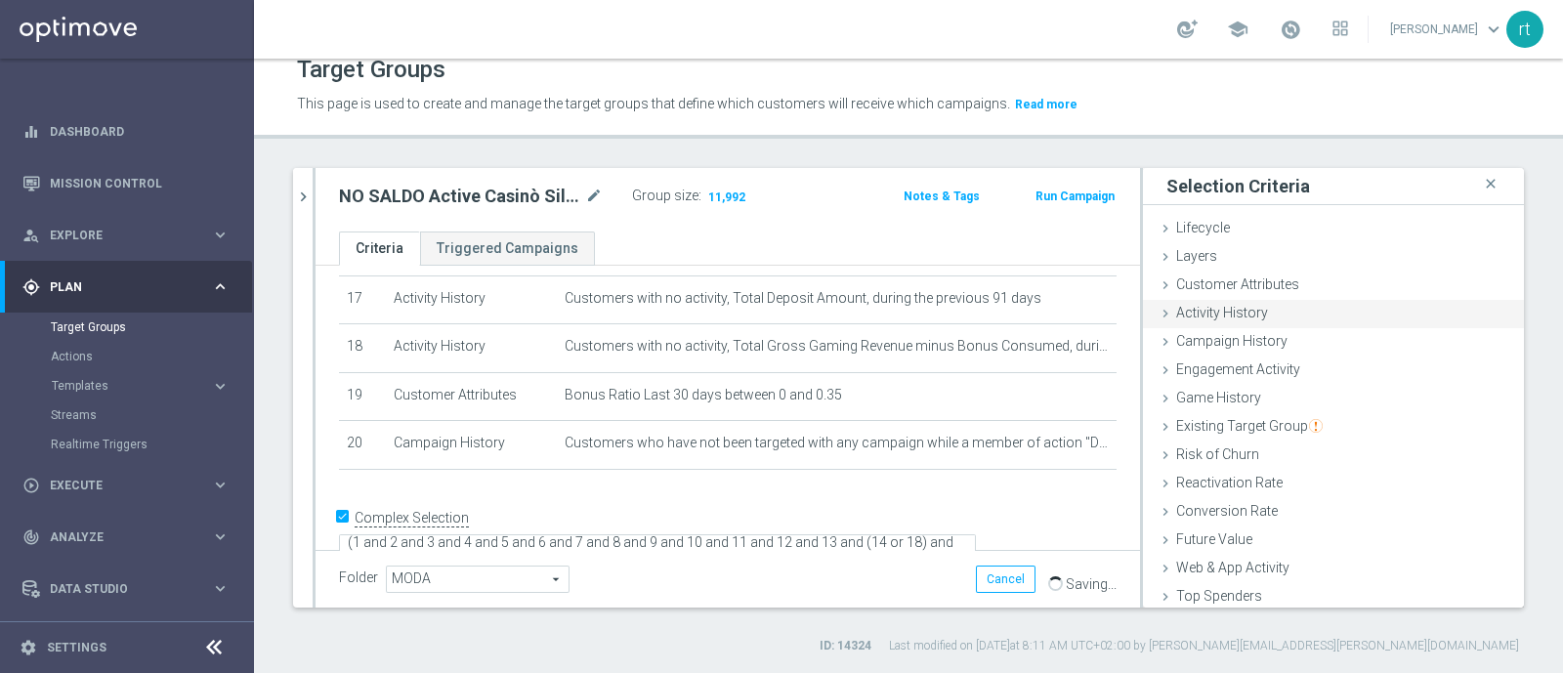
click at [1213, 319] on div "Activity History done" at bounding box center [1333, 314] width 381 height 29
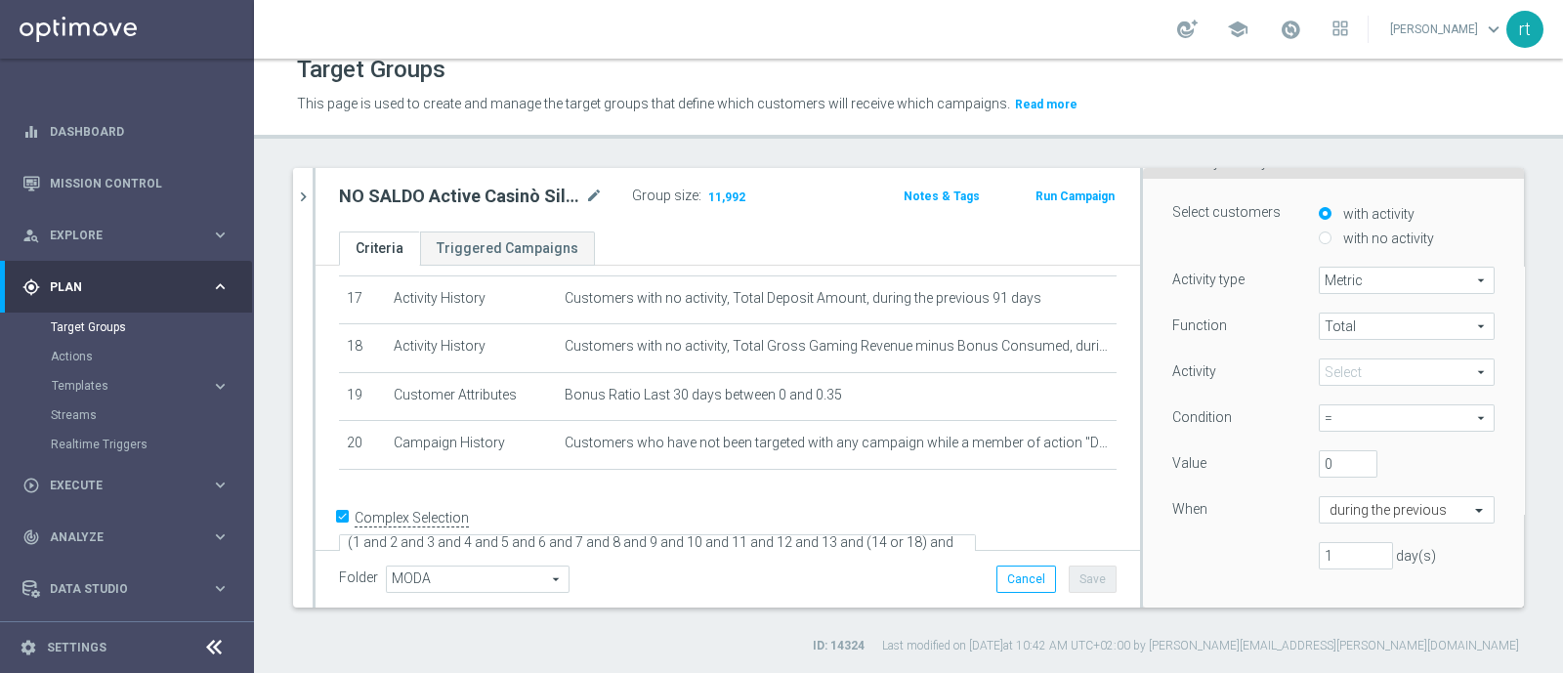
scroll to position [148, 0]
click at [1328, 369] on span at bounding box center [1407, 374] width 174 height 25
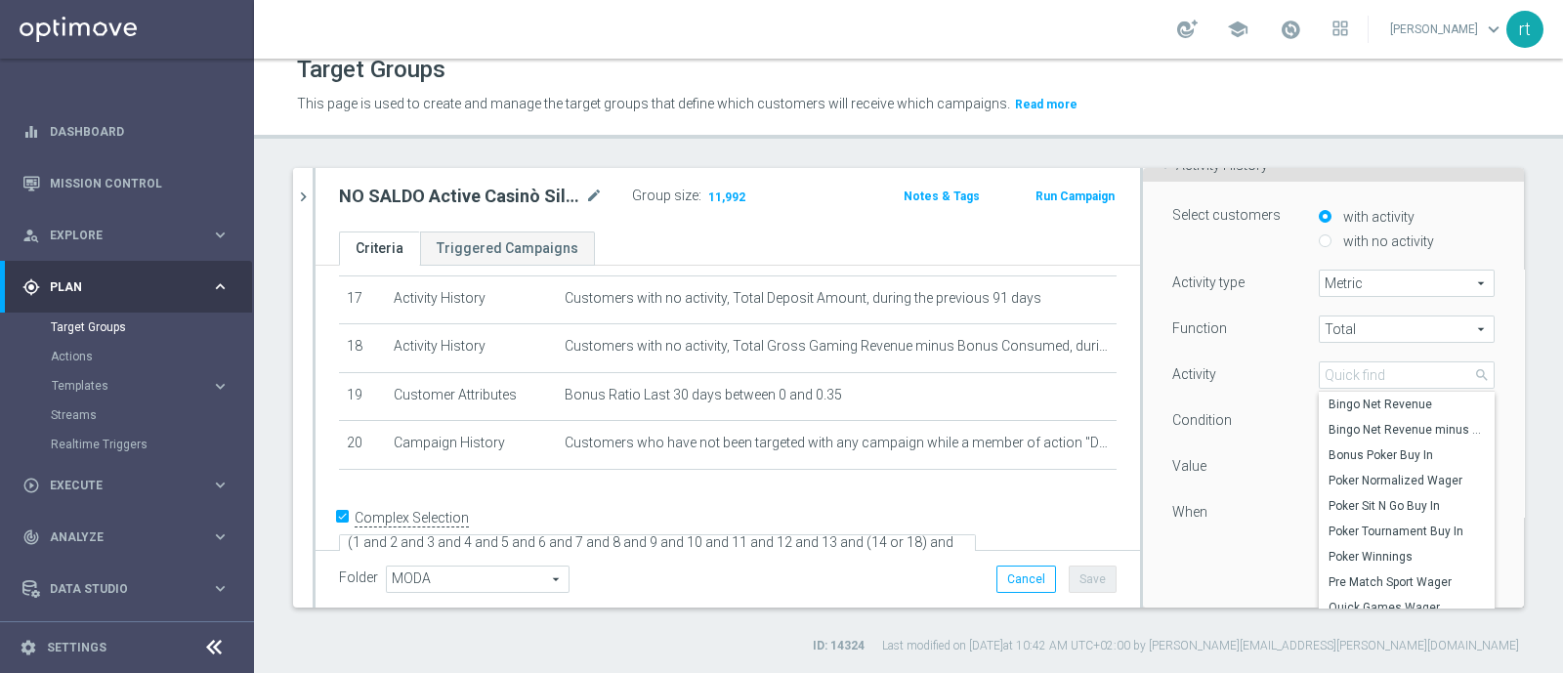
click at [1259, 371] on div "Activity" at bounding box center [1231, 376] width 147 height 31
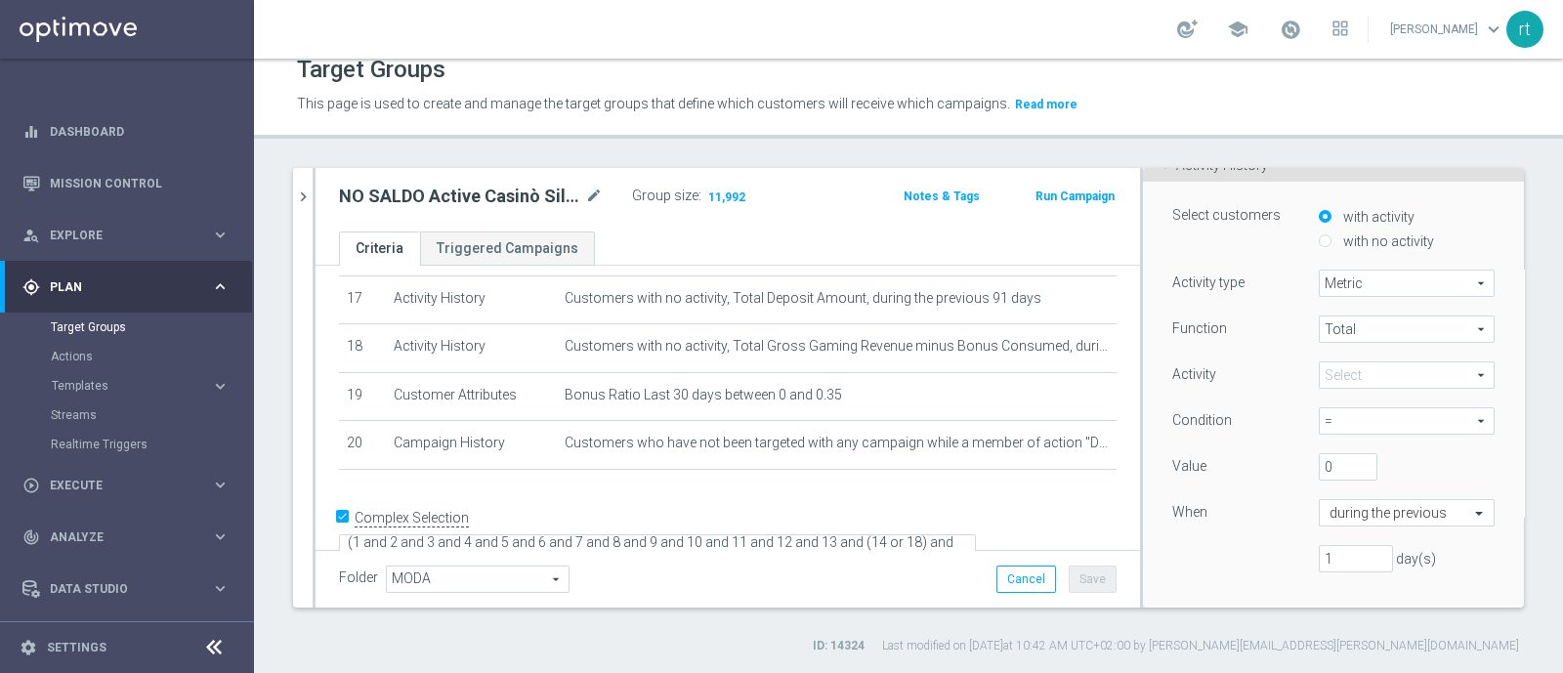
scroll to position [0, 0]
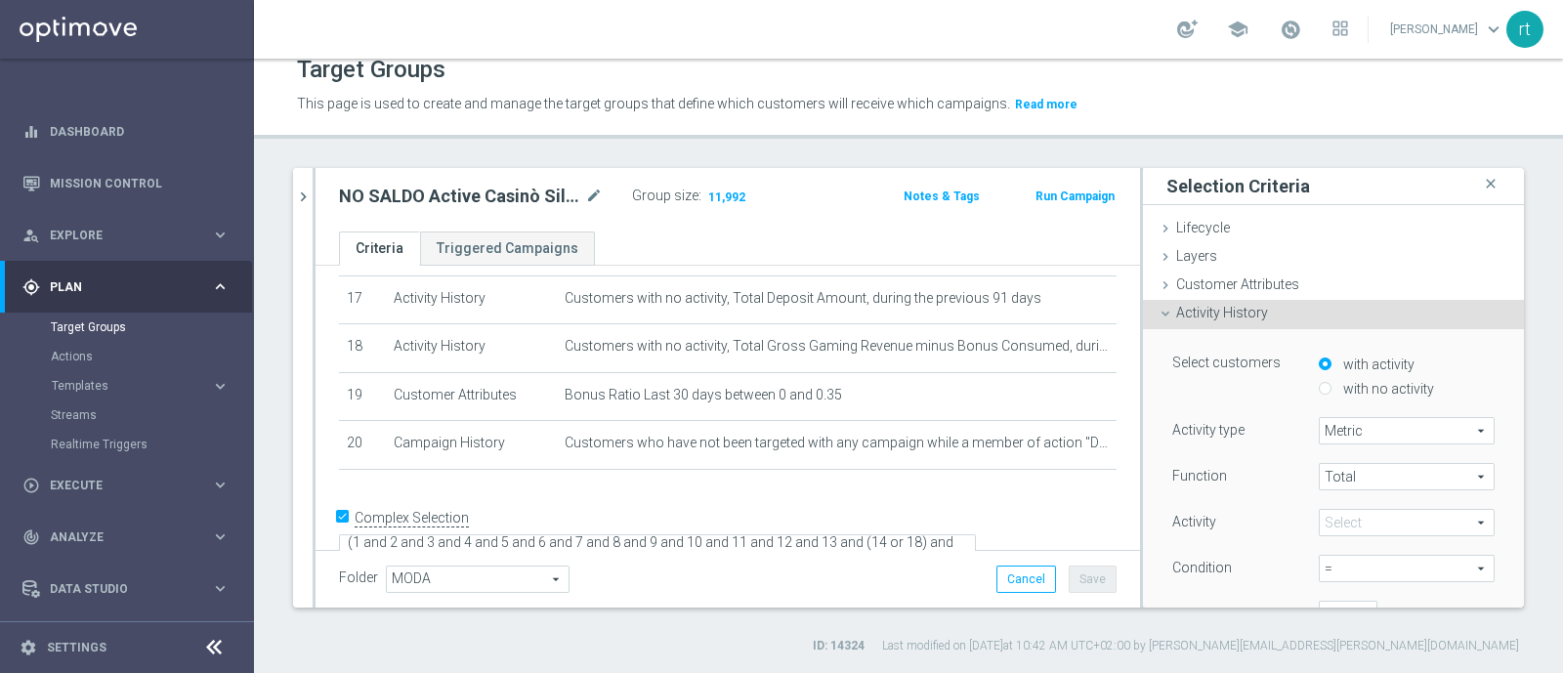
click at [1226, 312] on span "Activity History" at bounding box center [1222, 313] width 92 height 16
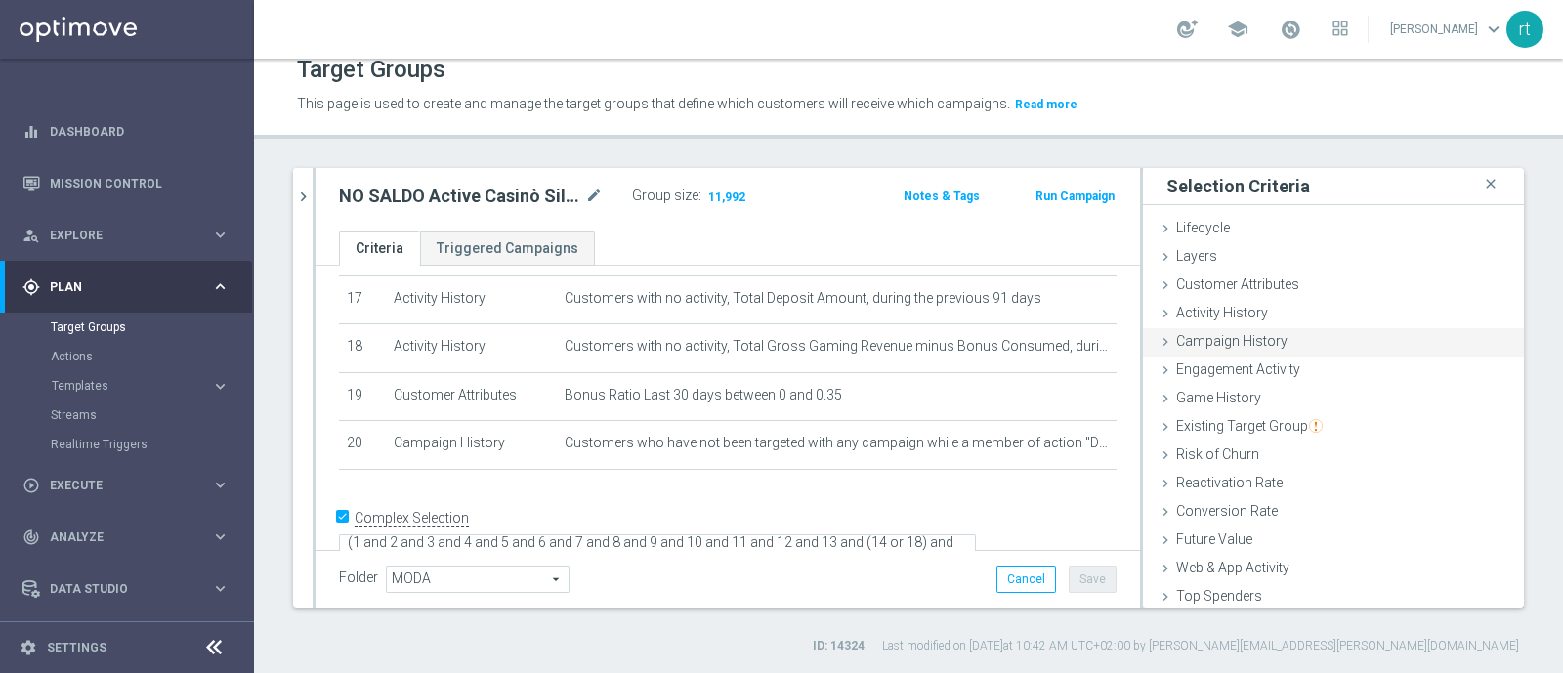
click at [1237, 344] on span "Campaign History" at bounding box center [1231, 341] width 111 height 16
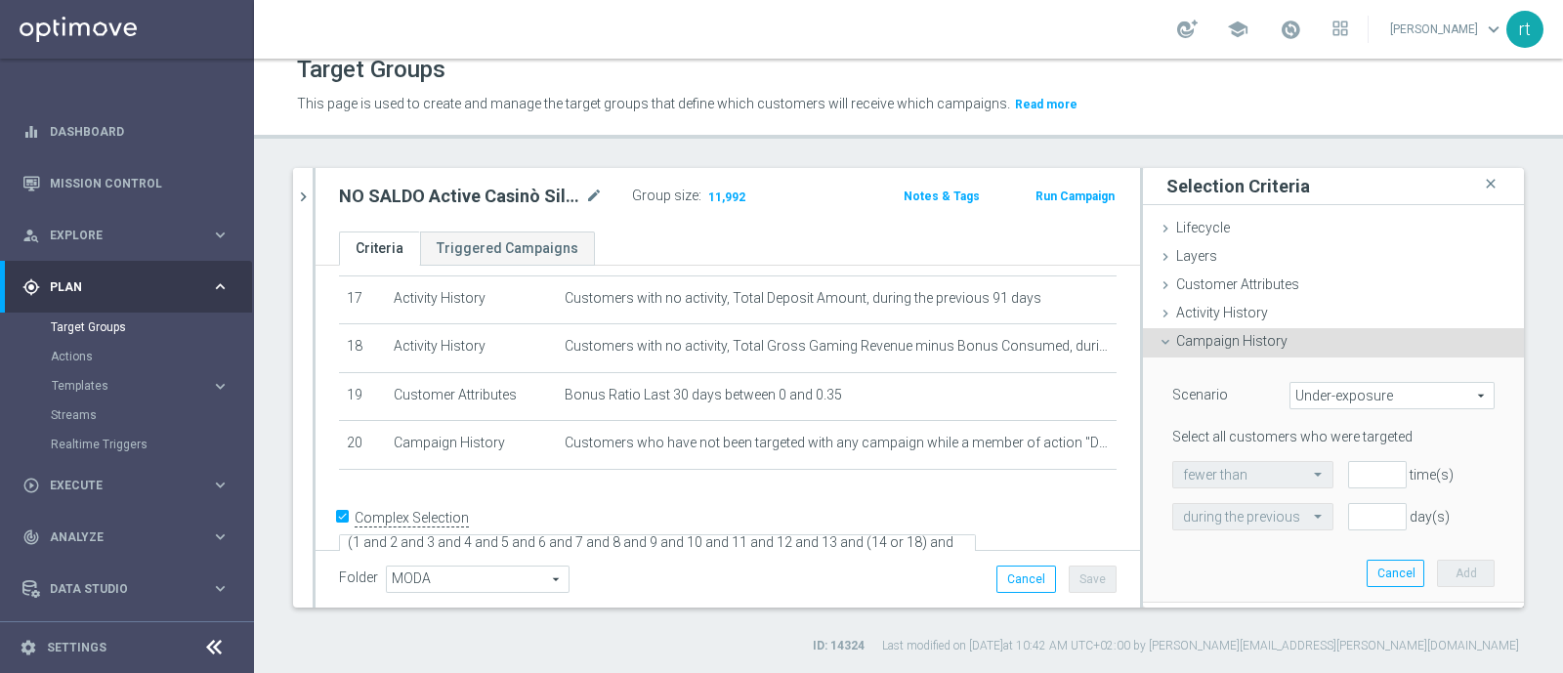
click at [1299, 400] on span "Under-exposure" at bounding box center [1392, 395] width 203 height 25
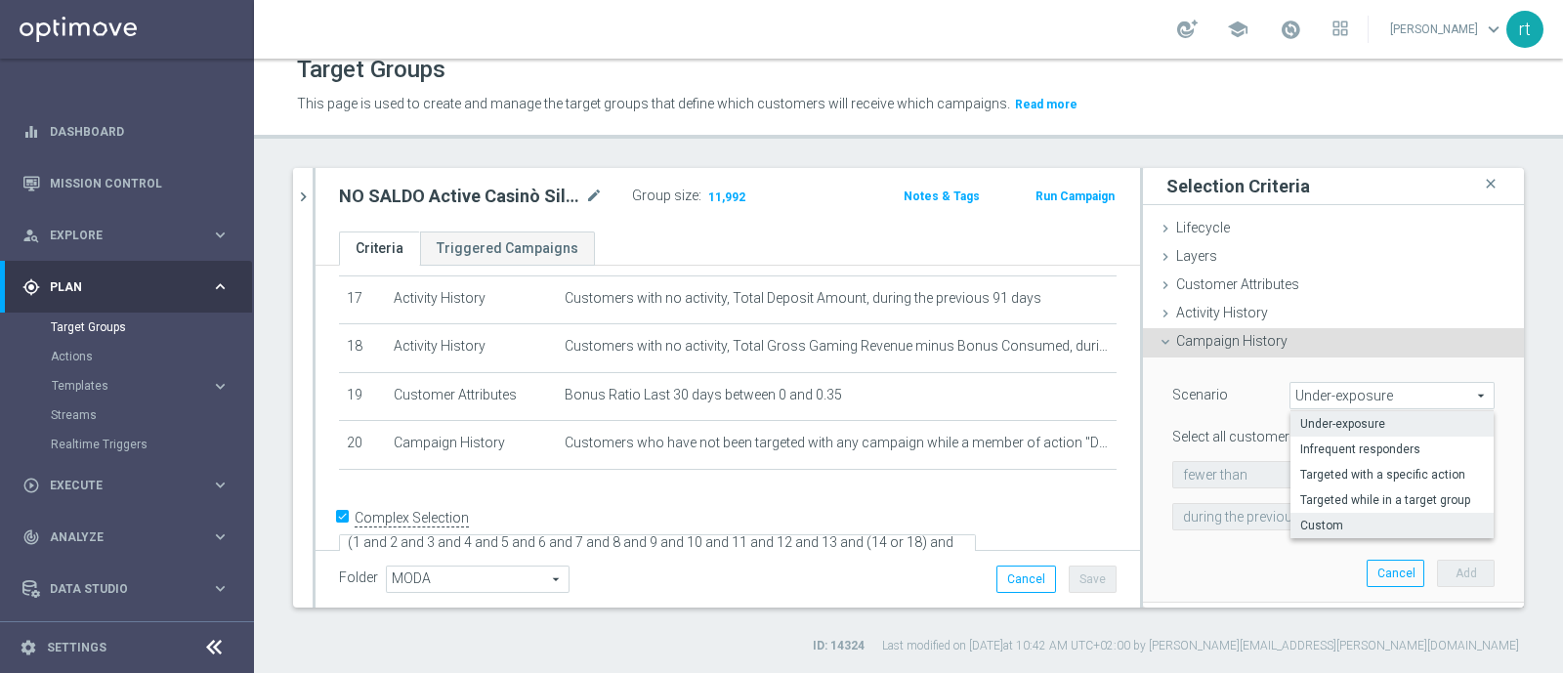
click at [1305, 519] on span "Custom" at bounding box center [1392, 526] width 184 height 16
type input "Custom"
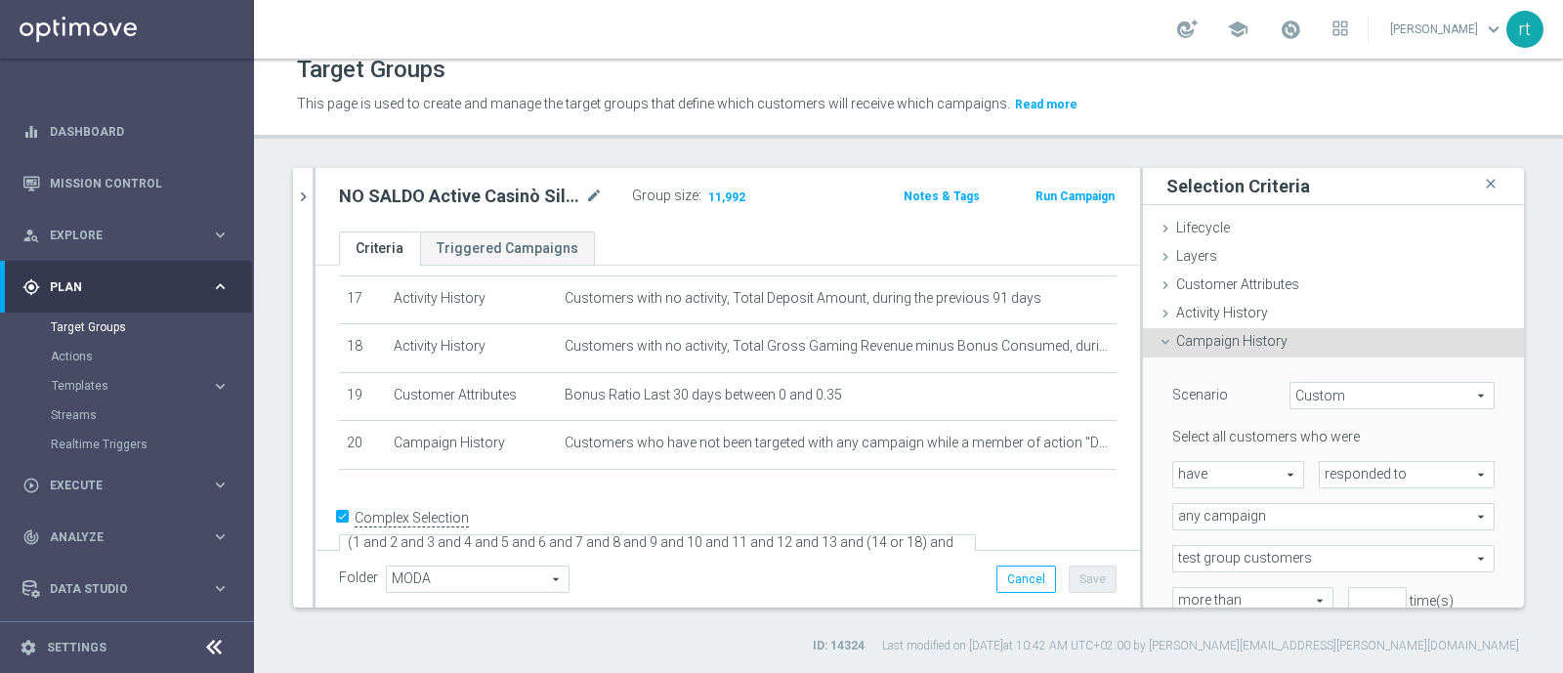
click at [1243, 472] on span "have" at bounding box center [1238, 474] width 130 height 25
click at [1320, 482] on span "responded to" at bounding box center [1407, 474] width 174 height 25
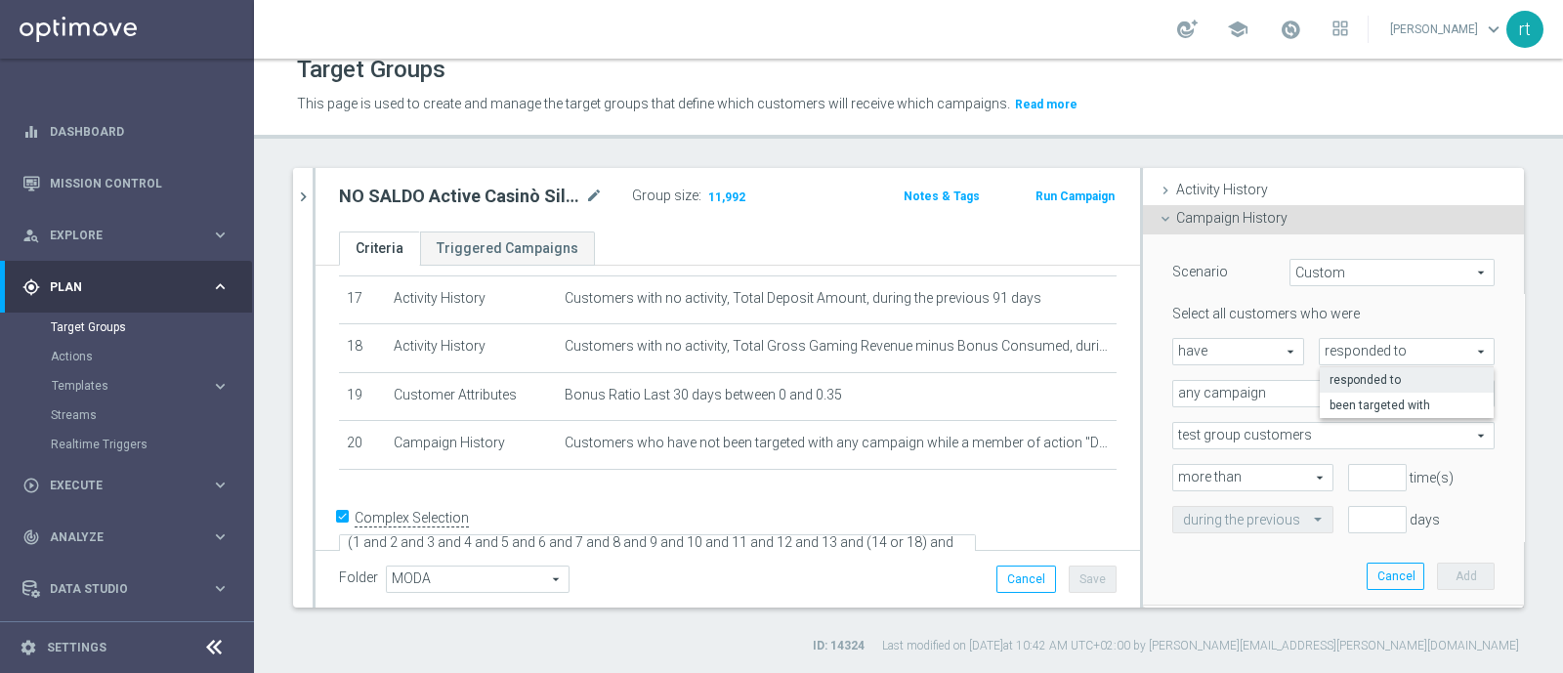
scroll to position [124, 0]
click at [1231, 347] on span "have" at bounding box center [1238, 350] width 130 height 25
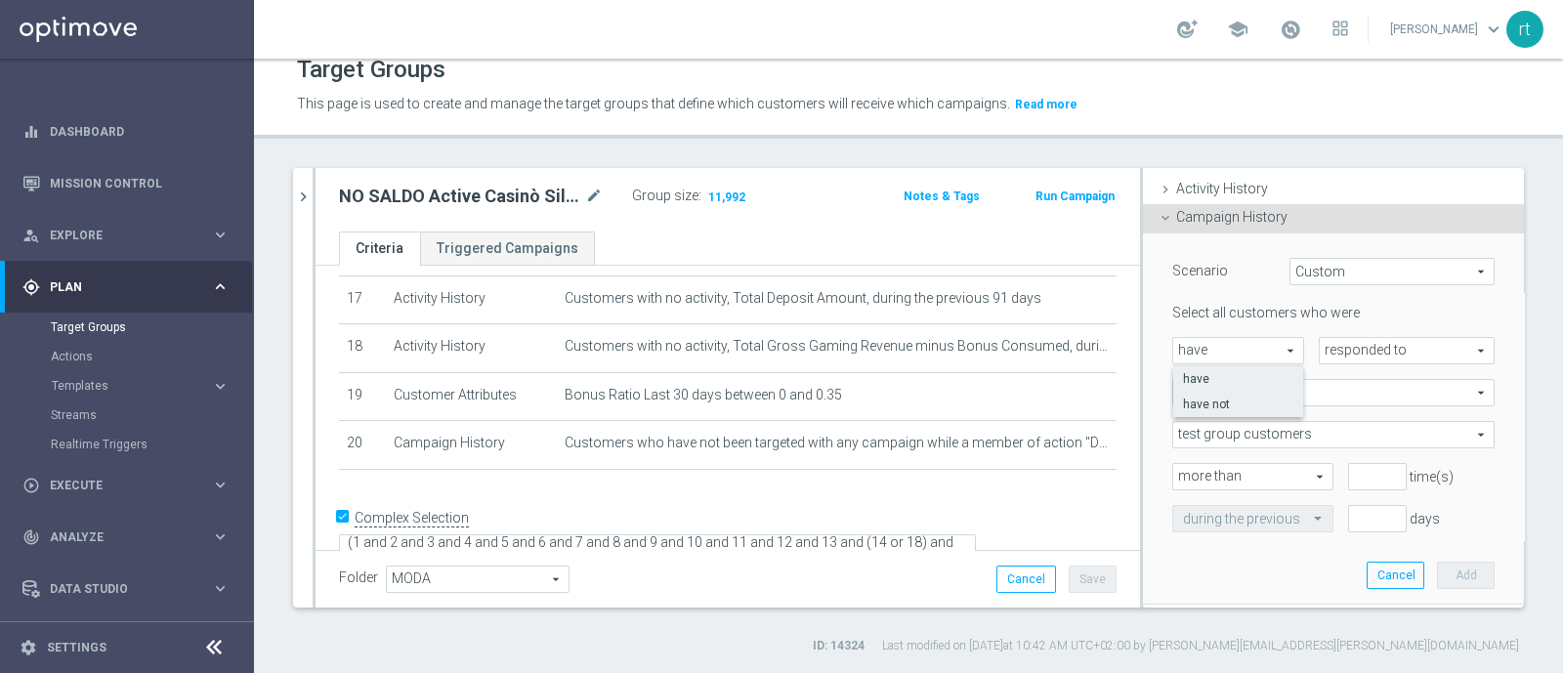
click at [1233, 403] on span "have not" at bounding box center [1238, 405] width 110 height 16
type input "have not"
click at [1320, 353] on span "responded to" at bounding box center [1407, 350] width 174 height 25
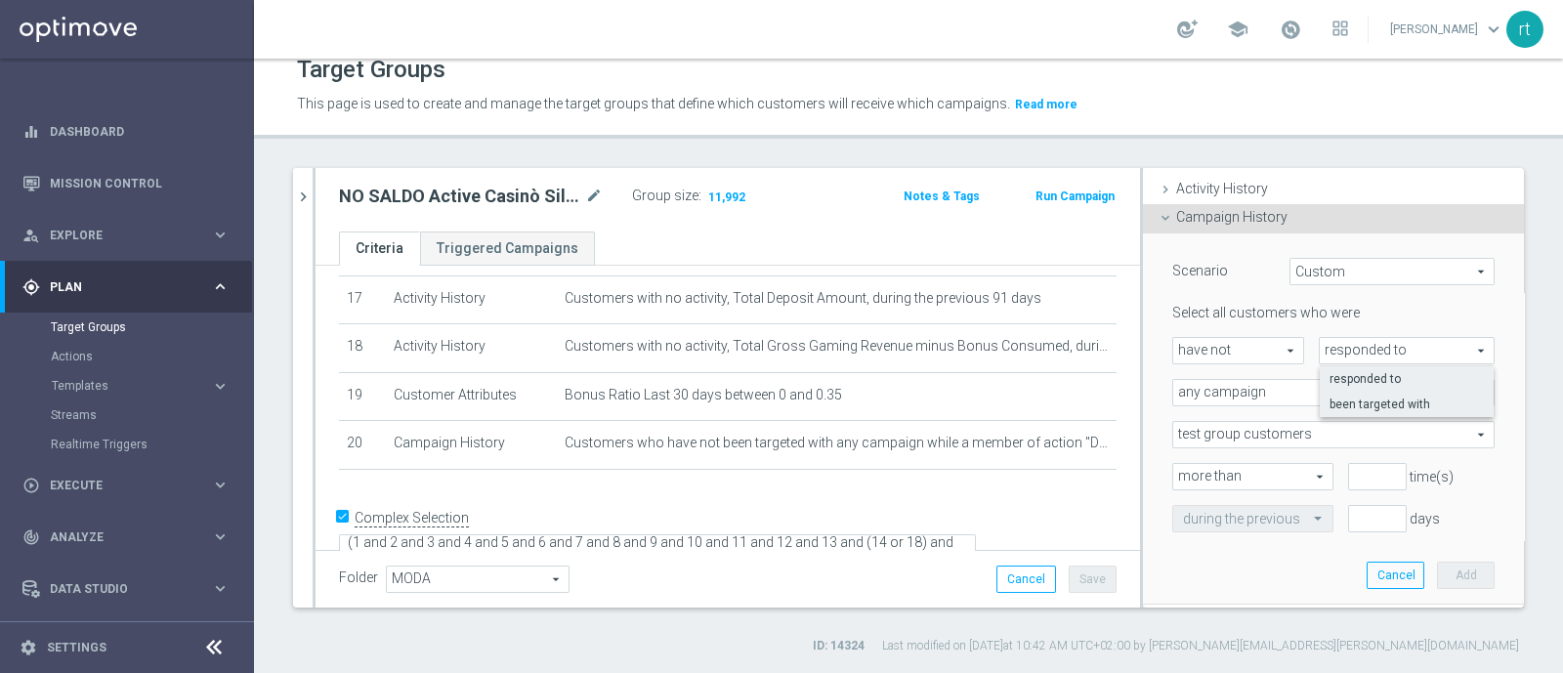
click at [1330, 397] on span "been targeted with" at bounding box center [1407, 405] width 154 height 16
type input "been targeted with"
click at [1287, 392] on span "any campaign" at bounding box center [1333, 392] width 320 height 25
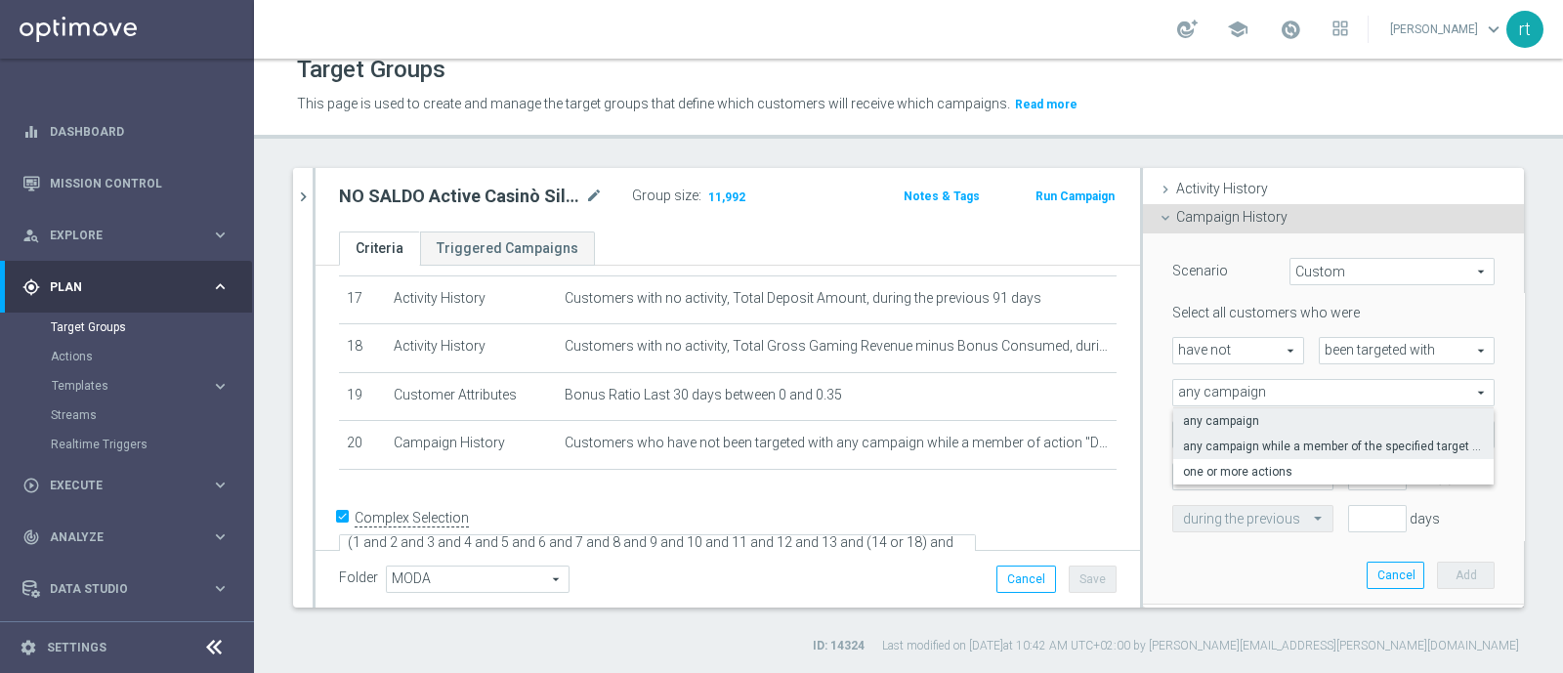
click at [1295, 441] on span "any campaign while a member of the specified target group(s)" at bounding box center [1333, 447] width 301 height 16
type input "any campaign while a member of the specified target group(s)"
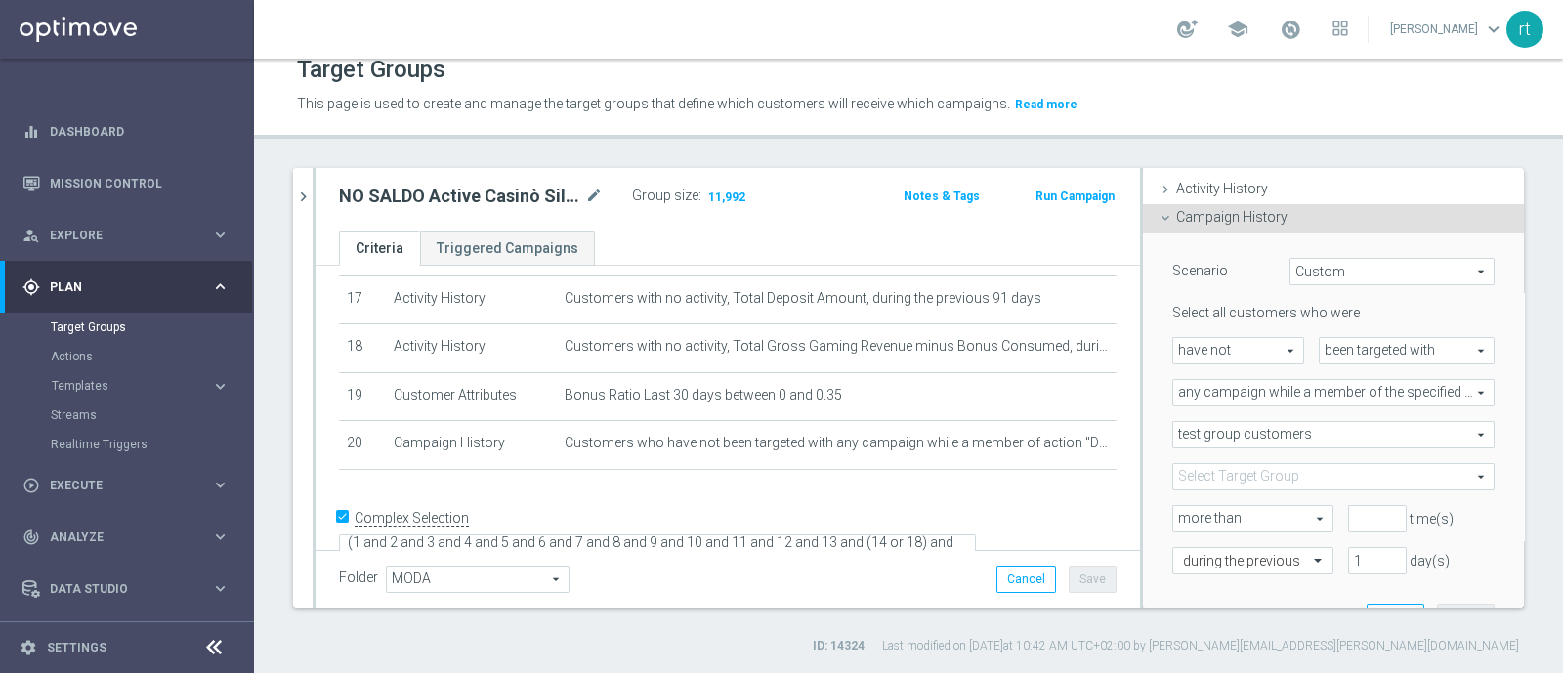
click at [1274, 435] on span "test group customers" at bounding box center [1333, 434] width 320 height 25
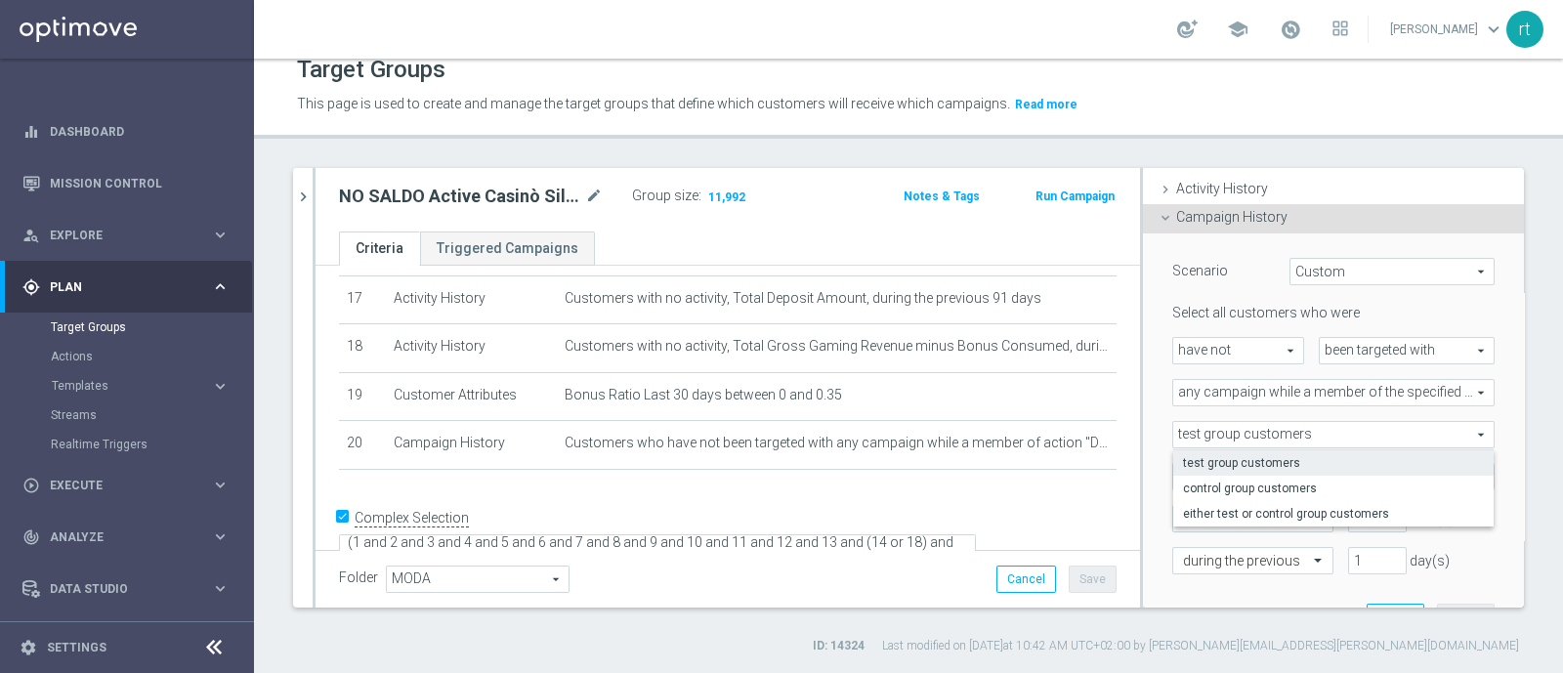
click at [1265, 461] on span "test group customers" at bounding box center [1333, 463] width 301 height 16
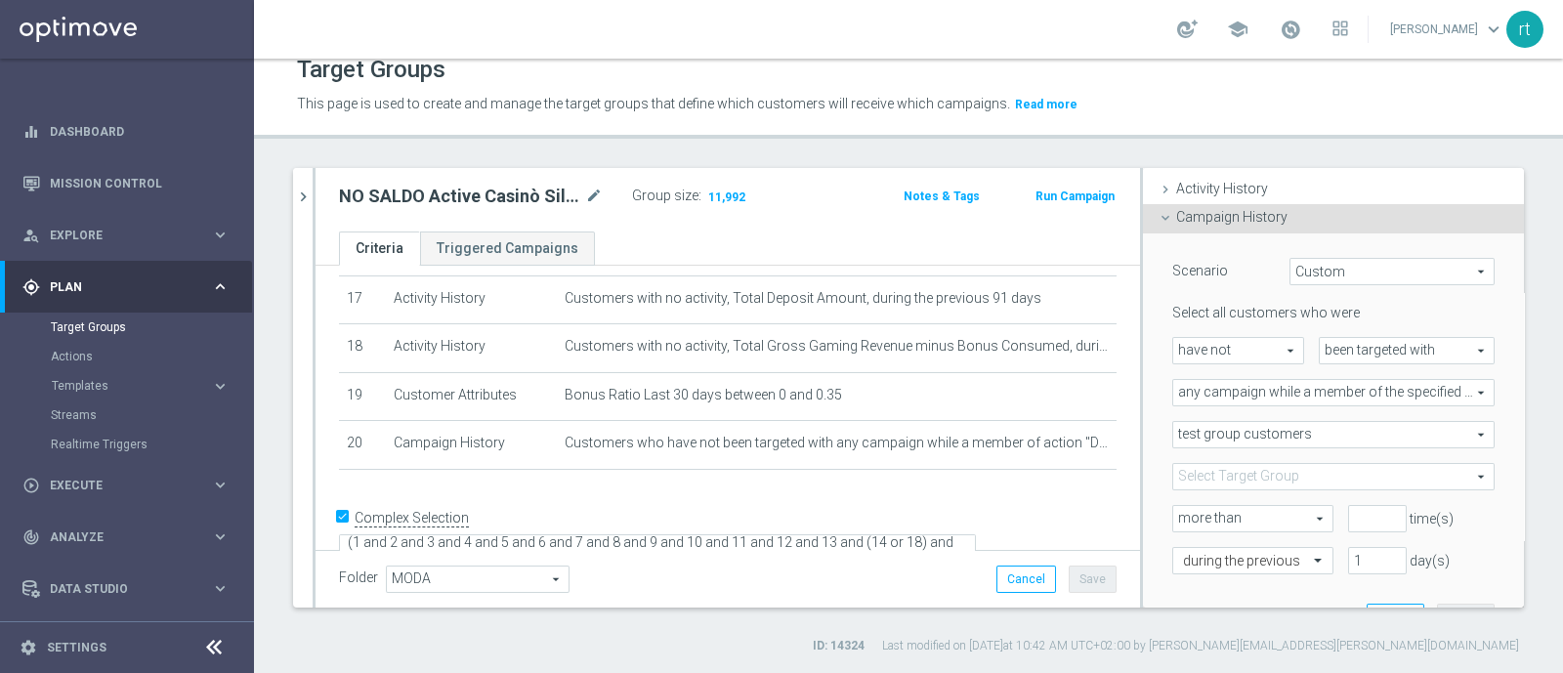
click at [1248, 470] on span at bounding box center [1333, 476] width 320 height 25
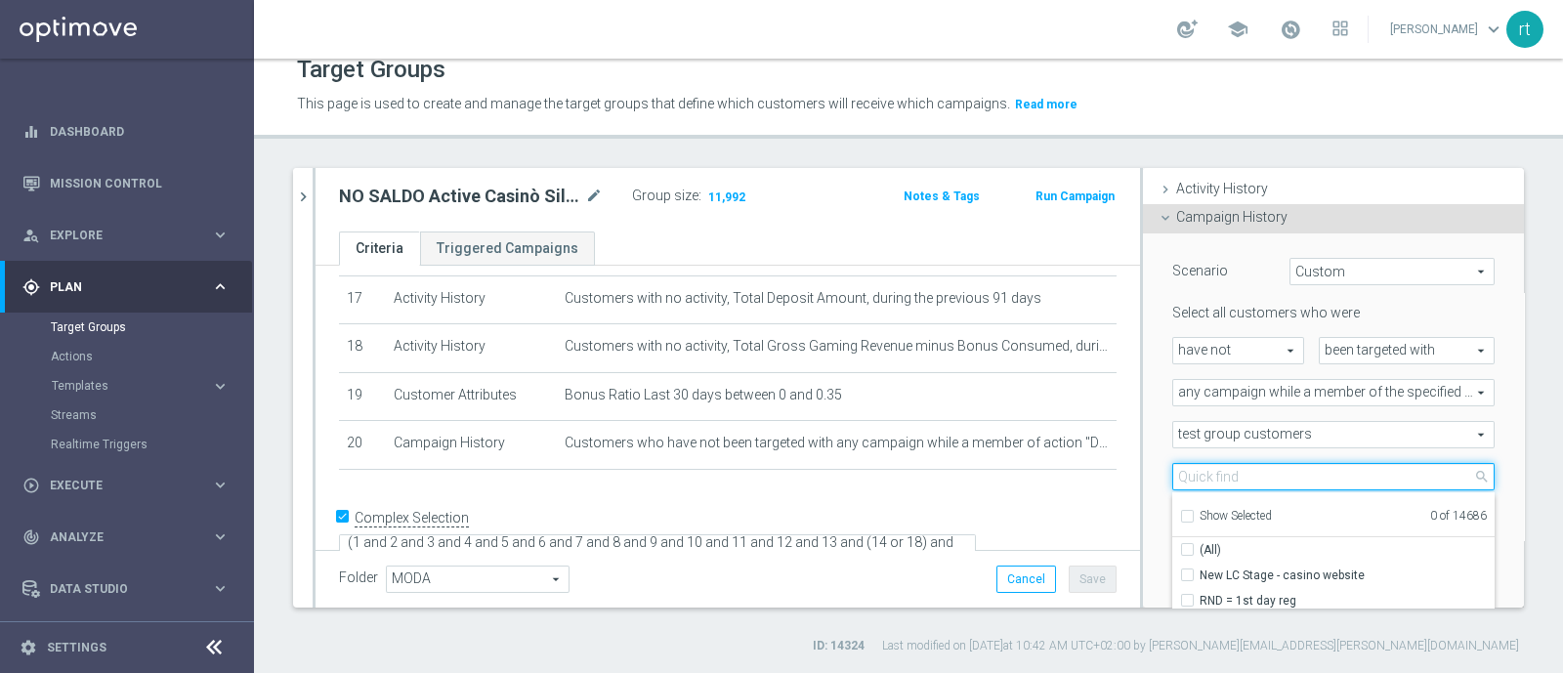
click at [1248, 470] on input "search" at bounding box center [1333, 476] width 322 height 27
click at [1216, 428] on span "test group customers" at bounding box center [1333, 434] width 320 height 25
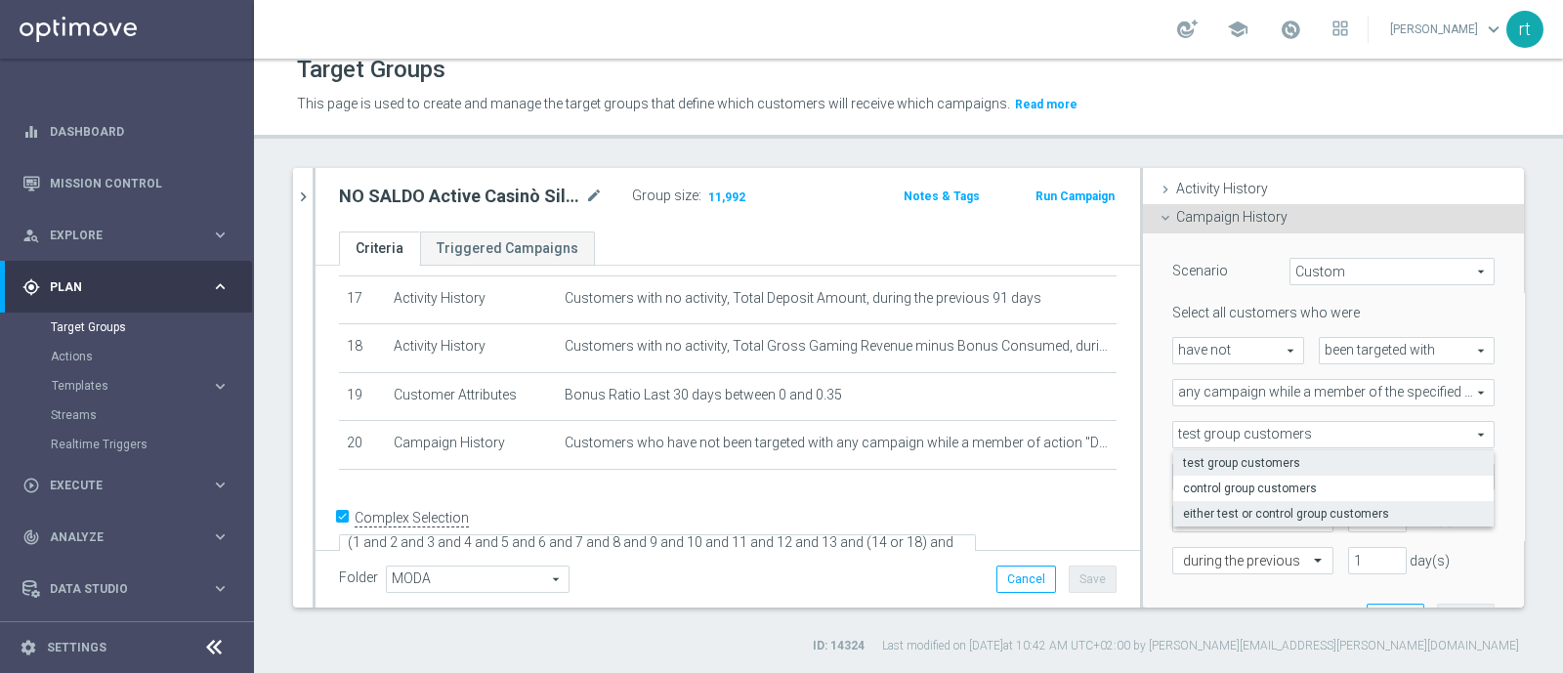
click at [1236, 502] on label "either test or control group customers" at bounding box center [1333, 513] width 320 height 25
type input "either test or control group customers"
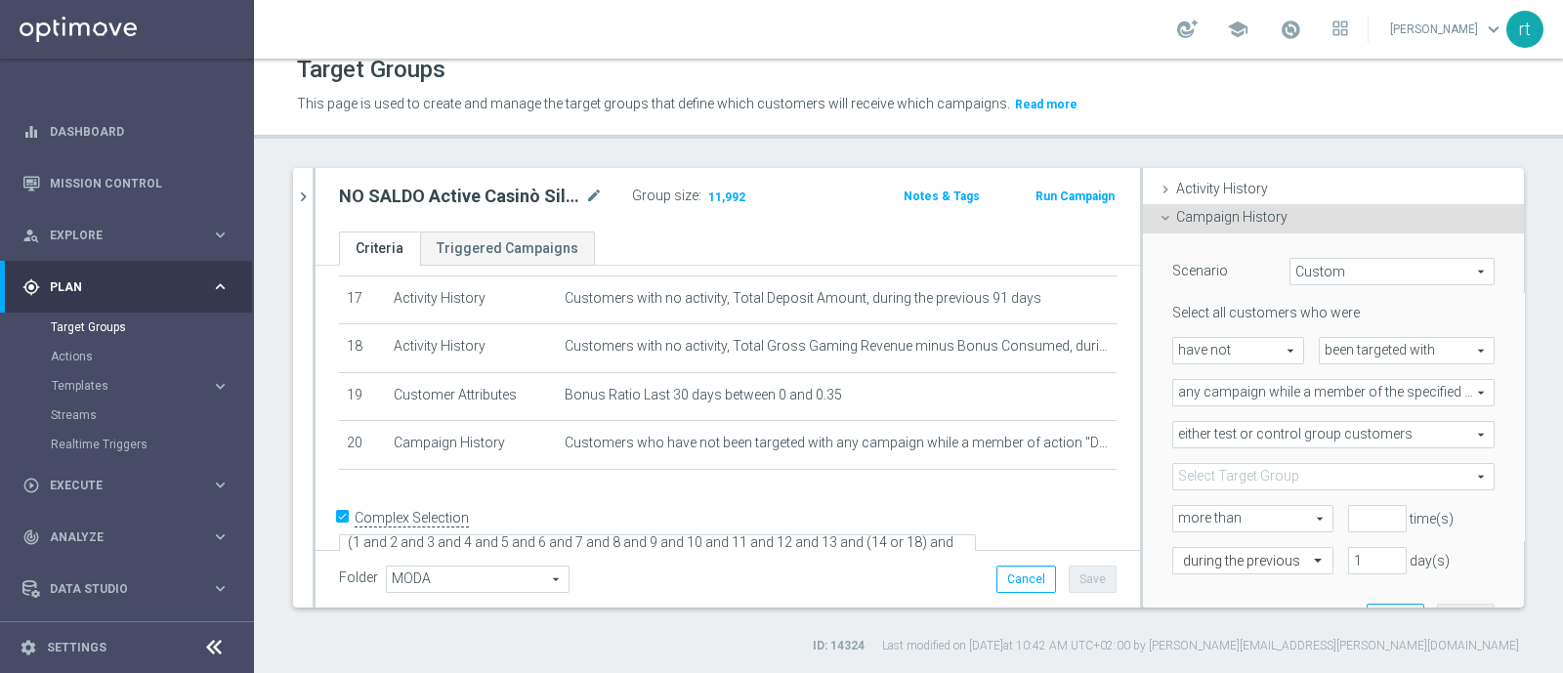
click at [1235, 433] on span "either test or control group customers" at bounding box center [1333, 434] width 320 height 25
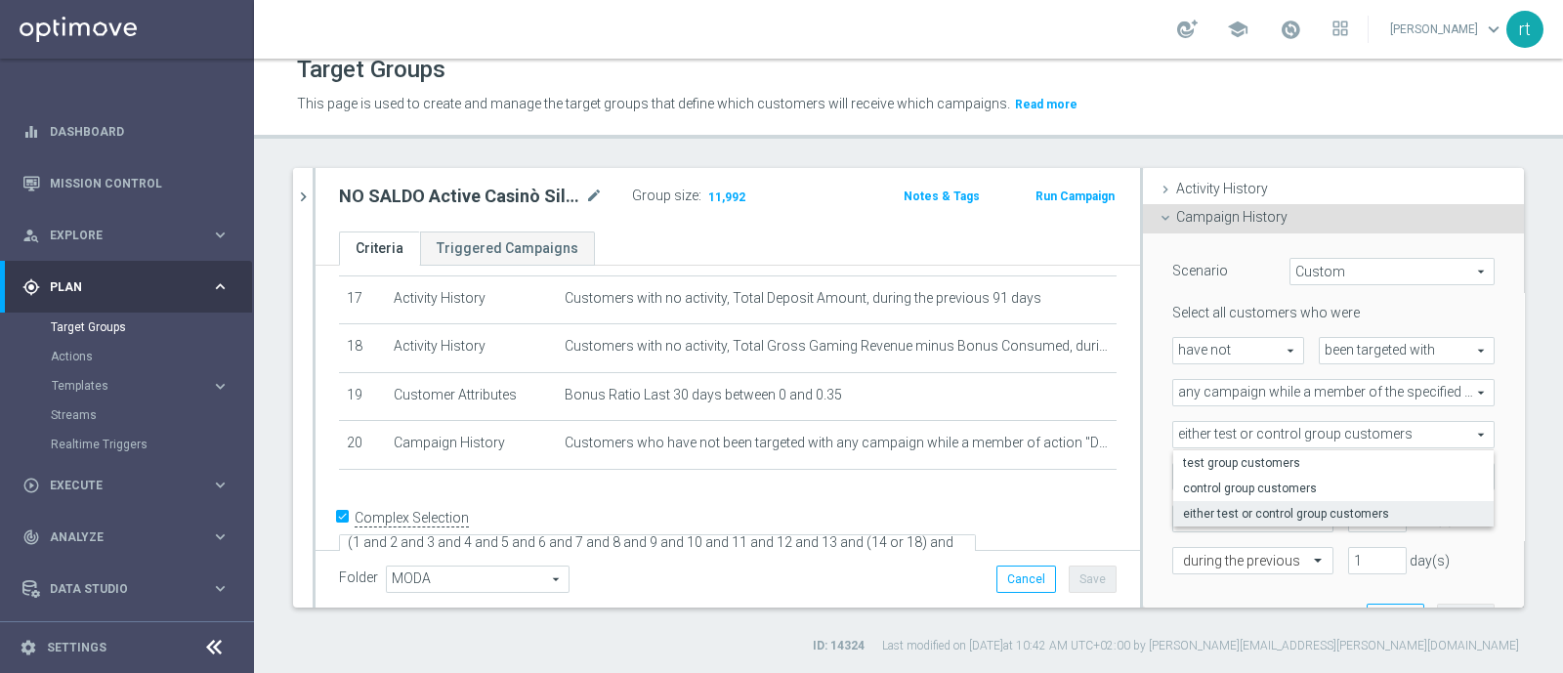
click at [1158, 438] on div "either test or control group customers either test or control group customers a…" at bounding box center [1334, 434] width 352 height 27
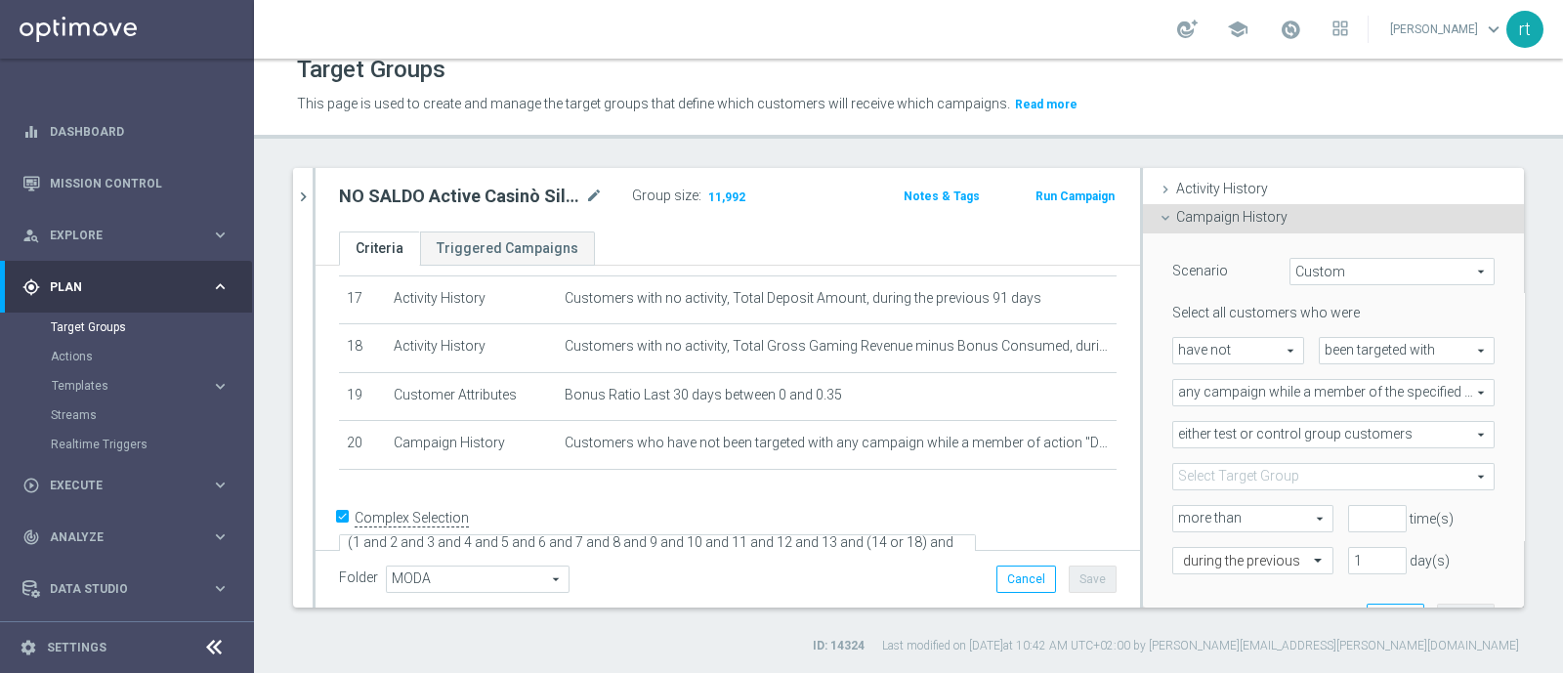
click at [1207, 469] on span at bounding box center [1333, 476] width 320 height 25
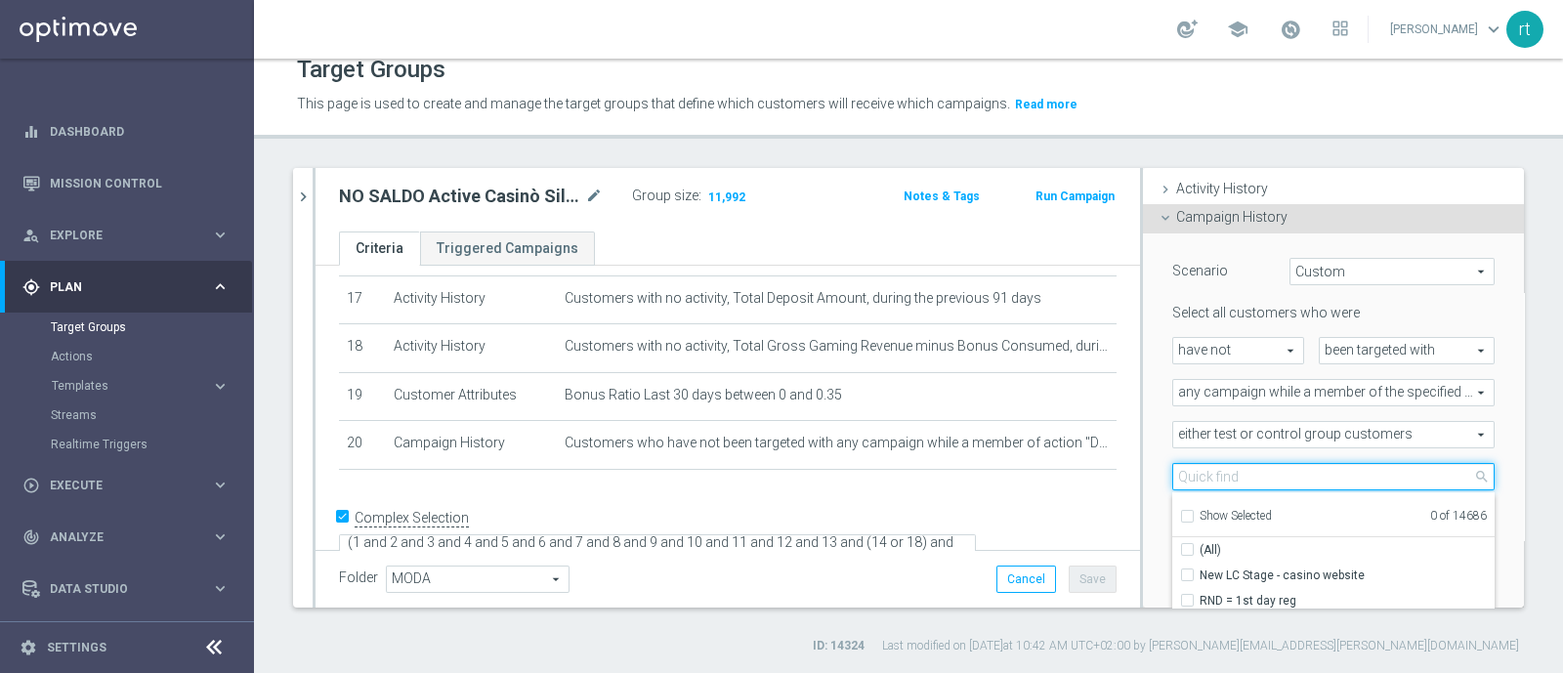
click at [1207, 469] on input "search" at bounding box center [1333, 476] width 322 height 27
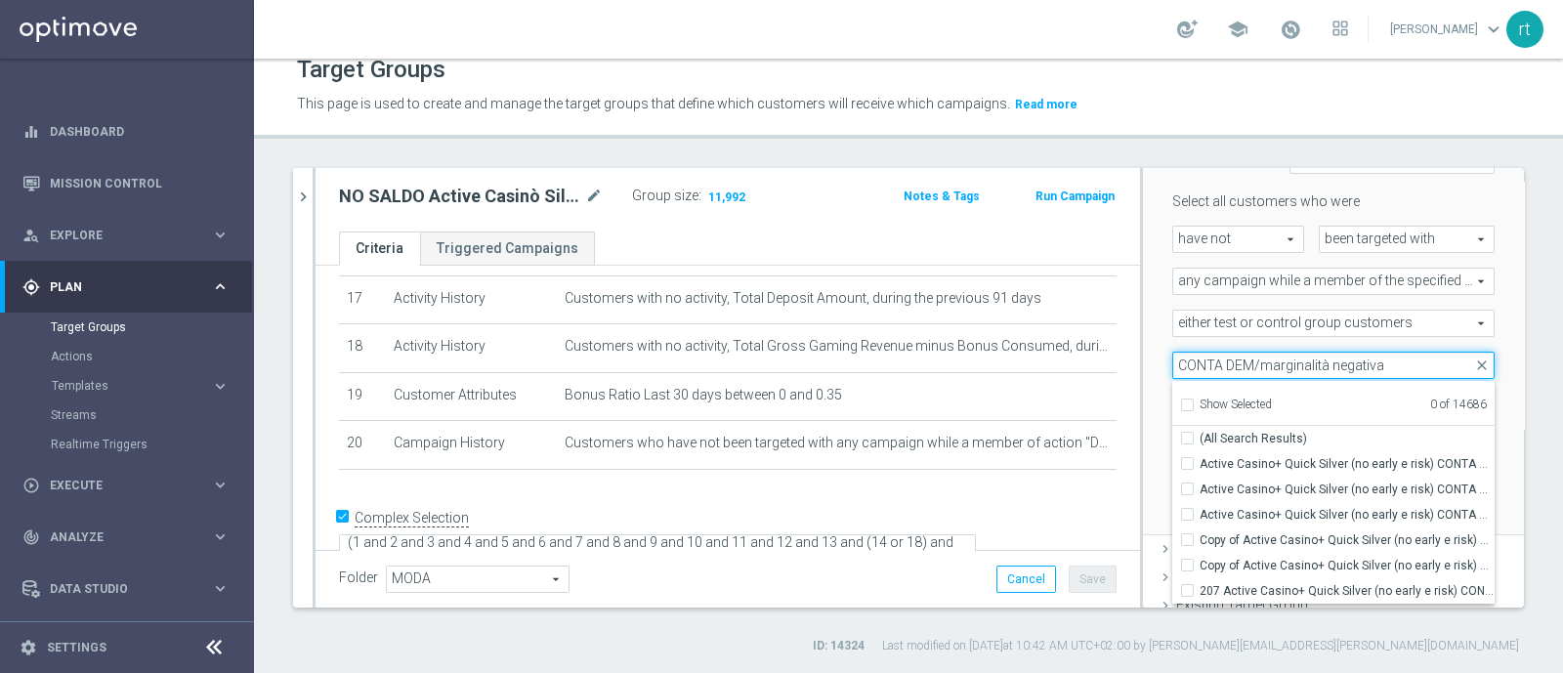
scroll to position [236, 0]
type input "CONTA DEM/marginalità negativa"
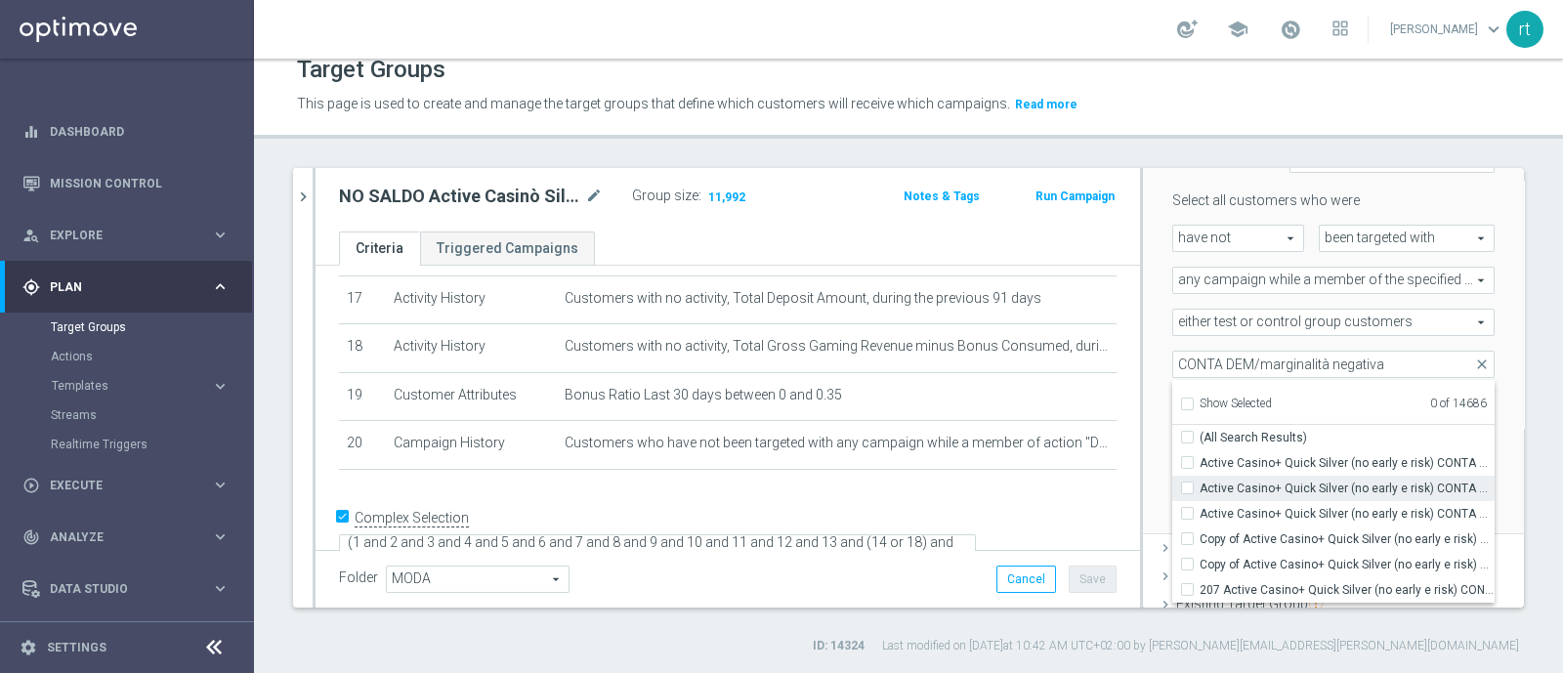
click at [1299, 486] on span "Active Casino+ Quick Silver (no early e risk) CONTA DEM/Marginalità NEGATIVA <40" at bounding box center [1347, 489] width 295 height 16
click at [1200, 486] on input "Active Casino+ Quick Silver (no early e risk) CONTA DEM/Marginalità NEGATIVA <40" at bounding box center [1193, 488] width 13 height 13
checkbox input "true"
type input "Active Casino+ Quick Silver (no early e risk) CONTA DEM/Marginalità NEGATIVA <40"
click at [1158, 430] on div "Scenario Custom Custom arrow_drop_down search Select all customers who were hav…" at bounding box center [1334, 327] width 352 height 412
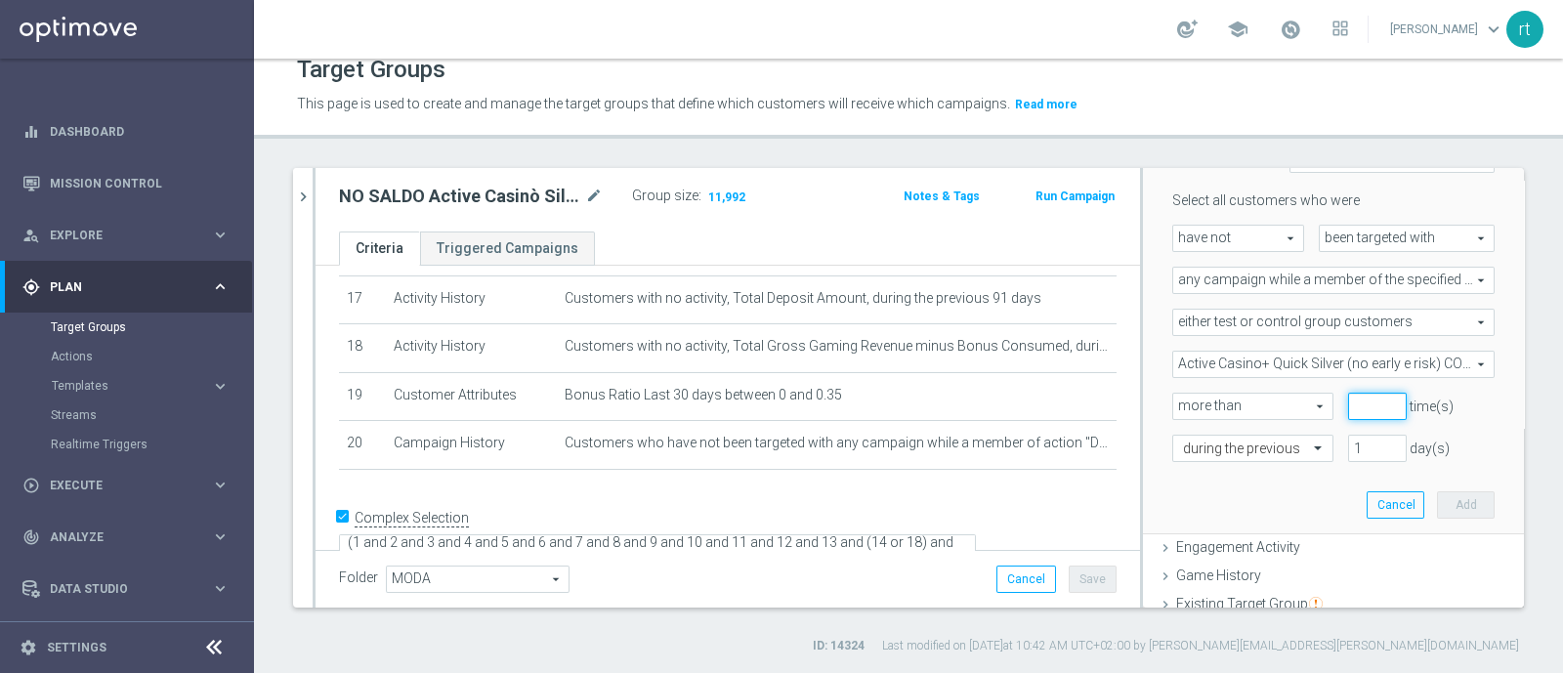
click at [1348, 405] on input "number" at bounding box center [1377, 406] width 59 height 27
type input "0"
click at [1275, 481] on div "Scenario Custom Custom arrow_drop_down search Select all customers who were hav…" at bounding box center [1334, 327] width 352 height 412
click at [1235, 443] on input "text" at bounding box center [1233, 450] width 101 height 18
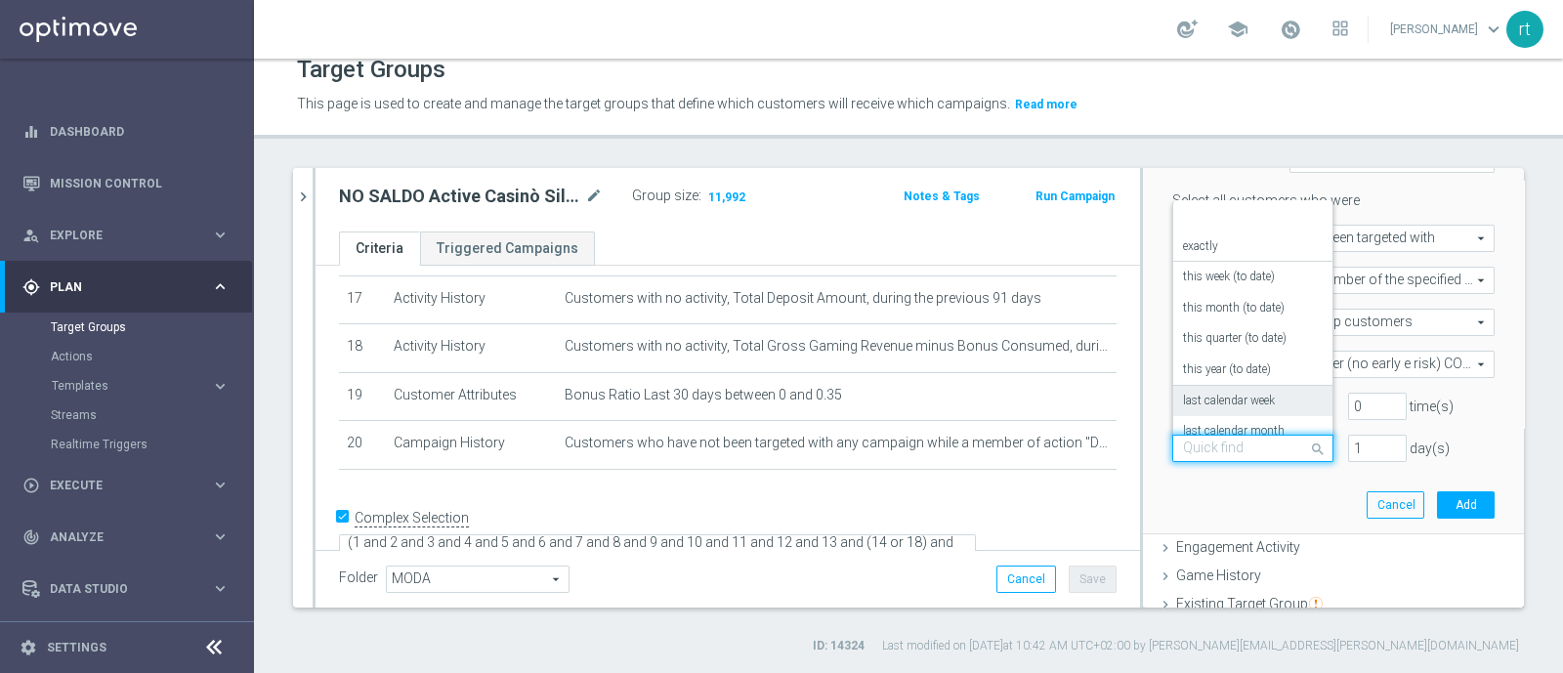
scroll to position [171, 0]
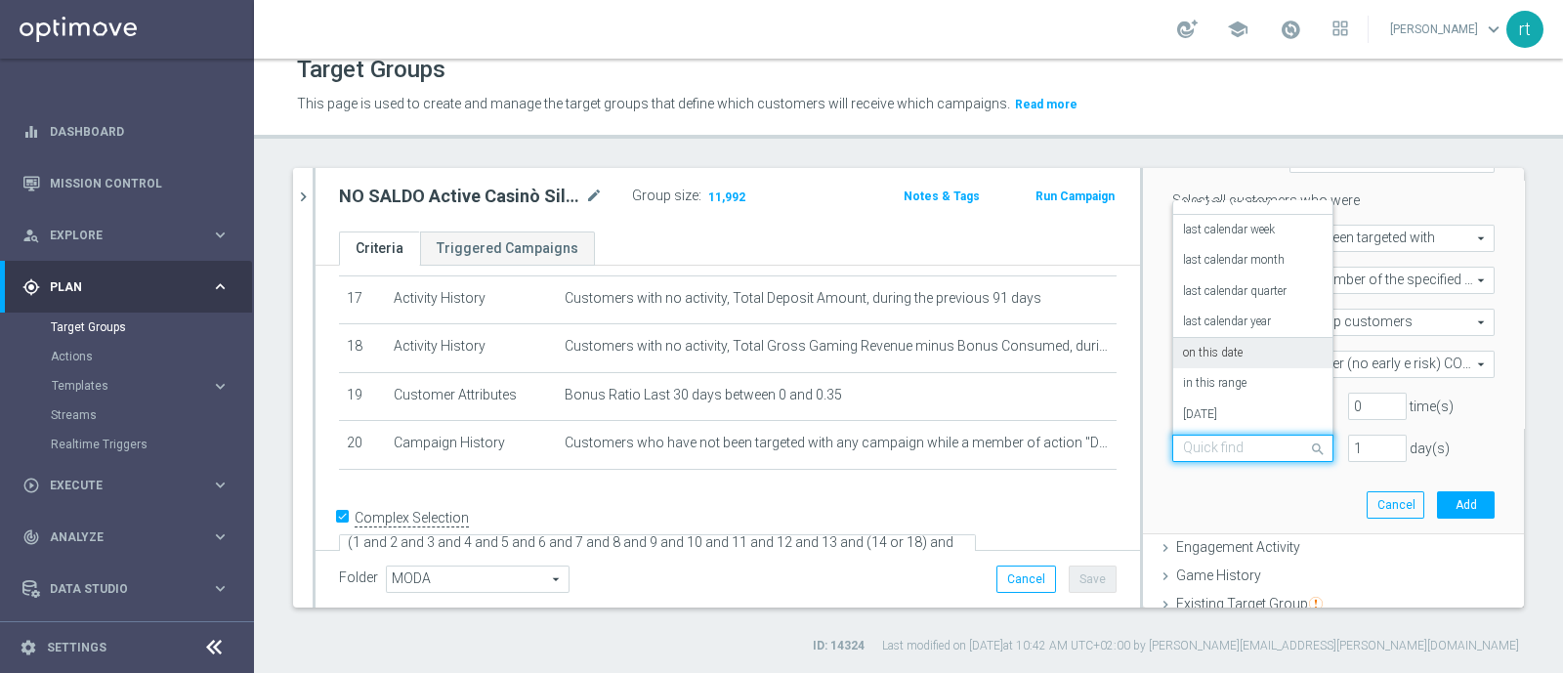
click at [1200, 349] on label "on this date" at bounding box center [1213, 354] width 60 height 16
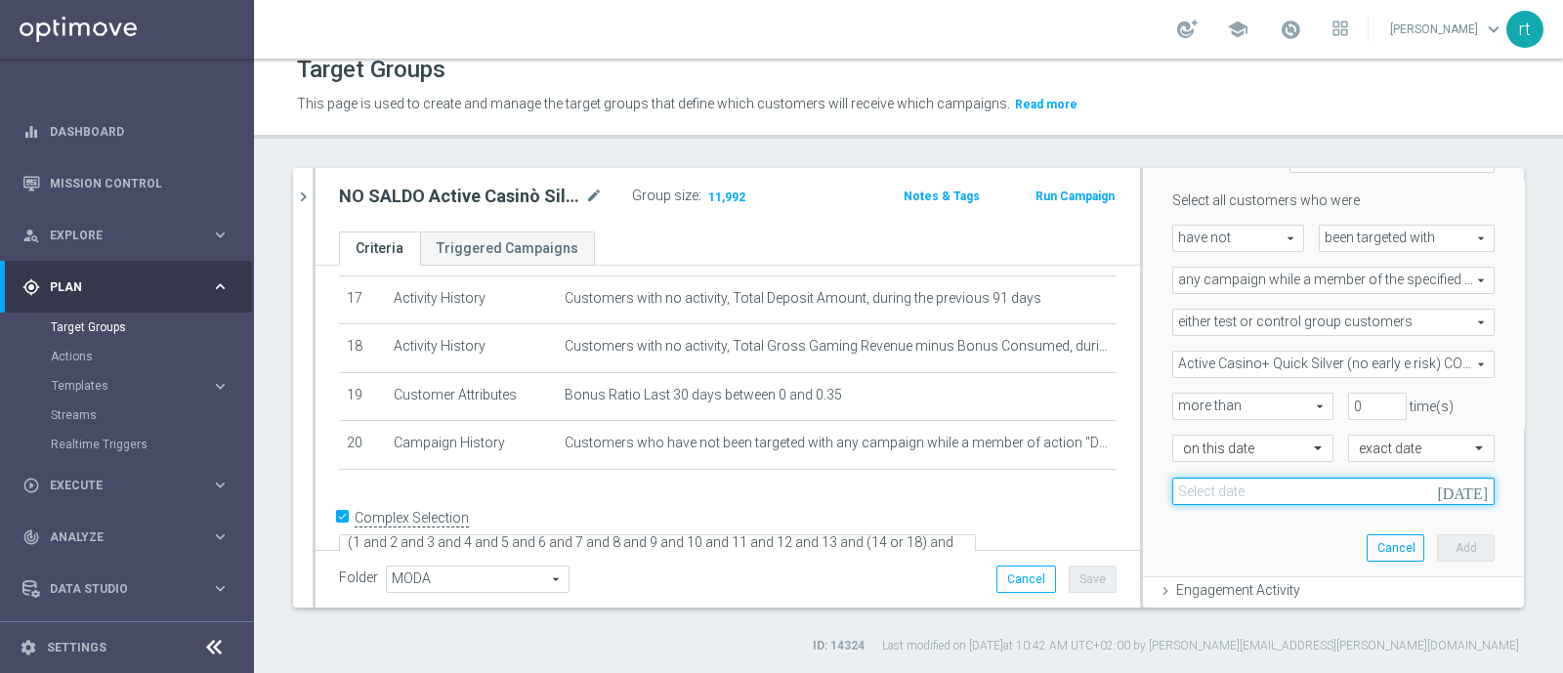
click at [1320, 486] on input at bounding box center [1333, 491] width 322 height 27
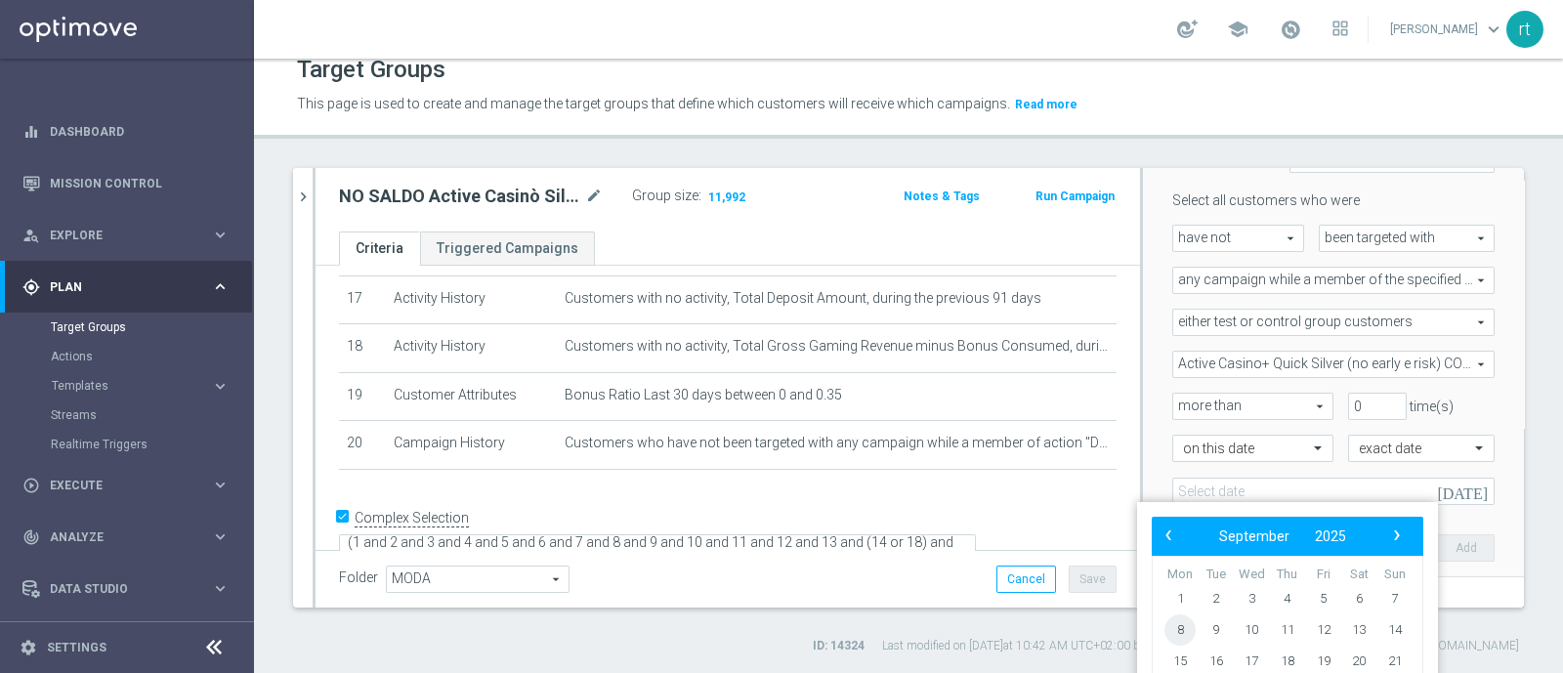
click at [1168, 627] on span "8" at bounding box center [1180, 630] width 31 height 31
type input "[DATE]"
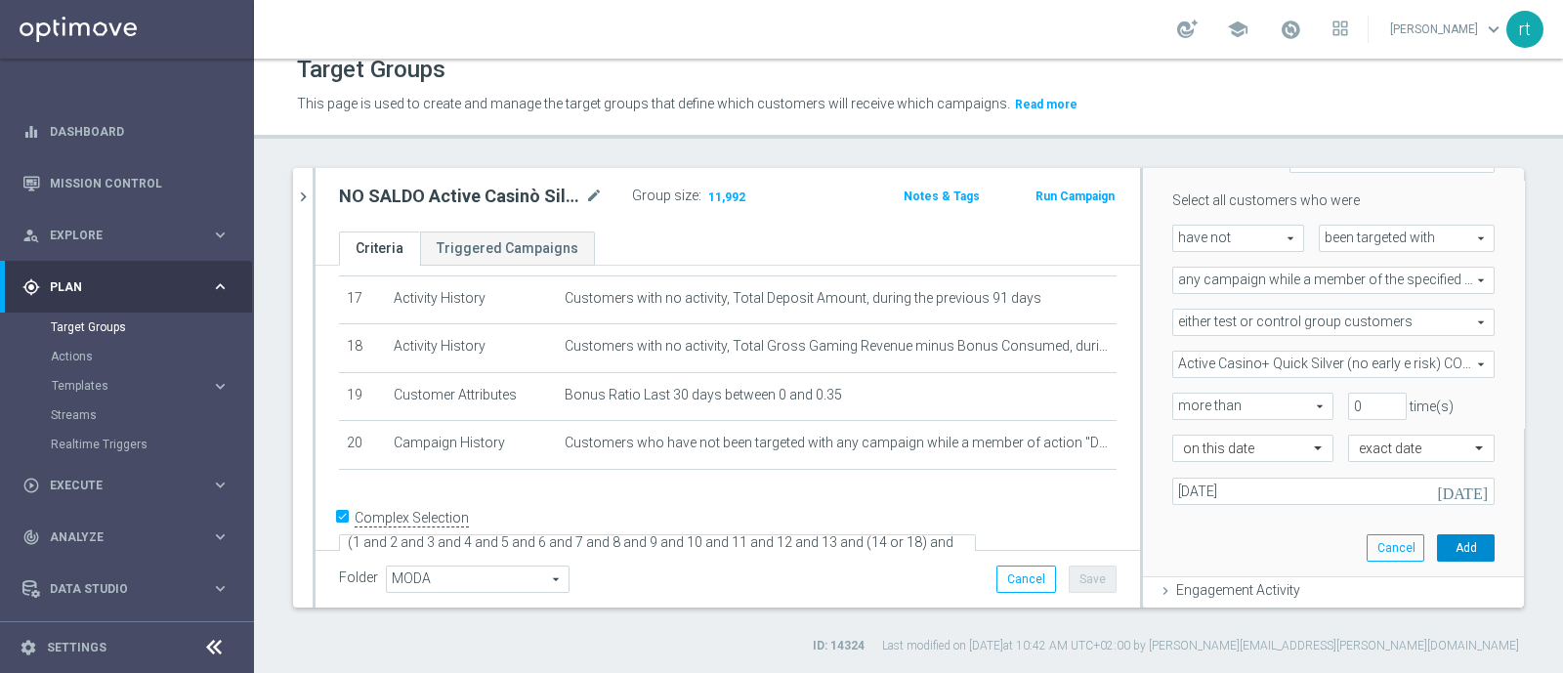
click at [1437, 539] on button "Add" at bounding box center [1466, 547] width 58 height 27
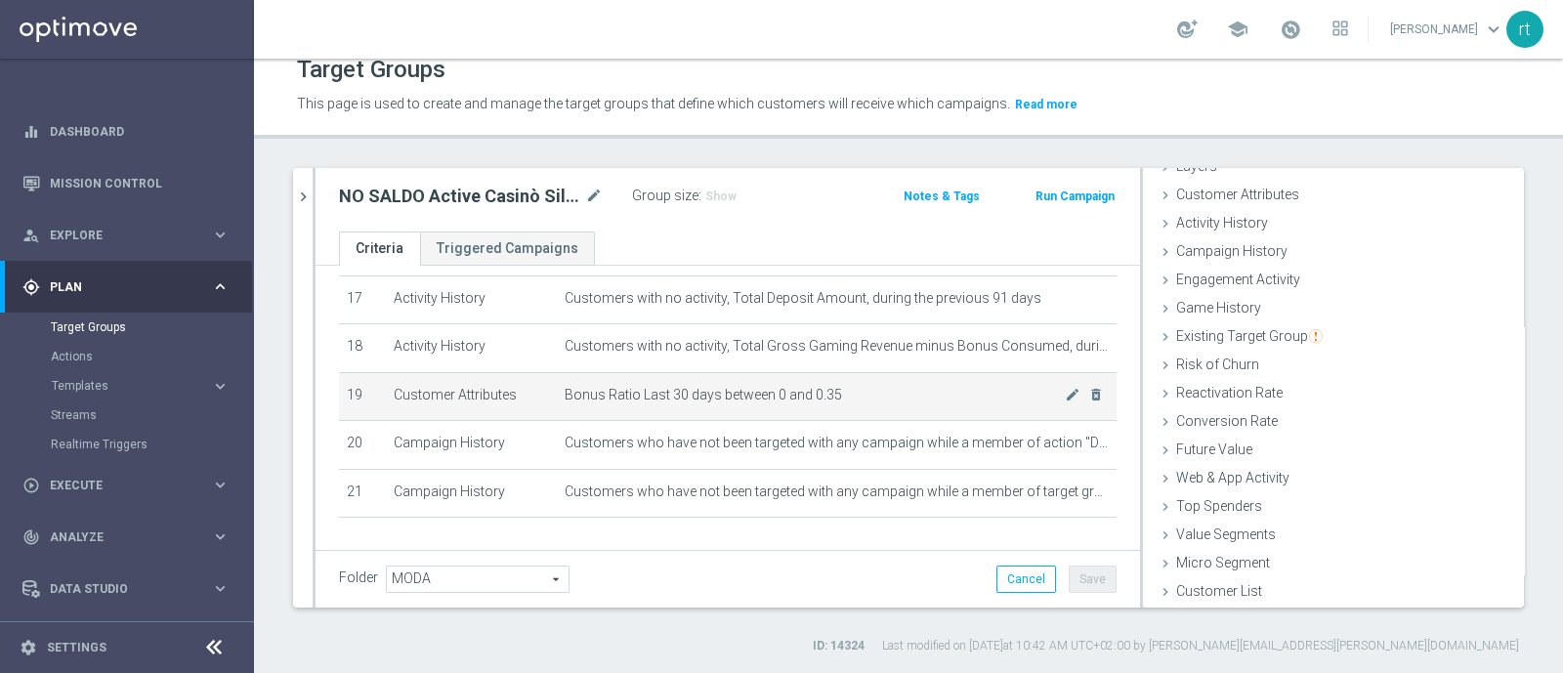
scroll to position [883, 0]
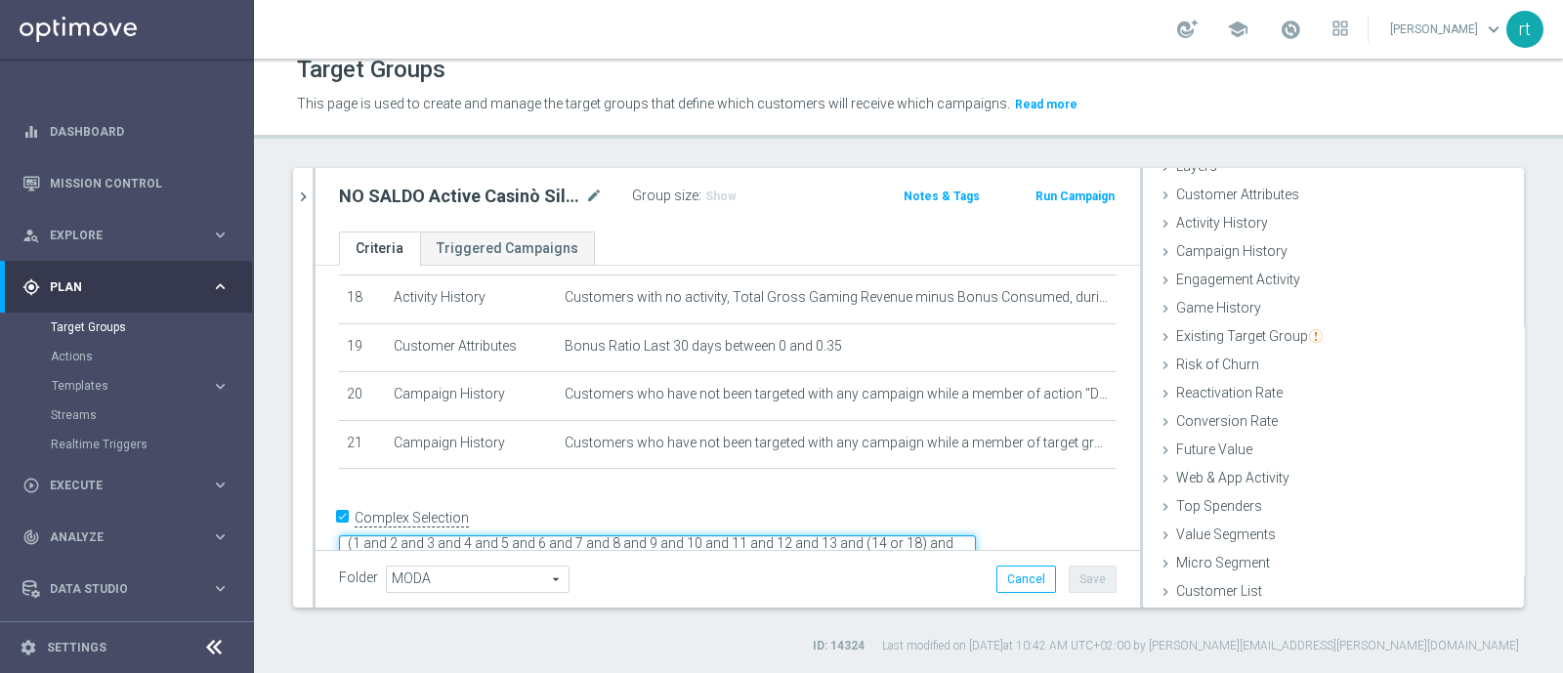
click at [686, 535] on textarea "(1 and 2 and 3 and 4 and 5 and 6 and 7 and 8 and 9 and 10 and 11 and 12 and 13 …" at bounding box center [657, 552] width 637 height 34
type textarea "(1 and 2 and 3 and 4 and 5 and 6 and 7 and 8 and 9 and 10 and 11 and 12 and 13 …"
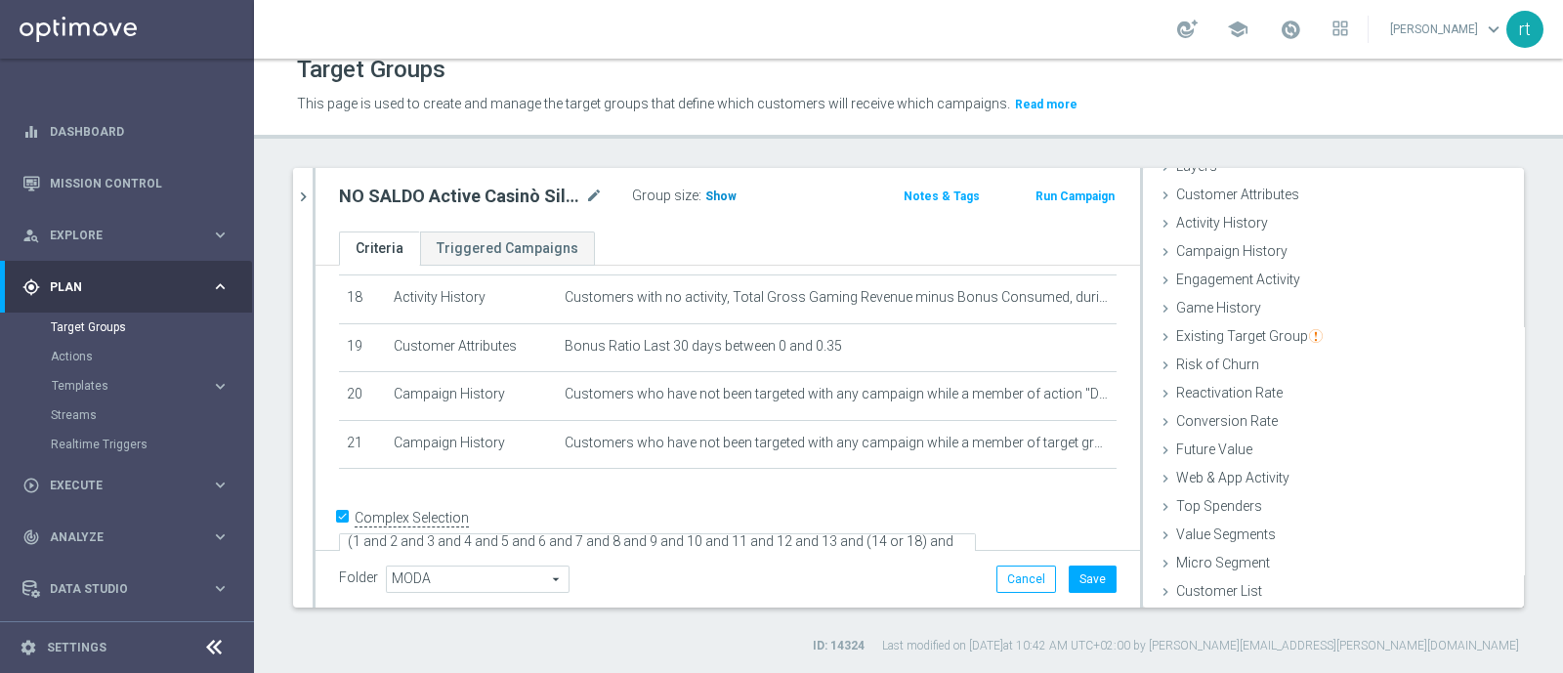
click at [714, 186] on h3 "Show" at bounding box center [720, 196] width 35 height 21
click at [1075, 572] on button "Save" at bounding box center [1093, 579] width 48 height 27
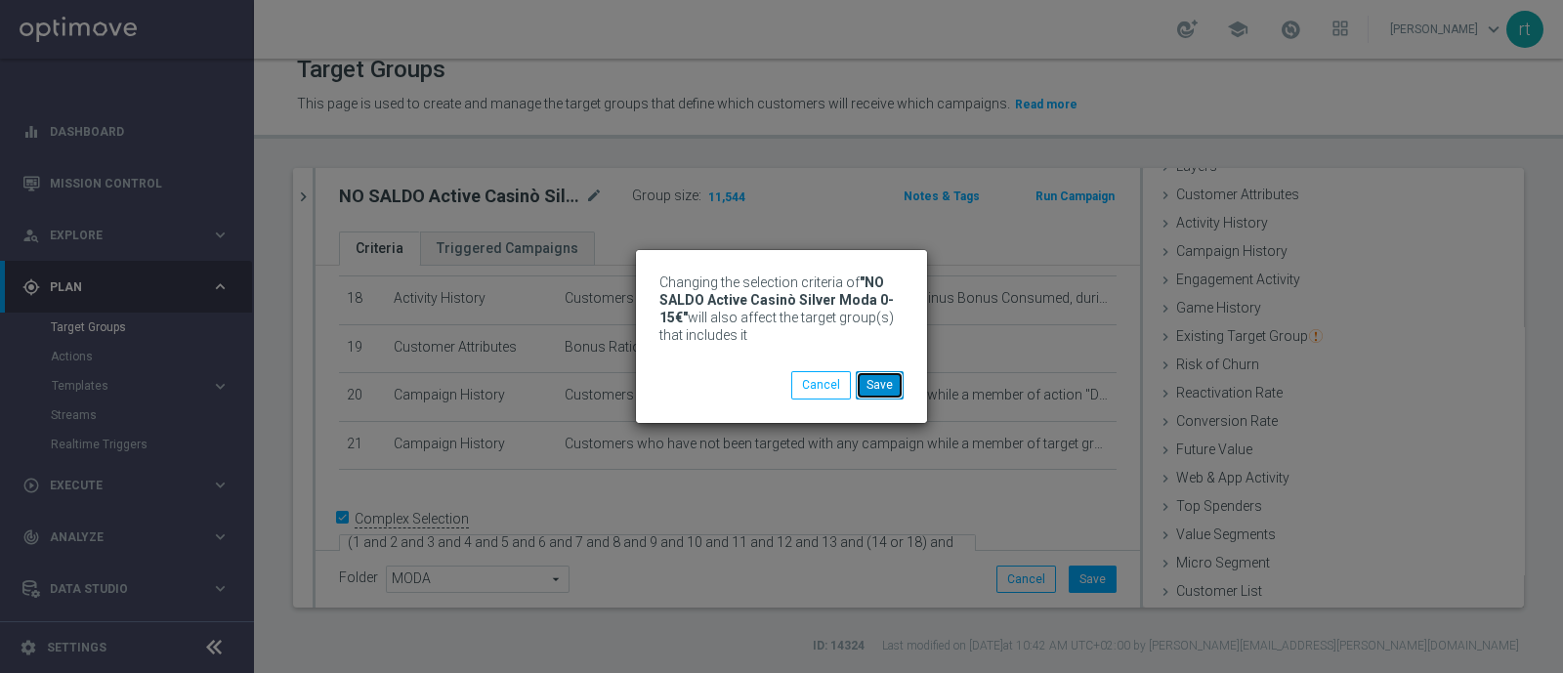
click at [878, 385] on button "Save" at bounding box center [880, 384] width 48 height 27
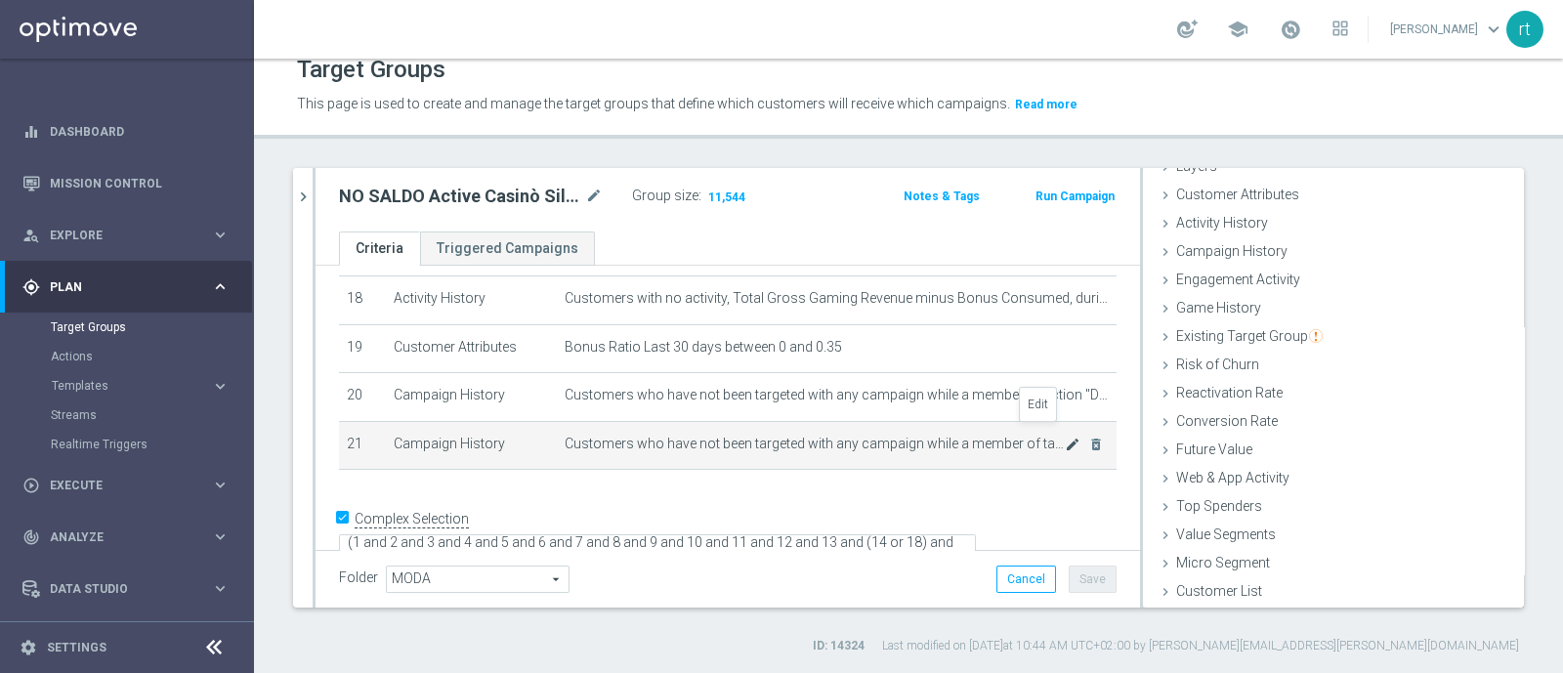
click at [1065, 437] on icon "mode_edit" at bounding box center [1073, 445] width 16 height 16
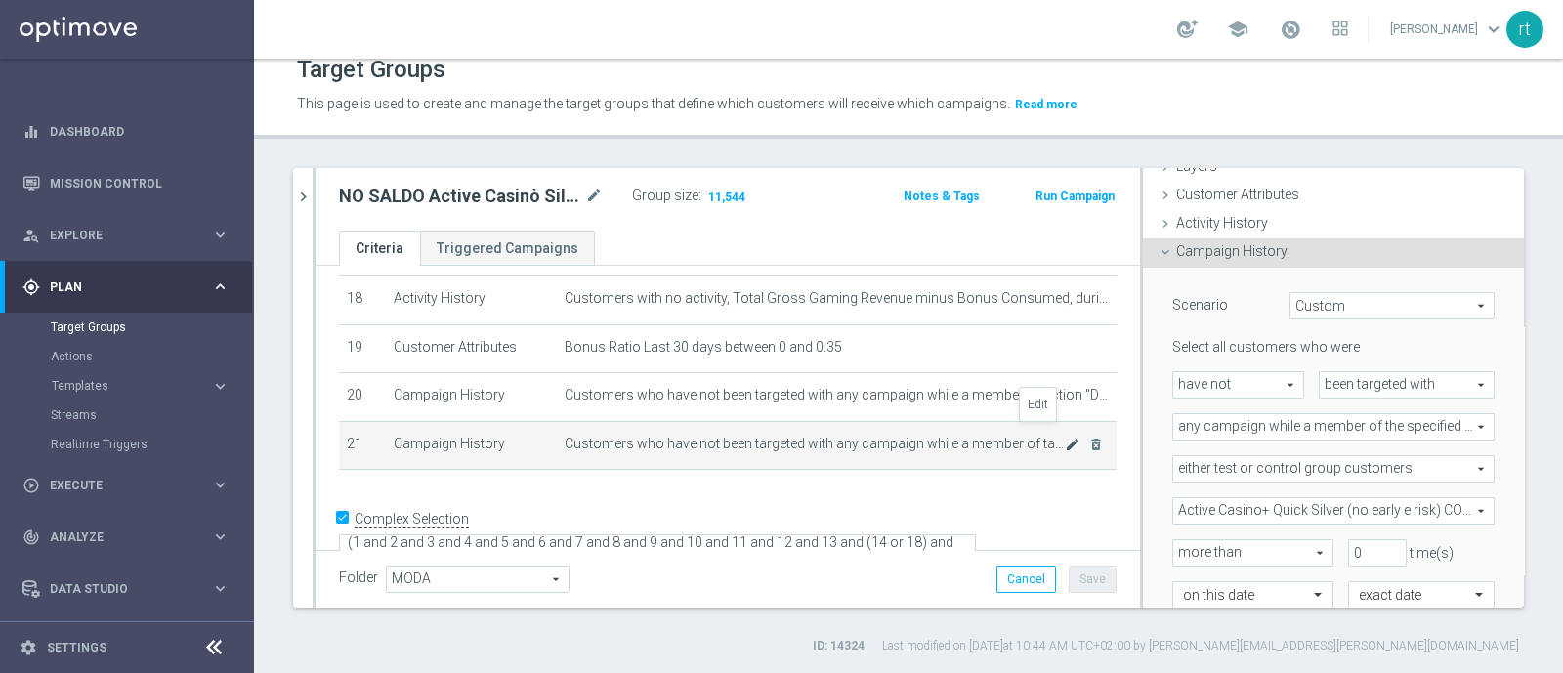
scroll to position [171, 0]
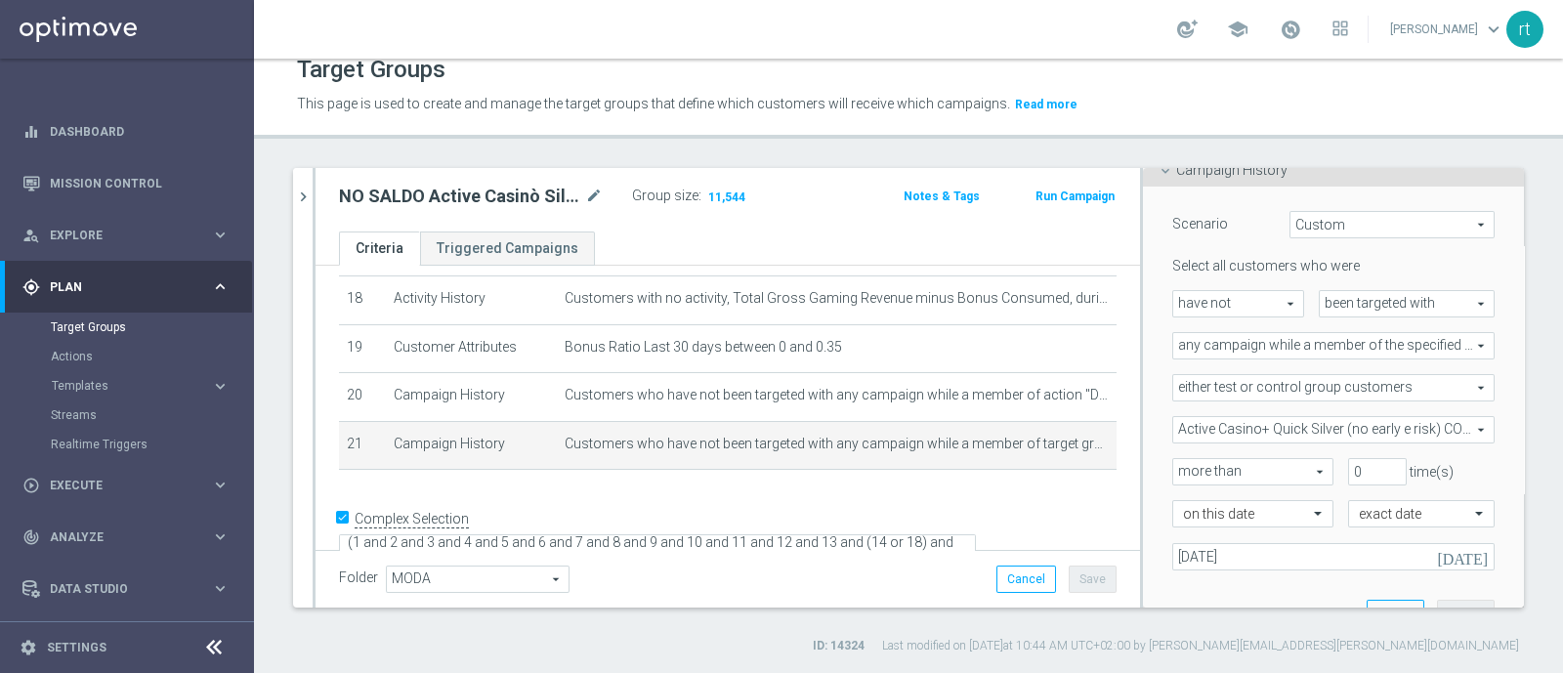
click at [1216, 377] on span "either test or control group customers" at bounding box center [1333, 387] width 320 height 25
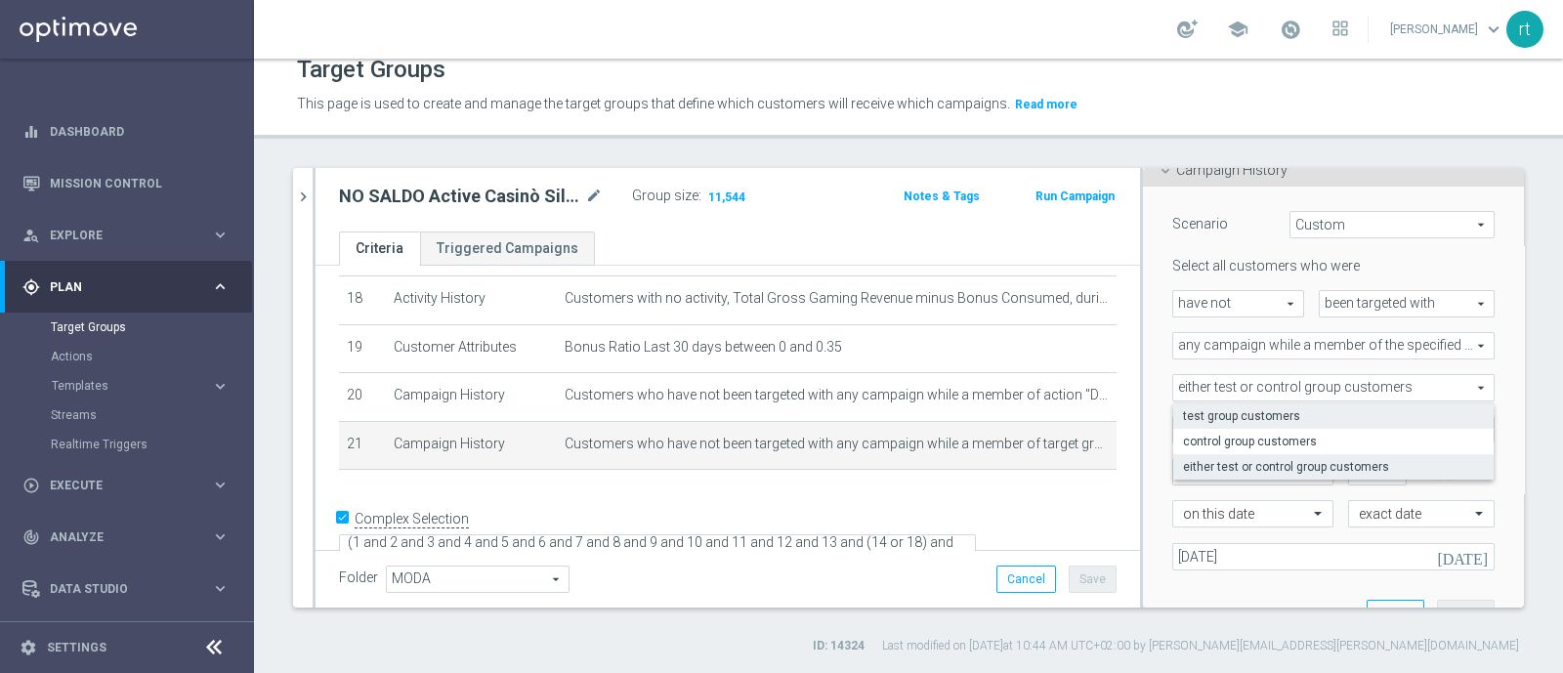
click at [1213, 410] on span "test group customers" at bounding box center [1333, 416] width 301 height 16
type input "test group customers"
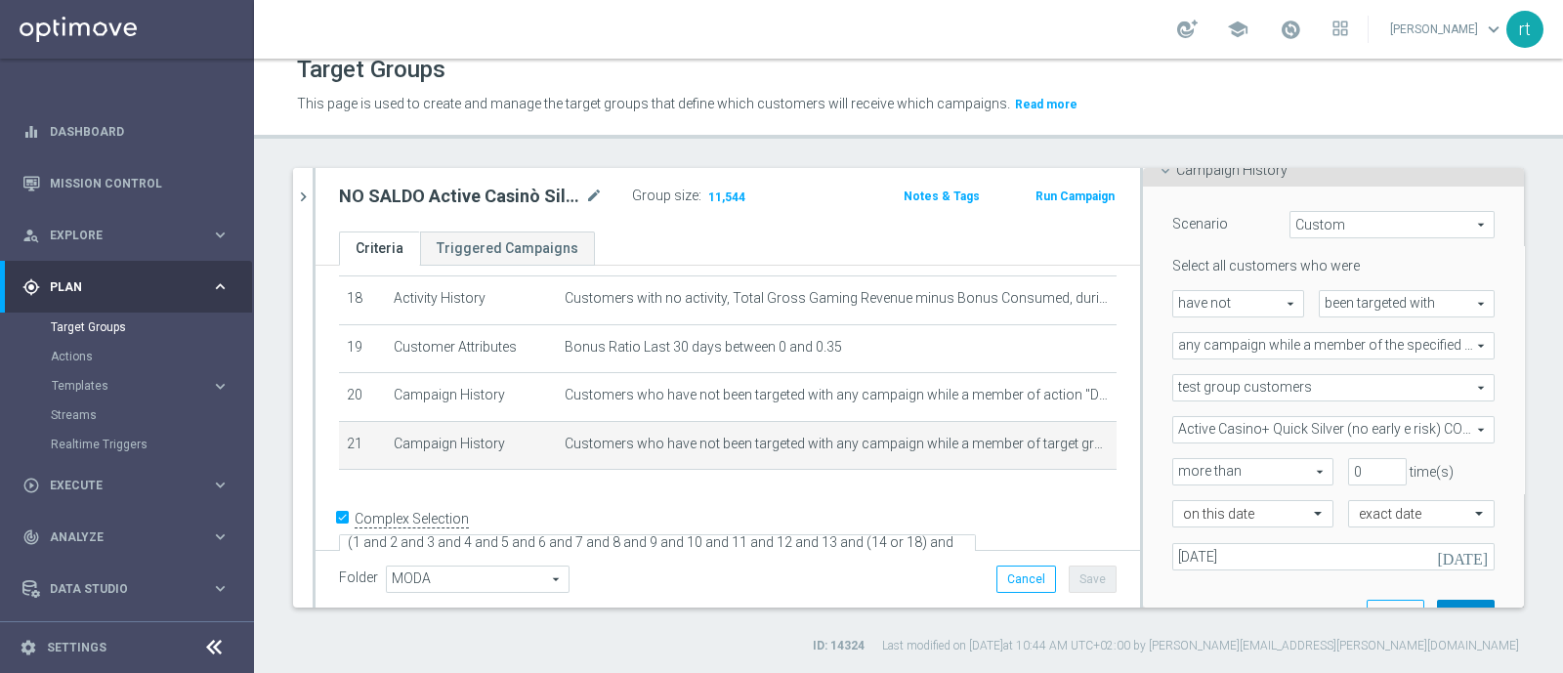
click at [1443, 603] on button "Update" at bounding box center [1466, 613] width 58 height 27
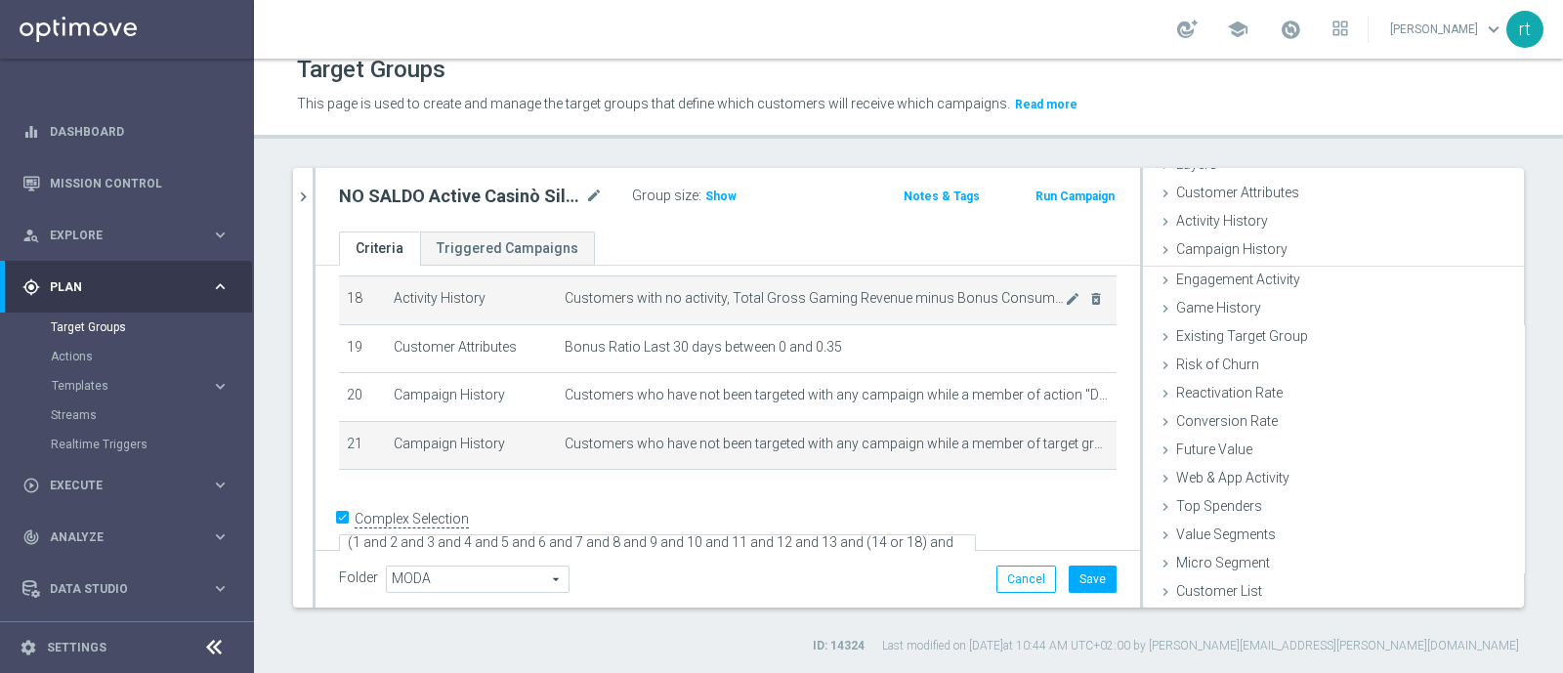
scroll to position [90, 0]
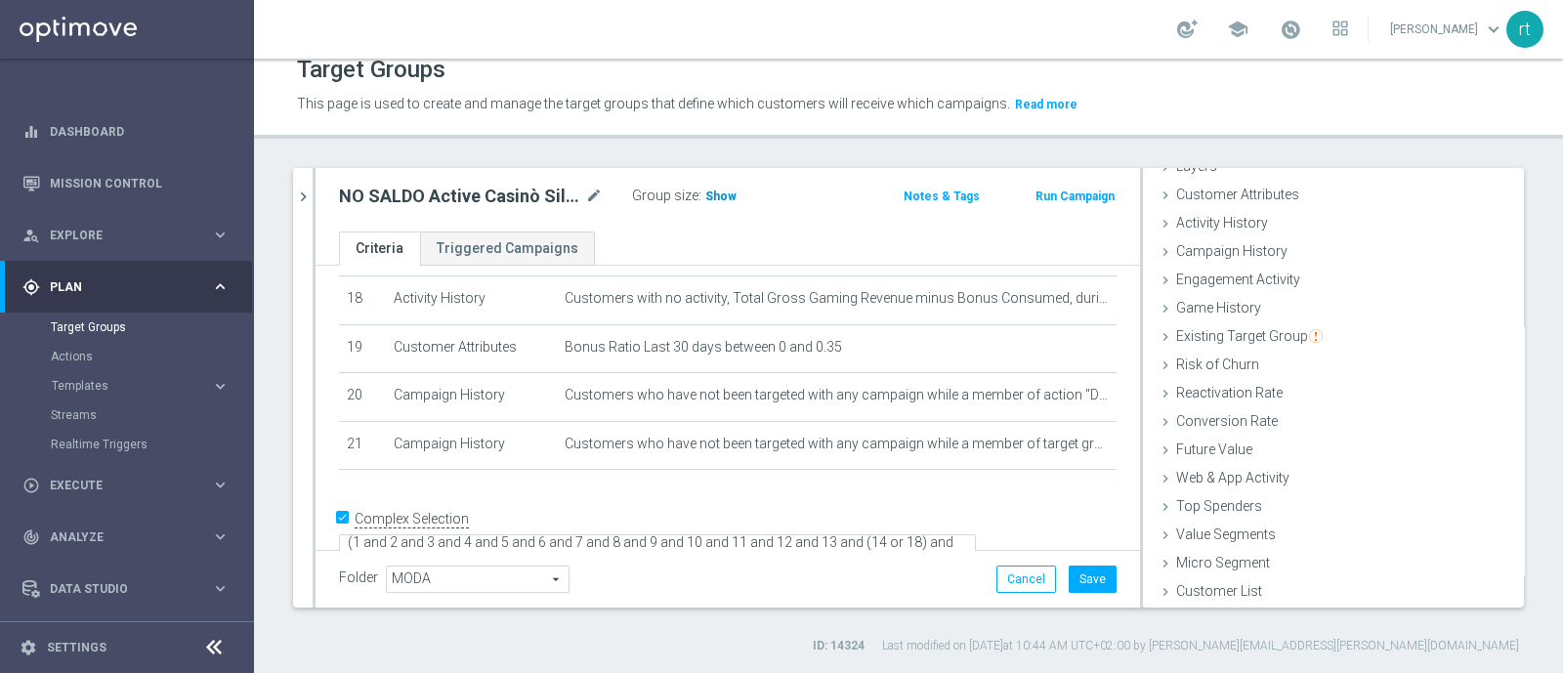
click at [716, 195] on span "Show" at bounding box center [720, 197] width 31 height 14
click at [1074, 578] on button "Save" at bounding box center [1093, 579] width 48 height 27
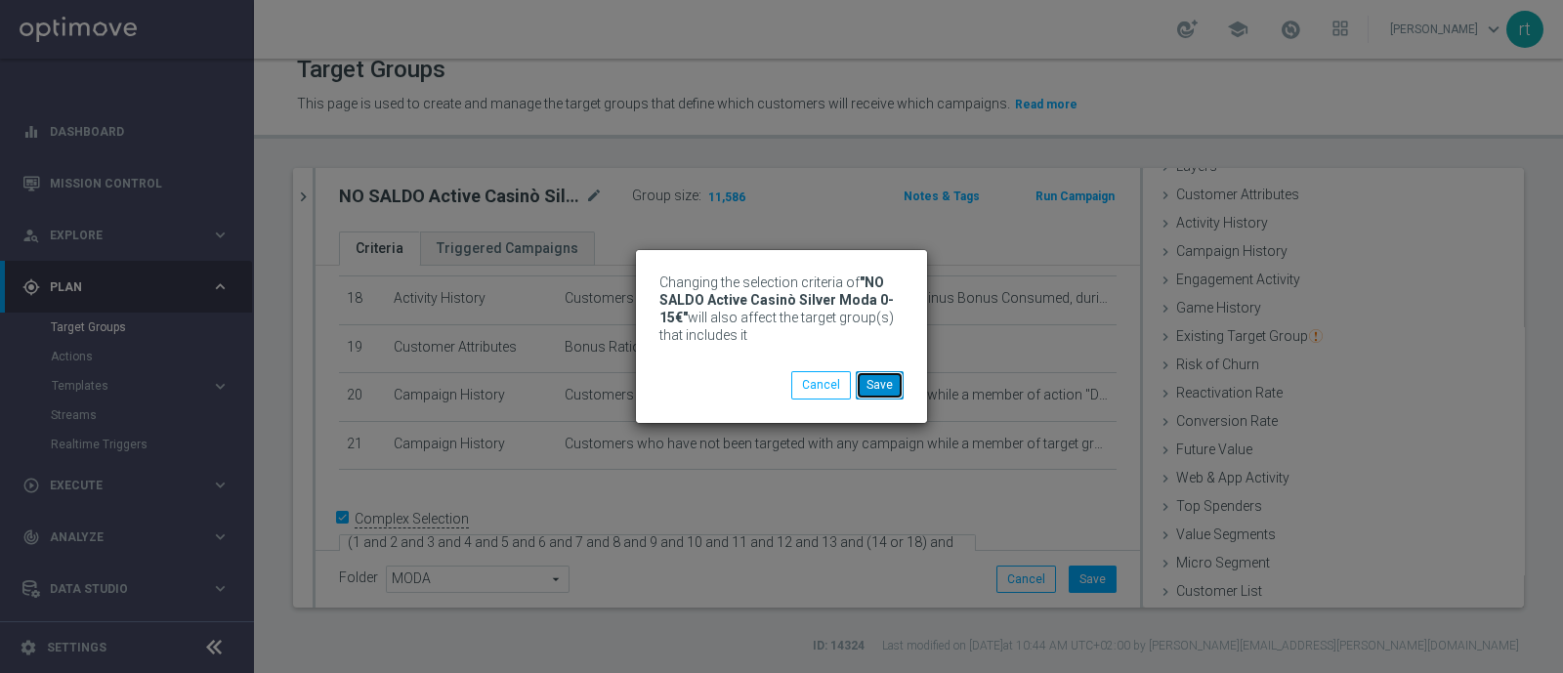
click at [882, 382] on button "Save" at bounding box center [880, 384] width 48 height 27
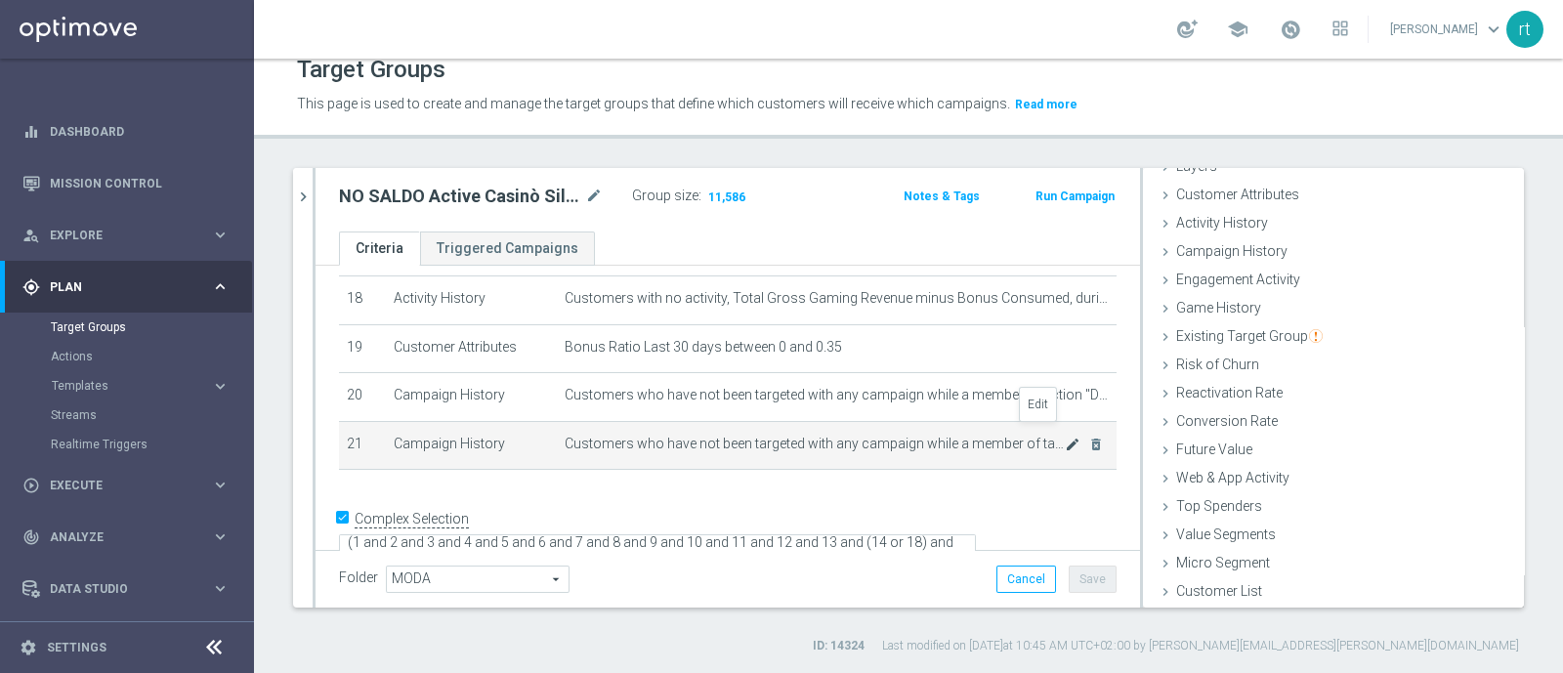
click at [1065, 437] on icon "mode_edit" at bounding box center [1073, 445] width 16 height 16
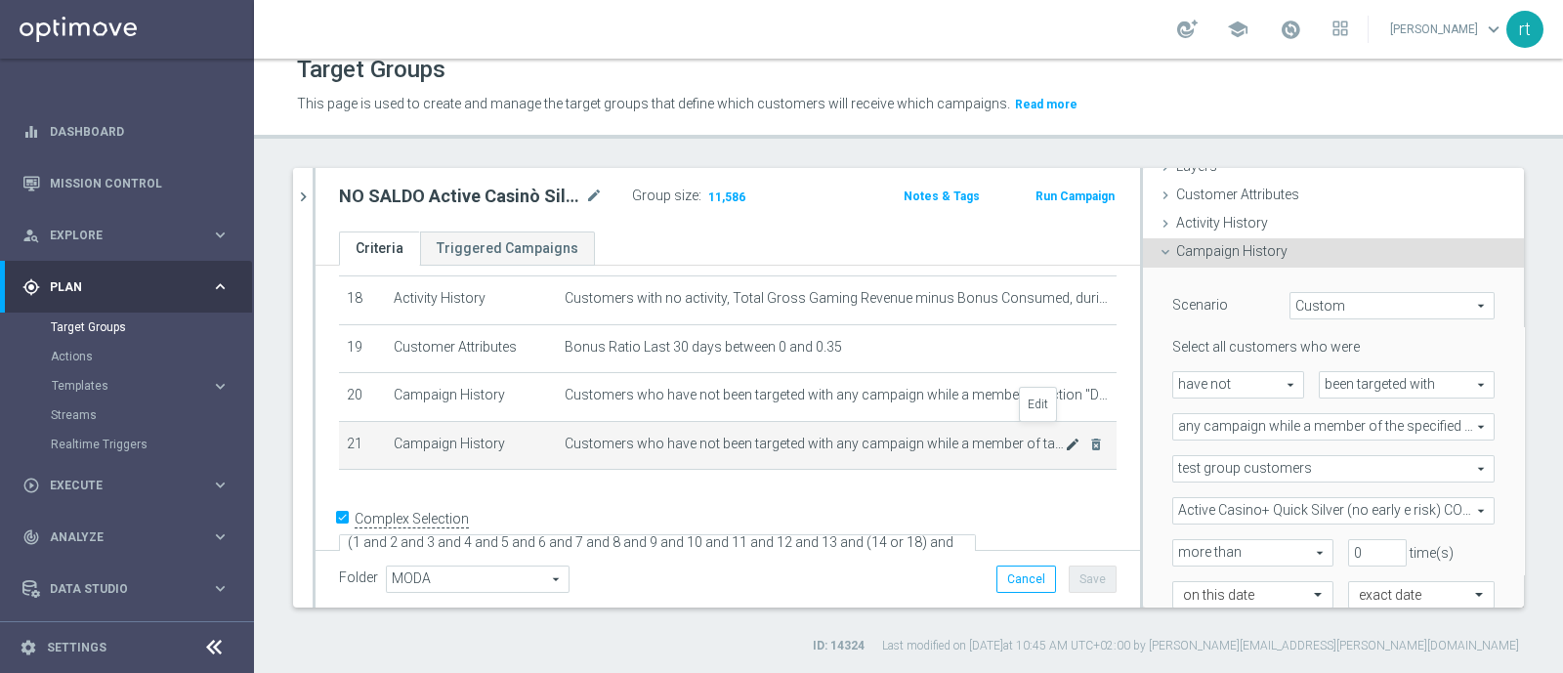
scroll to position [171, 0]
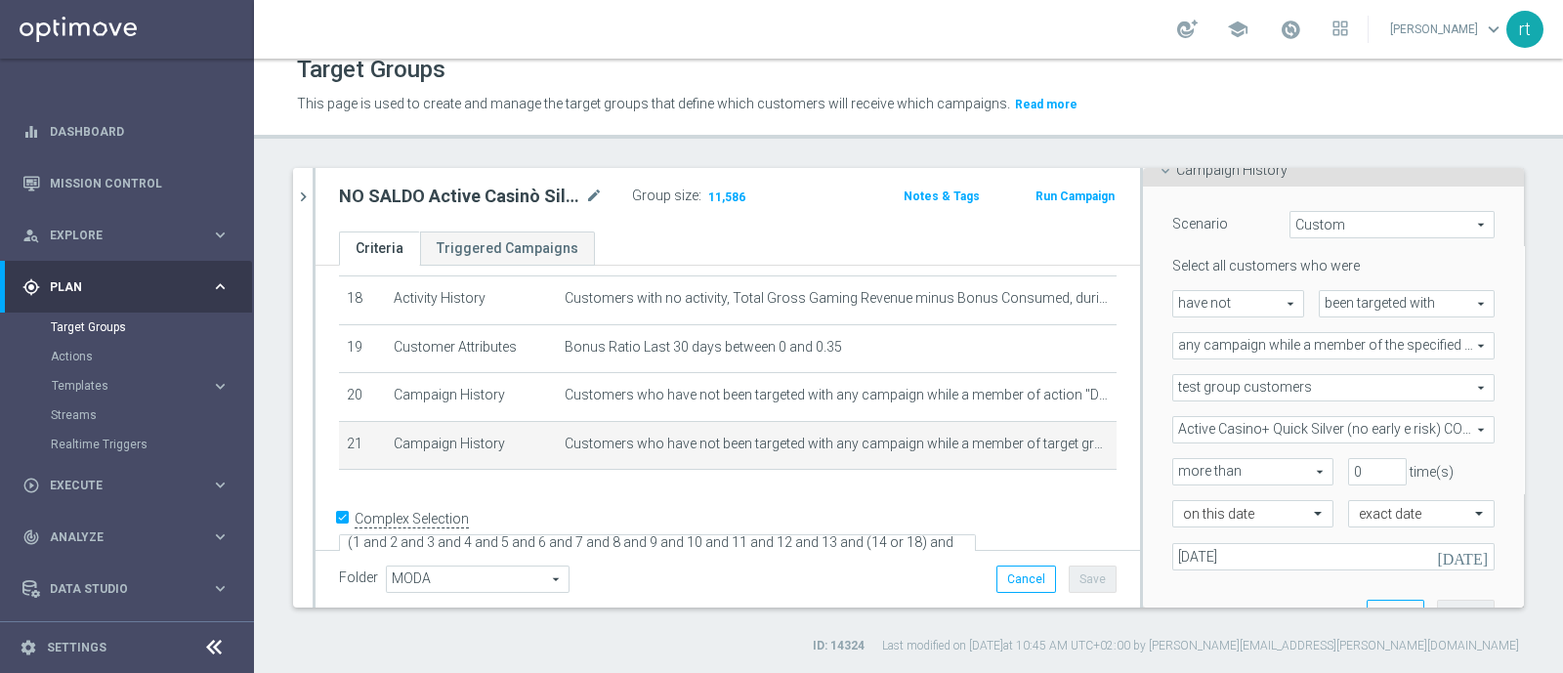
click at [1216, 375] on span "test group customers" at bounding box center [1333, 387] width 320 height 25
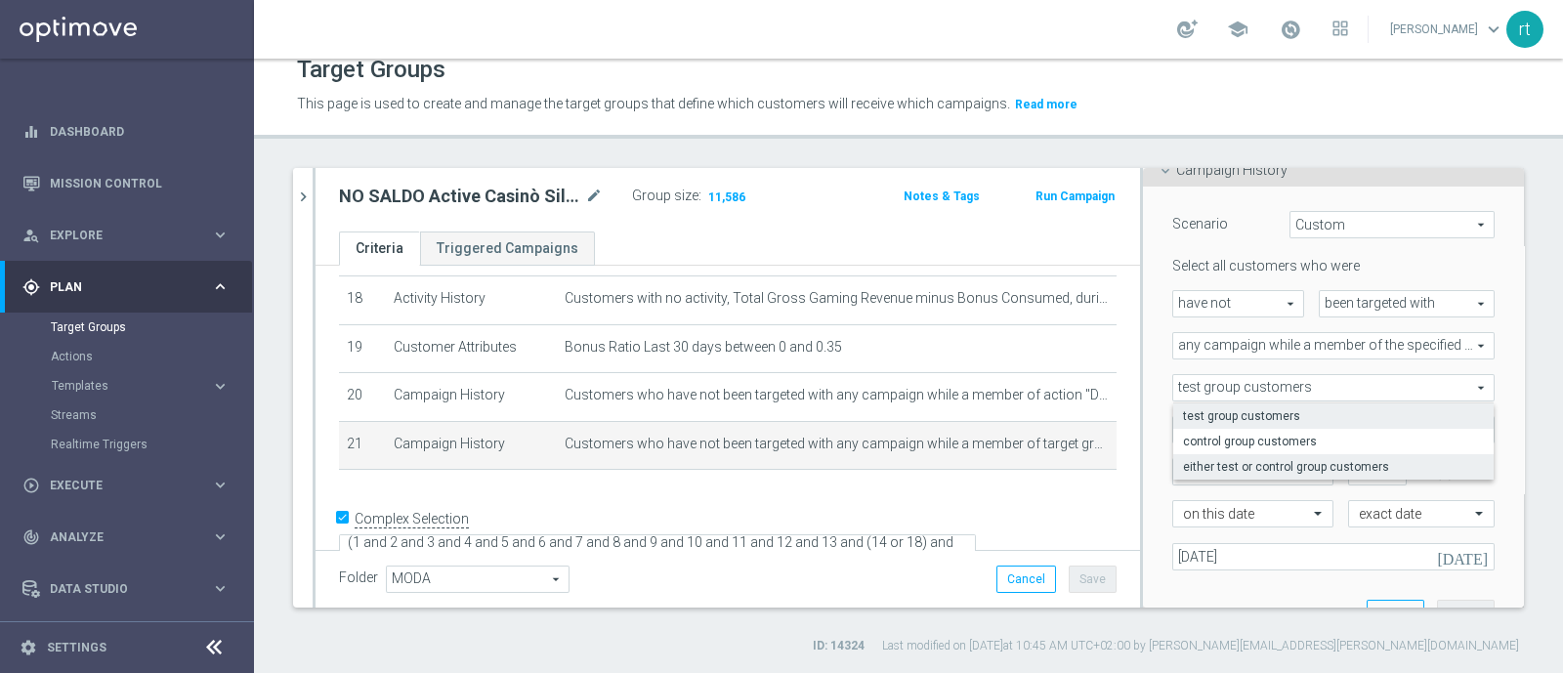
click at [1193, 468] on span "either test or control group customers" at bounding box center [1333, 467] width 301 height 16
type input "either test or control group customers"
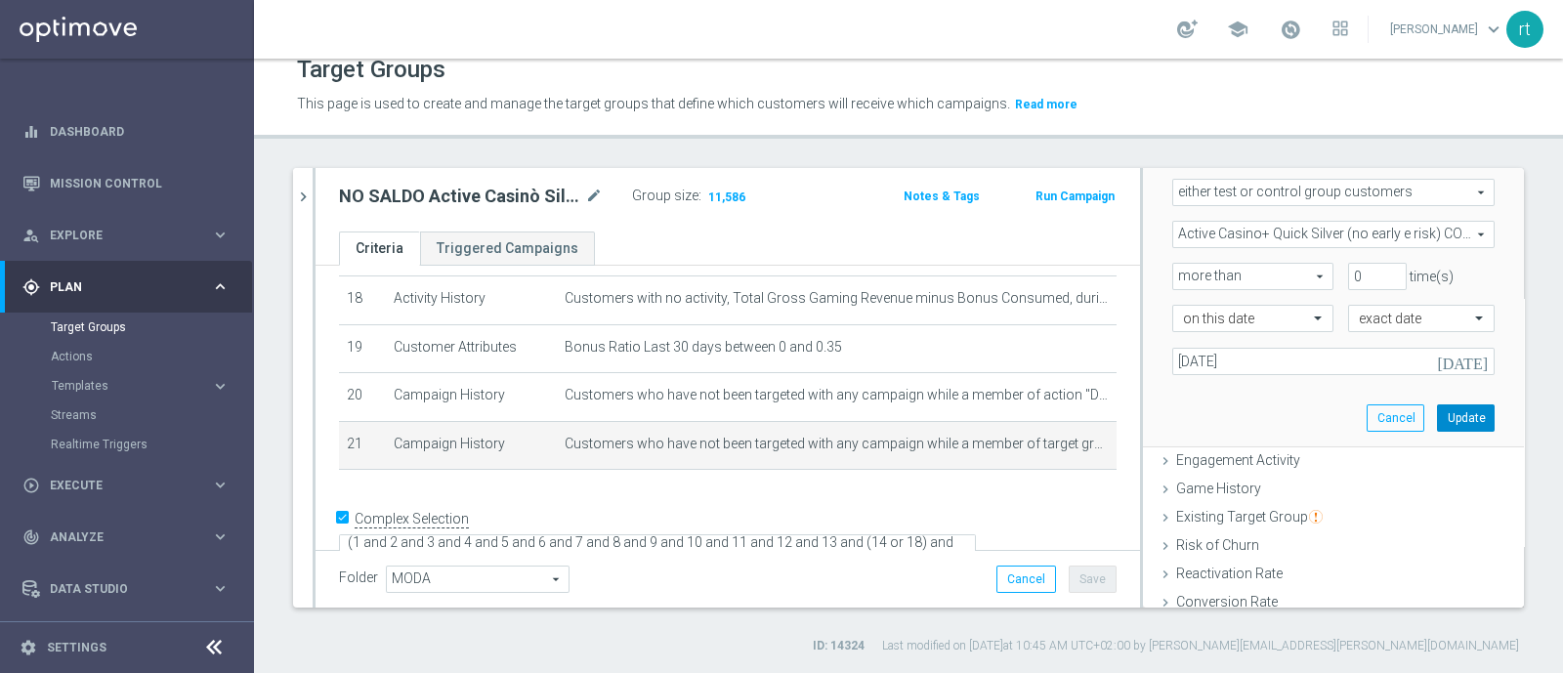
click at [1438, 421] on button "Update" at bounding box center [1466, 417] width 58 height 27
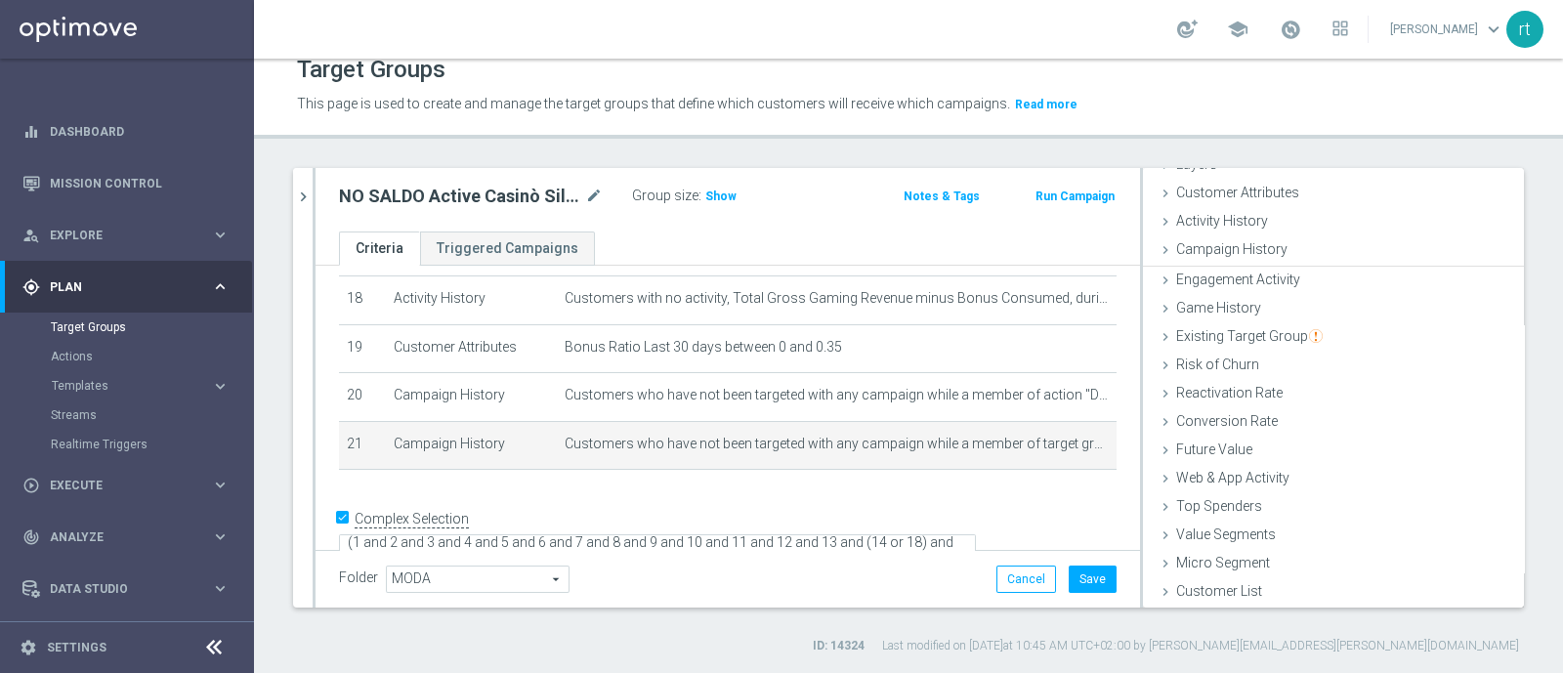
scroll to position [90, 0]
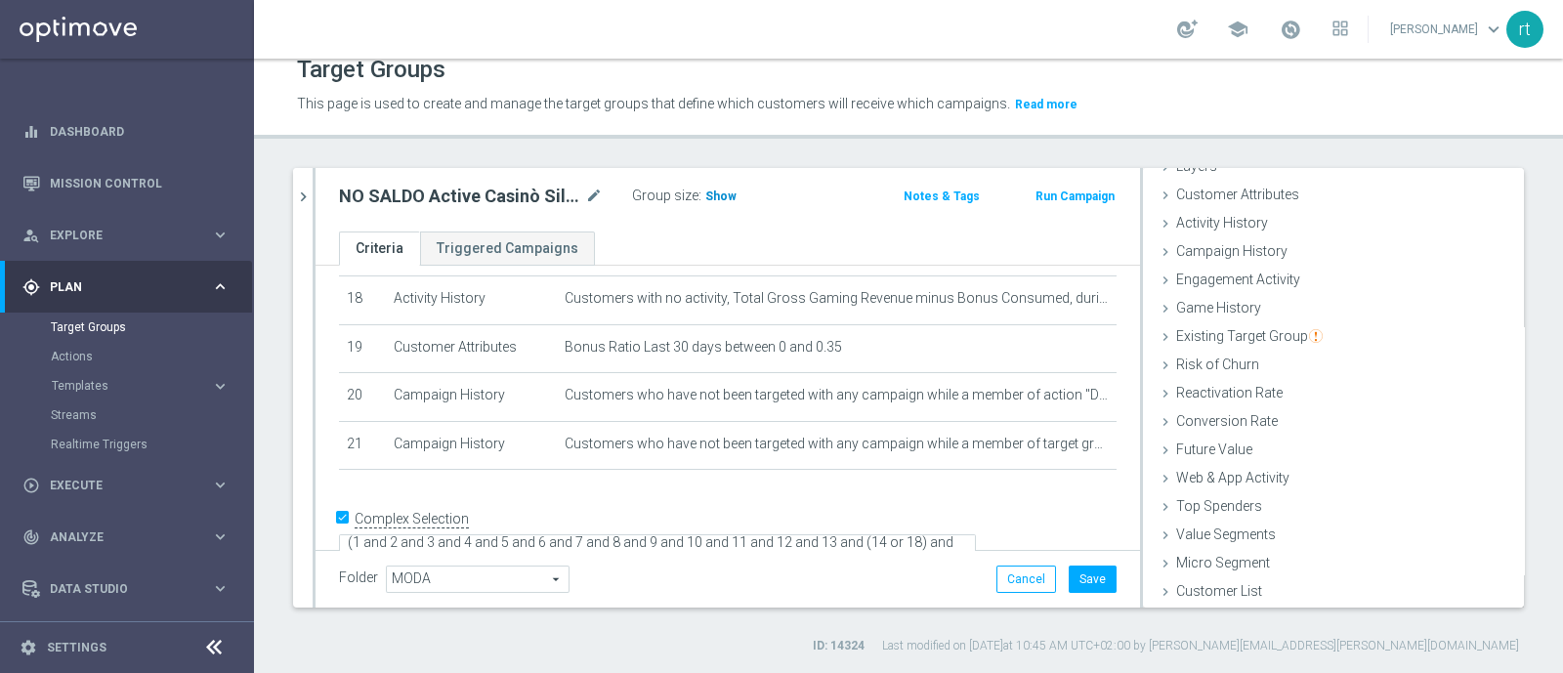
click at [718, 201] on span "Show" at bounding box center [720, 197] width 31 height 14
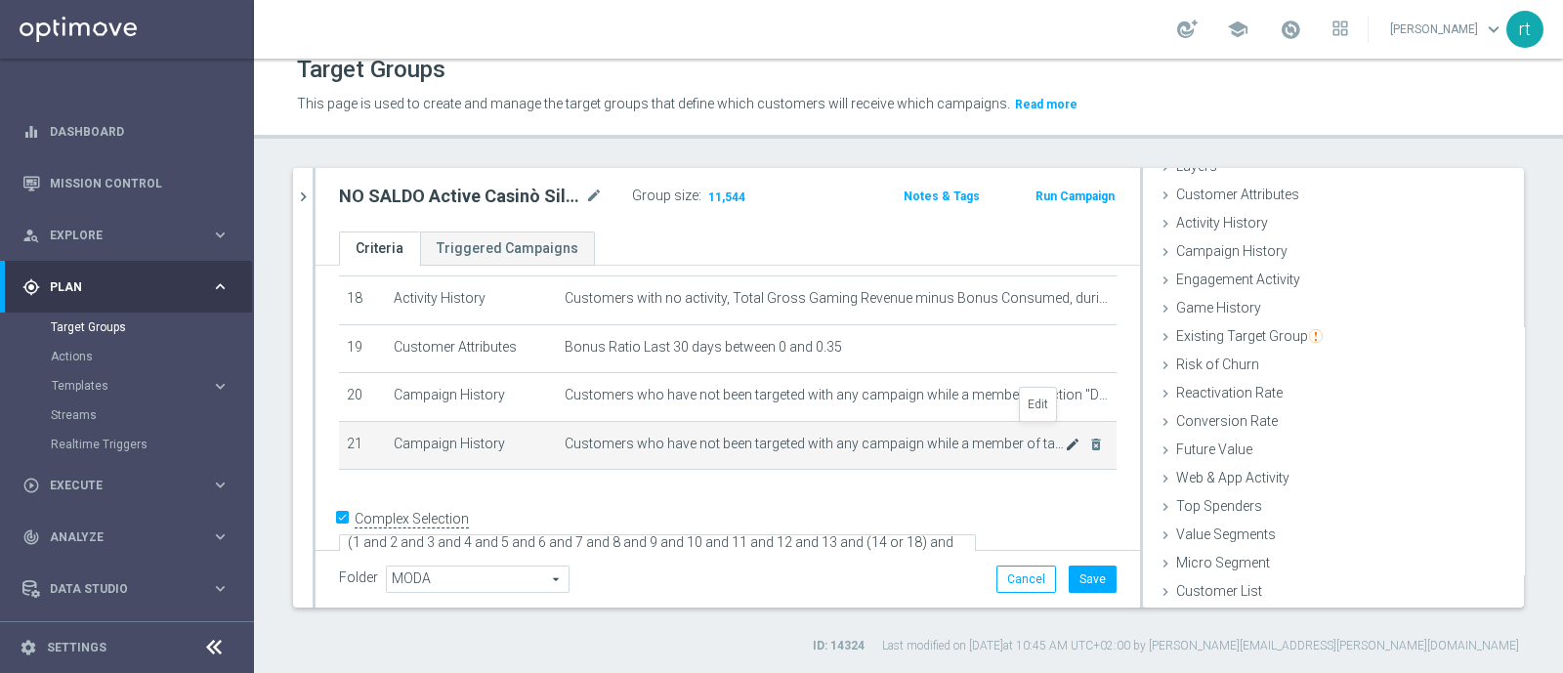
click at [1065, 437] on icon "mode_edit" at bounding box center [1073, 445] width 16 height 16
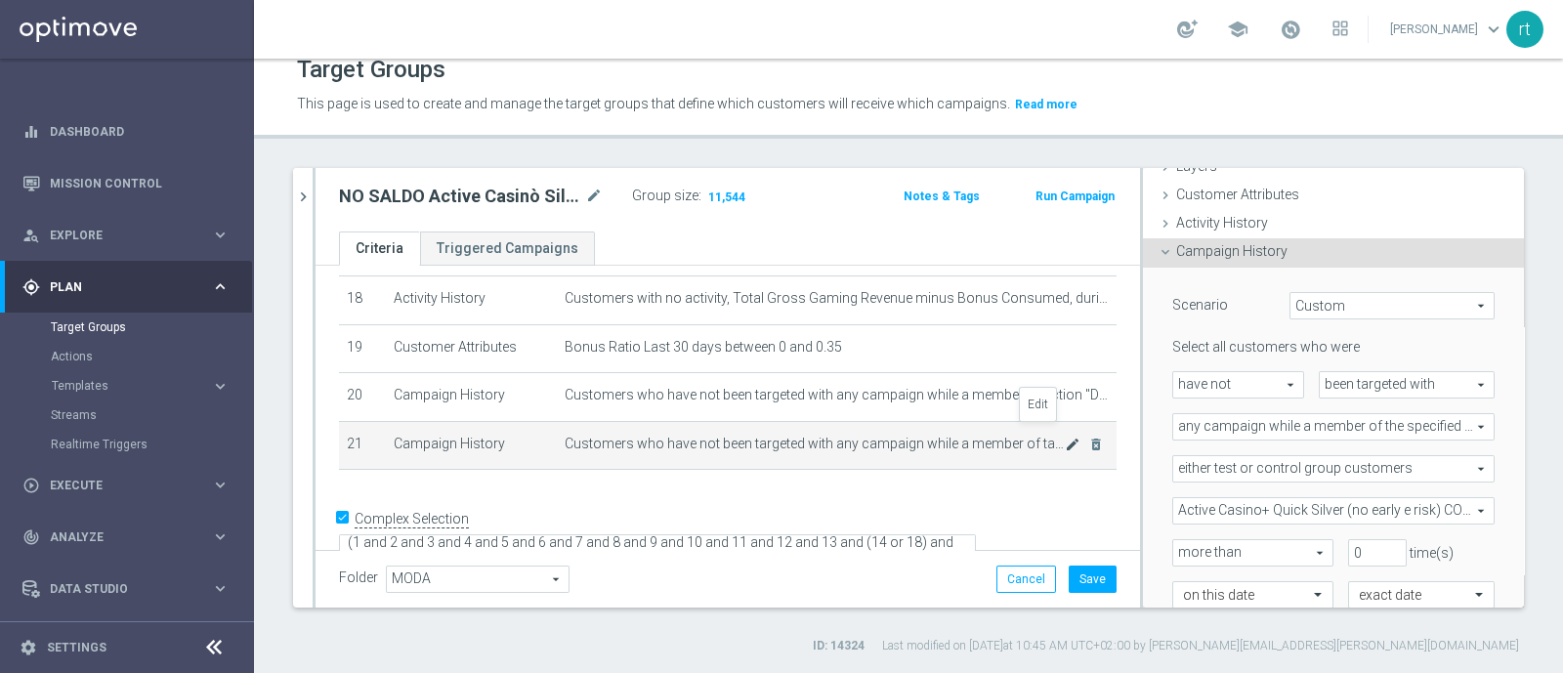
scroll to position [171, 0]
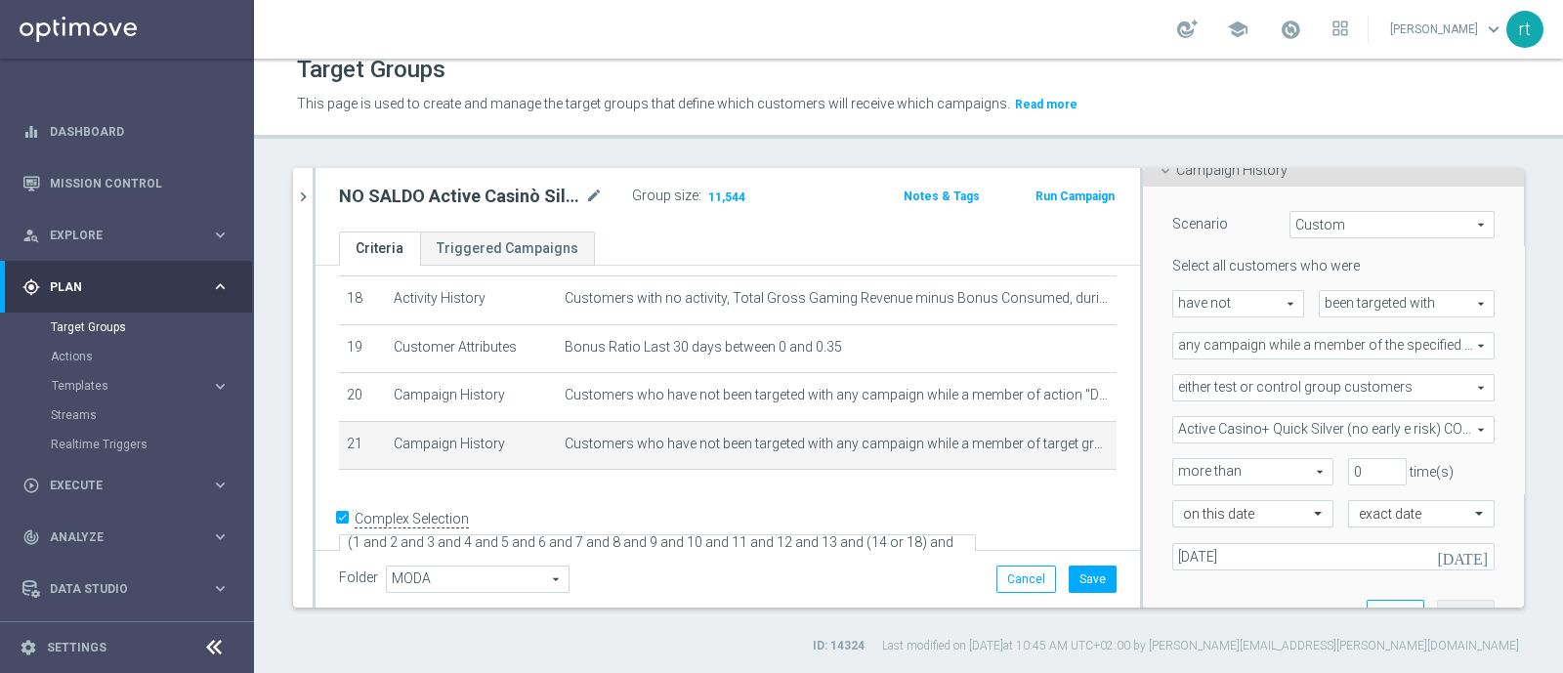
click at [1246, 394] on span "either test or control group customers" at bounding box center [1333, 387] width 320 height 25
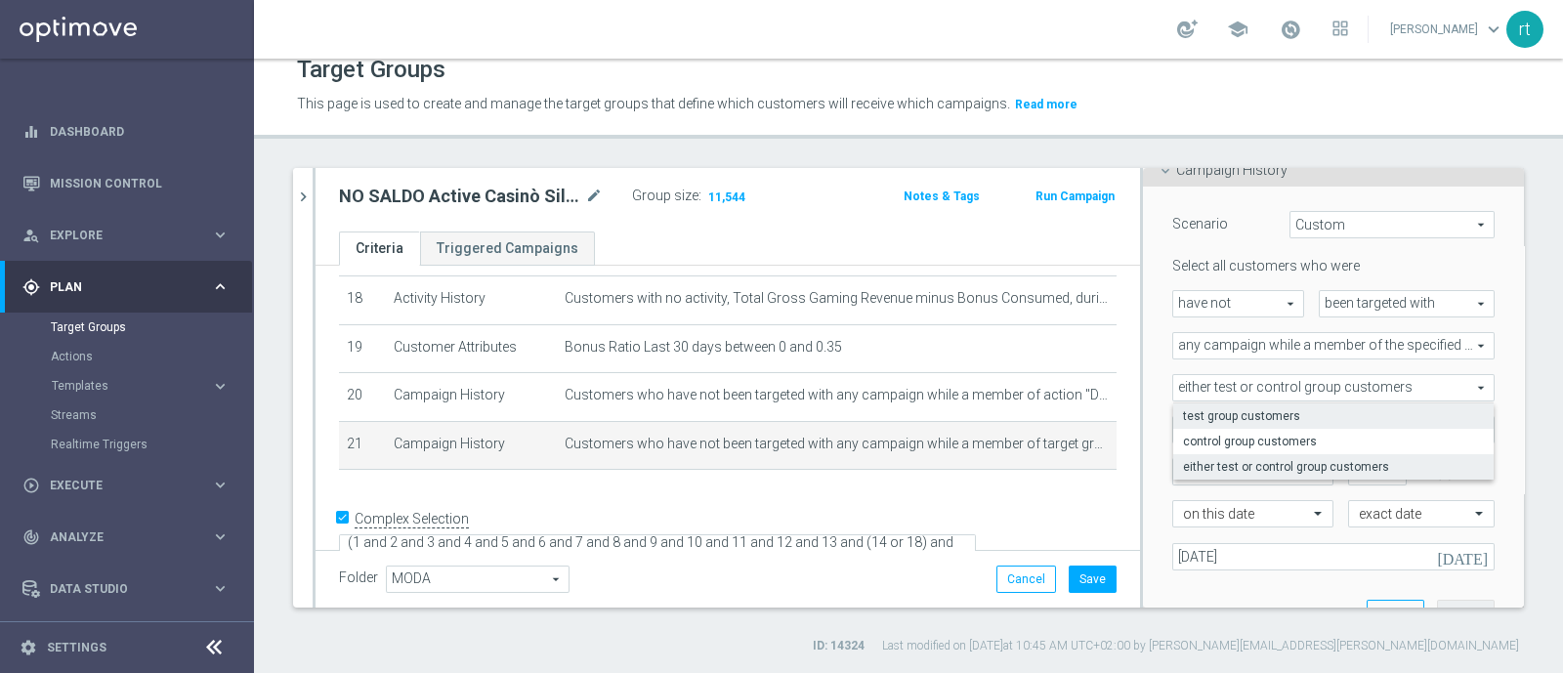
click at [1221, 415] on span "test group customers" at bounding box center [1333, 416] width 301 height 16
type input "test group customers"
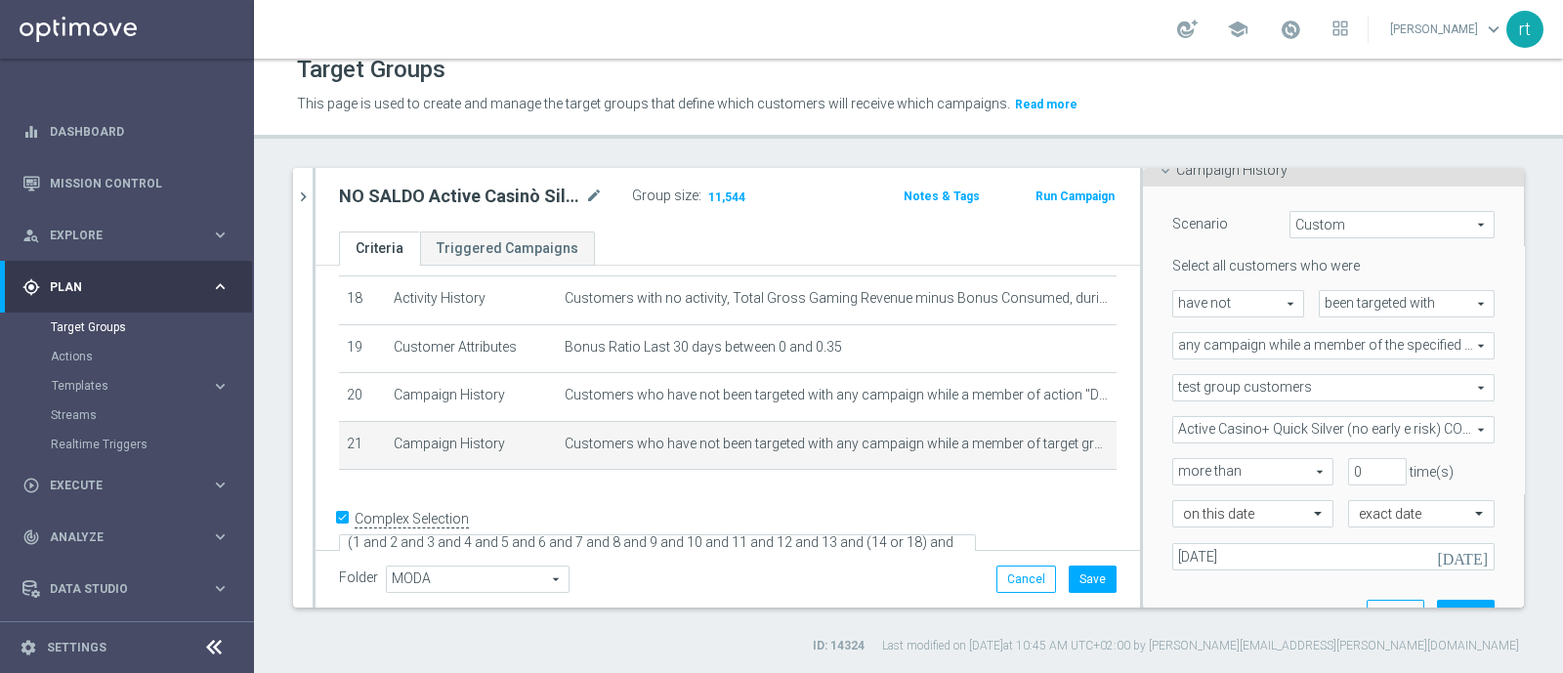
scroll to position [260, 0]
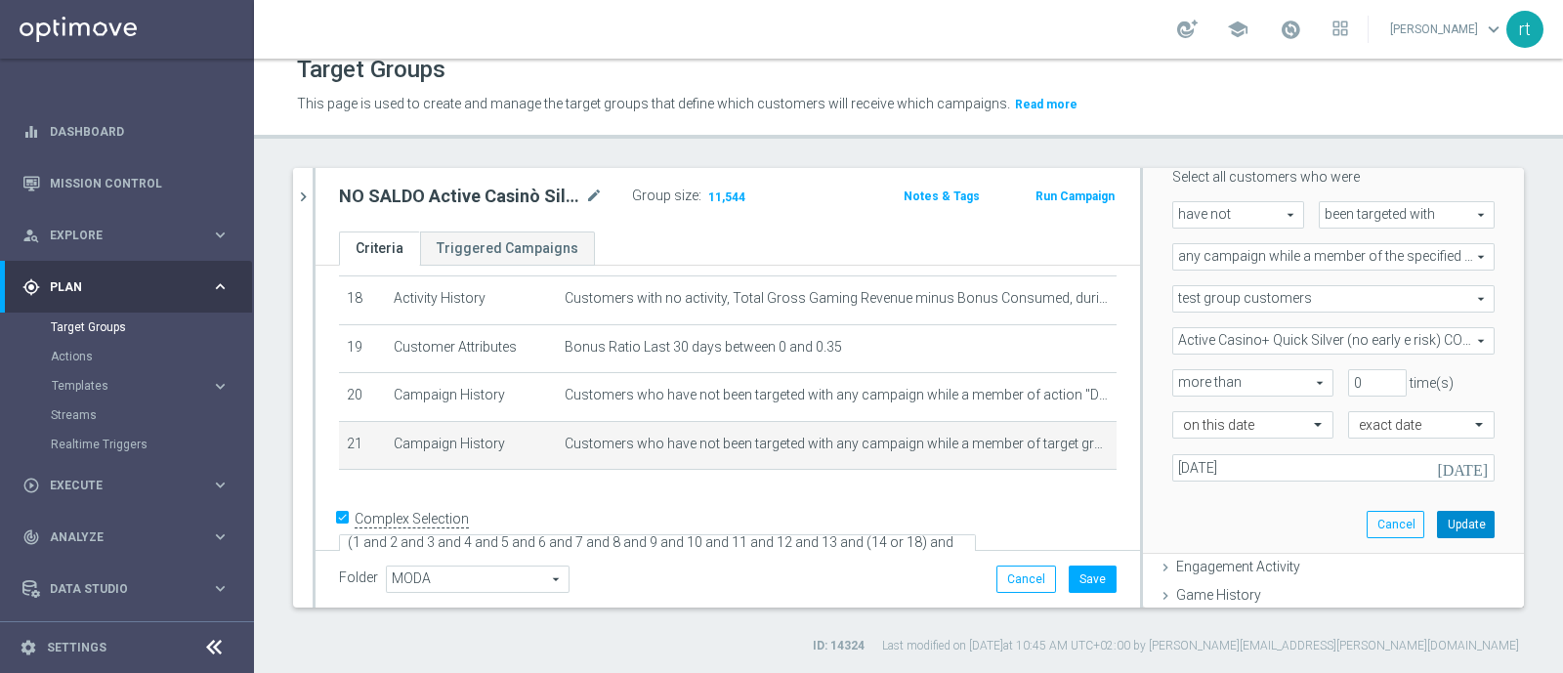
click at [1437, 525] on button "Update" at bounding box center [1466, 524] width 58 height 27
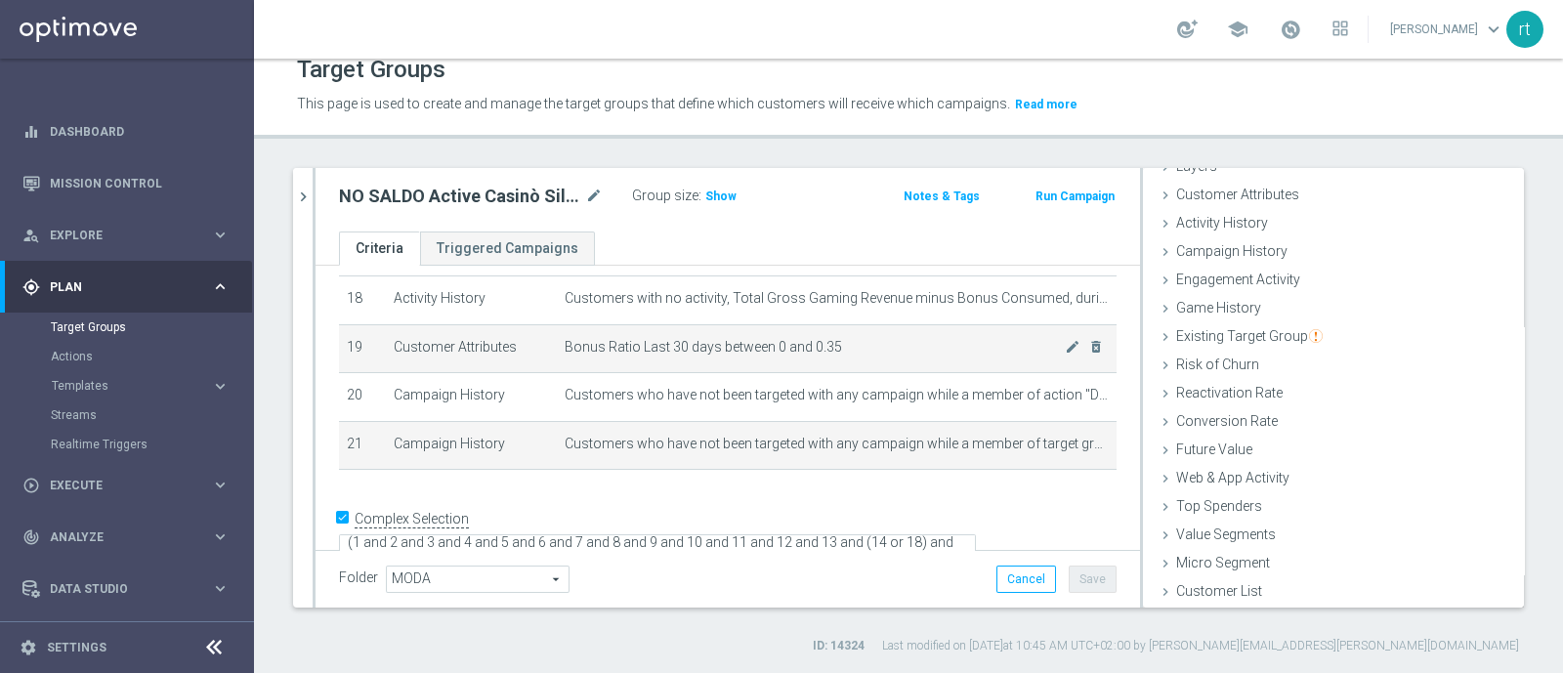
scroll to position [90, 0]
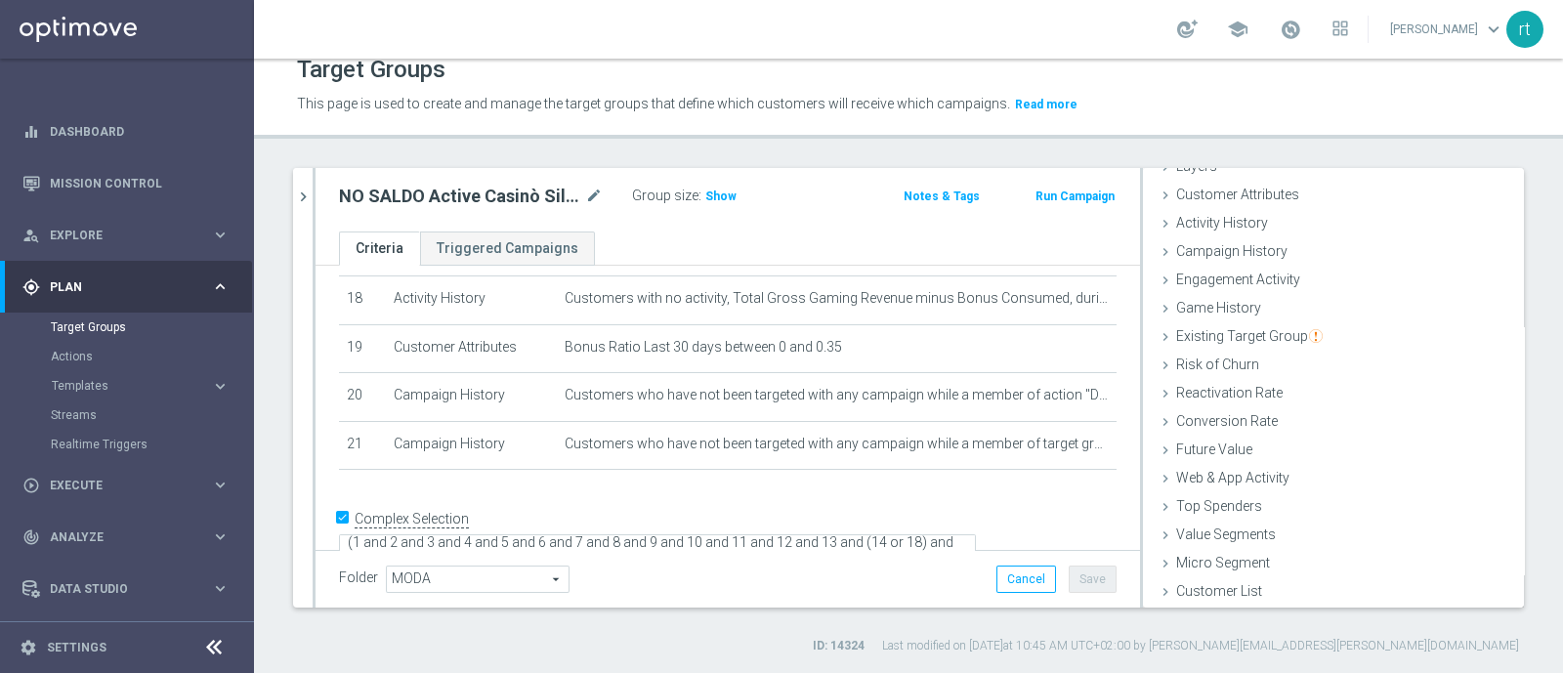
click at [723, 206] on div "Group size : Show" at bounding box center [729, 196] width 195 height 27
click at [722, 195] on span "Show" at bounding box center [720, 197] width 31 height 14
click at [848, 627] on div "search more_vert Prioritize Customer Target Groups library_add create_new_folde…" at bounding box center [908, 411] width 1309 height 487
click at [898, 577] on div "Folder MODA MODA arrow_drop_down search Cancel Save Saving..." at bounding box center [728, 579] width 778 height 27
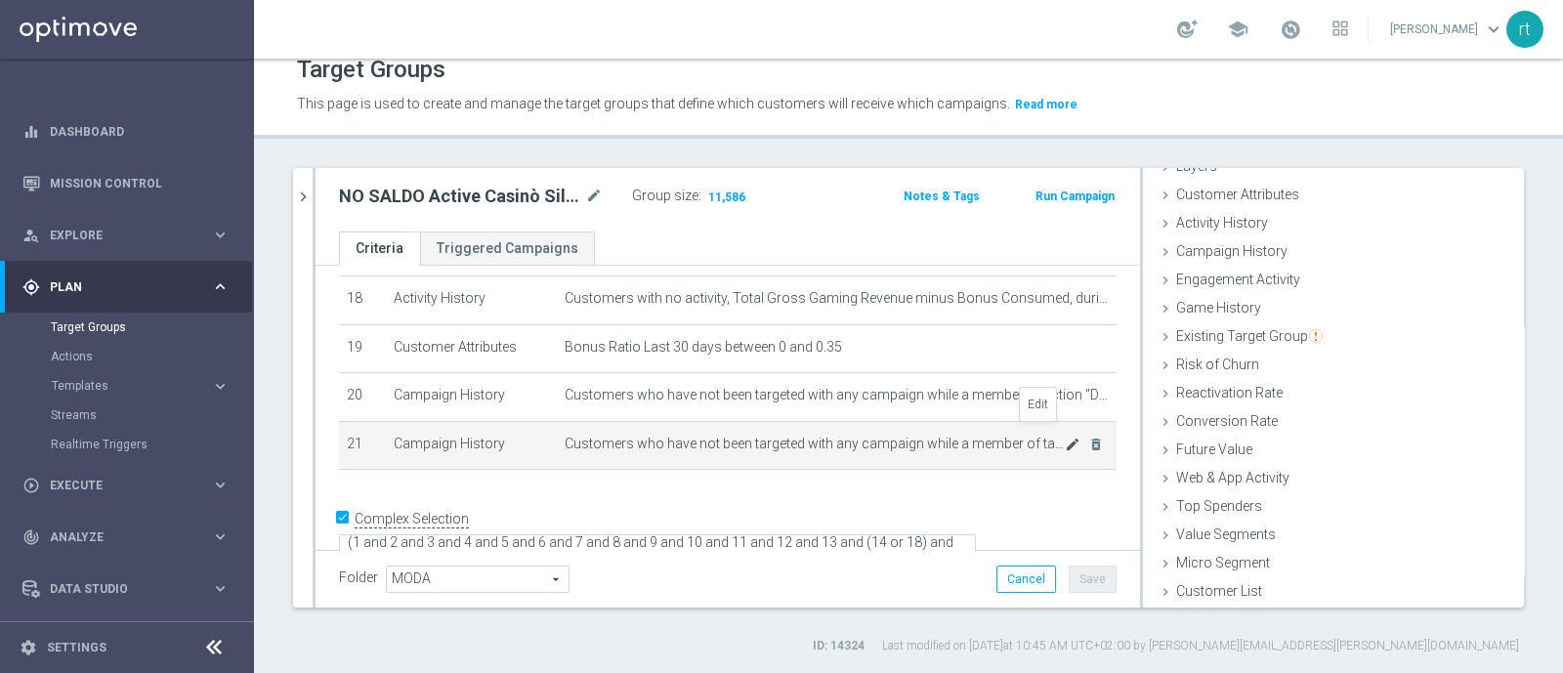
click at [1065, 437] on icon "mode_edit" at bounding box center [1073, 445] width 16 height 16
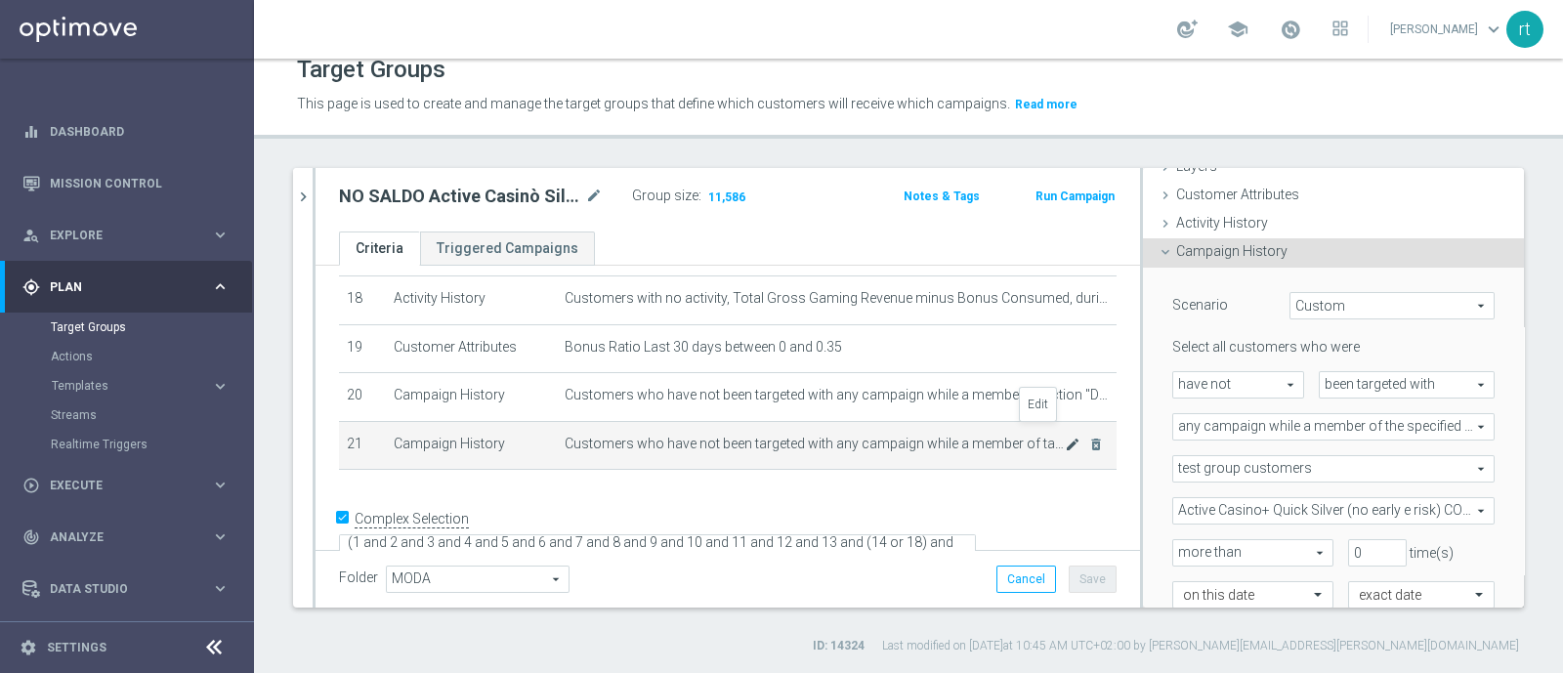
scroll to position [170, 0]
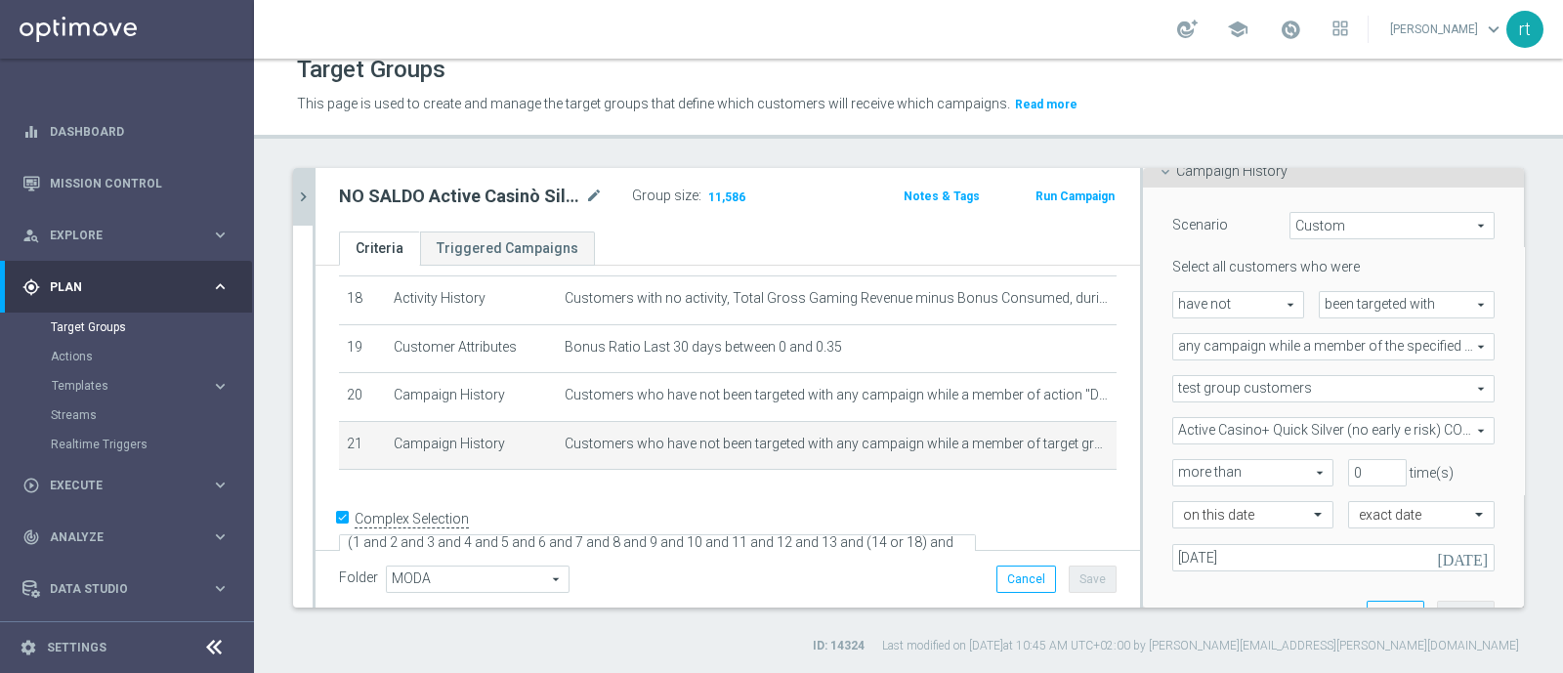
click at [306, 197] on icon "chevron_right" at bounding box center [303, 197] width 19 height 19
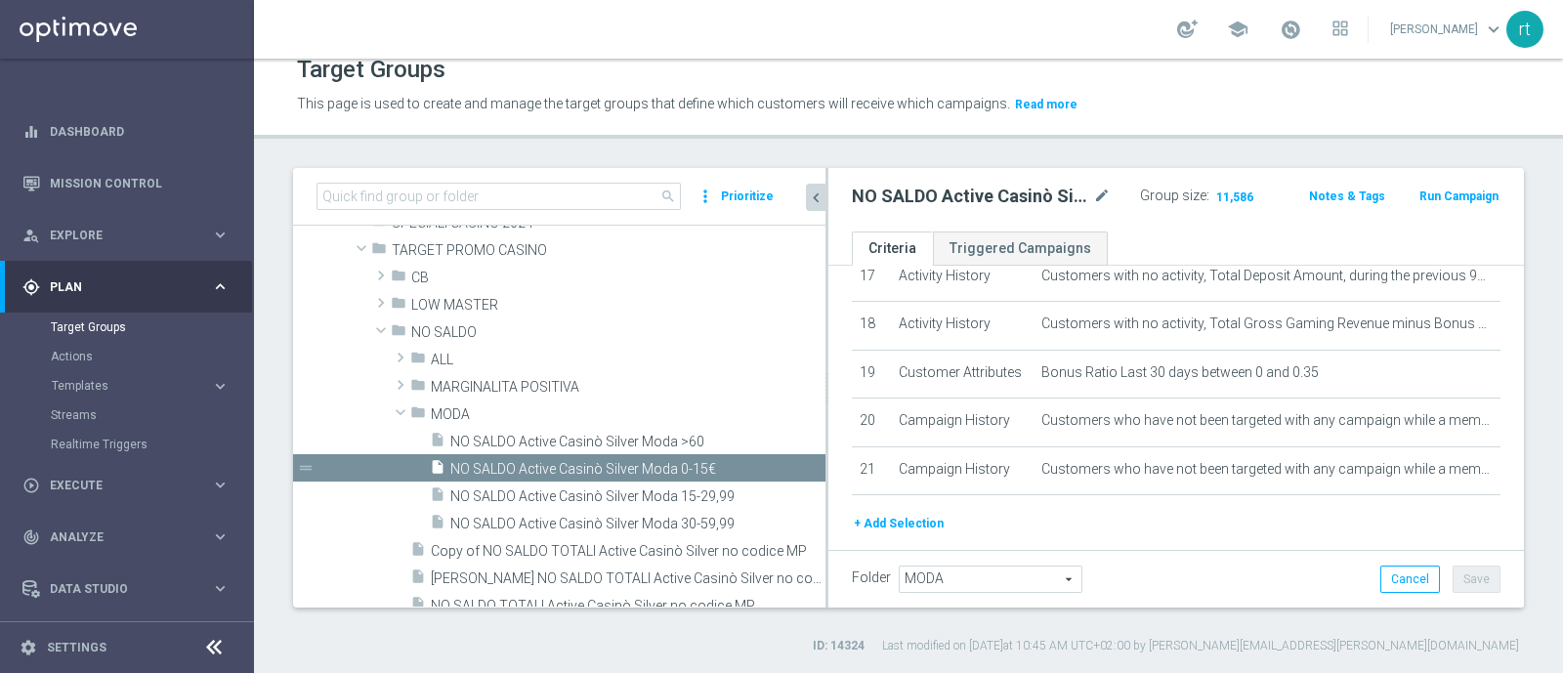
scroll to position [1065, 0]
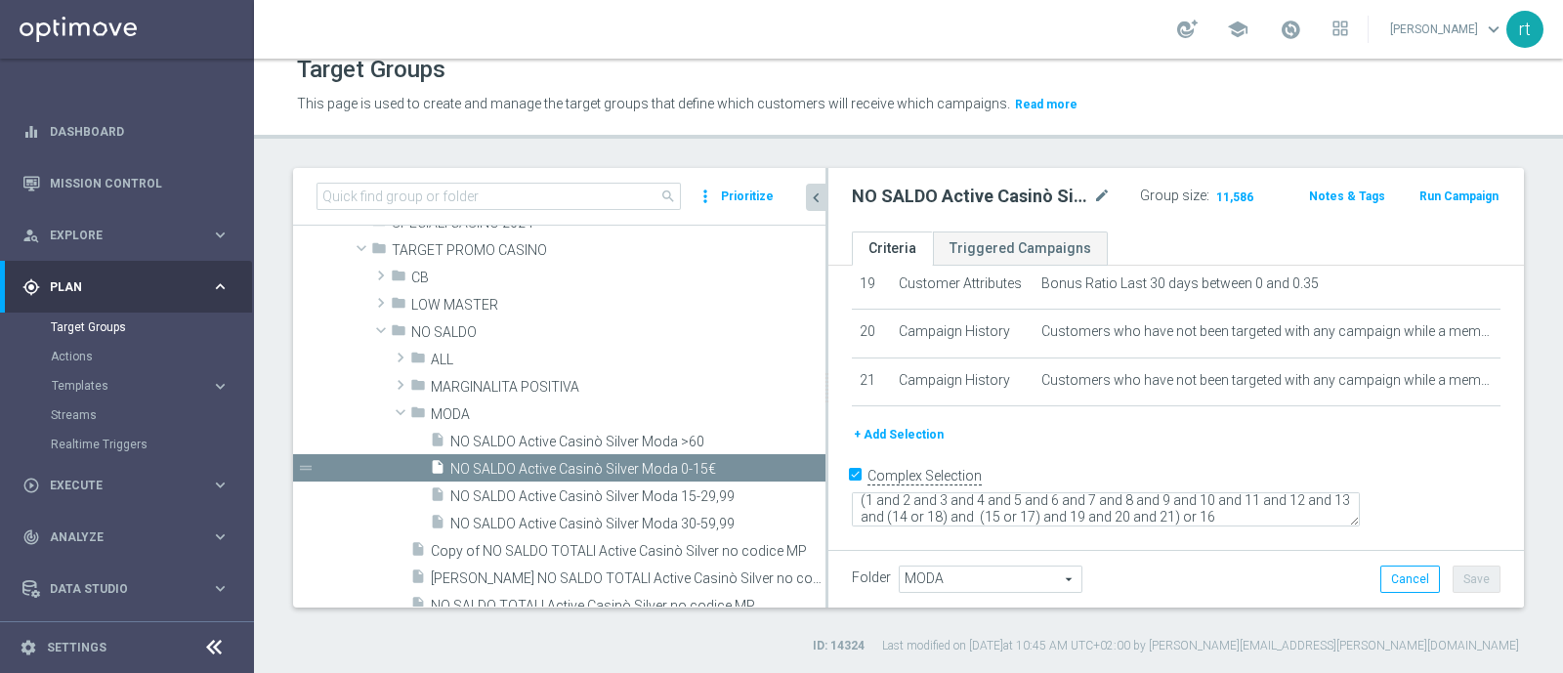
drag, startPoint x: 674, startPoint y: 469, endPoint x: 867, endPoint y: 475, distance: 192.5
click at [867, 475] on as-split "search more_vert Prioritize Customer Target Groups library_add create_new_folder" at bounding box center [908, 388] width 1231 height 440
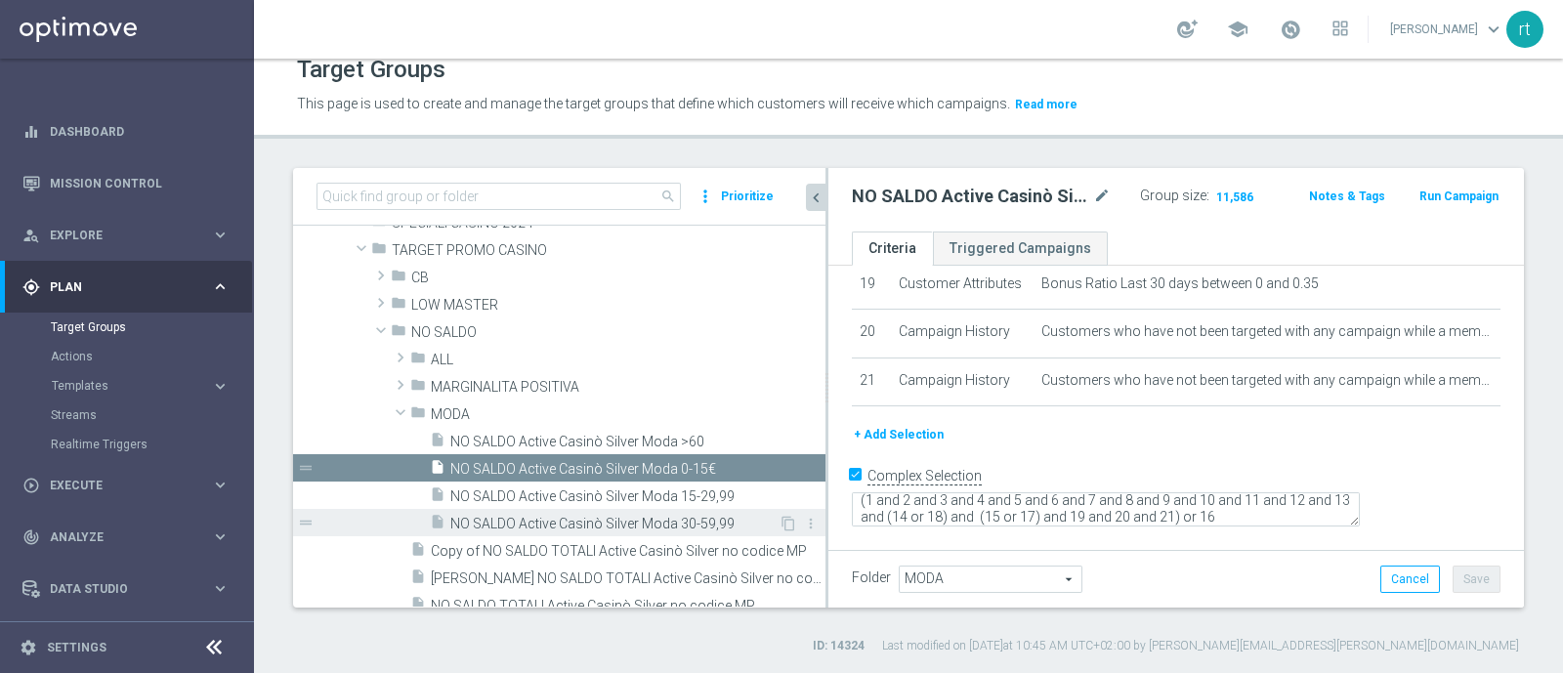
click at [608, 518] on span "NO SALDO Active Casinò Silver Moda 30-59,99" at bounding box center [614, 524] width 328 height 17
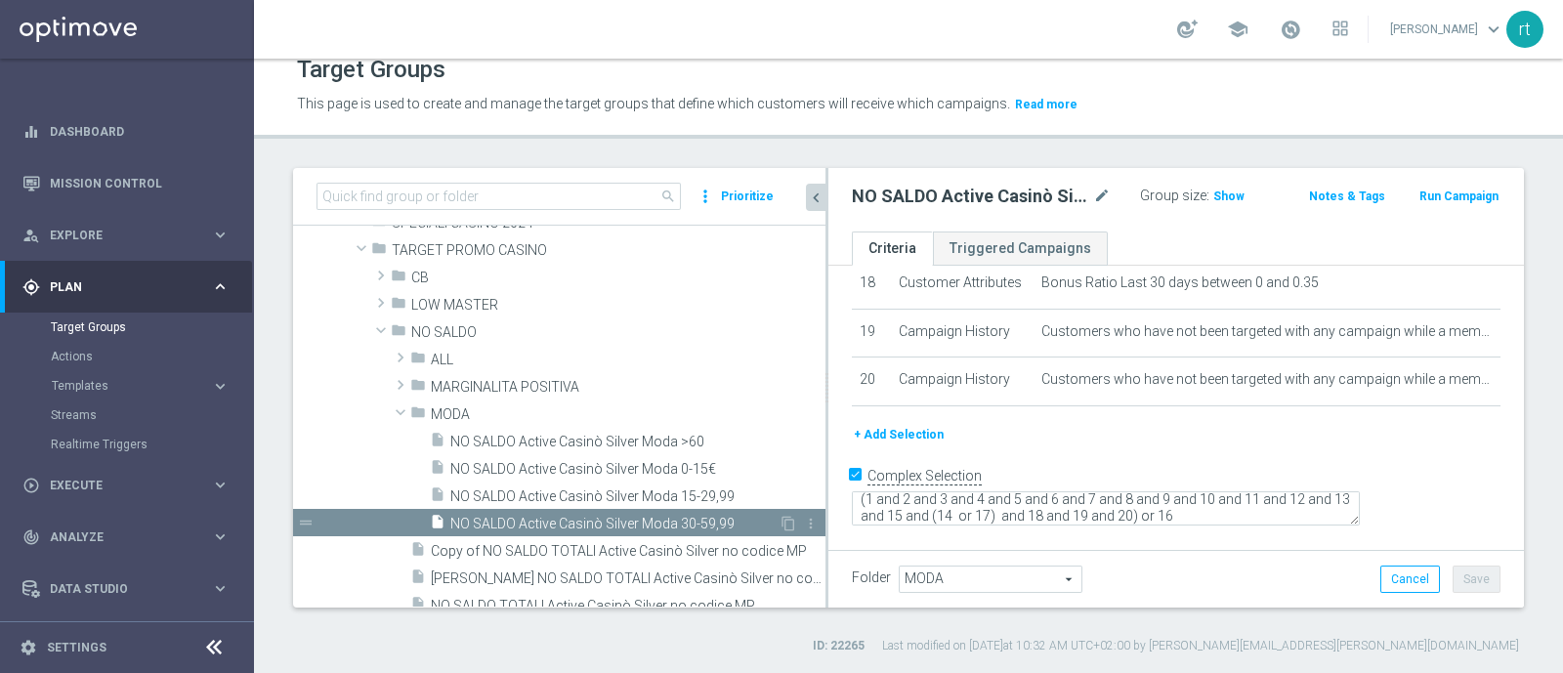
scroll to position [1050, 0]
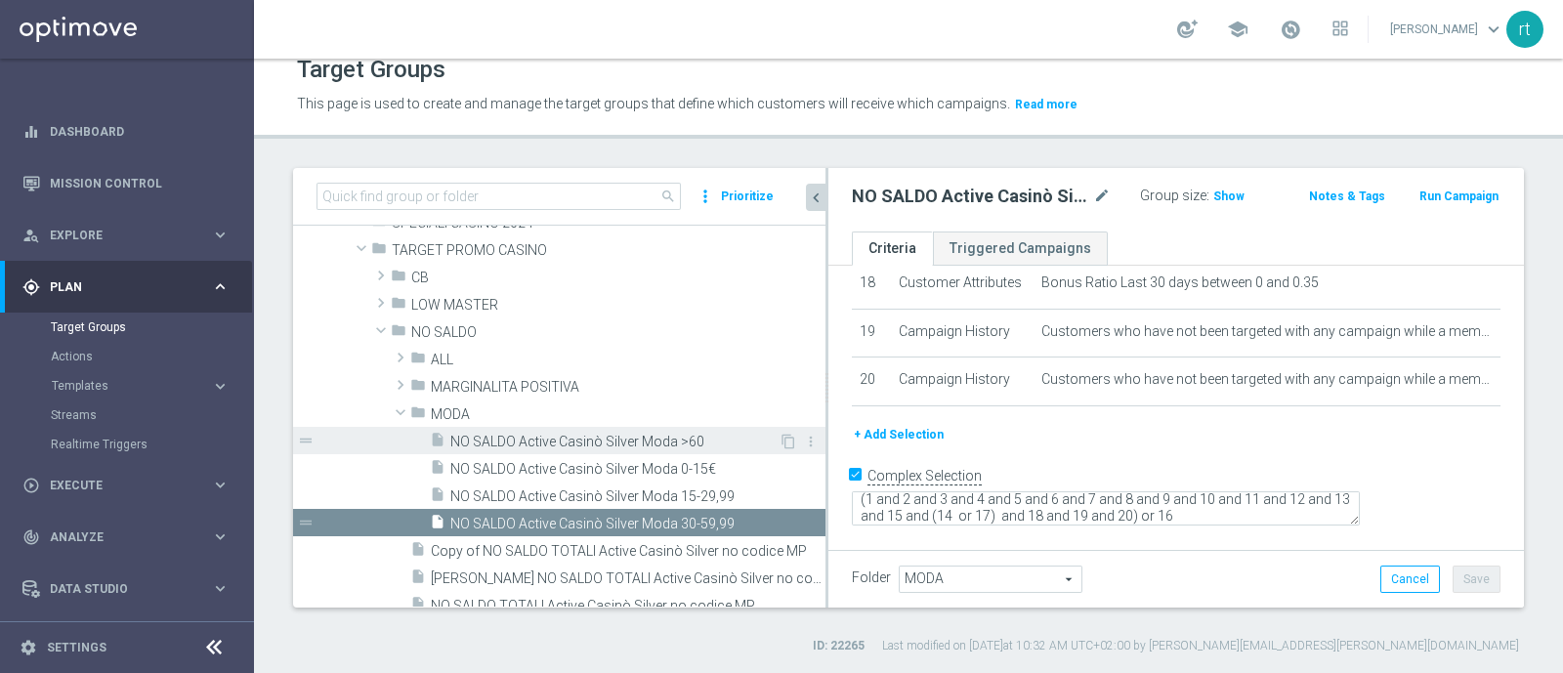
click at [620, 436] on span "NO SALDO Active Casinò Silver Moda >60" at bounding box center [614, 442] width 328 height 17
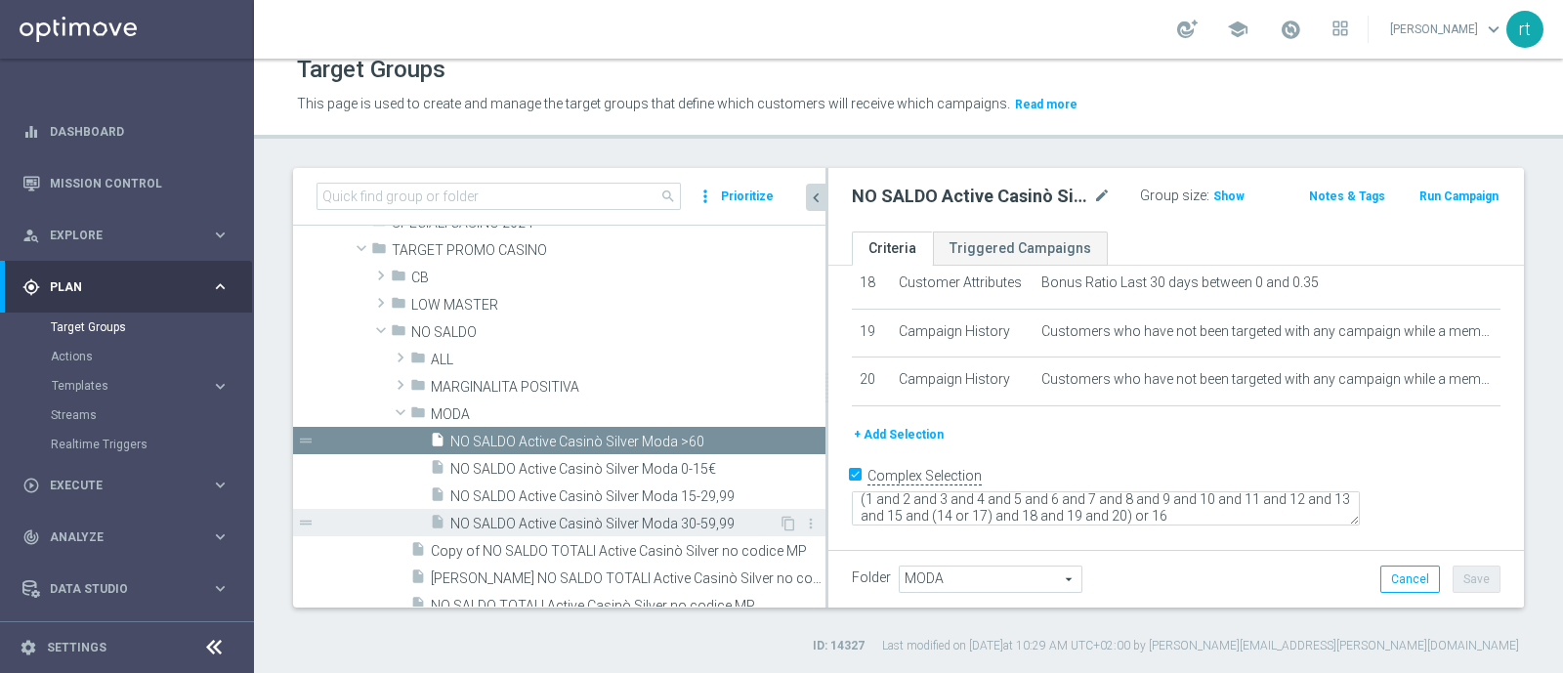
click at [632, 510] on div "insert_drive_file NO SALDO Active Casinò Silver Moda 30-59,99" at bounding box center [604, 522] width 349 height 27
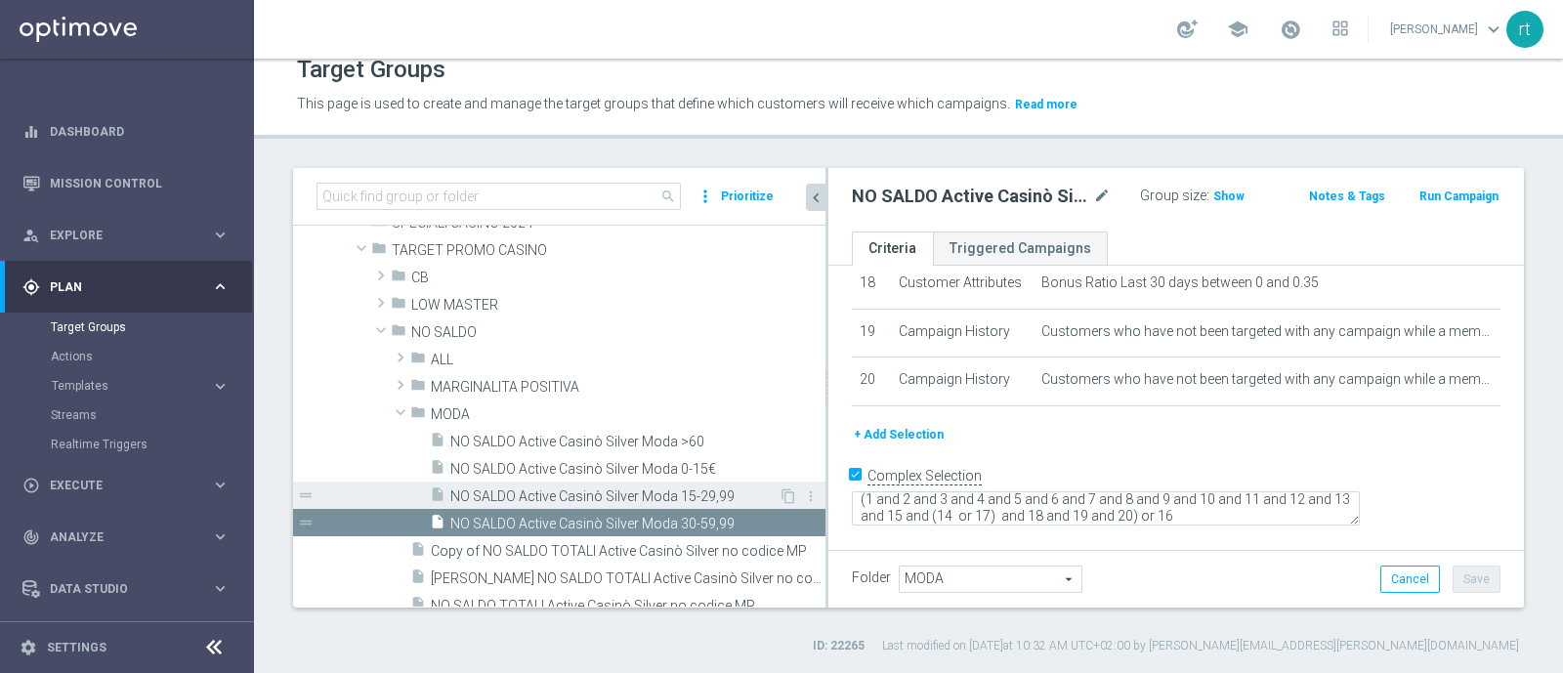
click at [665, 497] on span "NO SALDO Active Casinò Silver Moda 15-29,99" at bounding box center [614, 496] width 328 height 17
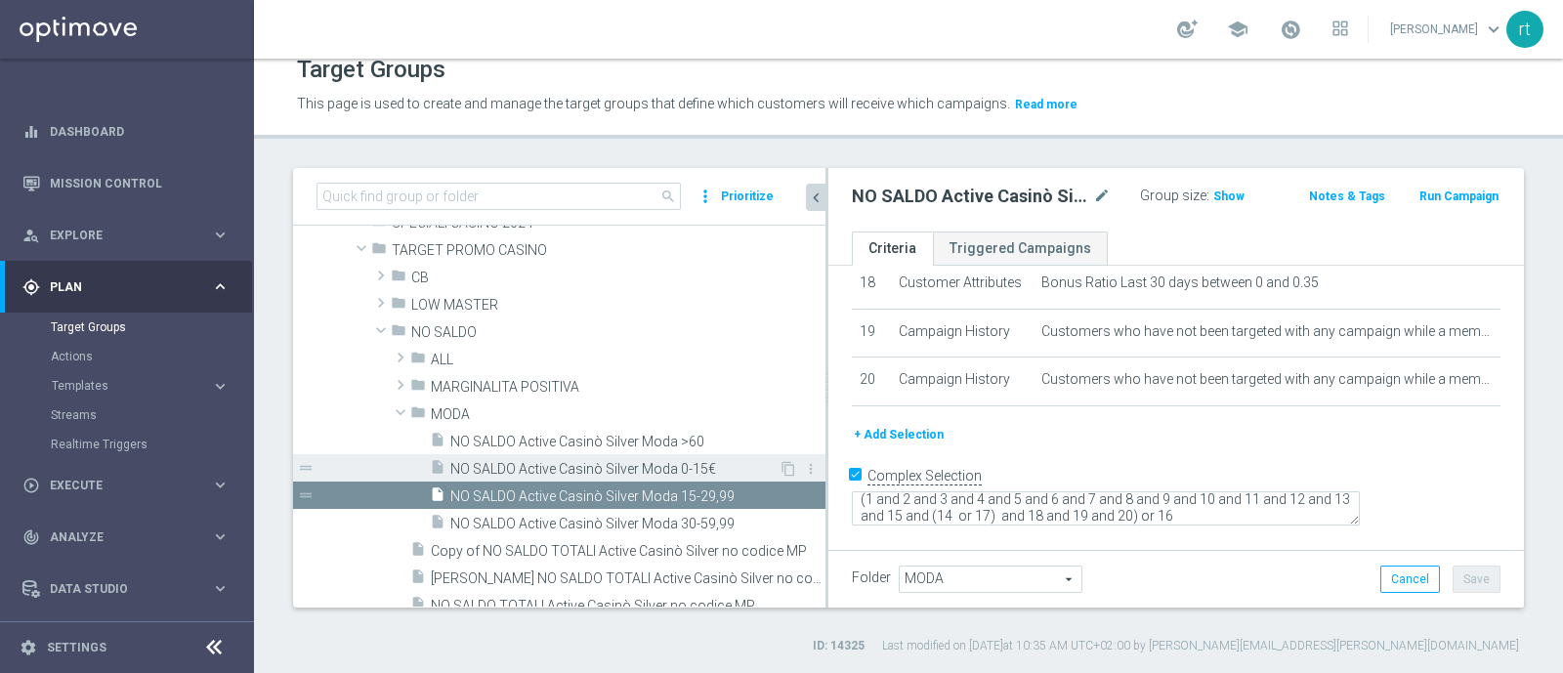
click at [659, 468] on span "NO SALDO Active Casinò Silver Moda 0-15€" at bounding box center [614, 469] width 328 height 17
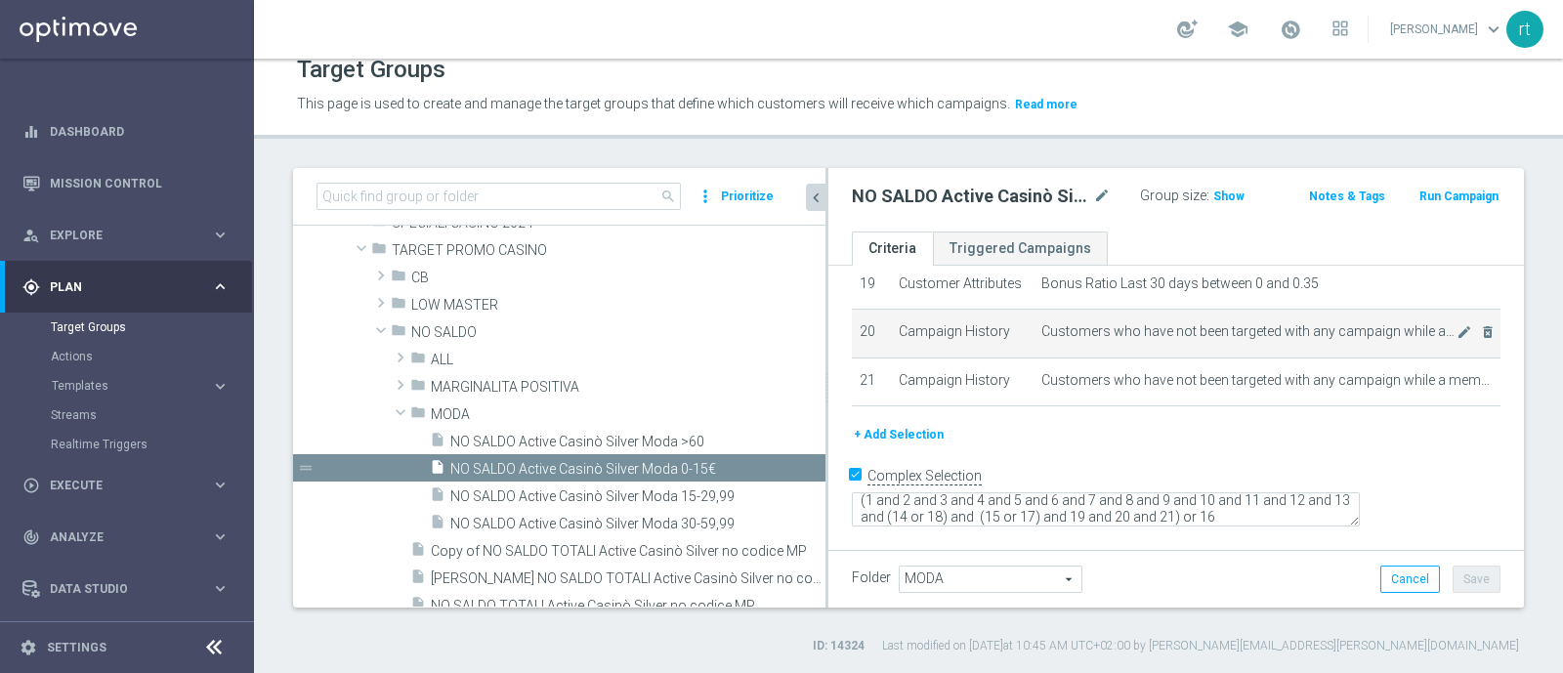
scroll to position [1065, 0]
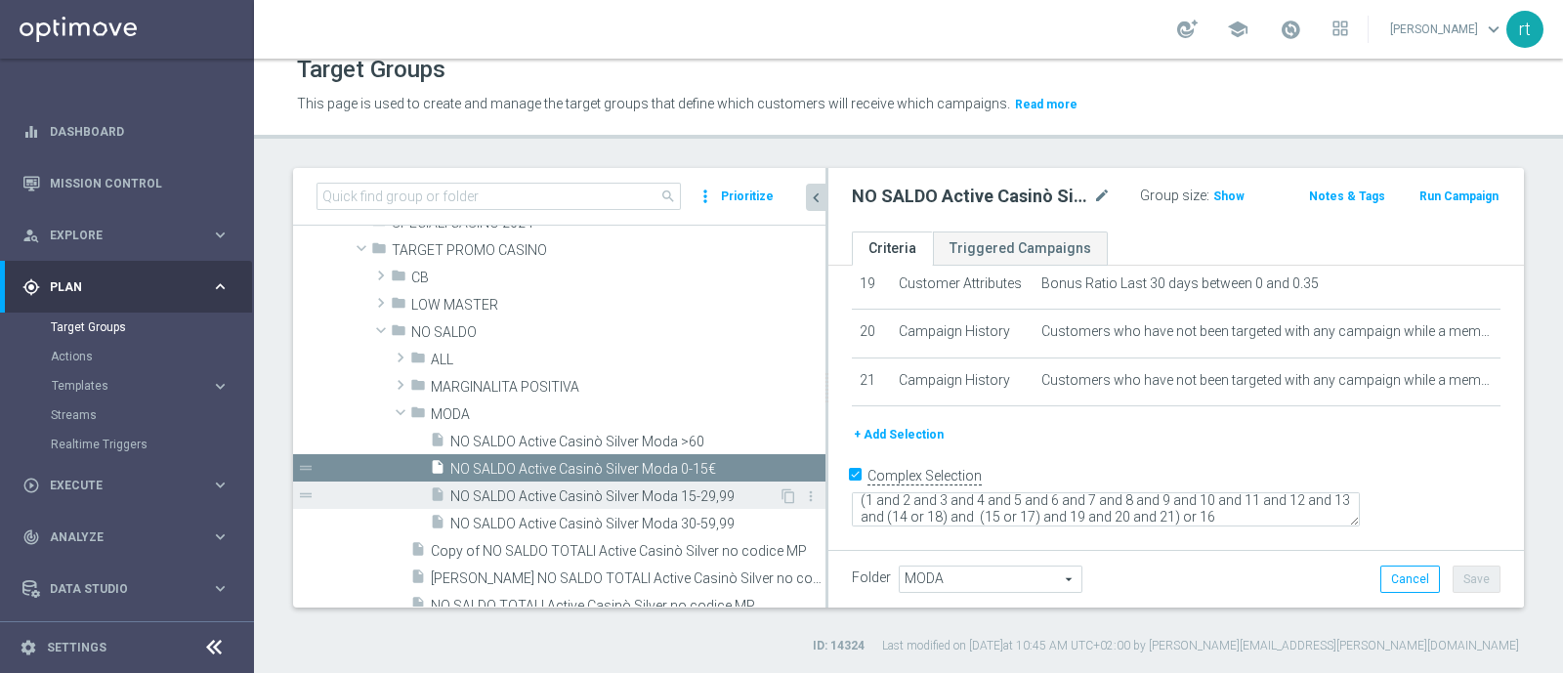
click at [631, 506] on div "insert_drive_file NO SALDO Active Casinò Silver Moda 15-29,99" at bounding box center [604, 495] width 349 height 27
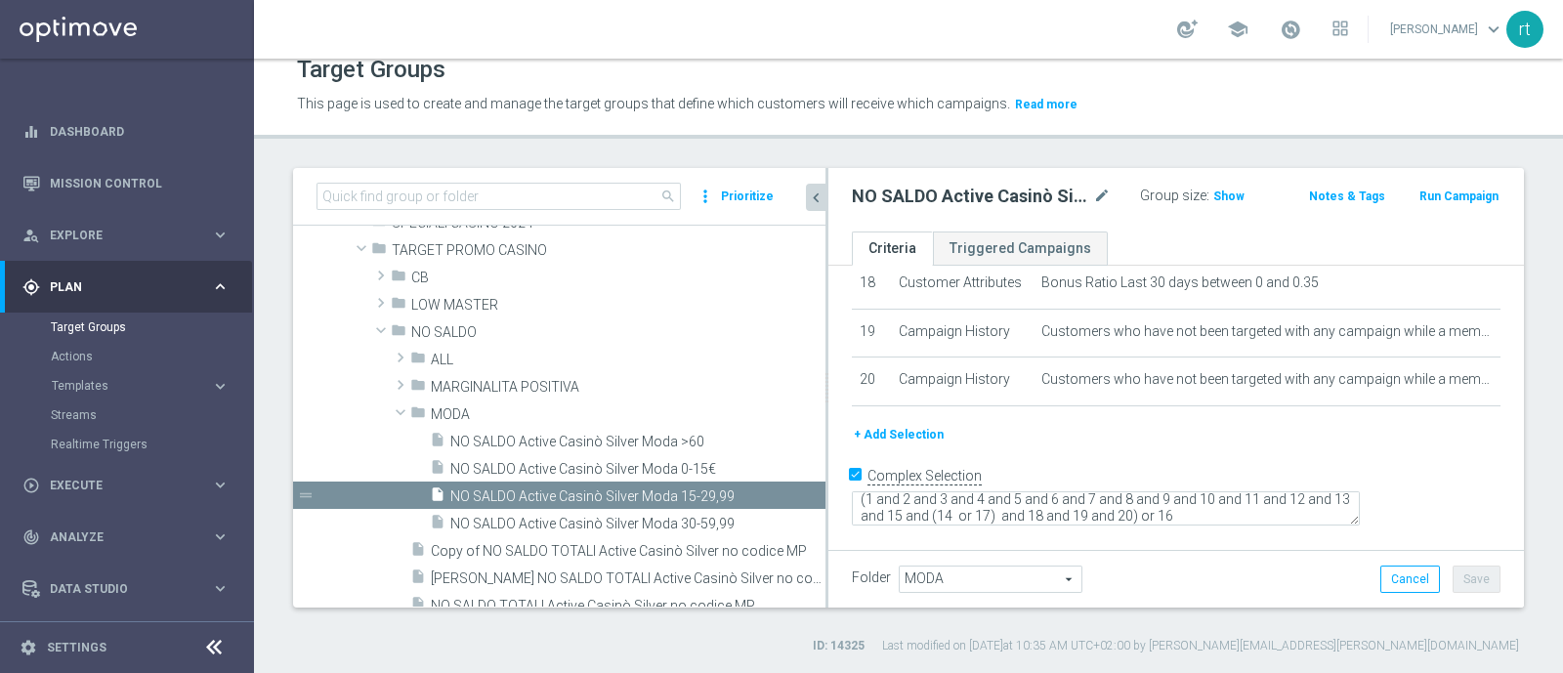
scroll to position [1050, 0]
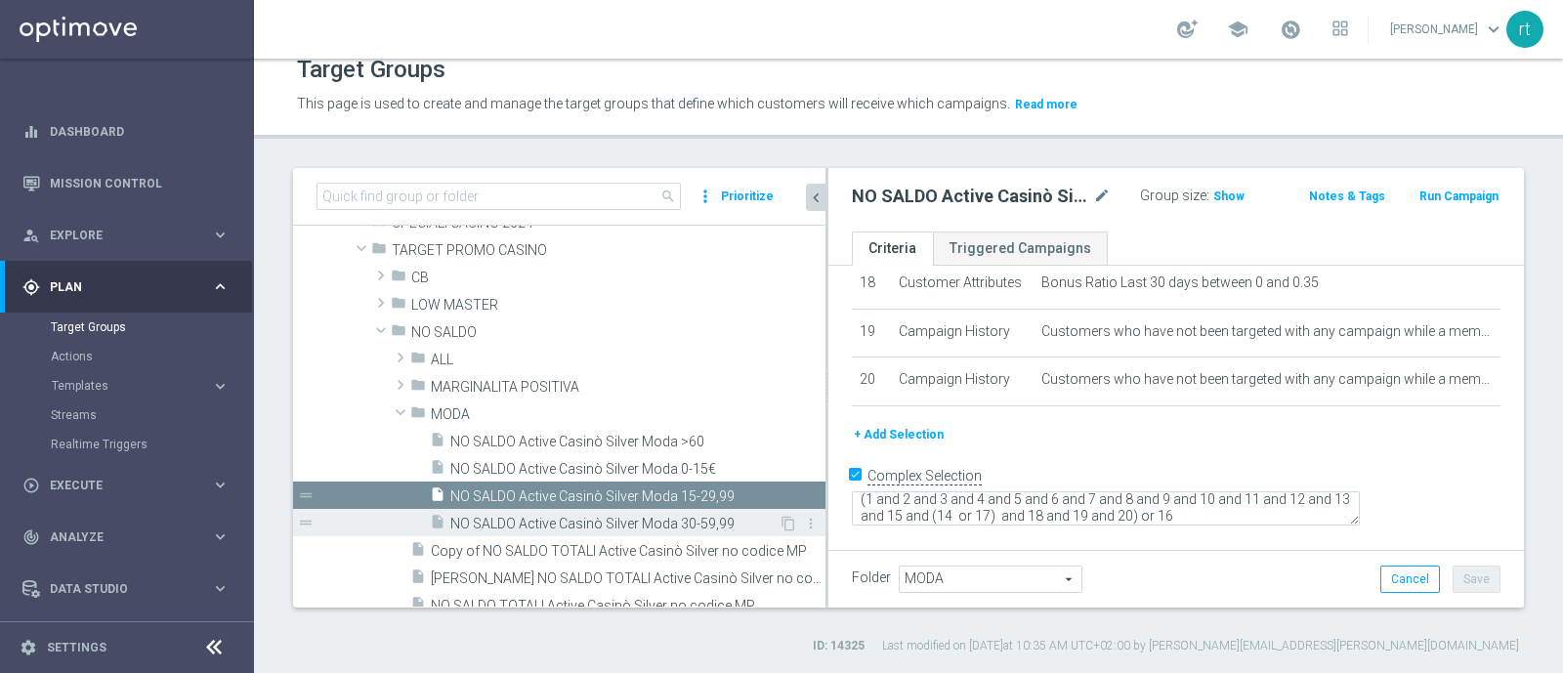
click at [611, 525] on span "NO SALDO Active Casinò Silver Moda 30-59,99" at bounding box center [614, 524] width 328 height 17
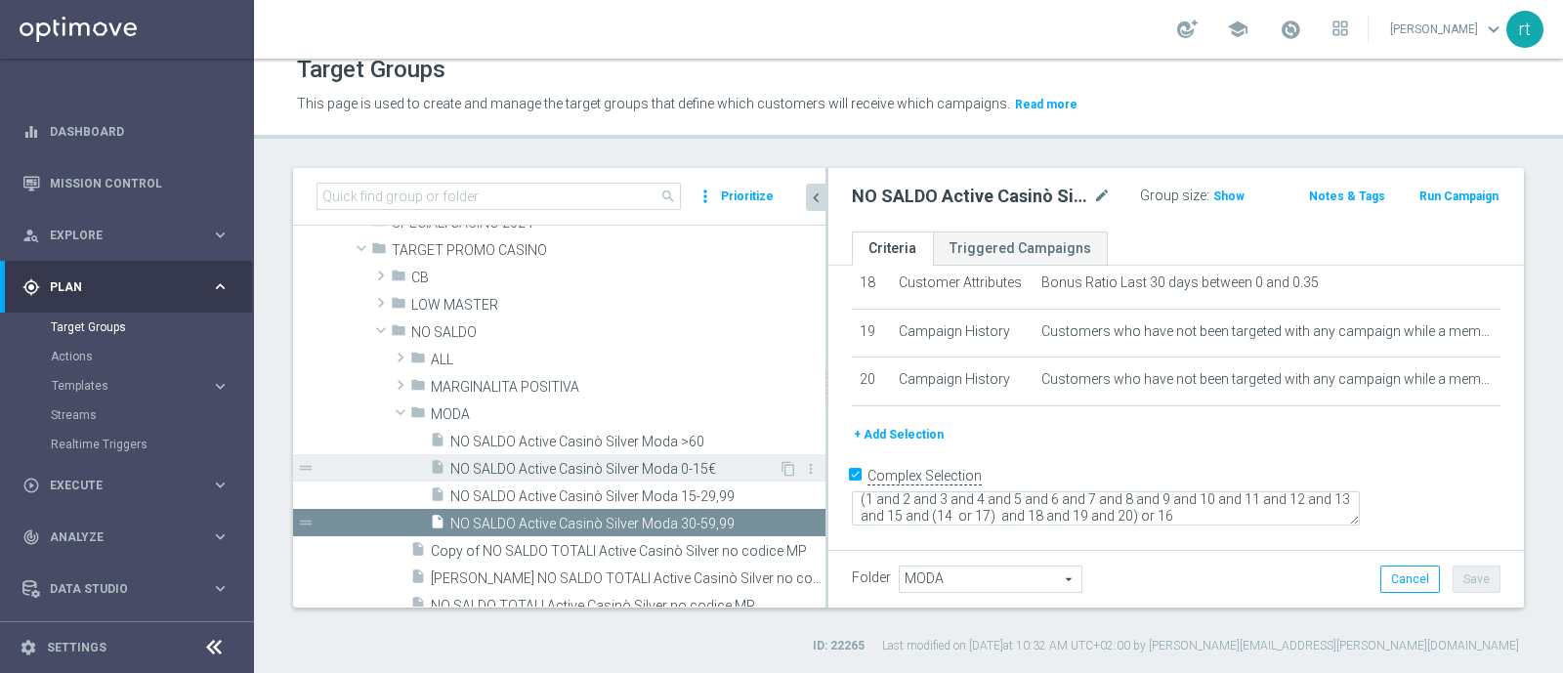
click at [613, 454] on div "insert_drive_file NO SALDO Active Casinò Silver Moda 0-15€" at bounding box center [604, 467] width 349 height 27
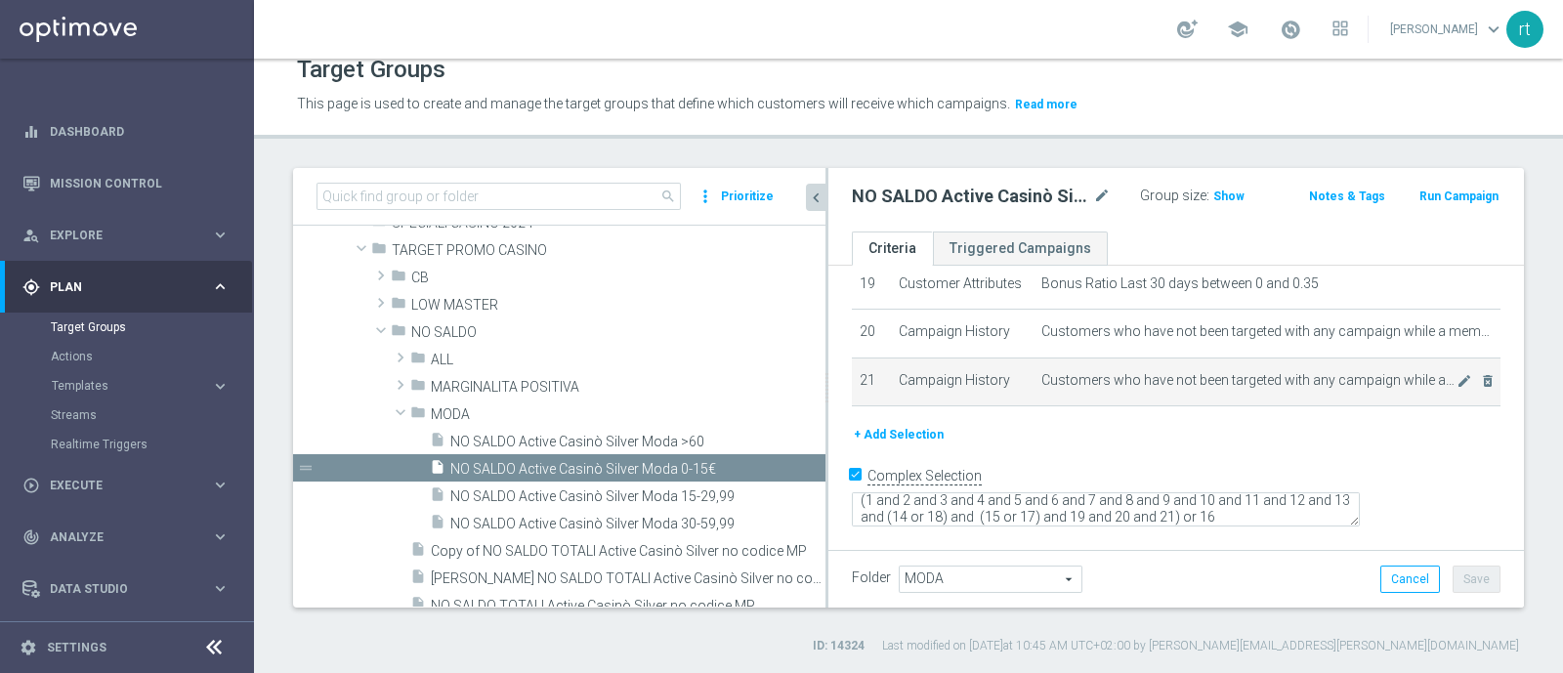
scroll to position [1065, 0]
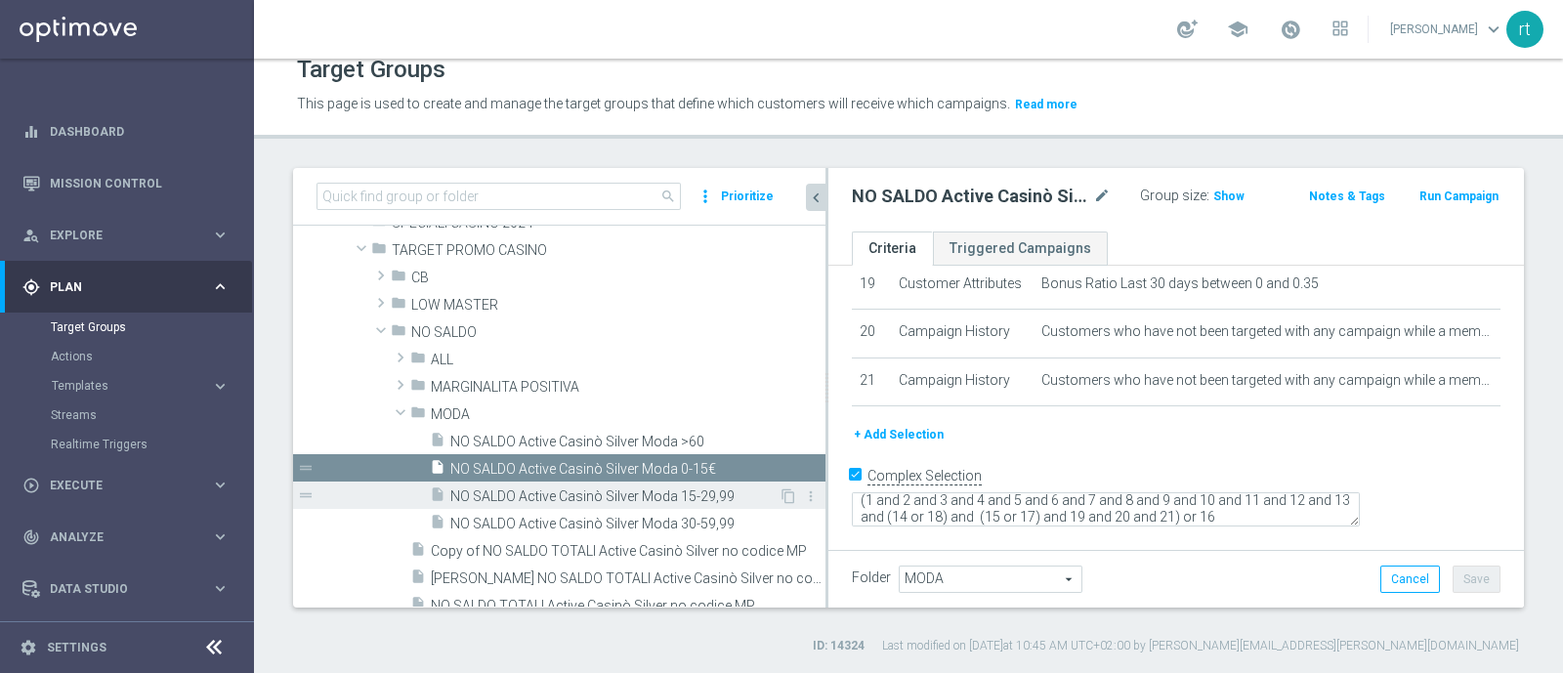
click at [660, 498] on span "NO SALDO Active Casinò Silver Moda 15-29,99" at bounding box center [614, 496] width 328 height 17
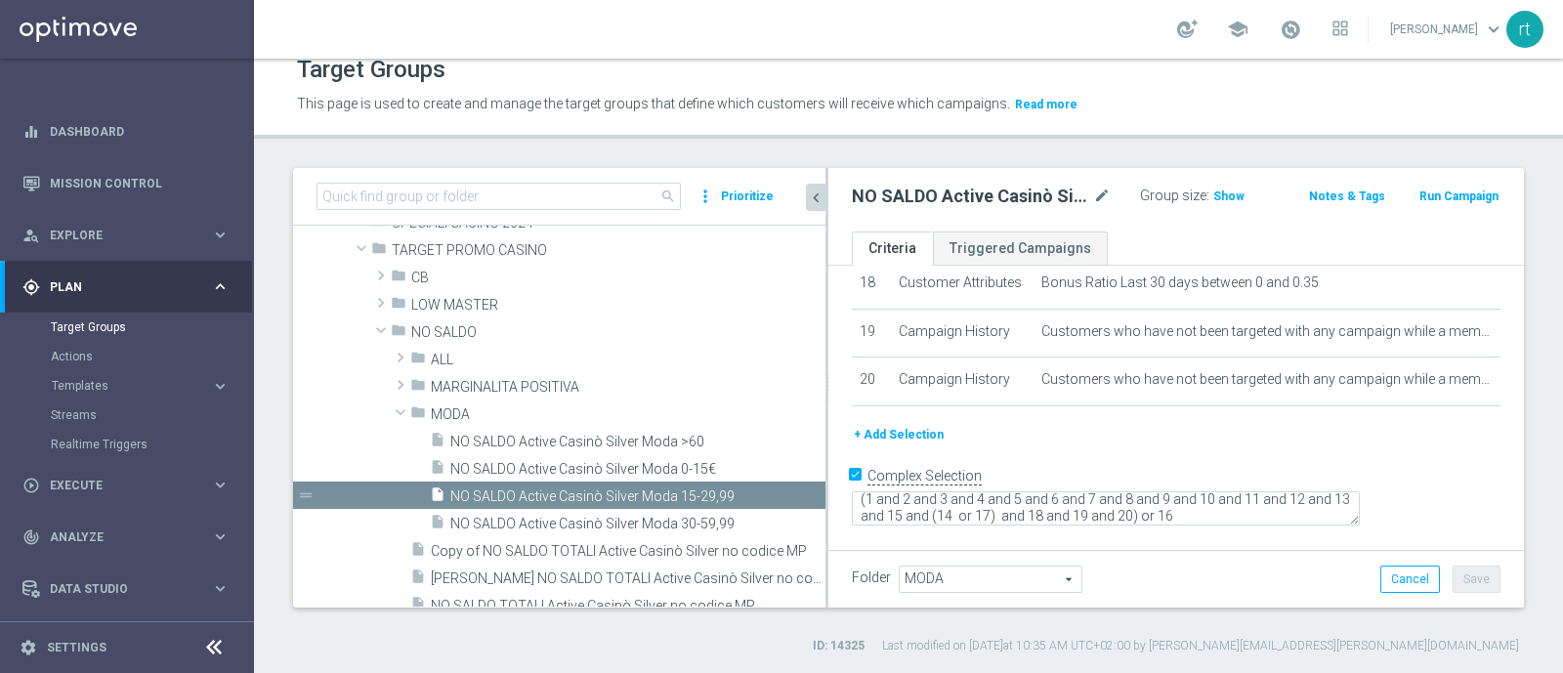
scroll to position [1050, 0]
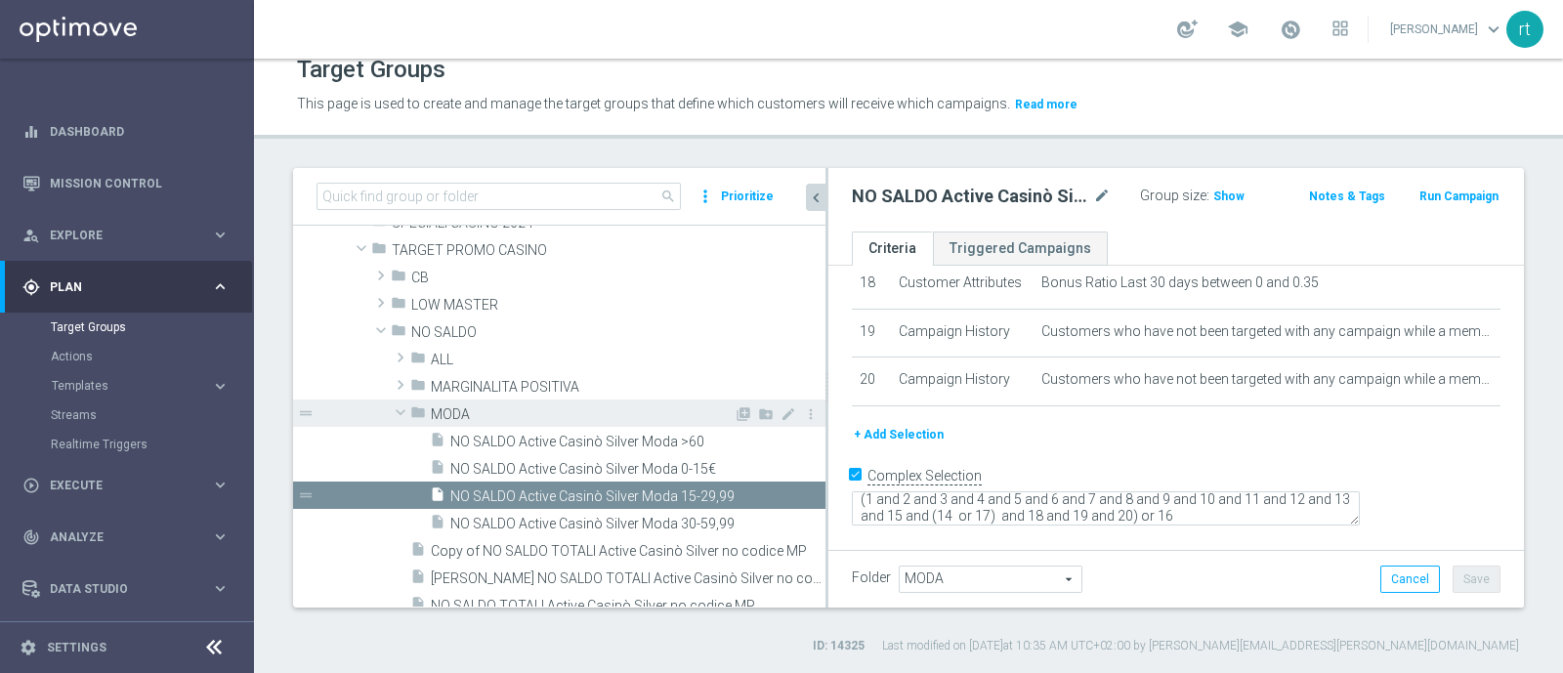
click at [575, 415] on span "MODA" at bounding box center [582, 414] width 303 height 17
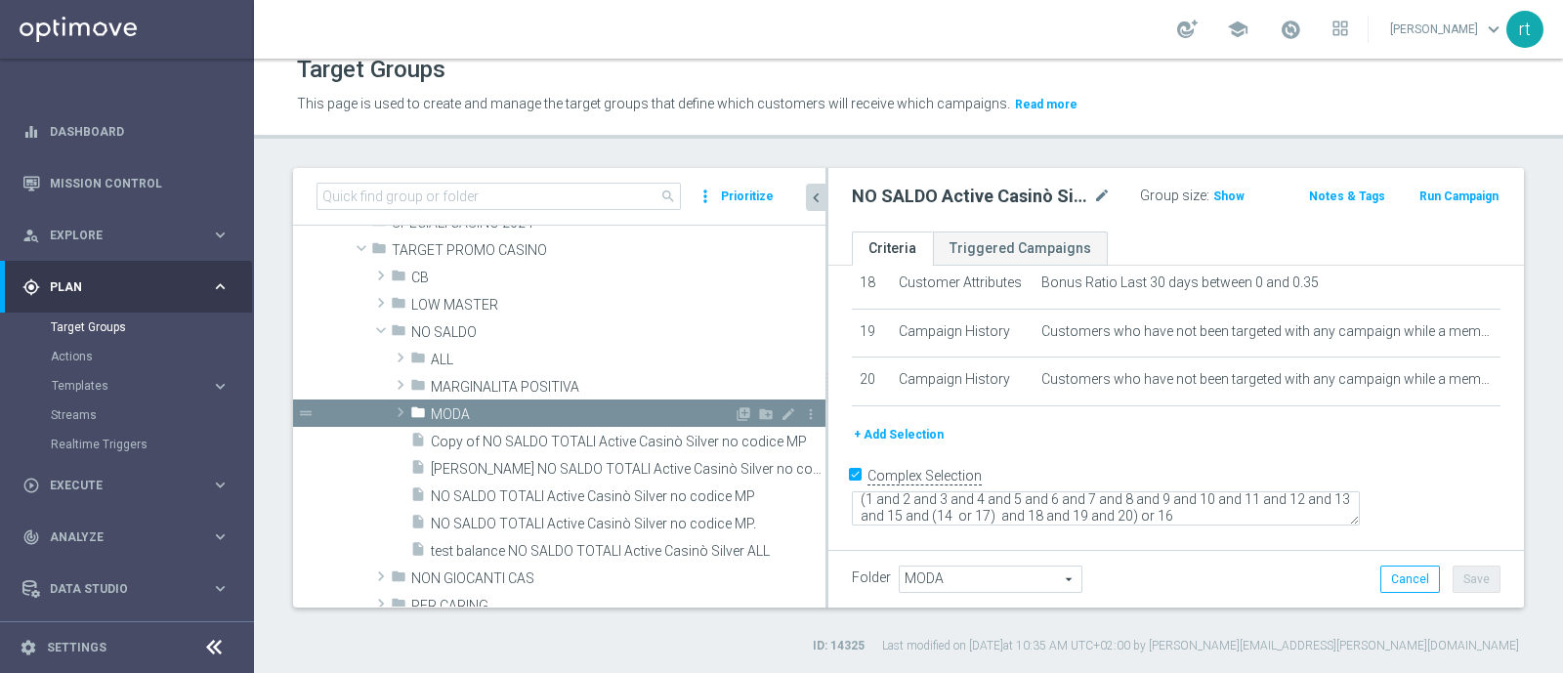
click at [593, 413] on span "MODA" at bounding box center [582, 414] width 303 height 17
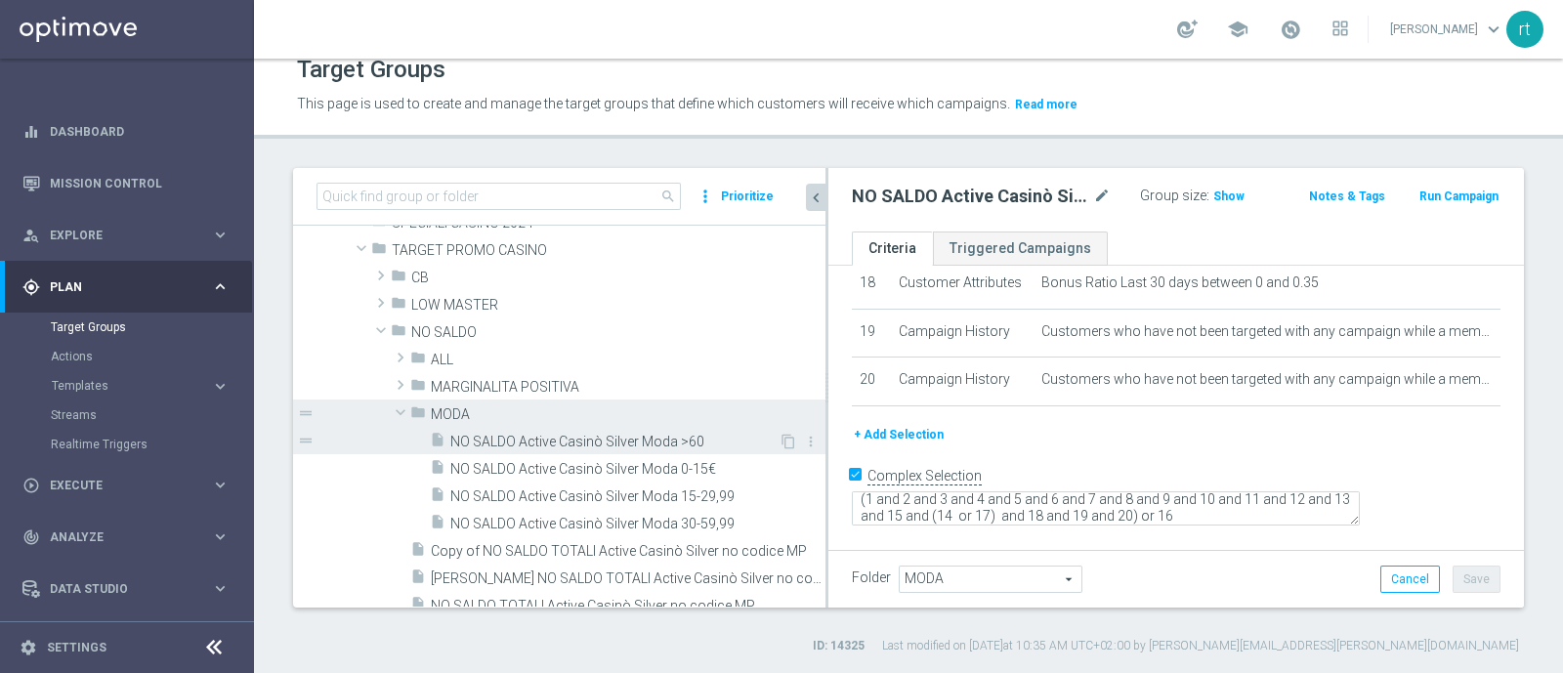
click at [606, 443] on span "NO SALDO Active Casinò Silver Moda >60" at bounding box center [614, 442] width 328 height 17
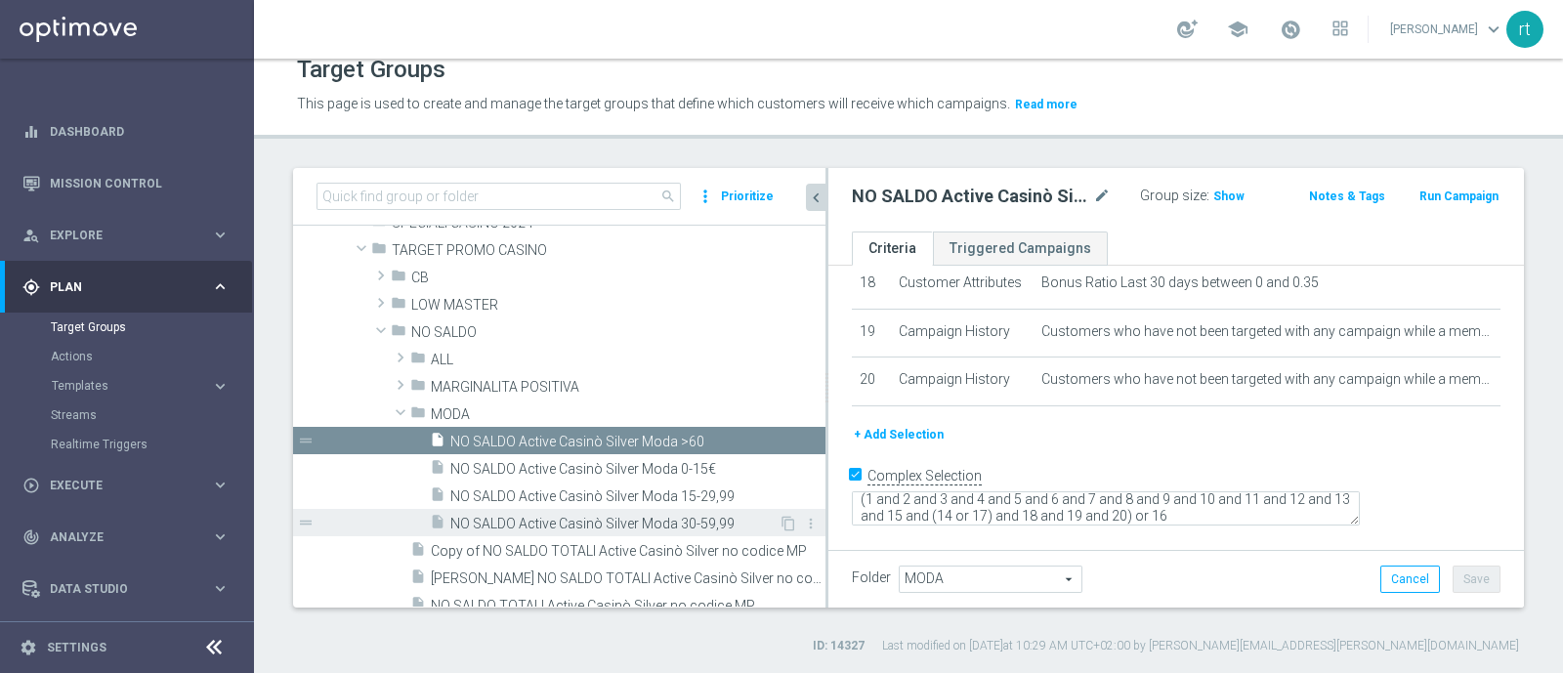
click at [619, 511] on div "insert_drive_file NO SALDO Active Casinò Silver Moda 30-59,99" at bounding box center [604, 522] width 349 height 27
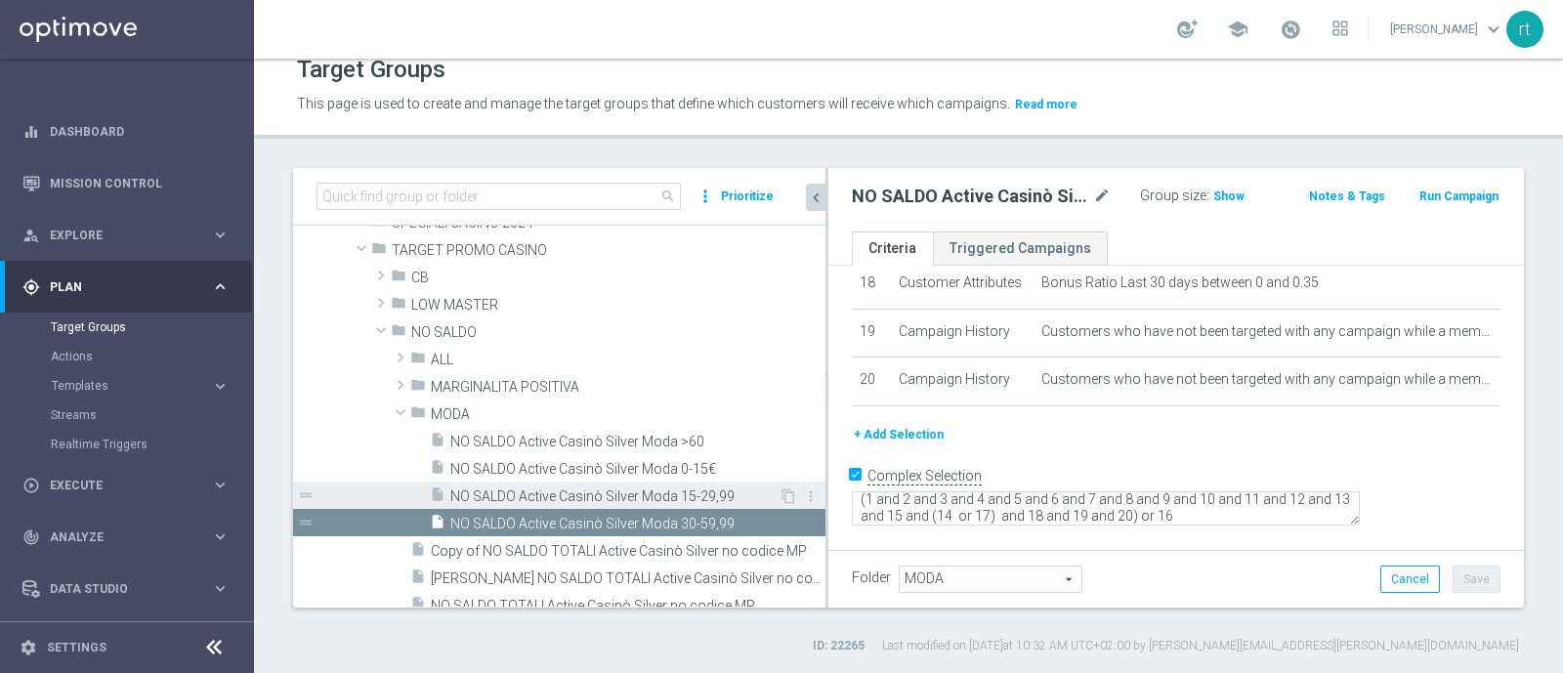
click at [709, 495] on span "NO SALDO Active Casinò Silver Moda 15-29,99" at bounding box center [614, 496] width 328 height 17
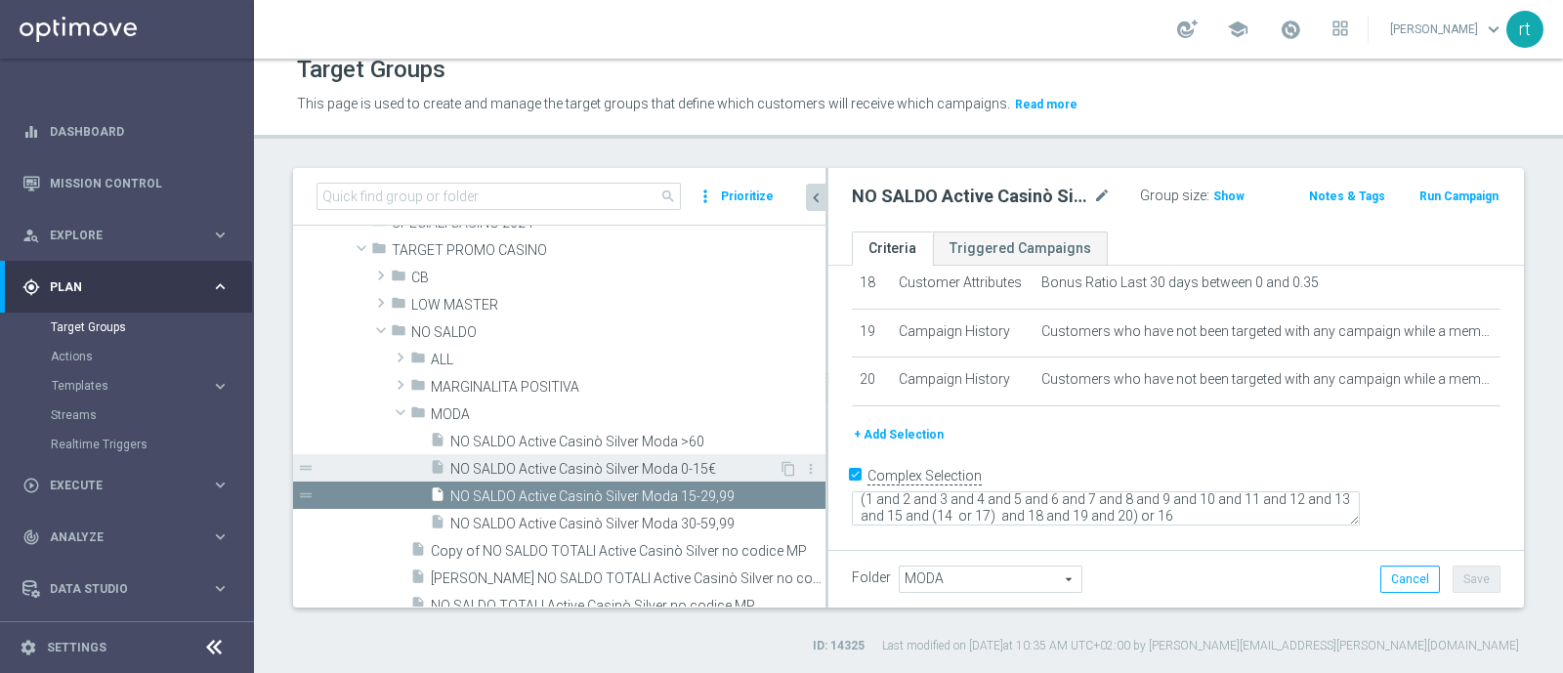
click at [661, 465] on span "NO SALDO Active Casinò Silver Moda 0-15€" at bounding box center [614, 469] width 328 height 17
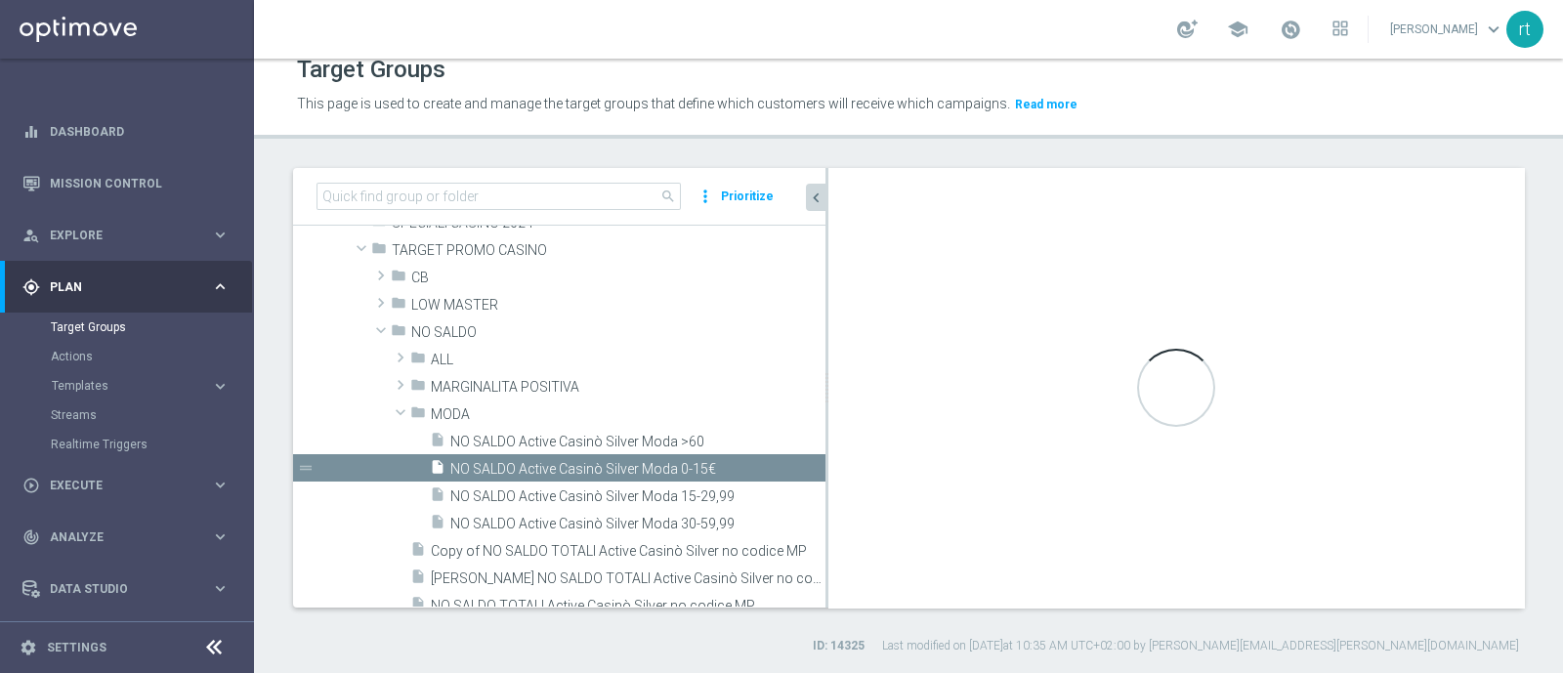
type textarea "(1 and 2 and 3 and 4 and 5 and 6 and 7 and 8 and 9 and 10 and 11 and 12 and 13 …"
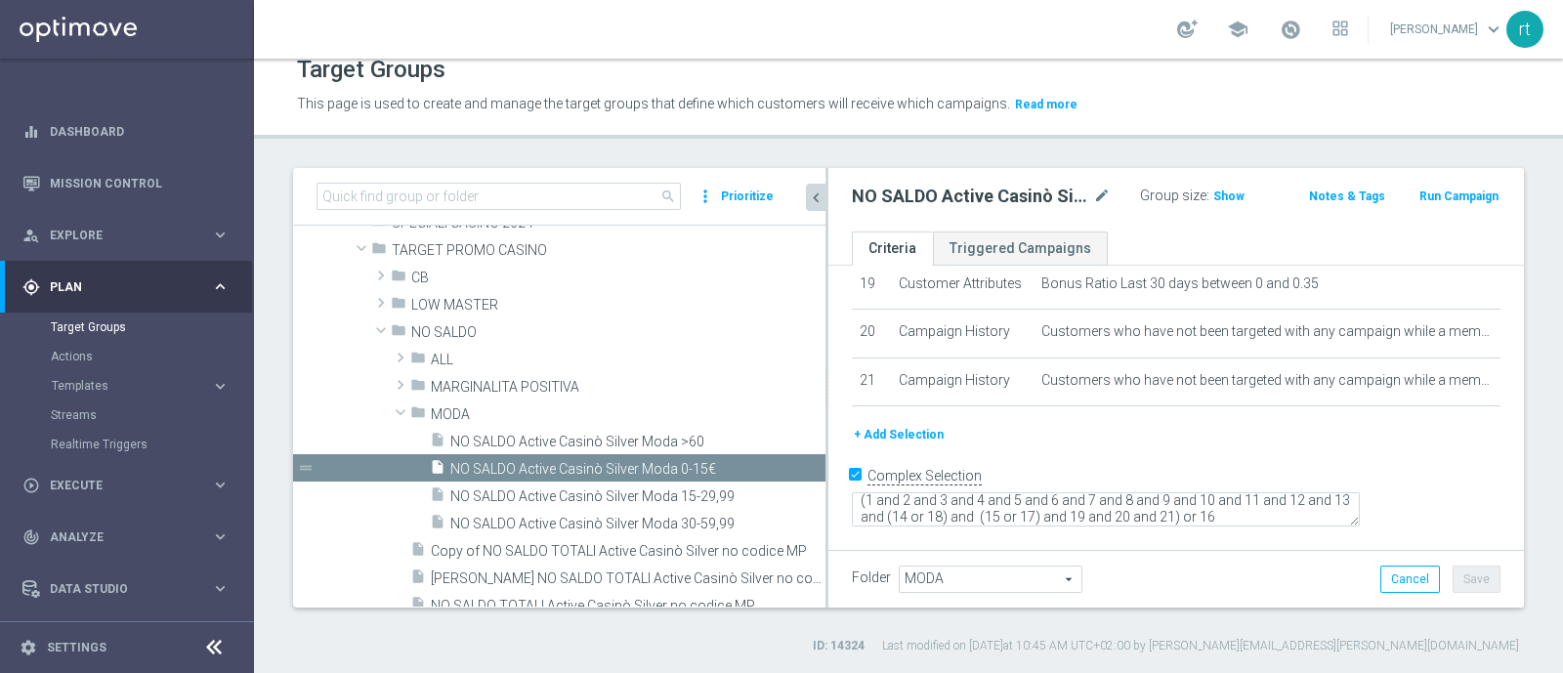
scroll to position [1065, 0]
